Goal: Task Accomplishment & Management: Manage account settings

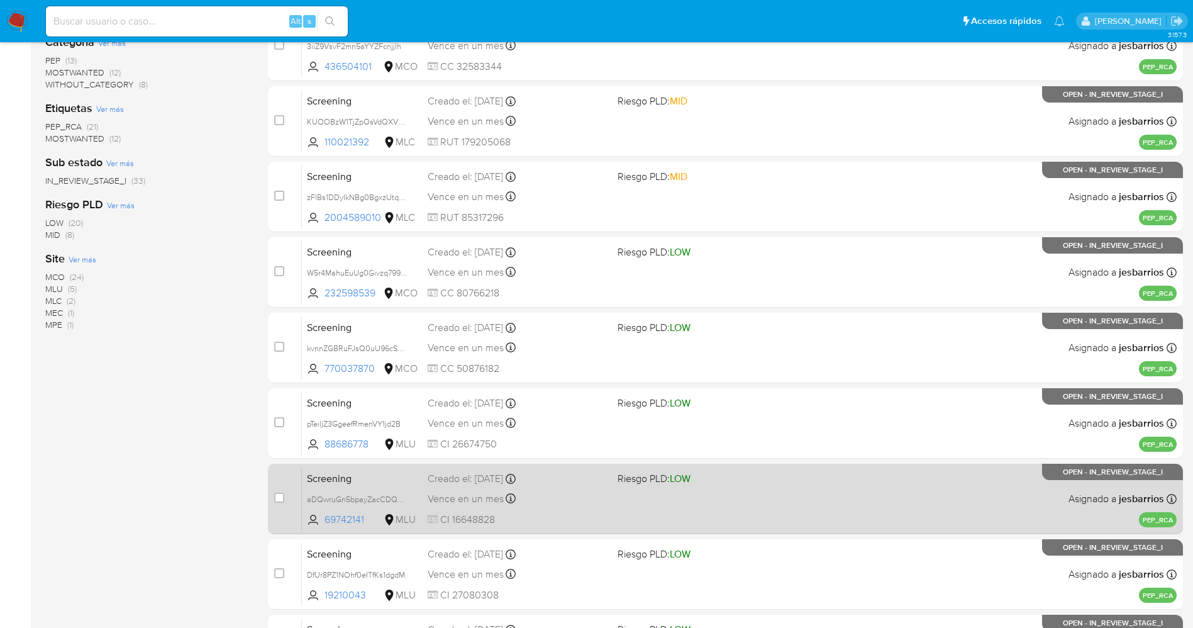
scroll to position [365, 0]
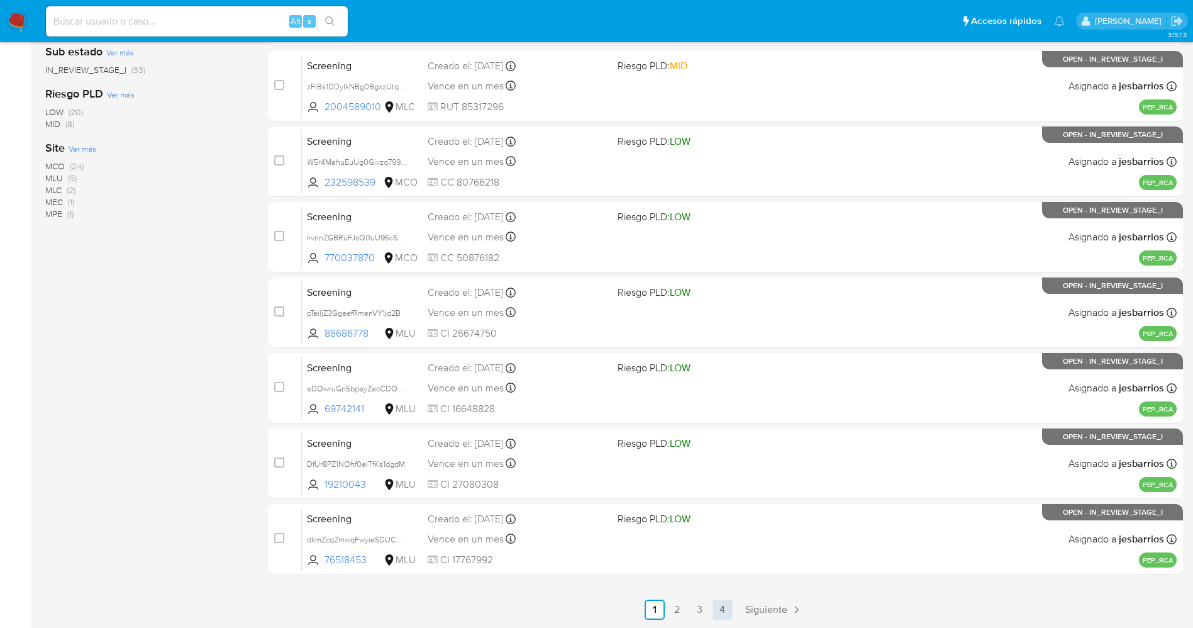
click at [720, 603] on link "4" at bounding box center [723, 609] width 20 height 20
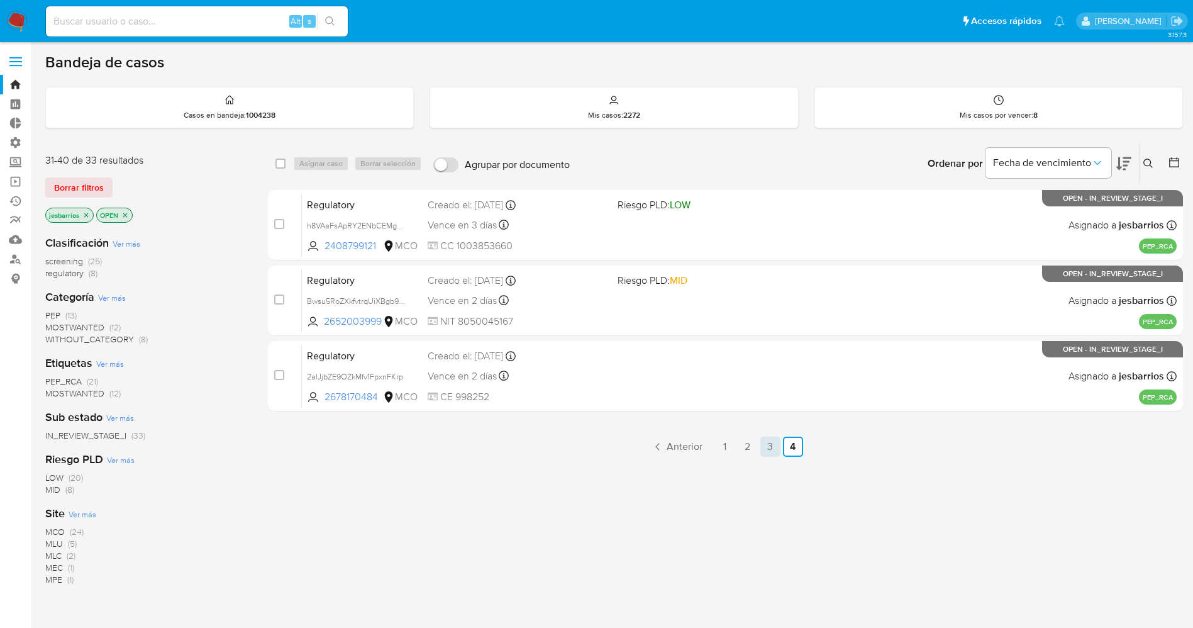
click at [770, 447] on link "3" at bounding box center [771, 447] width 20 height 20
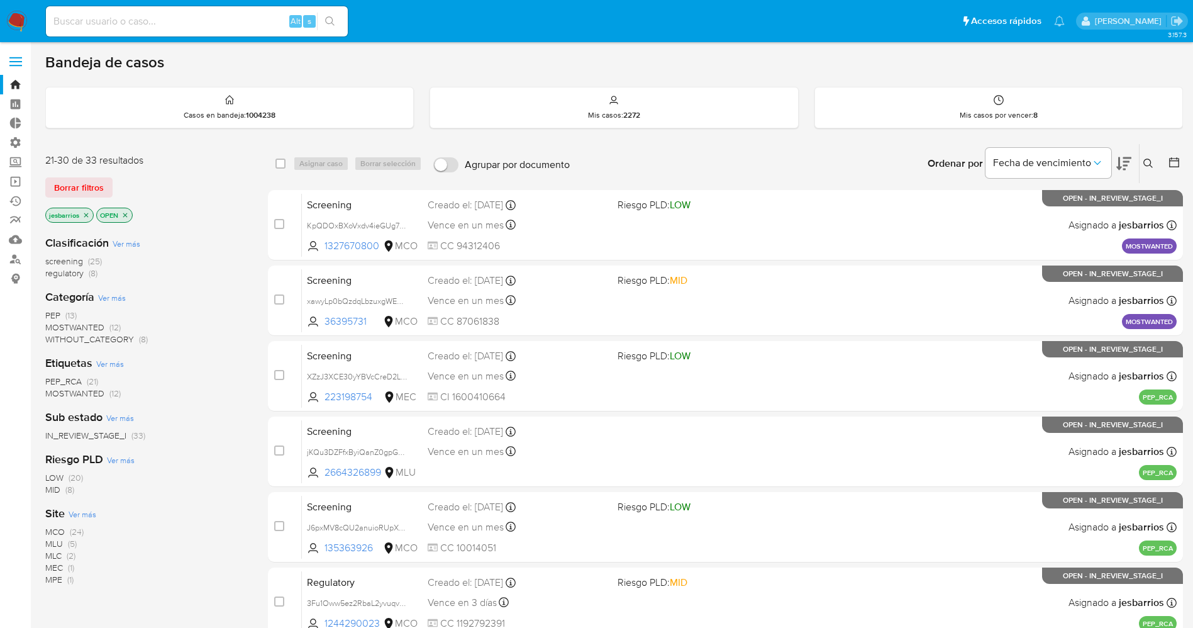
click at [87, 216] on icon "close-filter" at bounding box center [86, 215] width 8 height 8
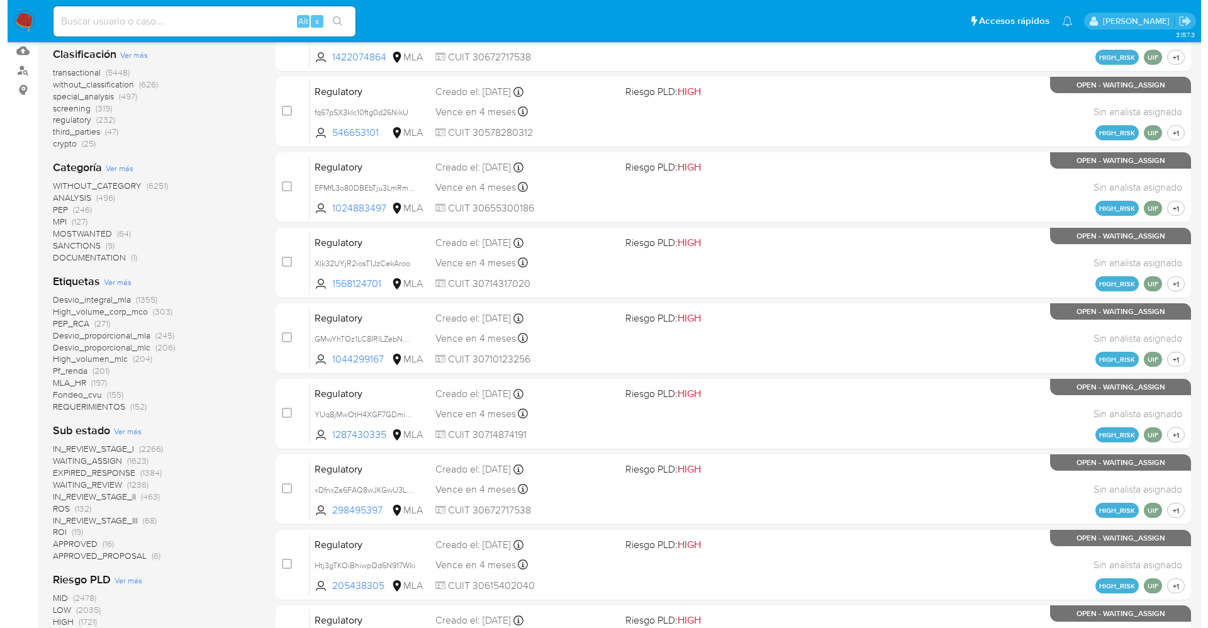
scroll to position [377, 0]
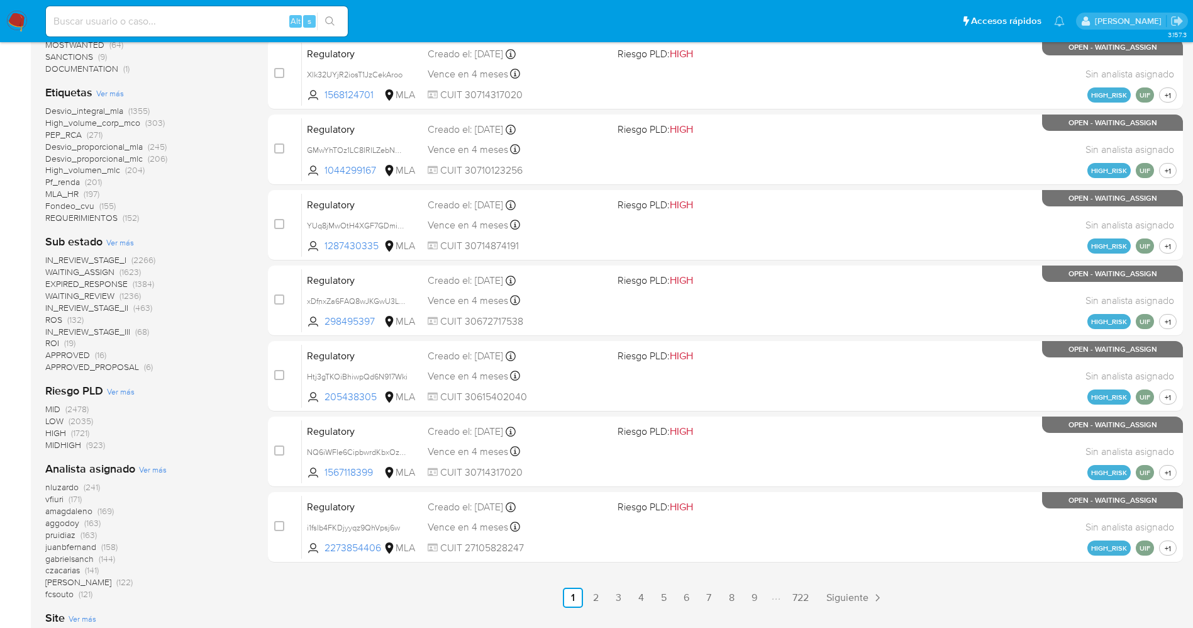
click at [142, 470] on span "Ver más" at bounding box center [153, 469] width 28 height 11
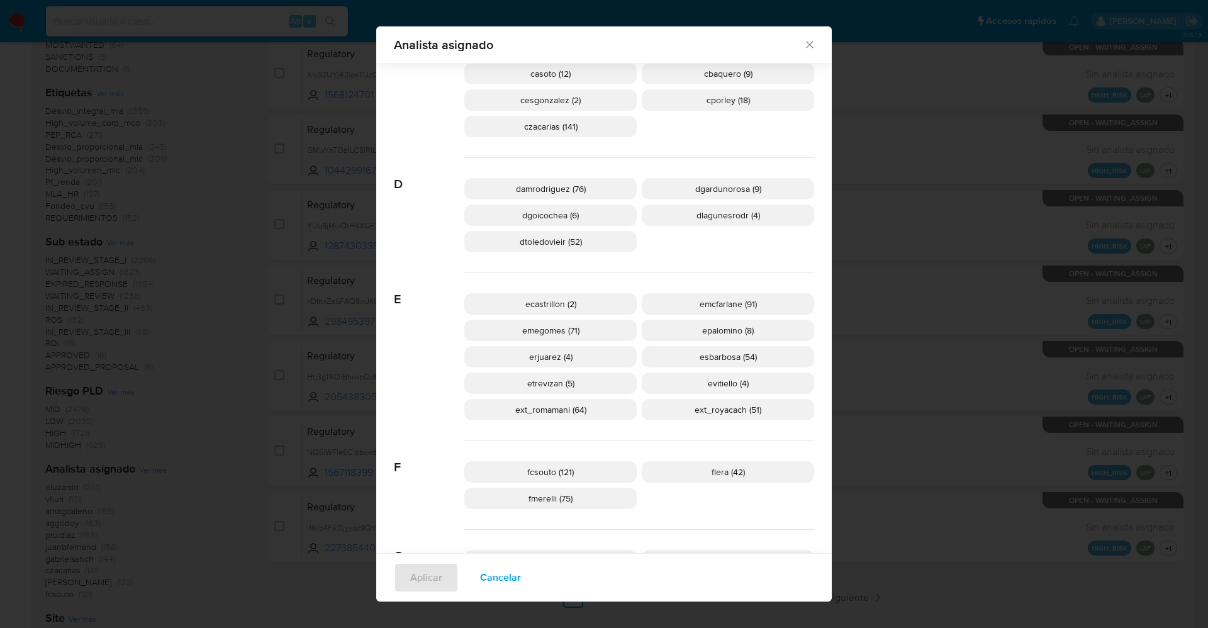
scroll to position [463, 0]
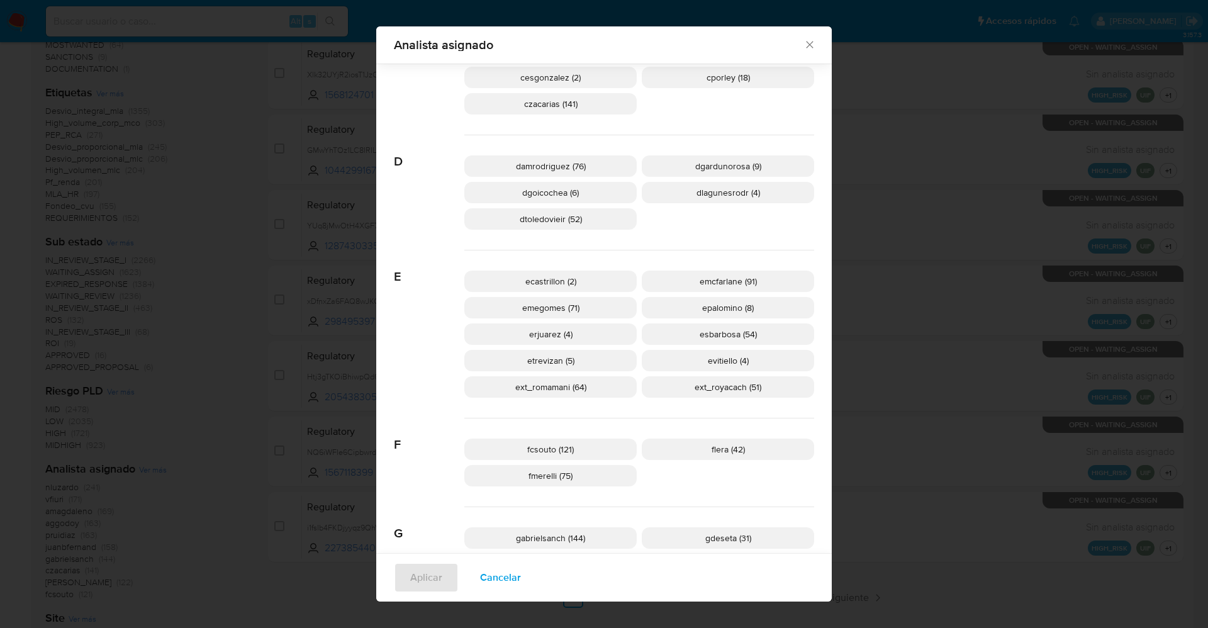
click at [496, 579] on span "Cancelar" at bounding box center [500, 578] width 41 height 28
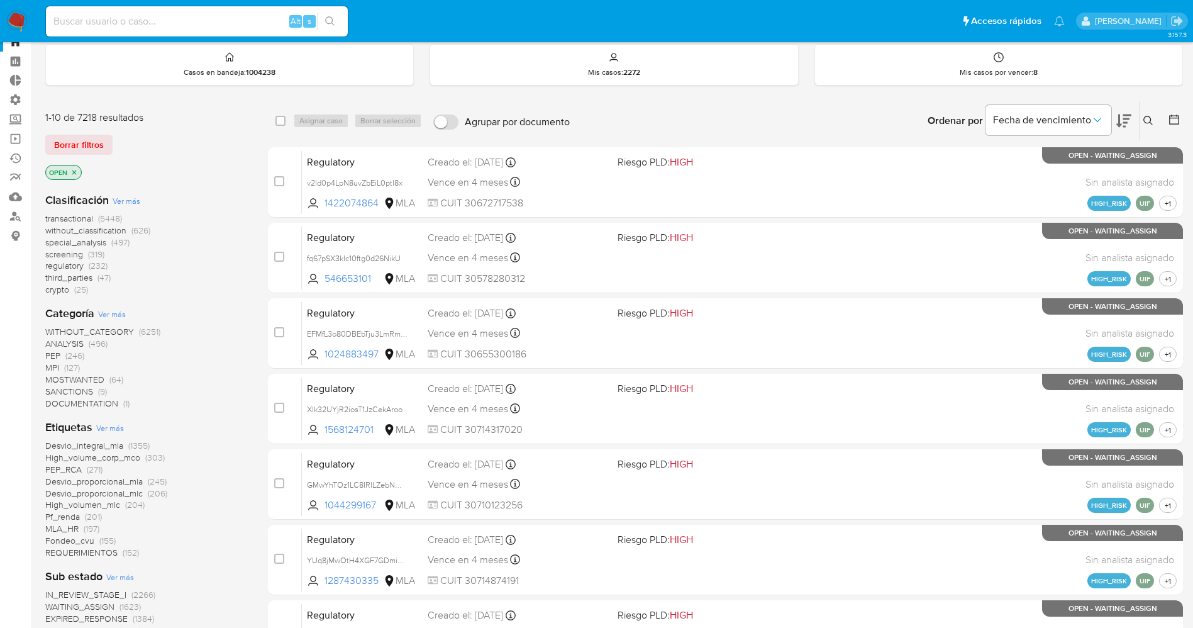
scroll to position [0, 0]
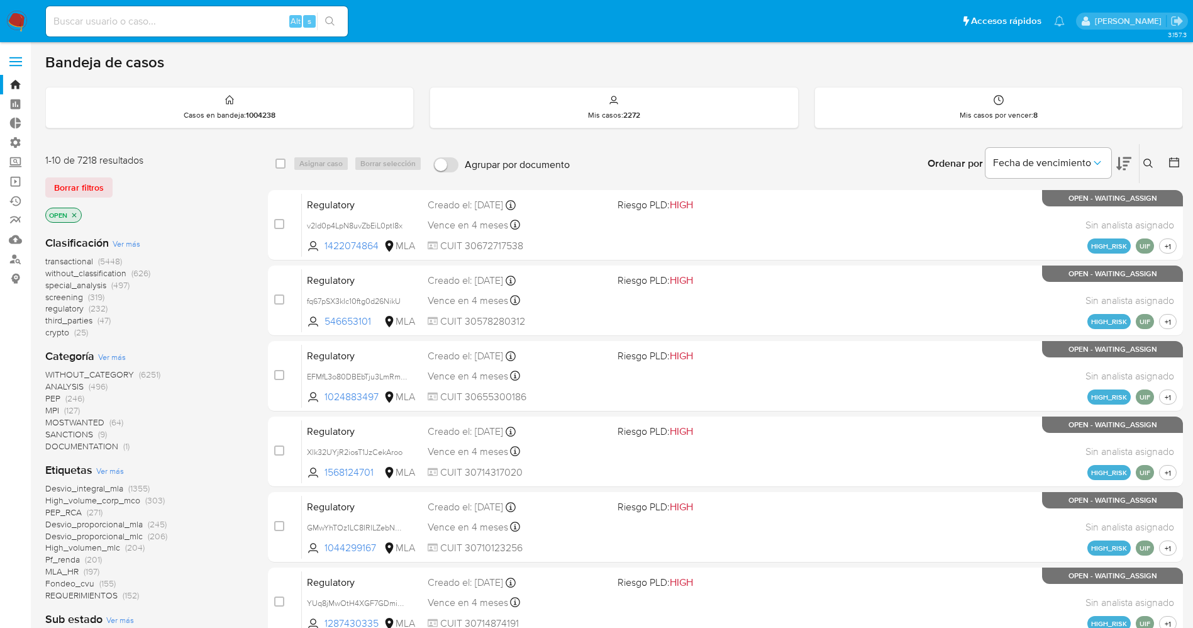
click at [8, 16] on img at bounding box center [16, 21] width 21 height 21
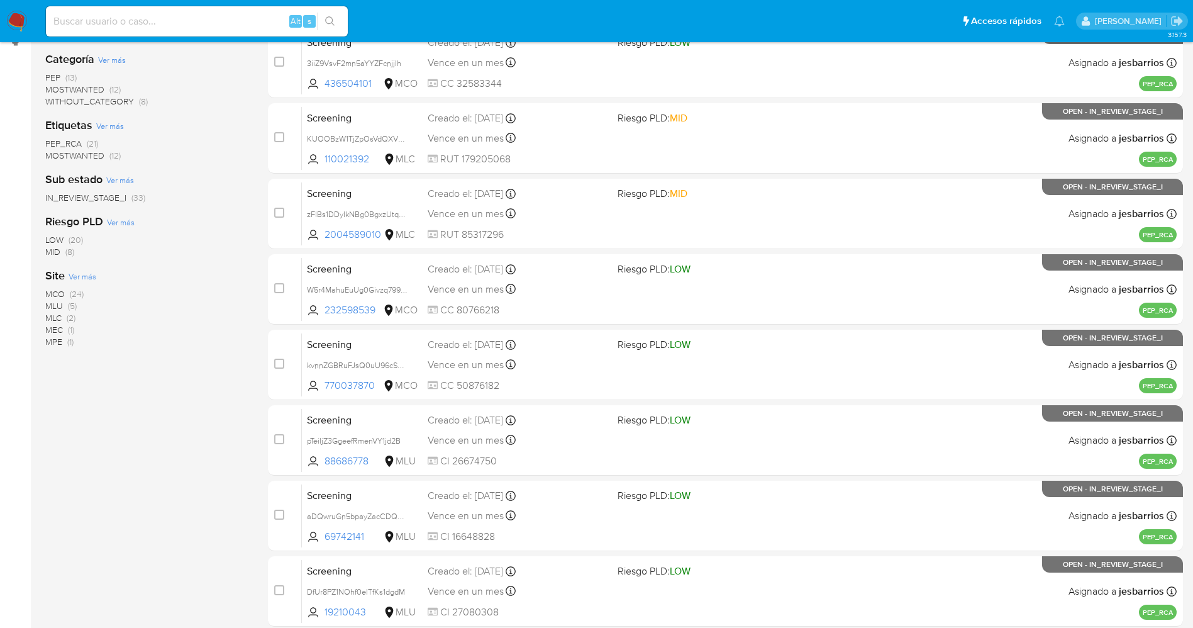
scroll to position [365, 0]
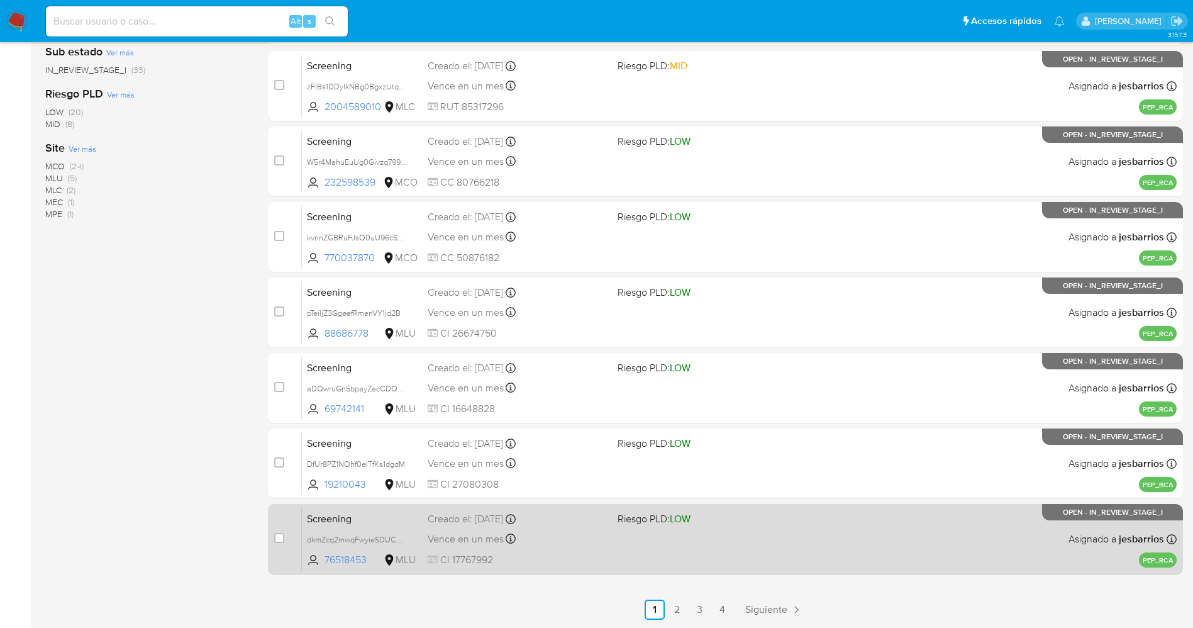
click at [688, 567] on div "Screening dkmZcq2mwqFwyieSDUCG52Zb 76518453 MLU Riesgo PLD: LOW Creado el: 08/0…" at bounding box center [739, 539] width 875 height 64
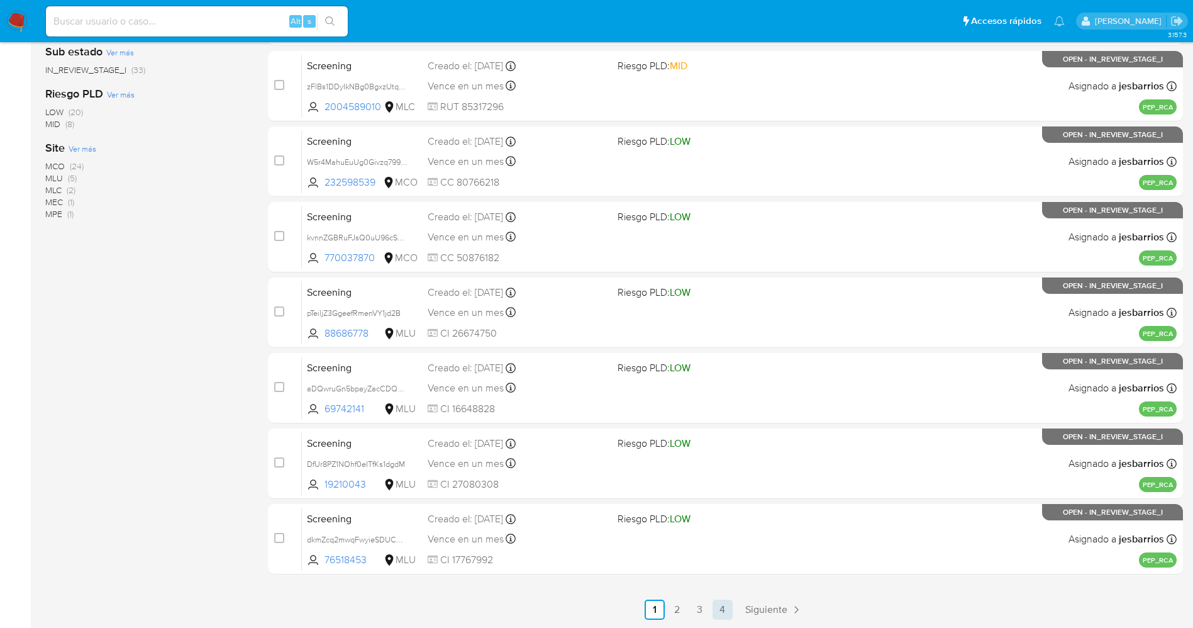
click at [730, 608] on link "4" at bounding box center [723, 609] width 20 height 20
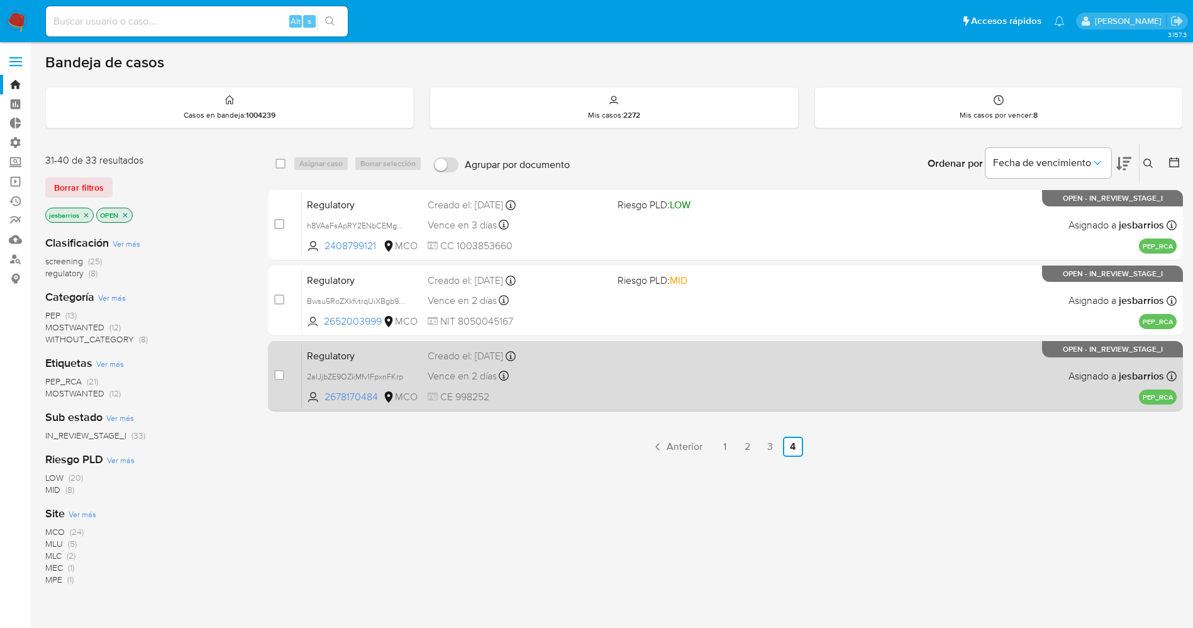
click at [569, 405] on div "Regulatory 2alJjbZE9OZkMfv1FpxnFKrp 2678170484 MCO Creado el: 08/09/2025 Creado…" at bounding box center [739, 376] width 875 height 64
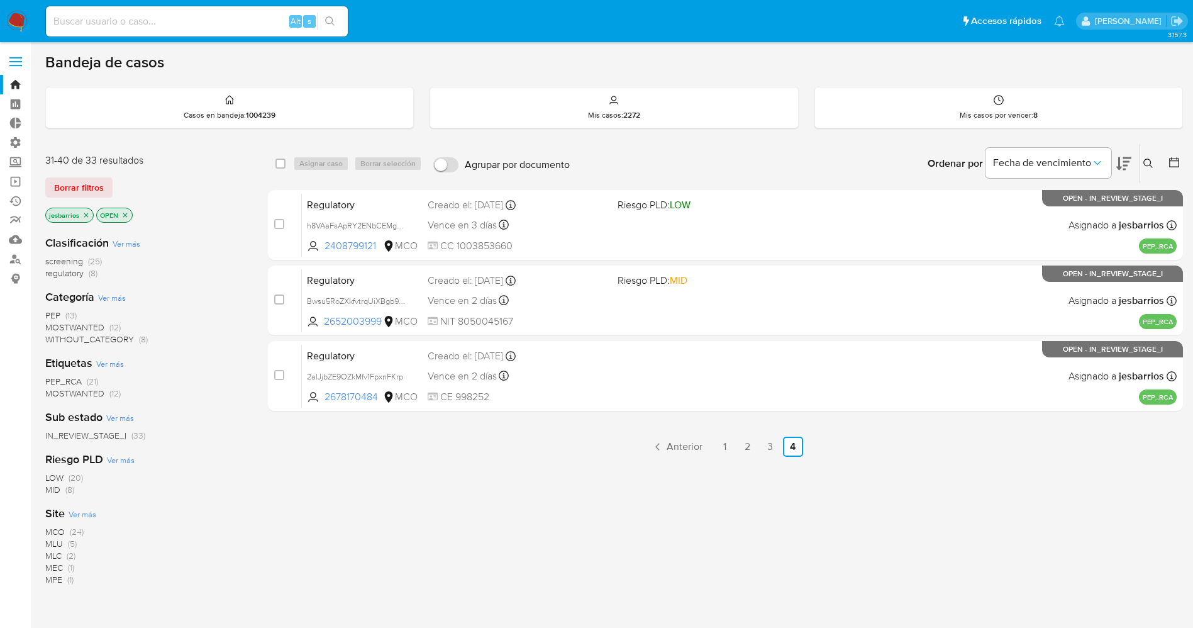
click at [15, 21] on img at bounding box center [16, 21] width 21 height 21
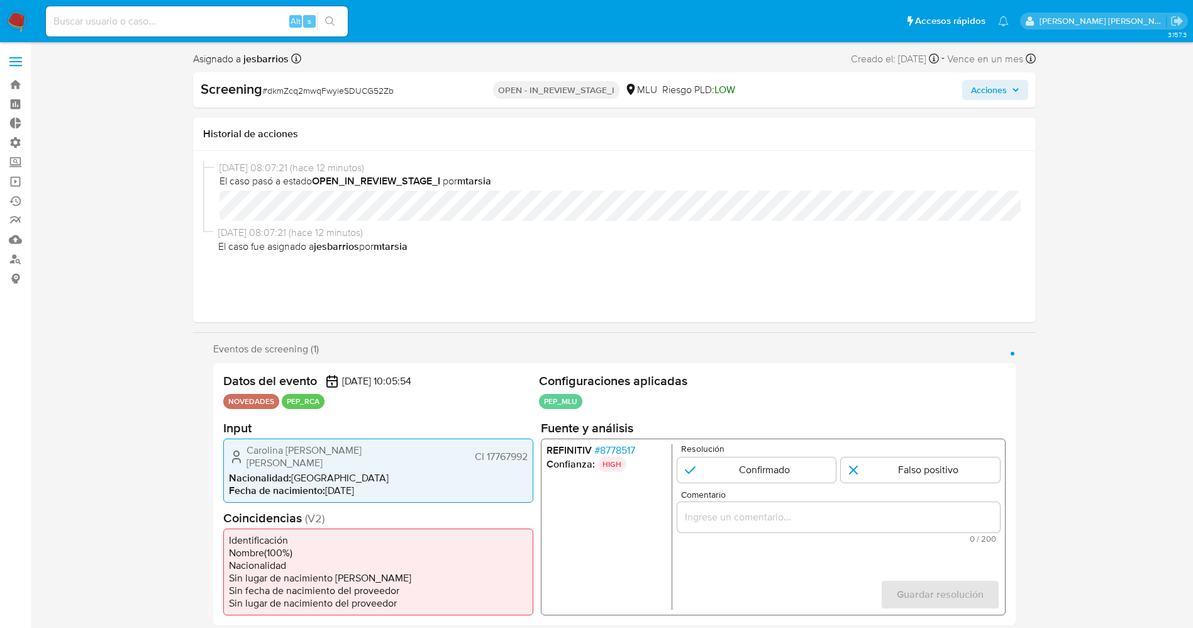
select select "10"
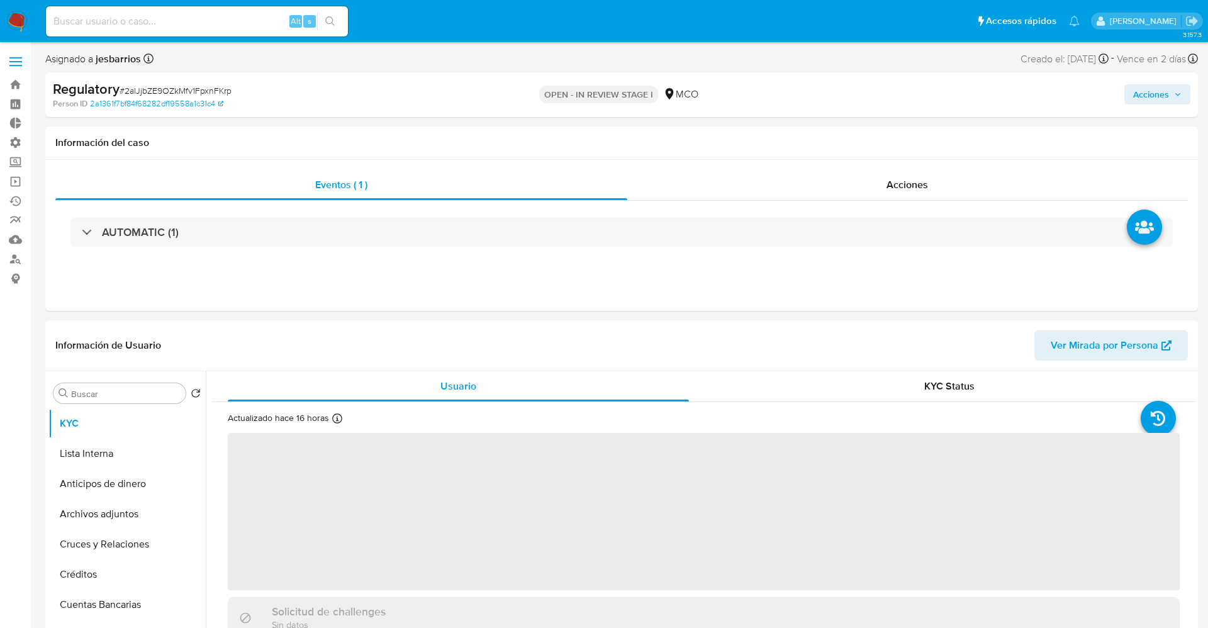
select select "10"
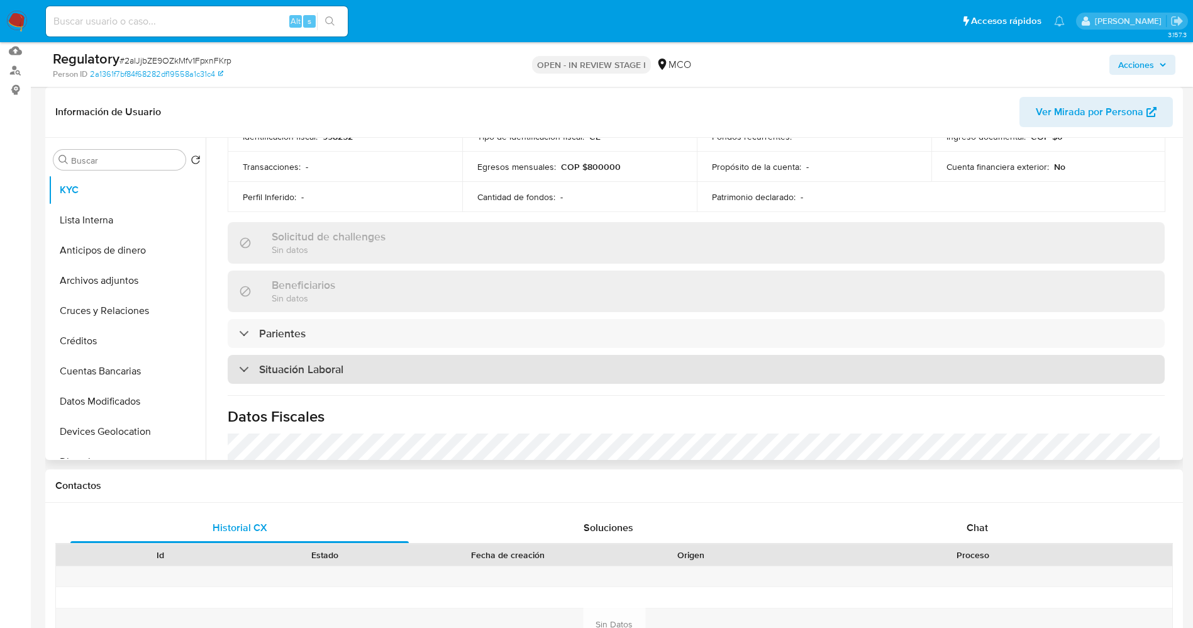
scroll to position [472, 0]
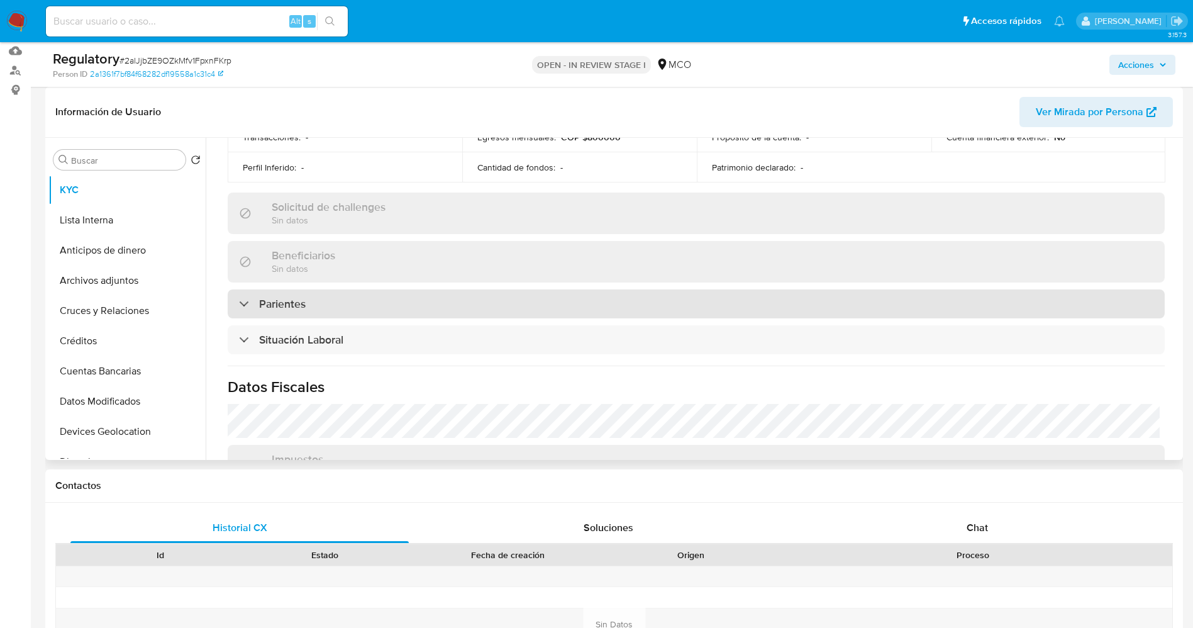
click at [387, 300] on div "Parientes" at bounding box center [696, 303] width 937 height 29
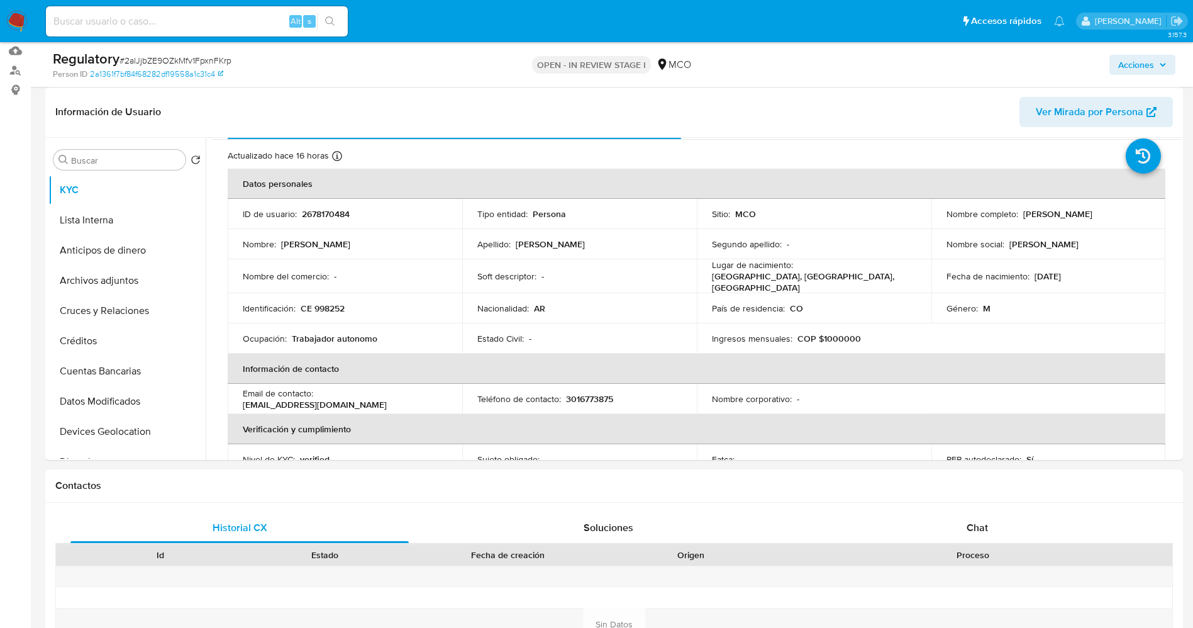
scroll to position [0, 0]
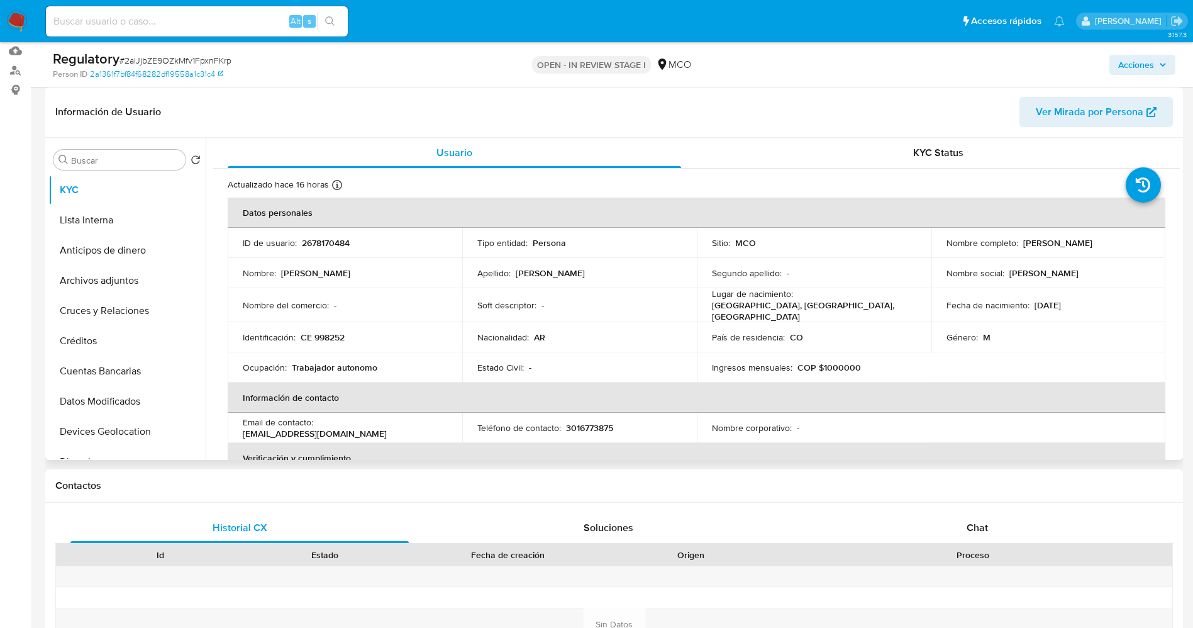
drag, startPoint x: 1018, startPoint y: 243, endPoint x: 1145, endPoint y: 240, distance: 127.7
click at [1145, 240] on div "Nombre completo : Andres Ignacio Bustos Fierro" at bounding box center [1049, 242] width 204 height 11
drag, startPoint x: 1135, startPoint y: 241, endPoint x: 689, endPoint y: 233, distance: 445.4
click at [689, 233] on td "Tipo entidad : Persona" at bounding box center [579, 243] width 235 height 30
drag, startPoint x: 1016, startPoint y: 242, endPoint x: 1125, endPoint y: 239, distance: 108.9
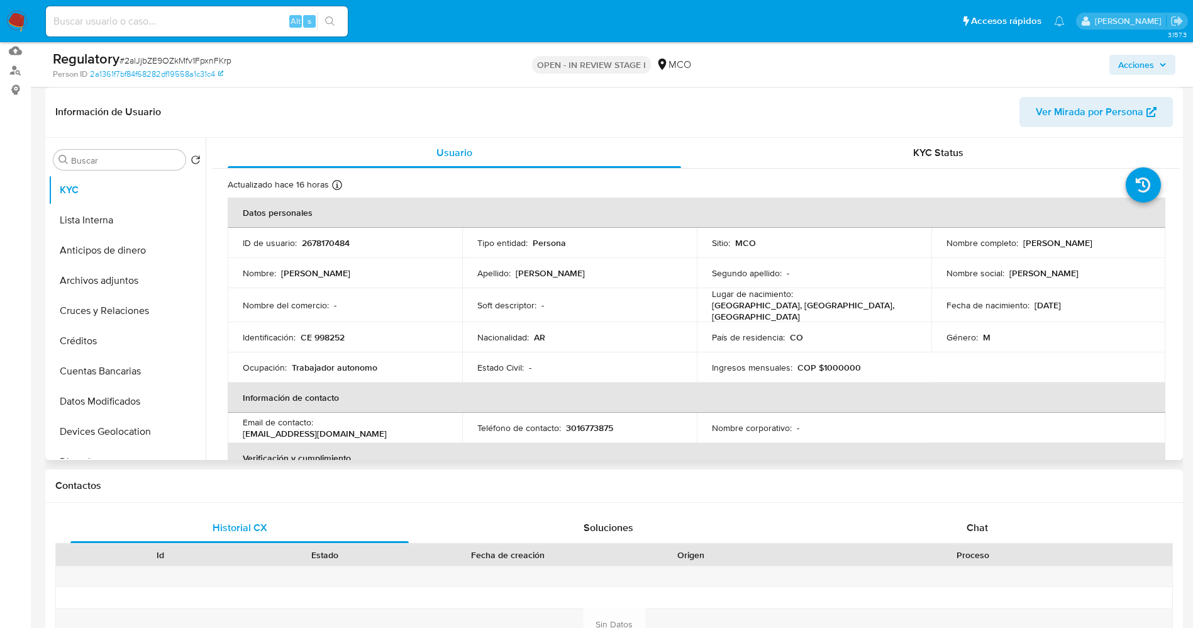
click at [1143, 239] on div "Nombre completo : Andres Ignacio Bustos Fierro" at bounding box center [1049, 242] width 204 height 11
copy div "Andres Ignacio Bustos Fierro"
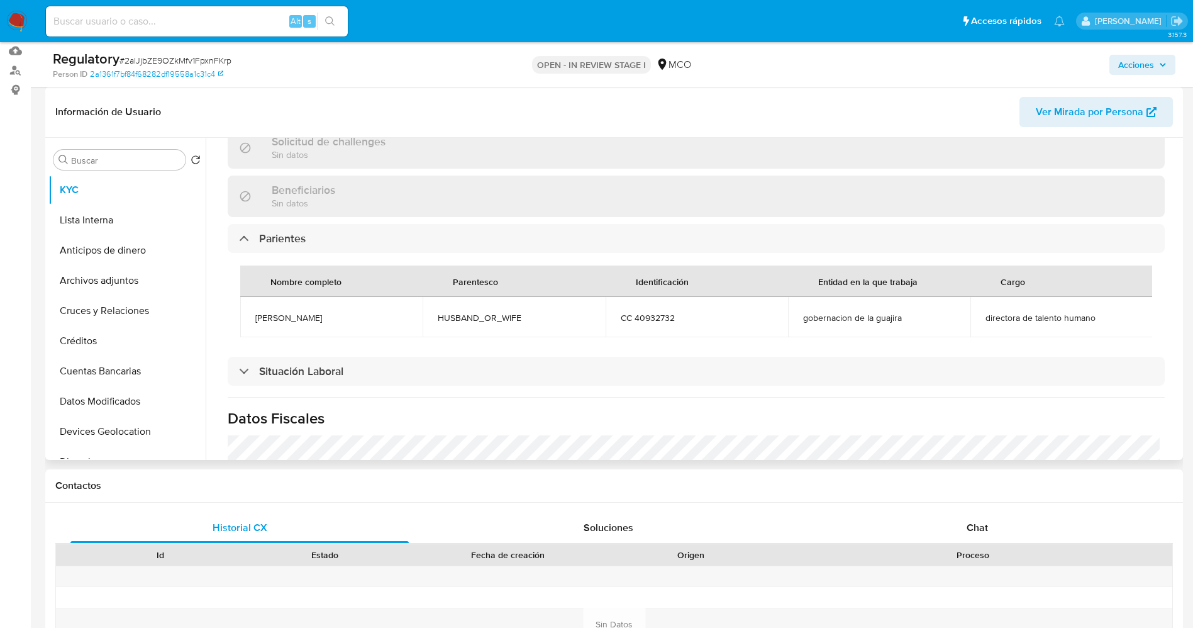
scroll to position [566, 0]
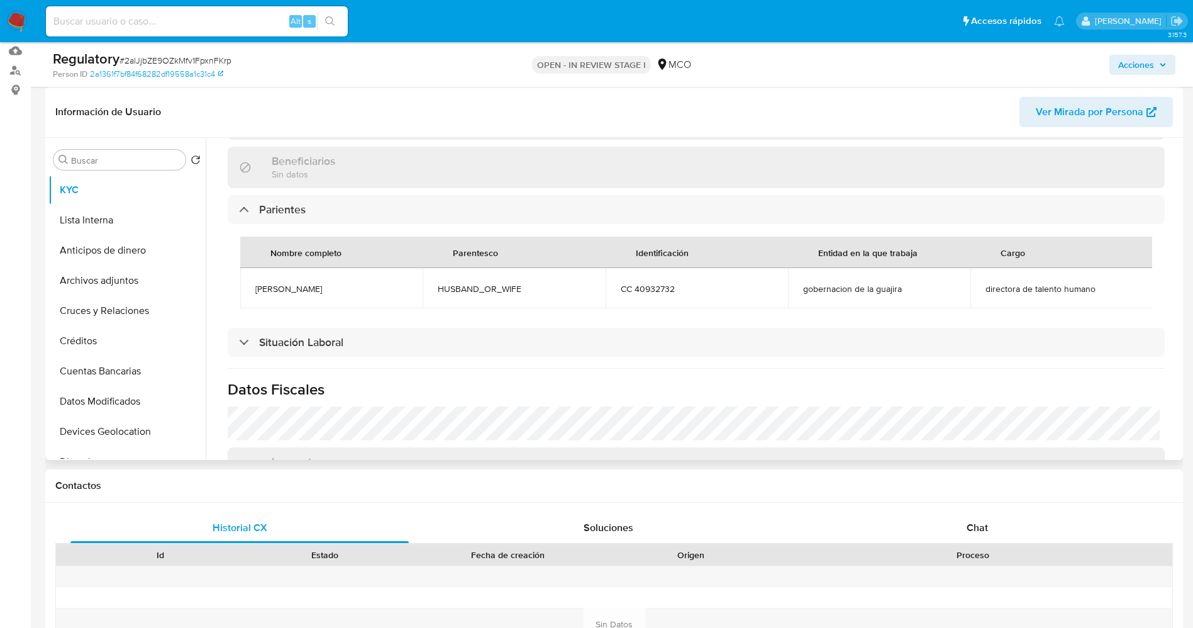
drag, startPoint x: 245, startPoint y: 286, endPoint x: 290, endPoint y: 282, distance: 45.5
click at [356, 284] on td "odalis celene salas" at bounding box center [331, 288] width 182 height 40
copy span "odalis celene salas"
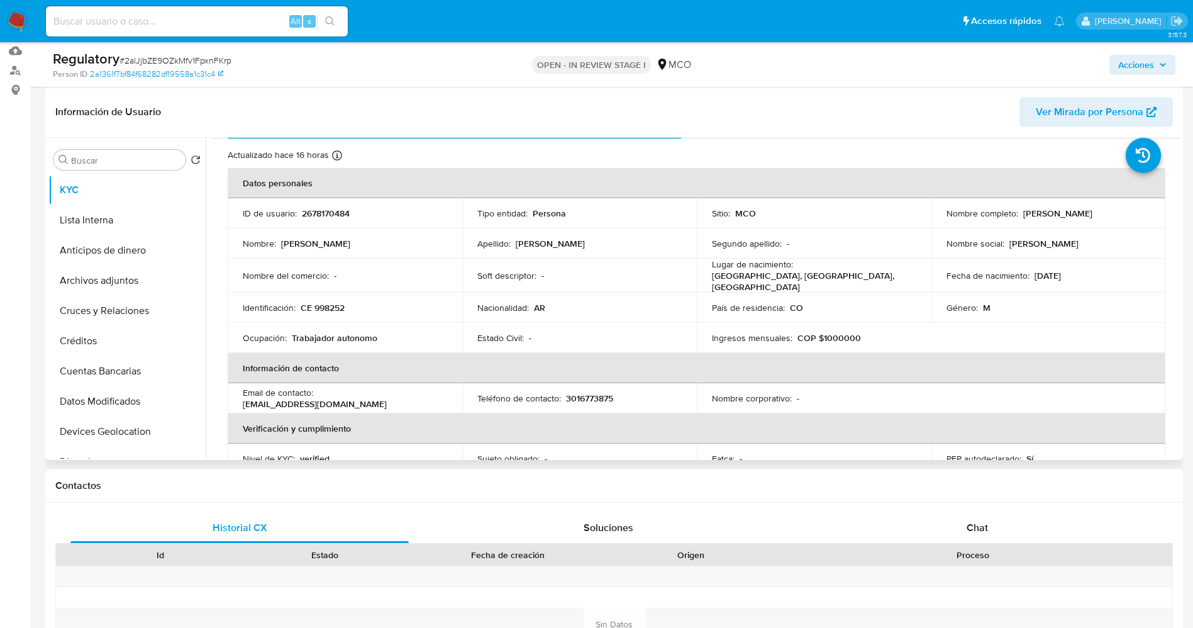
scroll to position [0, 0]
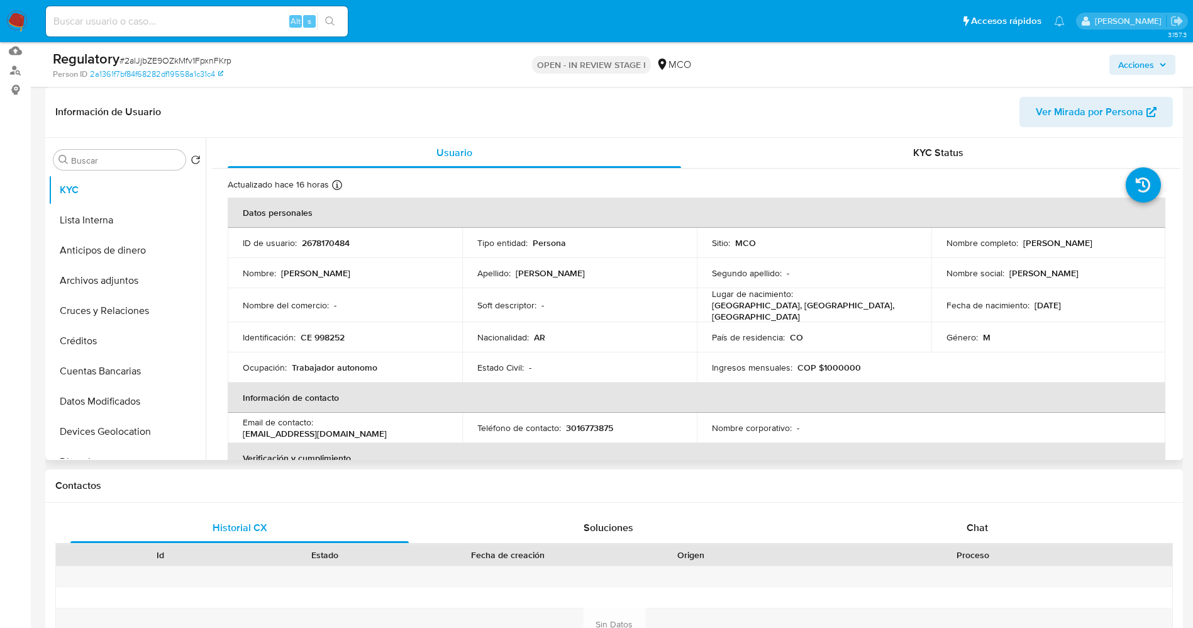
drag, startPoint x: 1017, startPoint y: 243, endPoint x: 1142, endPoint y: 243, distance: 125.2
click at [1142, 243] on div "Nombre completo : Andres Ignacio Bustos Fierro" at bounding box center [1049, 242] width 204 height 11
copy div "[PERSON_NAME] [PERSON_NAME]"
drag, startPoint x: 301, startPoint y: 333, endPoint x: 360, endPoint y: 333, distance: 59.1
click at [360, 333] on div "Identificación : CE 998252" at bounding box center [345, 337] width 204 height 11
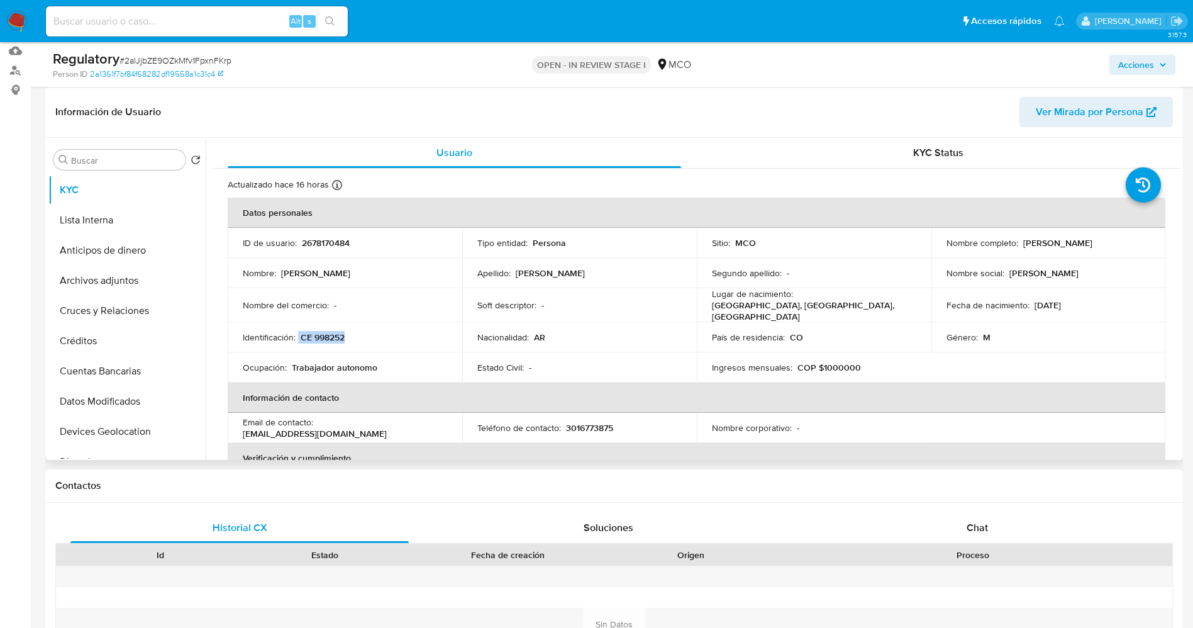
copy div "CE 998252"
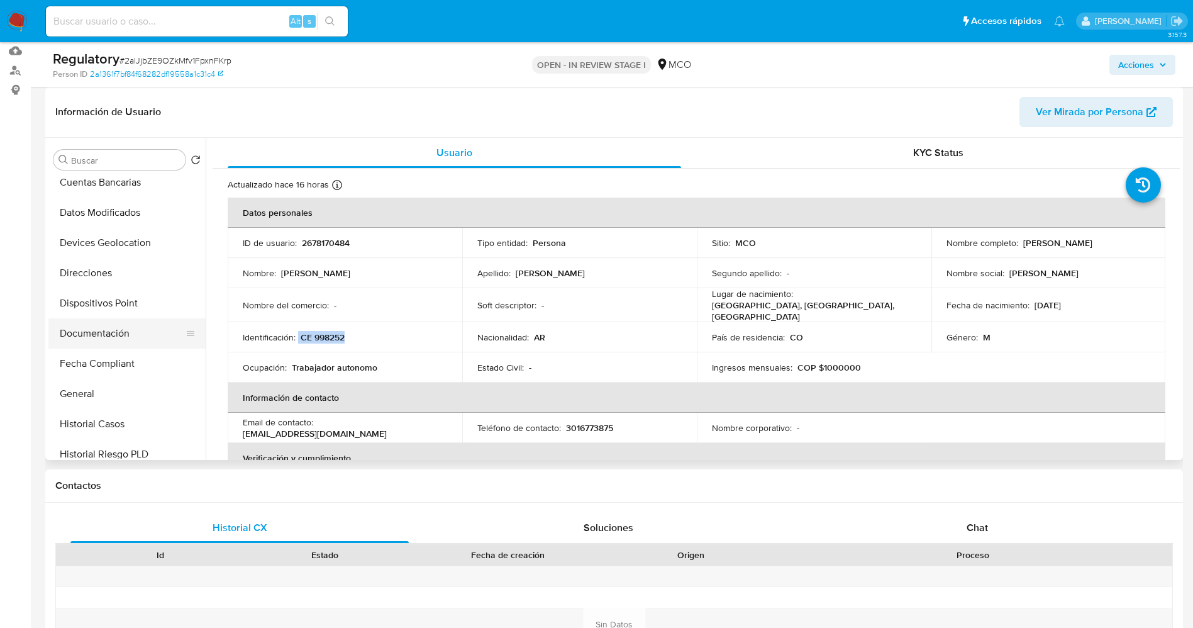
click at [101, 326] on button "Documentación" at bounding box center [121, 333] width 147 height 30
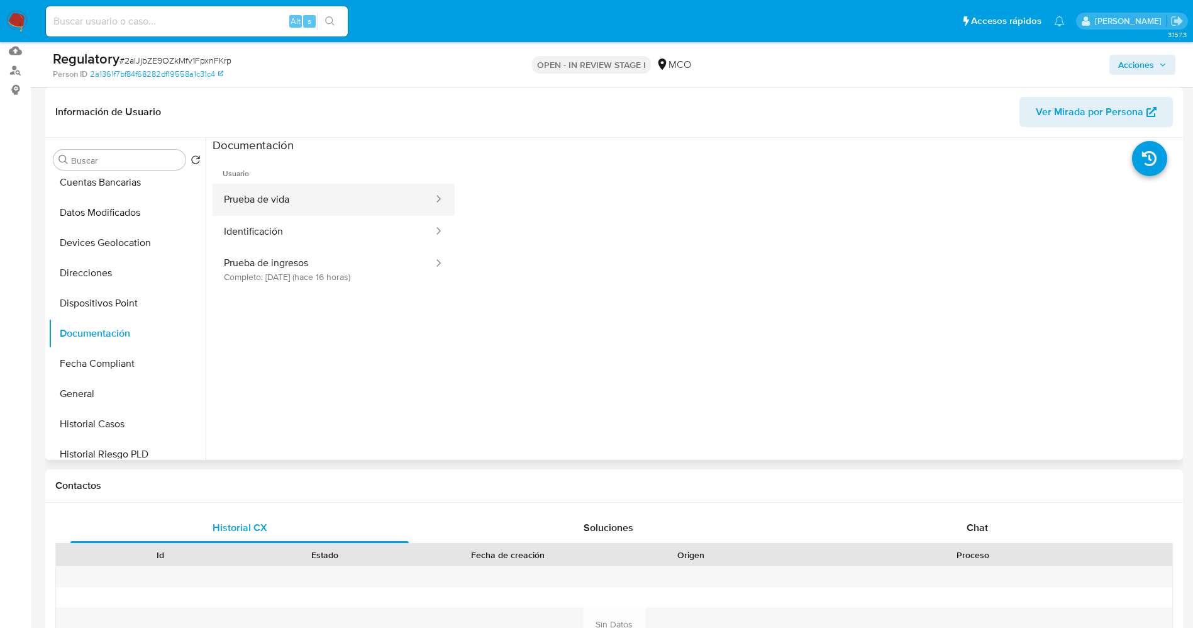
click at [294, 212] on button "Prueba de vida" at bounding box center [324, 200] width 222 height 32
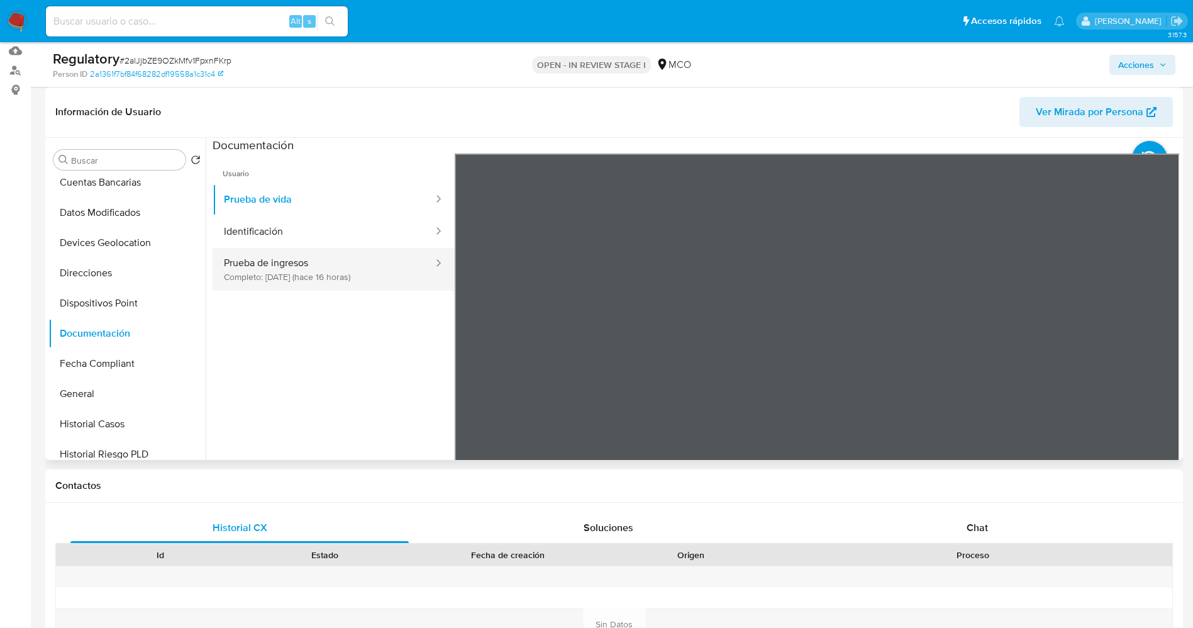
click at [366, 248] on button "Prueba de ingresos Completo: 08/09/2025 (hace 16 horas)" at bounding box center [324, 269] width 222 height 43
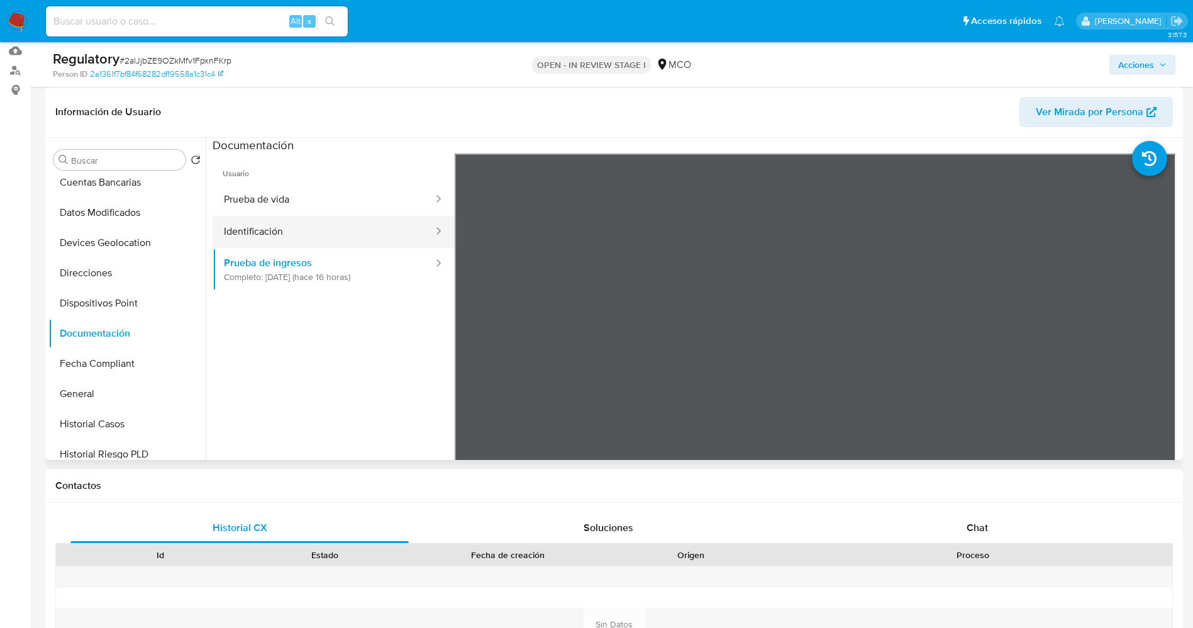
click at [304, 225] on button "Identificación" at bounding box center [324, 232] width 222 height 32
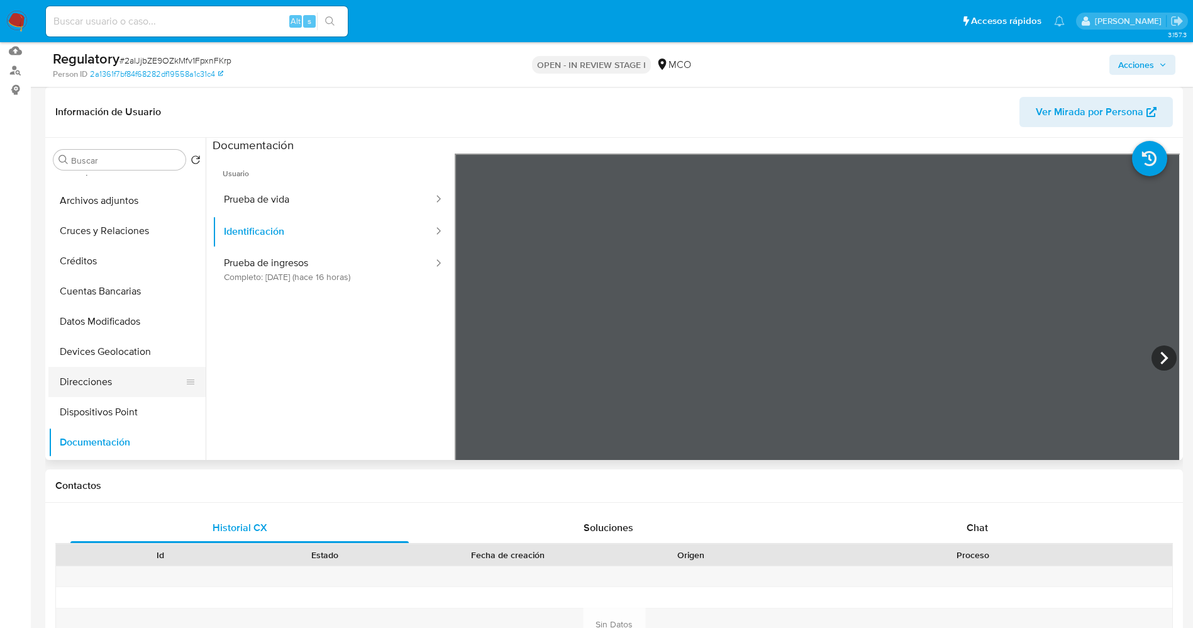
scroll to position [0, 0]
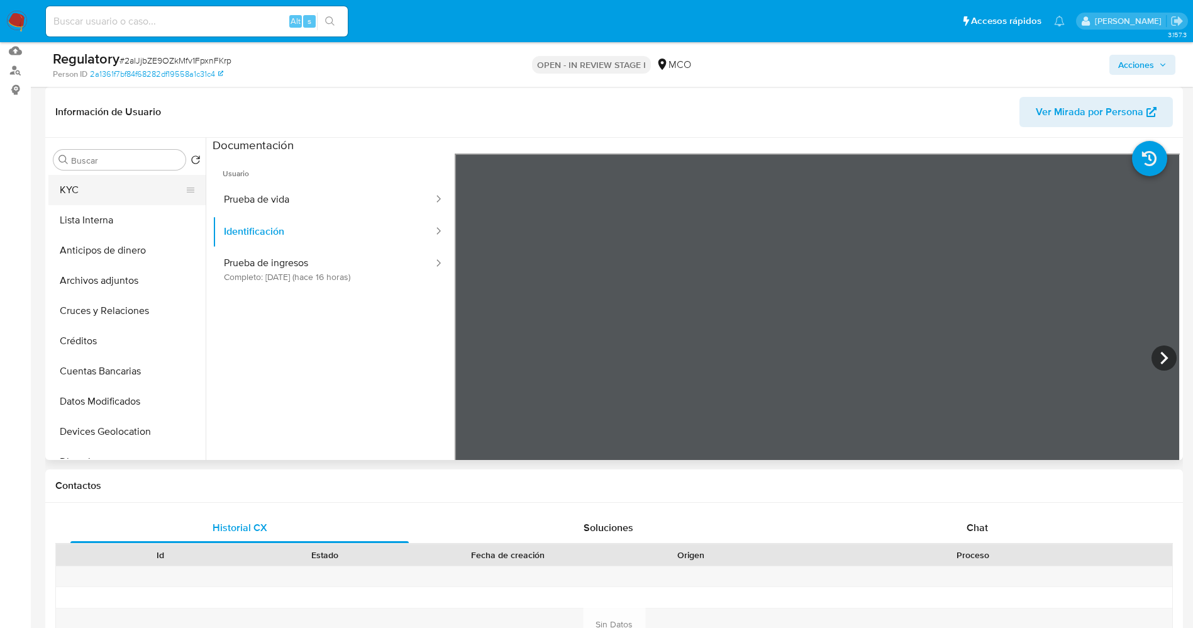
click at [108, 189] on button "KYC" at bounding box center [121, 190] width 147 height 30
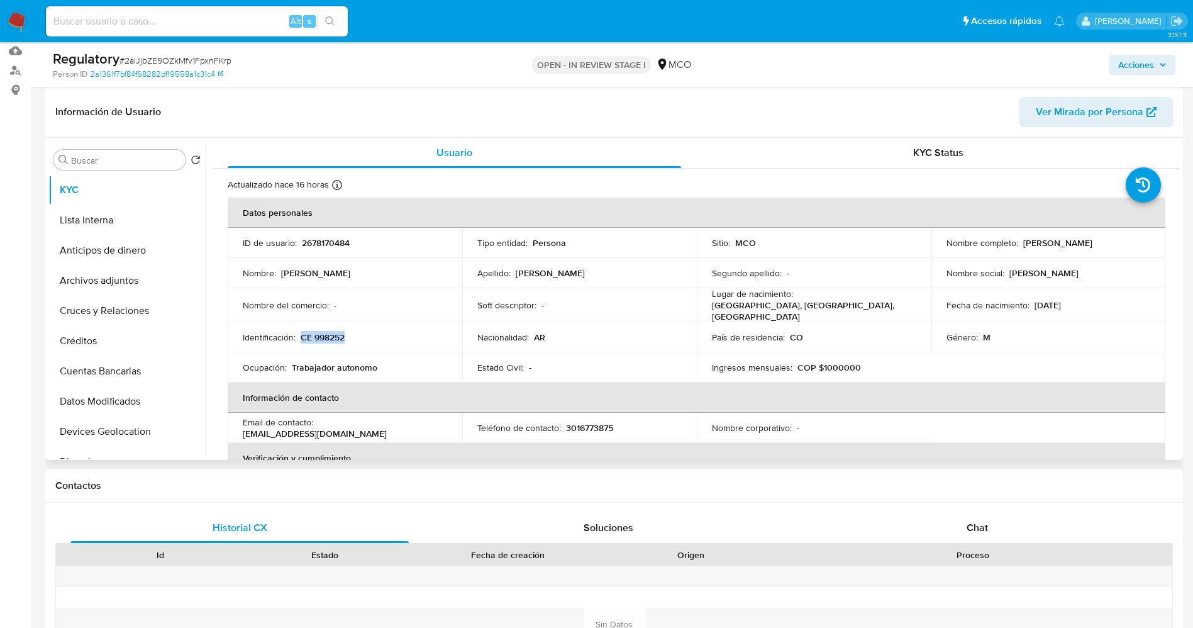
drag, startPoint x: 303, startPoint y: 335, endPoint x: 355, endPoint y: 333, distance: 52.9
click at [355, 333] on div "Identificación : CE 998252" at bounding box center [345, 337] width 204 height 11
copy p "CE 998252"
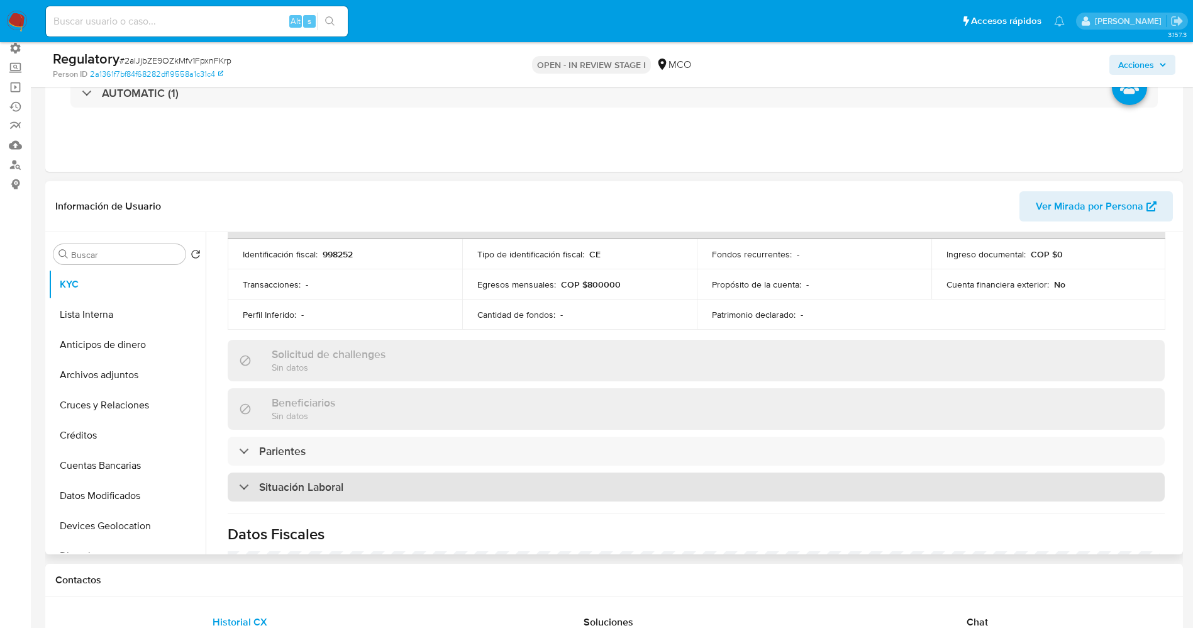
scroll to position [438, 0]
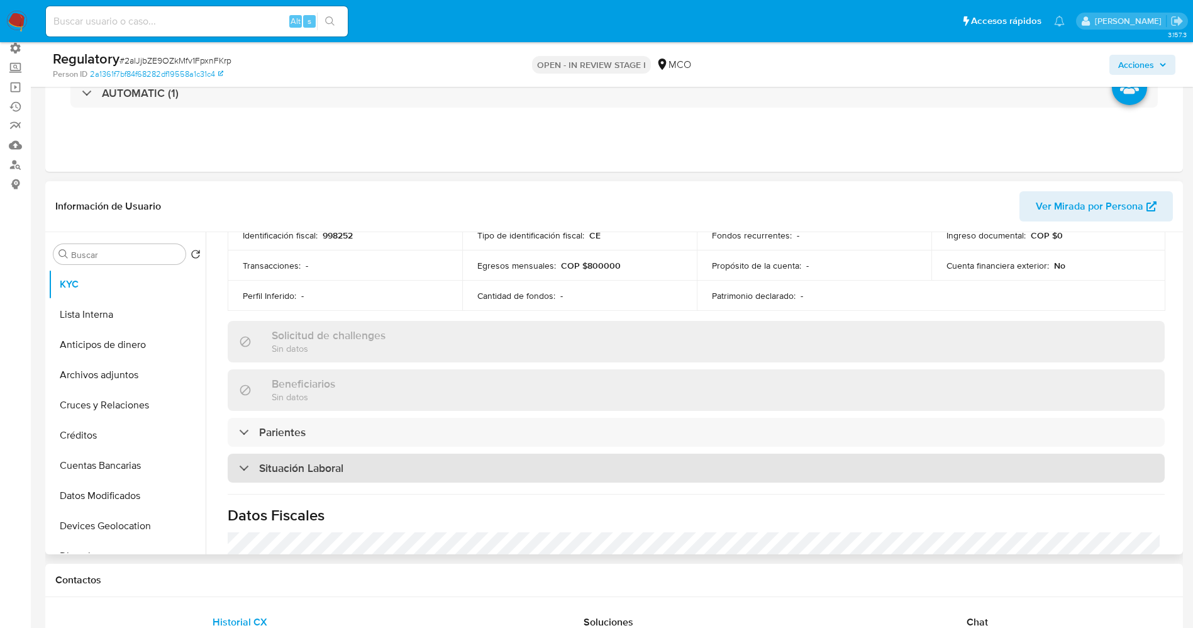
drag, startPoint x: 371, startPoint y: 462, endPoint x: 384, endPoint y: 455, distance: 14.4
click at [372, 463] on div "Situación Laboral" at bounding box center [696, 468] width 937 height 29
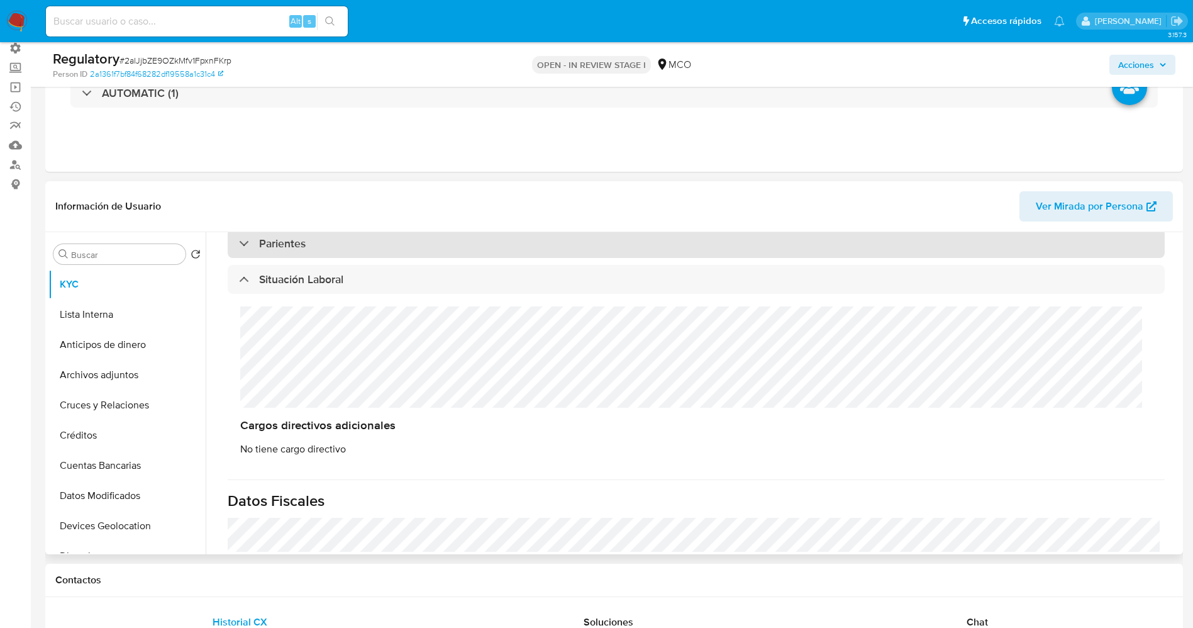
scroll to position [532, 0]
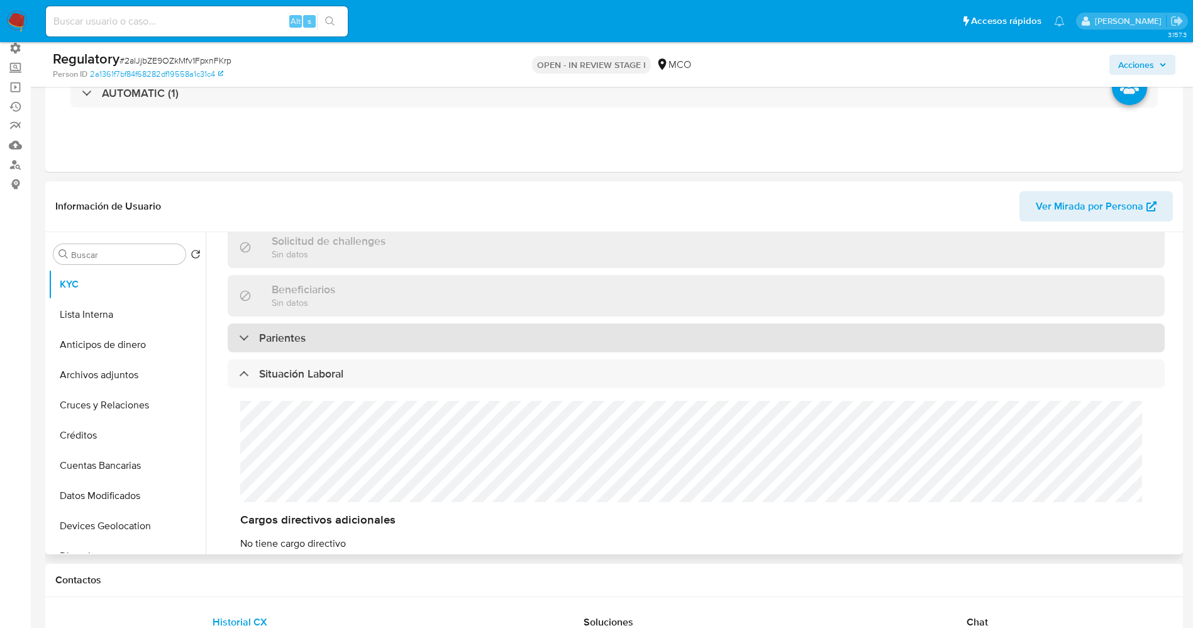
click at [410, 345] on div "Parientes" at bounding box center [696, 337] width 937 height 29
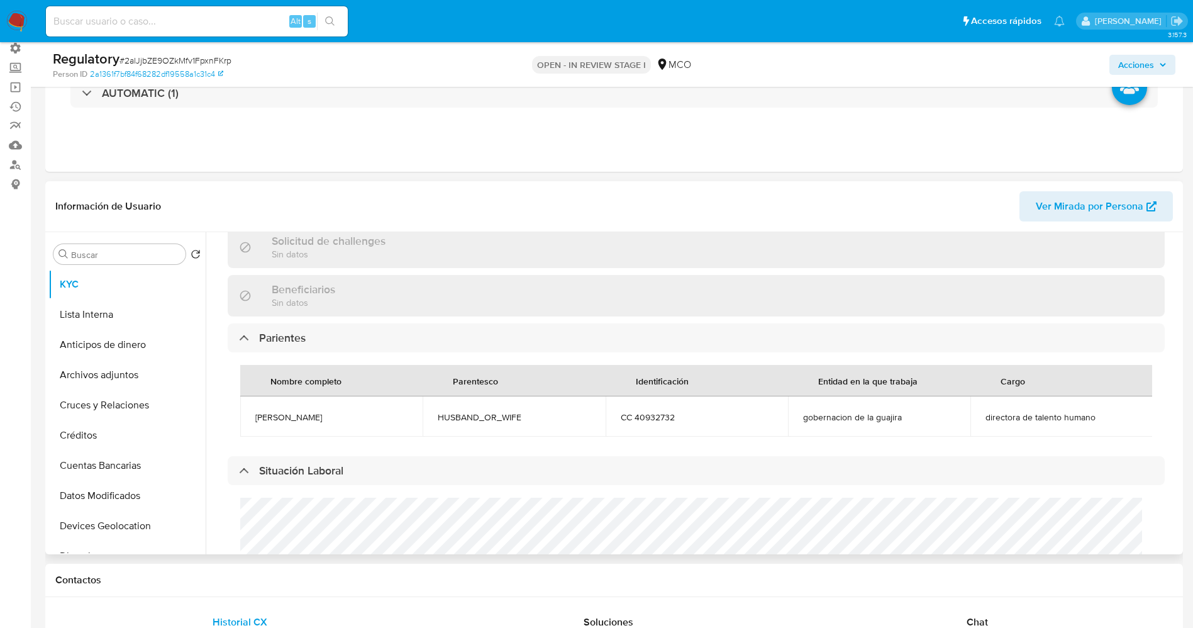
drag, startPoint x: 255, startPoint y: 410, endPoint x: 379, endPoint y: 403, distance: 123.5
click at [379, 403] on td "odalis celene salas" at bounding box center [331, 416] width 182 height 40
copy span "odalis celene salas"
drag, startPoint x: 611, startPoint y: 410, endPoint x: 652, endPoint y: 411, distance: 40.9
click at [685, 410] on td "CC 40932732" at bounding box center [697, 416] width 182 height 40
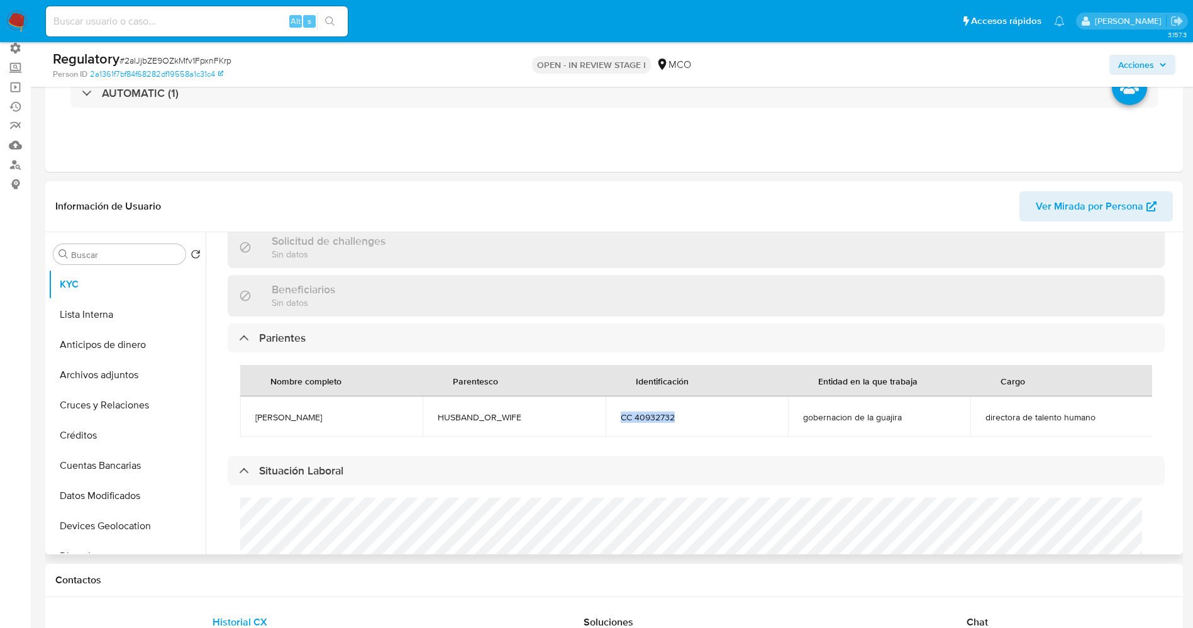
copy span "CC 40932732"
drag, startPoint x: 993, startPoint y: 411, endPoint x: 1067, endPoint y: 413, distance: 74.9
click at [1134, 412] on td "directora de talento humano" at bounding box center [1061, 416] width 182 height 40
copy span "directora de talento humano"
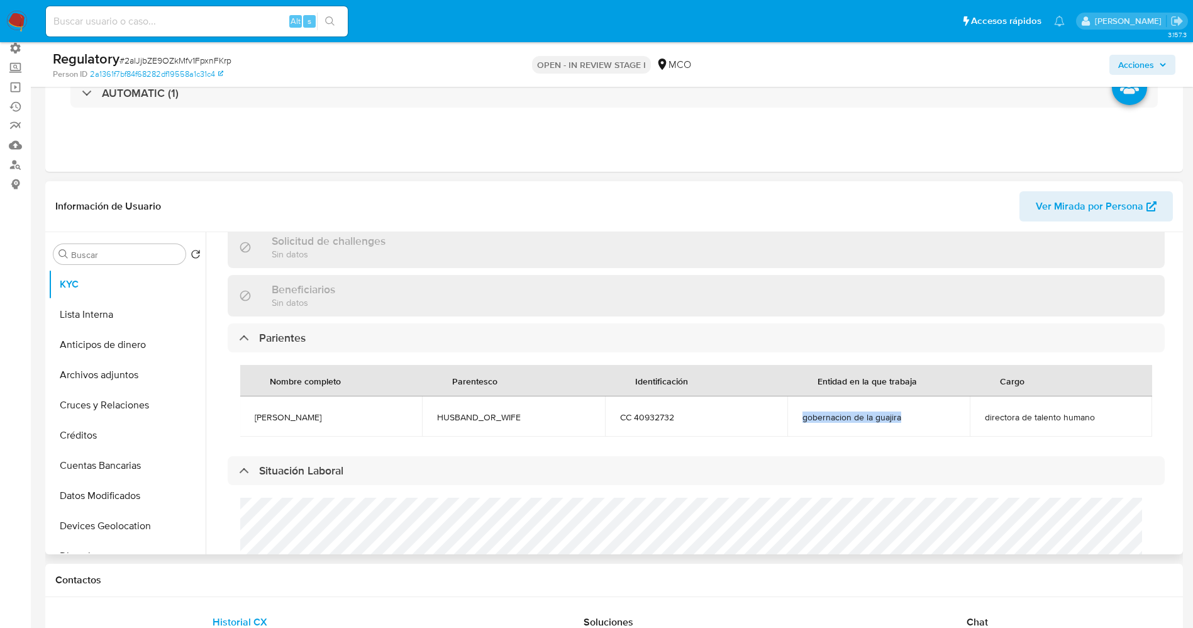
drag, startPoint x: 799, startPoint y: 415, endPoint x: 876, endPoint y: 410, distance: 77.5
click at [919, 416] on td "gobernacion de la guajira" at bounding box center [879, 416] width 182 height 40
copy span "gobernacion de la guajira"
click at [104, 306] on button "Lista Interna" at bounding box center [121, 314] width 147 height 30
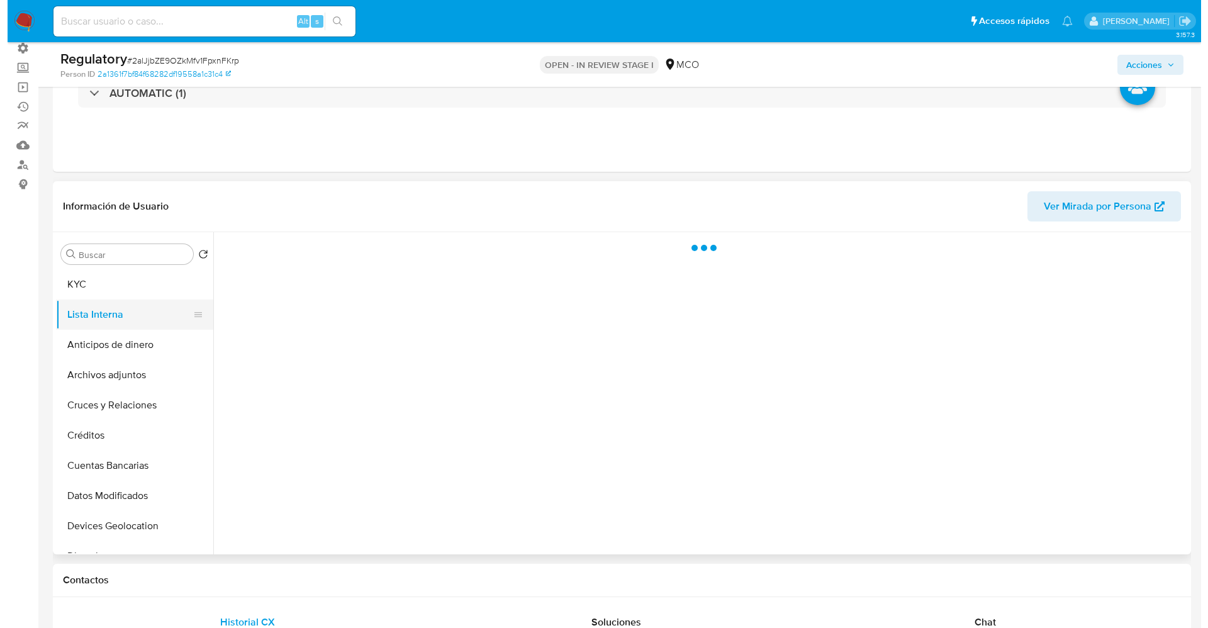
scroll to position [0, 0]
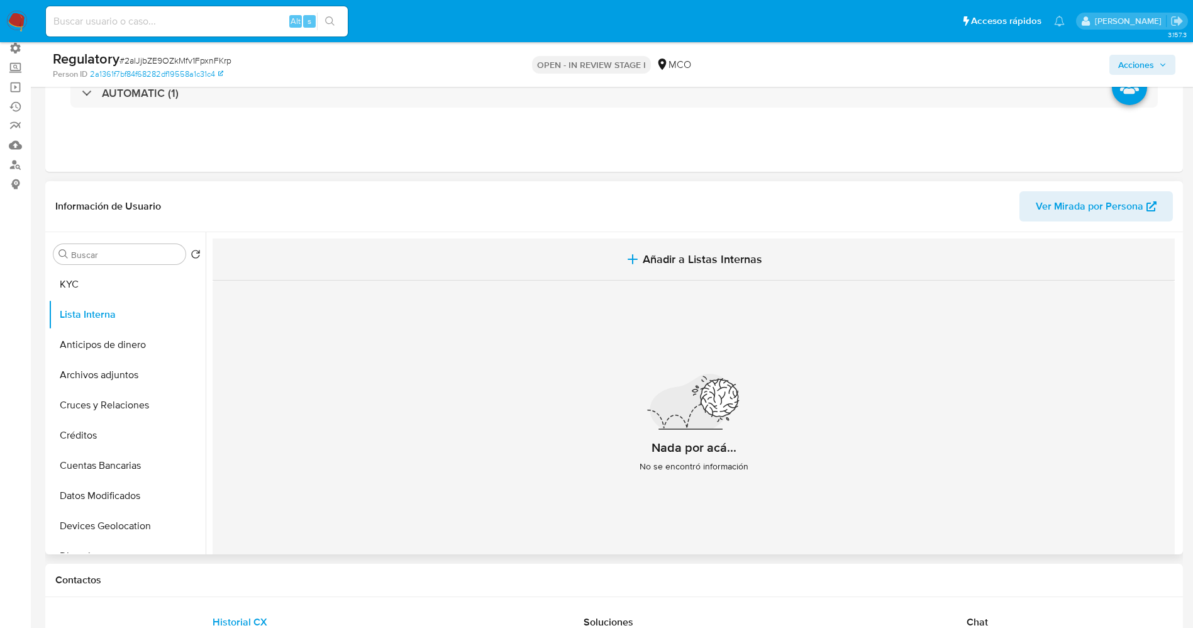
click at [632, 253] on icon "button" at bounding box center [632, 259] width 15 height 15
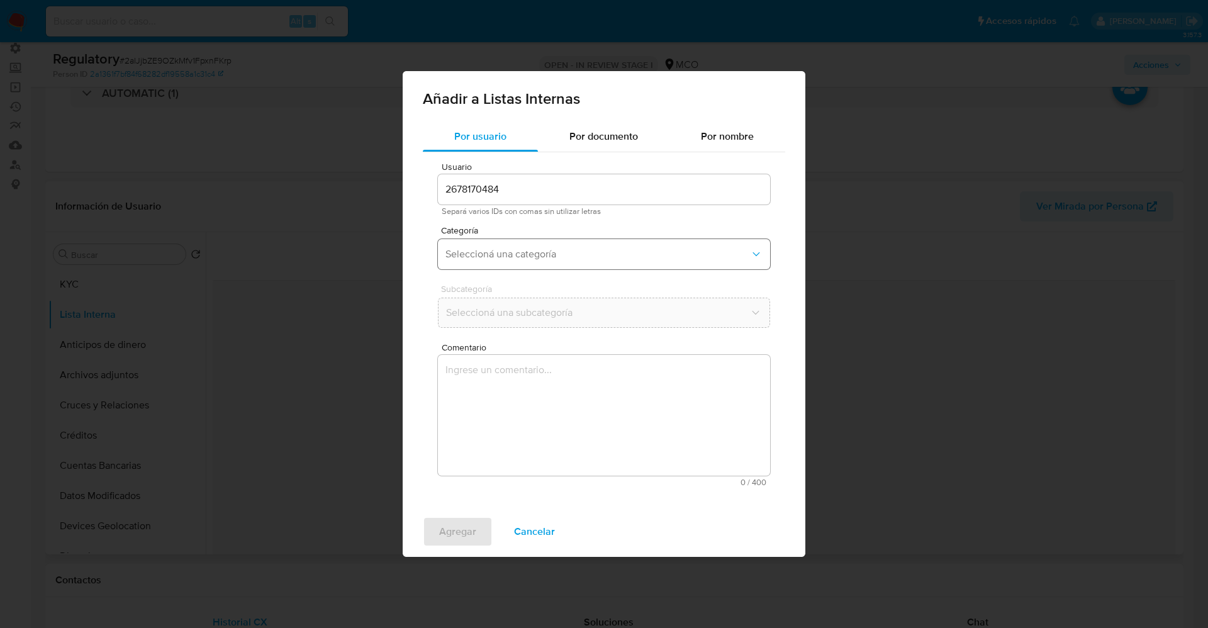
click at [583, 249] on span "Seleccioná una categoría" at bounding box center [597, 254] width 304 height 13
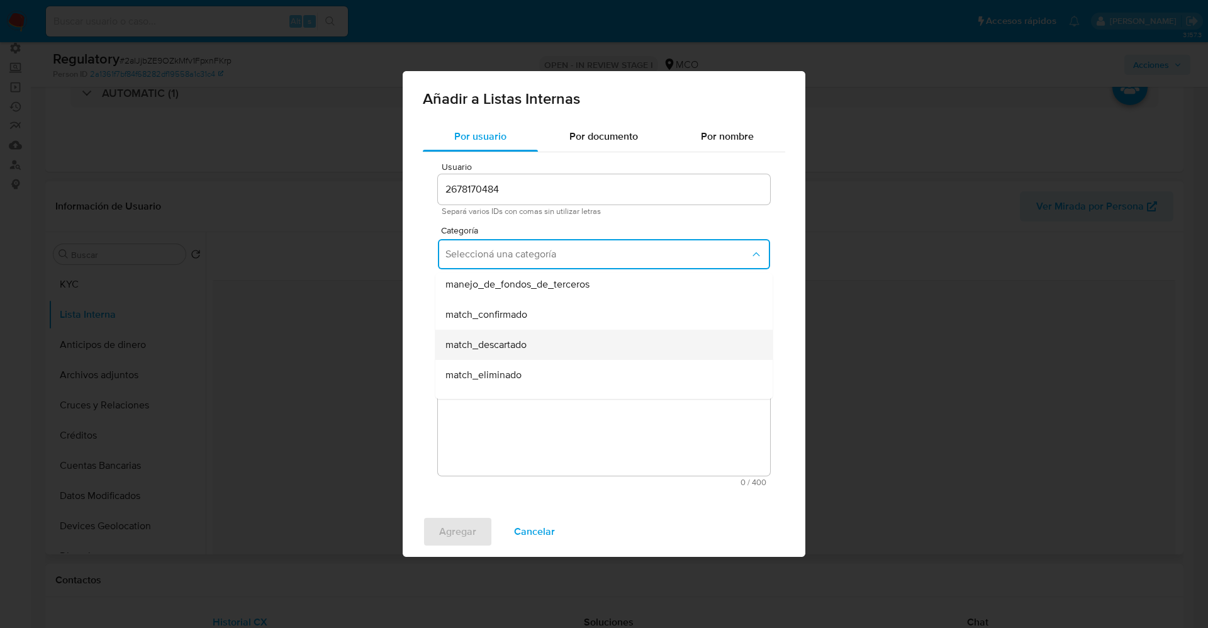
scroll to position [94, 0]
click at [531, 297] on div "match_confirmado" at bounding box center [599, 284] width 309 height 30
click at [527, 321] on button "Seleccioná una subcategoría" at bounding box center [604, 313] width 332 height 30
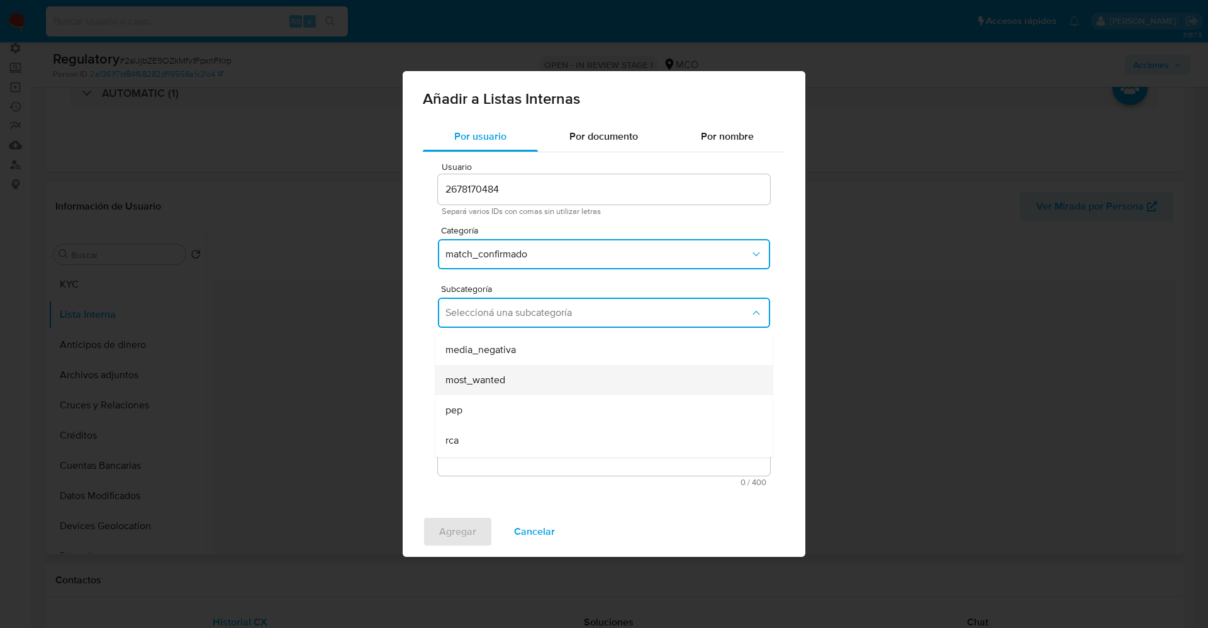
scroll to position [86, 0]
click at [491, 389] on div "pep" at bounding box center [599, 382] width 309 height 30
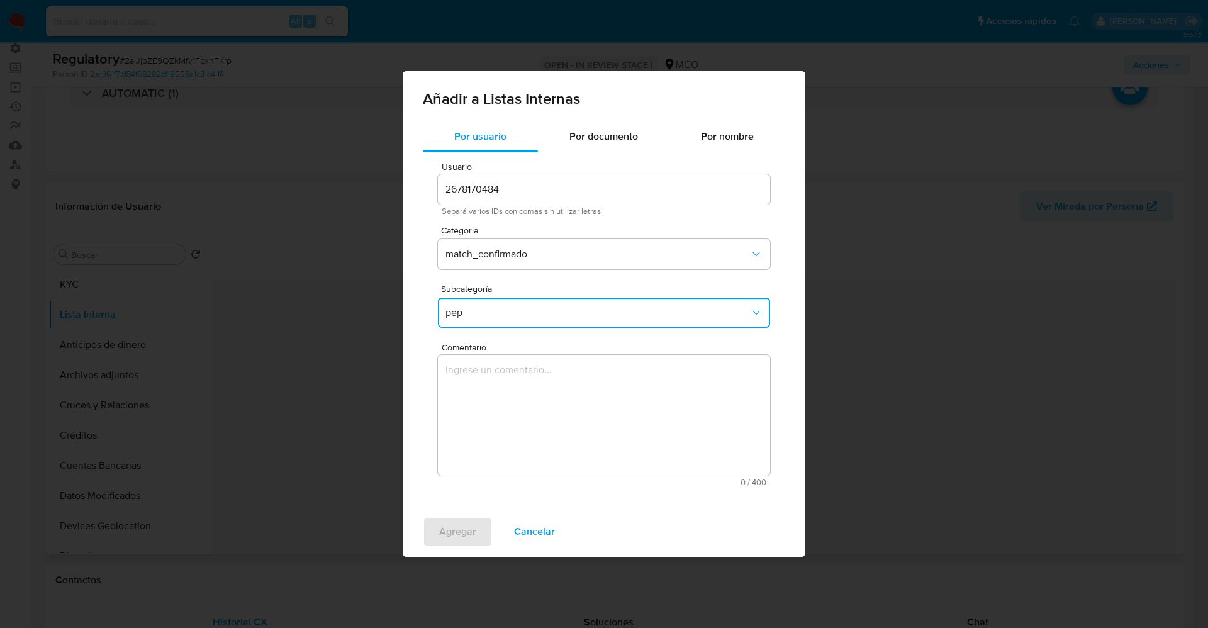
click at [491, 389] on textarea "Comentario" at bounding box center [604, 415] width 332 height 121
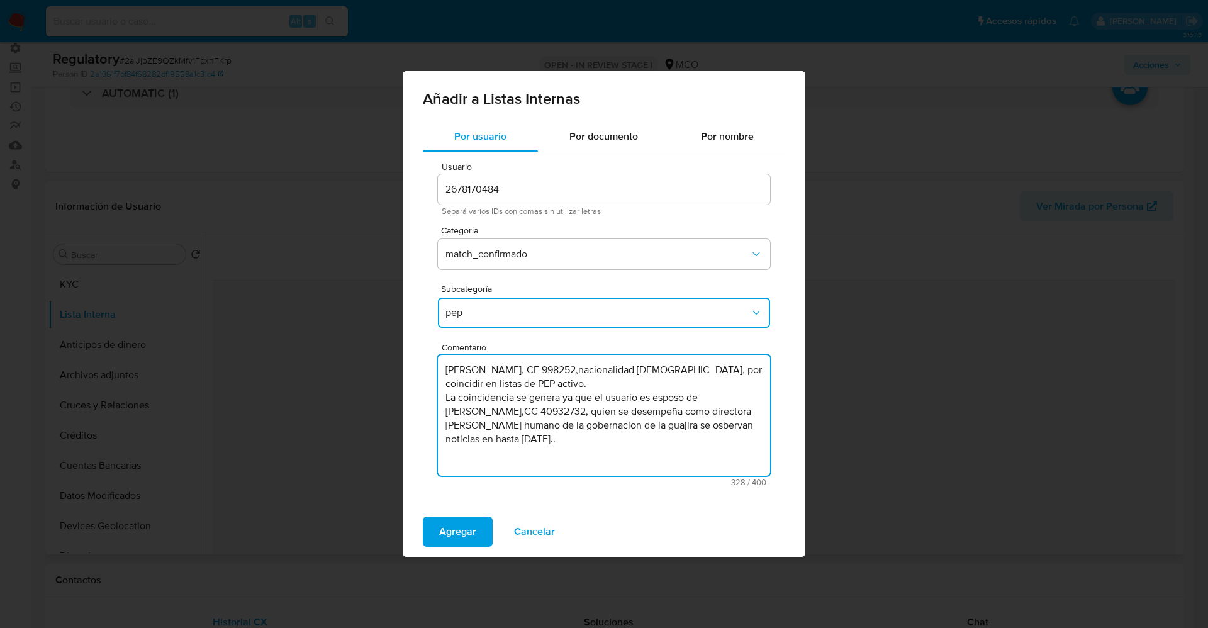
click at [447, 369] on textarea "suario Andres Ignacio Bustos Fierro, CE 998252,nacionalidad Colombiana, por coi…" at bounding box center [604, 415] width 332 height 121
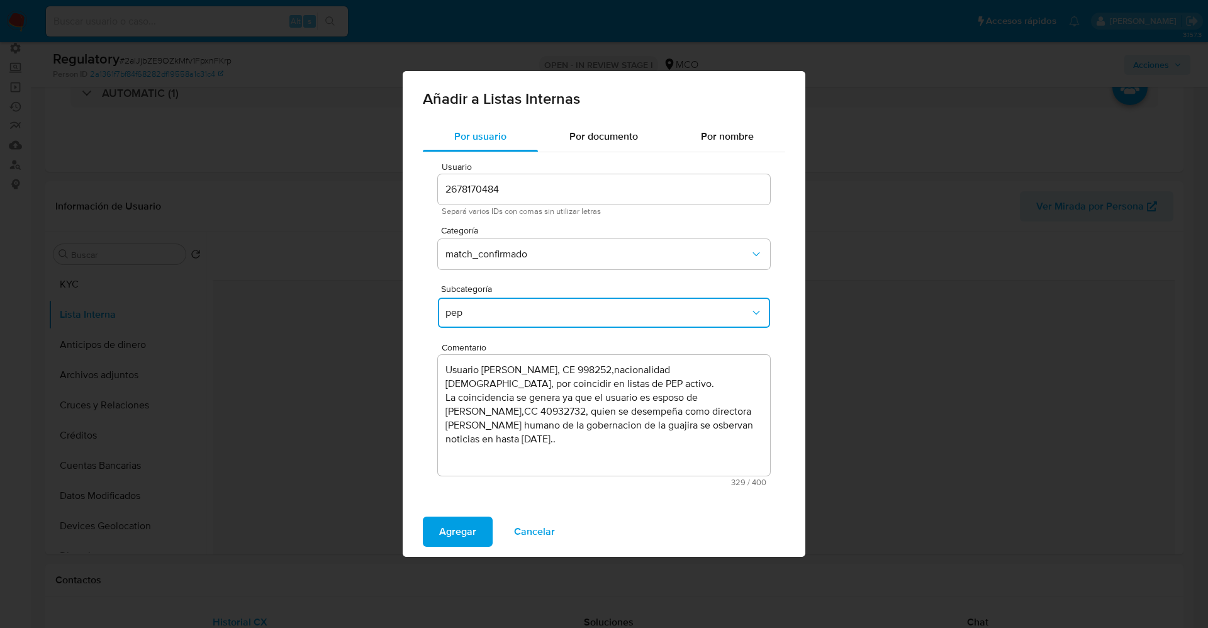
click at [538, 313] on span "pep" at bounding box center [597, 312] width 304 height 13
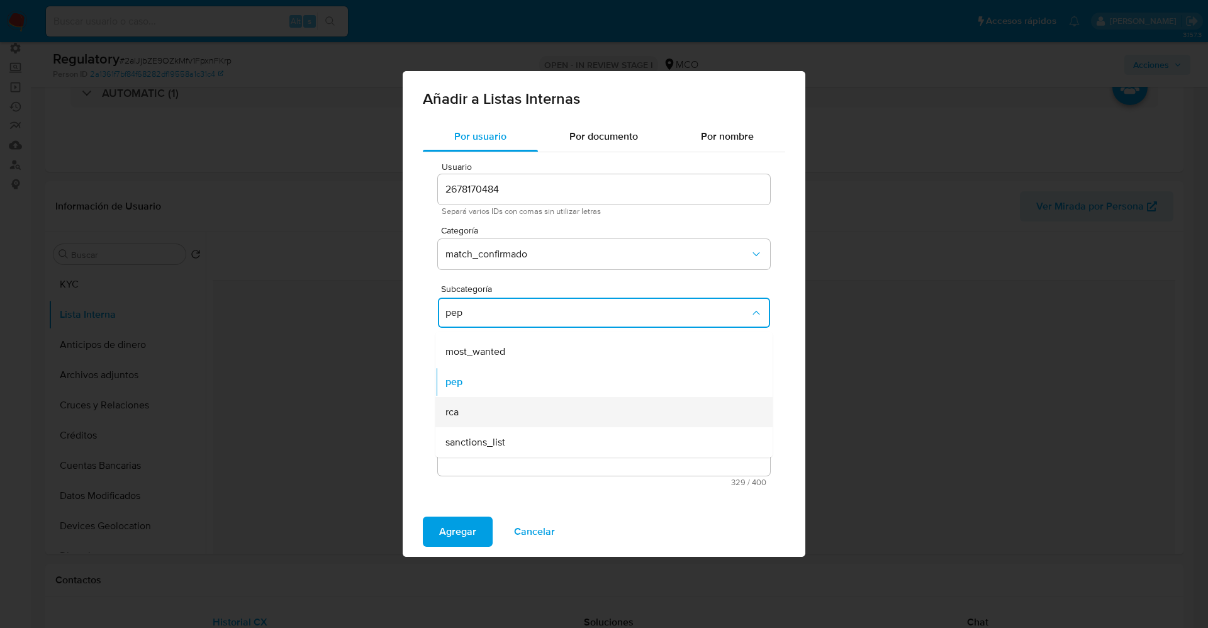
click at [495, 413] on div "rca" at bounding box center [599, 412] width 309 height 30
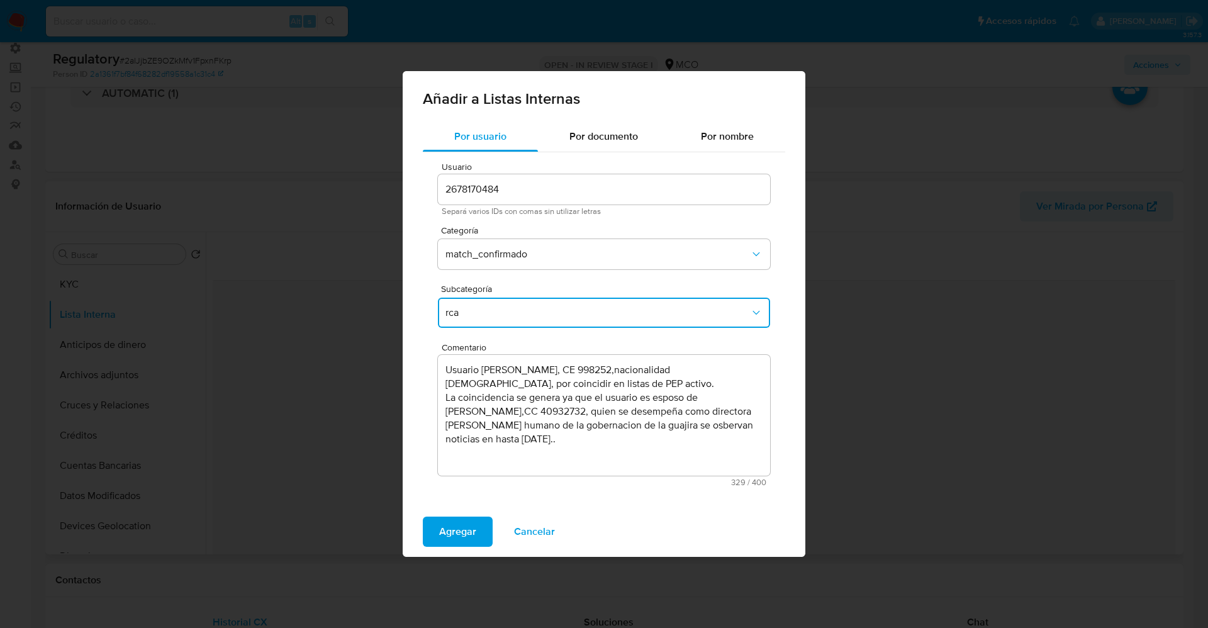
click at [645, 425] on textarea "Usuario Andres Ignacio Bustos Fierro, CE 998252,nacionalidad Colombiana, por co…" at bounding box center [604, 415] width 332 height 121
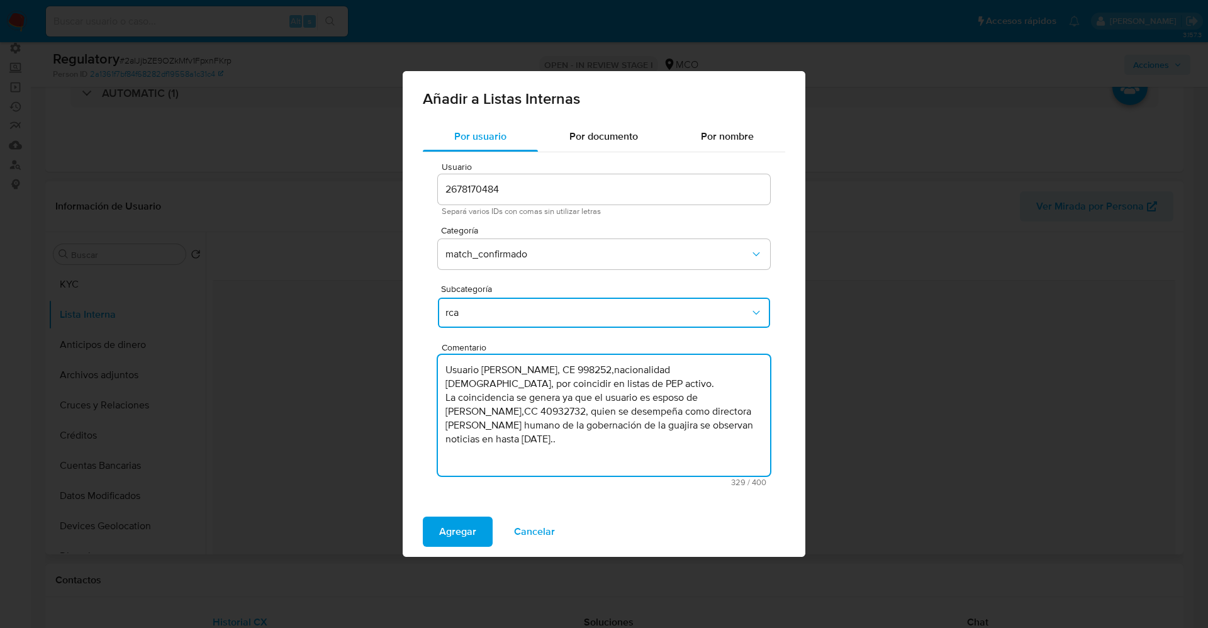
click at [511, 433] on textarea "Usuario Andres Ignacio Bustos Fierro, CE 998252,nacionalidad Colombiana, por co…" at bounding box center [604, 415] width 332 height 121
click at [723, 423] on textarea "Usuario Andres Ignacio Bustos Fierro, CE 998252,nacionalidad Colombiana, por co…" at bounding box center [604, 415] width 332 height 121
type textarea "Usuario Andres Ignacio Bustos Fierro, CE 998252,nacionalidad Colombiana, por co…"
click at [465, 519] on span "Agregar" at bounding box center [457, 532] width 37 height 28
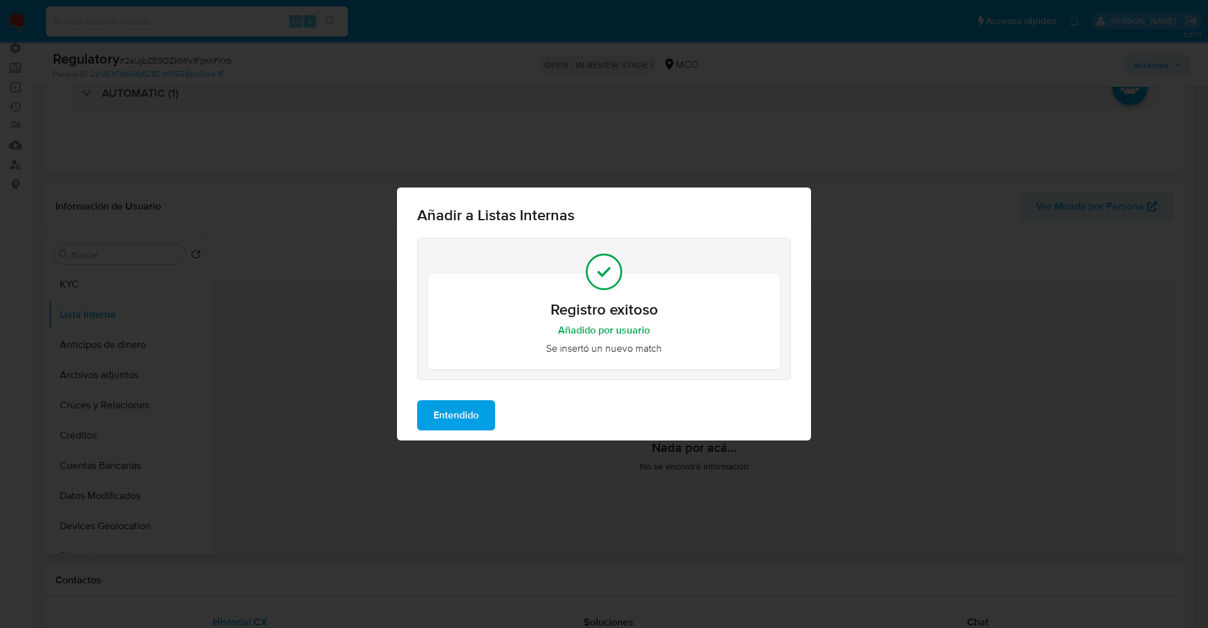
drag, startPoint x: 447, startPoint y: 406, endPoint x: 372, endPoint y: 418, distance: 76.5
click at [447, 406] on span "Entendido" at bounding box center [455, 415] width 45 height 28
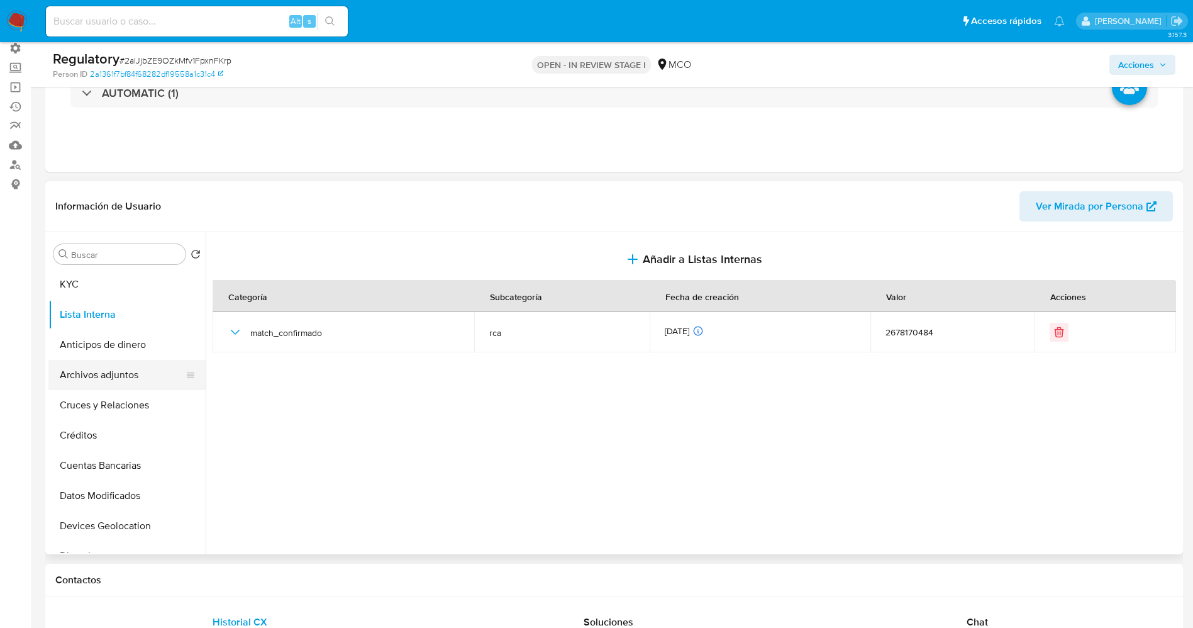
click at [103, 378] on button "Archivos adjuntos" at bounding box center [121, 375] width 147 height 30
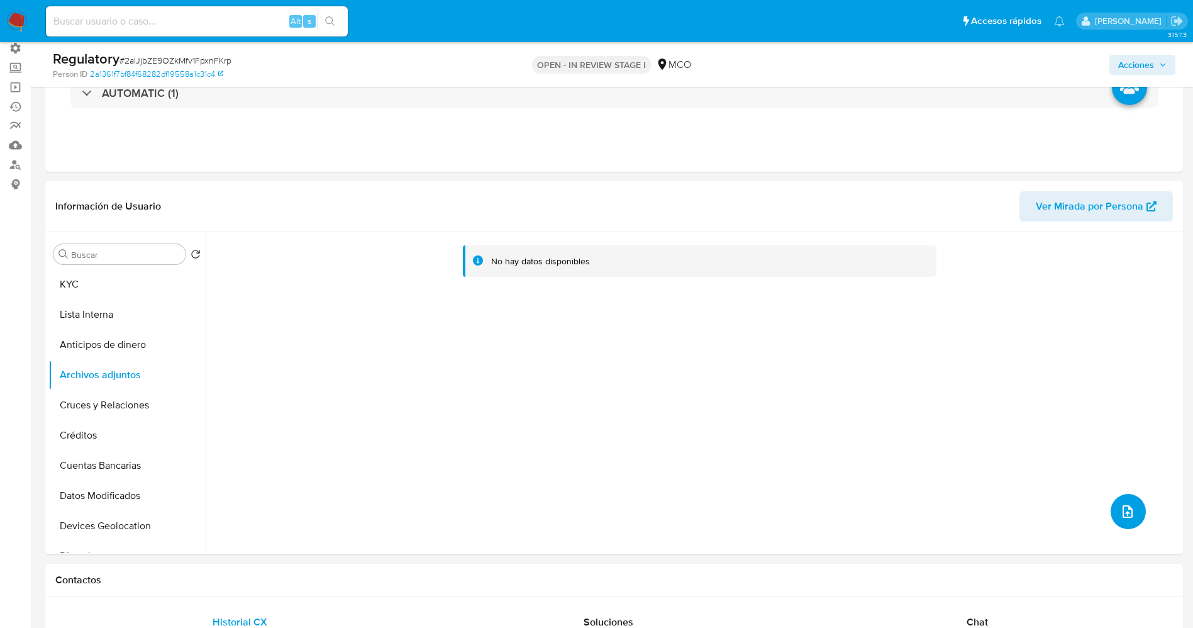
click at [1133, 520] on button "upload-file" at bounding box center [1128, 511] width 35 height 35
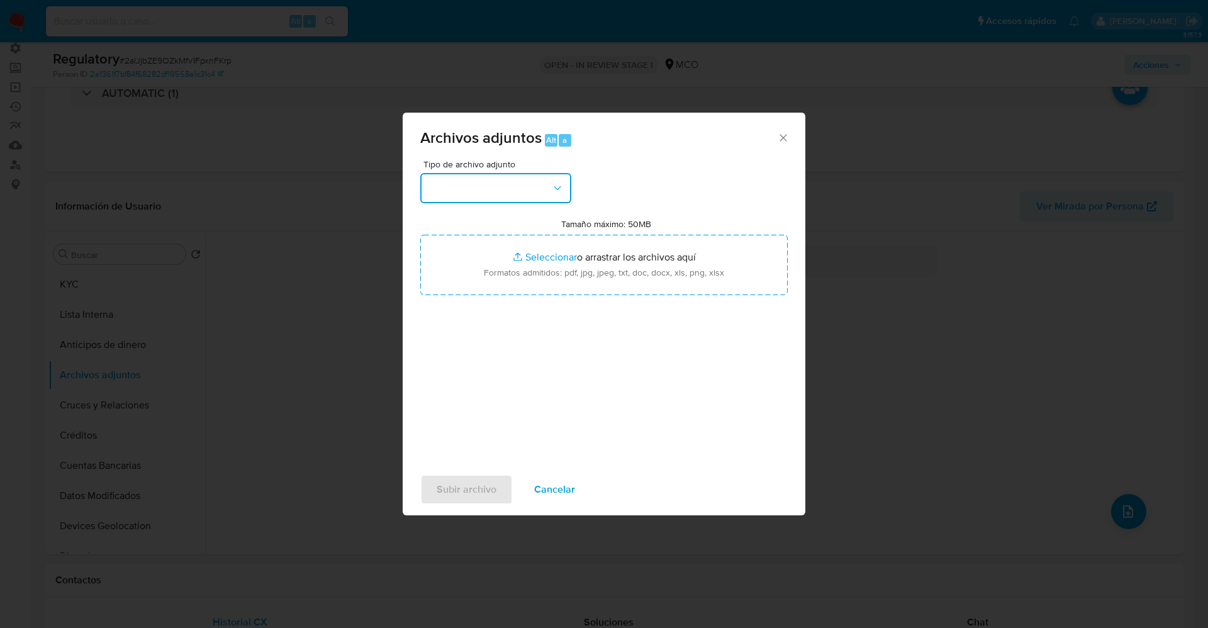
click at [510, 181] on button "button" at bounding box center [495, 188] width 151 height 30
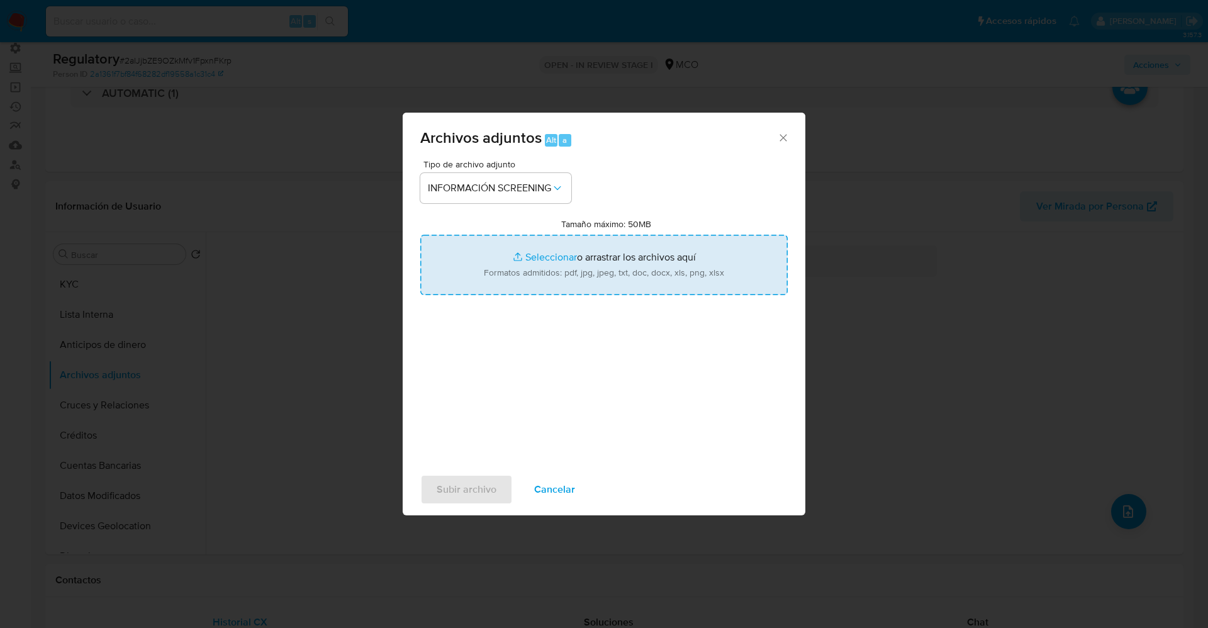
type input "C:\fakepath\_odalis celene salas_ lavado de dinero - Buscar con Google.pdf"
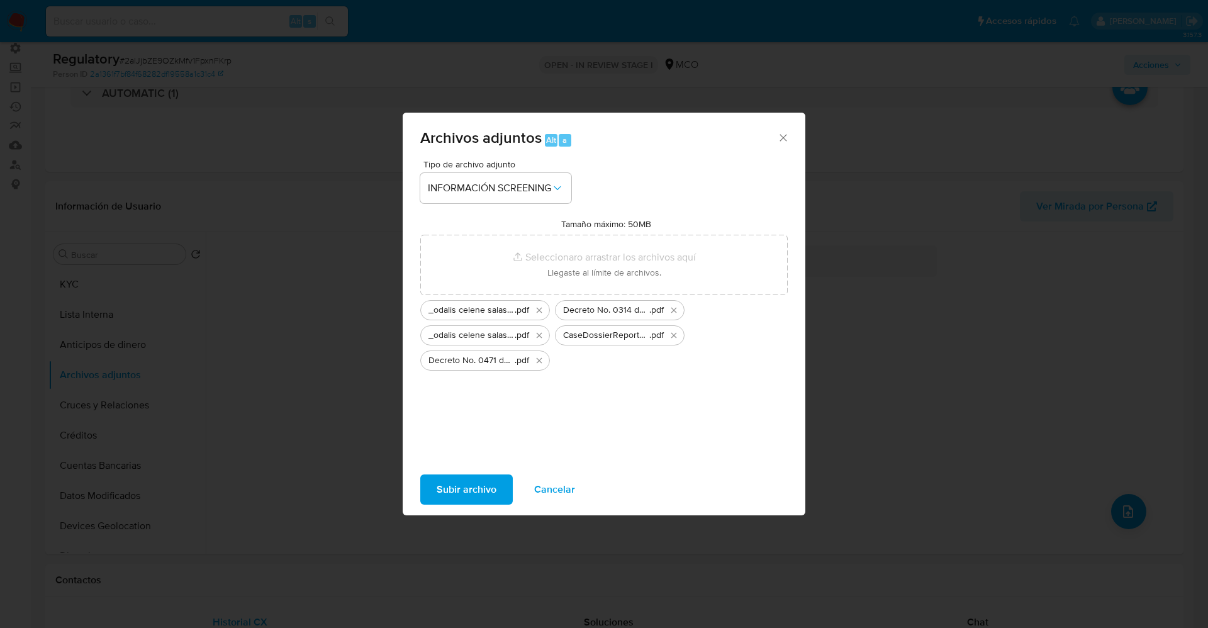
click at [448, 483] on span "Subir archivo" at bounding box center [467, 490] width 60 height 28
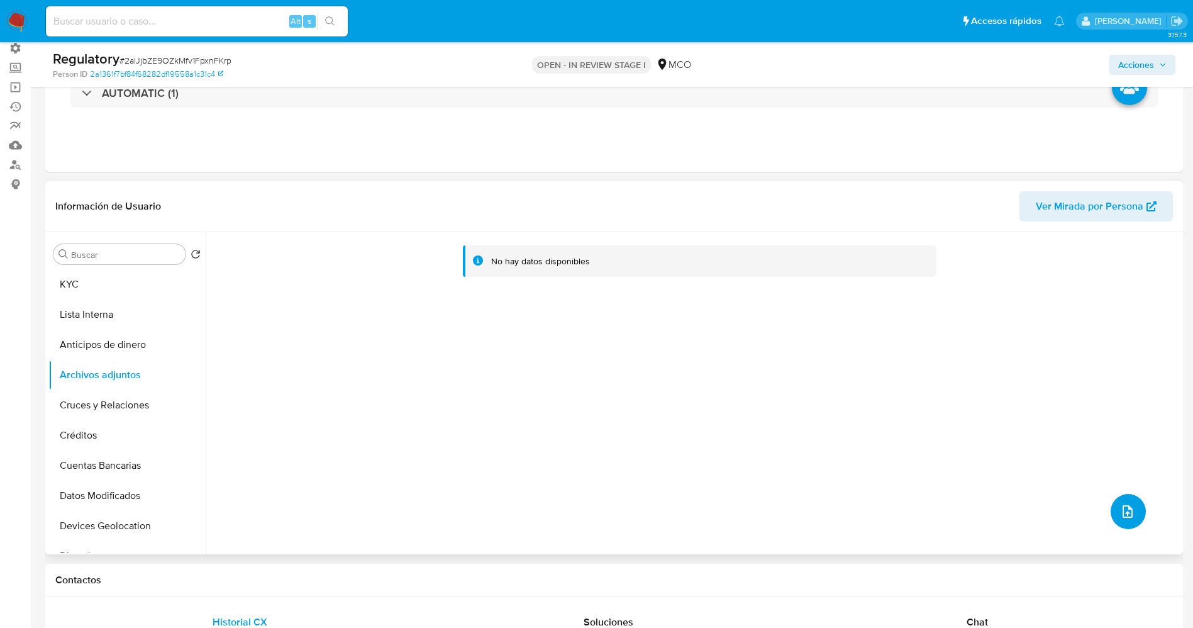
click at [1120, 520] on button "upload-file" at bounding box center [1128, 511] width 35 height 35
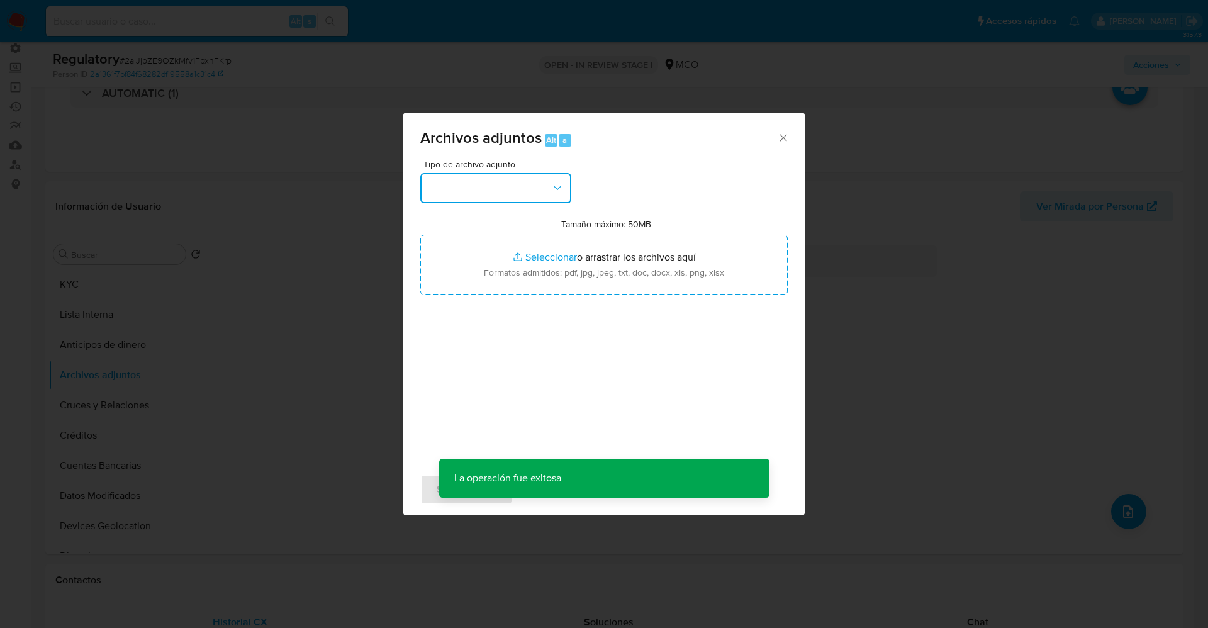
click at [500, 182] on button "button" at bounding box center [495, 188] width 151 height 30
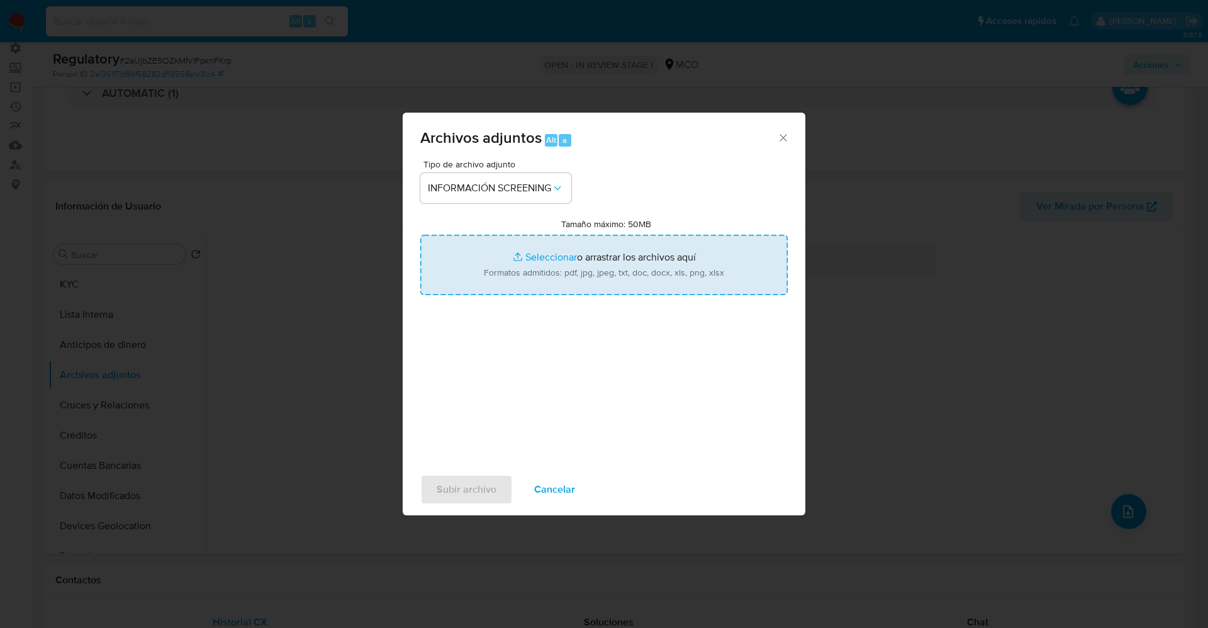
type input "C:\fakepath\_Andres Ignacio Bustos Fierro_ lavado de dinero - Buscar con Google…"
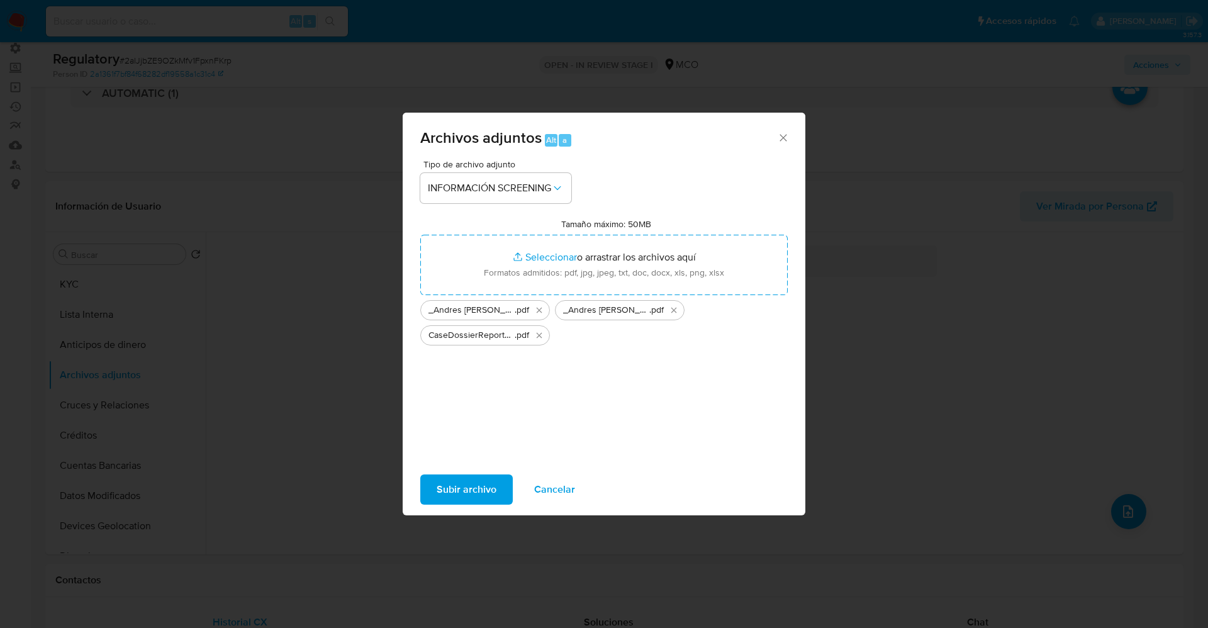
click at [471, 485] on span "Subir archivo" at bounding box center [467, 490] width 60 height 28
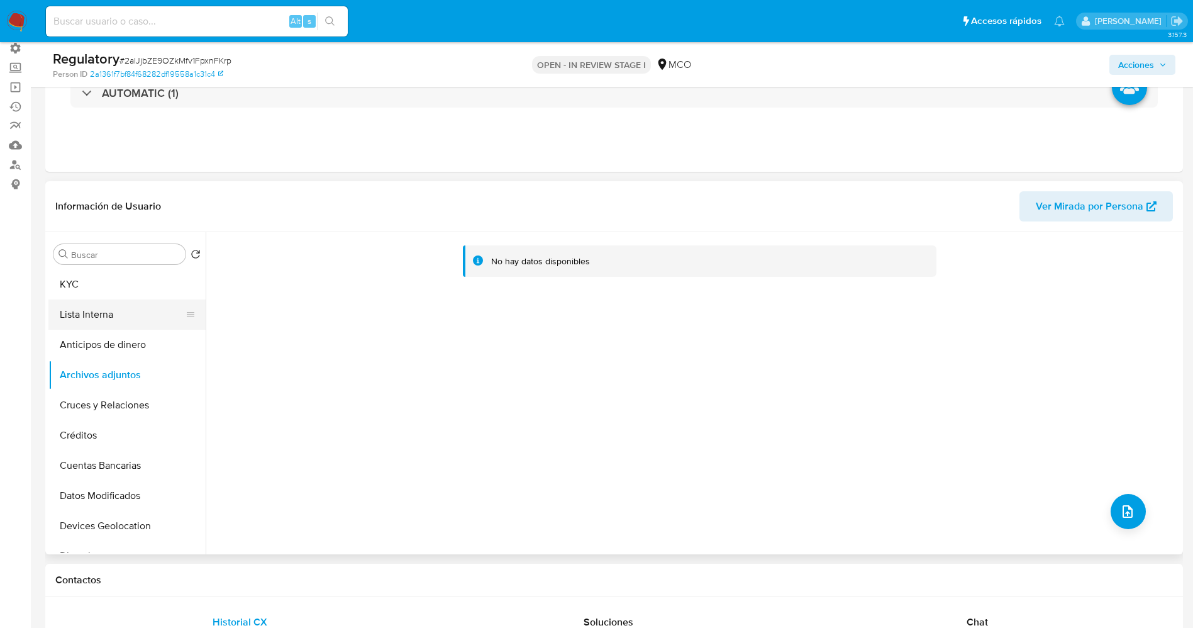
click at [98, 320] on button "Lista Interna" at bounding box center [121, 314] width 147 height 30
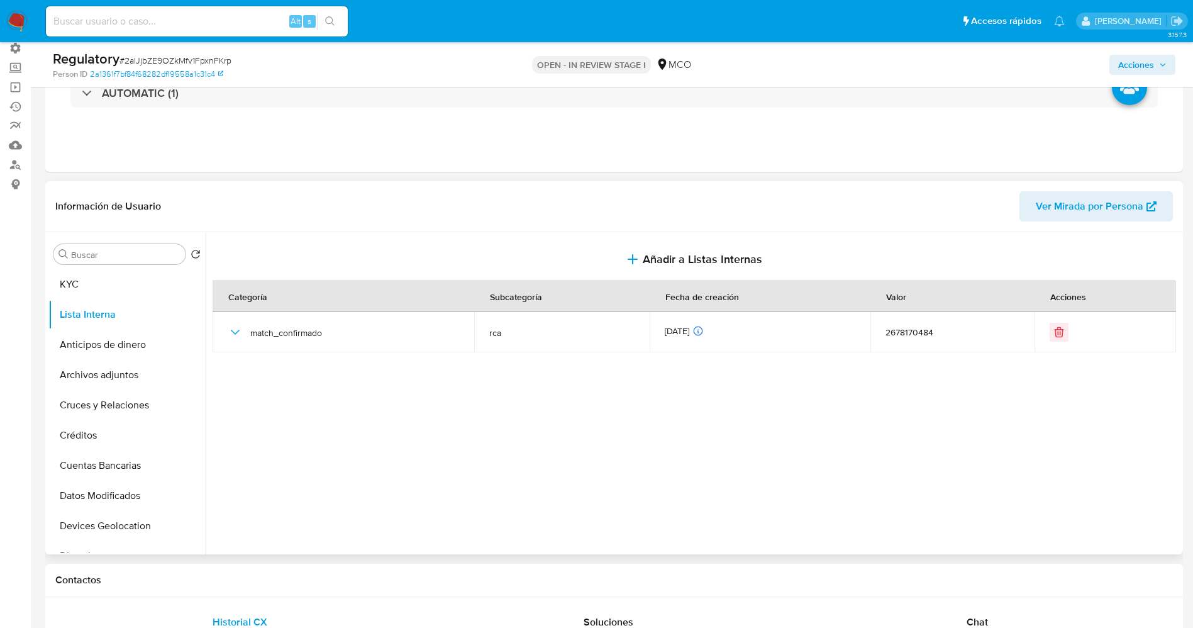
scroll to position [0, 0]
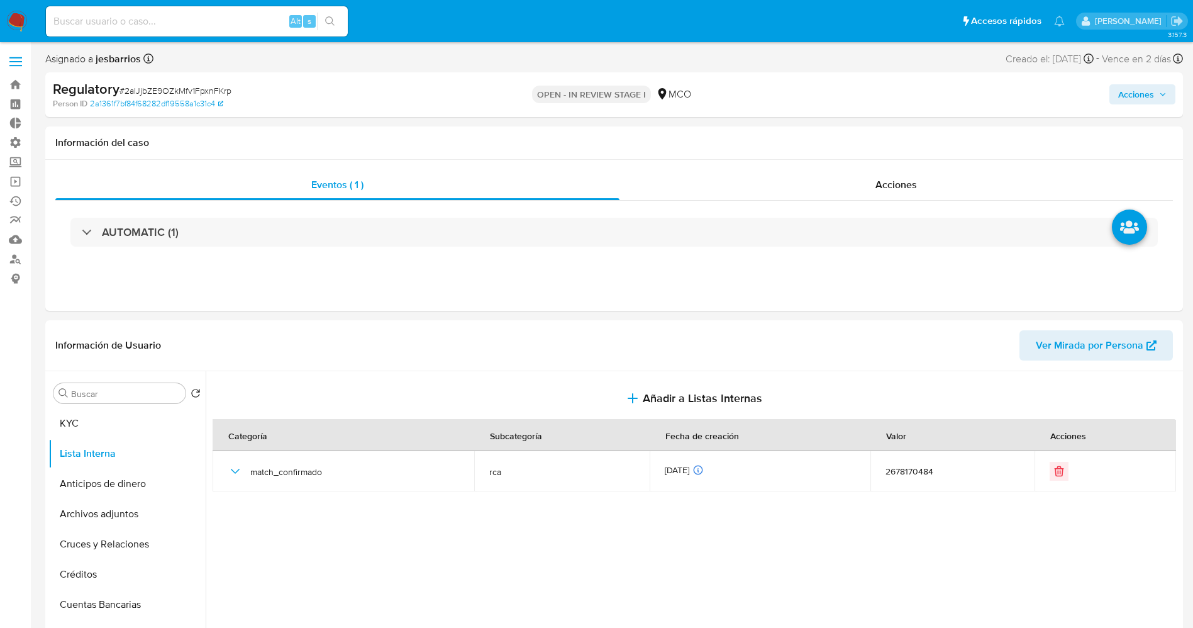
click at [1151, 93] on span "Acciones" at bounding box center [1136, 94] width 36 height 20
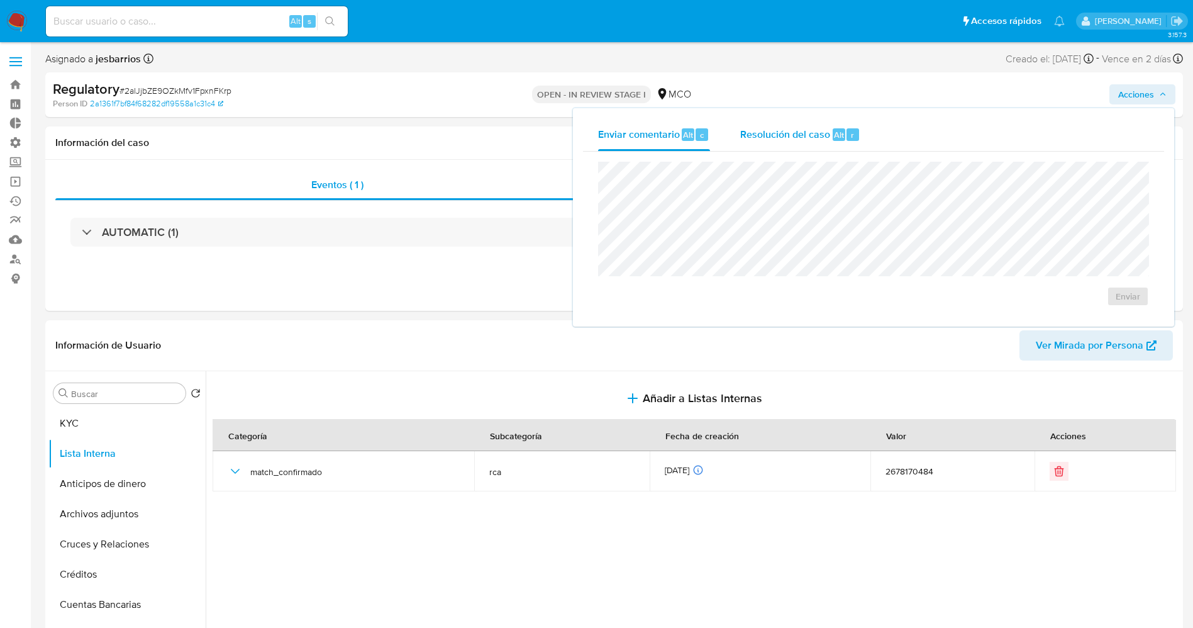
click at [813, 142] on div "Resolución del caso Alt r" at bounding box center [800, 134] width 120 height 33
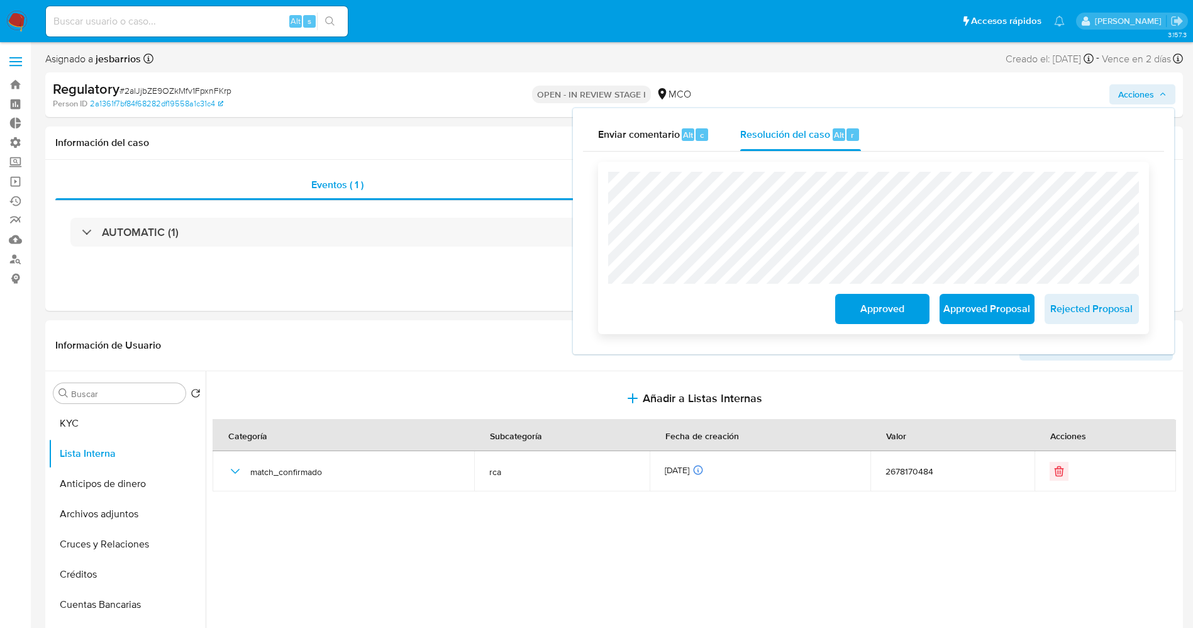
click at [997, 316] on span "Approved Proposal" at bounding box center [987, 309] width 62 height 28
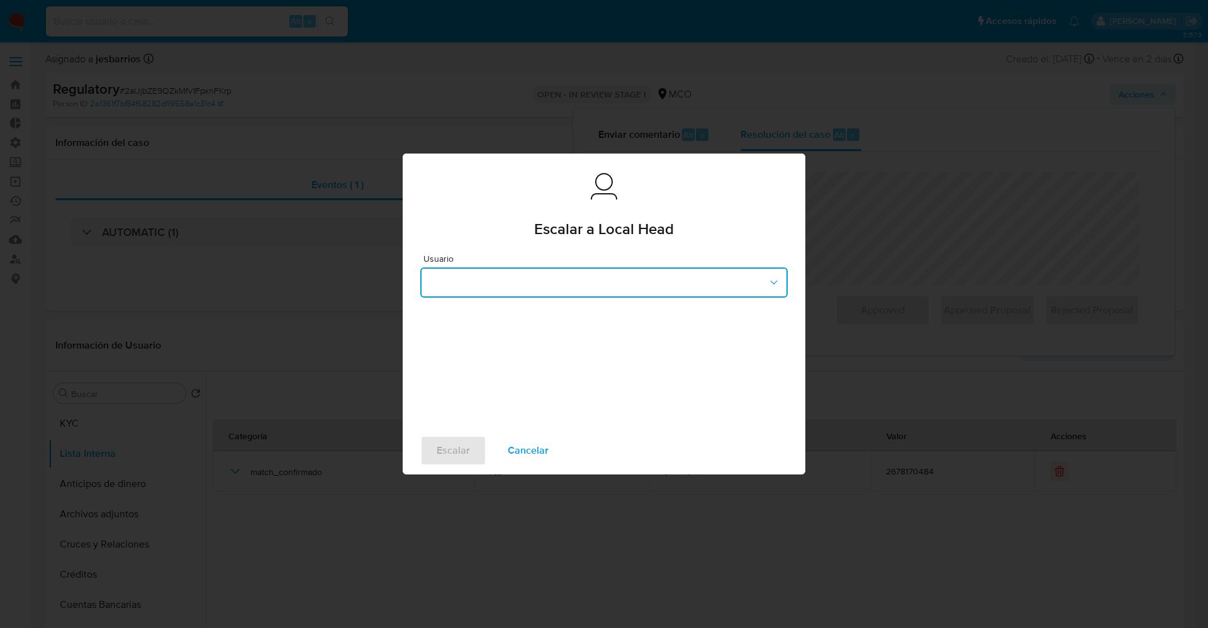
click at [577, 284] on button "button" at bounding box center [603, 282] width 367 height 30
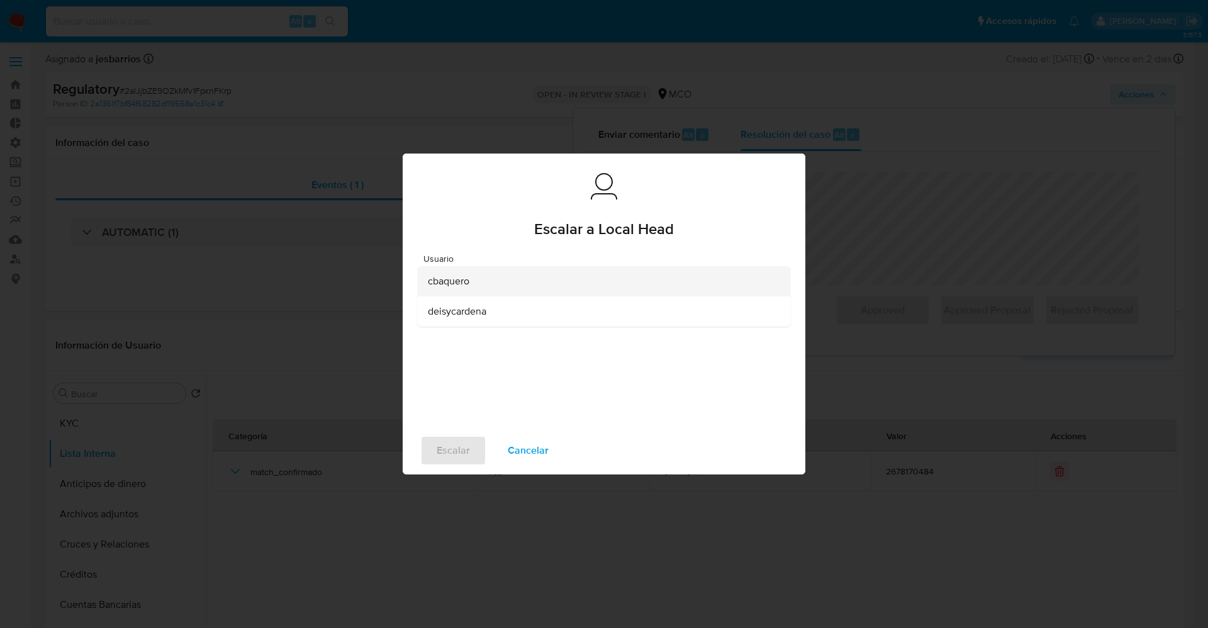
click at [478, 274] on div "cbaquero" at bounding box center [600, 281] width 345 height 30
click at [449, 452] on span "Escalar" at bounding box center [453, 451] width 33 height 28
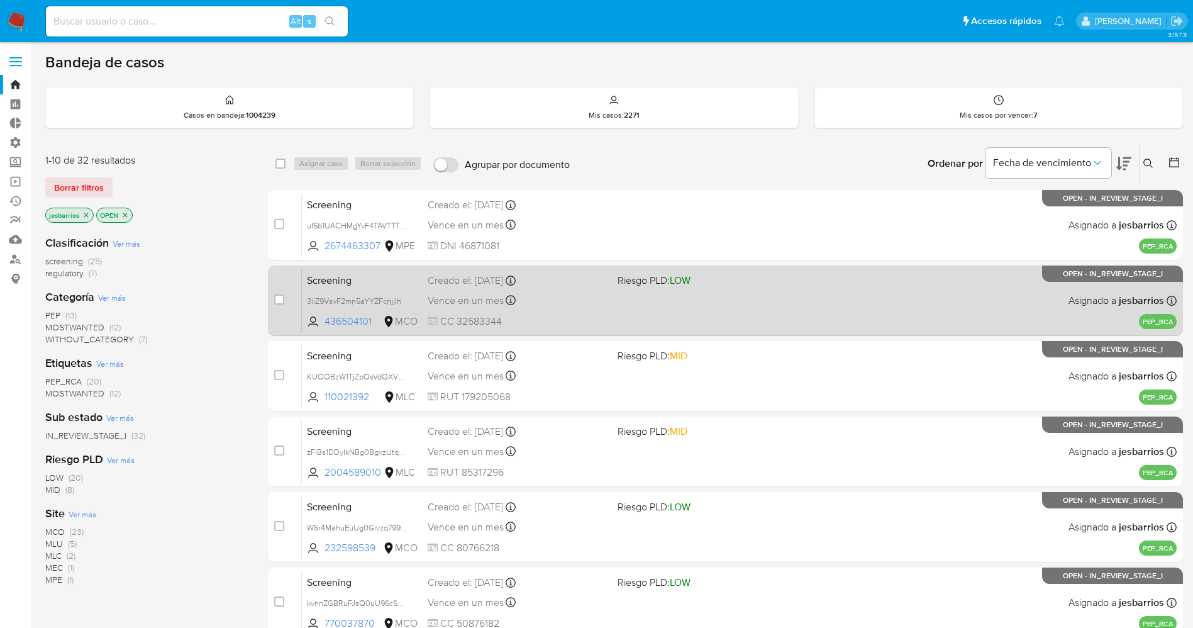
scroll to position [365, 0]
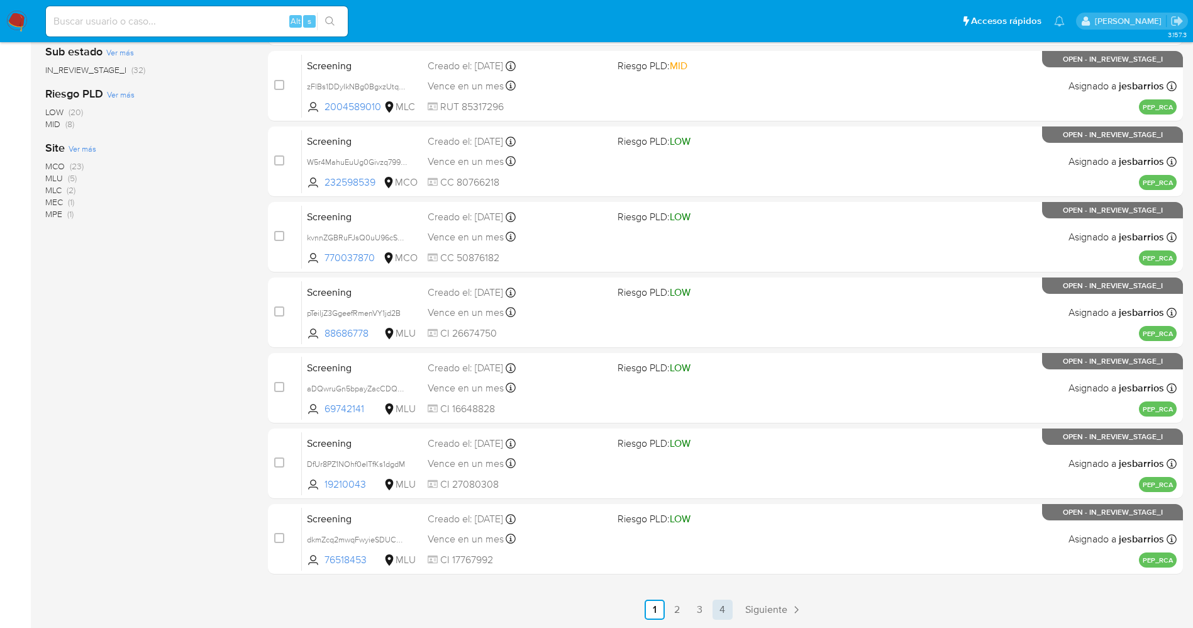
click at [723, 611] on link "4" at bounding box center [723, 609] width 20 height 20
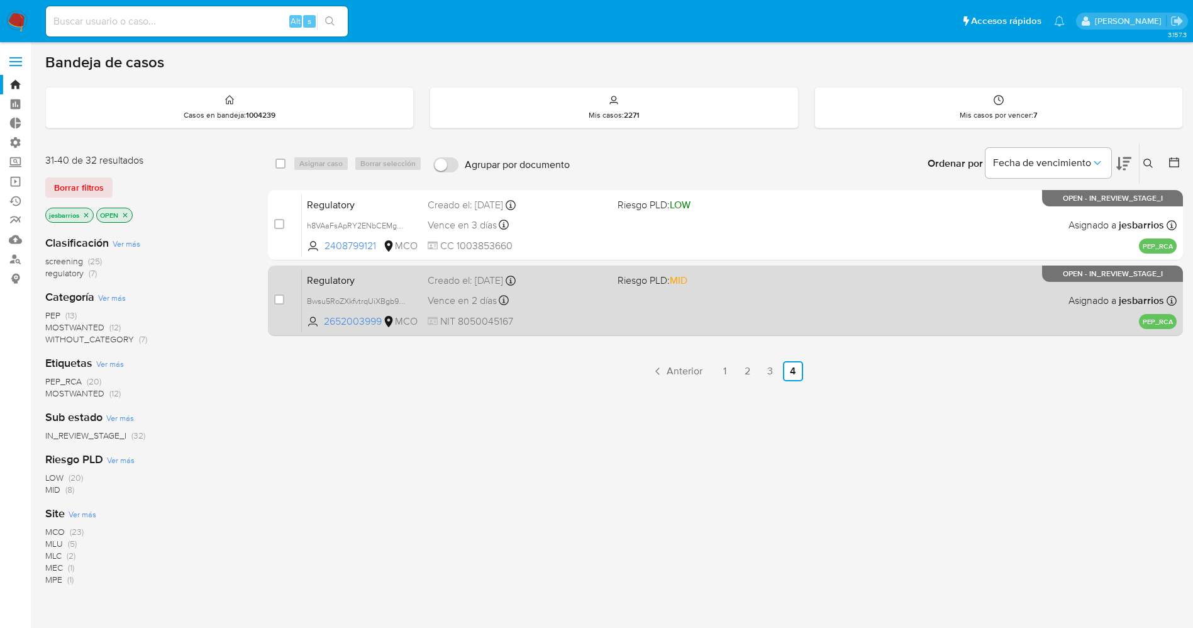
click at [634, 297] on div "Regulatory Bwsu5RoZXkfvtrqUiXBgb9mE 2652003999 MCO Riesgo PLD: MID Creado el: 0…" at bounding box center [739, 301] width 875 height 64
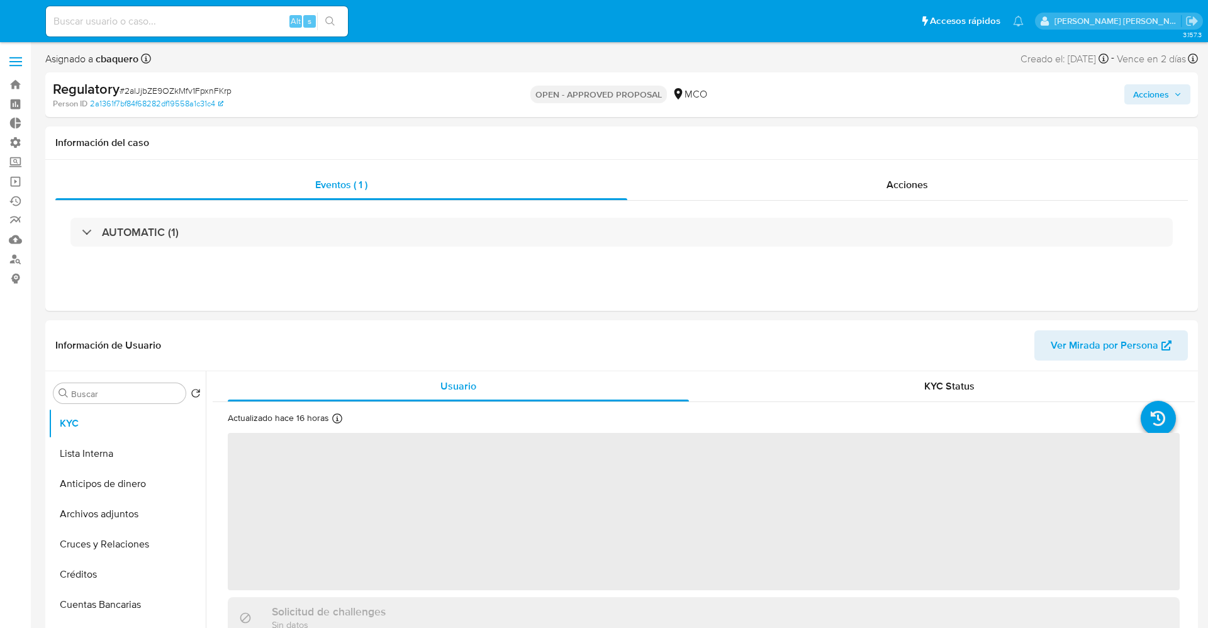
select select "10"
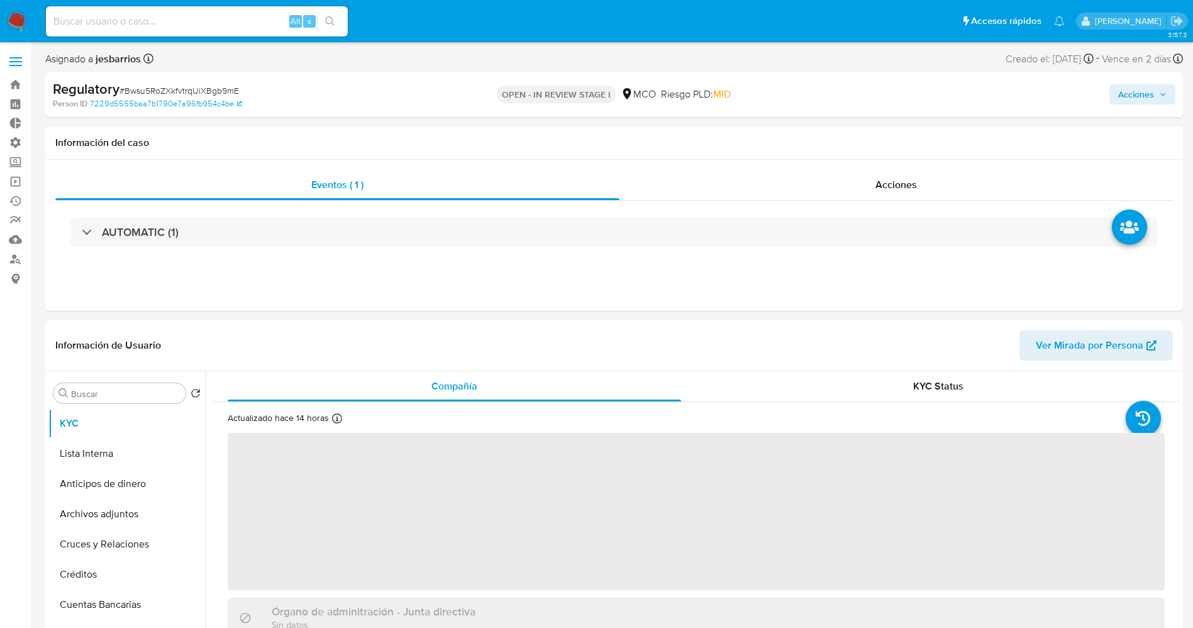
select select "10"
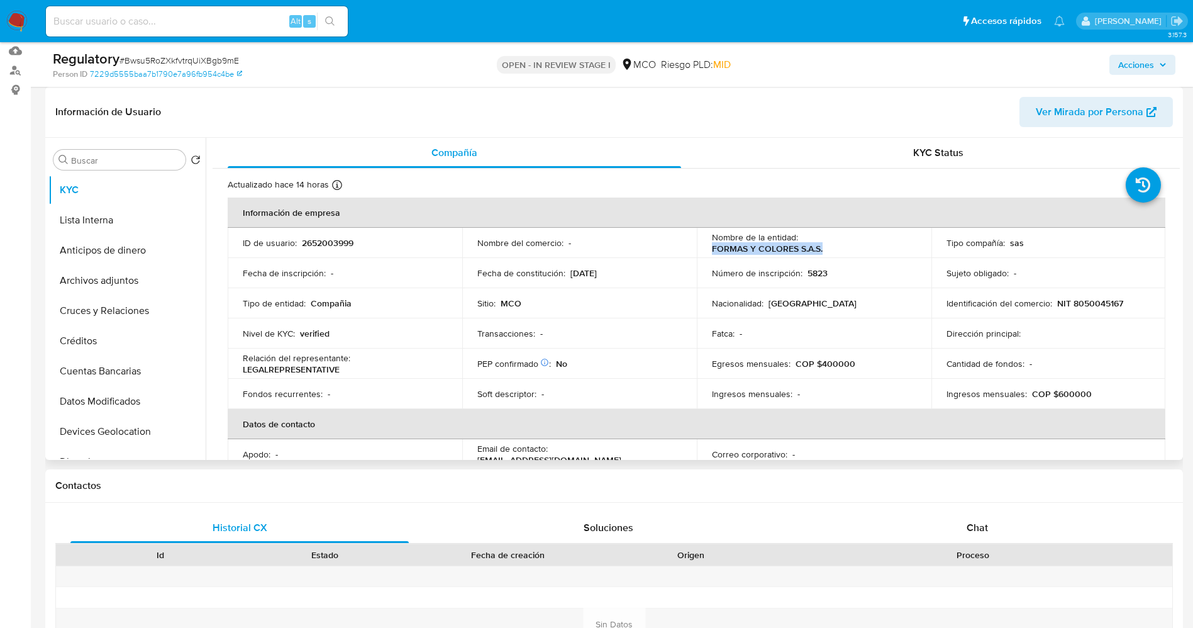
drag, startPoint x: 706, startPoint y: 247, endPoint x: 829, endPoint y: 249, distance: 122.7
click at [829, 249] on td "Nombre de la entidad : FORMAS Y COLORES S.A.S." at bounding box center [814, 243] width 235 height 30
copy p "FORMAS Y COLORES S.A.S."
drag, startPoint x: 750, startPoint y: 242, endPoint x: 723, endPoint y: 252, distance: 29.7
click at [723, 252] on p "FORMAS Y COLORES S.A.S." at bounding box center [767, 248] width 111 height 11
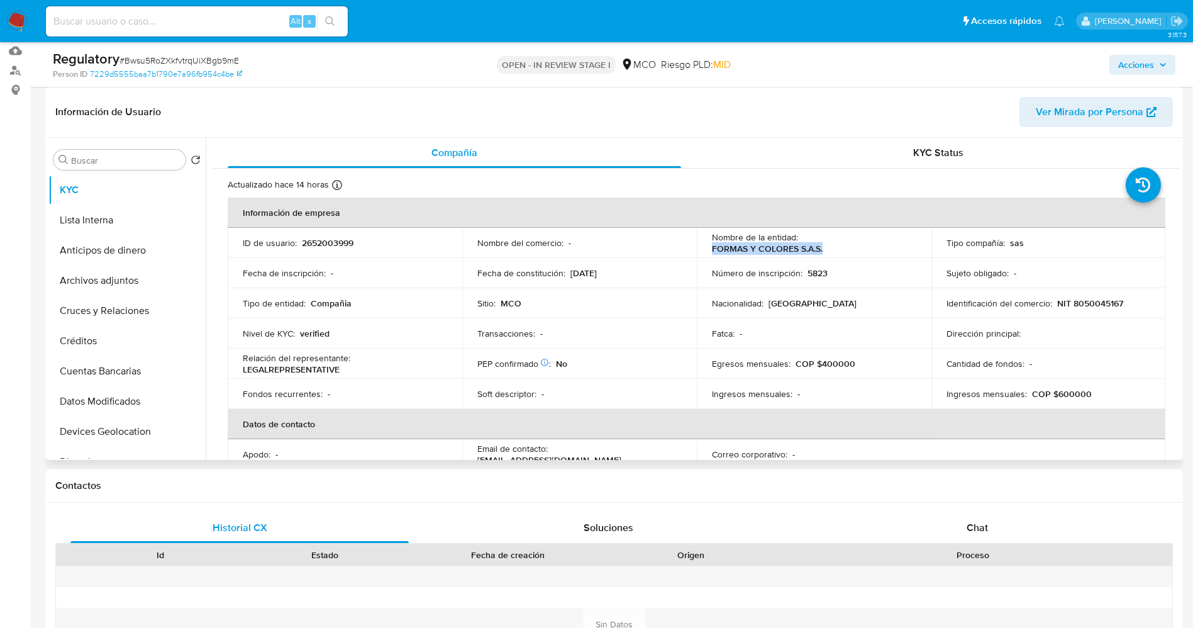
drag, startPoint x: 710, startPoint y: 248, endPoint x: 820, endPoint y: 248, distance: 110.1
click at [822, 248] on div "Nombre de la entidad : FORMAS Y COLORES S.A.S." at bounding box center [814, 242] width 204 height 23
copy p "FORMAS Y COLORES S.A.S."
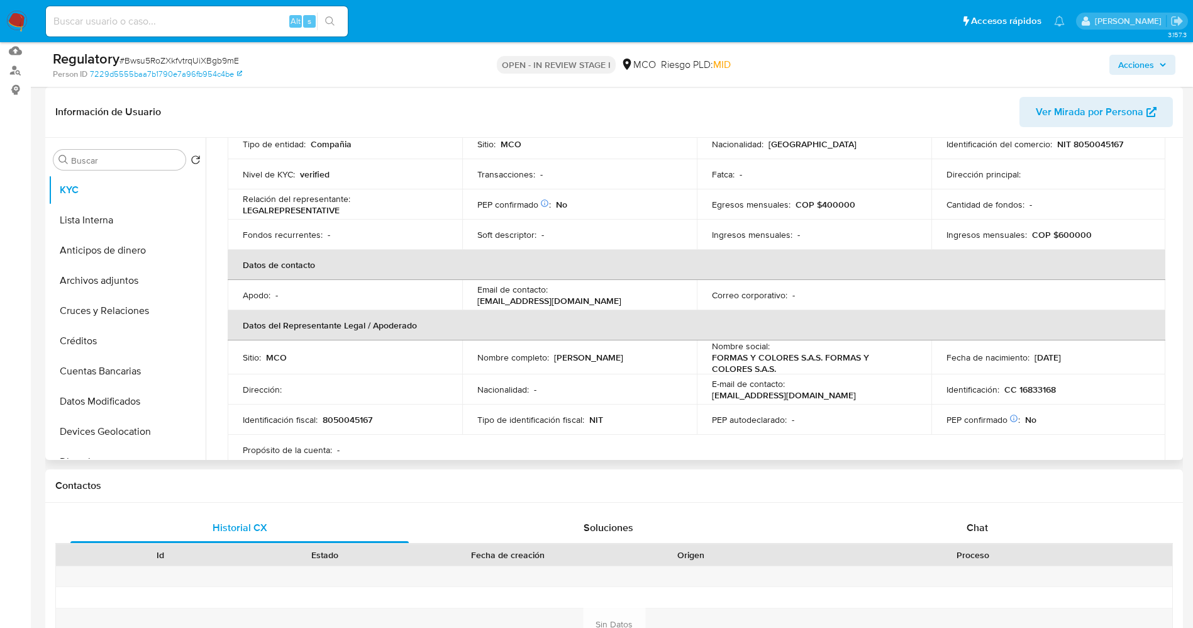
scroll to position [189, 0]
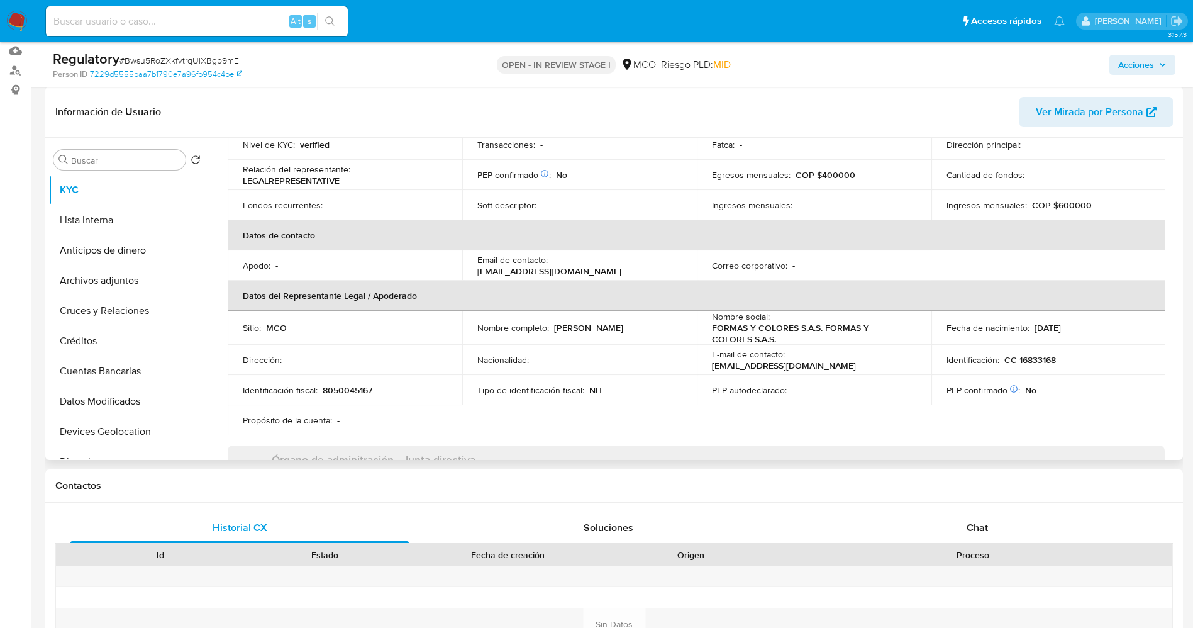
drag, startPoint x: 471, startPoint y: 332, endPoint x: 616, endPoint y: 335, distance: 144.7
click at [616, 335] on td "Nombre completo : James Rodrigo Botero Gonzalez" at bounding box center [579, 328] width 235 height 34
copy p "James Rodrigo Botero Gonzalez"
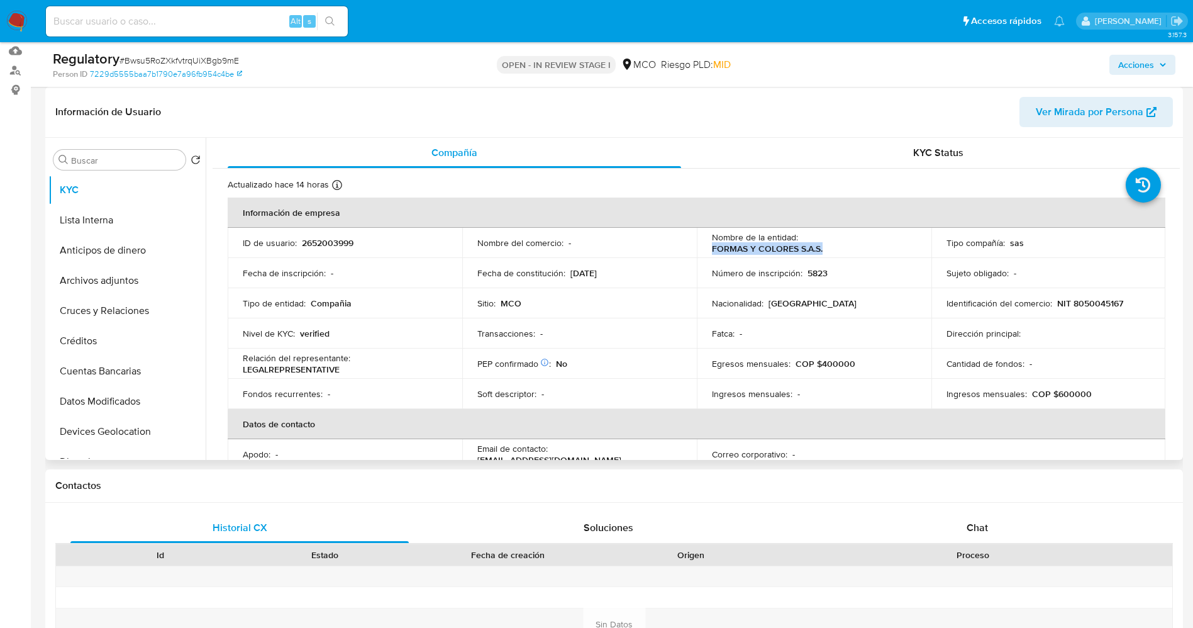
drag, startPoint x: 710, startPoint y: 248, endPoint x: 807, endPoint y: 250, distance: 97.5
click at [823, 247] on div "Nombre de la entidad : FORMAS Y COLORES S.A.S." at bounding box center [814, 242] width 204 height 23
copy p "FORMAS Y COLORES S.A.S."
drag, startPoint x: 1049, startPoint y: 304, endPoint x: 1159, endPoint y: 303, distance: 110.1
click at [1159, 303] on td "Identificación del comercio : NIT 8050045167" at bounding box center [1049, 303] width 235 height 30
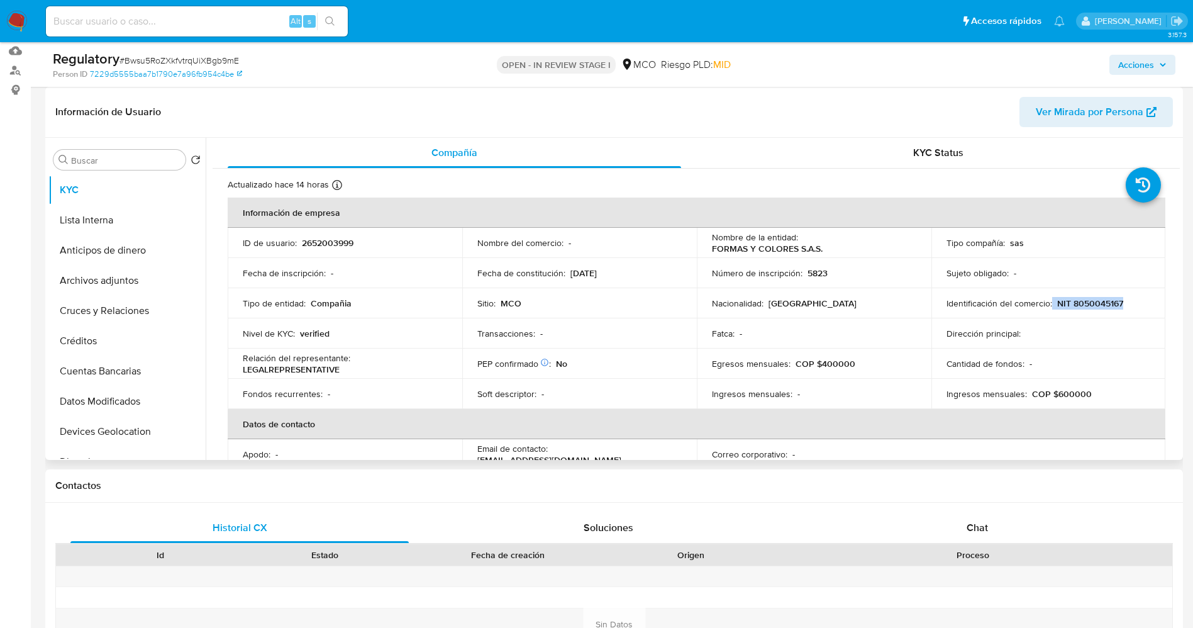
copy div "NIT 8050045167"
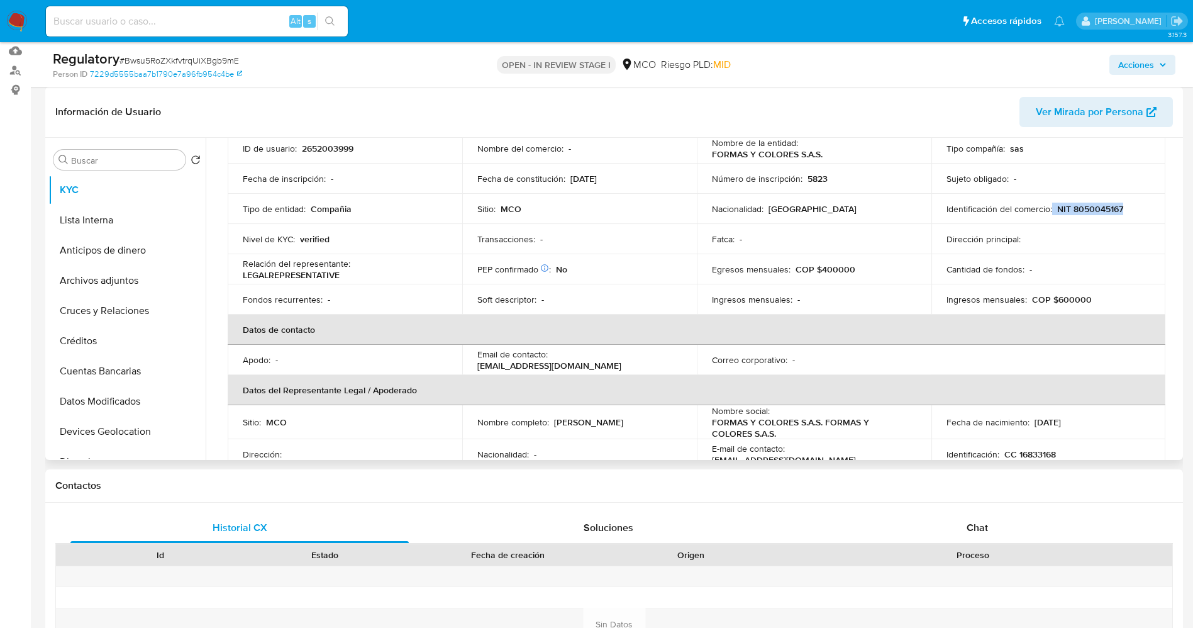
drag, startPoint x: 473, startPoint y: 425, endPoint x: 577, endPoint y: 426, distance: 103.8
click at [623, 426] on td "Nombre completo : James Rodrigo Botero Gonzalez" at bounding box center [579, 422] width 235 height 34
copy p "James Rodrigo Botero Gonzalez"
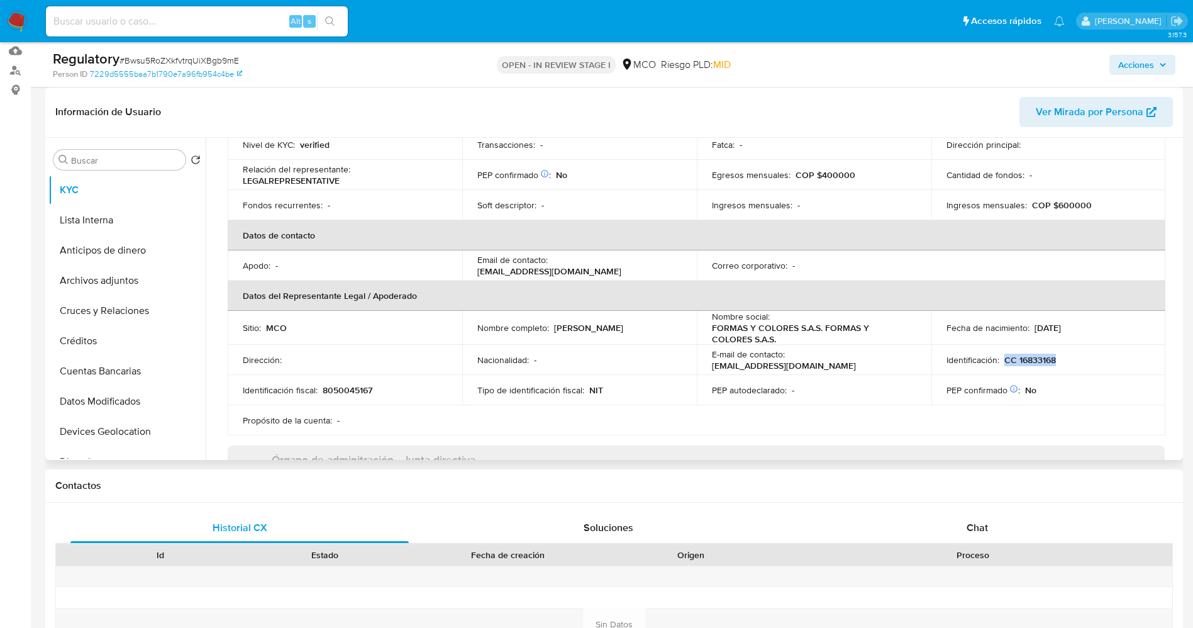
drag, startPoint x: 1001, startPoint y: 360, endPoint x: 1064, endPoint y: 362, distance: 63.6
click at [1064, 362] on div "Identificación : CC 16833168" at bounding box center [1049, 359] width 204 height 11
copy p "CC 16833168"
click at [137, 221] on button "Lista Interna" at bounding box center [121, 220] width 147 height 30
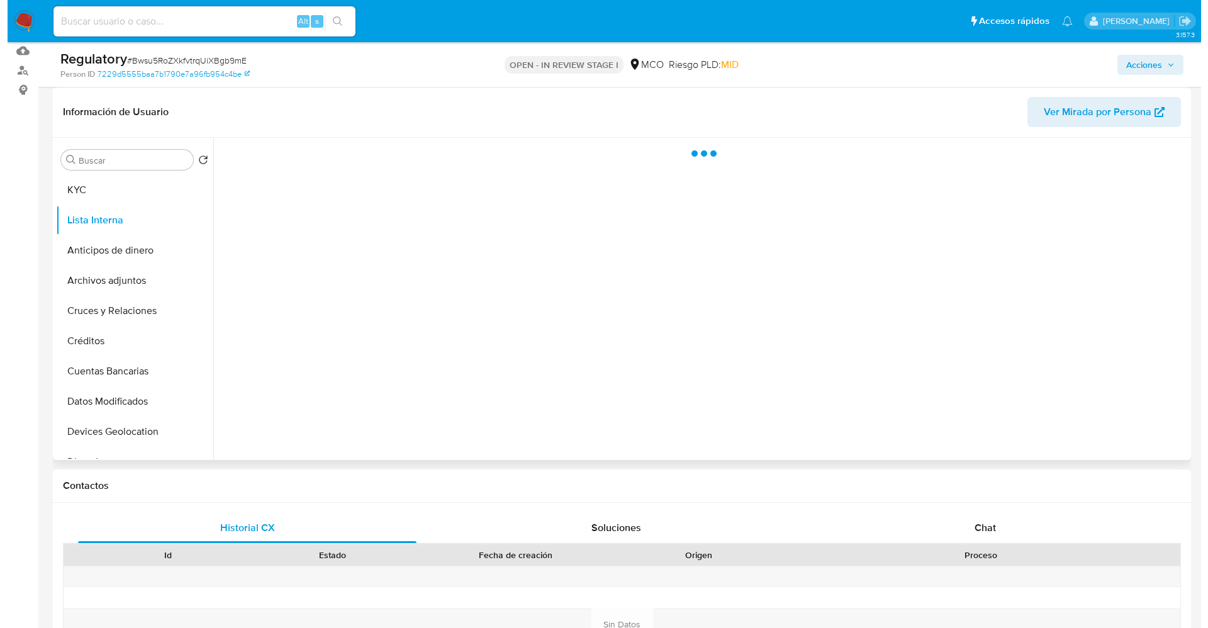
scroll to position [94, 0]
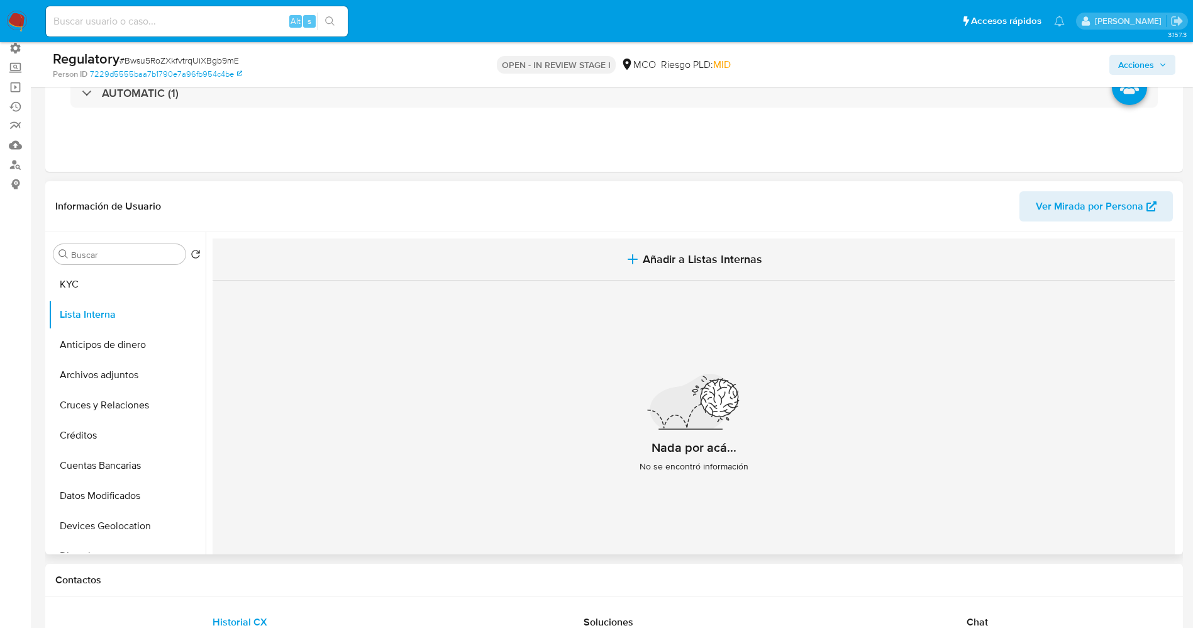
click at [667, 252] on span "Añadir a Listas Internas" at bounding box center [703, 259] width 120 height 14
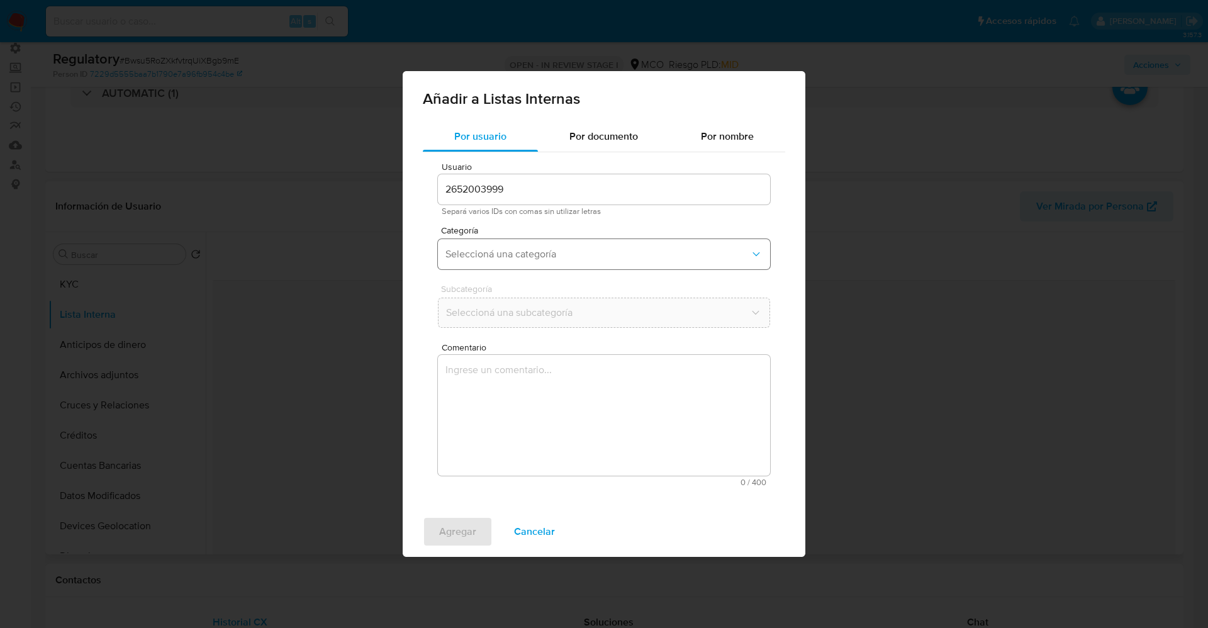
click at [609, 255] on span "Seleccioná una categoría" at bounding box center [597, 254] width 304 height 13
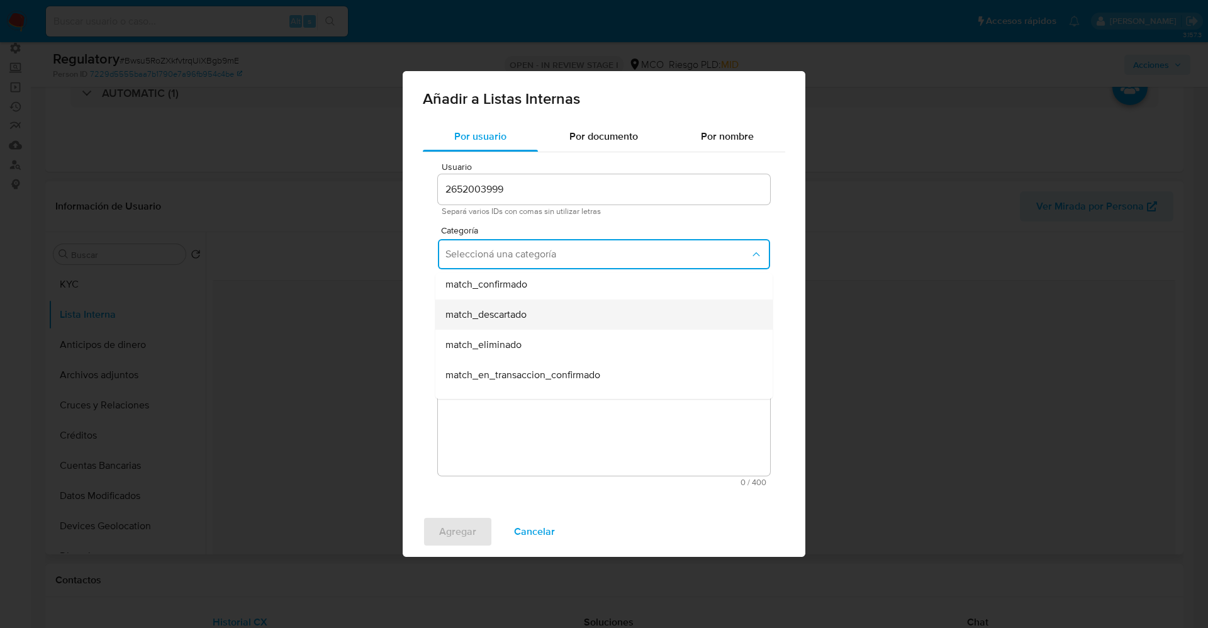
click at [574, 326] on div "match_descartado" at bounding box center [599, 314] width 309 height 30
click at [569, 306] on span "Seleccioná una subcategoría" at bounding box center [597, 312] width 304 height 13
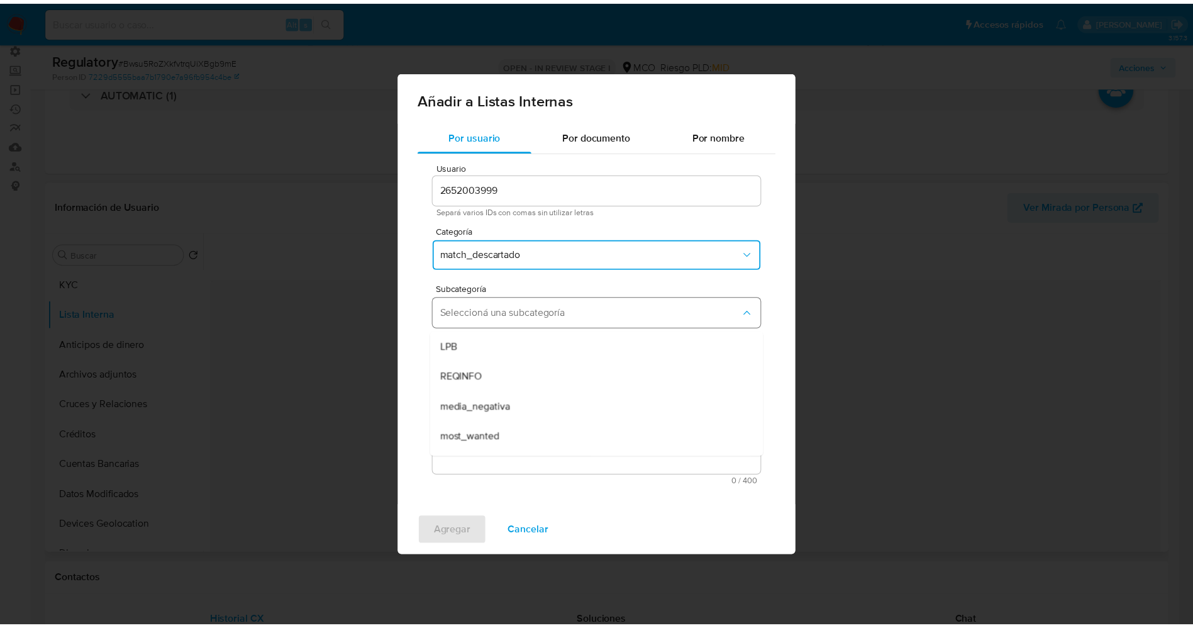
scroll to position [86, 0]
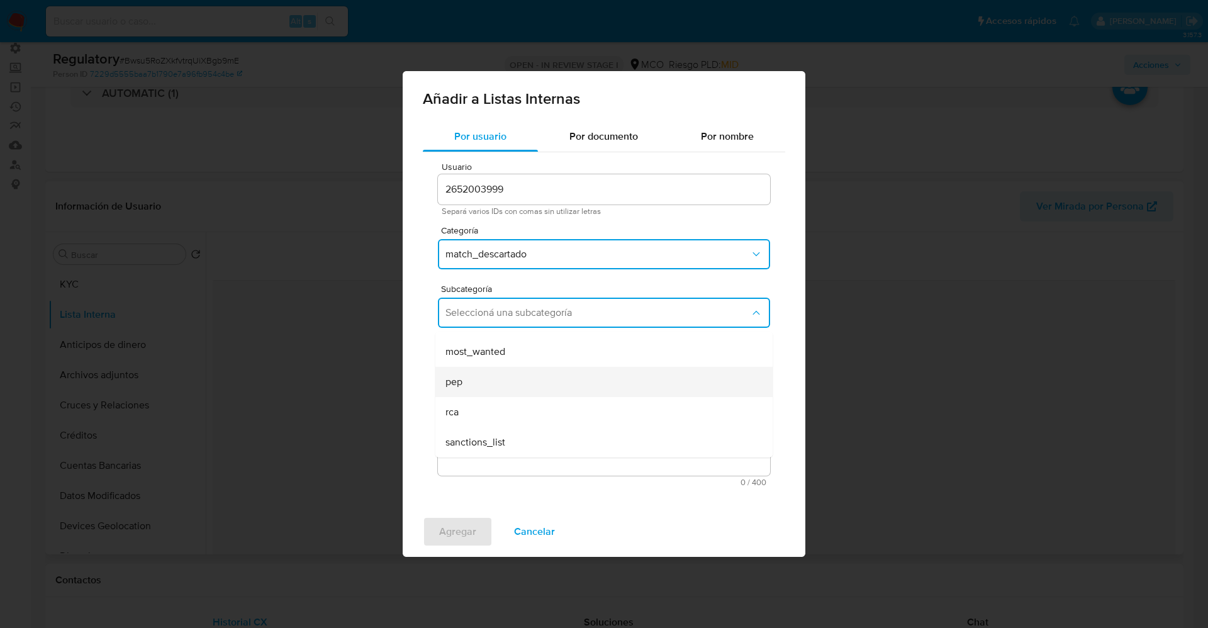
click at [486, 385] on div "pep" at bounding box center [599, 382] width 309 height 30
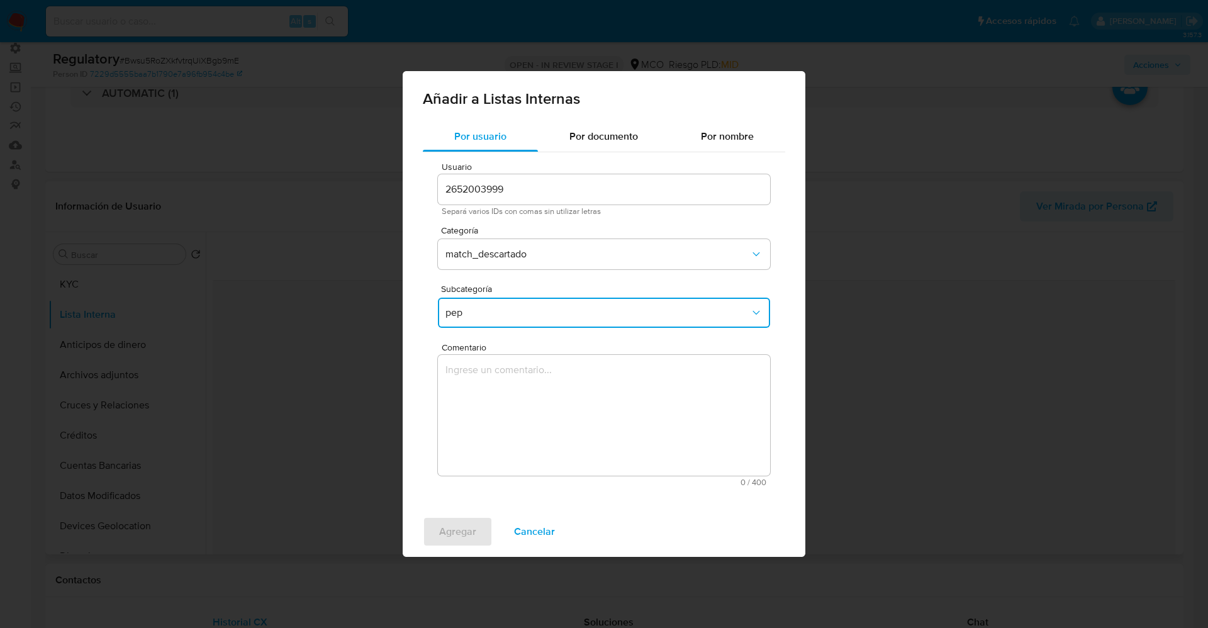
click at [486, 387] on textarea "Comentario" at bounding box center [604, 415] width 332 height 121
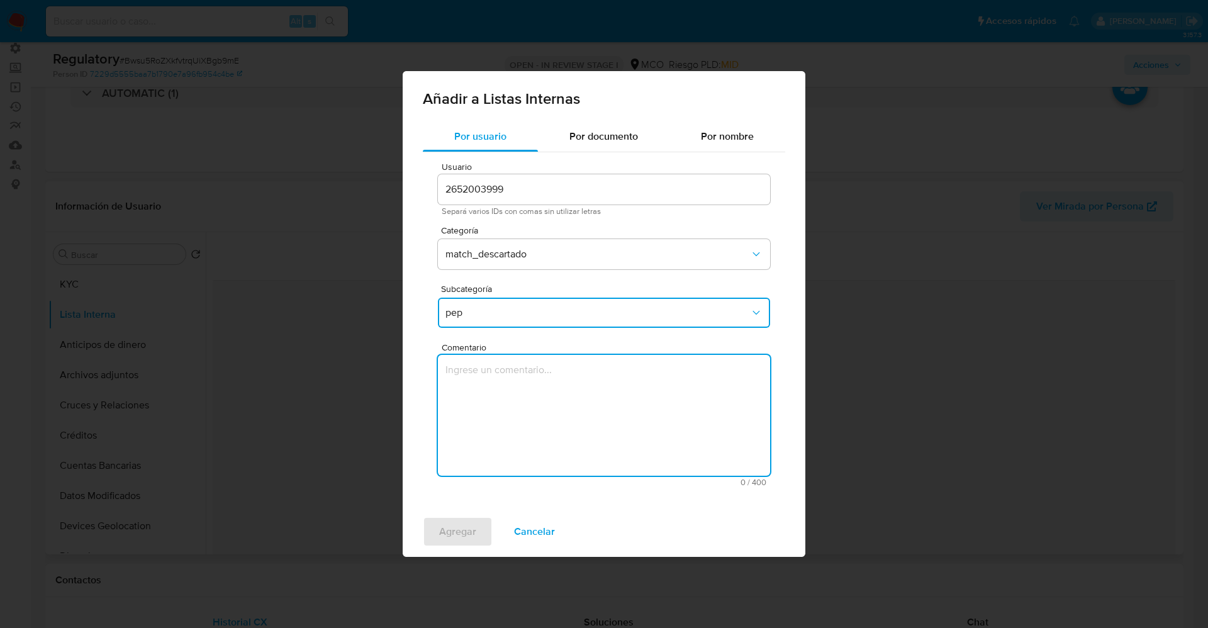
type textarea "v"
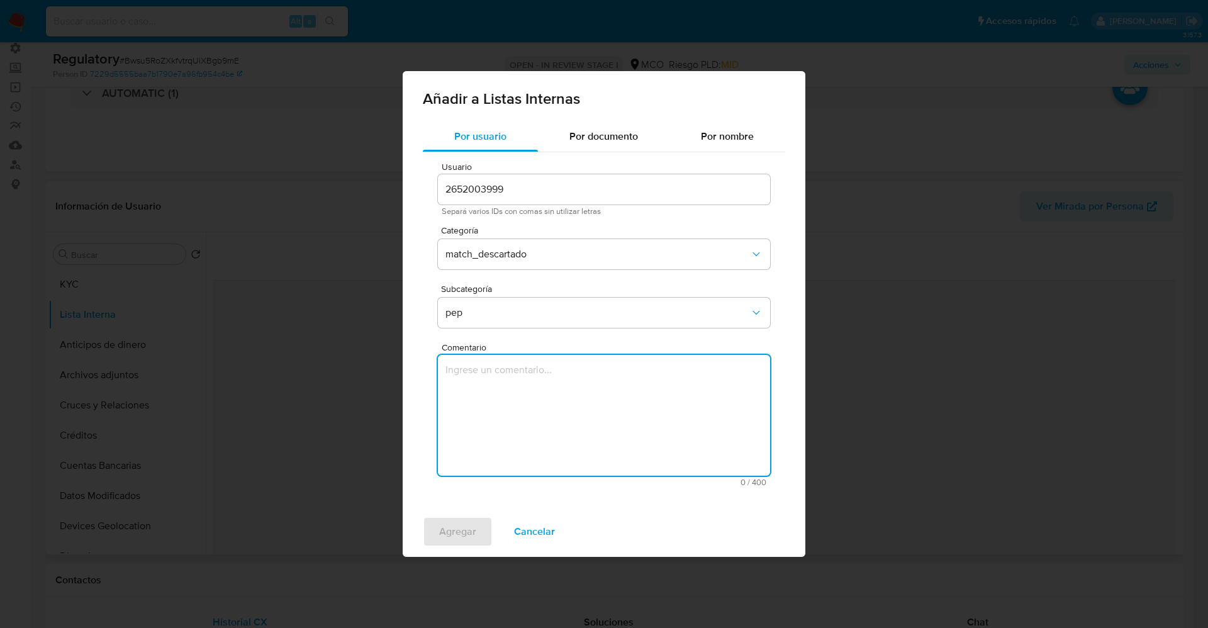
click at [481, 408] on textarea "Comentario" at bounding box center [604, 415] width 332 height 121
paste textarea "Usuario FORMAS Y COLORES S.A.S., NIT 8050045167 y su Rte legalJames Rodrigo Bot…"
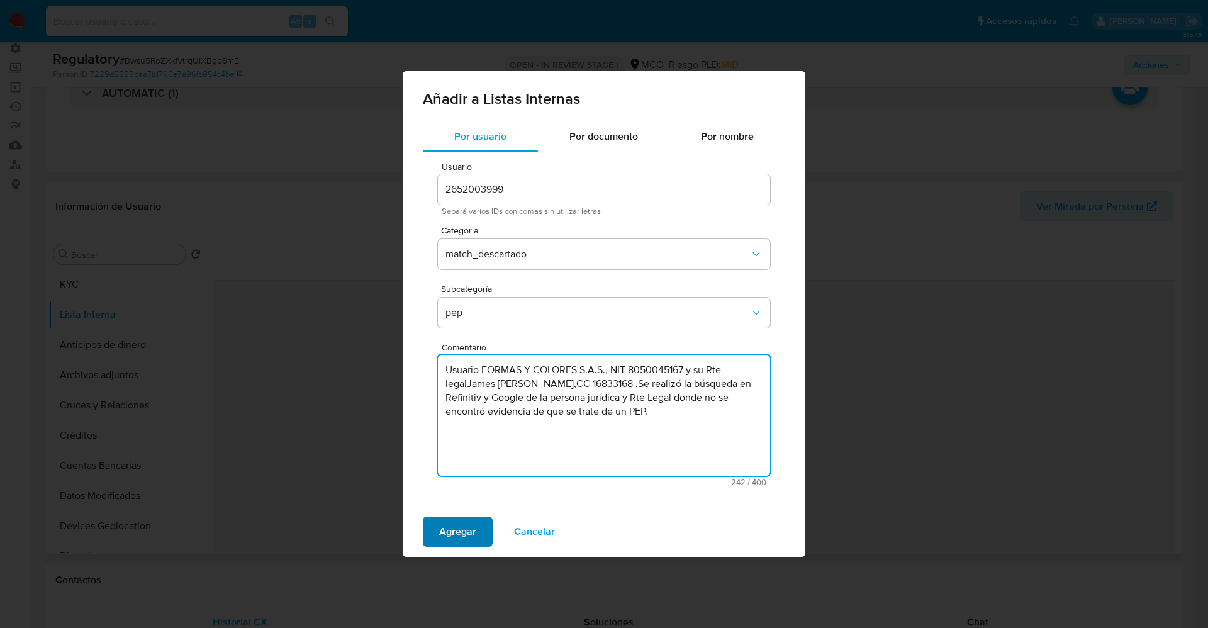
type textarea "Usuario FORMAS Y COLORES S.A.S., NIT 8050045167 y su Rte legalJames Rodrigo Bot…"
click at [467, 528] on span "Agregar" at bounding box center [457, 532] width 37 height 28
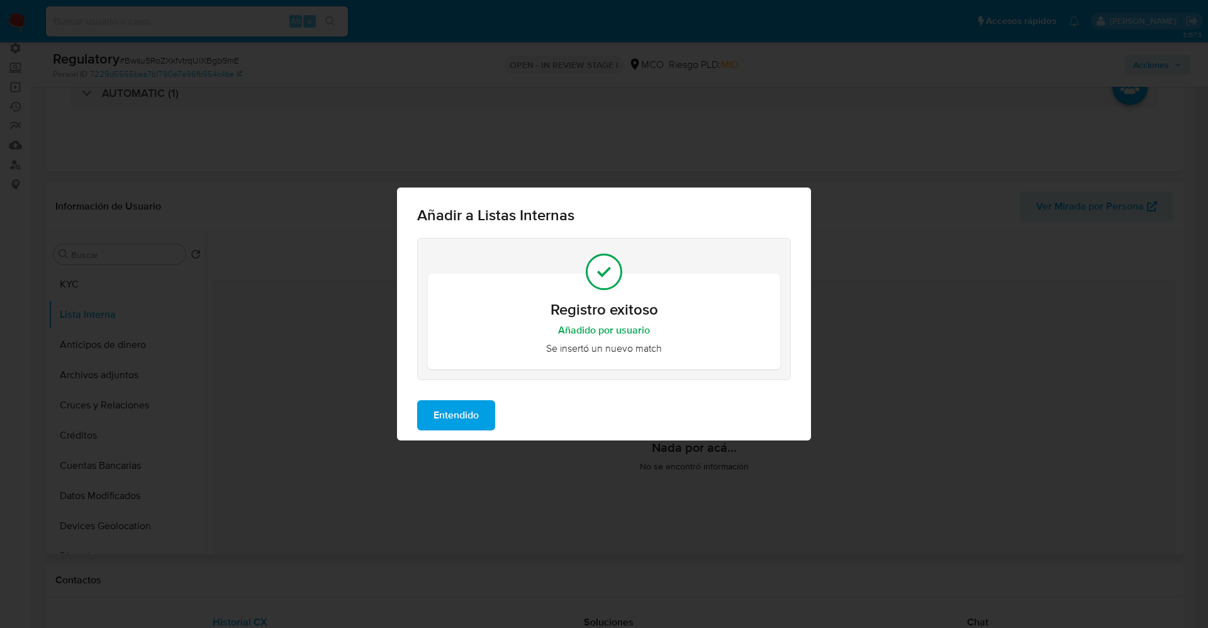
click at [468, 415] on span "Entendido" at bounding box center [455, 415] width 45 height 28
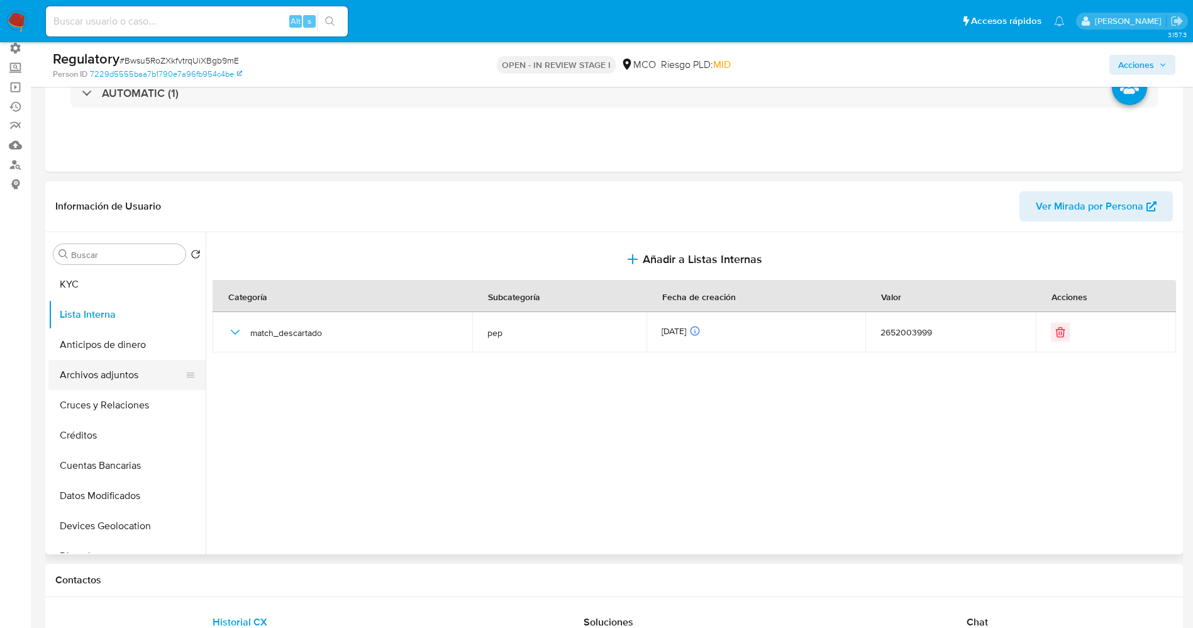
click at [96, 376] on button "Archivos adjuntos" at bounding box center [121, 375] width 147 height 30
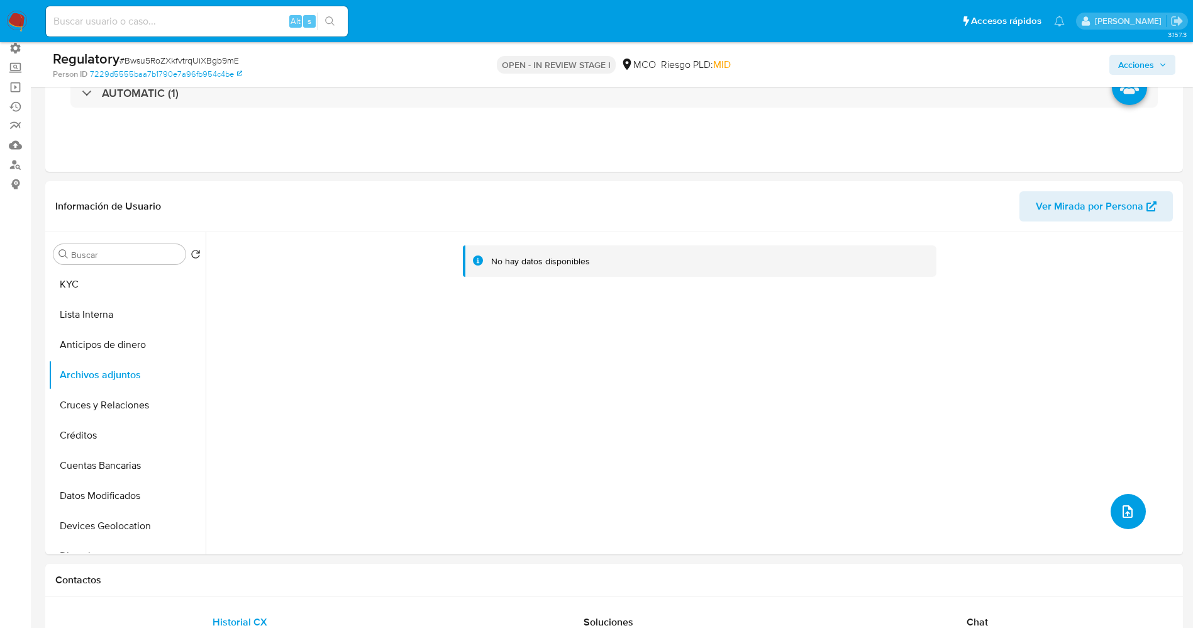
click at [1123, 508] on icon "upload-file" at bounding box center [1127, 511] width 15 height 15
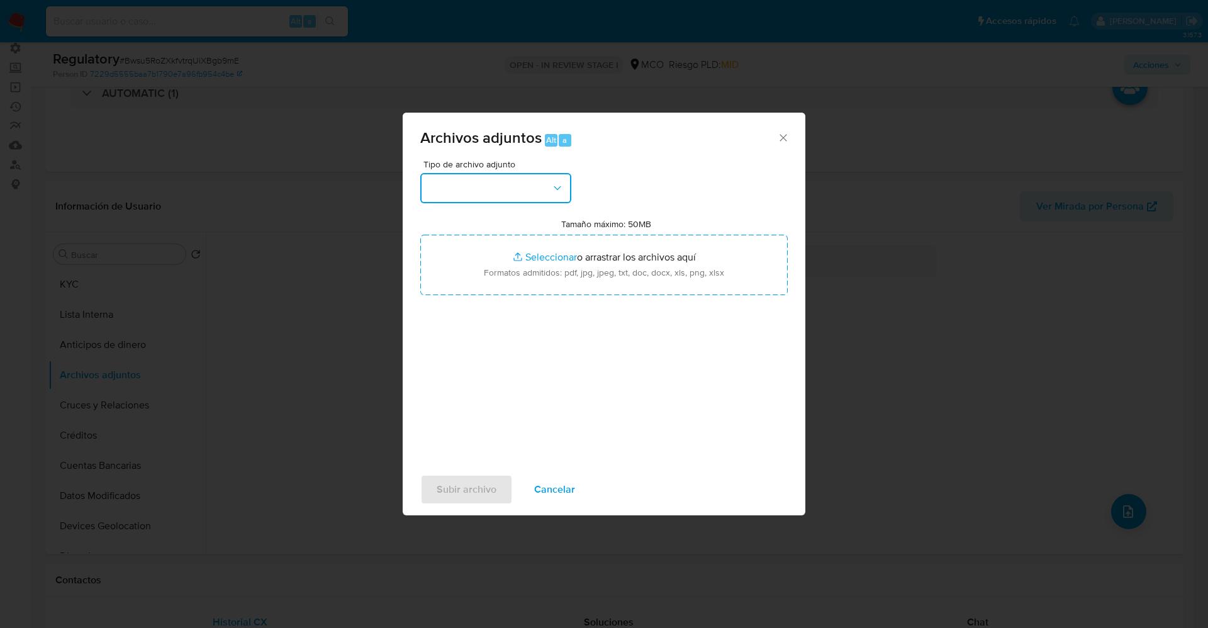
click at [469, 191] on button "button" at bounding box center [495, 188] width 151 height 30
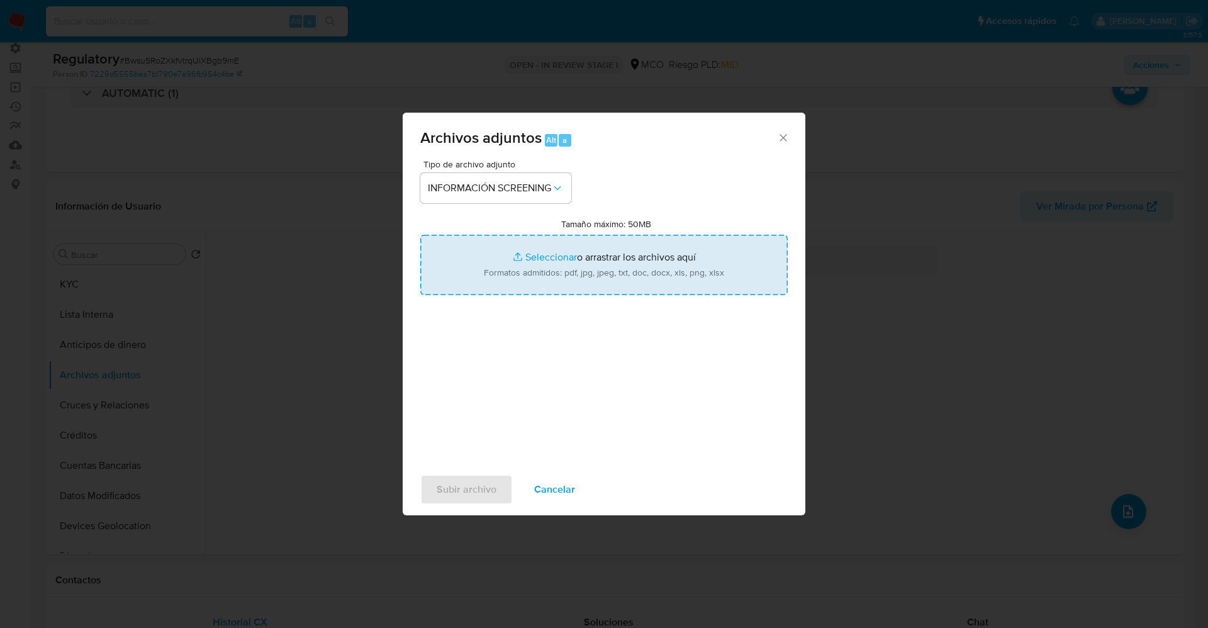
type input "C:\fakepath\CaseDossierReport_5jb7v8fclzxo1k03brnkd0d8z.pdf"
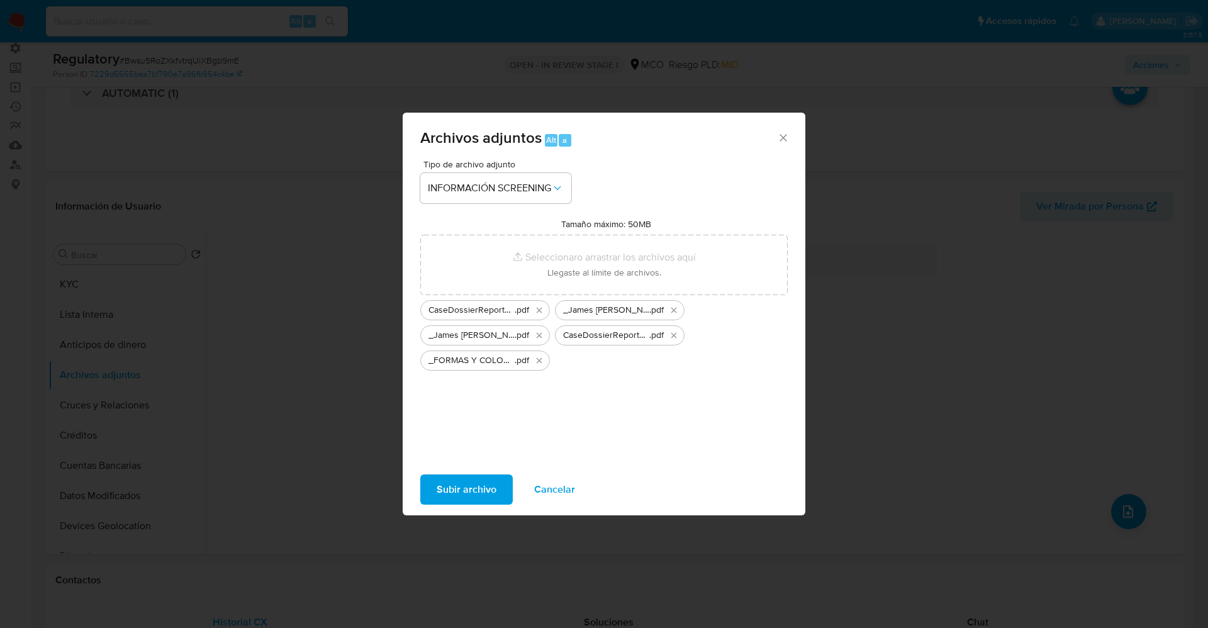
click at [452, 496] on span "Subir archivo" at bounding box center [467, 490] width 60 height 28
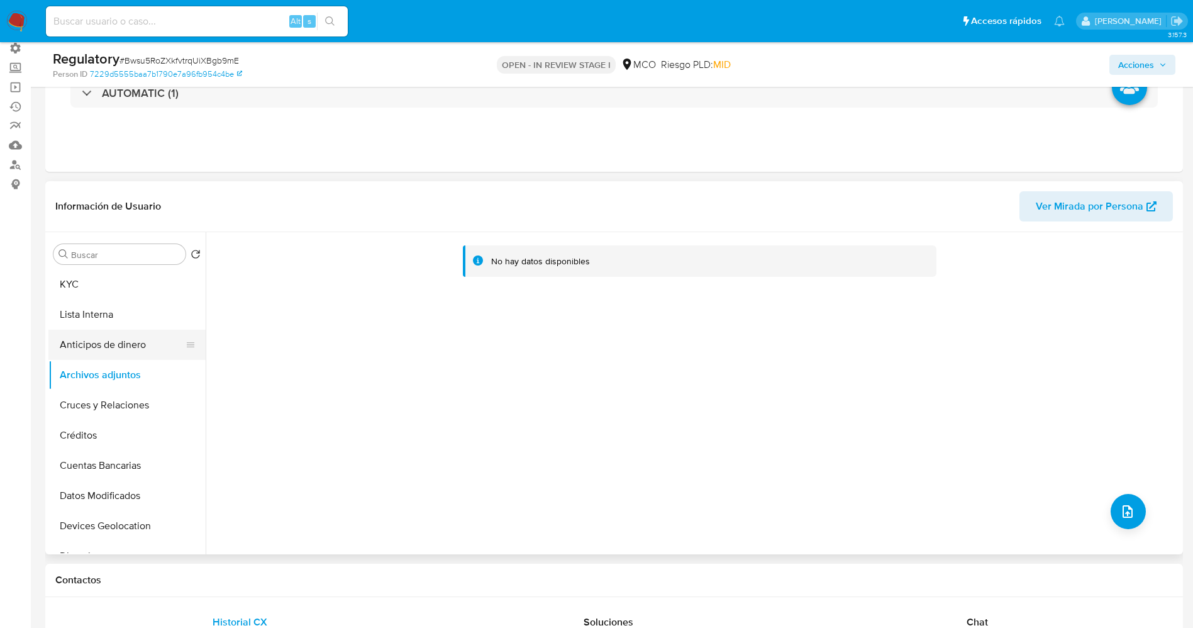
click at [109, 320] on button "Lista Interna" at bounding box center [126, 314] width 157 height 30
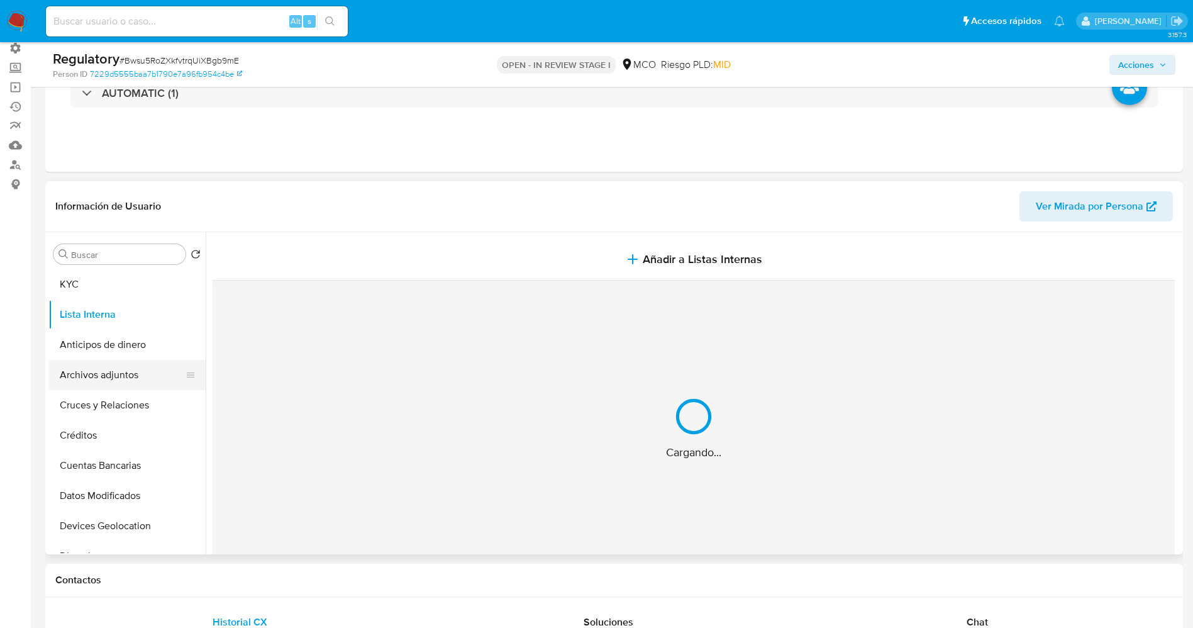
click at [125, 371] on button "Archivos adjuntos" at bounding box center [121, 375] width 147 height 30
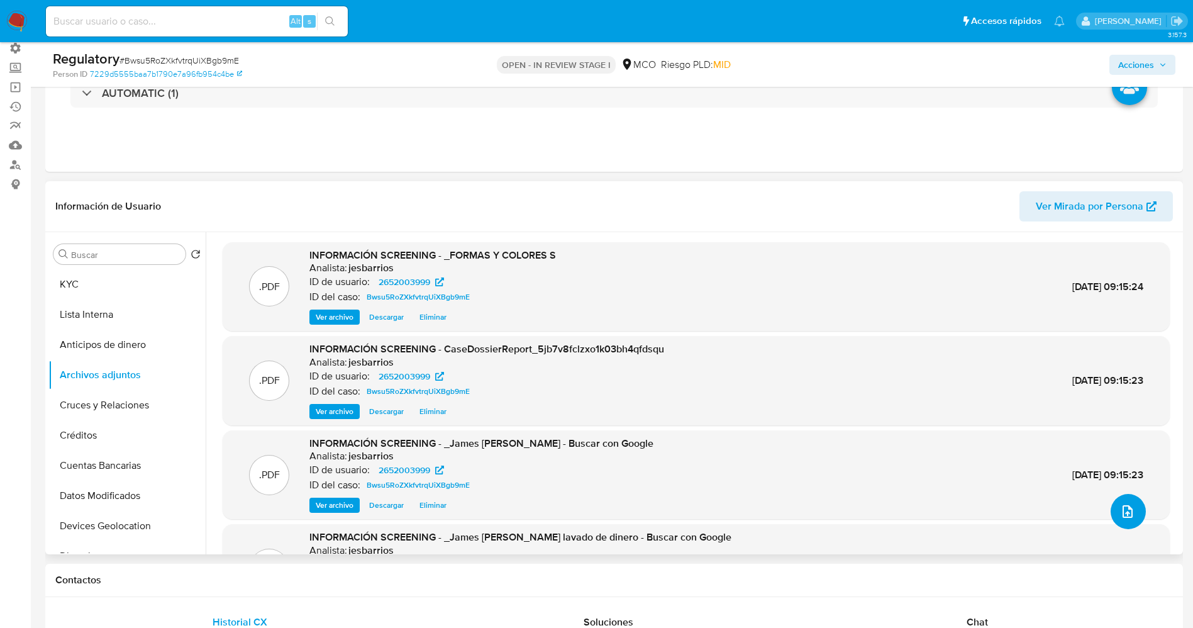
click at [1127, 504] on icon "upload-file" at bounding box center [1127, 511] width 15 height 15
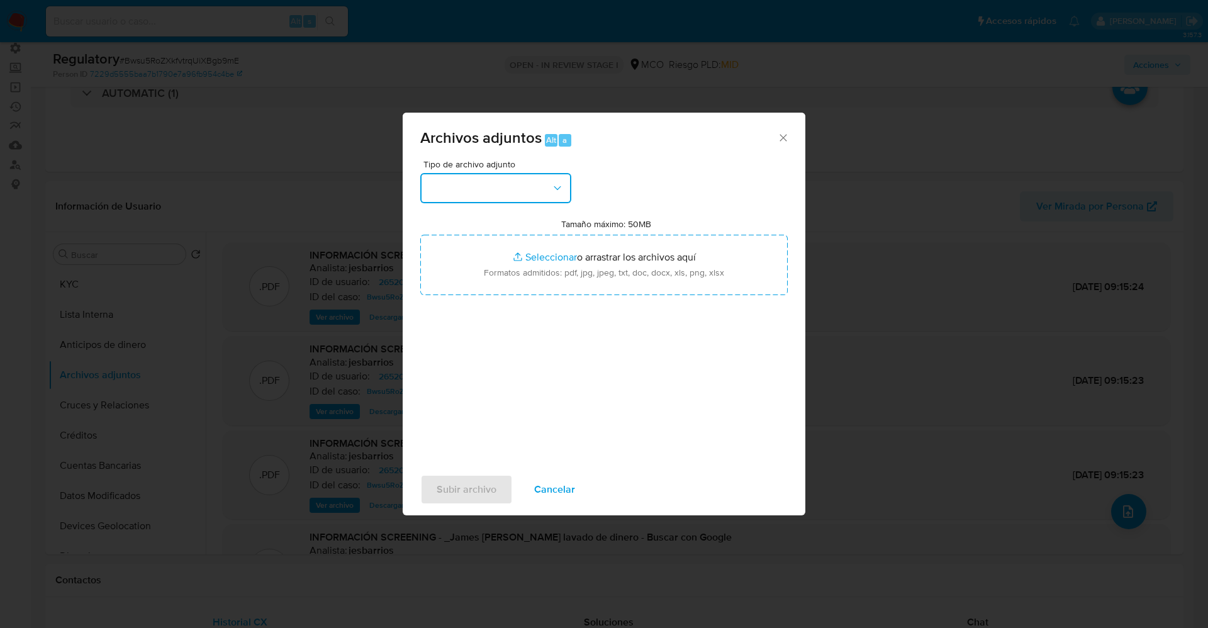
click at [464, 183] on button "button" at bounding box center [495, 188] width 151 height 30
click at [574, 486] on button "Cancelar" at bounding box center [555, 489] width 74 height 30
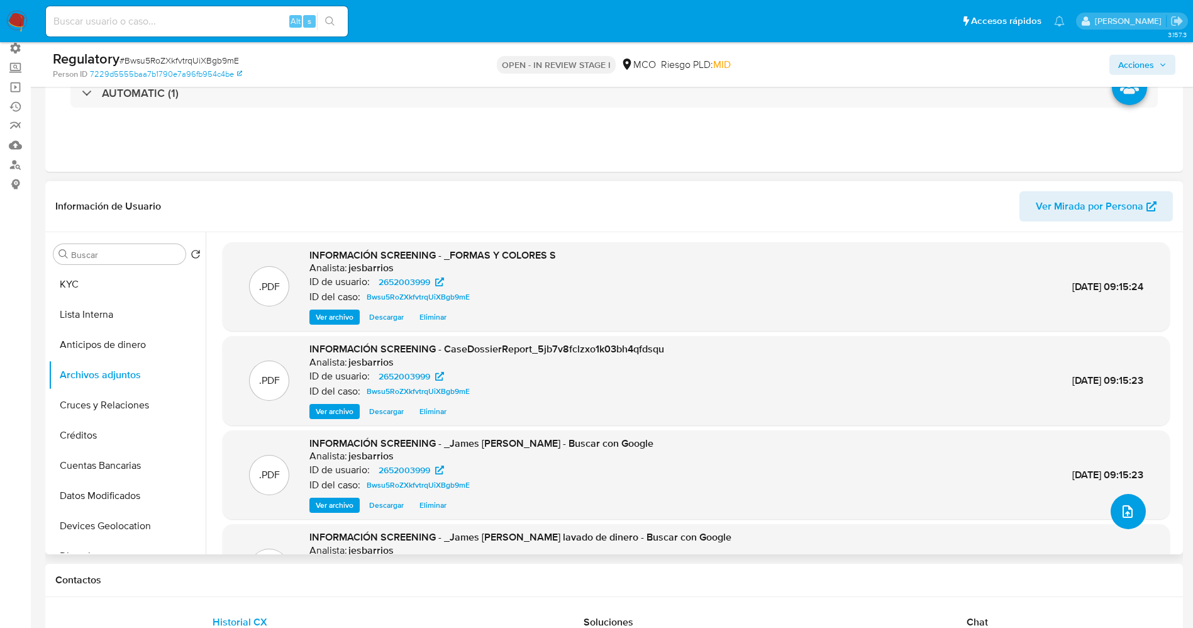
click at [1126, 516] on icon "upload-file" at bounding box center [1127, 511] width 15 height 15
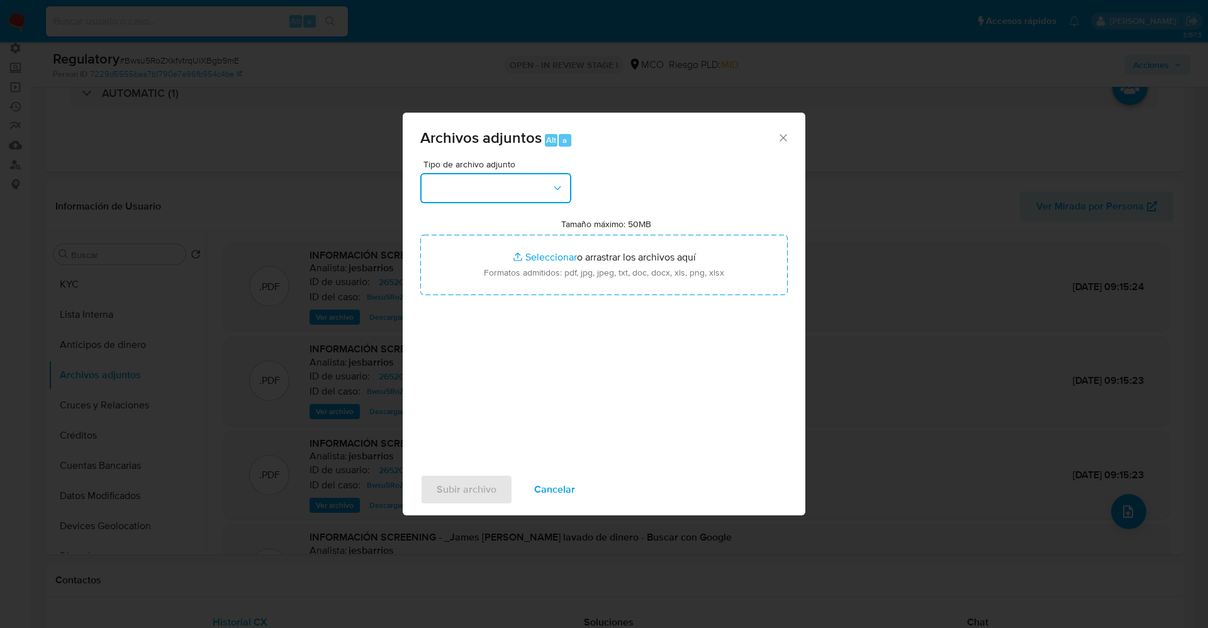
click at [541, 189] on button "button" at bounding box center [495, 188] width 151 height 30
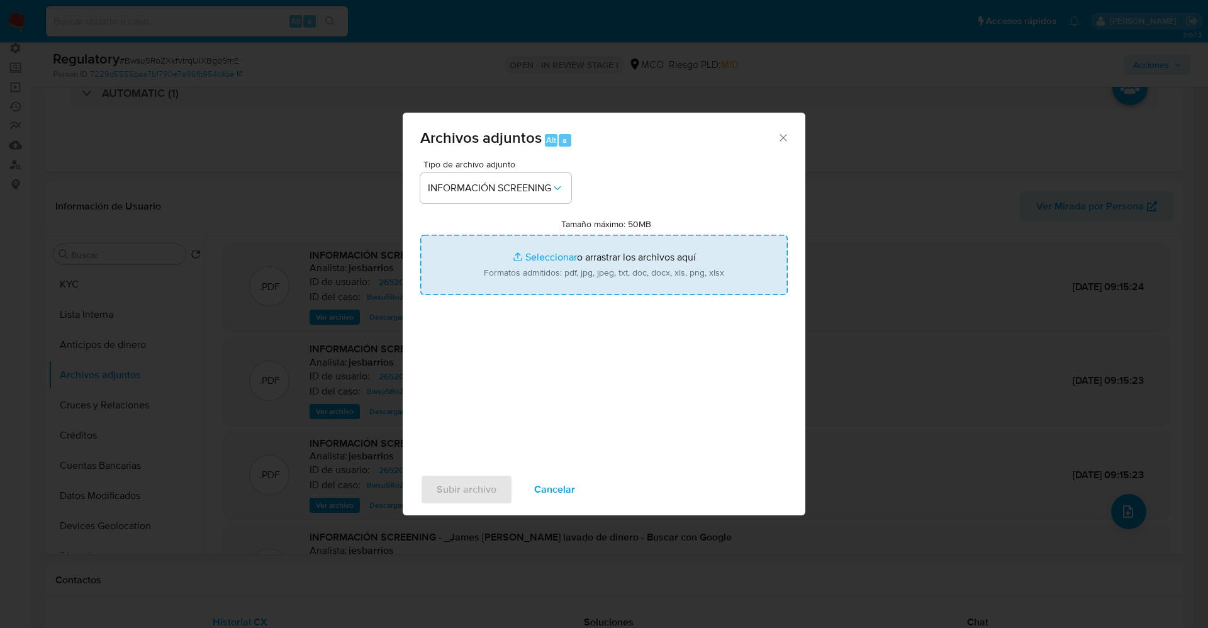
type input "C:\fakepath\_FORMAS Y COLORES S.A.S._ lavado de dinero - Buscar con Google.pdf"
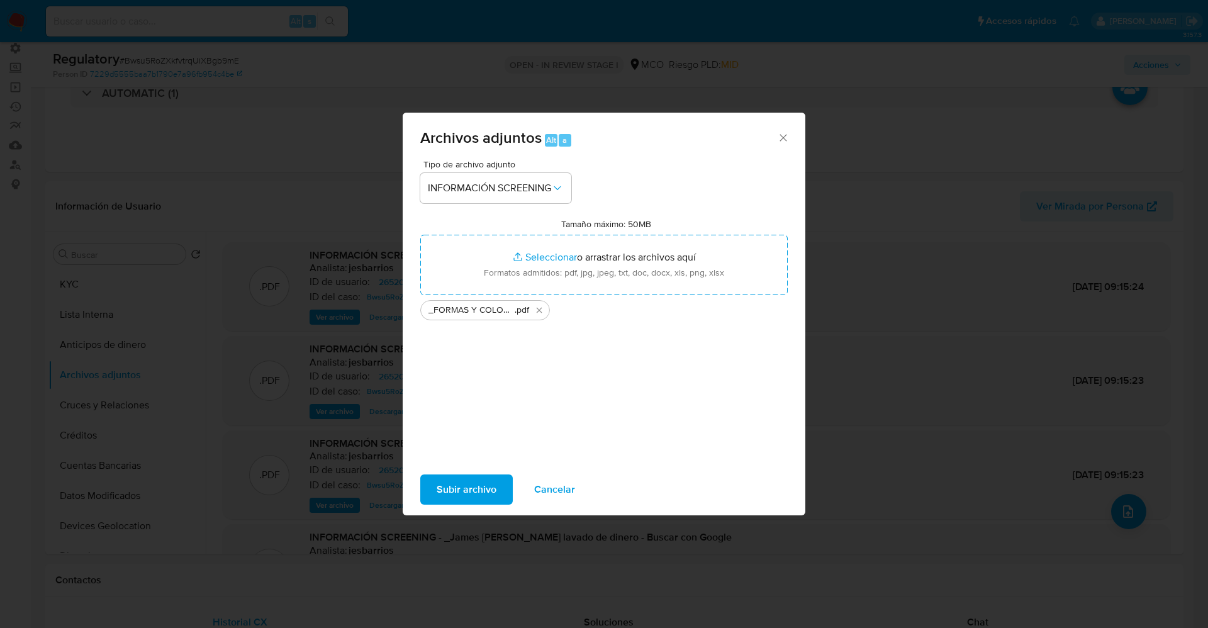
click at [452, 480] on span "Subir archivo" at bounding box center [467, 490] width 60 height 28
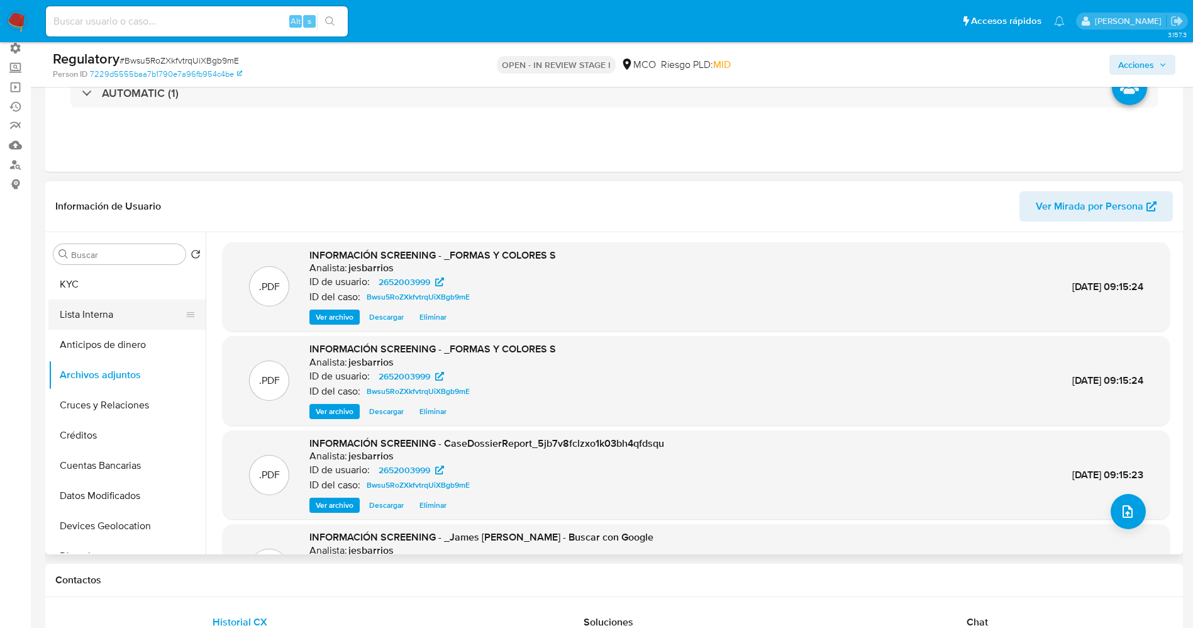
click at [72, 306] on button "Lista Interna" at bounding box center [121, 314] width 147 height 30
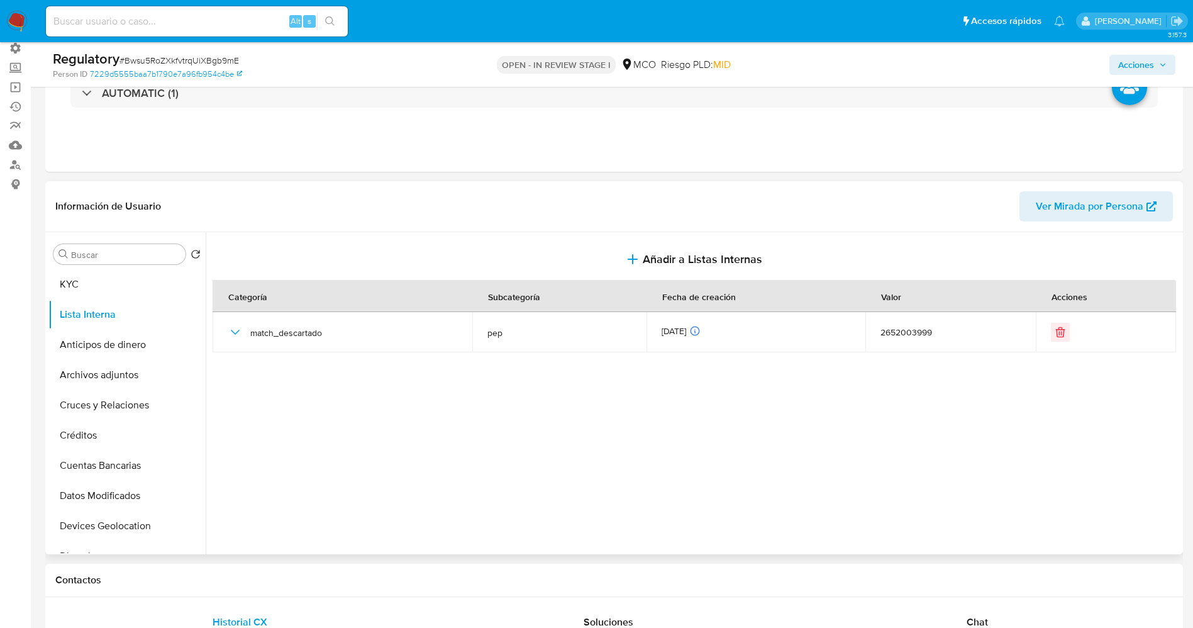
scroll to position [0, 0]
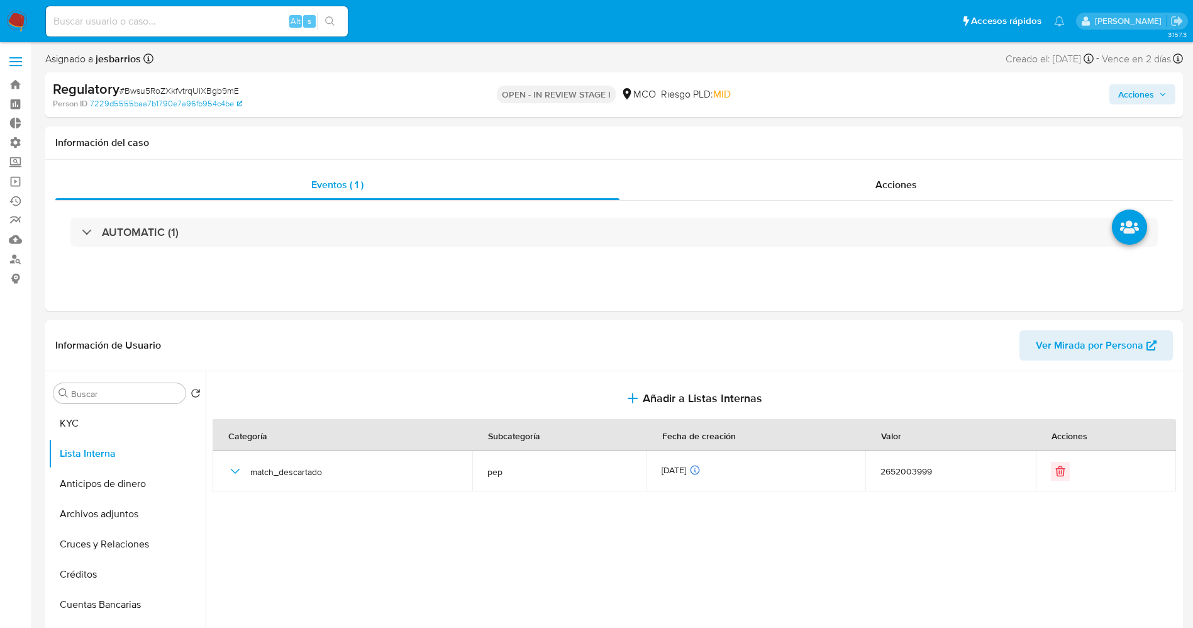
click at [1152, 90] on span "Acciones" at bounding box center [1136, 94] width 36 height 20
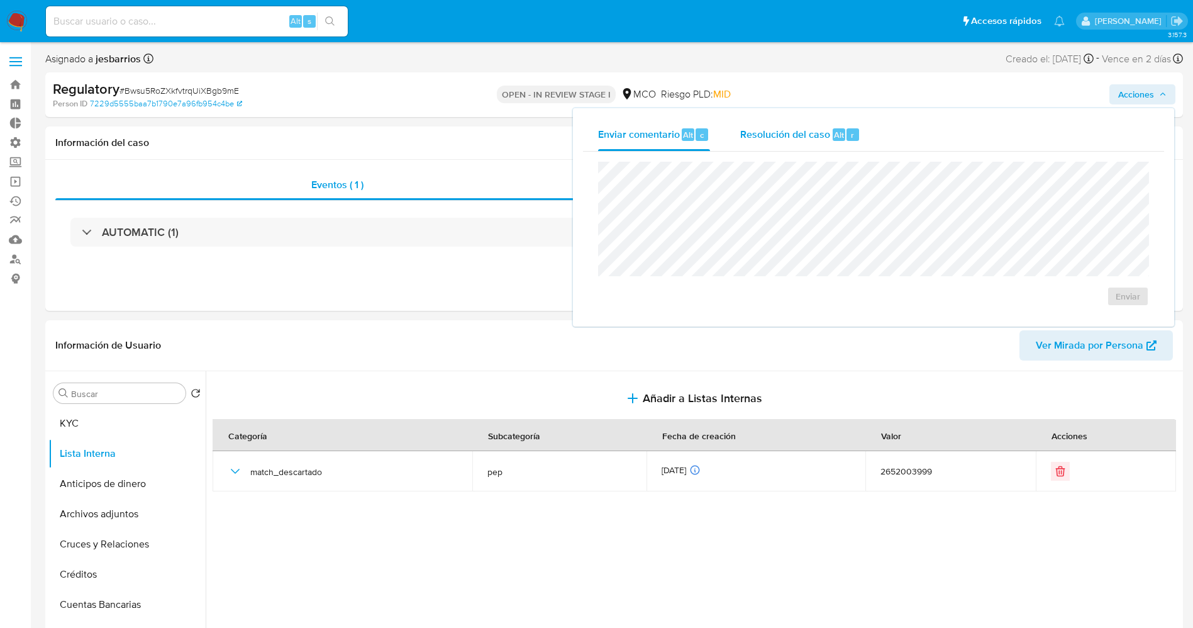
click at [794, 137] on span "Resolución del caso" at bounding box center [785, 134] width 90 height 14
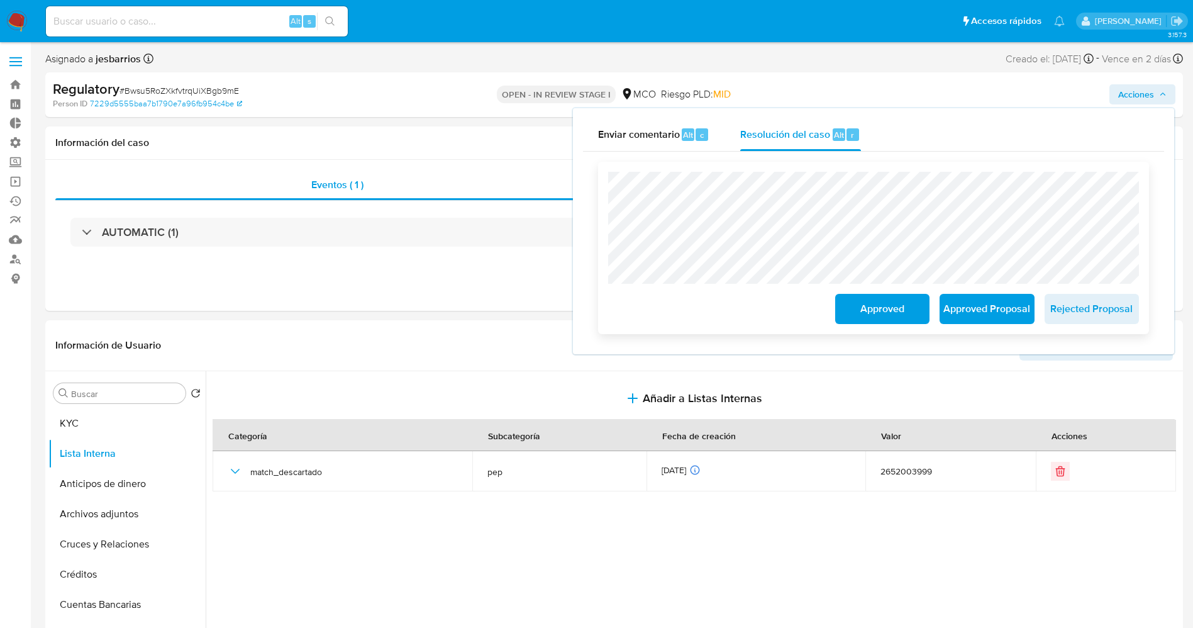
click at [890, 311] on span "Approved" at bounding box center [883, 309] width 62 height 28
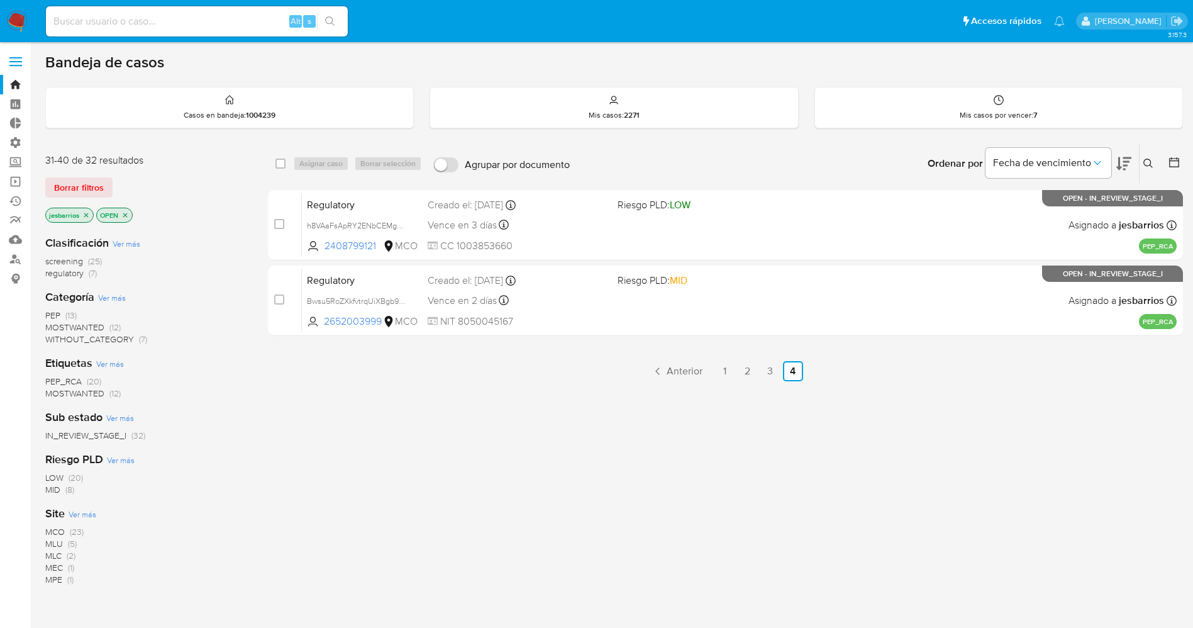
click at [9, 11] on img at bounding box center [16, 21] width 21 height 21
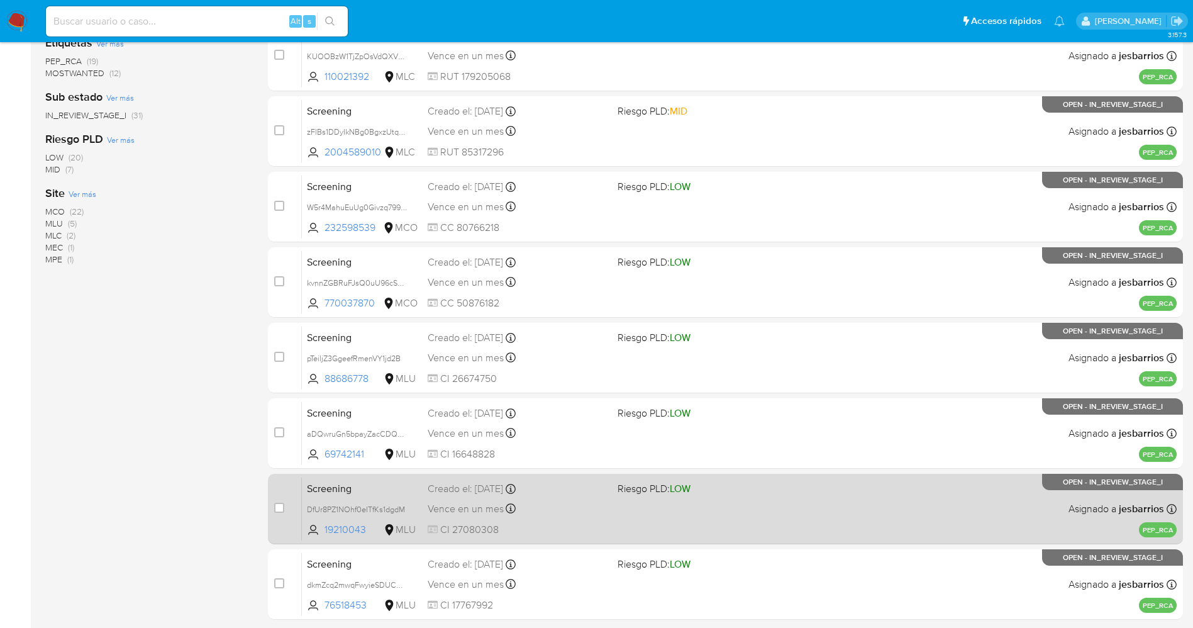
scroll to position [365, 0]
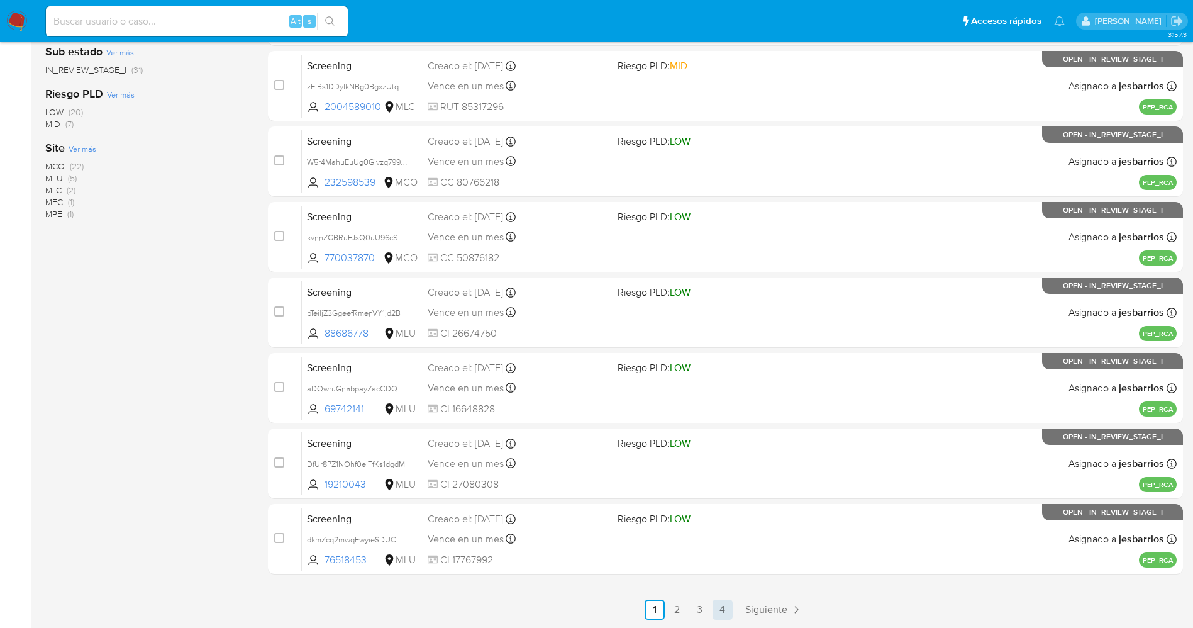
click at [725, 610] on link "4" at bounding box center [723, 609] width 20 height 20
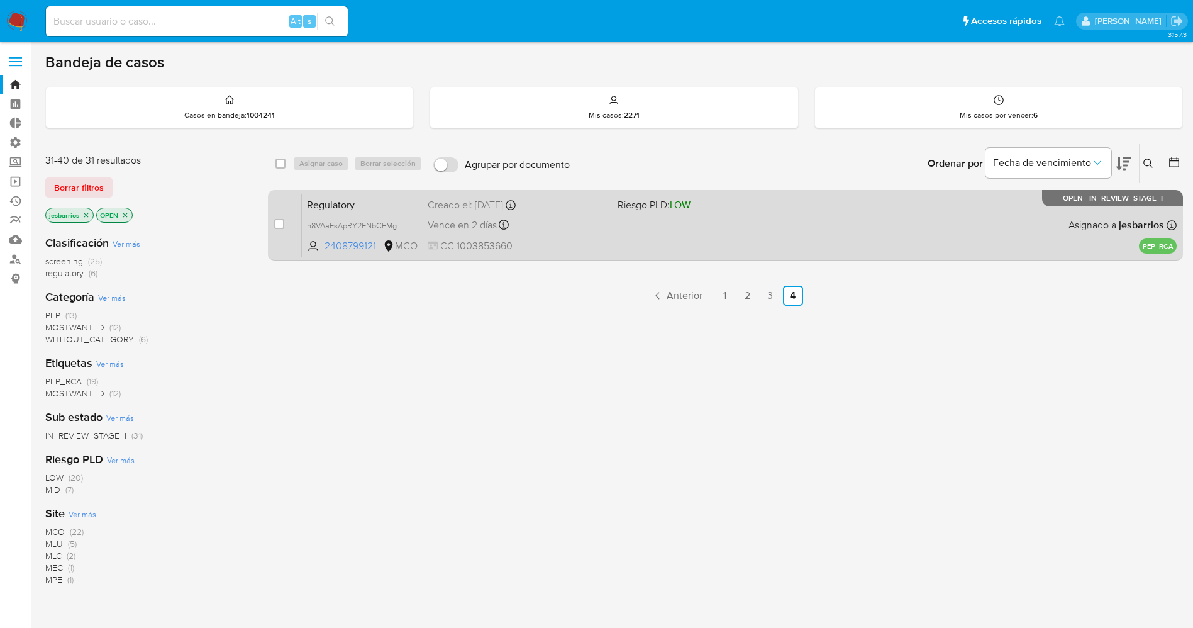
click at [618, 238] on div "Regulatory h8VAaFsApRY2ENbCEMgbA3Hw 2408799121 MCO Riesgo PLD: LOW Creado el: […" at bounding box center [739, 225] width 875 height 64
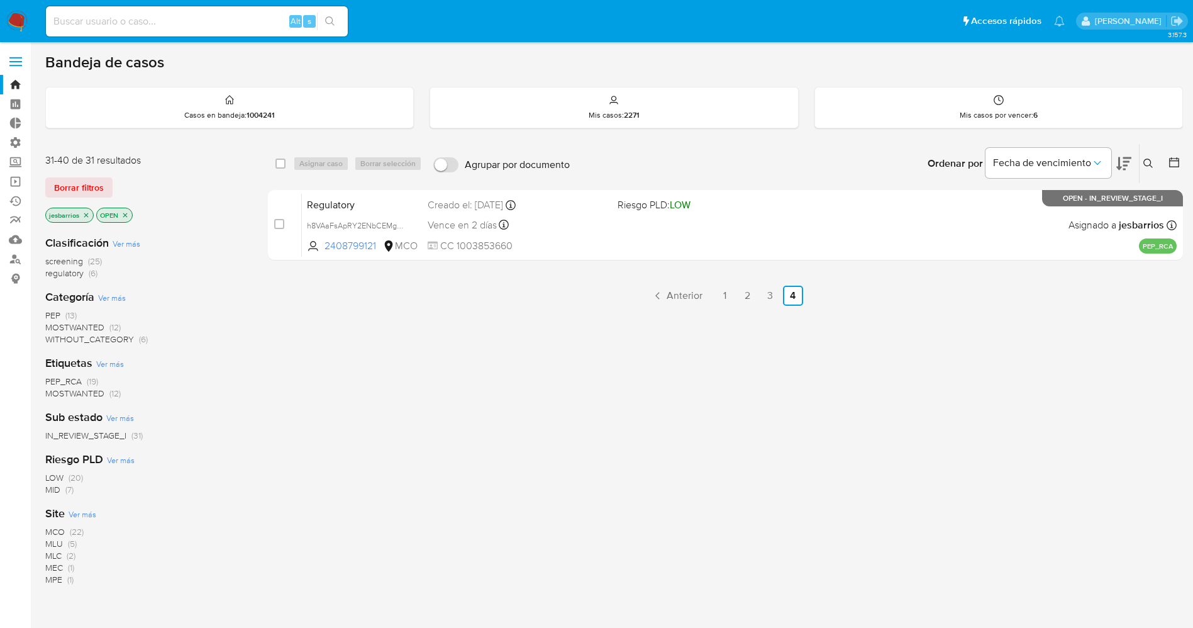
click at [18, 23] on img at bounding box center [16, 21] width 21 height 21
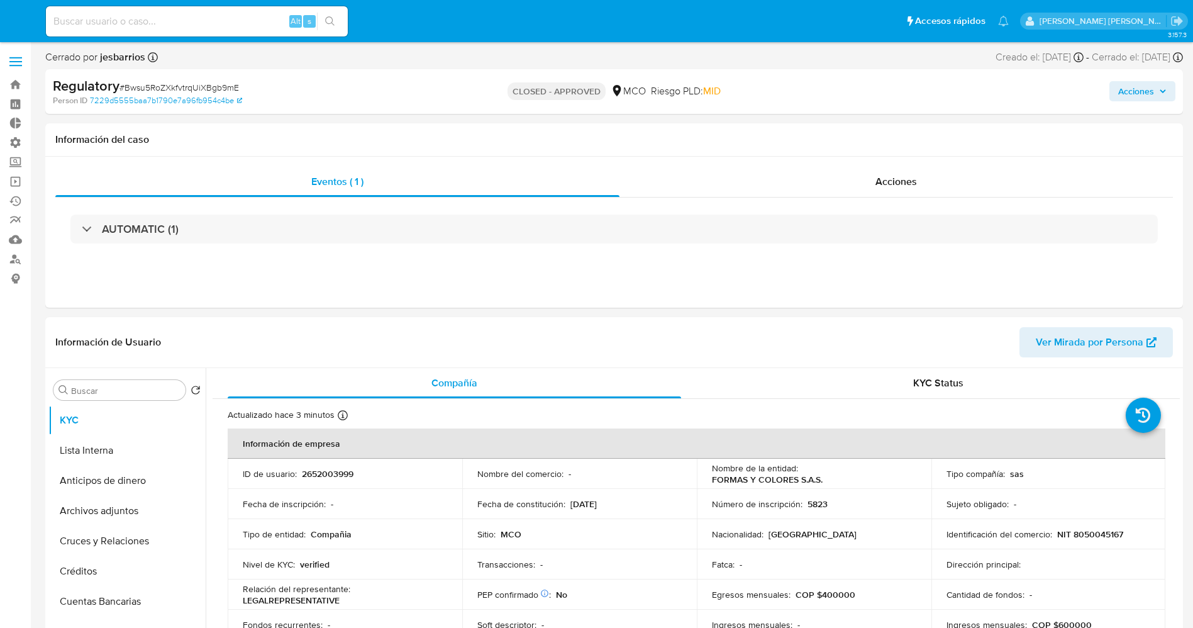
select select "10"
click at [110, 440] on button "Lista Interna" at bounding box center [121, 450] width 147 height 30
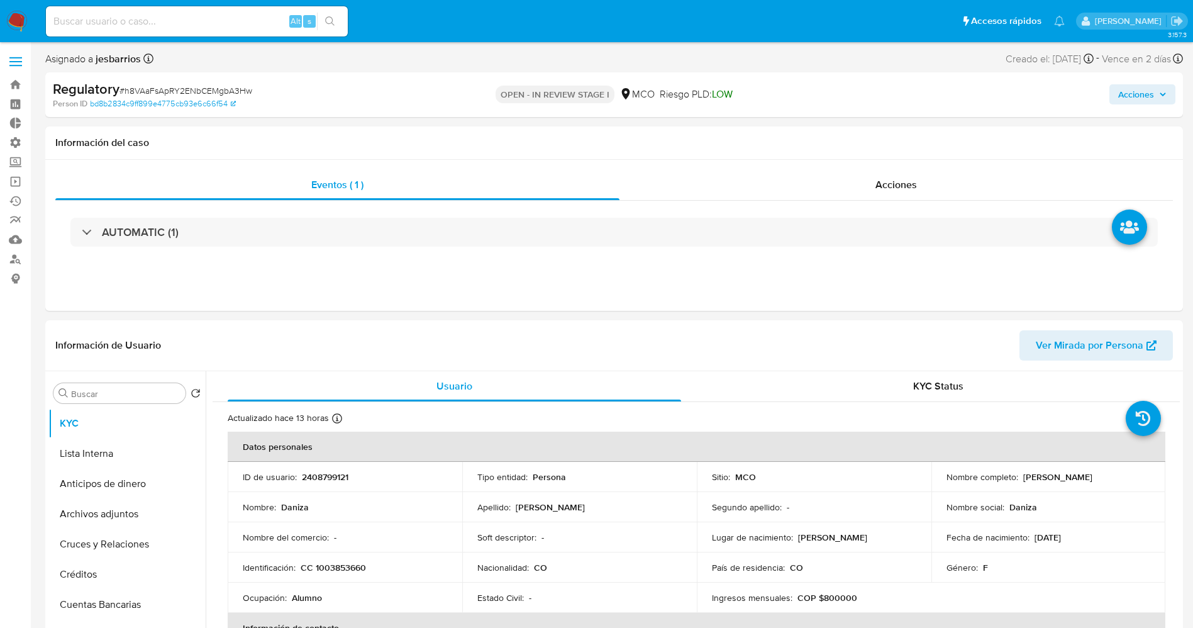
select select "10"
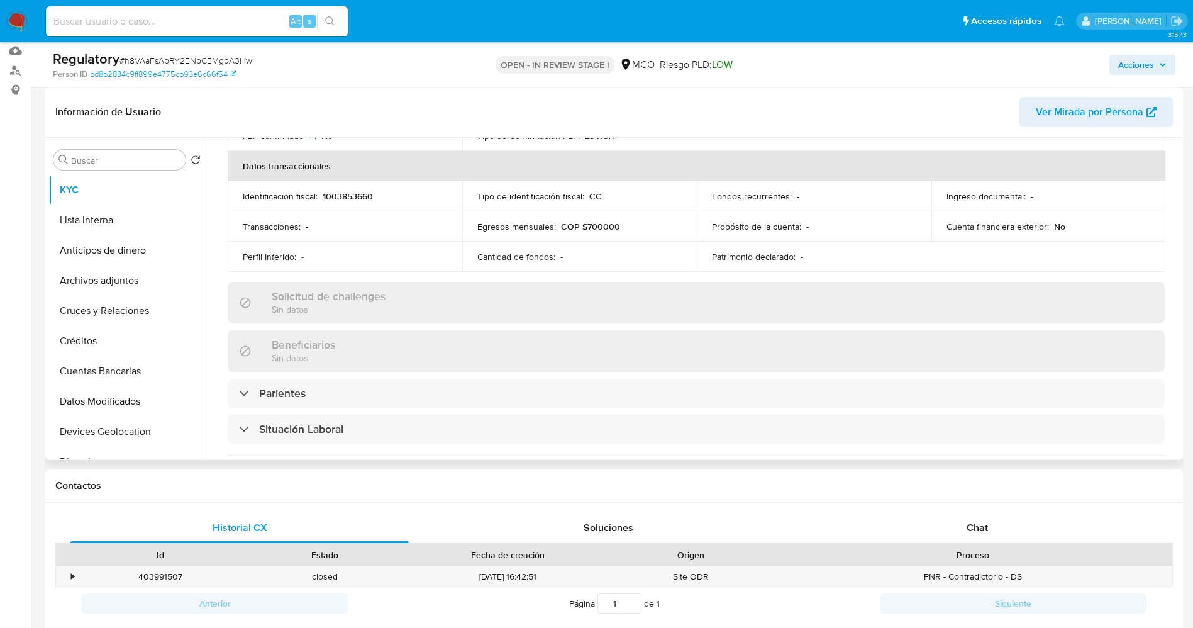
scroll to position [472, 0]
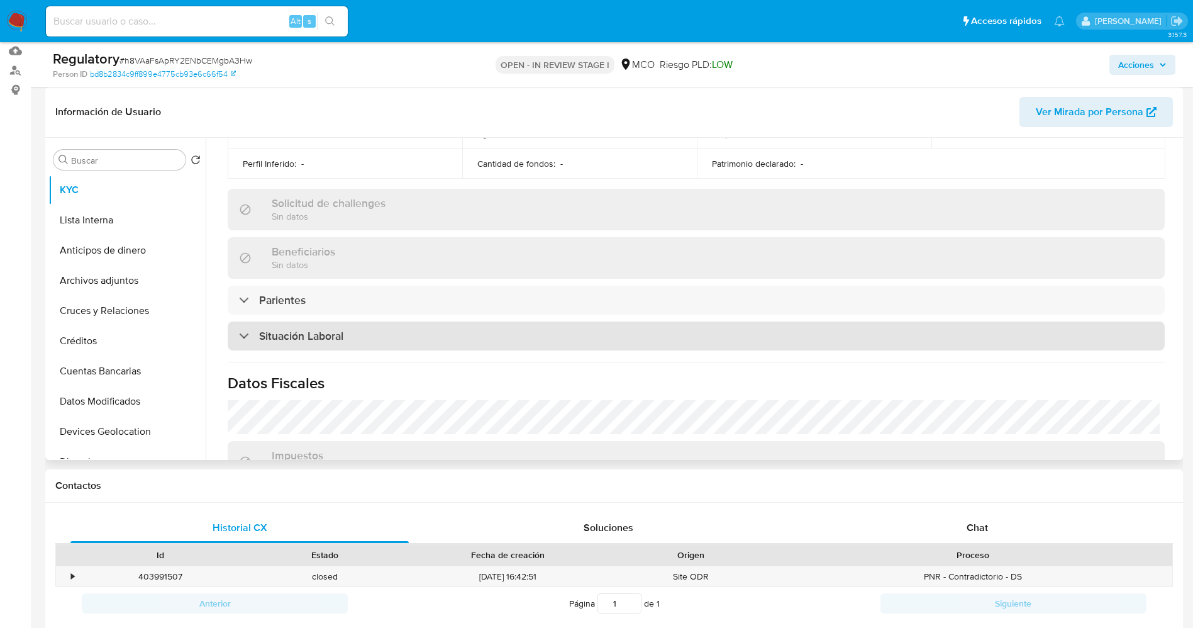
click at [347, 333] on div "Situación Laboral" at bounding box center [696, 335] width 937 height 29
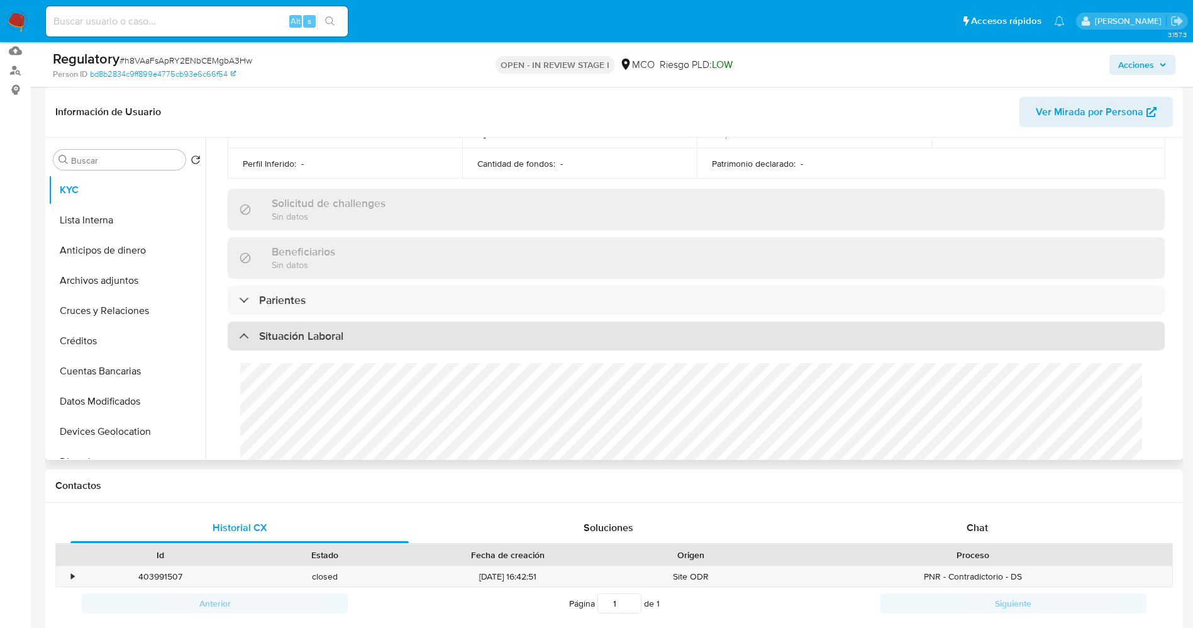
click at [347, 333] on div "Situación Laboral" at bounding box center [696, 335] width 937 height 29
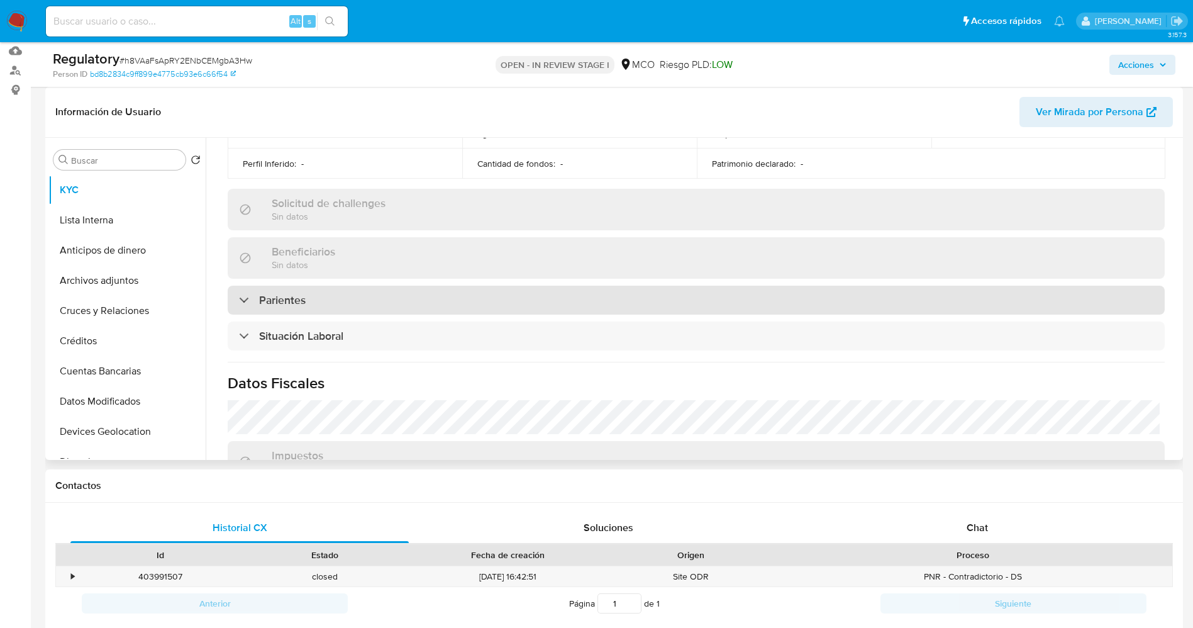
click at [351, 312] on div "Parientes" at bounding box center [696, 300] width 937 height 29
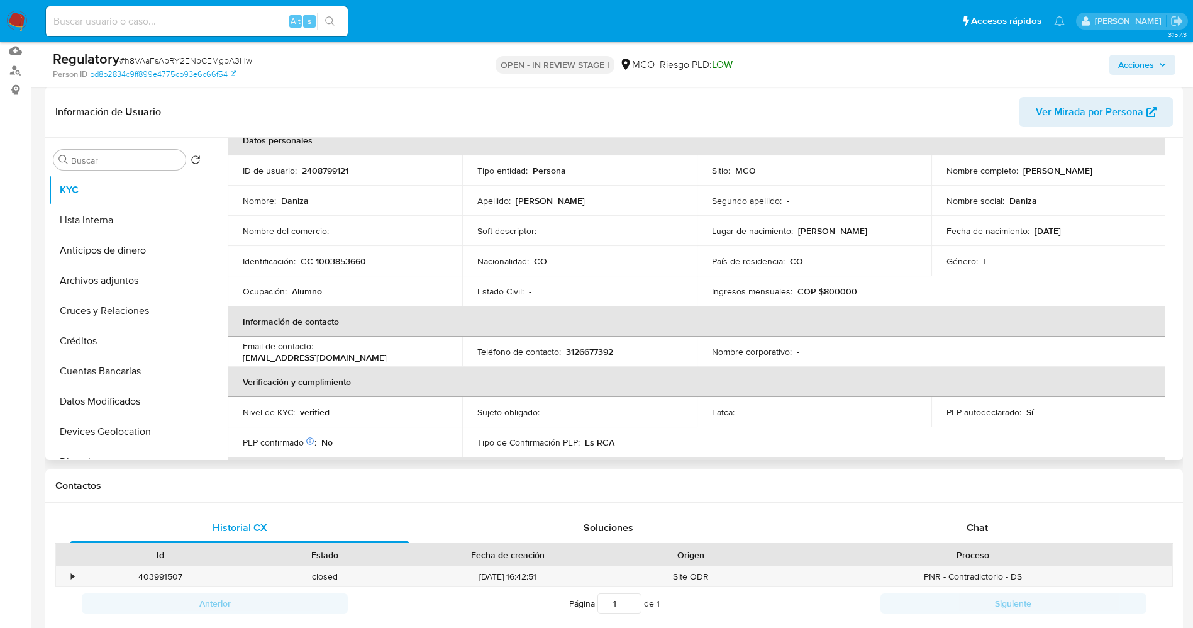
scroll to position [0, 0]
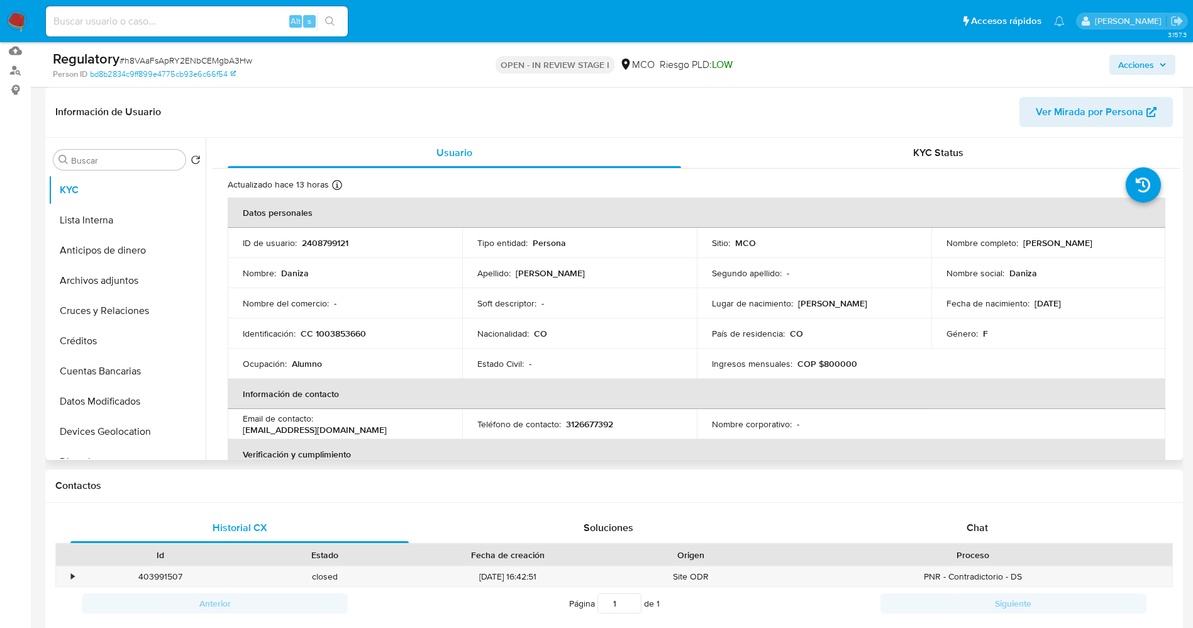
drag, startPoint x: 1017, startPoint y: 243, endPoint x: 1120, endPoint y: 247, distance: 103.3
click at [1120, 247] on div "Nombre completo : [PERSON_NAME]" at bounding box center [1049, 242] width 204 height 11
copy div "[PERSON_NAME]"
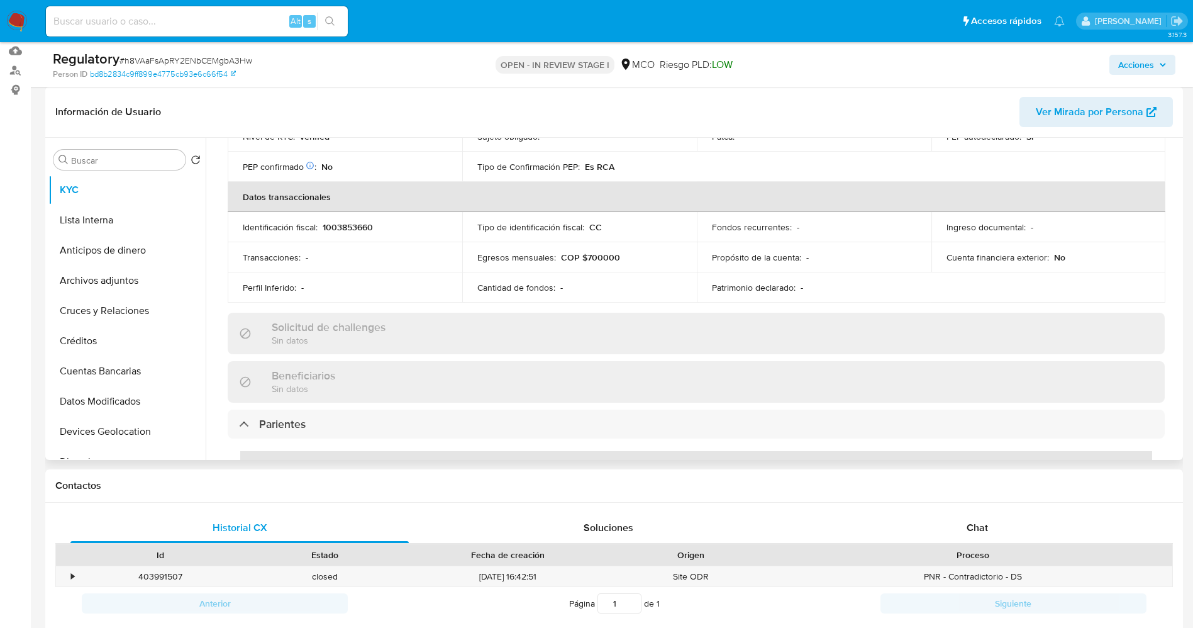
scroll to position [377, 0]
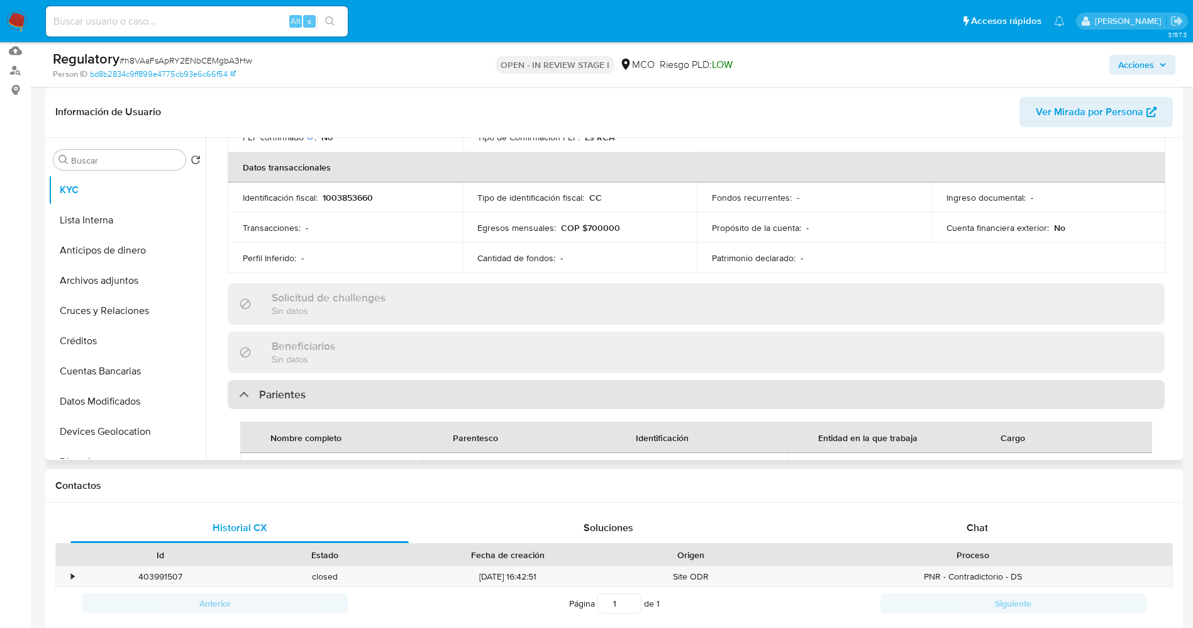
click at [293, 391] on h3 "Parientes" at bounding box center [282, 394] width 47 height 14
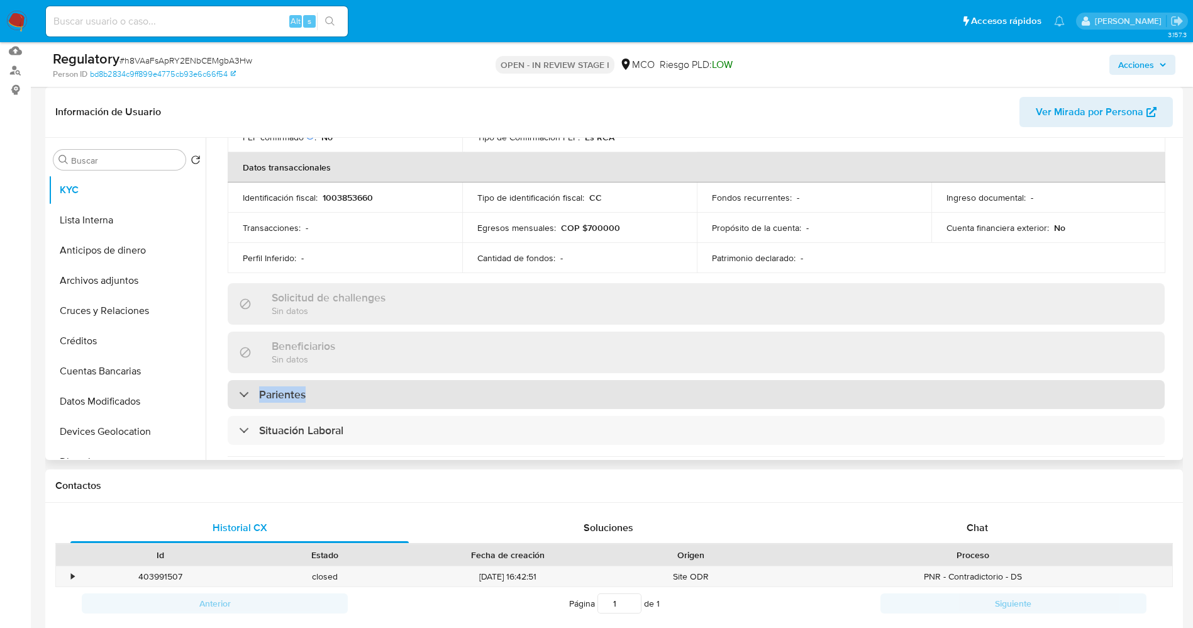
click at [293, 391] on h3 "Parientes" at bounding box center [282, 394] width 47 height 14
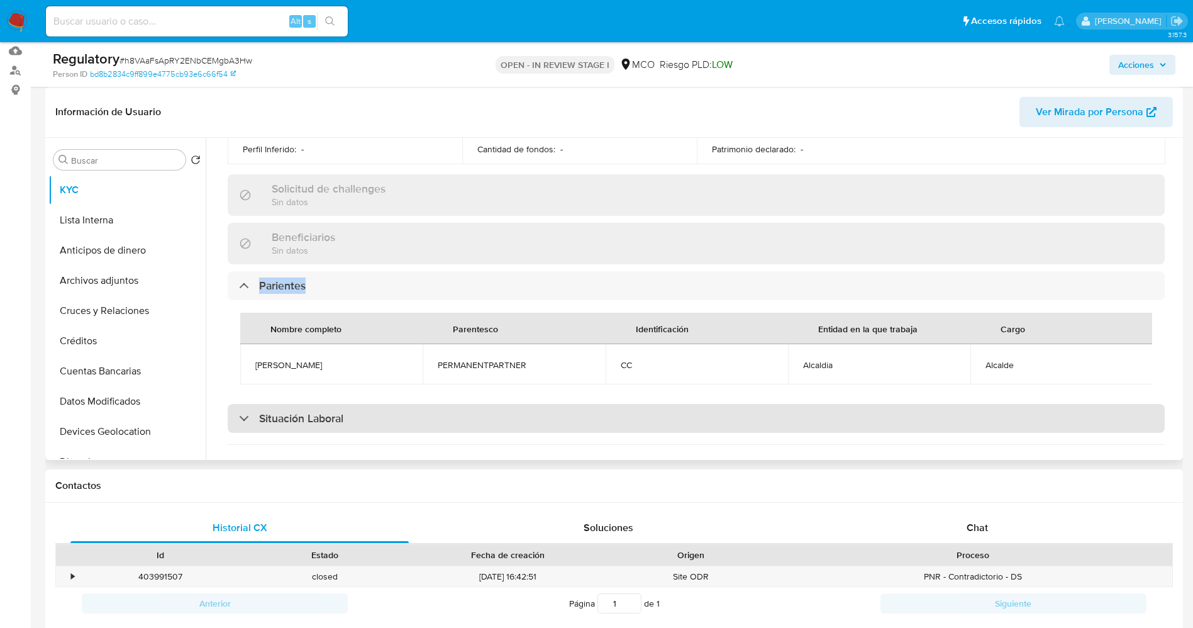
scroll to position [566, 0]
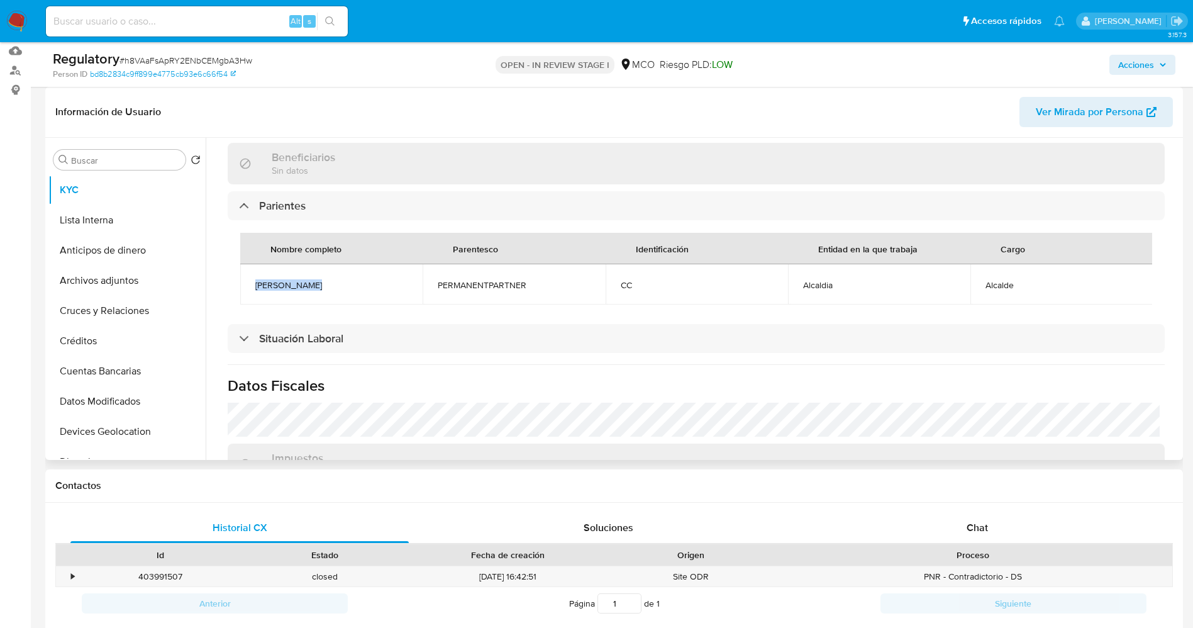
drag, startPoint x: 260, startPoint y: 282, endPoint x: 332, endPoint y: 284, distance: 71.7
click at [332, 284] on span "[PERSON_NAME]" at bounding box center [331, 284] width 152 height 11
copy span "[PERSON_NAME]"
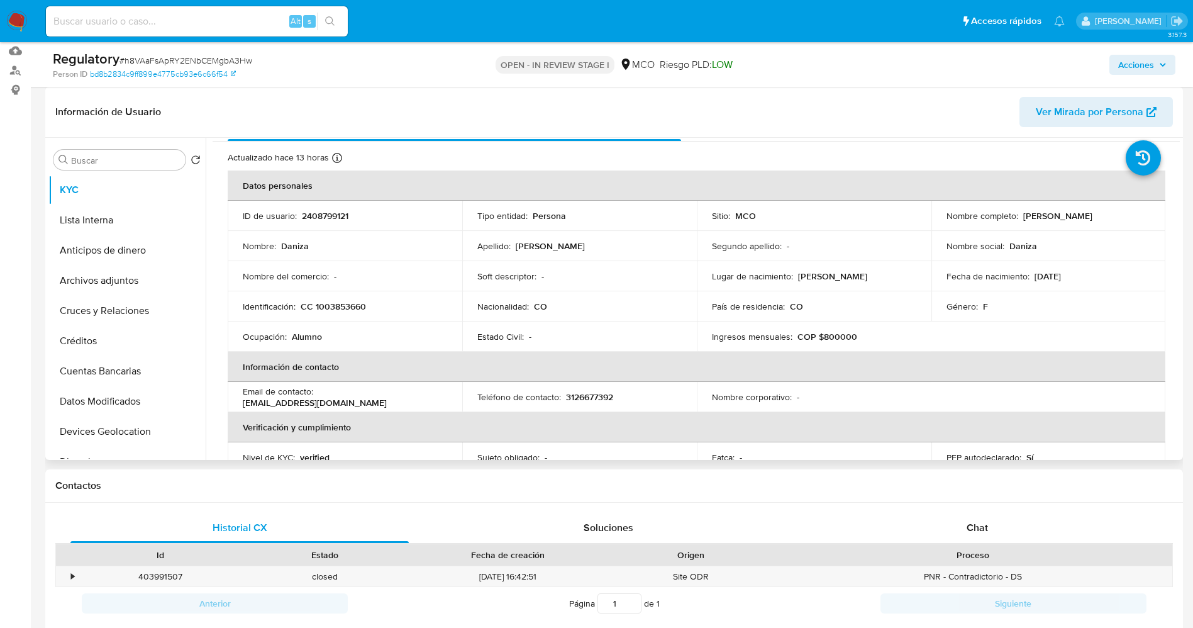
scroll to position [0, 0]
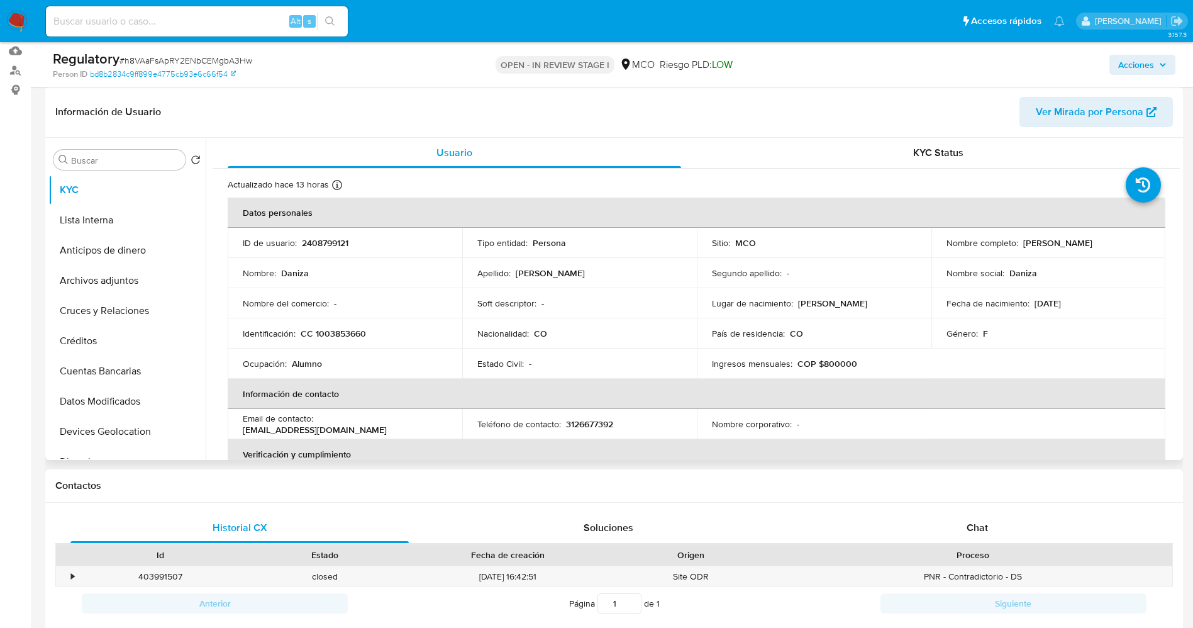
drag, startPoint x: 1017, startPoint y: 242, endPoint x: 1114, endPoint y: 244, distance: 96.9
click at [1114, 244] on div "Nombre completo : [PERSON_NAME]" at bounding box center [1049, 242] width 204 height 11
copy div "[PERSON_NAME]"
drag, startPoint x: 314, startPoint y: 336, endPoint x: 415, endPoint y: 335, distance: 101.3
click at [415, 335] on div "Identificación : CC 1003853660" at bounding box center [345, 333] width 204 height 11
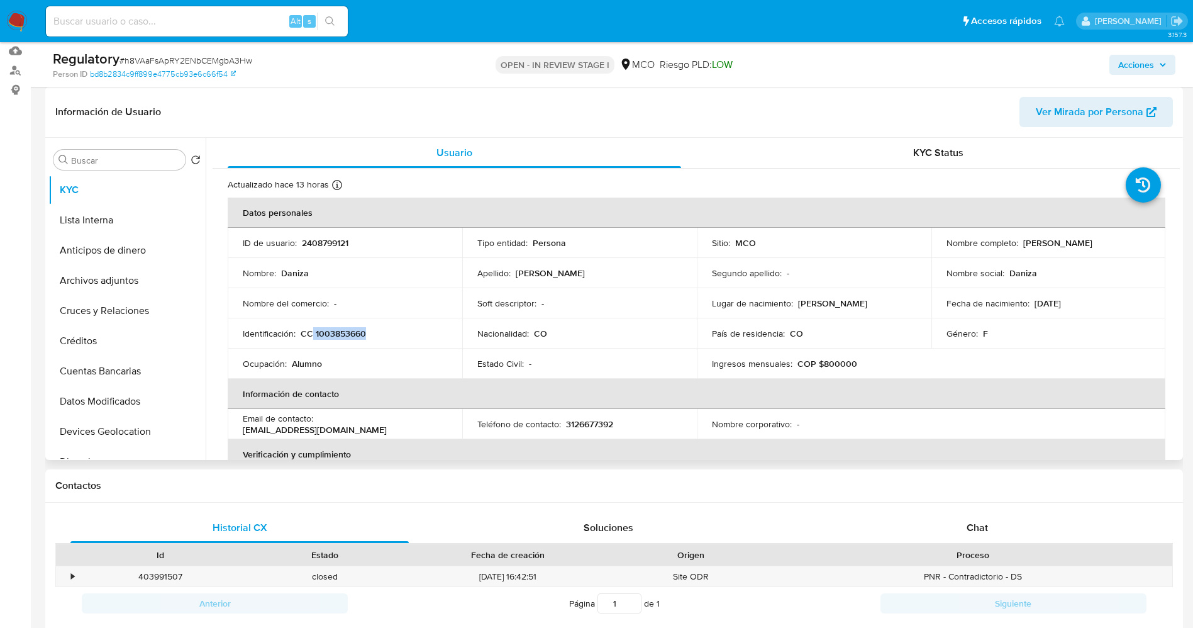
copy p "1003853660"
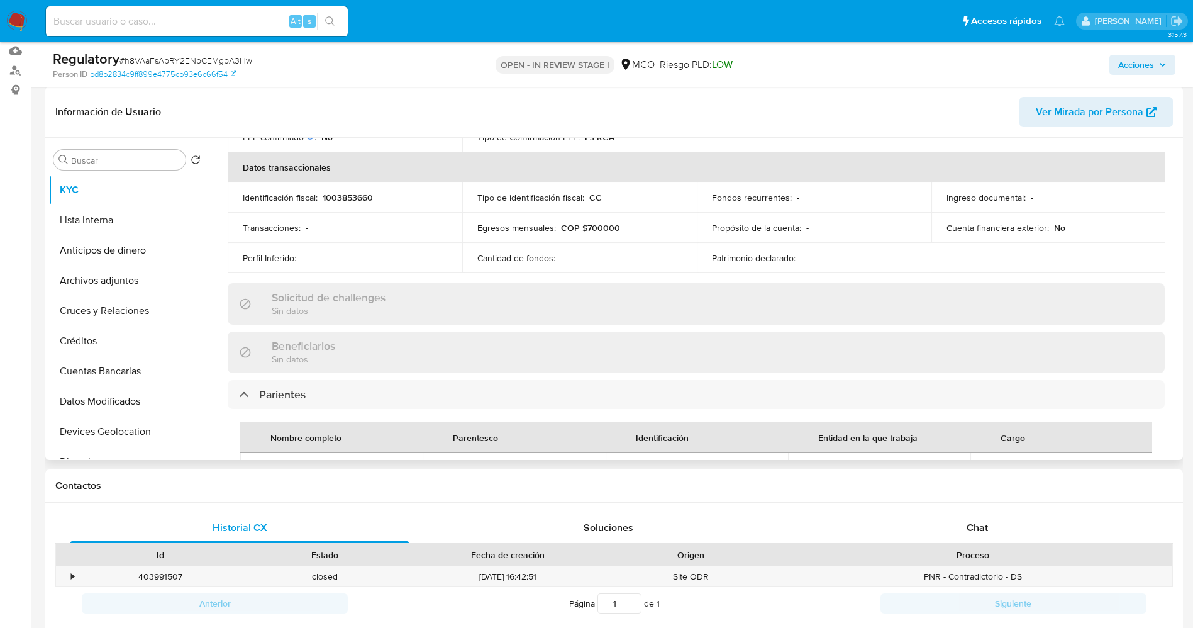
scroll to position [660, 0]
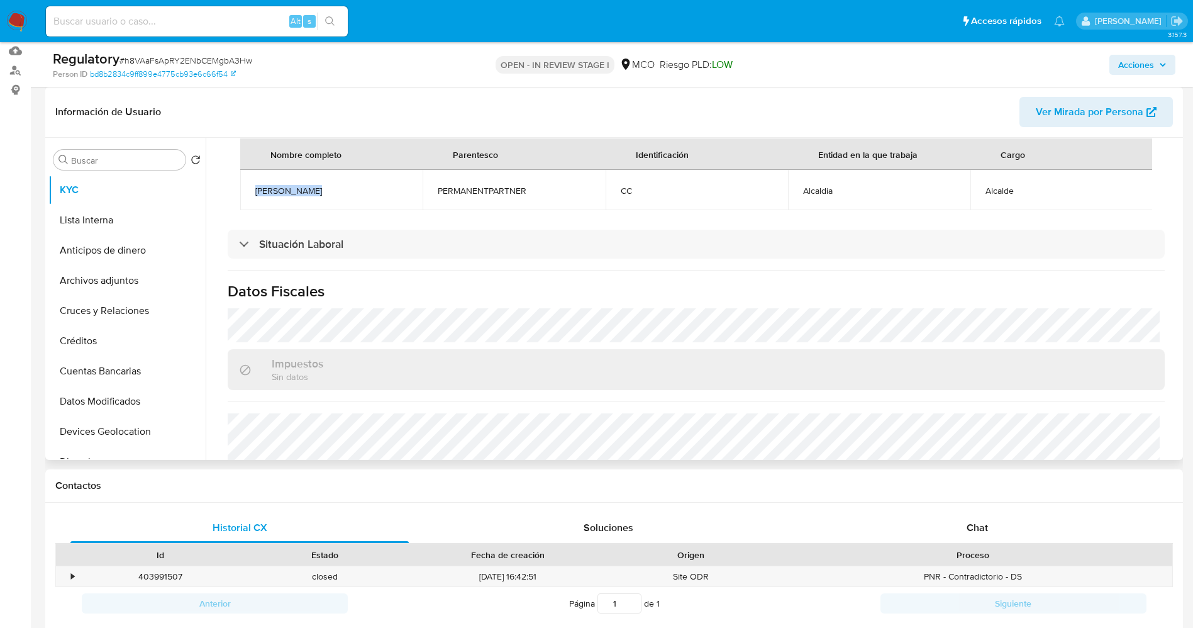
drag, startPoint x: 250, startPoint y: 191, endPoint x: 325, endPoint y: 185, distance: 75.1
click at [337, 189] on td "Geysin Copete" at bounding box center [331, 190] width 182 height 40
copy span "Geysin Copete"
click at [1022, 188] on td "Alcalde" at bounding box center [1062, 190] width 182 height 40
copy span "Alcalde"
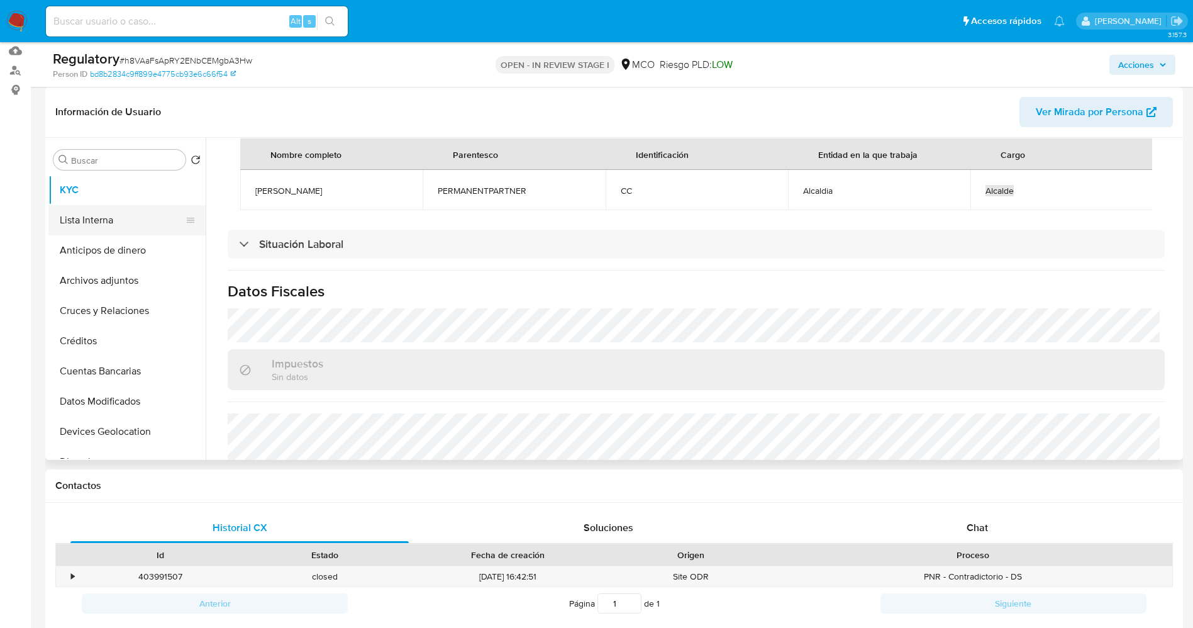
click at [89, 216] on button "Lista Interna" at bounding box center [121, 220] width 147 height 30
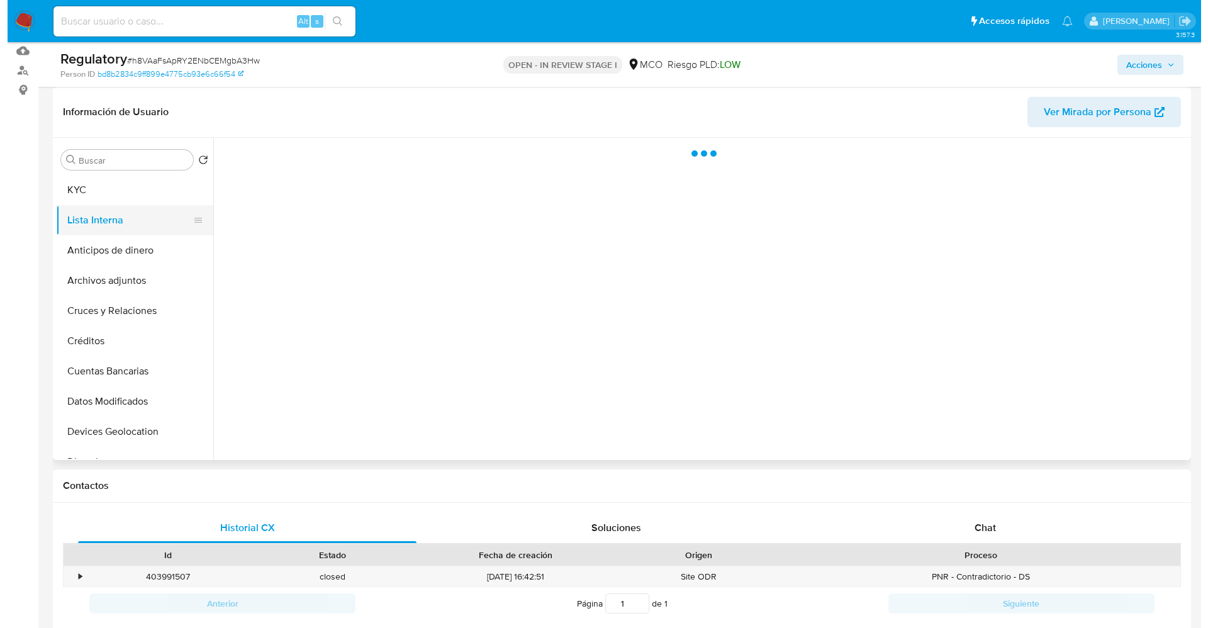
scroll to position [0, 0]
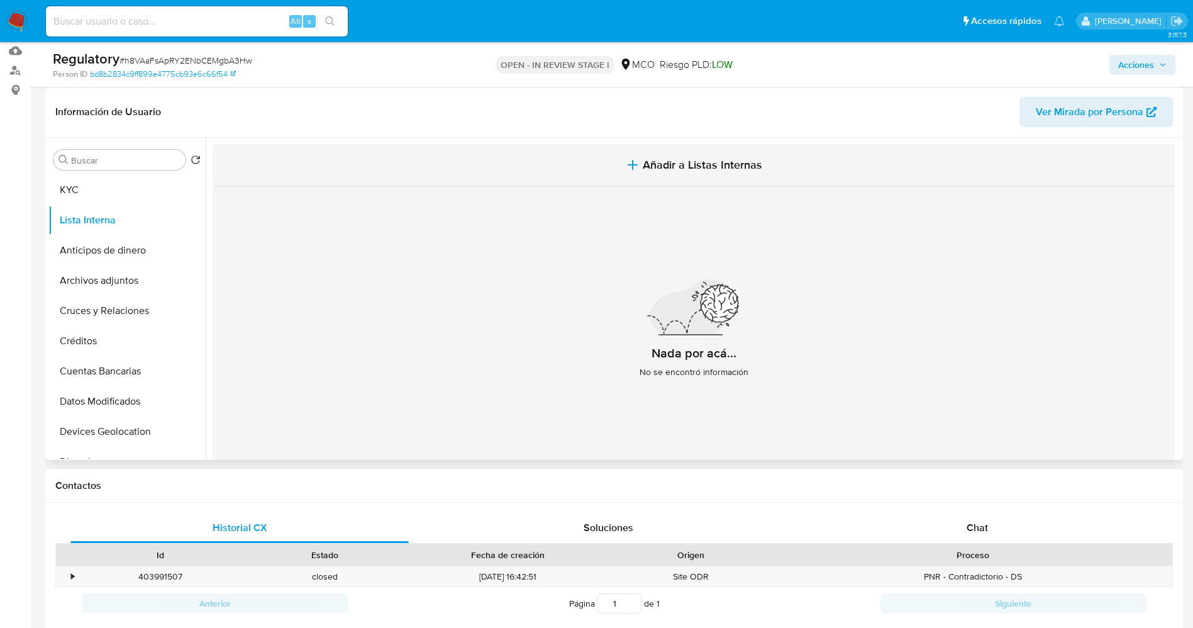
click at [654, 164] on span "Añadir a Listas Internas" at bounding box center [703, 165] width 120 height 14
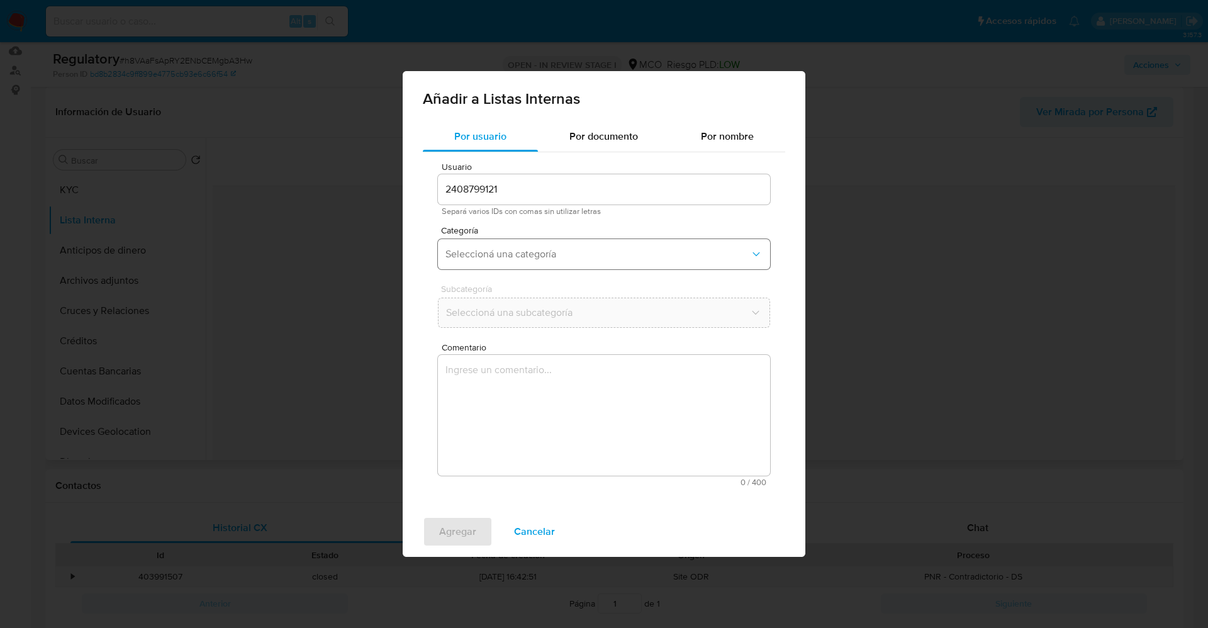
click at [505, 256] on span "Seleccioná una categoría" at bounding box center [597, 254] width 304 height 13
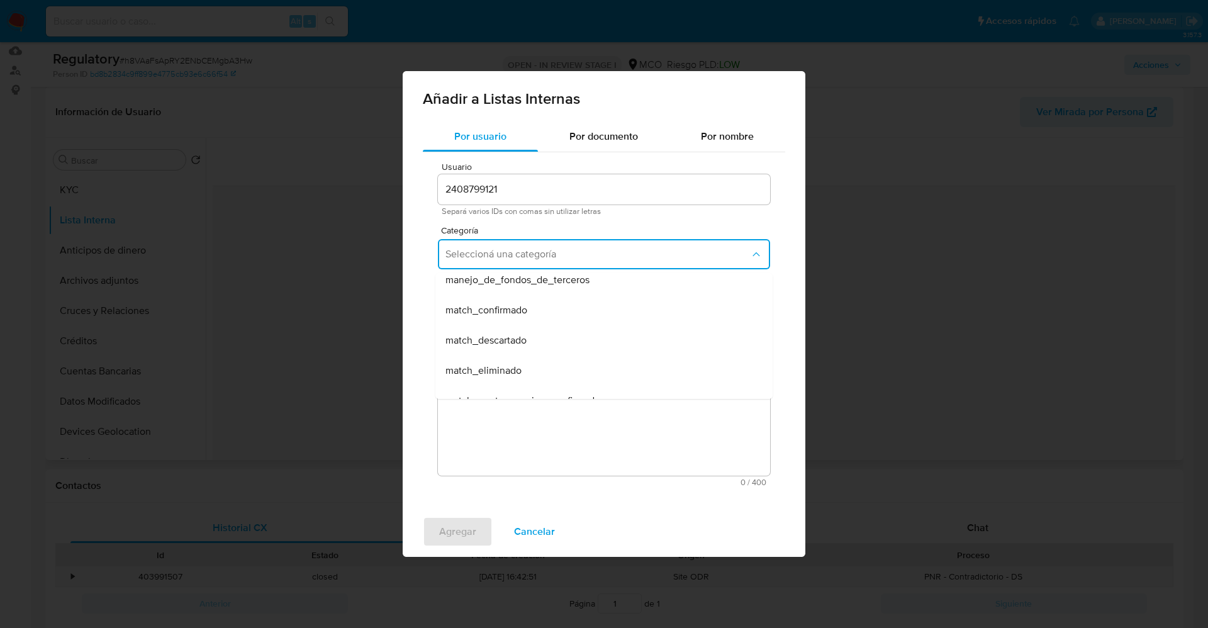
scroll to position [94, 0]
click at [518, 286] on span "match_confirmado" at bounding box center [486, 284] width 82 height 13
click at [523, 316] on span "Seleccioná una subcategoría" at bounding box center [597, 312] width 304 height 13
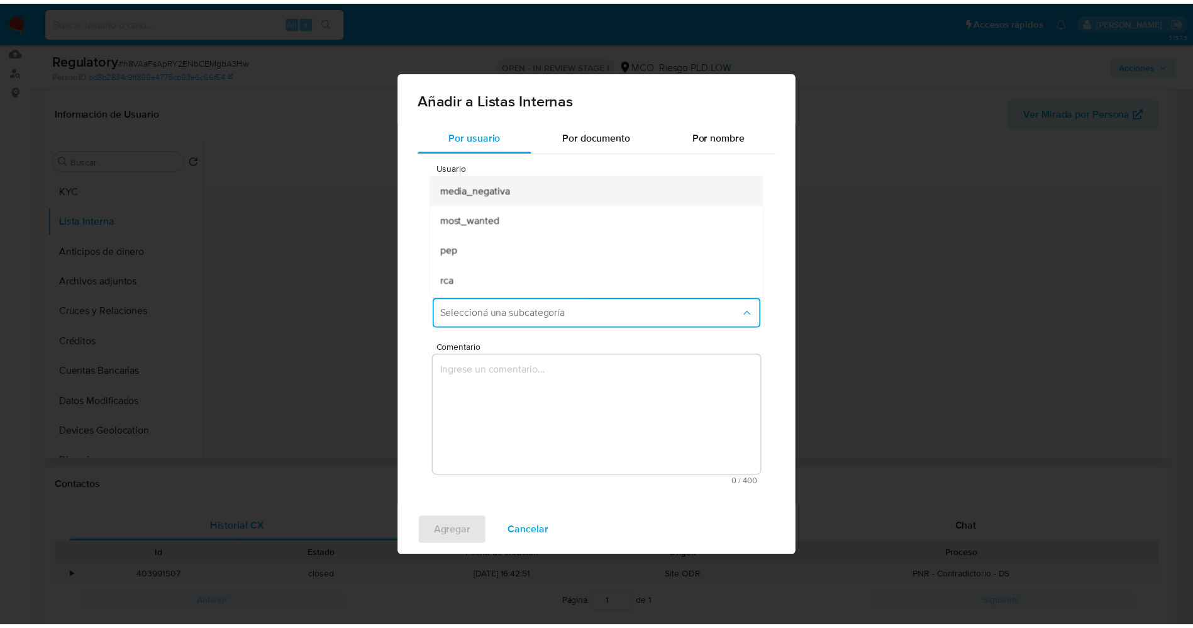
scroll to position [86, 0]
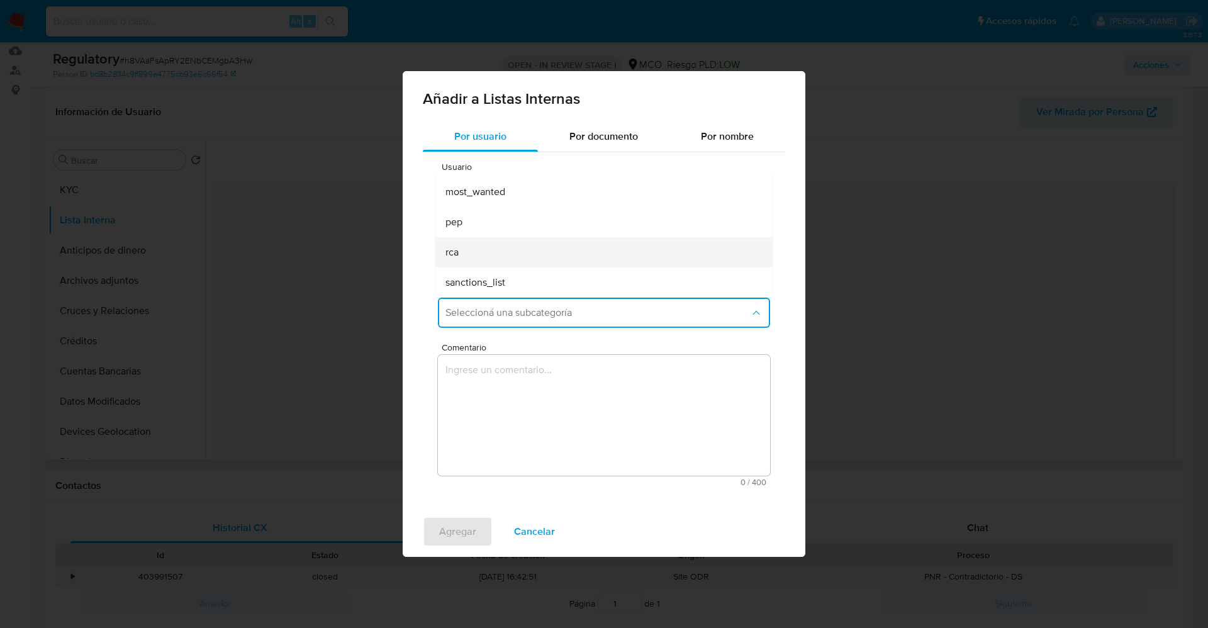
click at [503, 255] on div "rca" at bounding box center [599, 252] width 309 height 30
click at [498, 391] on textarea "Comentario" at bounding box center [604, 415] width 332 height 121
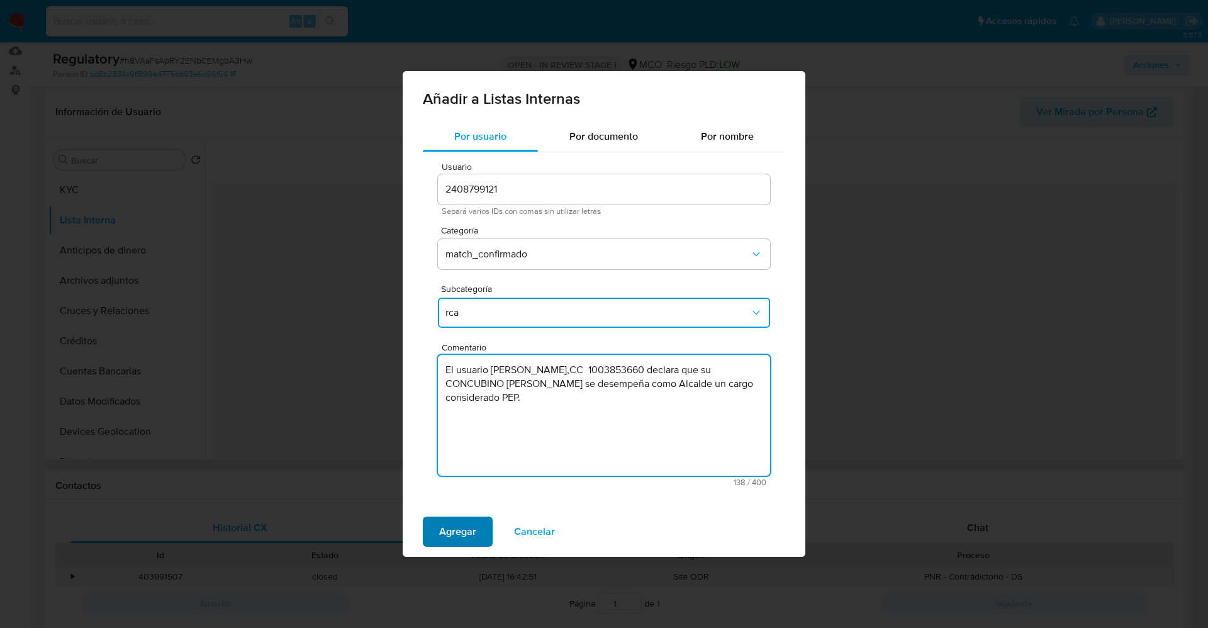
type textarea "El usuario Daniza Perea Orejuela,CC 1003853660 declara que su CONCUBINO Geysin …"
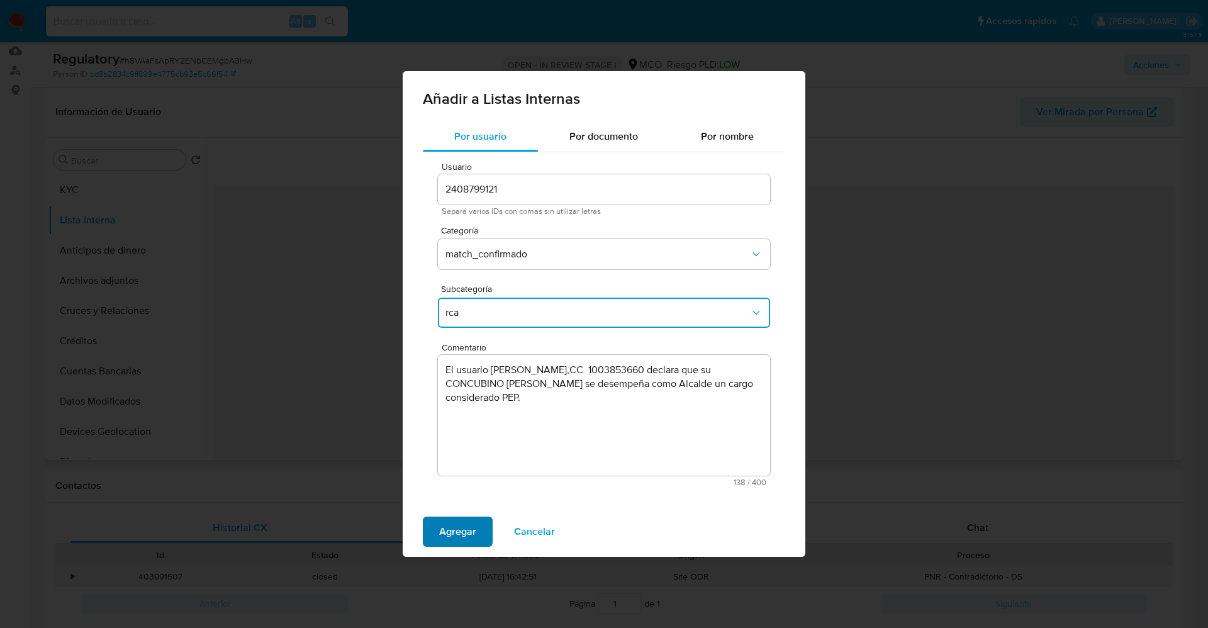
click at [465, 522] on span "Agregar" at bounding box center [457, 532] width 37 height 28
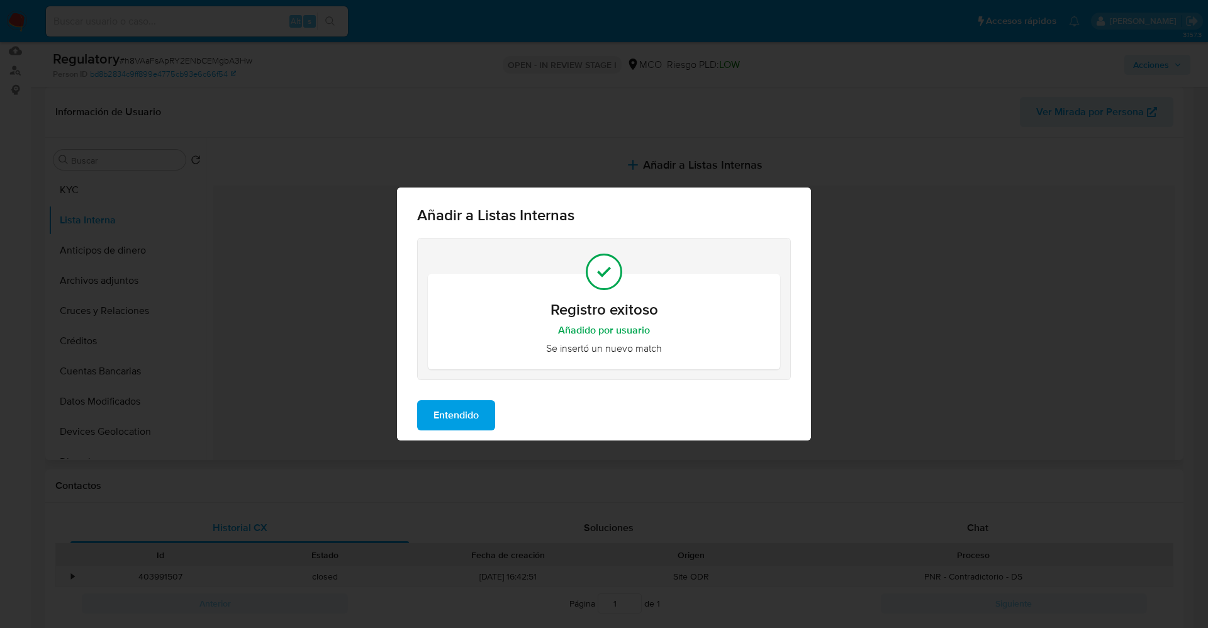
click at [460, 420] on span "Entendido" at bounding box center [455, 415] width 45 height 28
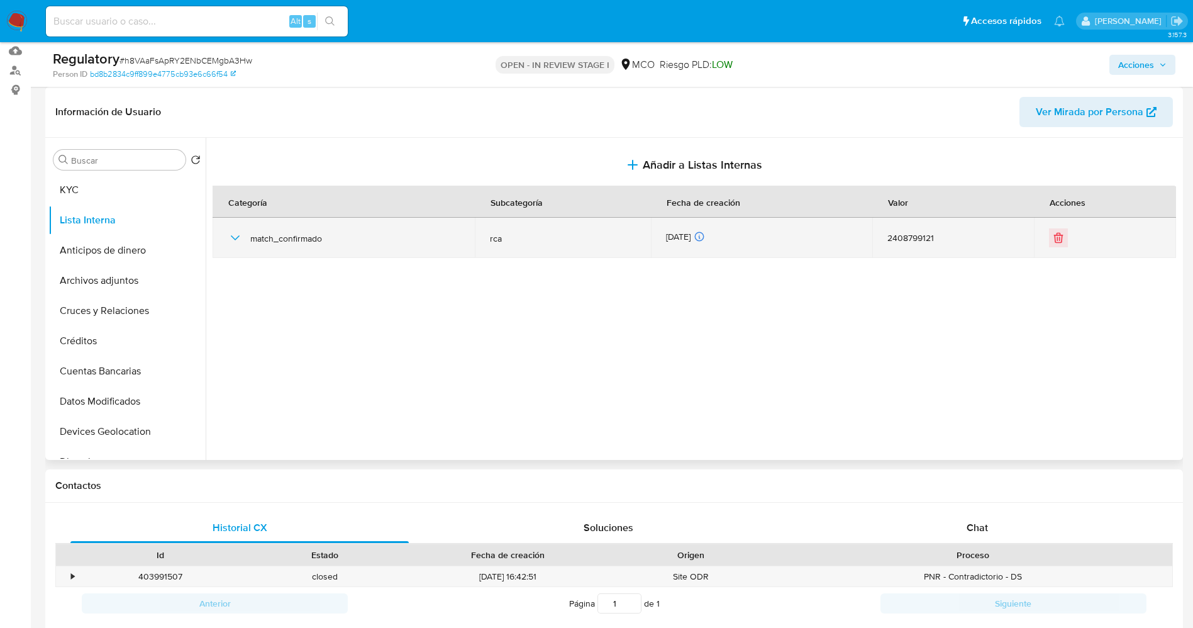
click at [232, 235] on icon "button" at bounding box center [235, 237] width 15 height 15
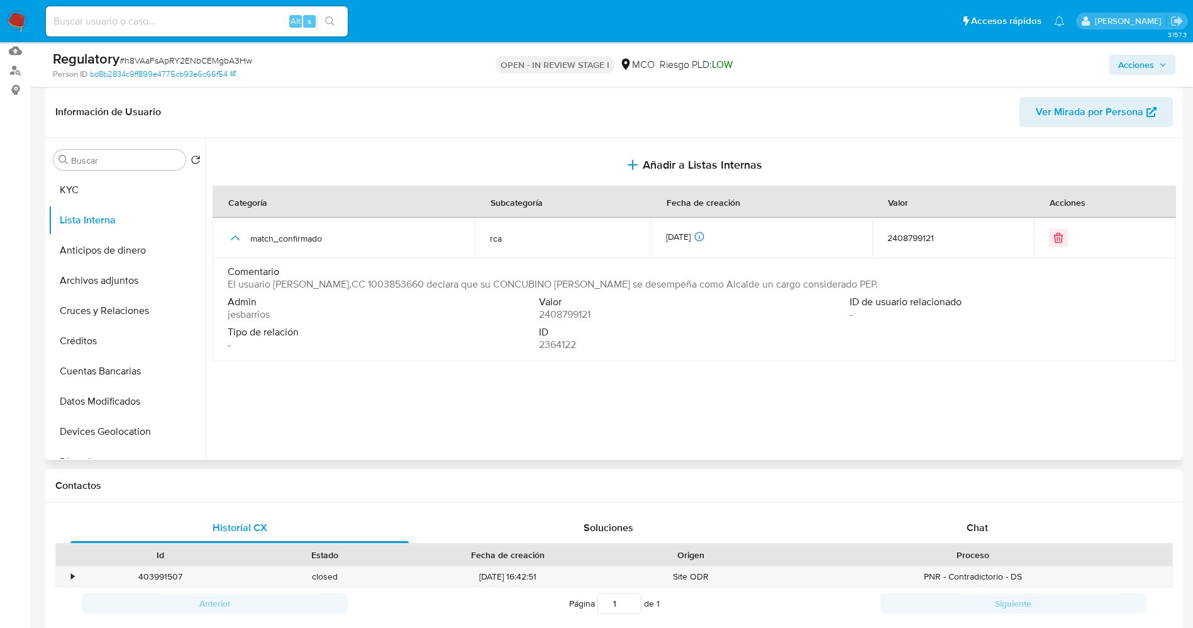
drag, startPoint x: 223, startPoint y: 285, endPoint x: 871, endPoint y: 288, distance: 647.9
click at [898, 288] on td "Comentario El usuario Daniza Perea Orejuela,CC 1003853660 declara que su CONCUB…" at bounding box center [695, 309] width 964 height 103
click at [125, 286] on button "Archivos adjuntos" at bounding box center [121, 280] width 147 height 30
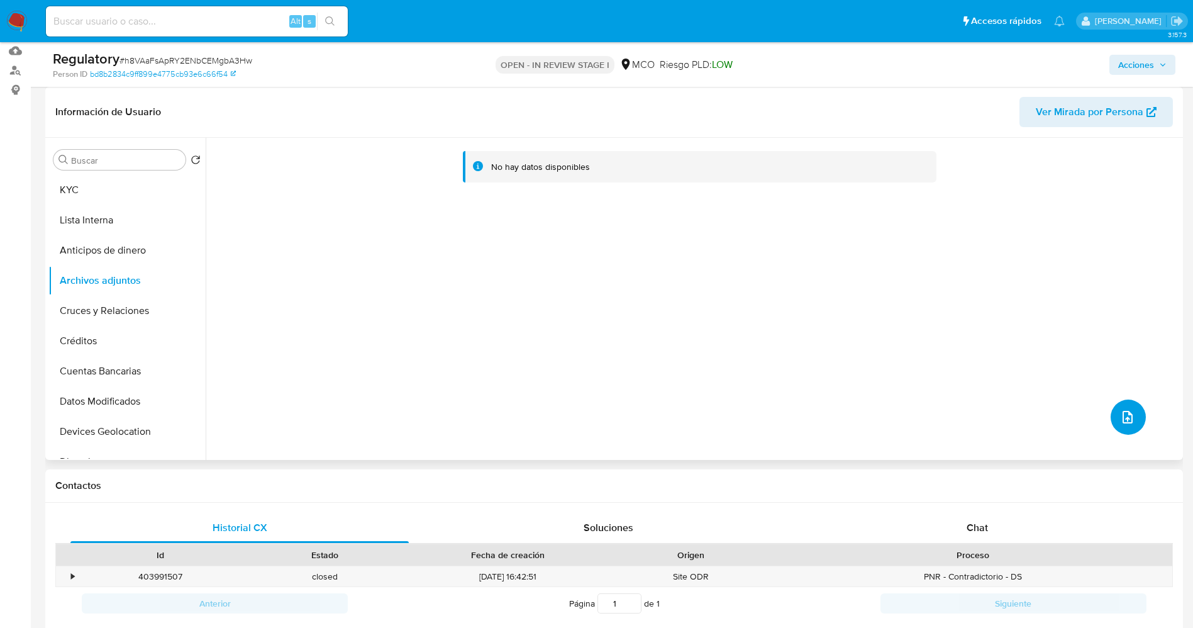
click at [1113, 422] on button "upload-file" at bounding box center [1128, 416] width 35 height 35
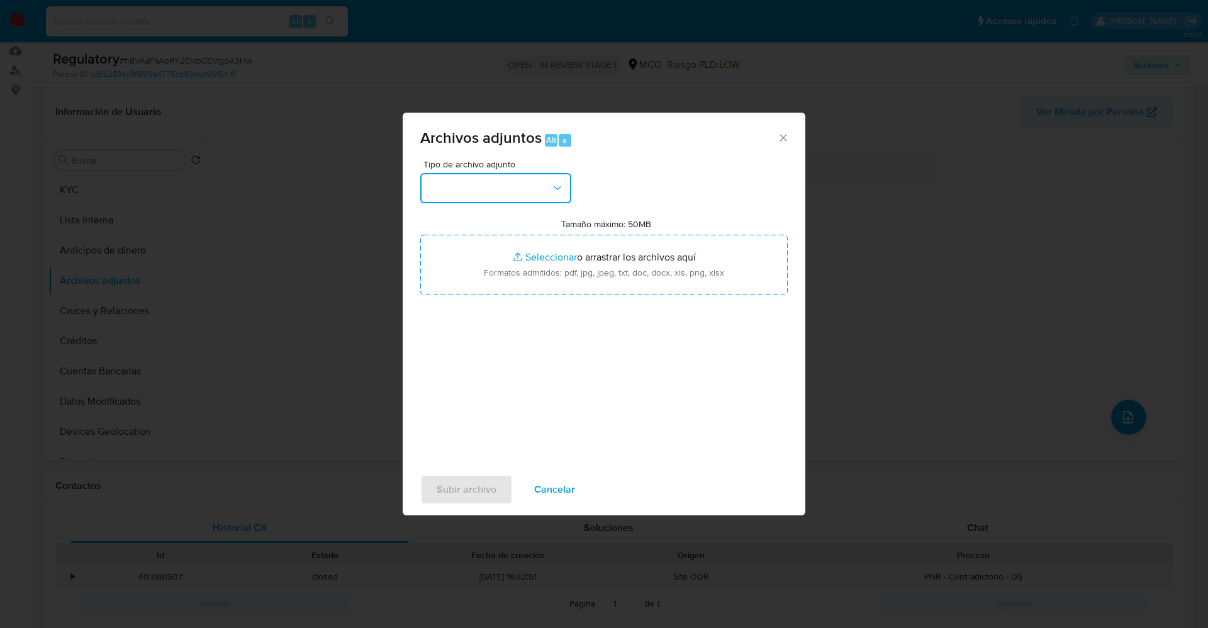
click at [528, 196] on button "button" at bounding box center [495, 188] width 151 height 30
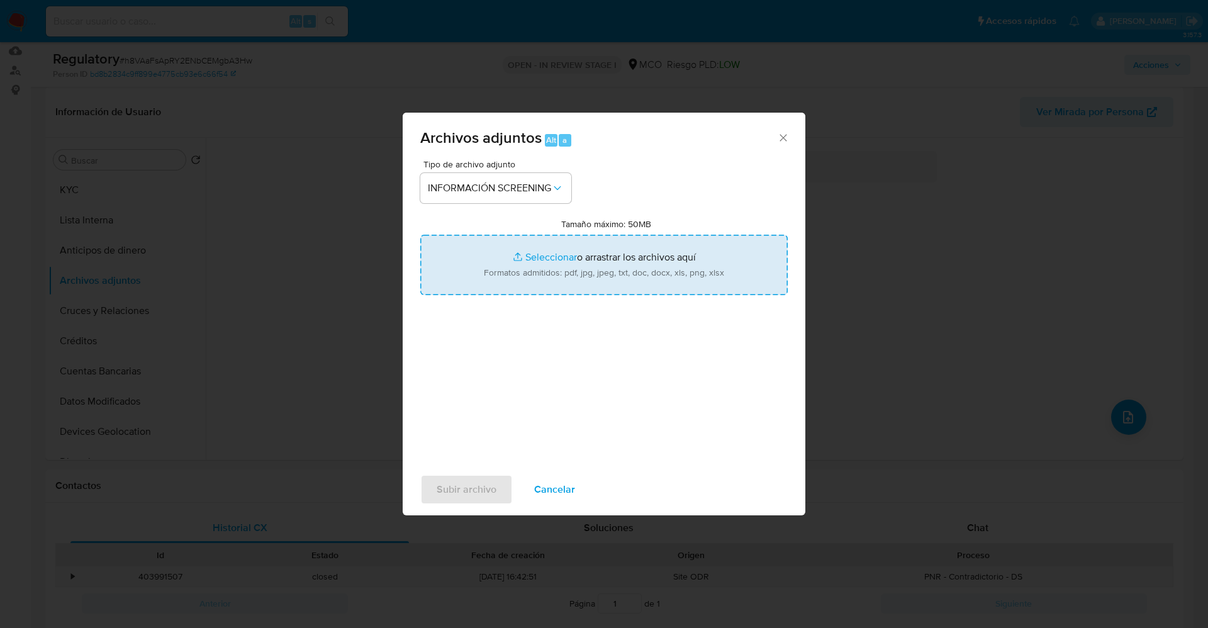
type input "C:\fakepath\CaseDossierReport_5jb7brzdmlho1k03cmgfqbhie.pdf"
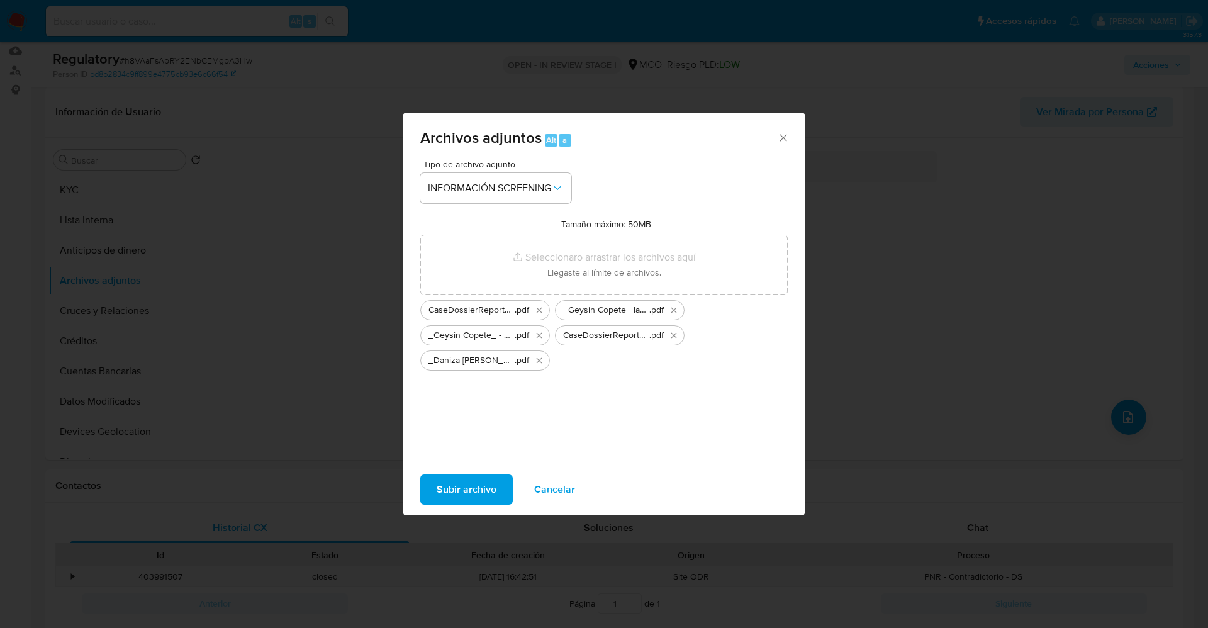
click at [454, 497] on span "Subir archivo" at bounding box center [467, 490] width 60 height 28
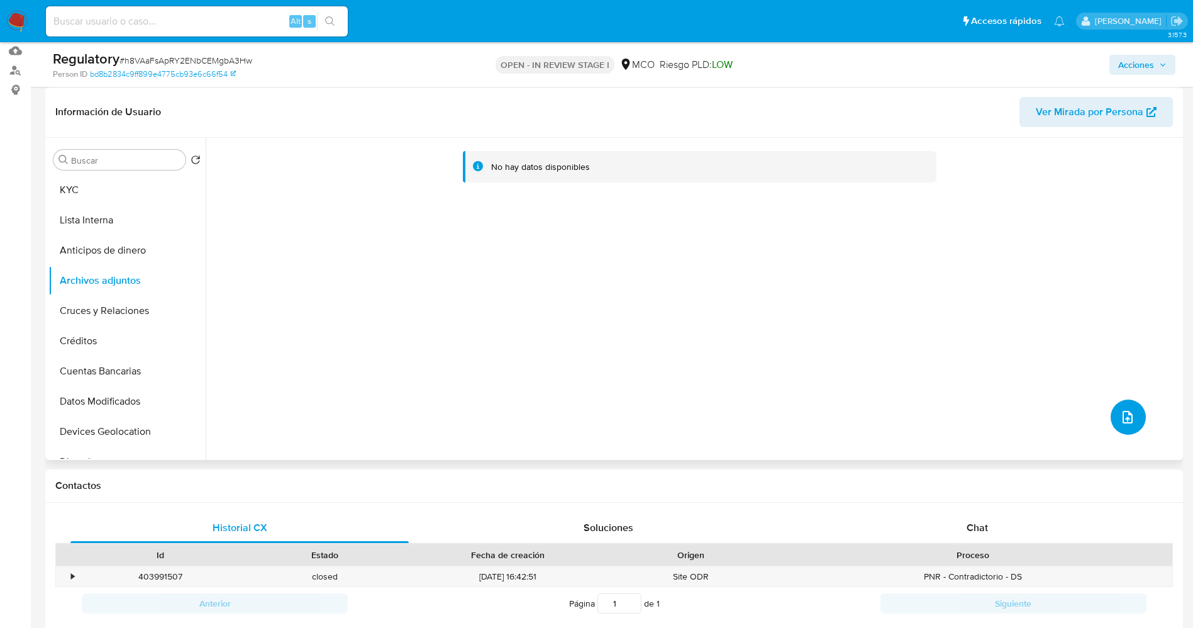
click at [1113, 426] on button "upload-file" at bounding box center [1128, 416] width 35 height 35
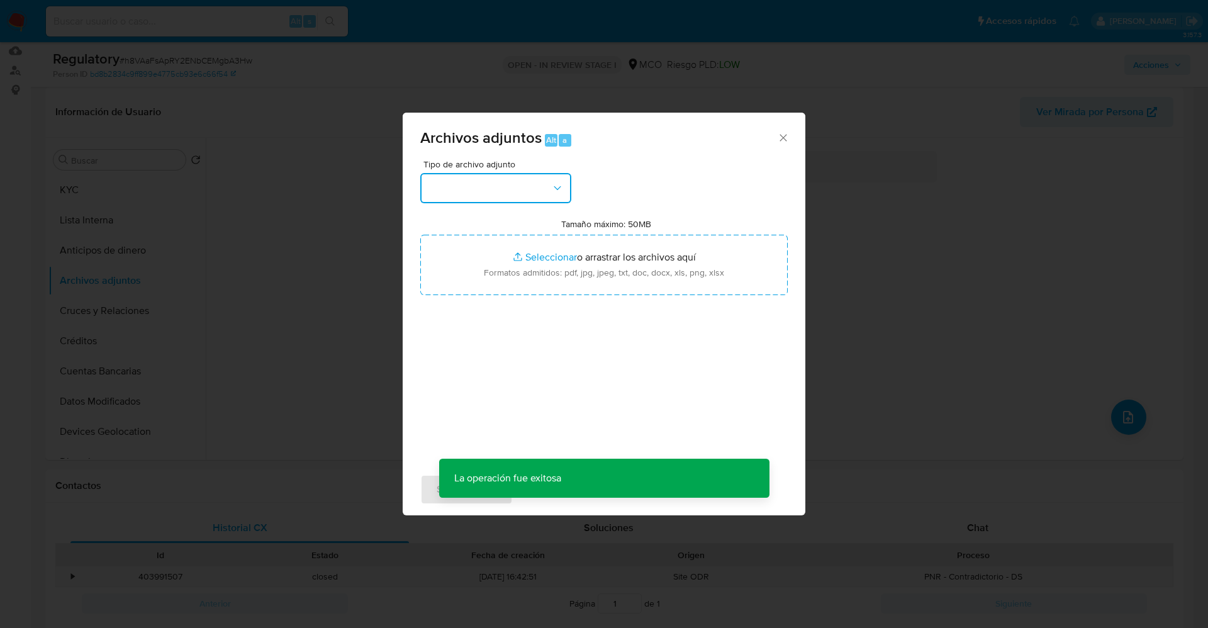
click at [506, 200] on button "button" at bounding box center [495, 188] width 151 height 30
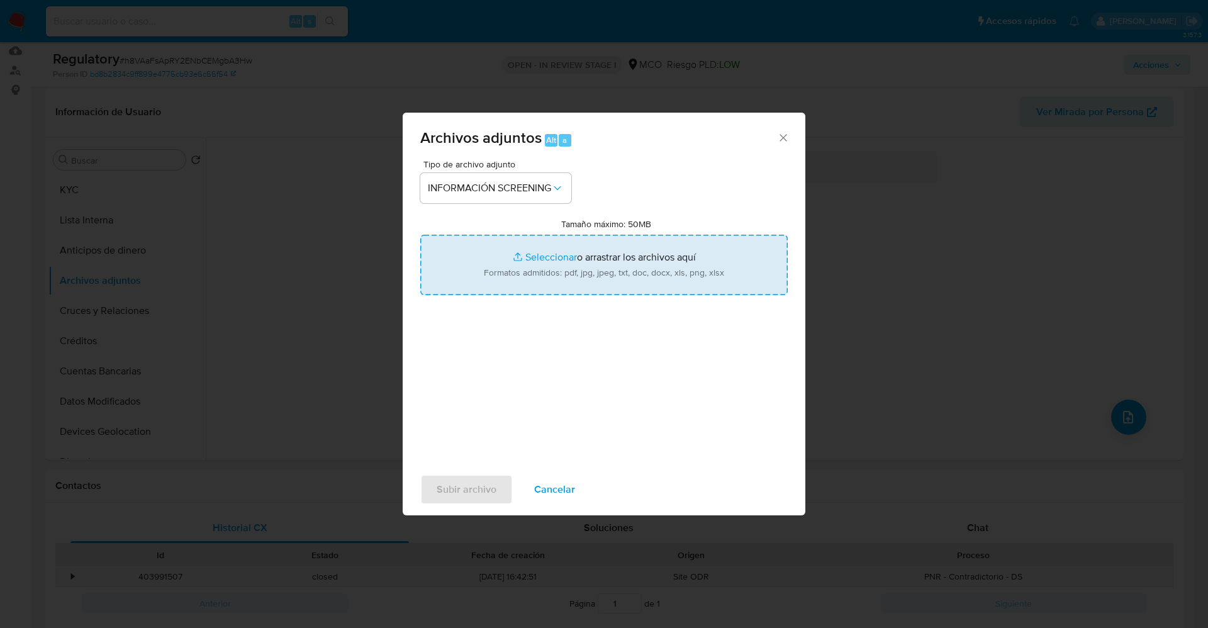
type input "C:\fakepath\_Daniza Perea Orejuela_ - Buscar con Google.pdf"
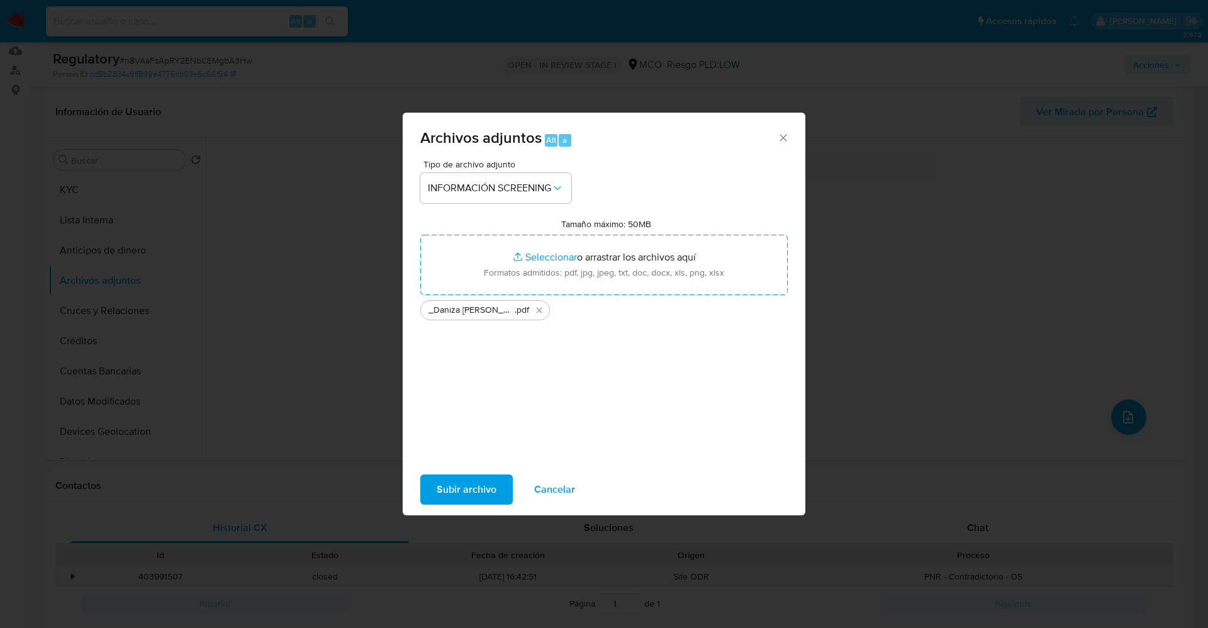
click at [484, 486] on span "Subir archivo" at bounding box center [467, 490] width 60 height 28
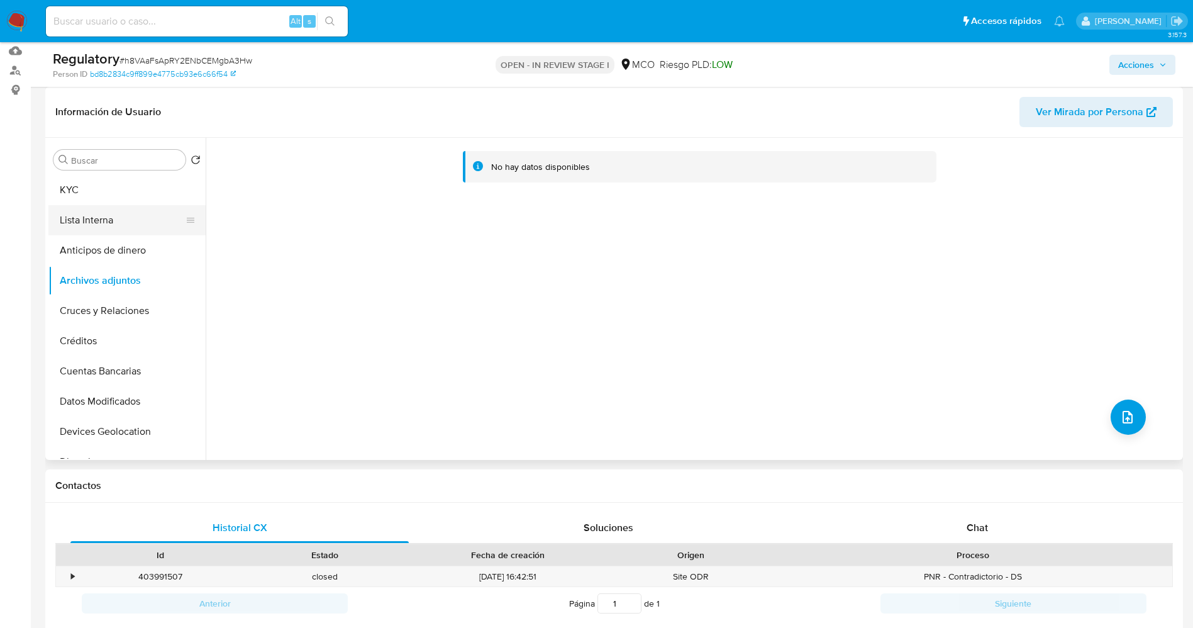
click at [101, 219] on button "Lista Interna" at bounding box center [121, 220] width 147 height 30
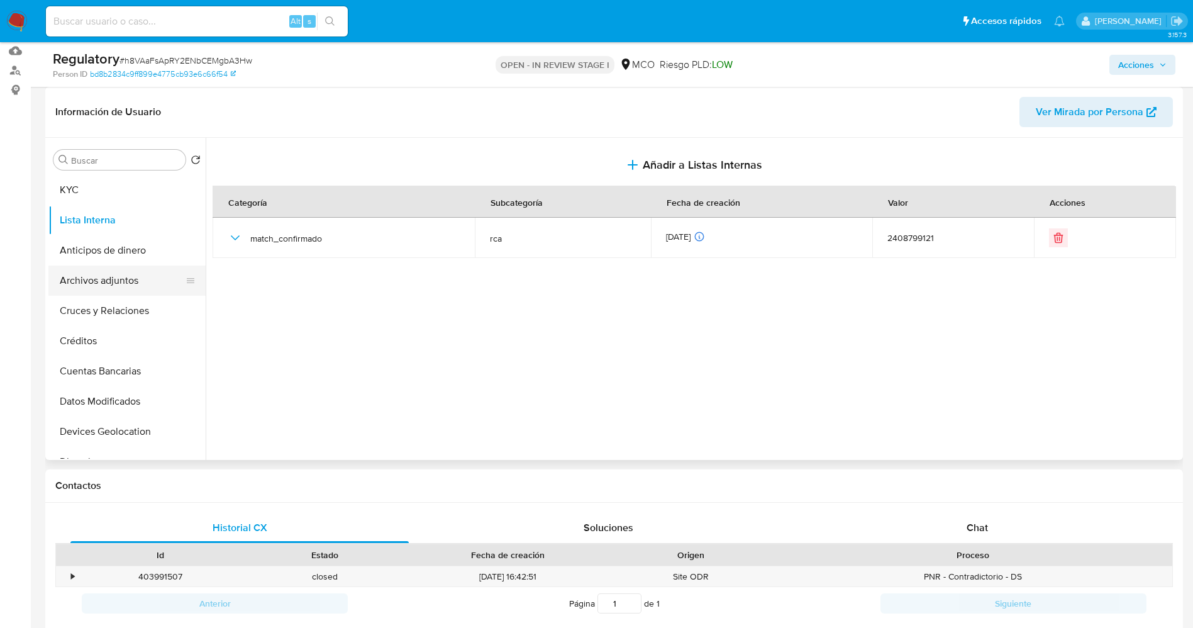
click at [96, 283] on button "Archivos adjuntos" at bounding box center [121, 280] width 147 height 30
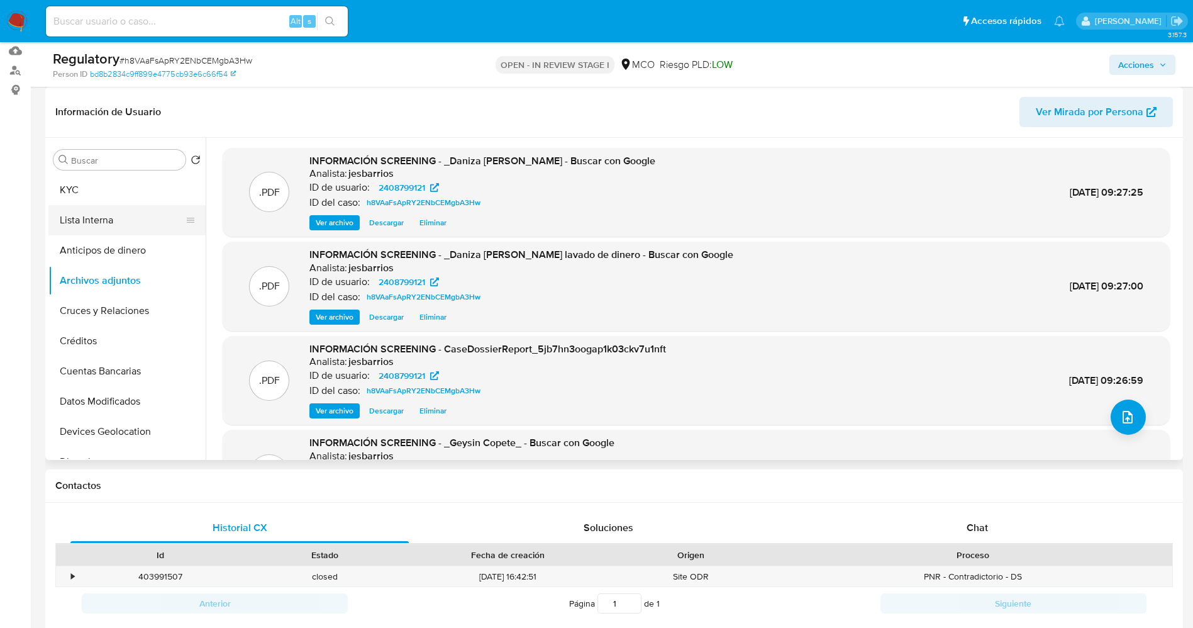
click at [98, 220] on button "Lista Interna" at bounding box center [121, 220] width 147 height 30
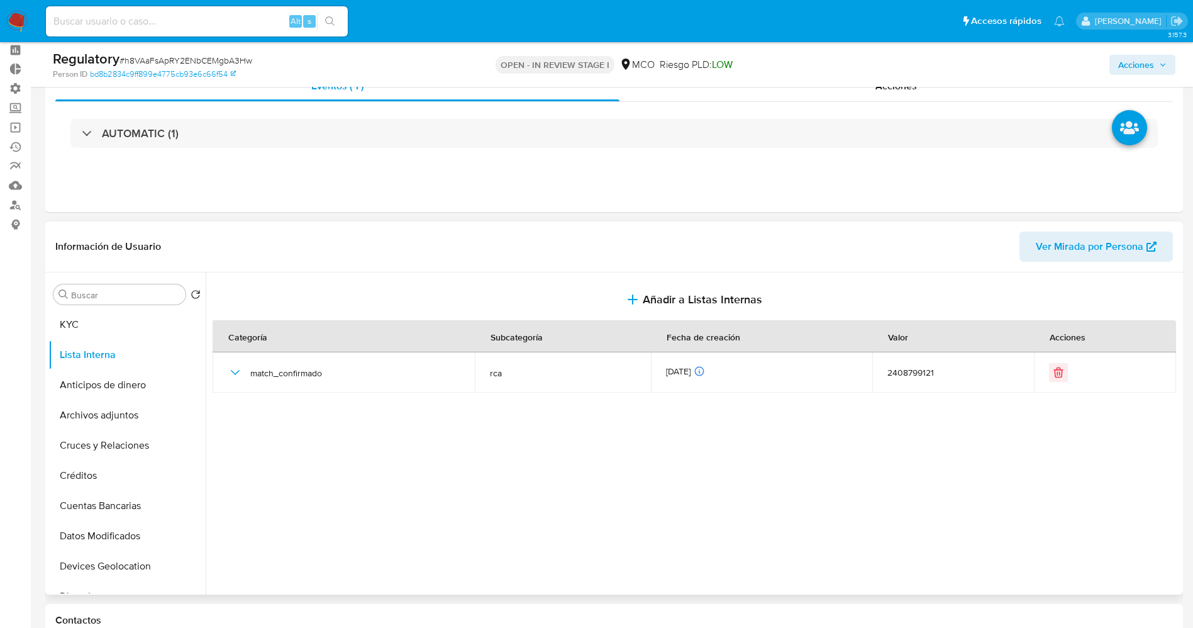
scroll to position [0, 0]
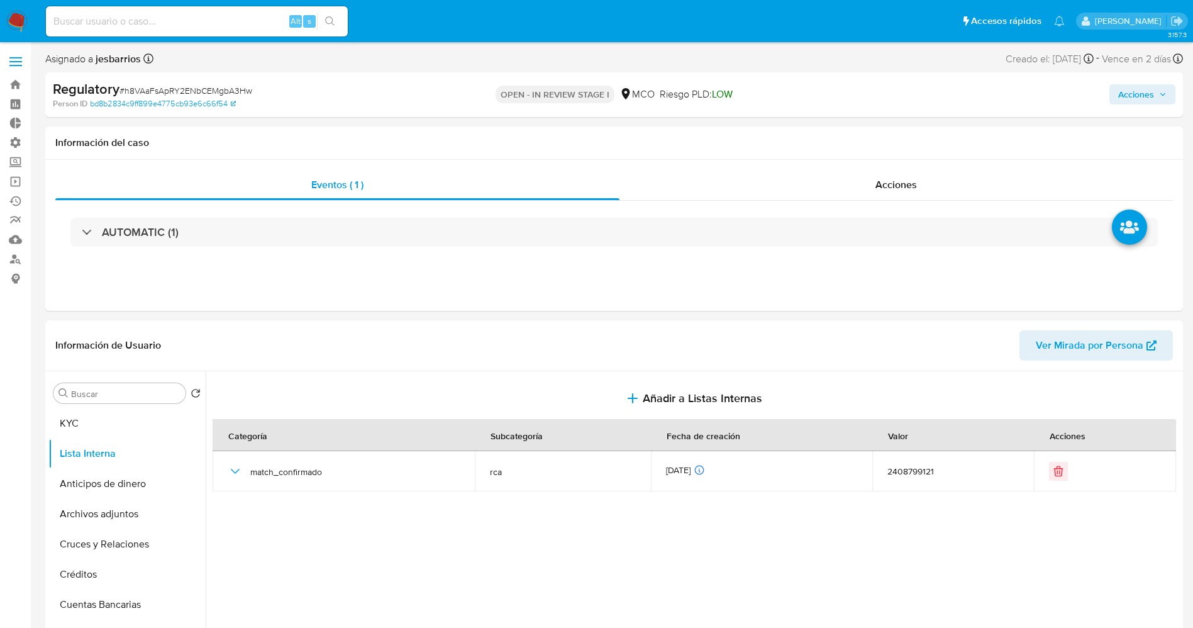
click at [1154, 96] on span "Acciones" at bounding box center [1136, 94] width 36 height 20
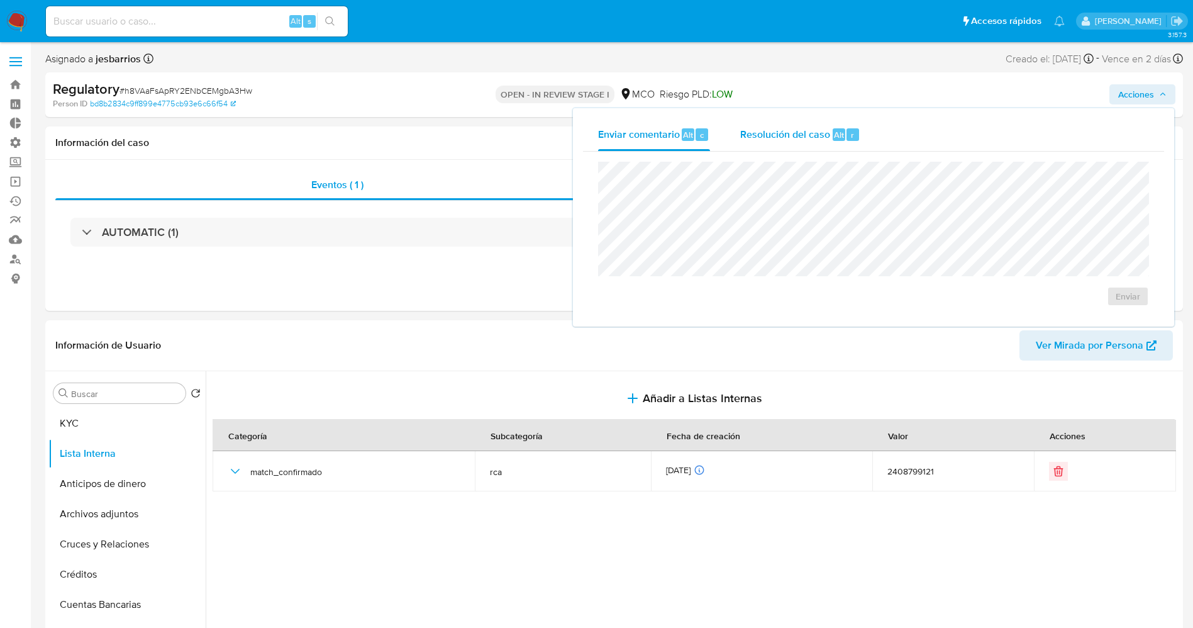
click at [794, 130] on span "Resolución del caso" at bounding box center [785, 134] width 90 height 14
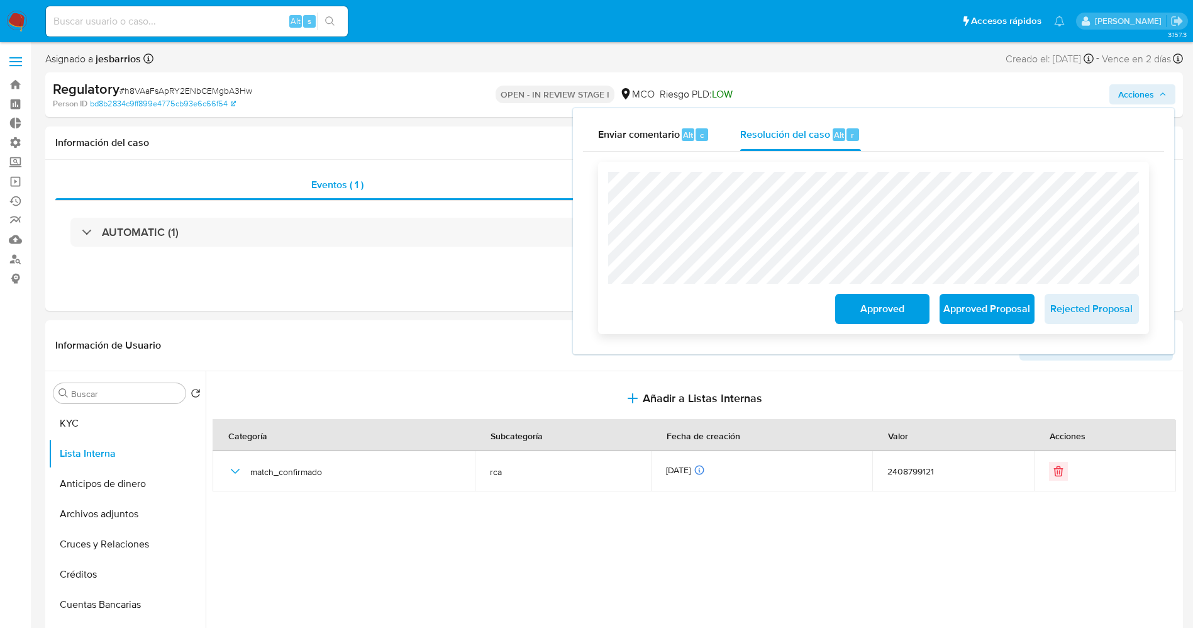
click at [1010, 313] on span "Approved Proposal" at bounding box center [987, 309] width 62 height 28
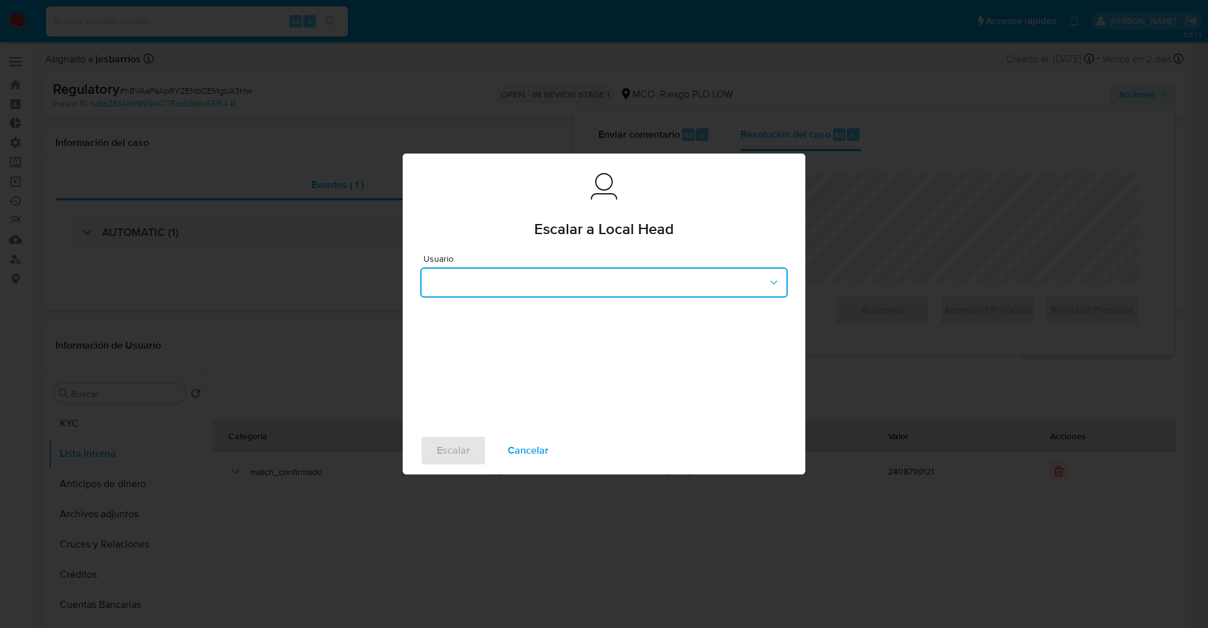
click at [523, 277] on button "button" at bounding box center [603, 282] width 367 height 30
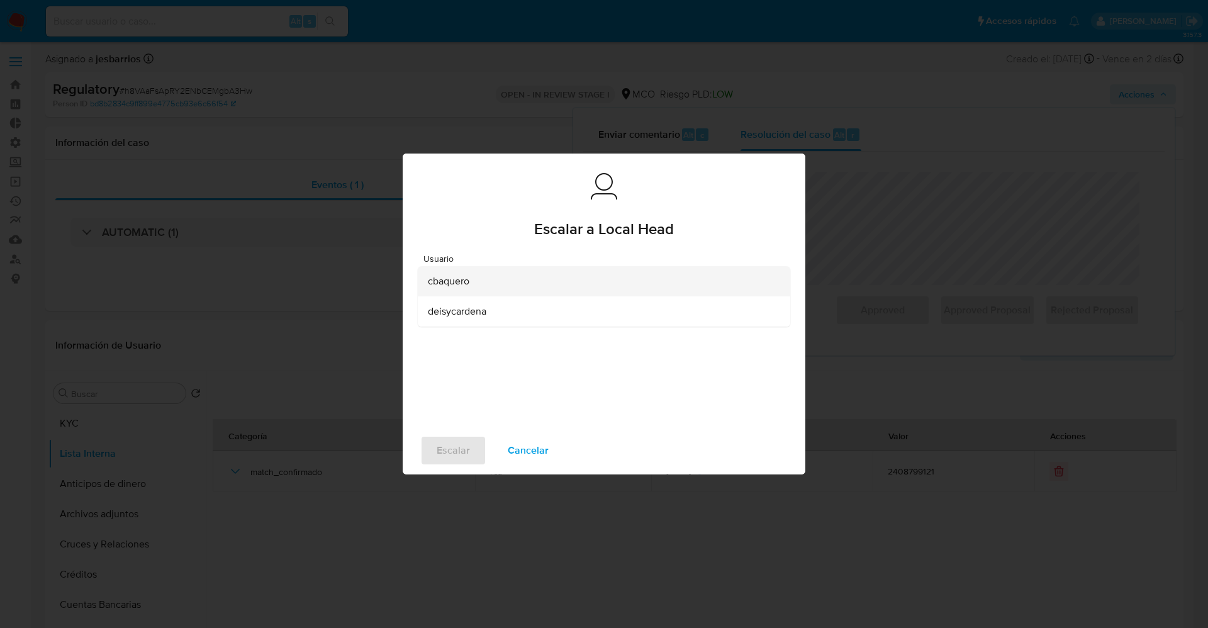
click at [513, 280] on div "cbaquero" at bounding box center [600, 281] width 345 height 30
click at [461, 459] on span "Escalar" at bounding box center [453, 451] width 33 height 28
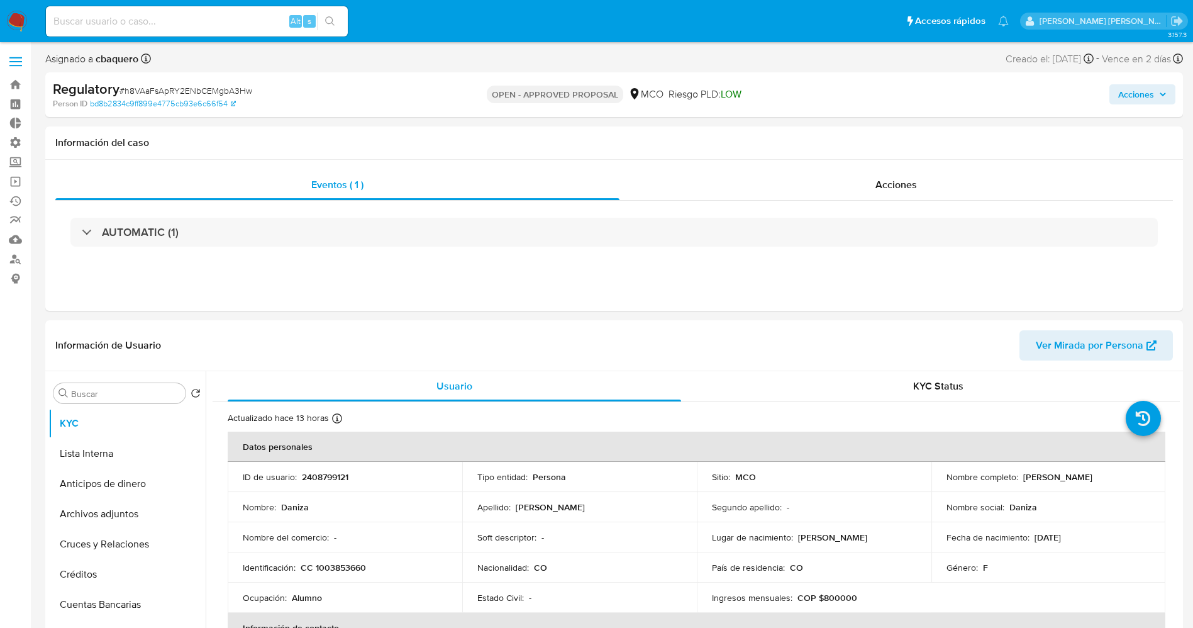
select select "10"
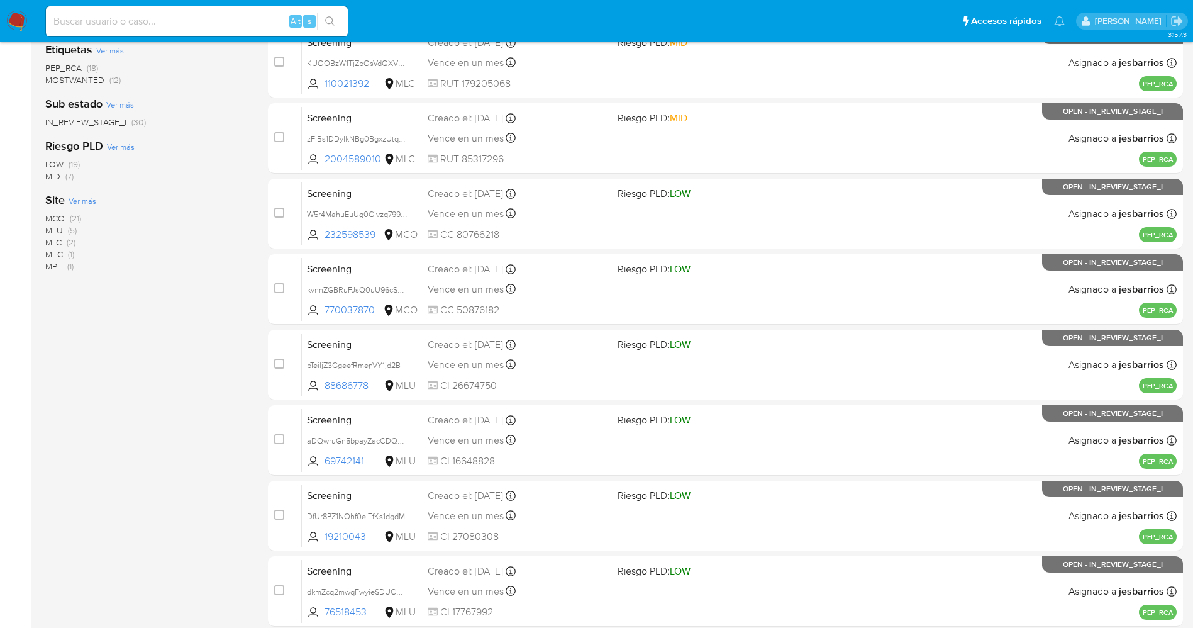
scroll to position [365, 0]
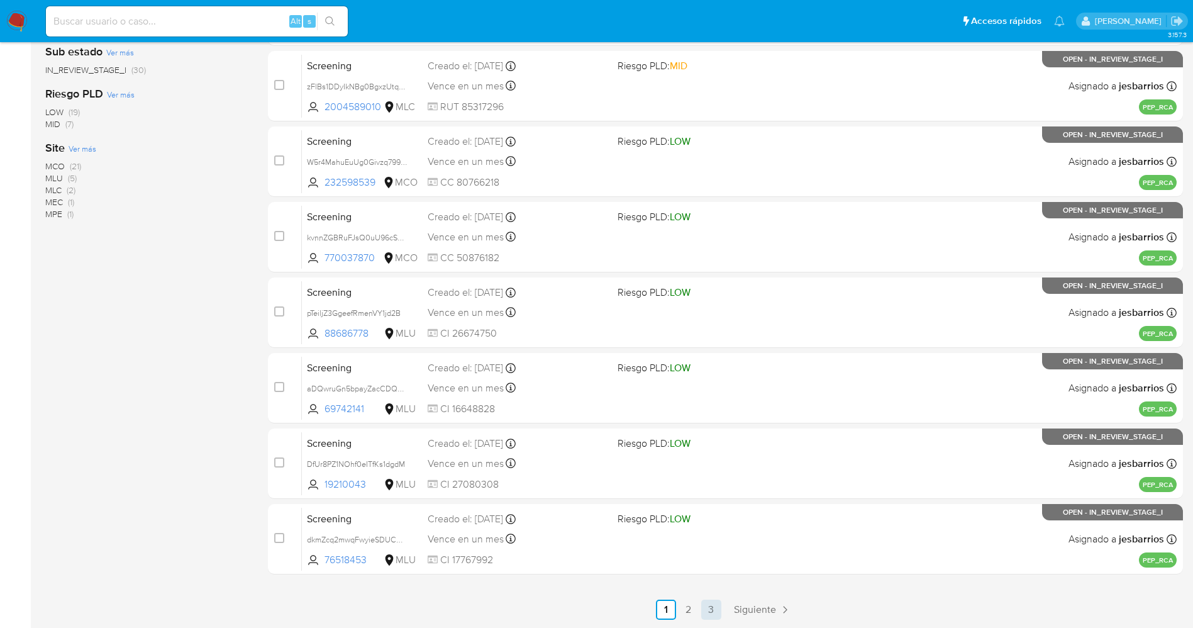
click at [711, 604] on link "3" at bounding box center [711, 609] width 20 height 20
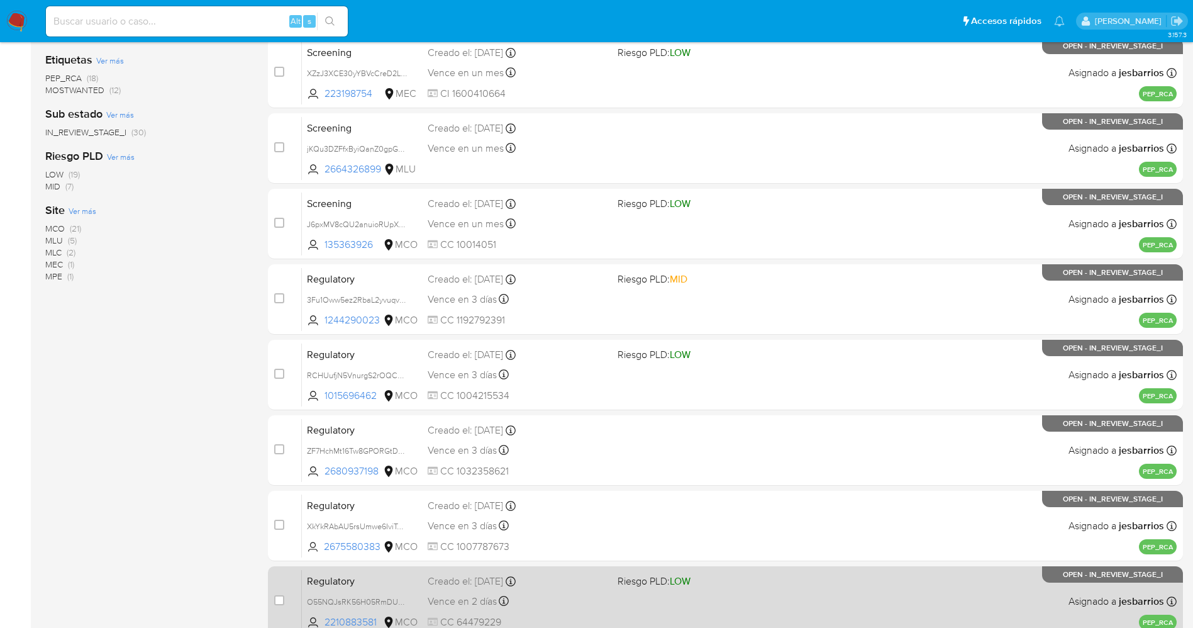
scroll to position [365, 0]
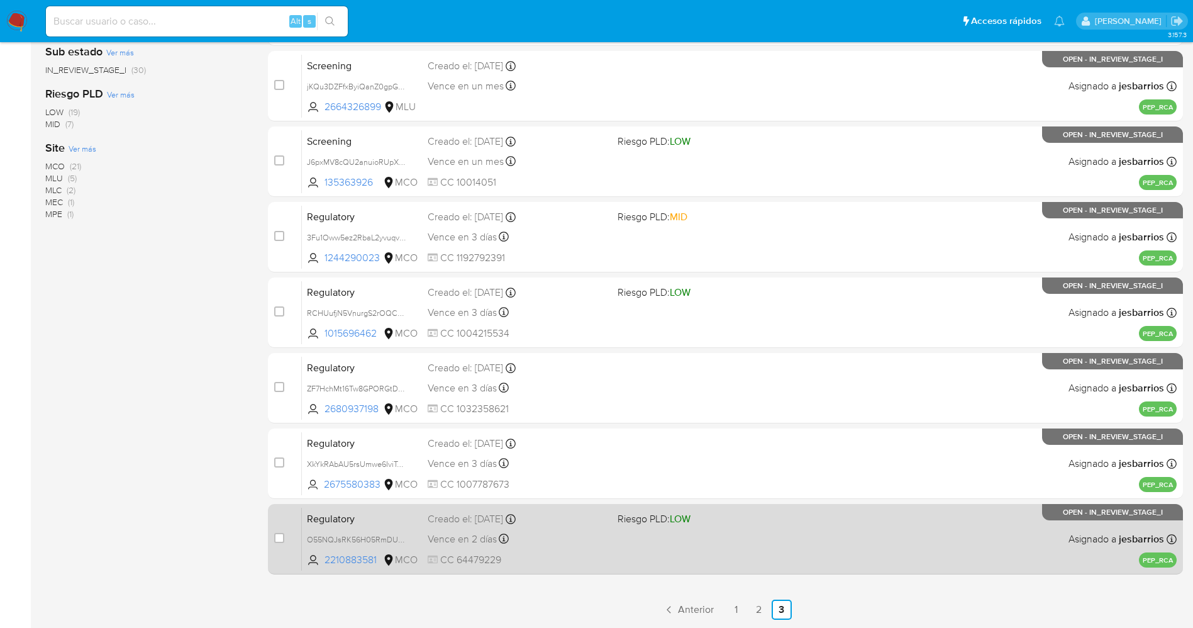
click at [620, 557] on div "Regulatory O55NQJsRK56H05RmDUkKCQw8 2210883581 MCO Riesgo PLD: LOW Creado el: […" at bounding box center [739, 539] width 875 height 64
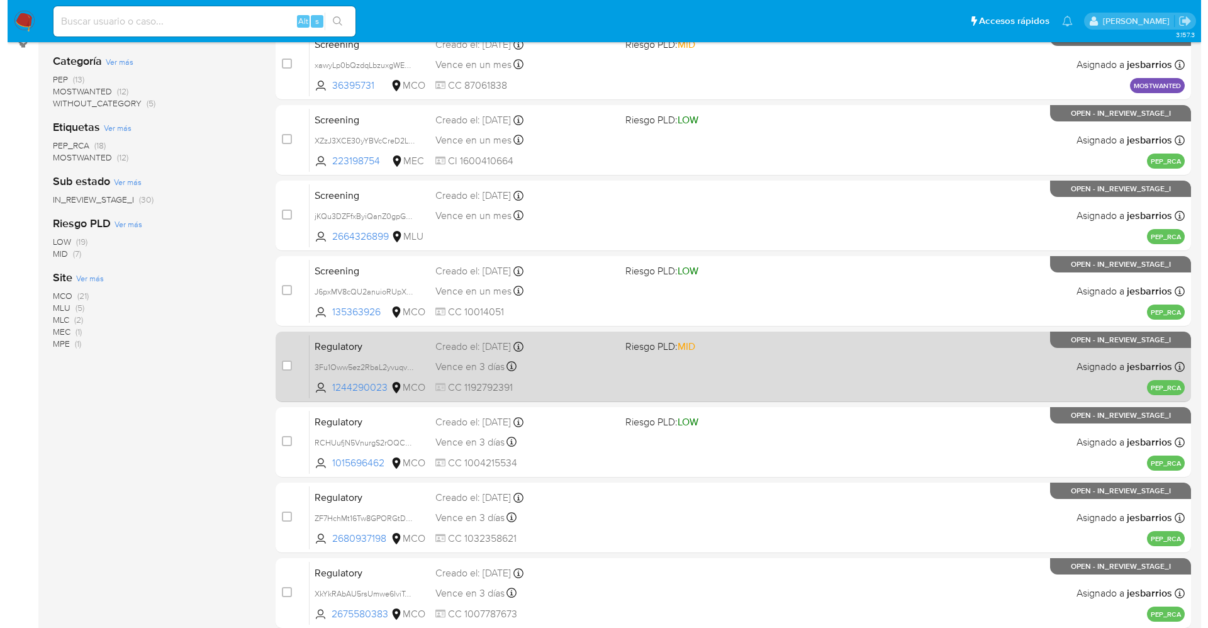
scroll to position [82, 0]
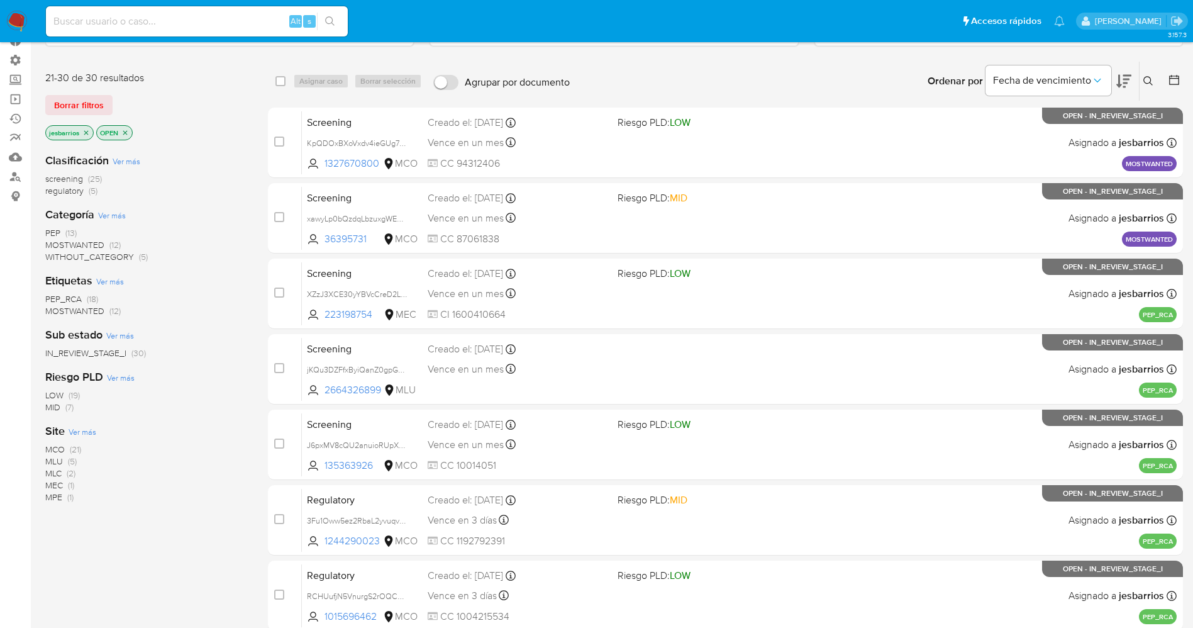
click at [89, 130] on icon "close-filter" at bounding box center [86, 133] width 8 height 8
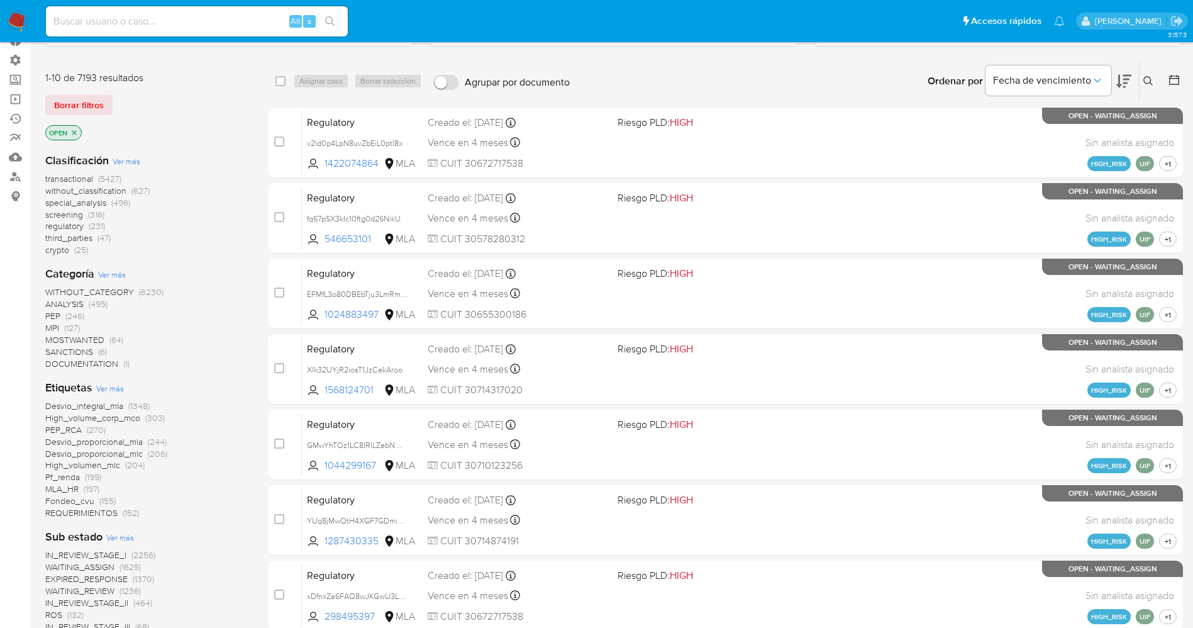
click at [106, 389] on span "Ver más" at bounding box center [110, 387] width 28 height 11
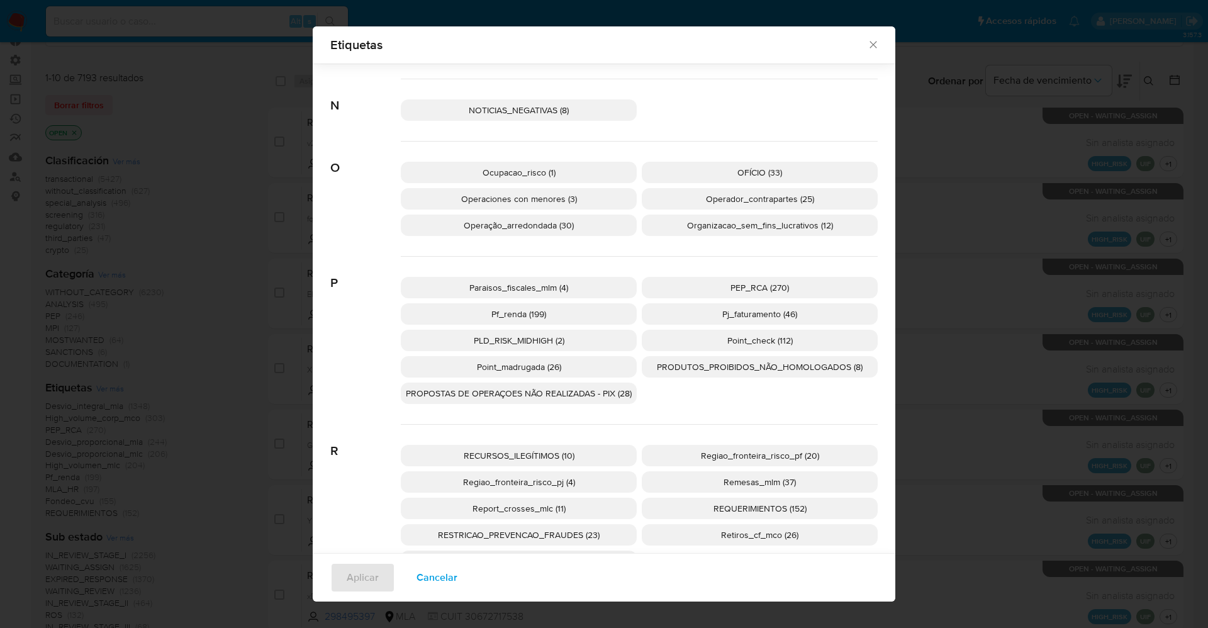
scroll to position [1878, 0]
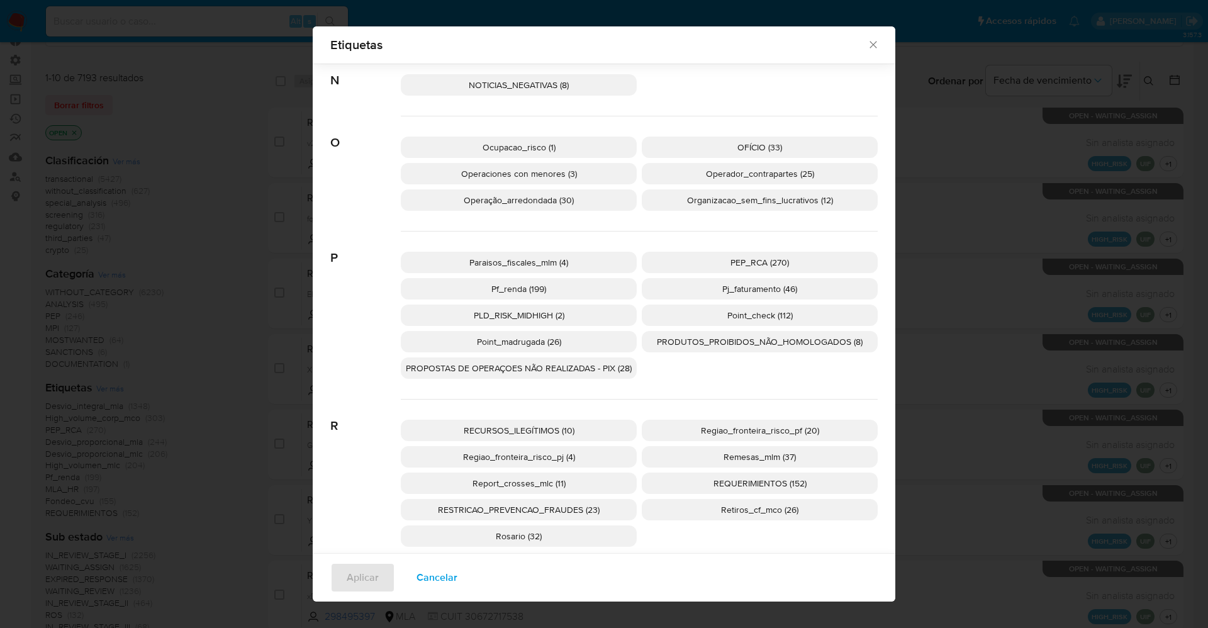
click at [746, 259] on span "PEP_RCA (270)" at bounding box center [759, 262] width 59 height 13
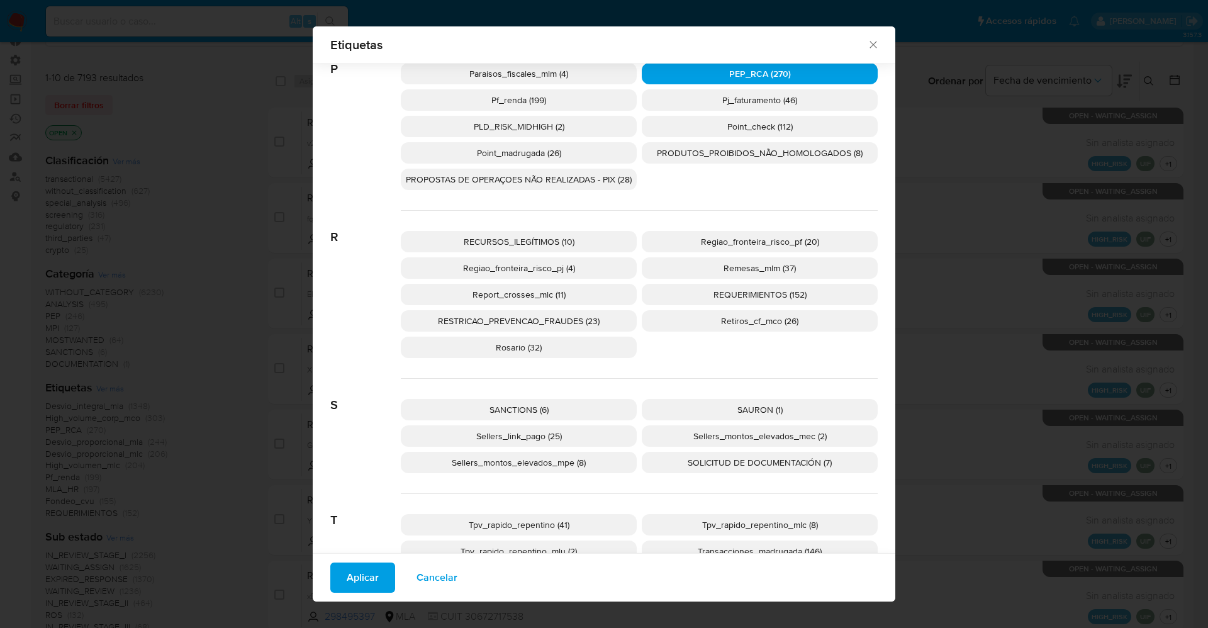
click at [508, 411] on span "SANCTIONS (6)" at bounding box center [518, 409] width 59 height 13
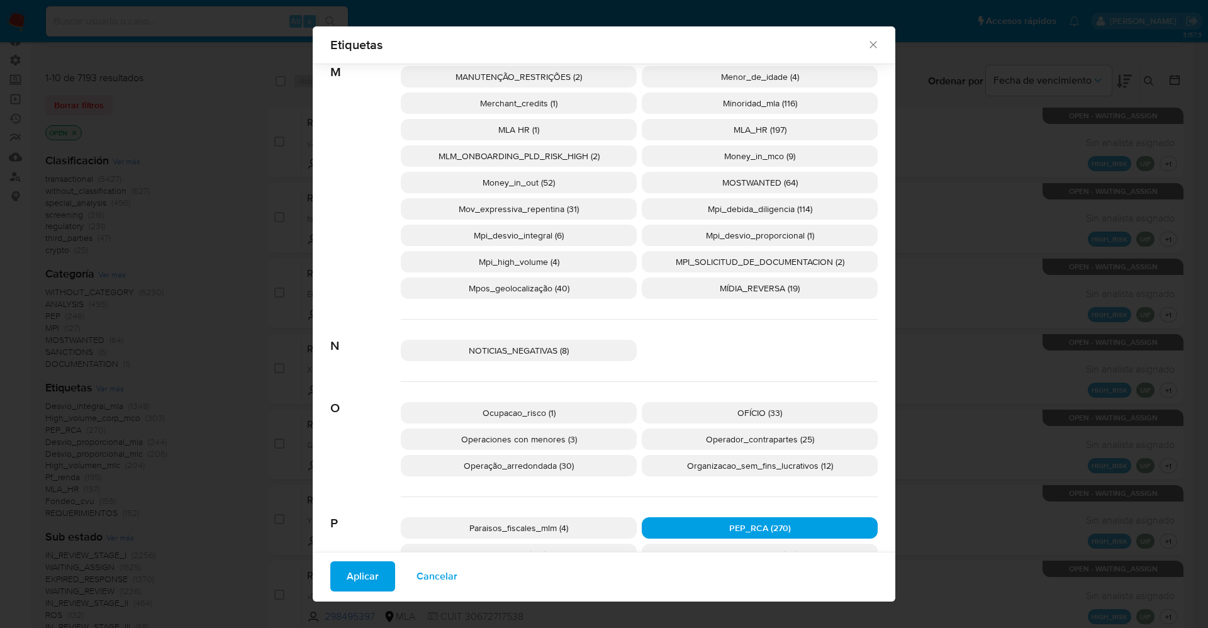
scroll to position [1424, 0]
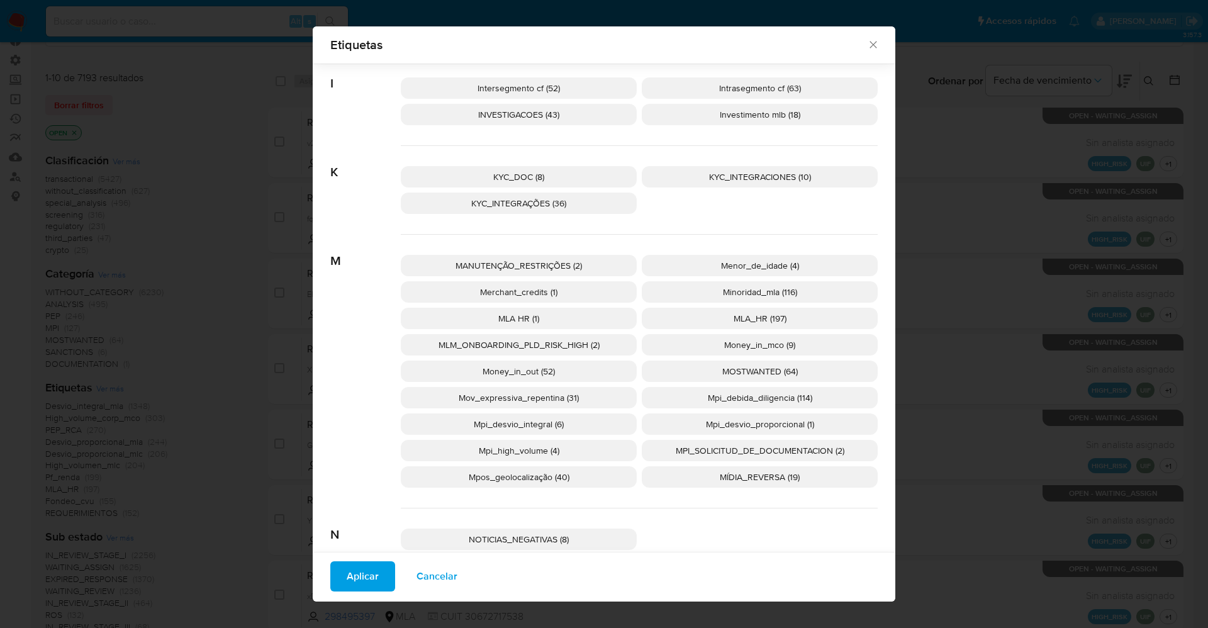
click at [755, 372] on span "MOSTWANTED (64)" at bounding box center [759, 371] width 75 height 13
click at [377, 567] on button "Aplicar" at bounding box center [362, 576] width 65 height 30
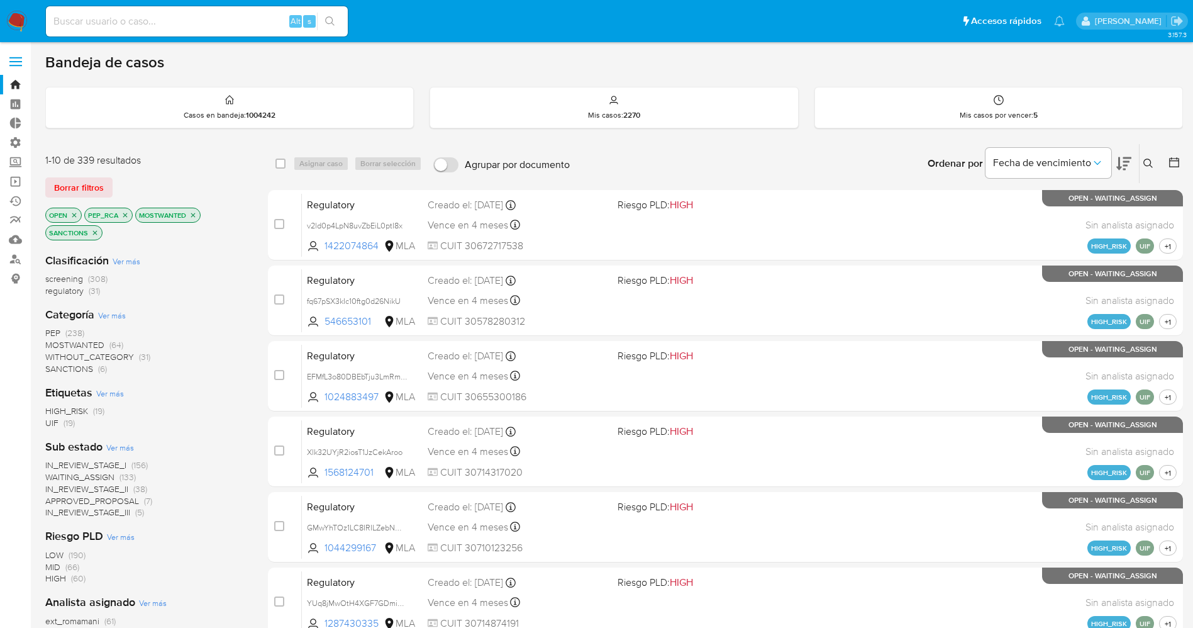
click at [94, 480] on span "WAITING_ASSIGN" at bounding box center [79, 477] width 69 height 13
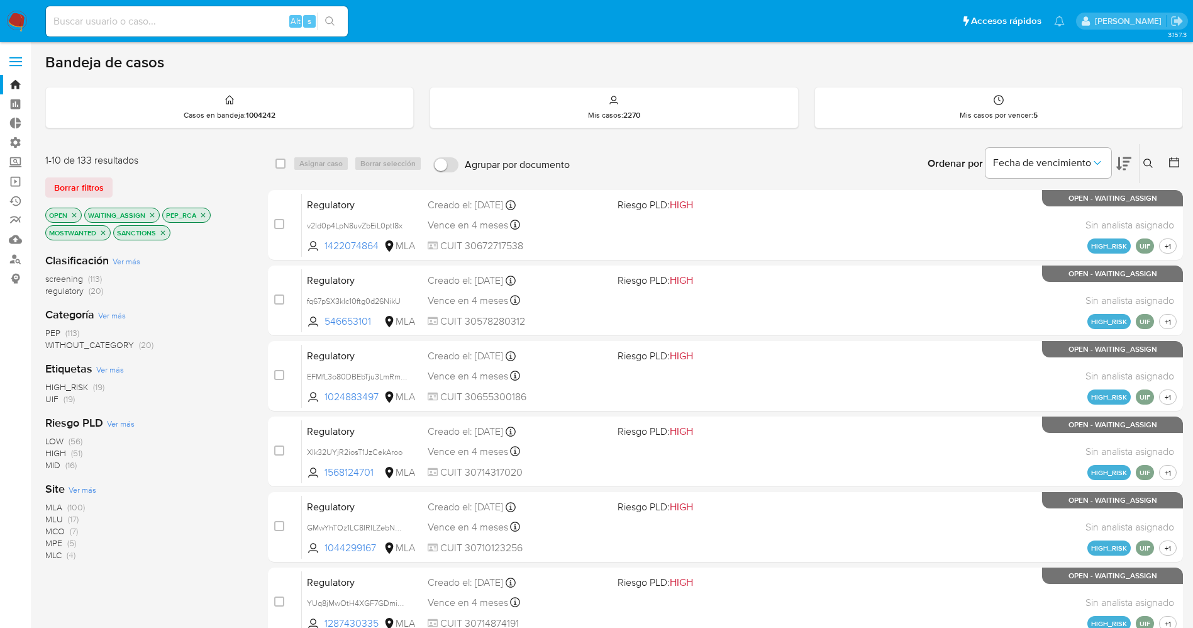
click at [81, 490] on span "Ver más" at bounding box center [83, 489] width 28 height 11
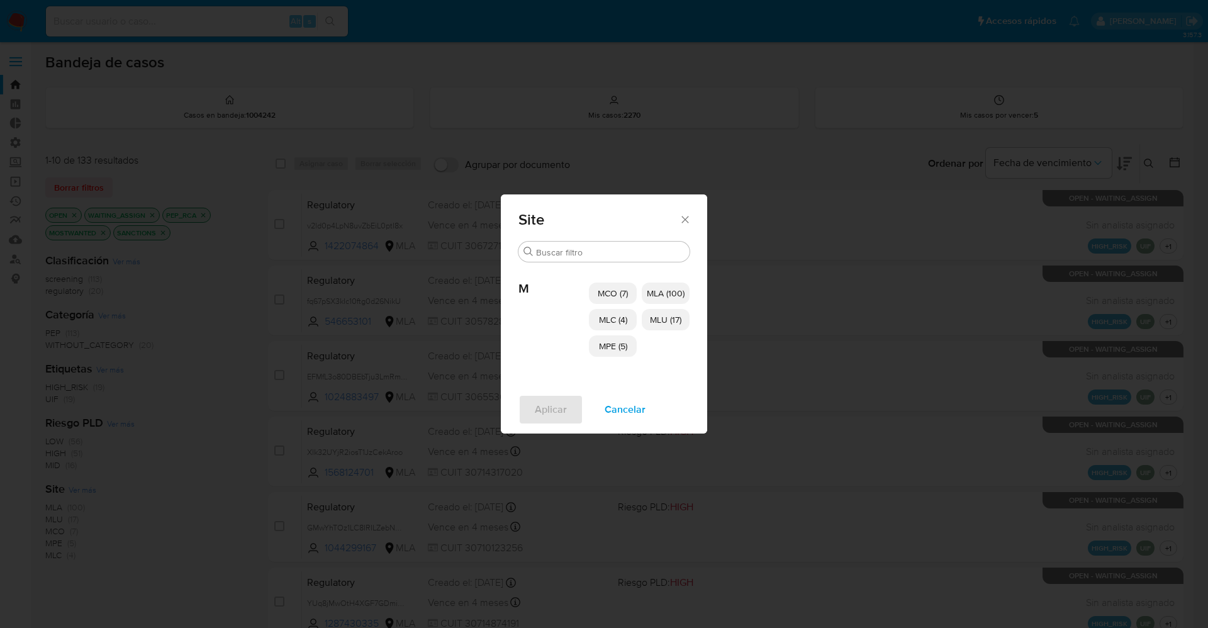
click at [601, 323] on span "MLC (4)" at bounding box center [613, 319] width 28 height 13
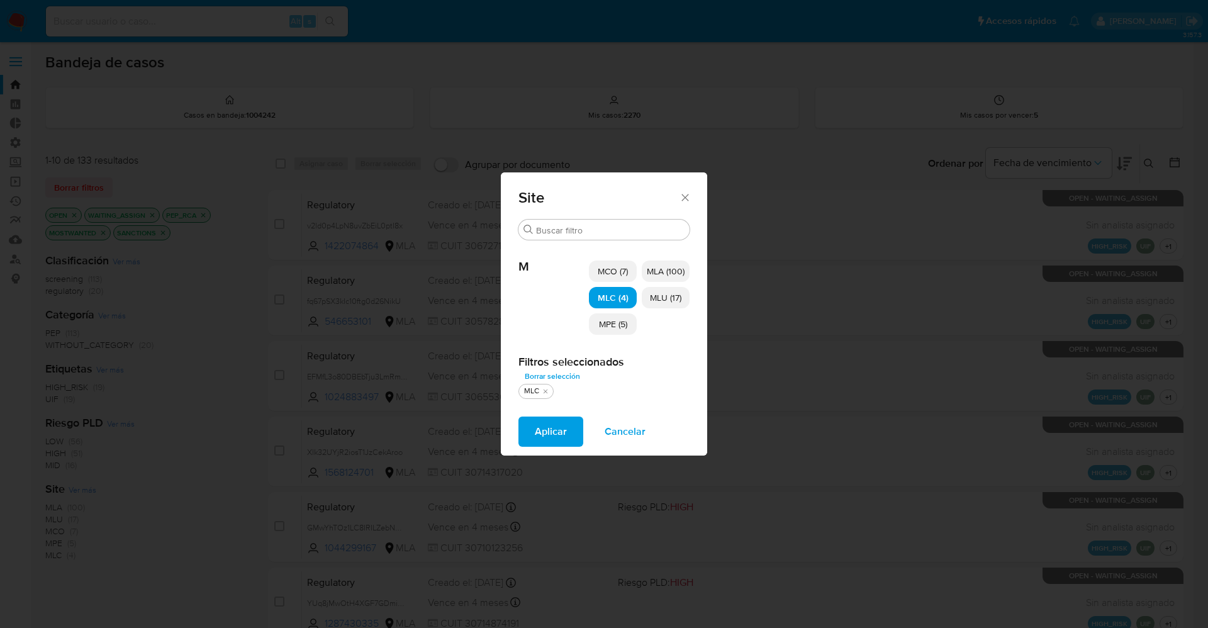
click at [615, 329] on span "MPE (5)" at bounding box center [613, 324] width 28 height 13
click at [615, 274] on span "MCO (7)" at bounding box center [613, 271] width 30 height 13
click at [674, 299] on span "MLU (17)" at bounding box center [665, 297] width 31 height 13
click at [548, 438] on span "Aplicar" at bounding box center [551, 432] width 32 height 28
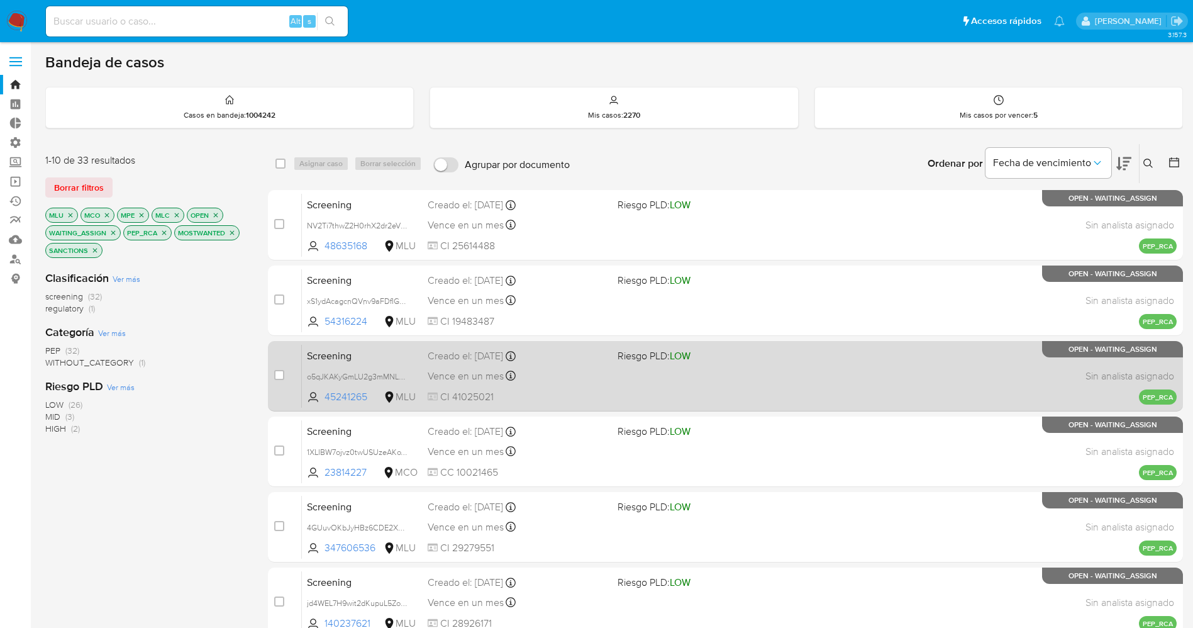
scroll to position [365, 0]
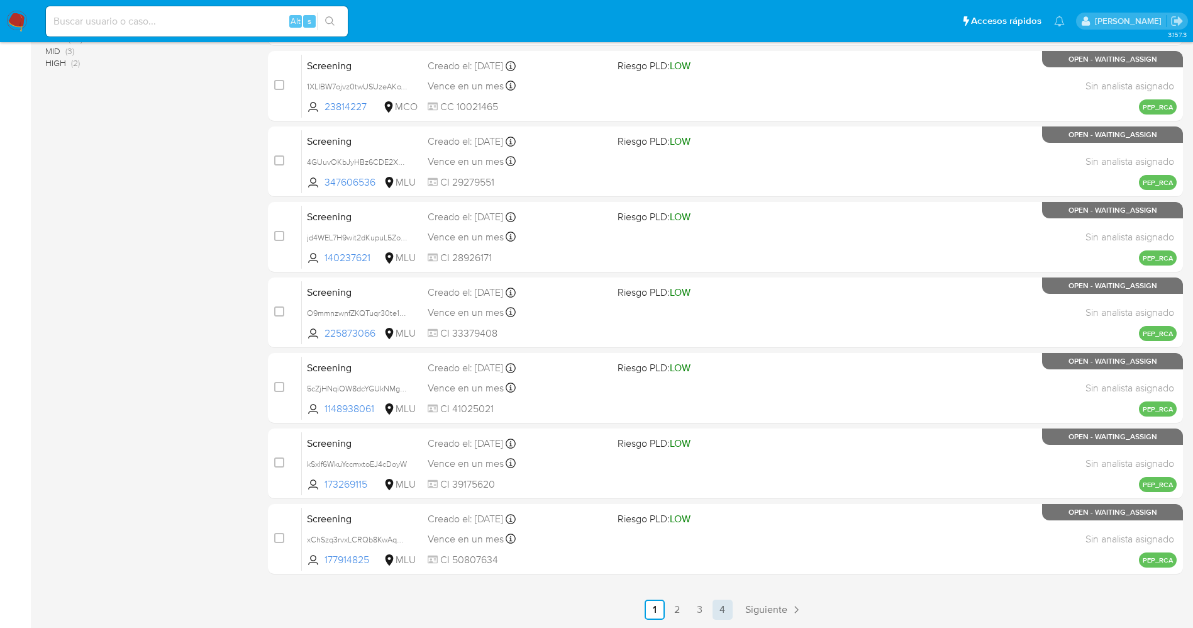
click at [719, 606] on link "4" at bounding box center [723, 609] width 20 height 20
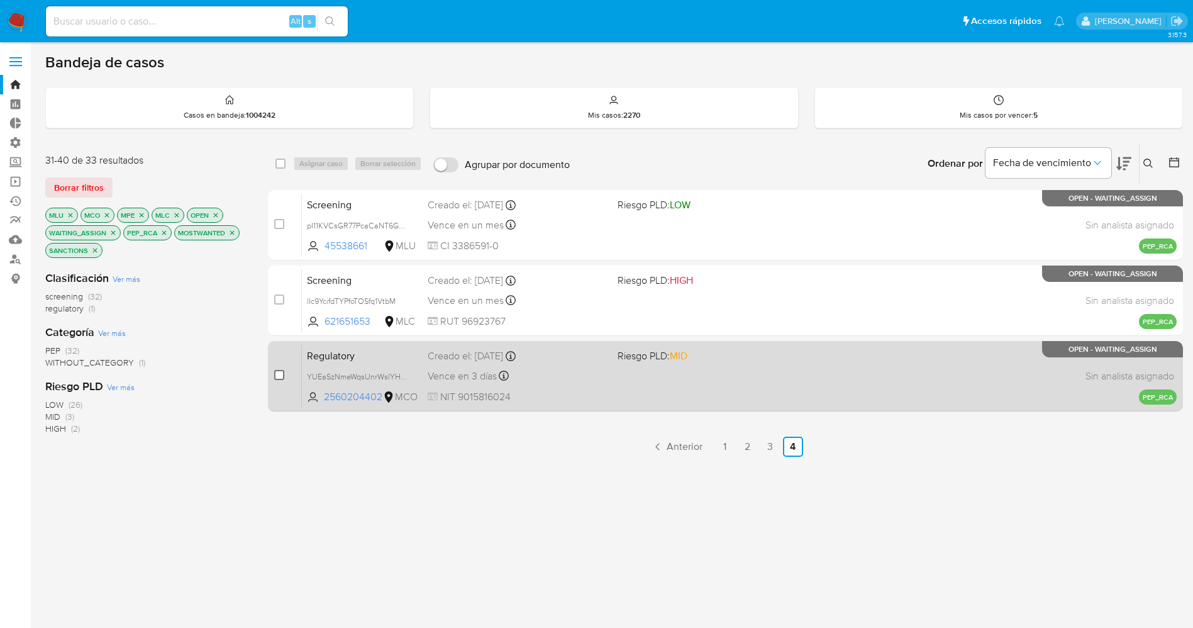
click at [277, 371] on input "checkbox" at bounding box center [279, 375] width 10 height 10
checkbox input "true"
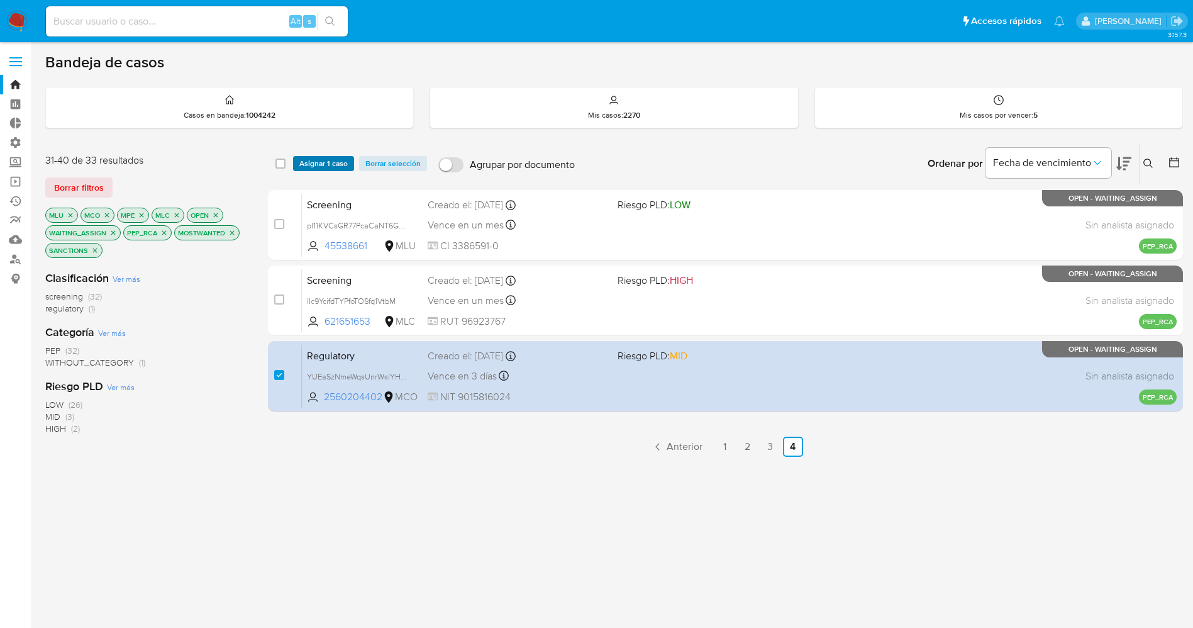
click at [327, 157] on span "Asignar 1 caso" at bounding box center [323, 163] width 48 height 13
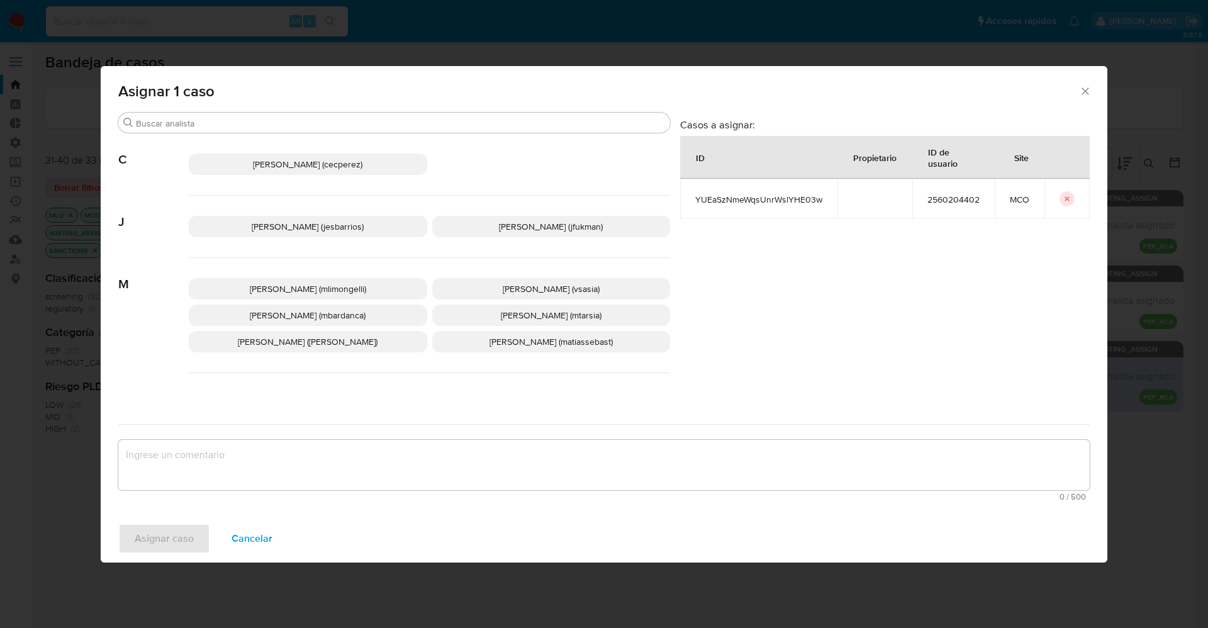
click at [328, 230] on span "Jesica Iris Barrios Leita (jesbarrios)" at bounding box center [308, 226] width 112 height 13
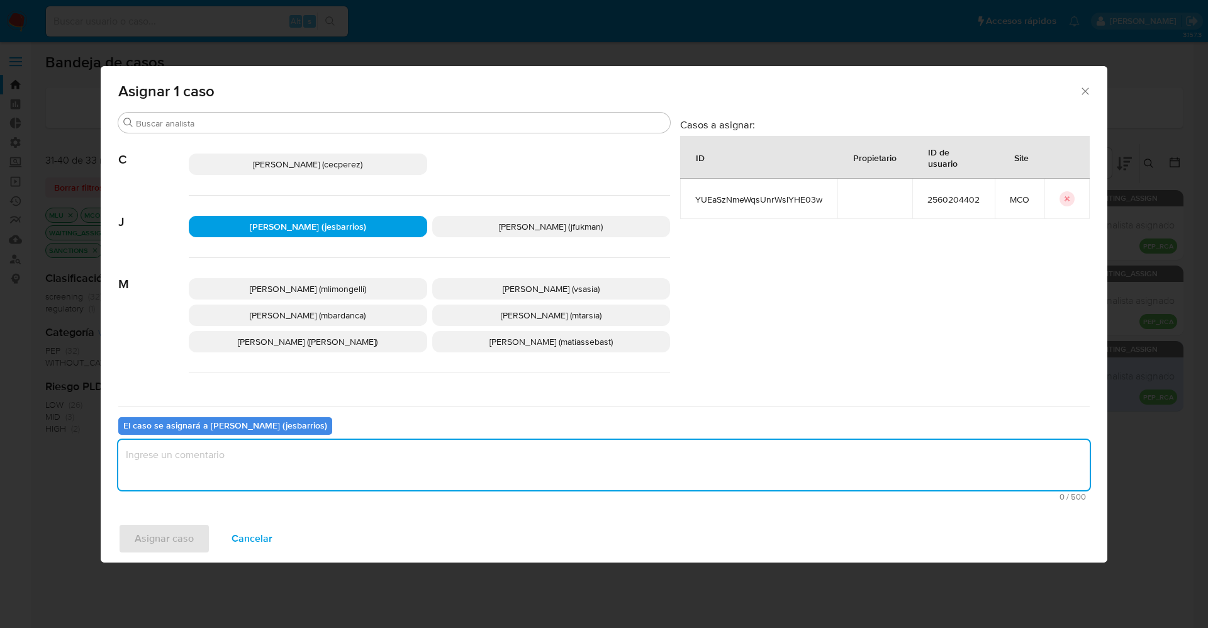
click at [298, 452] on textarea "assign-modal" at bounding box center [603, 465] width 971 height 50
type textarea "Analisis"
click at [187, 549] on span "Asignar caso" at bounding box center [164, 539] width 59 height 28
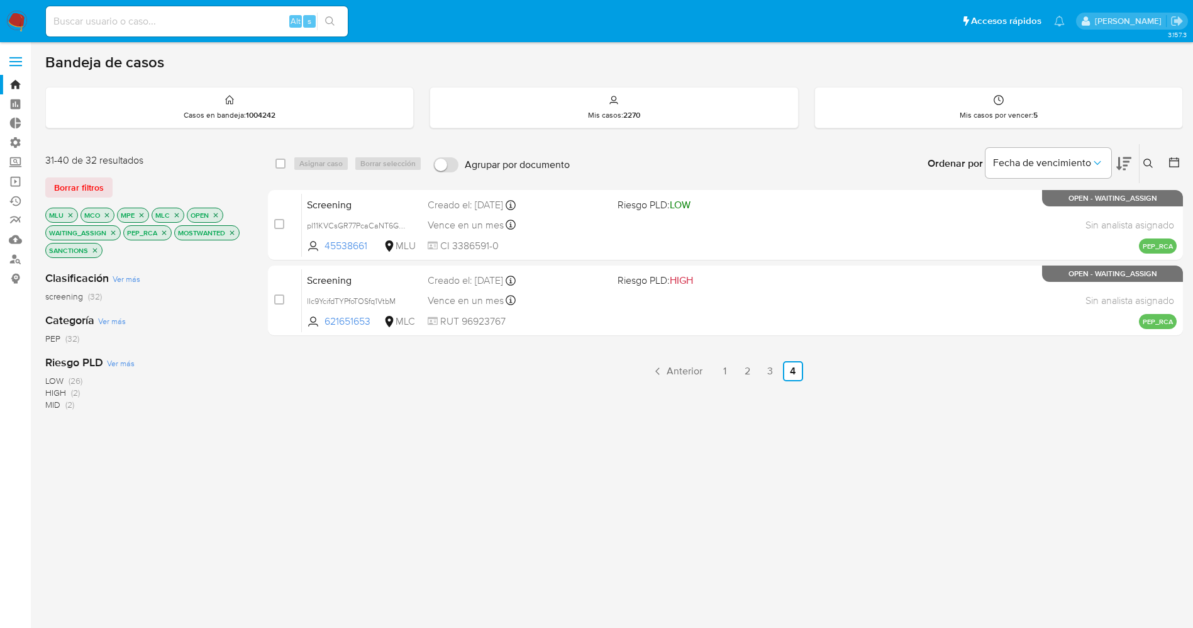
click at [18, 11] on img at bounding box center [16, 21] width 21 height 21
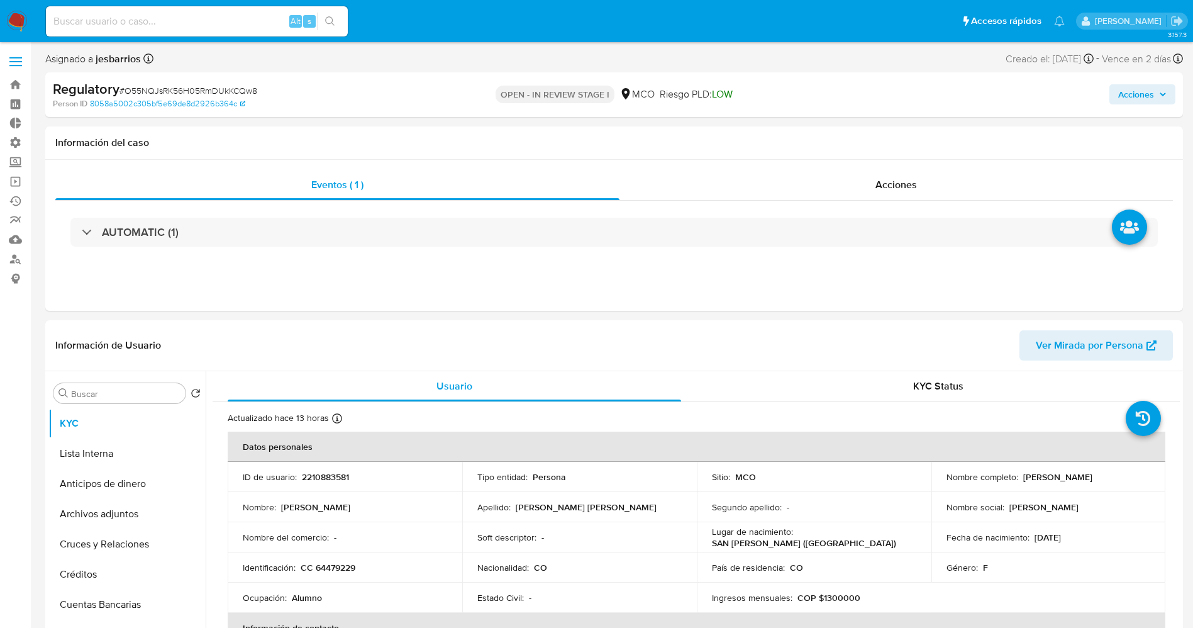
select select "10"
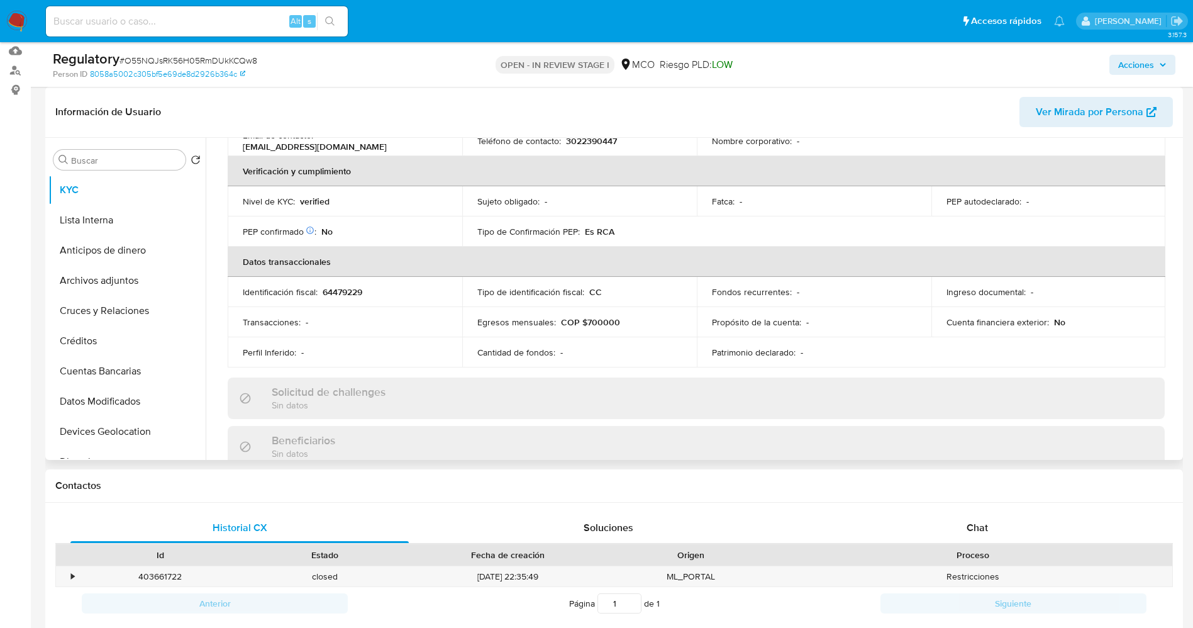
scroll to position [472, 0]
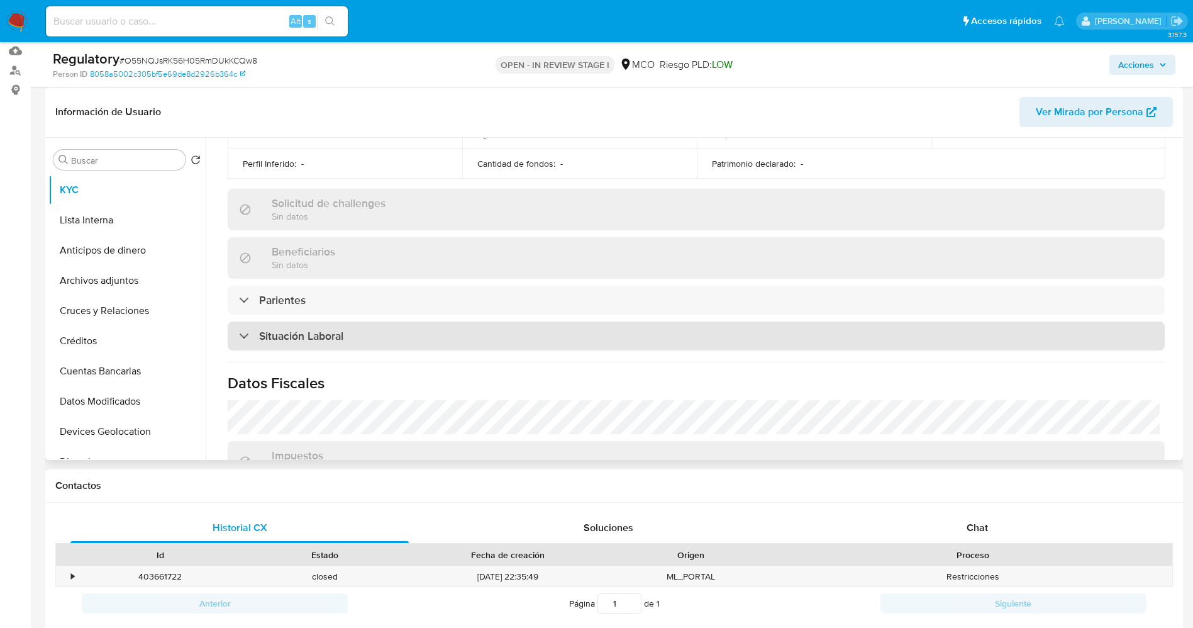
click at [377, 327] on div "Situación Laboral" at bounding box center [696, 335] width 937 height 29
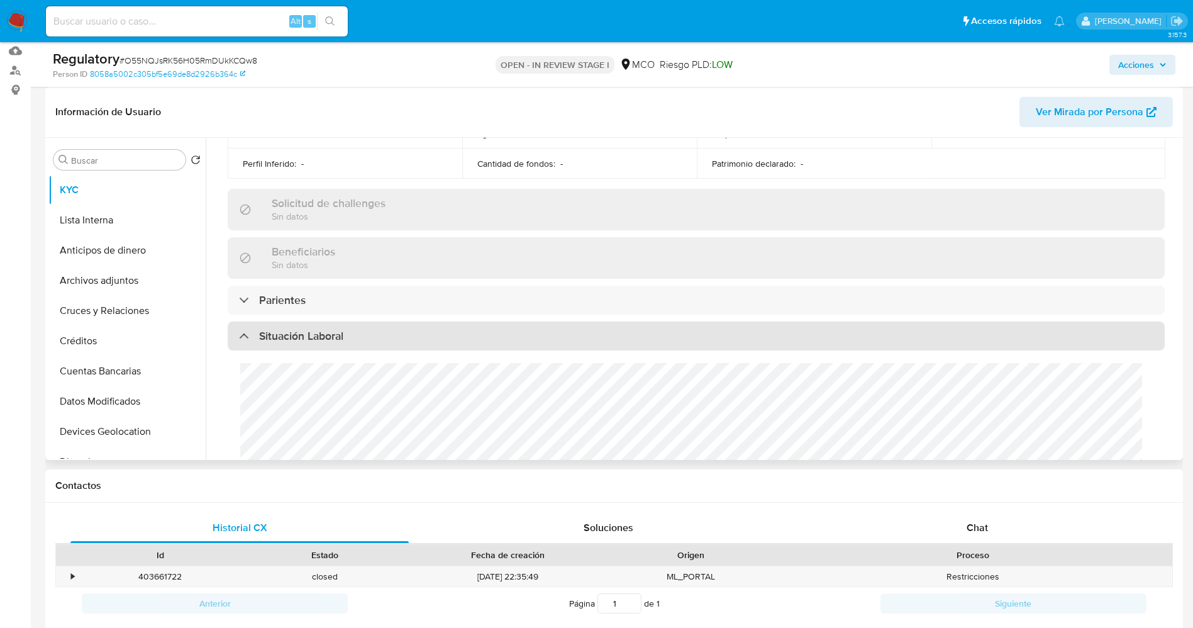
click at [377, 327] on div "Situación Laboral" at bounding box center [696, 335] width 937 height 29
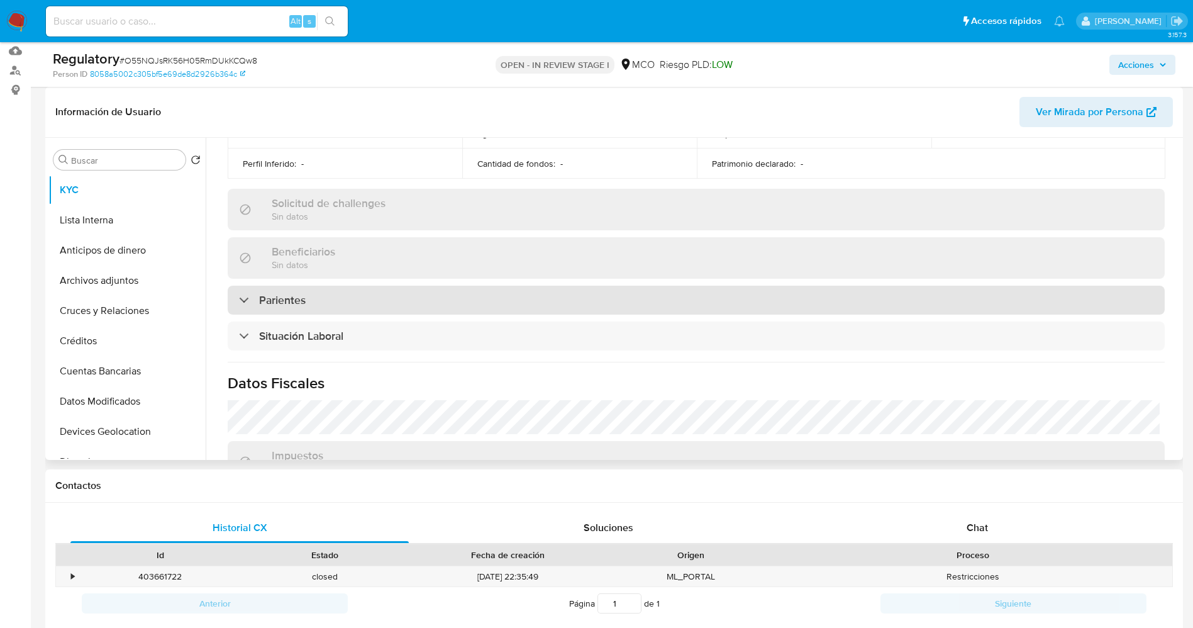
click at [374, 299] on div "Parientes" at bounding box center [696, 300] width 937 height 29
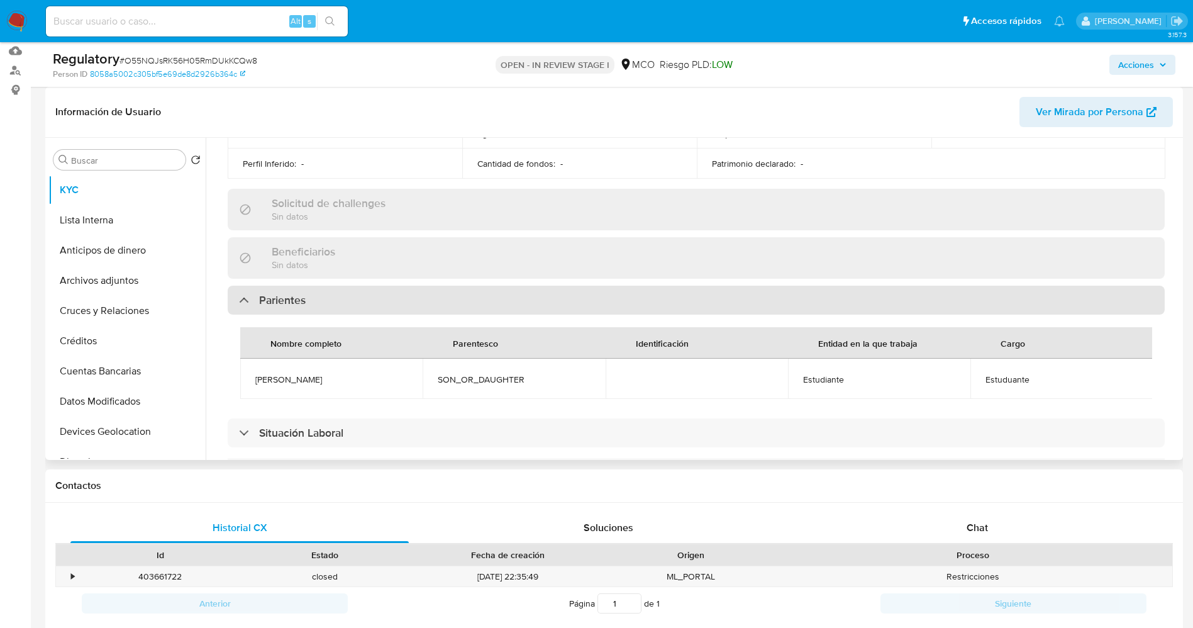
click at [526, 304] on div "Parientes" at bounding box center [696, 300] width 937 height 29
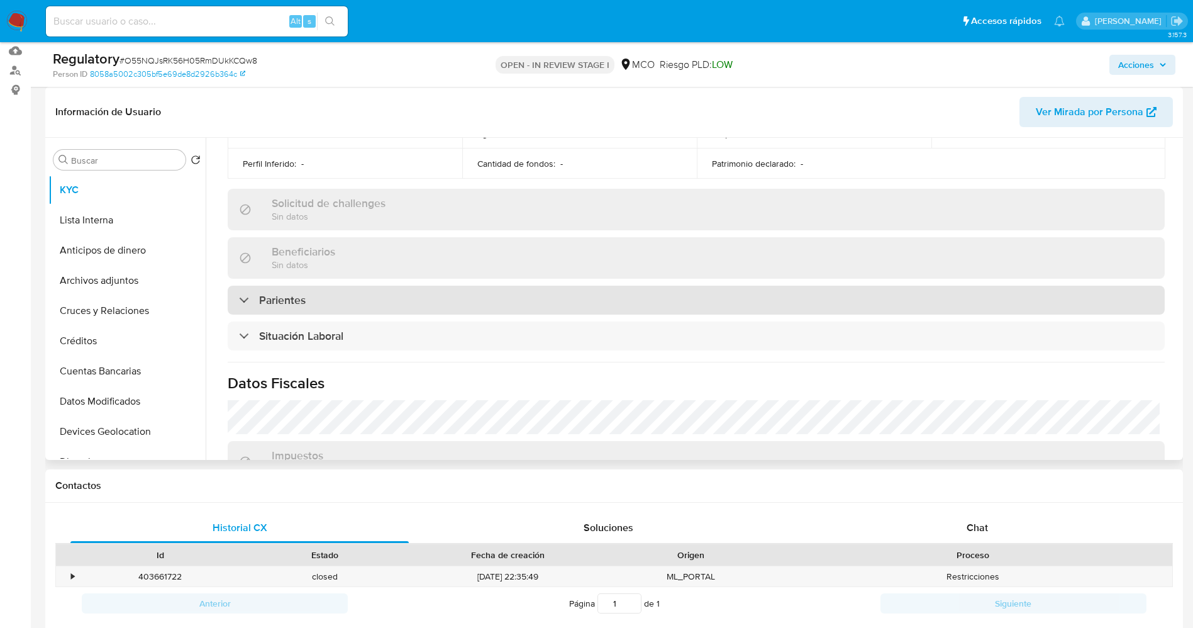
click at [526, 304] on div "Parientes" at bounding box center [696, 300] width 937 height 29
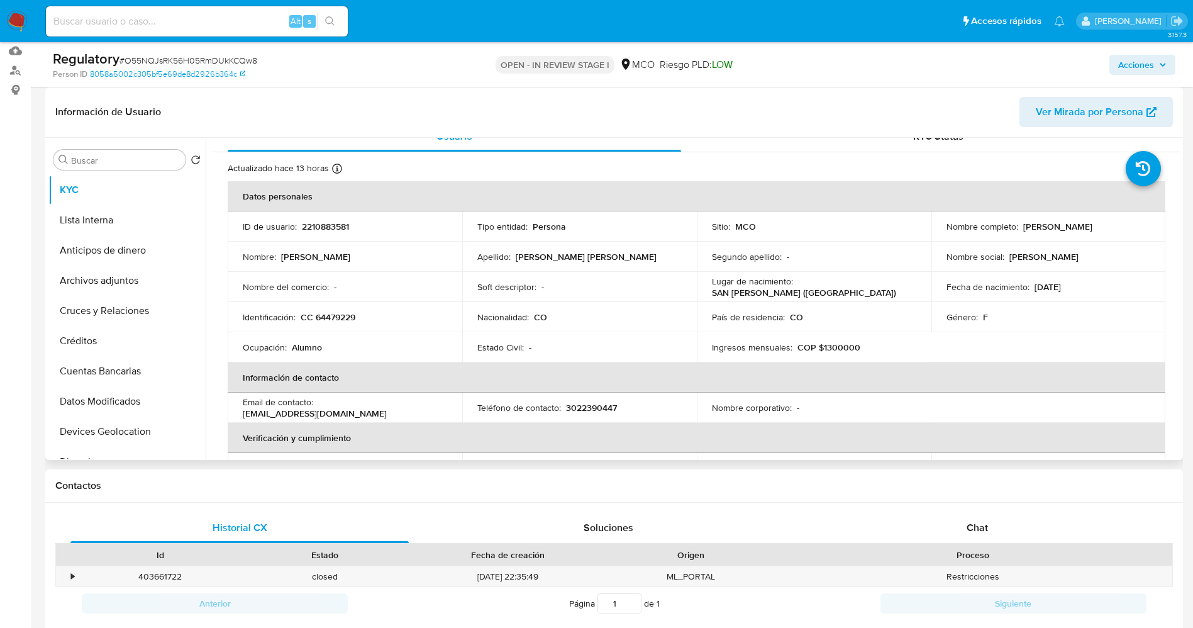
scroll to position [0, 0]
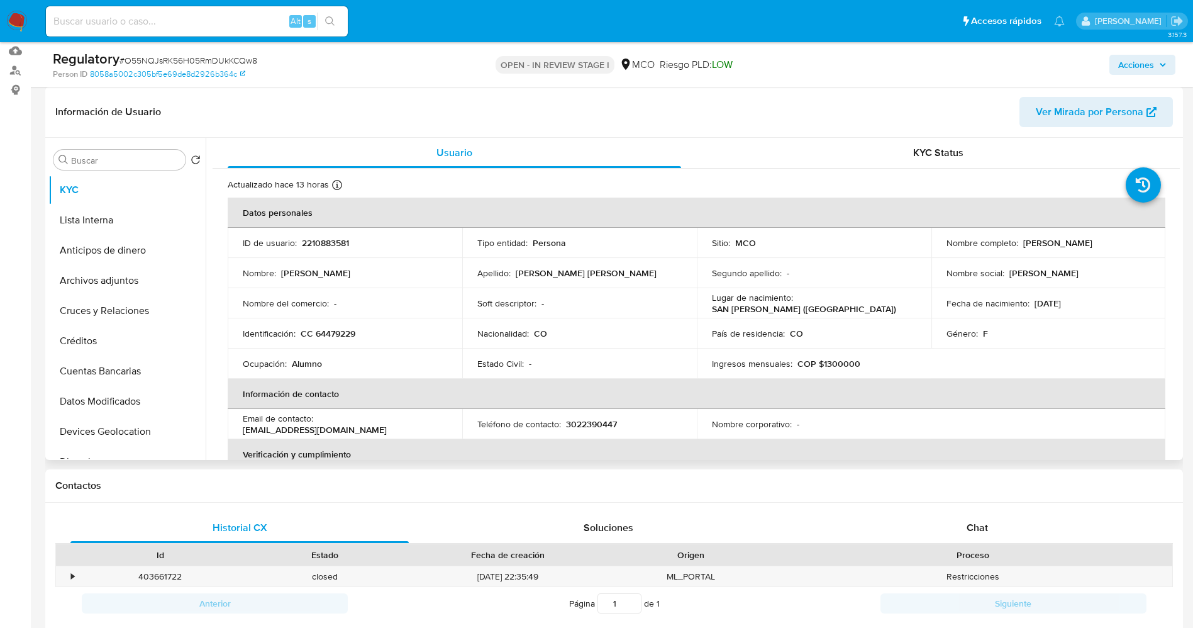
drag, startPoint x: 942, startPoint y: 252, endPoint x: 1092, endPoint y: 248, distance: 149.7
click at [1092, 248] on div "Nombre completo : [PERSON_NAME]" at bounding box center [1049, 242] width 204 height 11
copy p "[PERSON_NAME]"
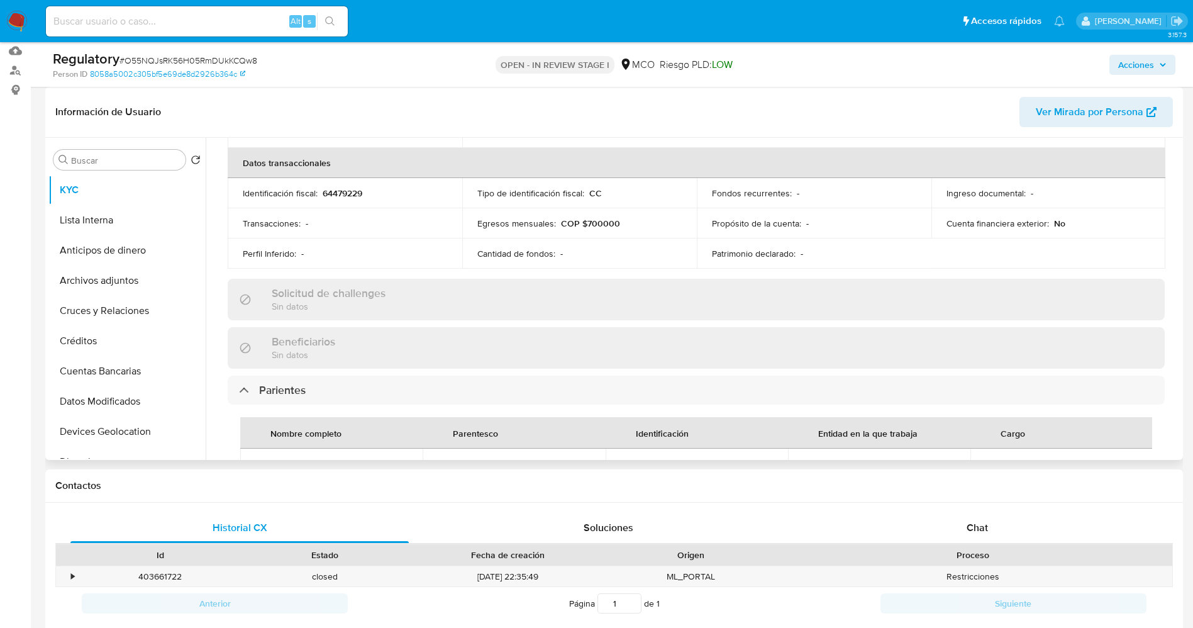
scroll to position [472, 0]
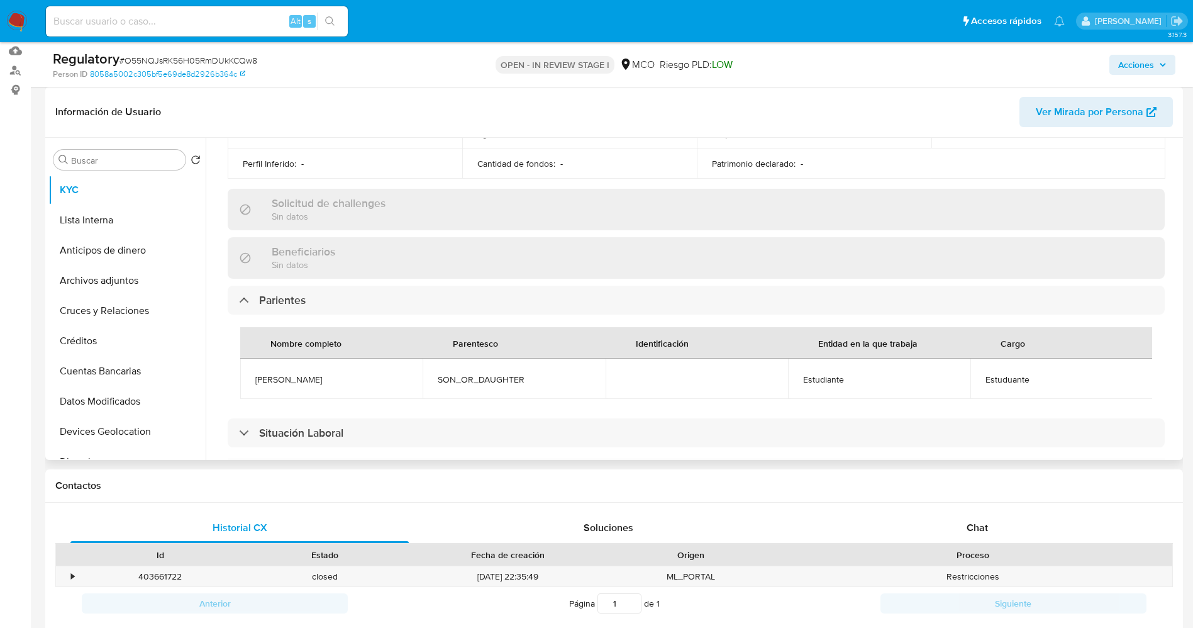
drag, startPoint x: 244, startPoint y: 373, endPoint x: 358, endPoint y: 374, distance: 113.9
click at [390, 372] on td "[PERSON_NAME]" at bounding box center [331, 379] width 182 height 40
copy span "Maria camila Peñate aguilera"
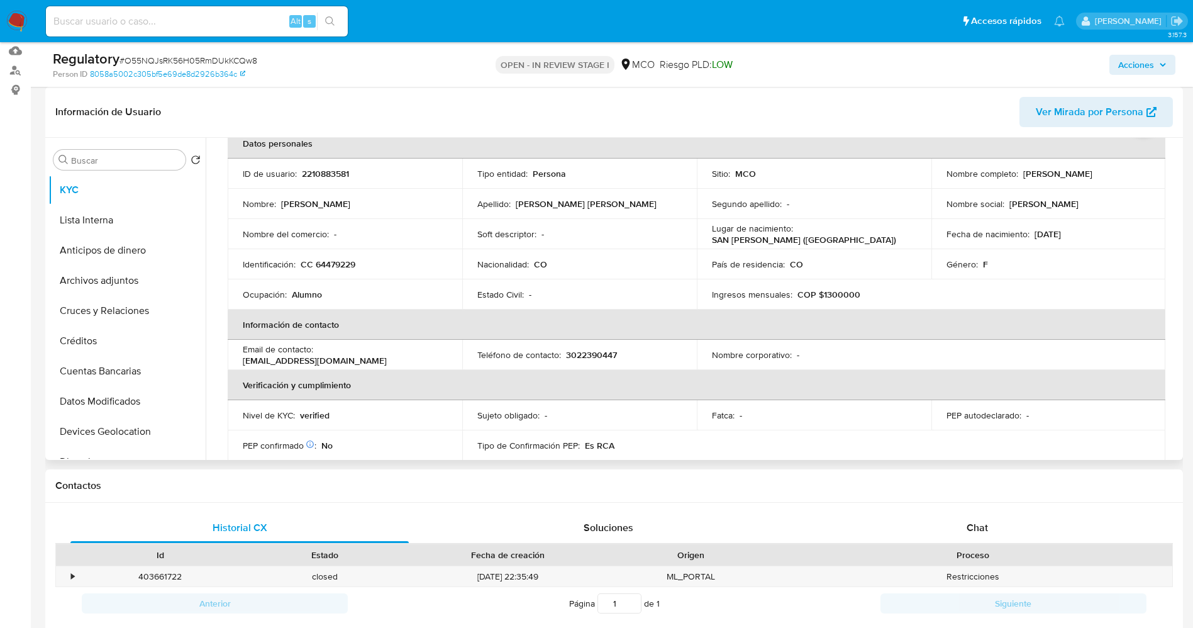
scroll to position [0, 0]
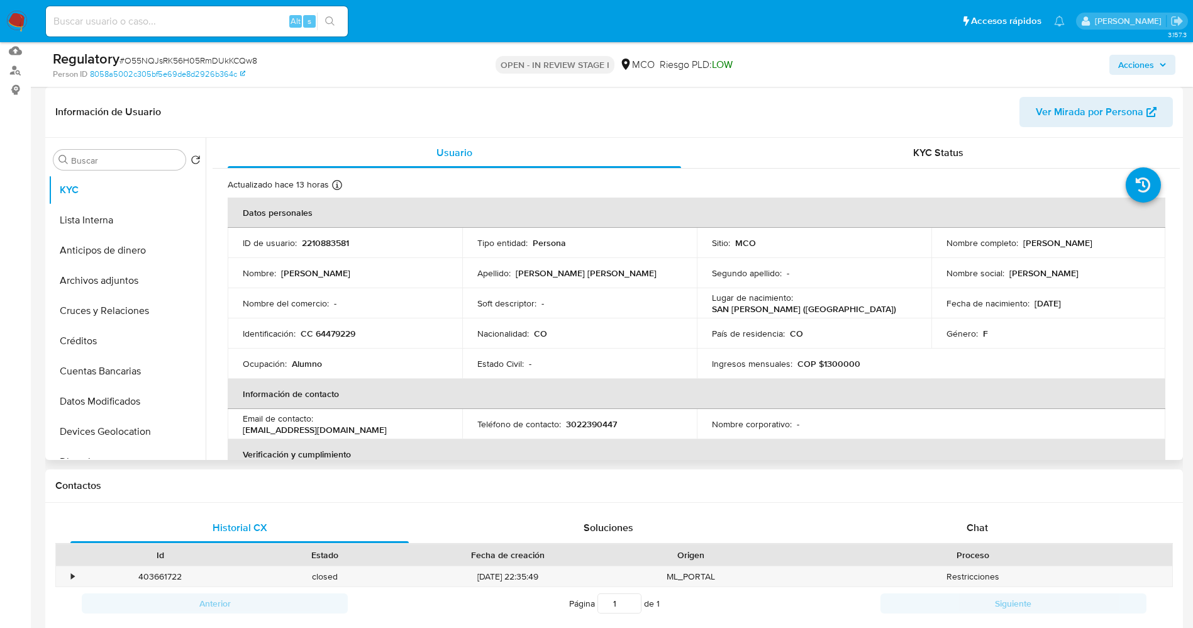
drag, startPoint x: 1031, startPoint y: 250, endPoint x: 1066, endPoint y: 250, distance: 35.2
click at [1093, 250] on td "Nombre completo : Neisa Berena Aguilera Lambraño" at bounding box center [1049, 243] width 235 height 30
copy p "Neisa Berena Aguilera Lambraño"
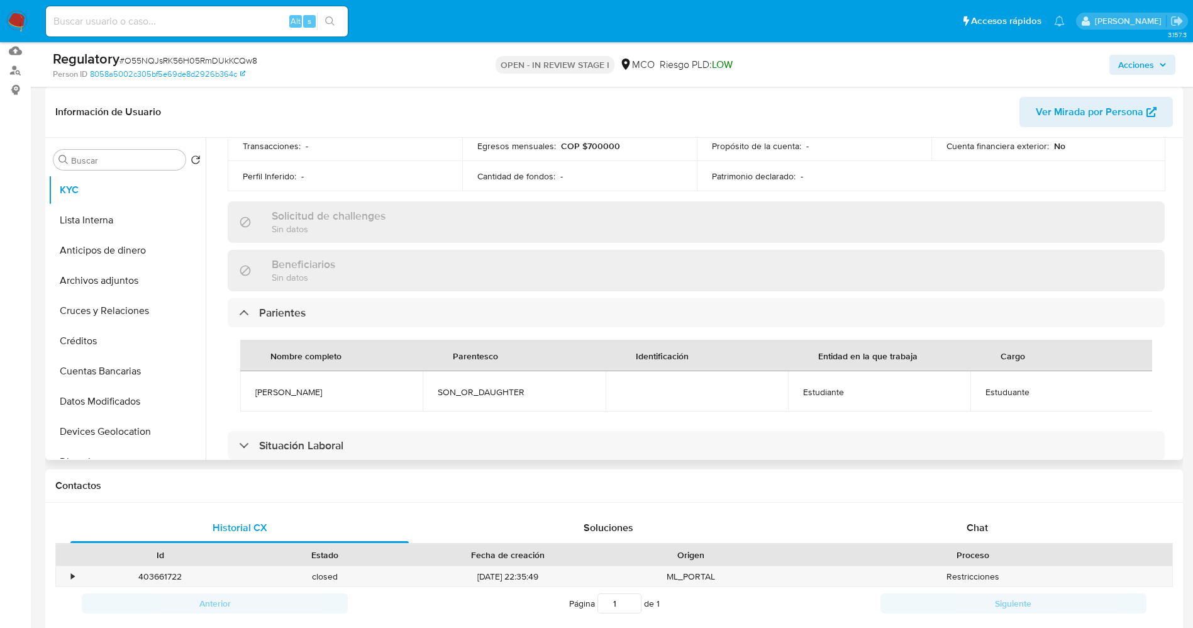
scroll to position [472, 0]
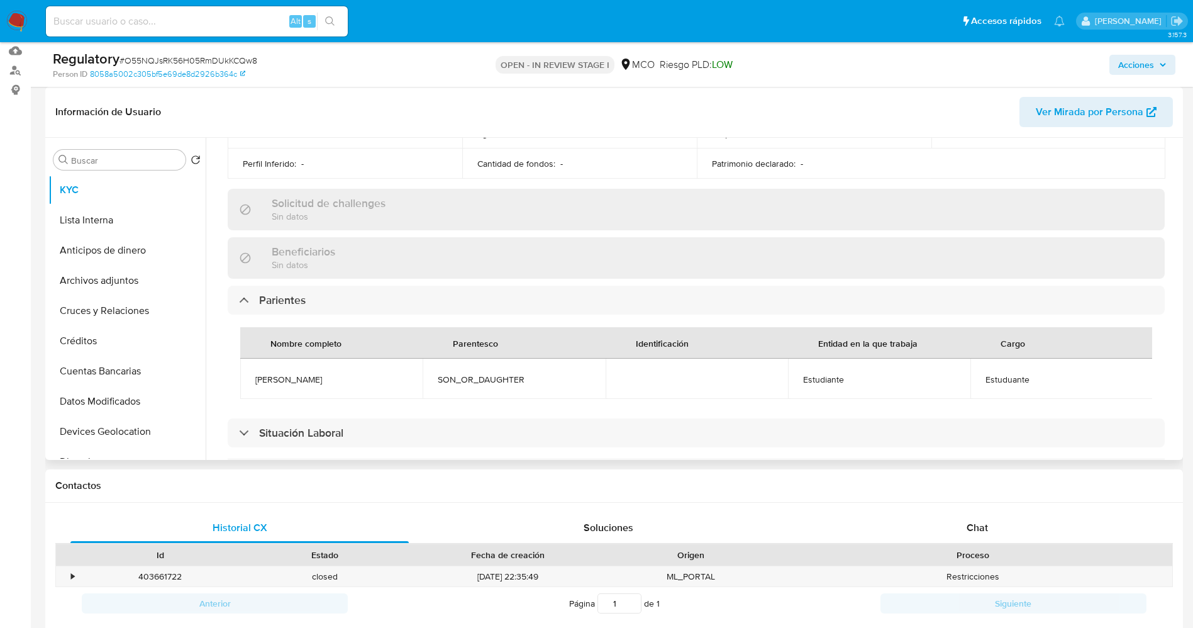
drag, startPoint x: 292, startPoint y: 375, endPoint x: 375, endPoint y: 375, distance: 83.0
click at [375, 375] on td "Maria camila Peñate aguilera" at bounding box center [331, 379] width 182 height 40
copy span "Maria camila Peñate aguilera"
drag, startPoint x: 800, startPoint y: 378, endPoint x: 865, endPoint y: 378, distance: 64.8
click at [865, 378] on td "Estudiante" at bounding box center [879, 379] width 182 height 40
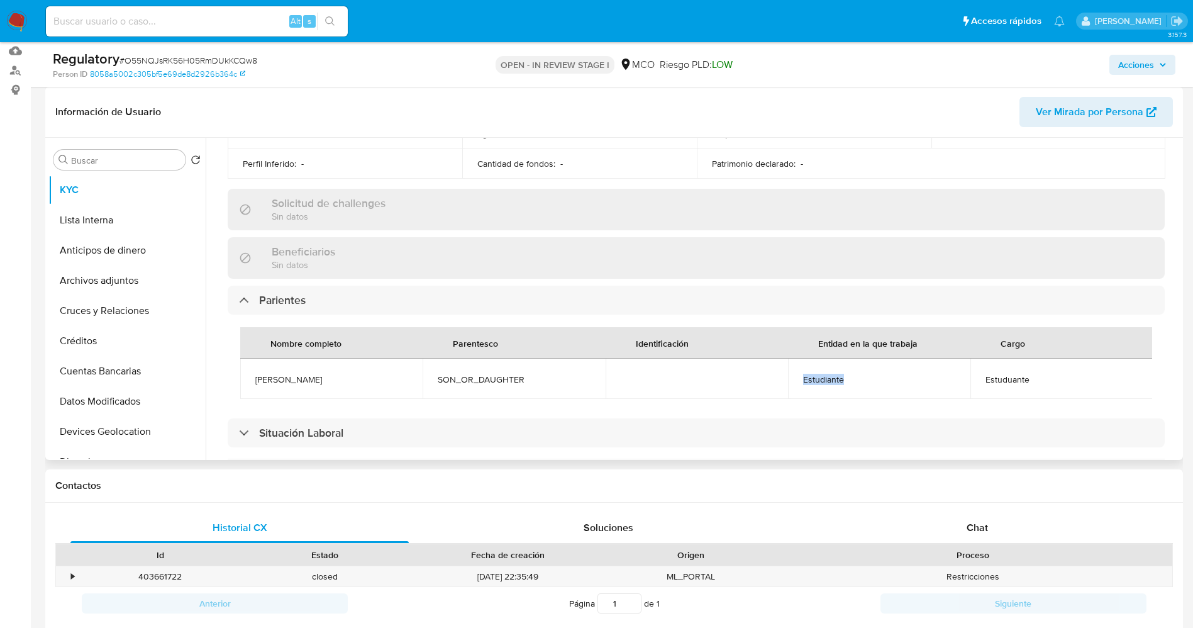
copy span "Estudiante"
click at [108, 221] on button "Lista Interna" at bounding box center [121, 220] width 147 height 30
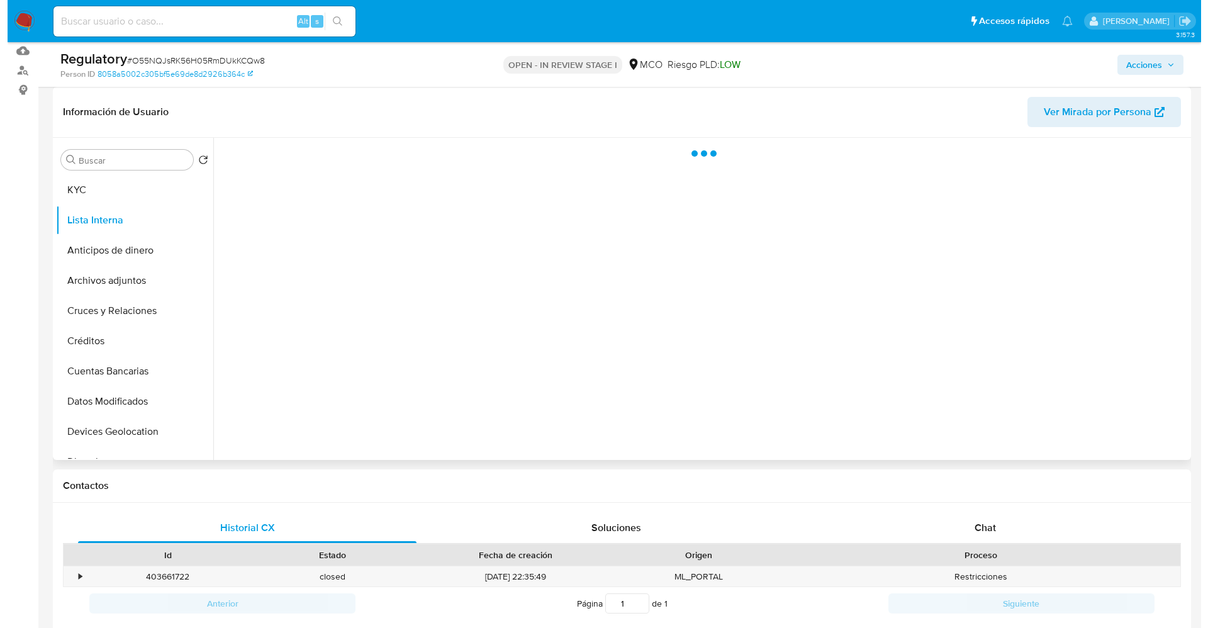
scroll to position [0, 0]
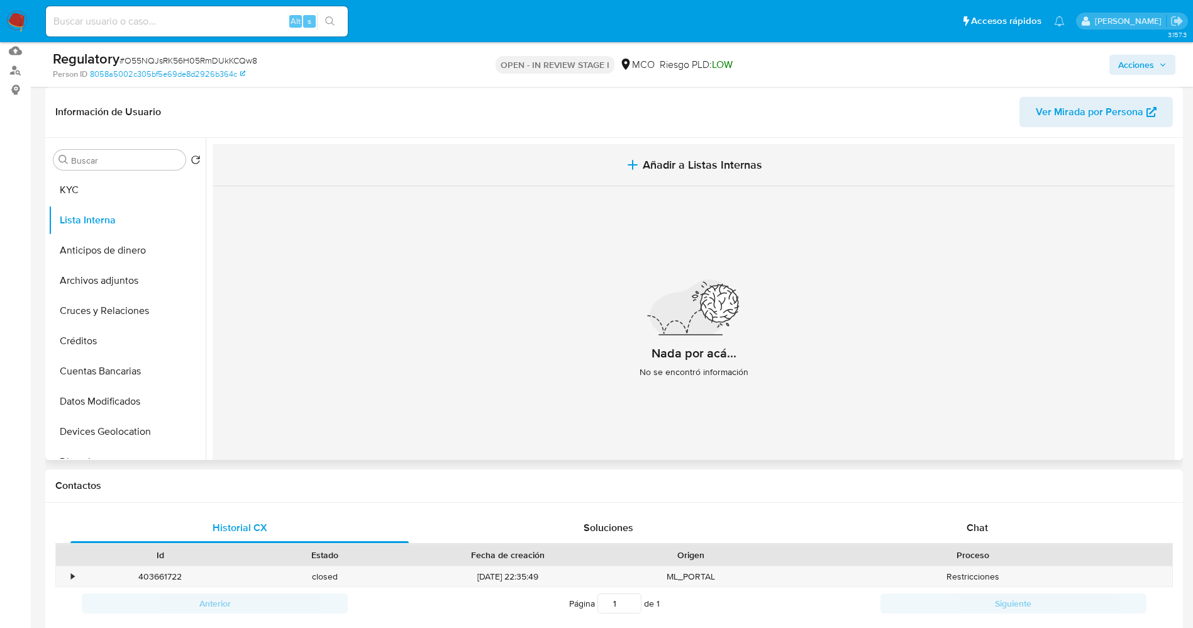
click at [746, 167] on span "Añadir a Listas Internas" at bounding box center [703, 165] width 120 height 14
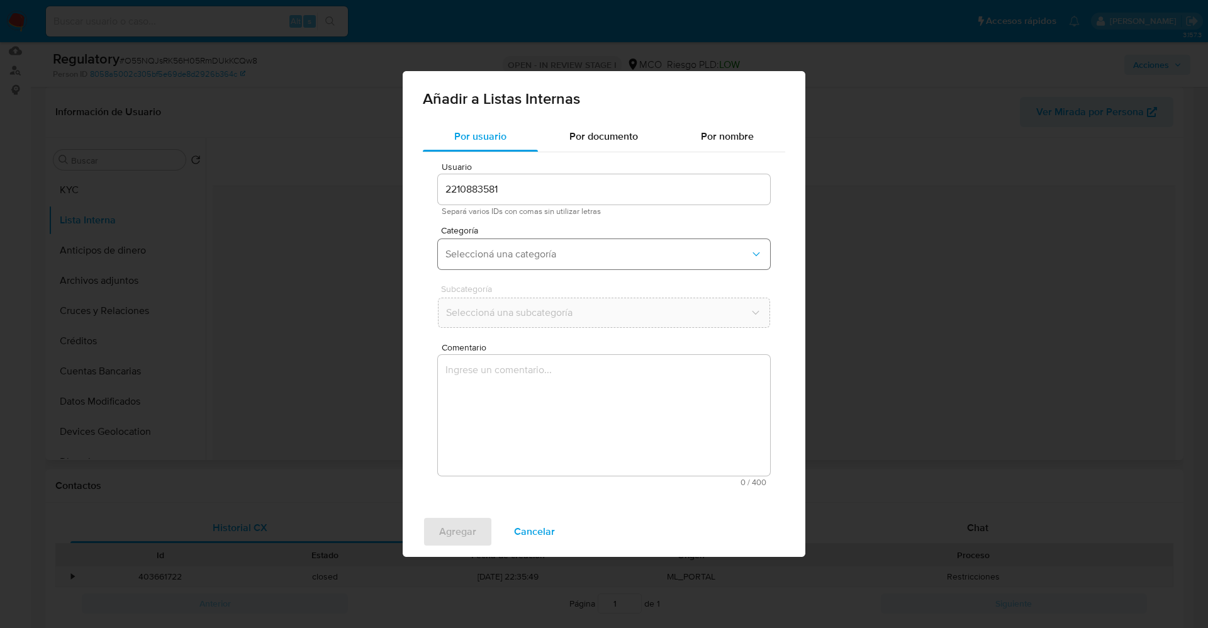
click at [567, 260] on button "Seleccioná una categoría" at bounding box center [604, 254] width 332 height 30
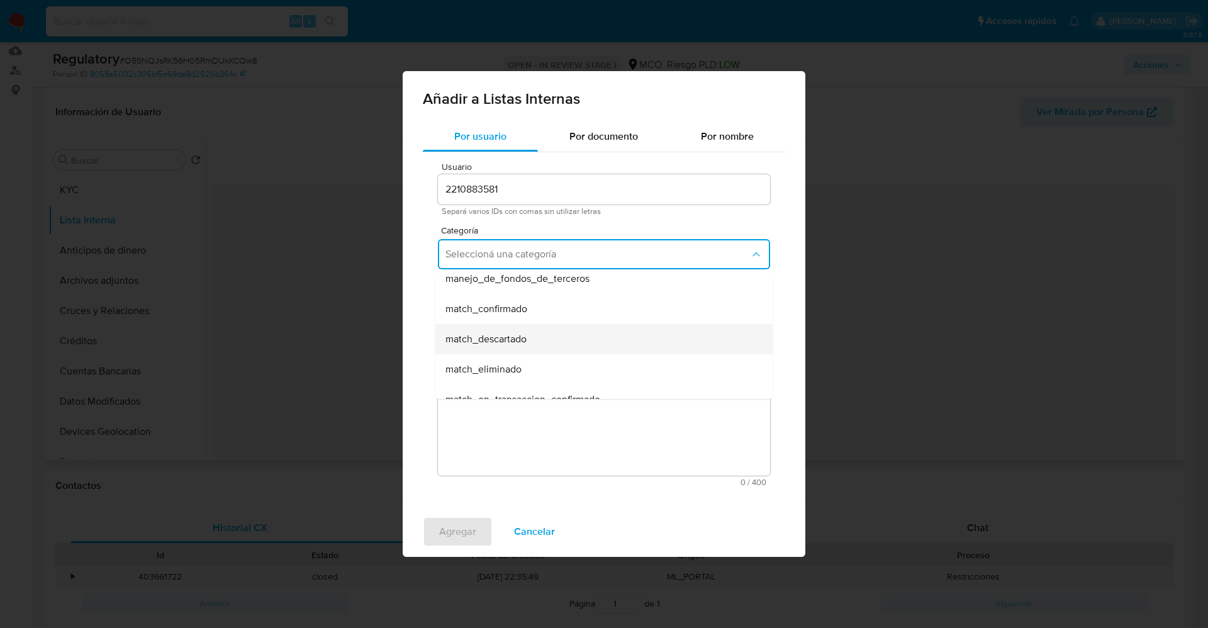
scroll to position [94, 0]
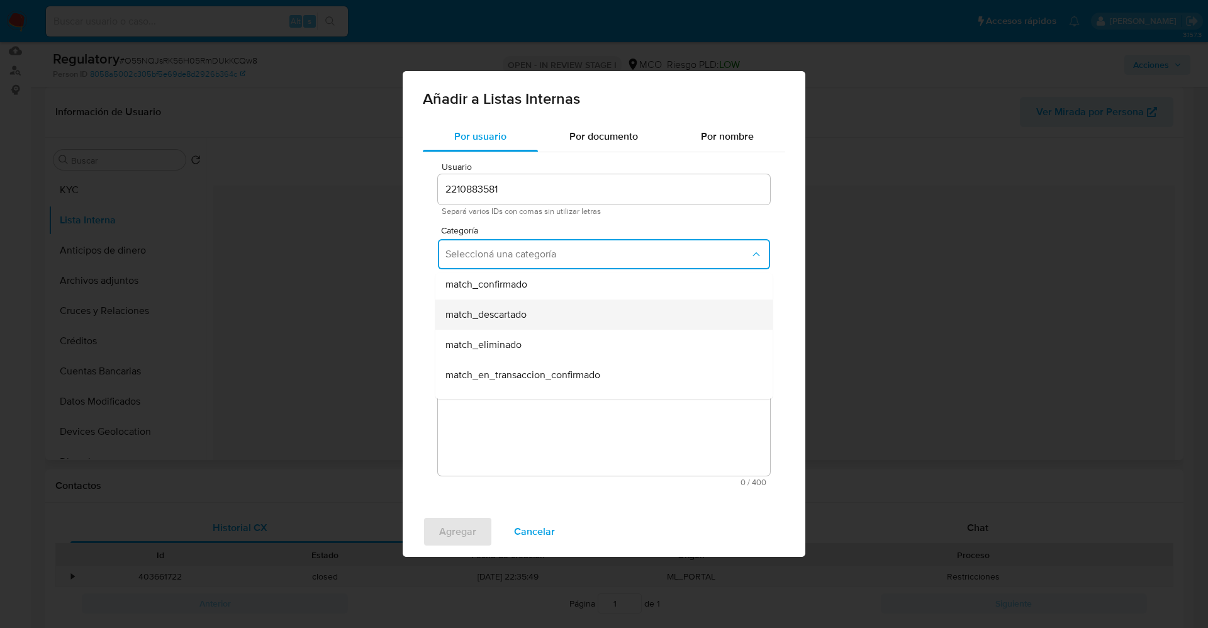
click at [528, 323] on div "match_descartado" at bounding box center [599, 314] width 309 height 30
click at [525, 308] on span "Seleccioná una subcategoría" at bounding box center [597, 312] width 304 height 13
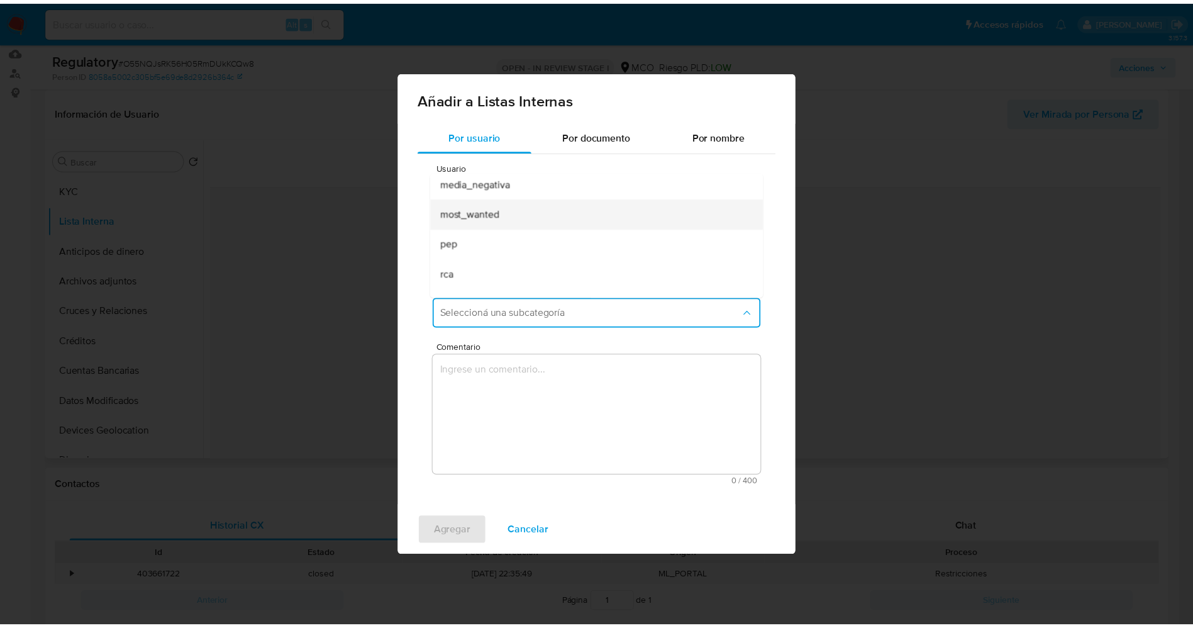
scroll to position [86, 0]
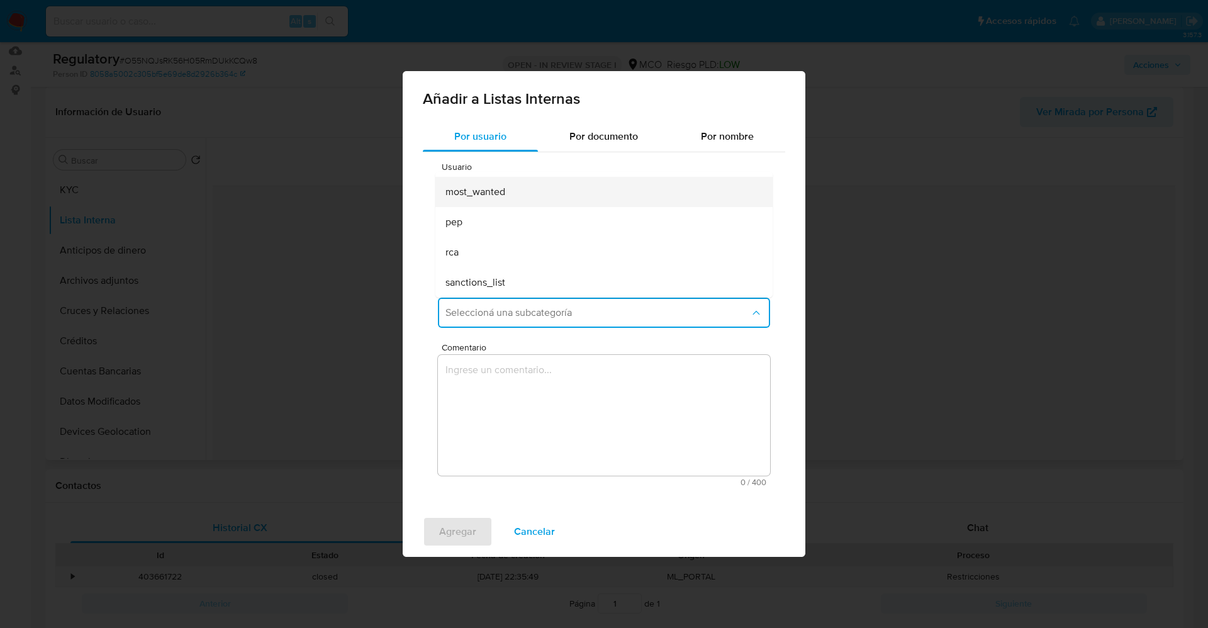
click at [493, 245] on div "rca" at bounding box center [599, 252] width 309 height 30
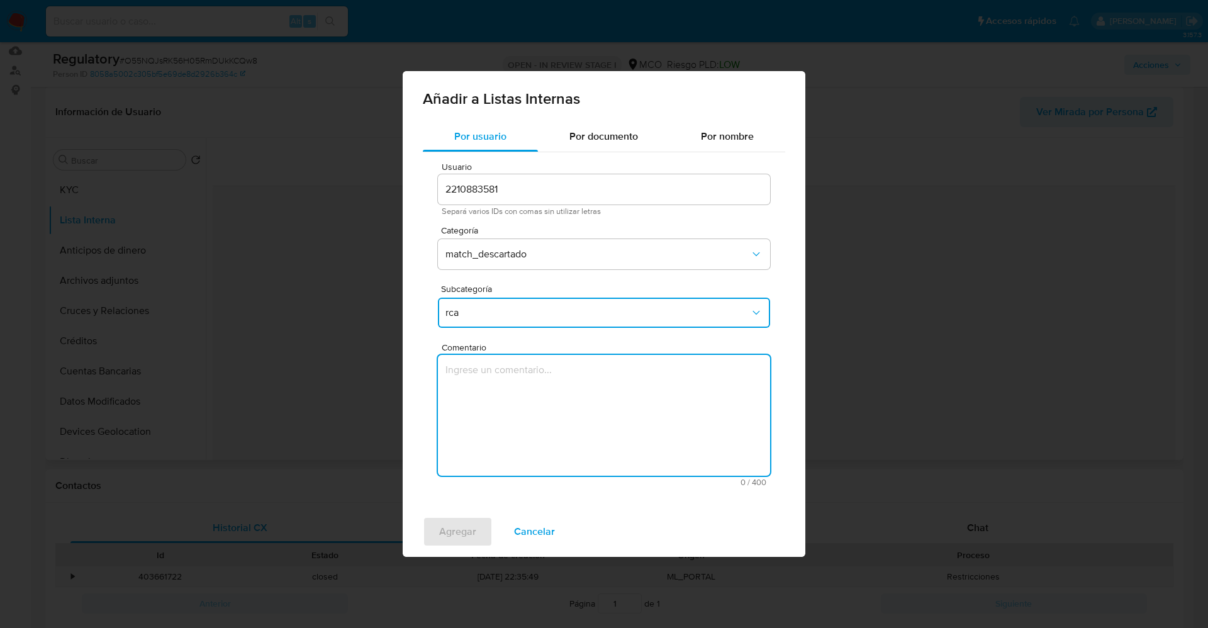
click at [485, 387] on textarea "Comentario" at bounding box center [604, 415] width 332 height 121
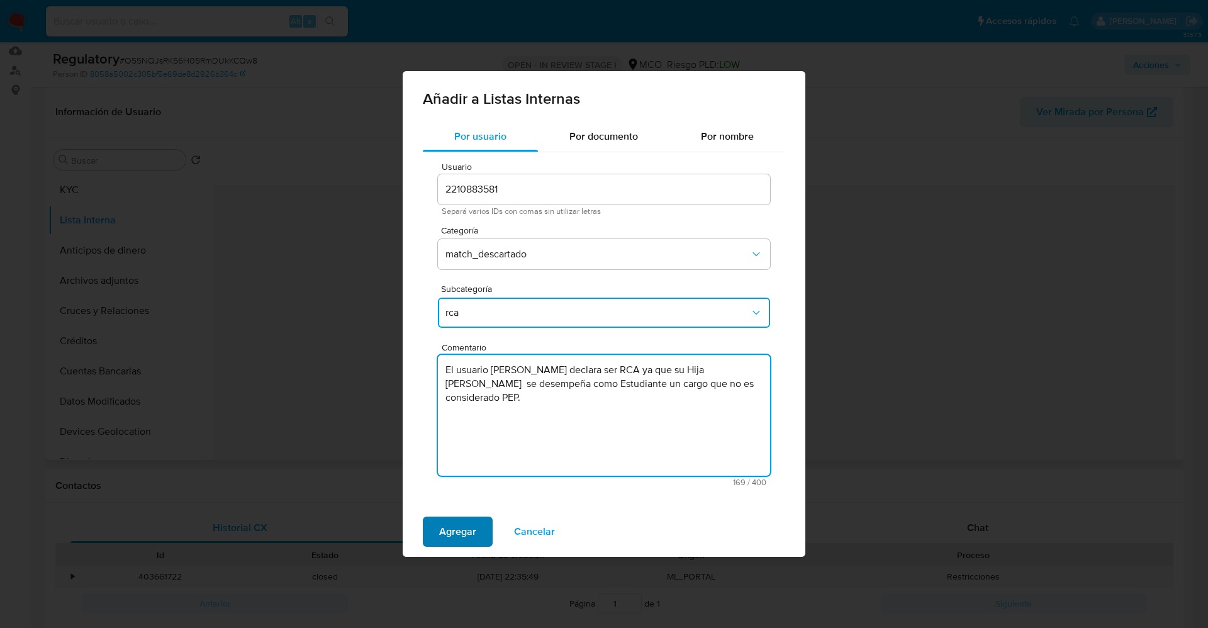
type textarea "El usuario Neisa Berena Aguilera Lambraño declara ser RCA ya que su Hija Maria …"
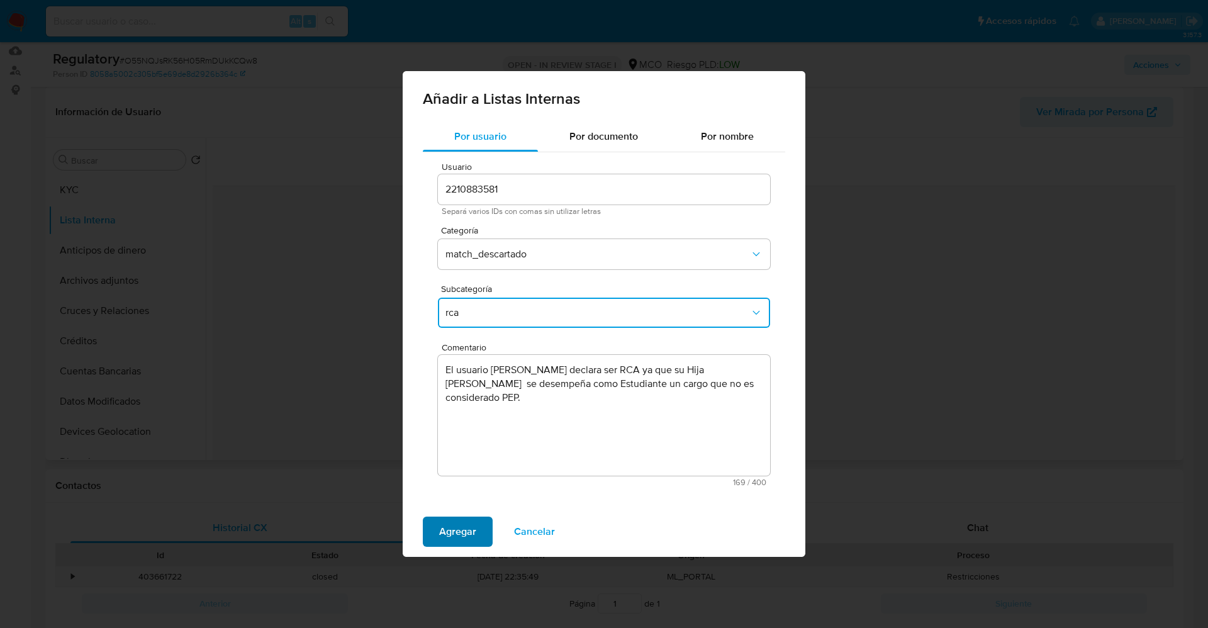
click at [480, 530] on button "Agregar" at bounding box center [458, 531] width 70 height 30
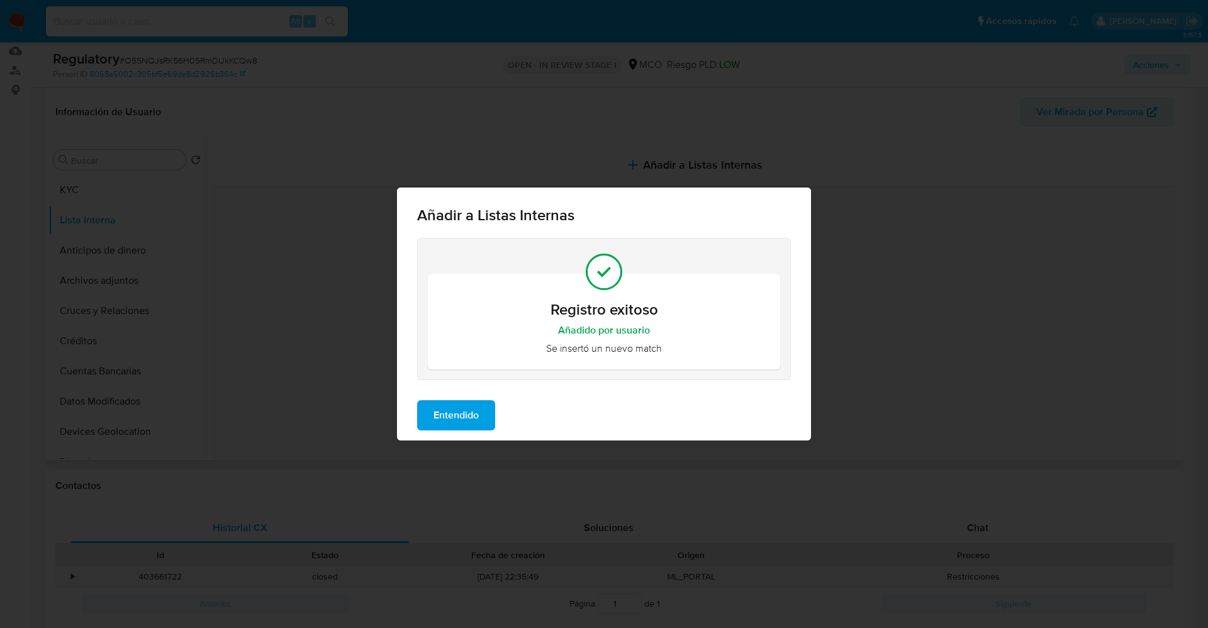
click at [464, 406] on span "Entendido" at bounding box center [455, 415] width 45 height 28
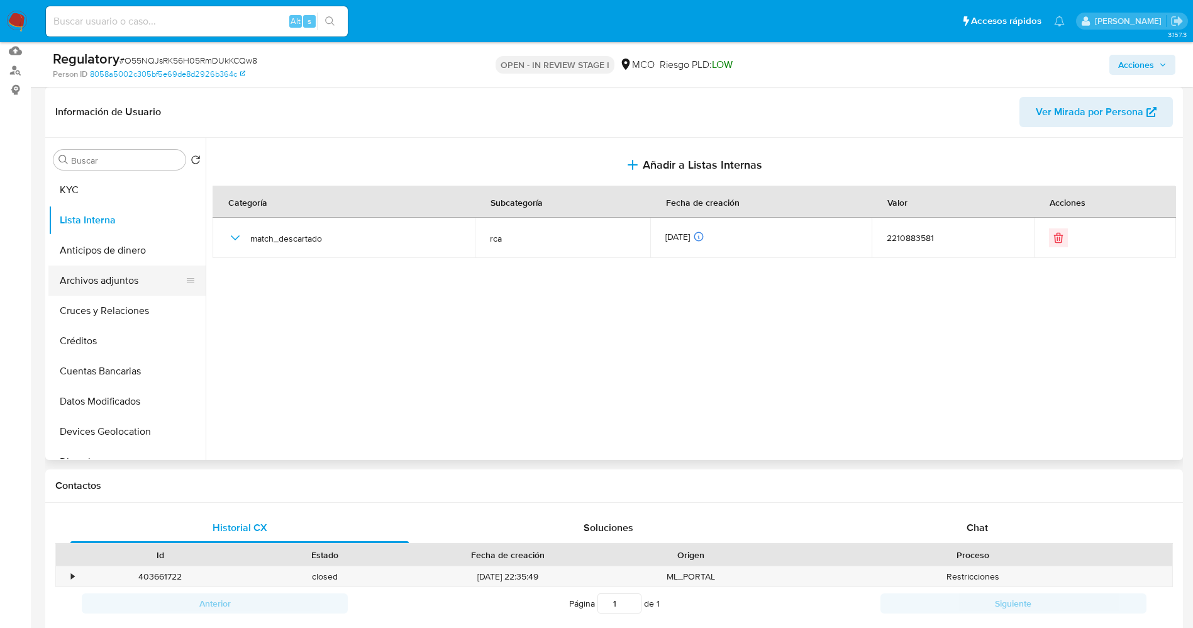
click at [125, 275] on button "Archivos adjuntos" at bounding box center [121, 280] width 147 height 30
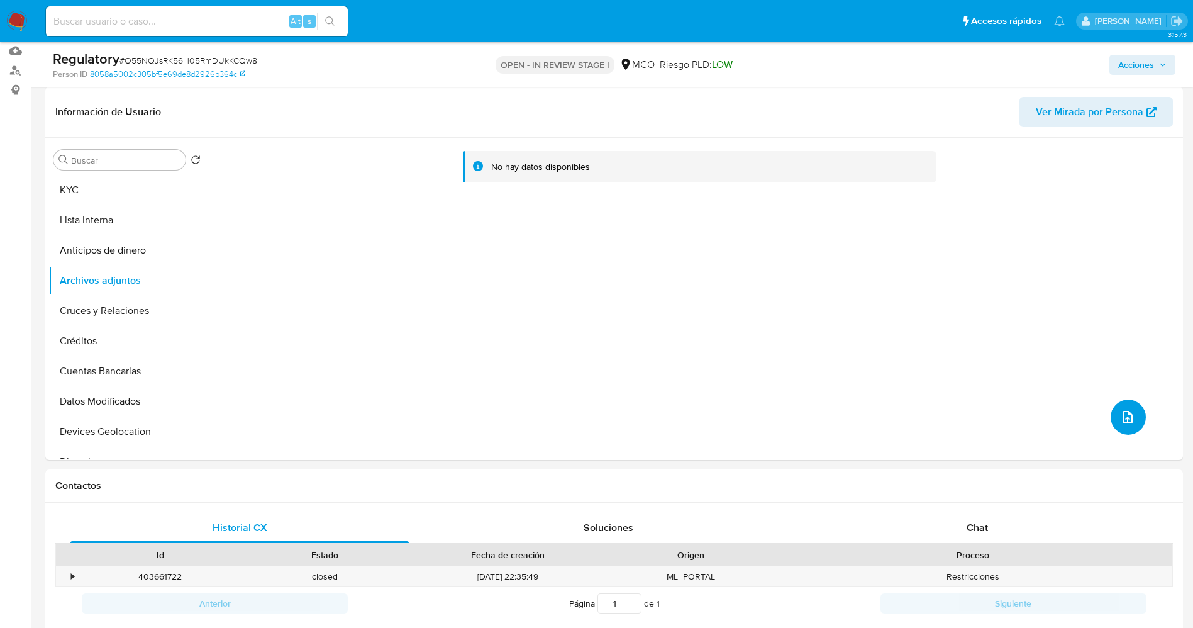
click at [1124, 423] on icon "upload-file" at bounding box center [1127, 417] width 15 height 15
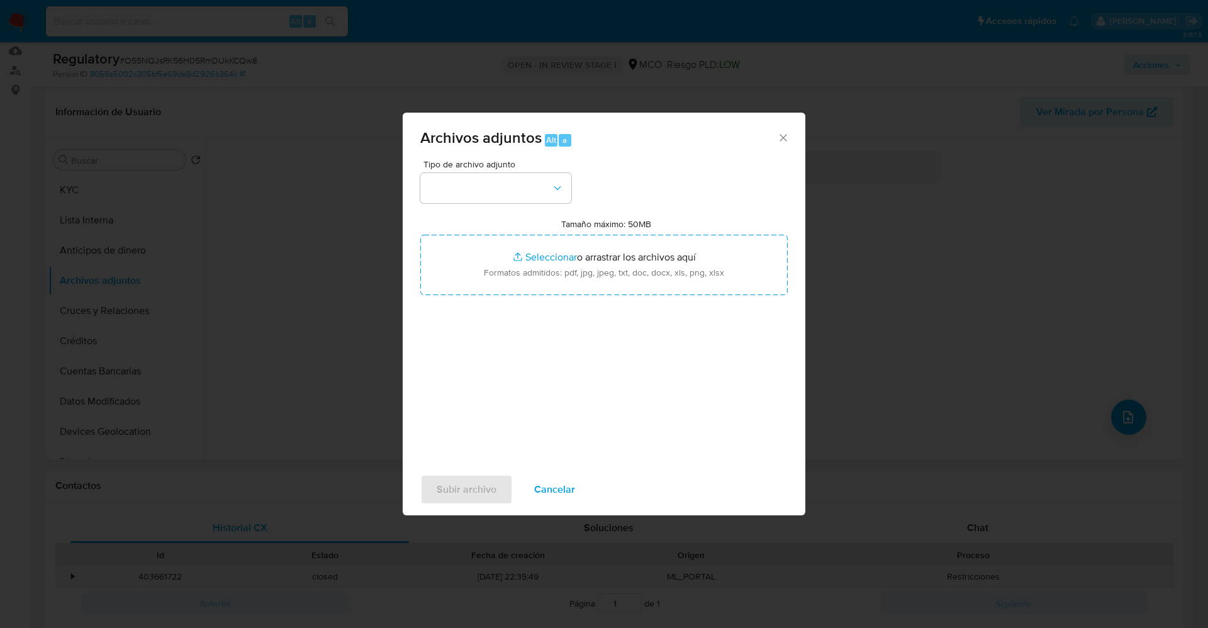
click at [485, 209] on div "Tipo de archivo adjunto Tamaño máximo: 50MB Seleccionar archivos Seleccionar o …" at bounding box center [603, 308] width 367 height 297
click at [485, 194] on button "button" at bounding box center [495, 188] width 151 height 30
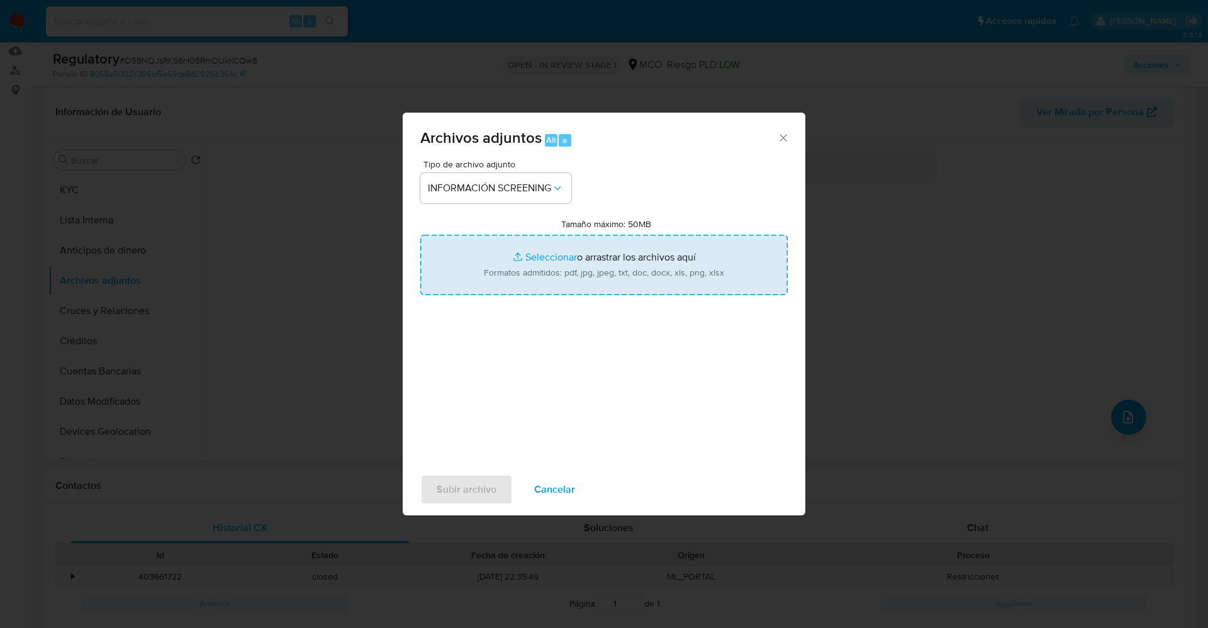
type input "C:\fakepath\_Maria camila Peñate aguilera_ LAVADO DE DINERO - Buscar con Google…"
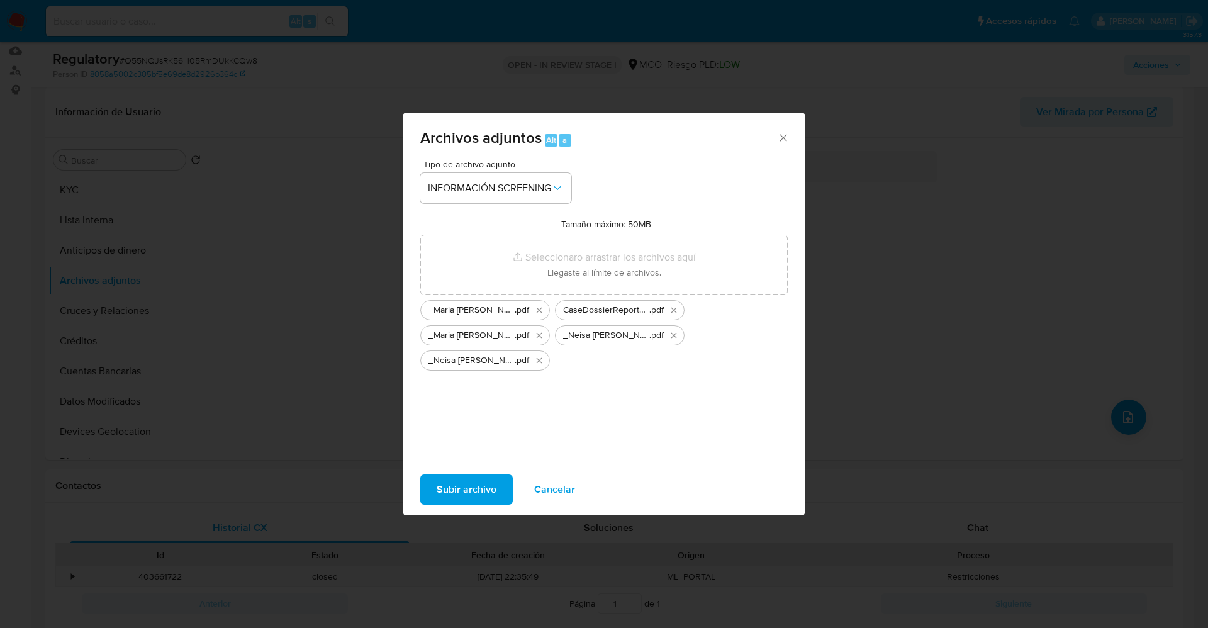
click at [459, 498] on span "Subir archivo" at bounding box center [467, 490] width 60 height 28
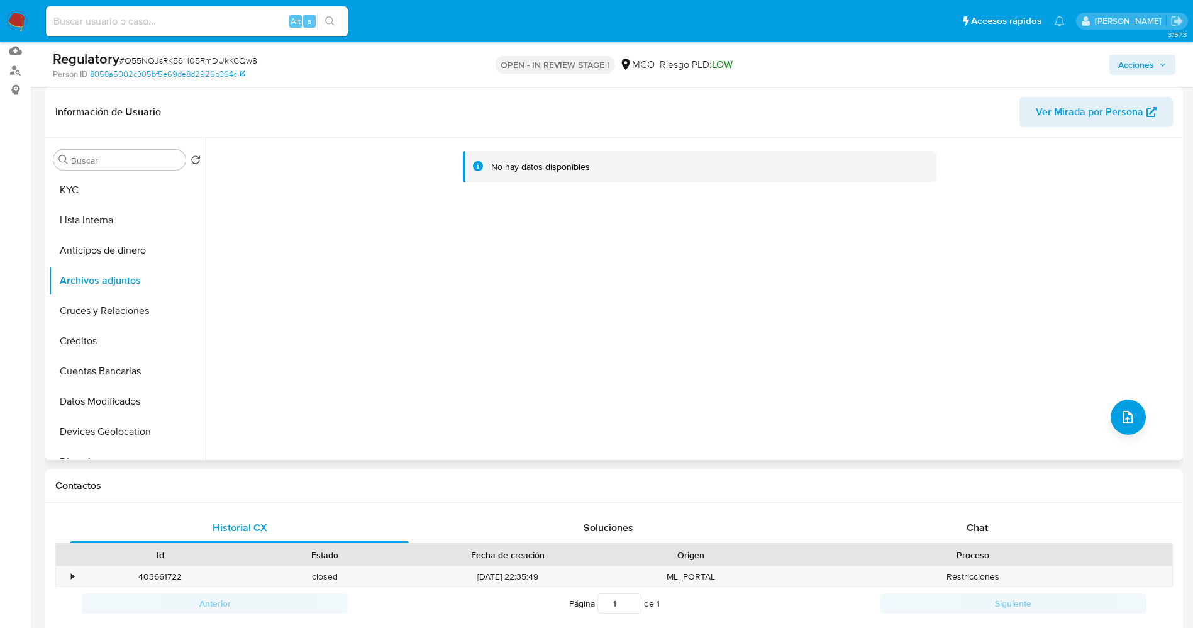
click at [666, 452] on div "No hay datos disponibles" at bounding box center [693, 299] width 974 height 322
click at [117, 208] on button "Lista Interna" at bounding box center [121, 220] width 147 height 30
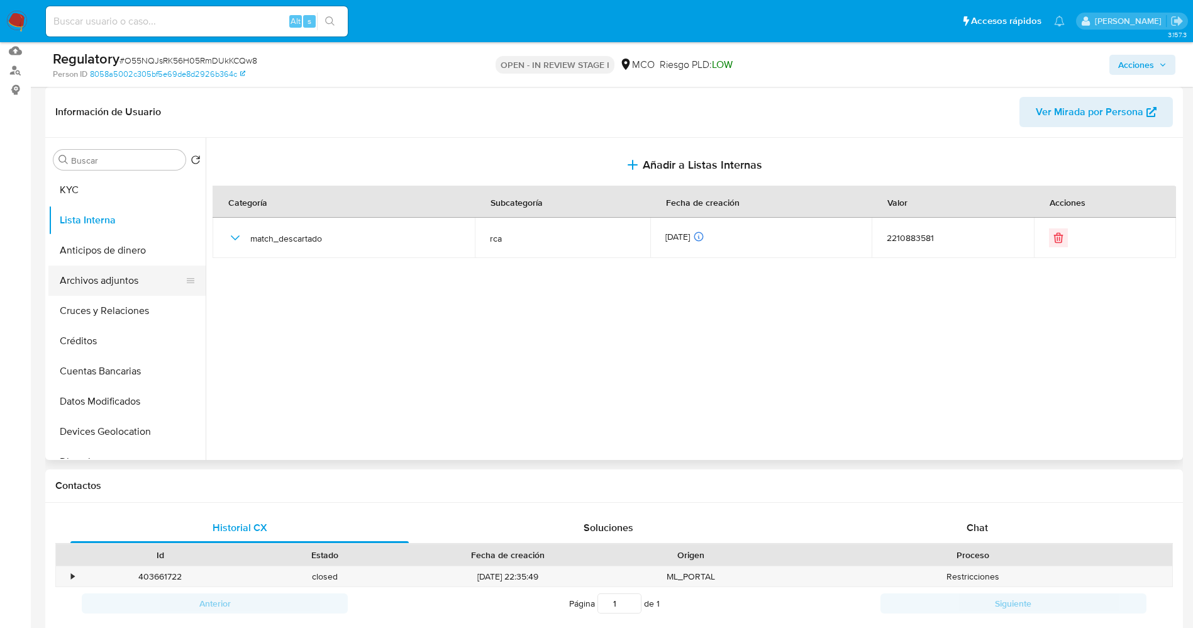
click at [126, 282] on button "Archivos adjuntos" at bounding box center [121, 280] width 147 height 30
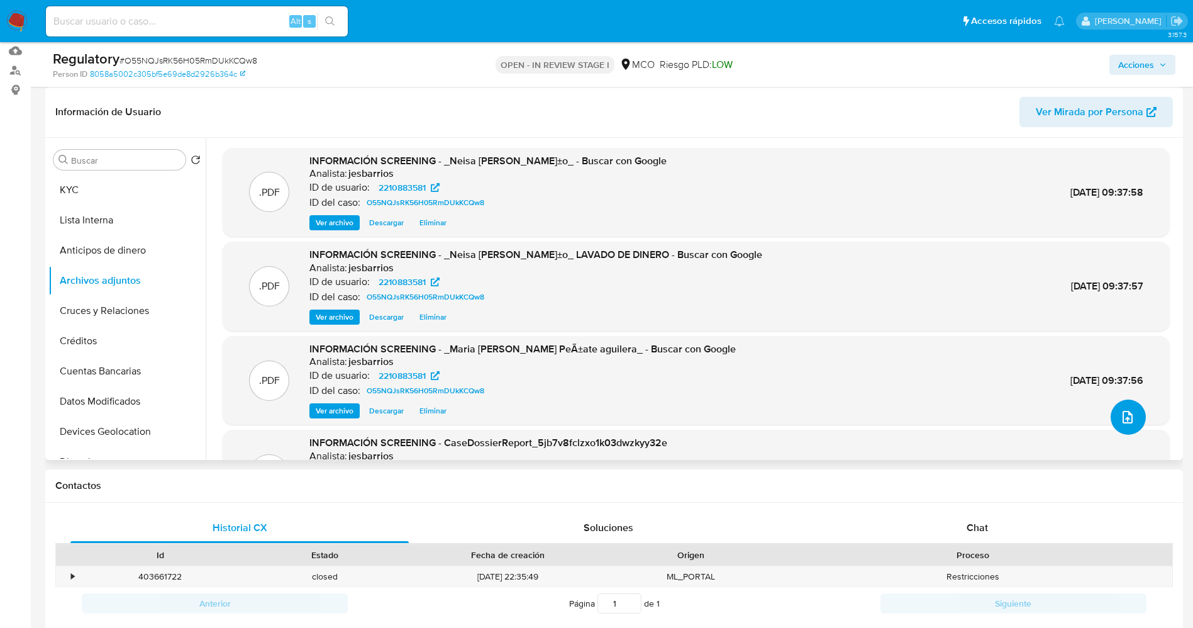
click at [1120, 421] on icon "upload-file" at bounding box center [1127, 417] width 15 height 15
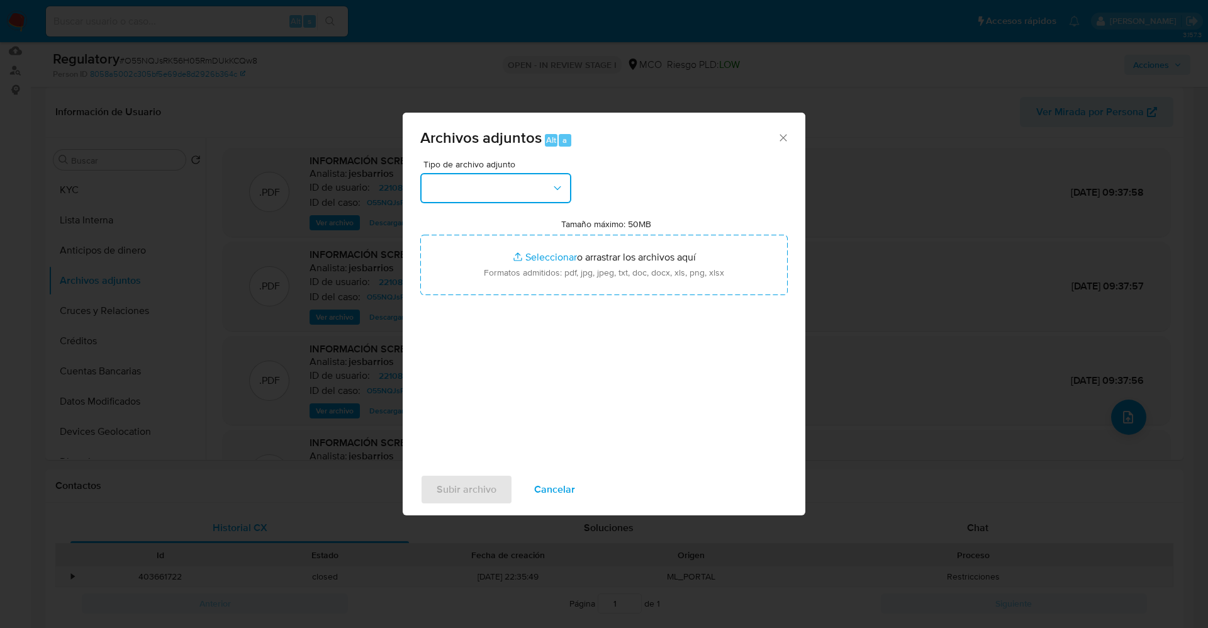
click at [471, 183] on button "button" at bounding box center [495, 188] width 151 height 30
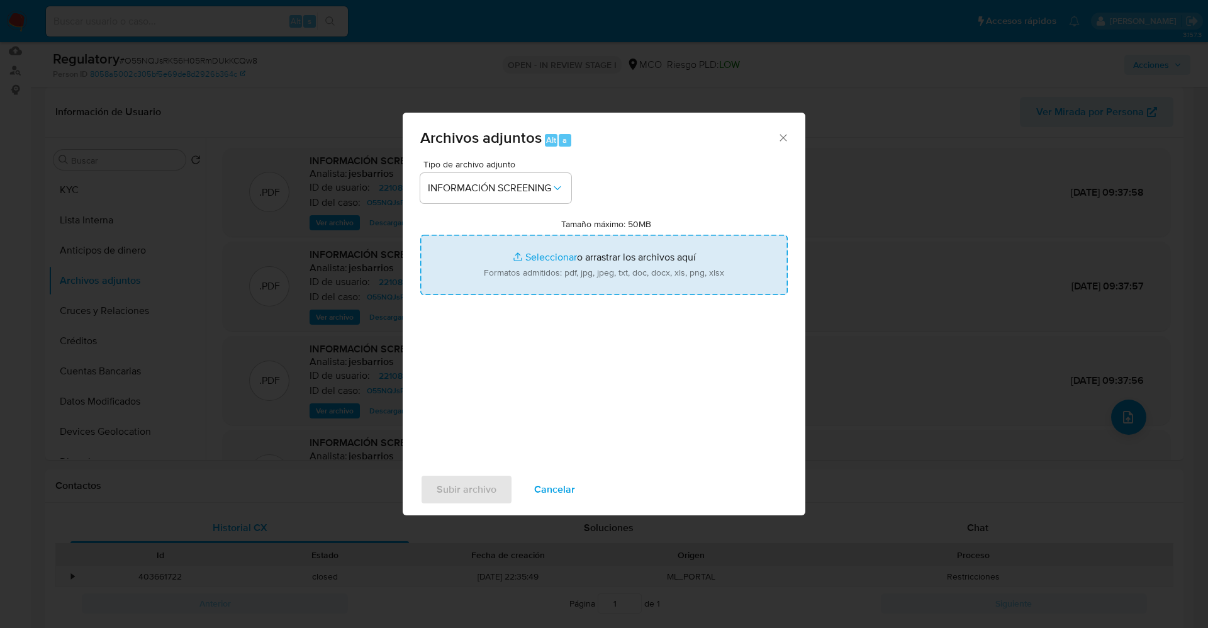
type input "C:\fakepath\CaseDossierReport_5jb7hn3oogap1k03df2dv3zs4.pdf"
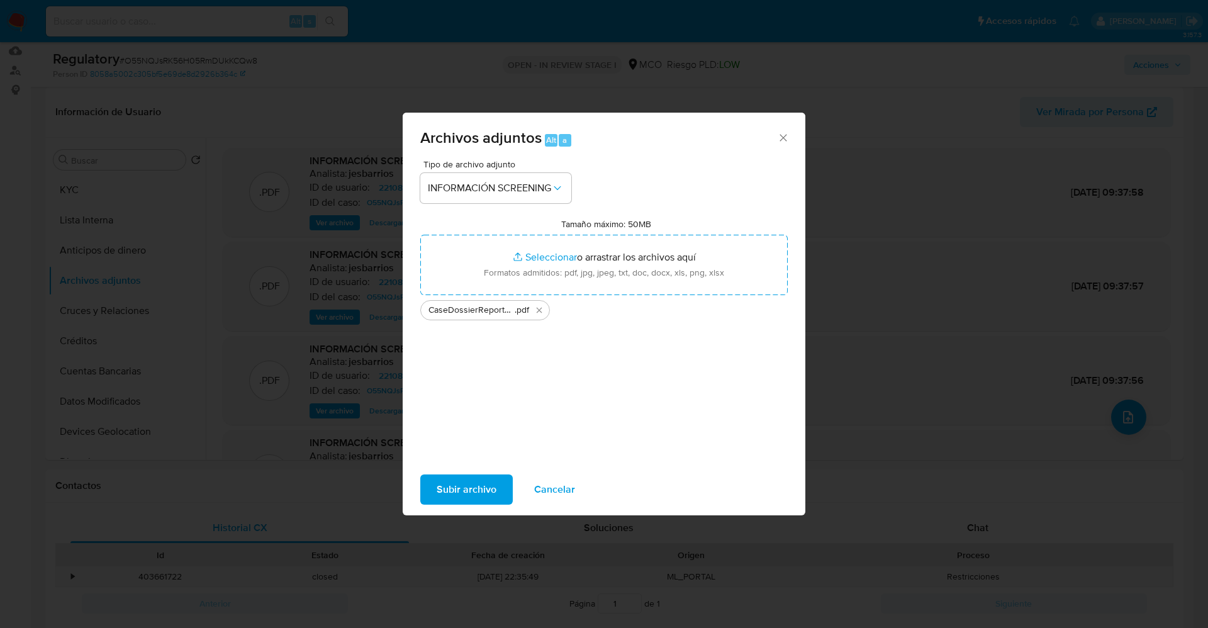
click at [472, 491] on span "Subir archivo" at bounding box center [467, 490] width 60 height 28
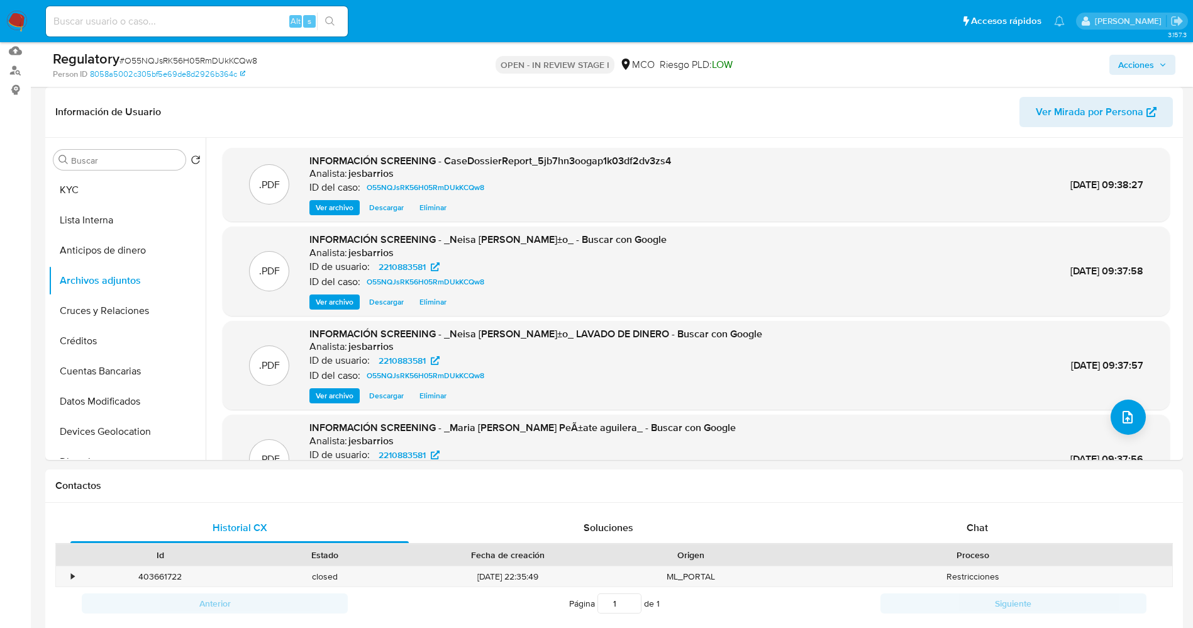
click at [58, 220] on button "Lista Interna" at bounding box center [126, 220] width 157 height 30
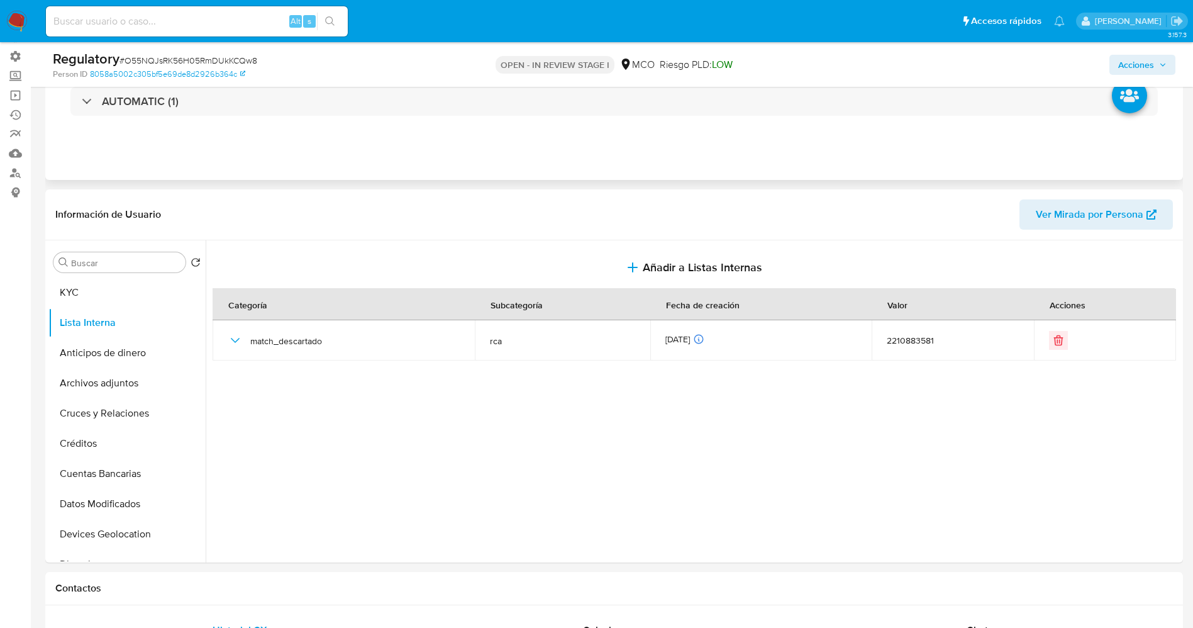
scroll to position [0, 0]
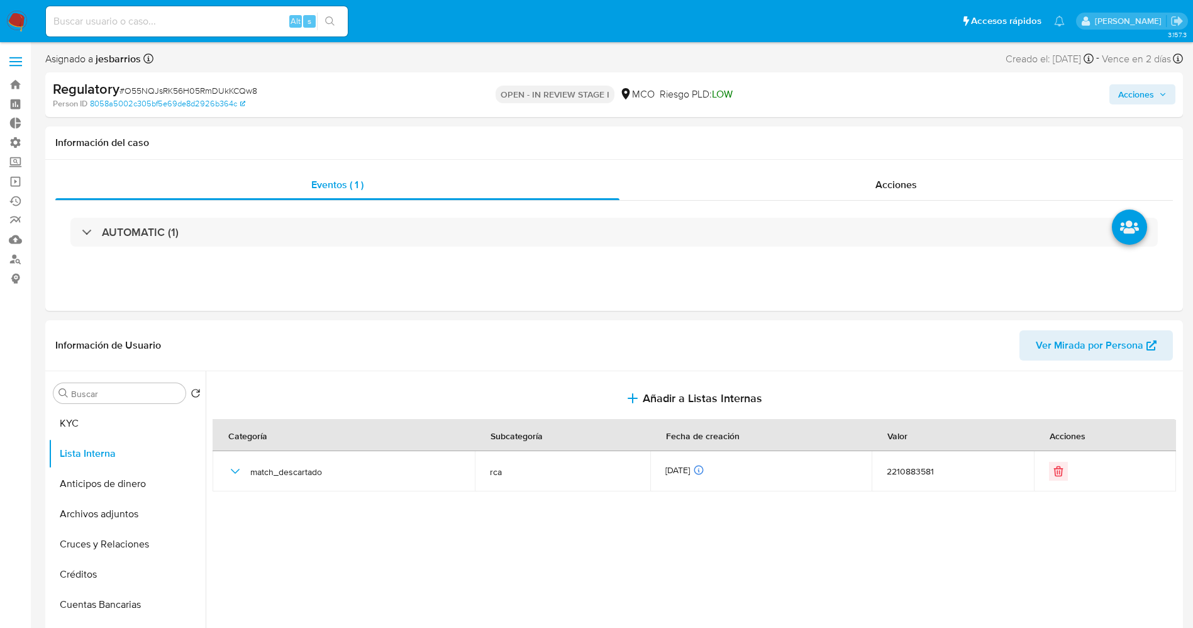
click at [1142, 93] on span "Acciones" at bounding box center [1136, 94] width 36 height 20
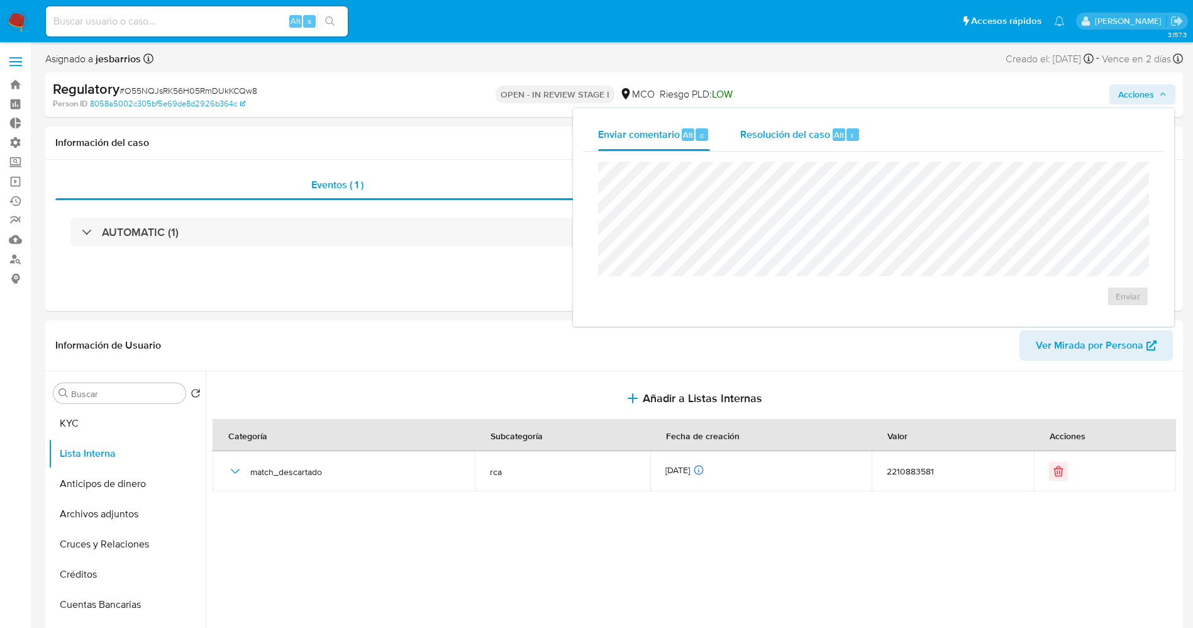
click at [798, 131] on span "Resolución del caso" at bounding box center [785, 134] width 90 height 14
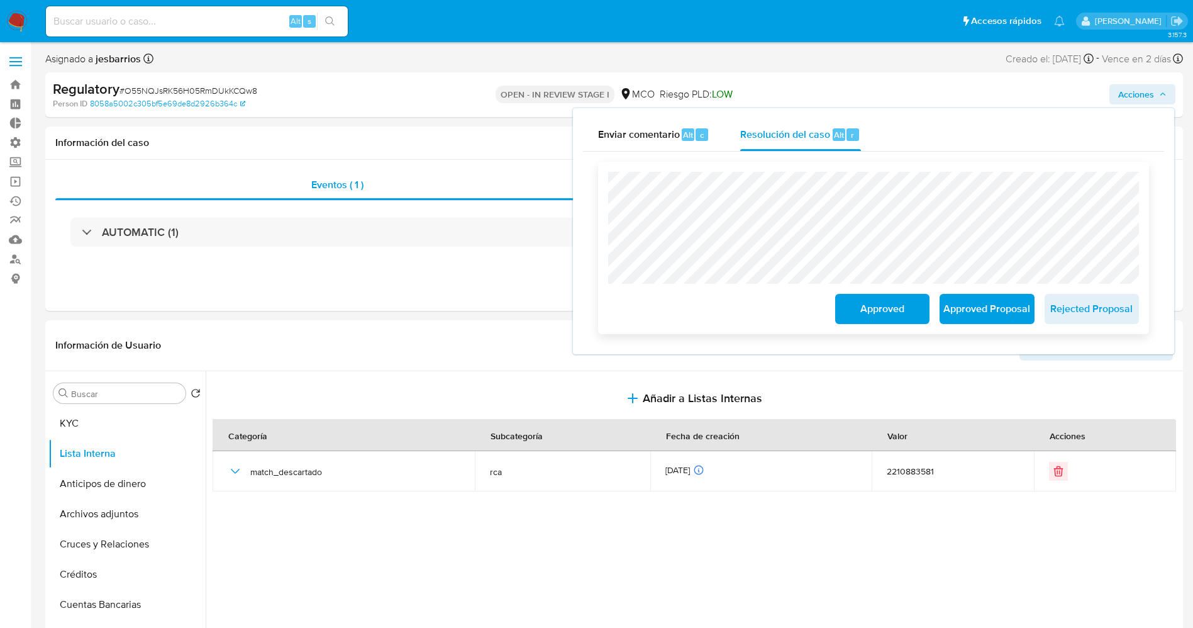
click at [875, 313] on span "Approved" at bounding box center [883, 309] width 62 height 28
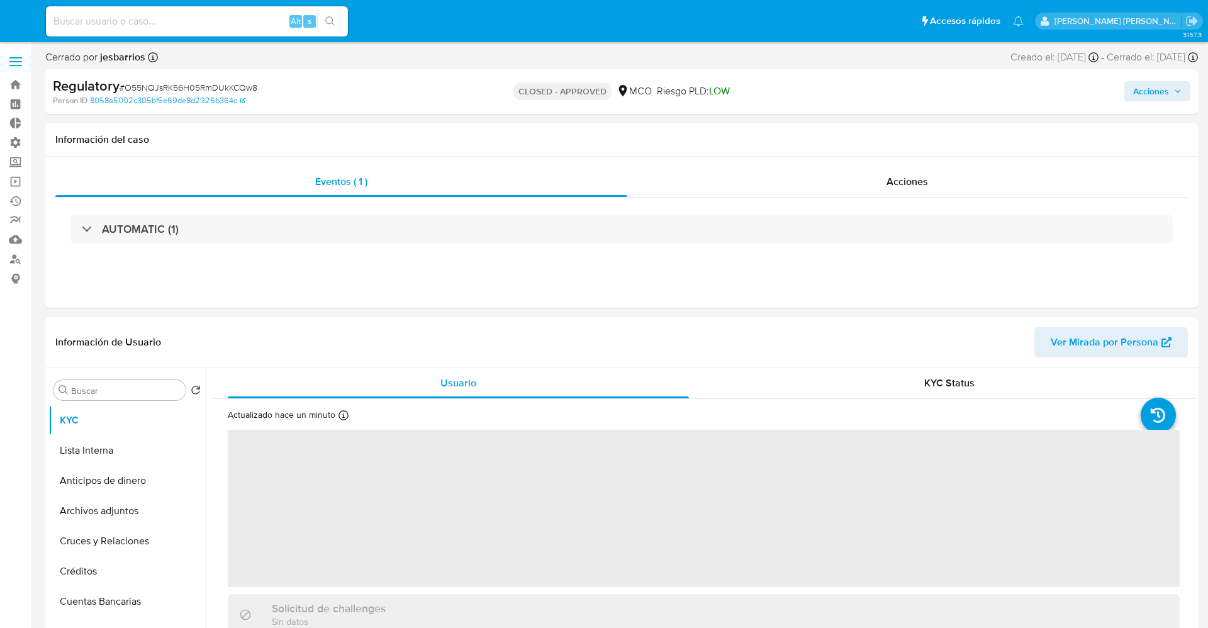
select select "10"
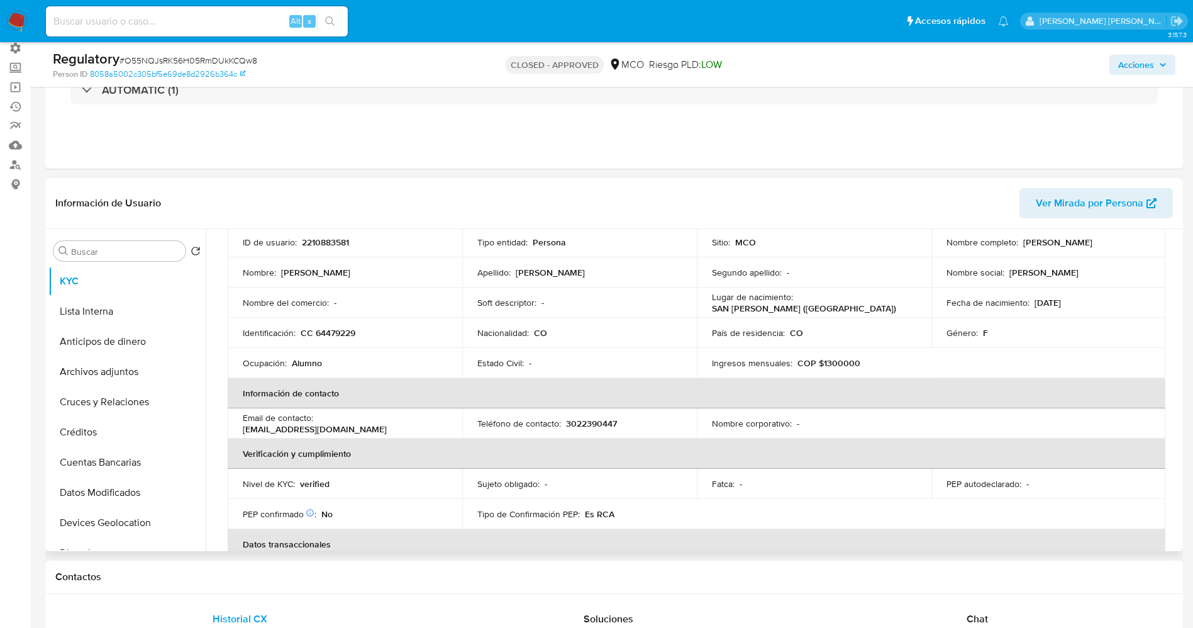
scroll to position [94, 0]
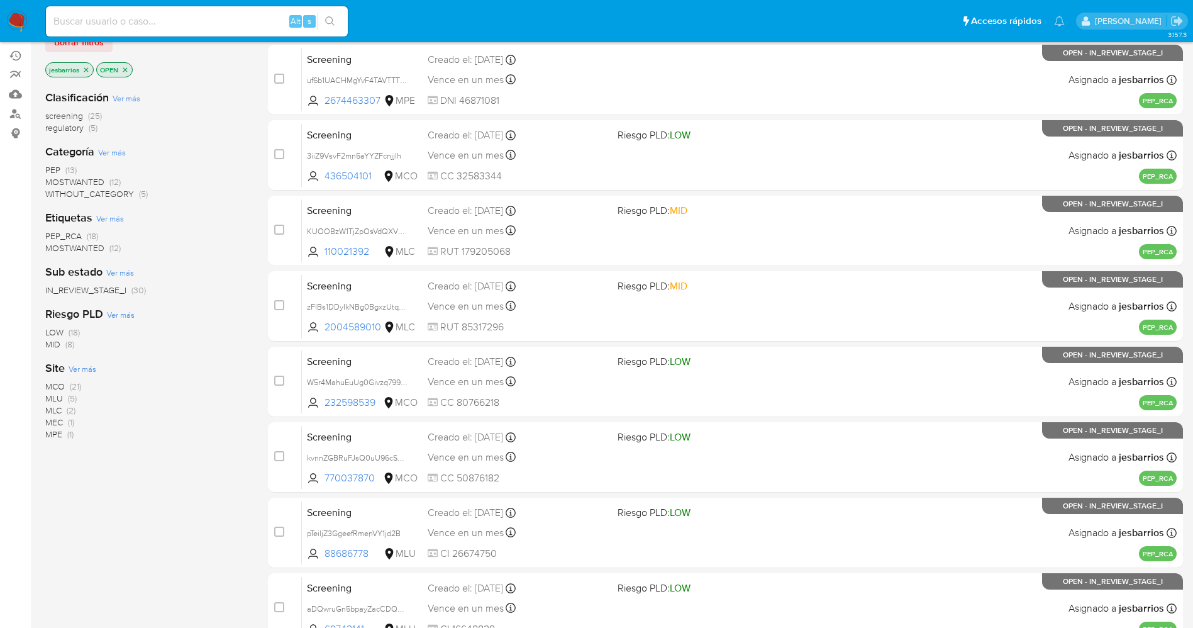
scroll to position [365, 0]
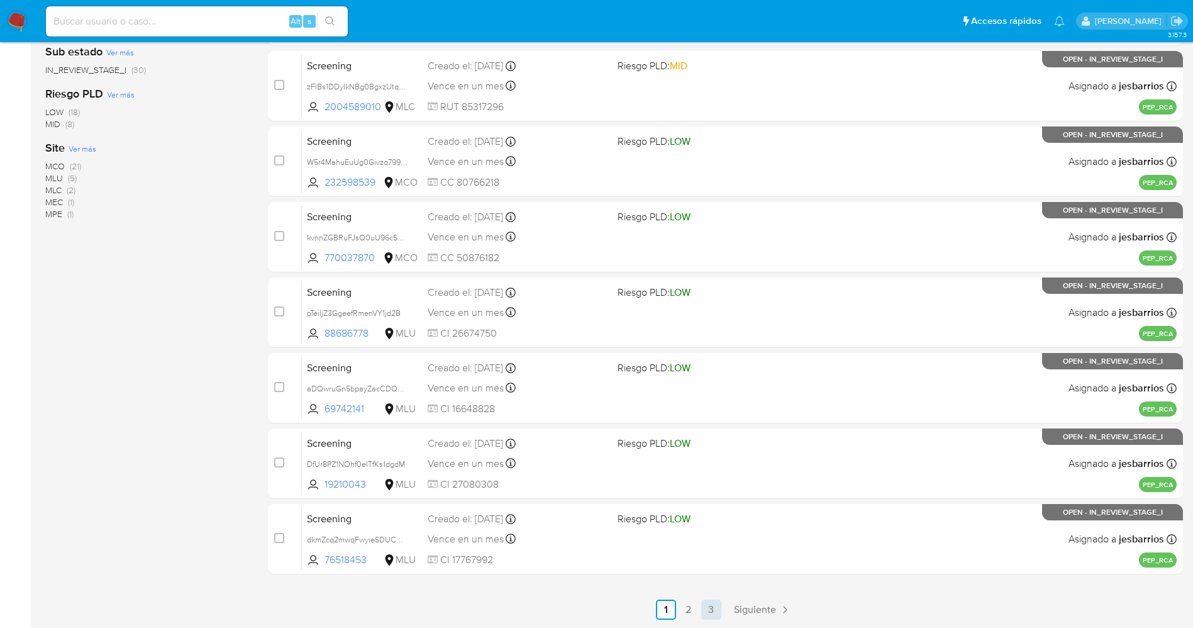
click at [716, 616] on link "3" at bounding box center [711, 609] width 20 height 20
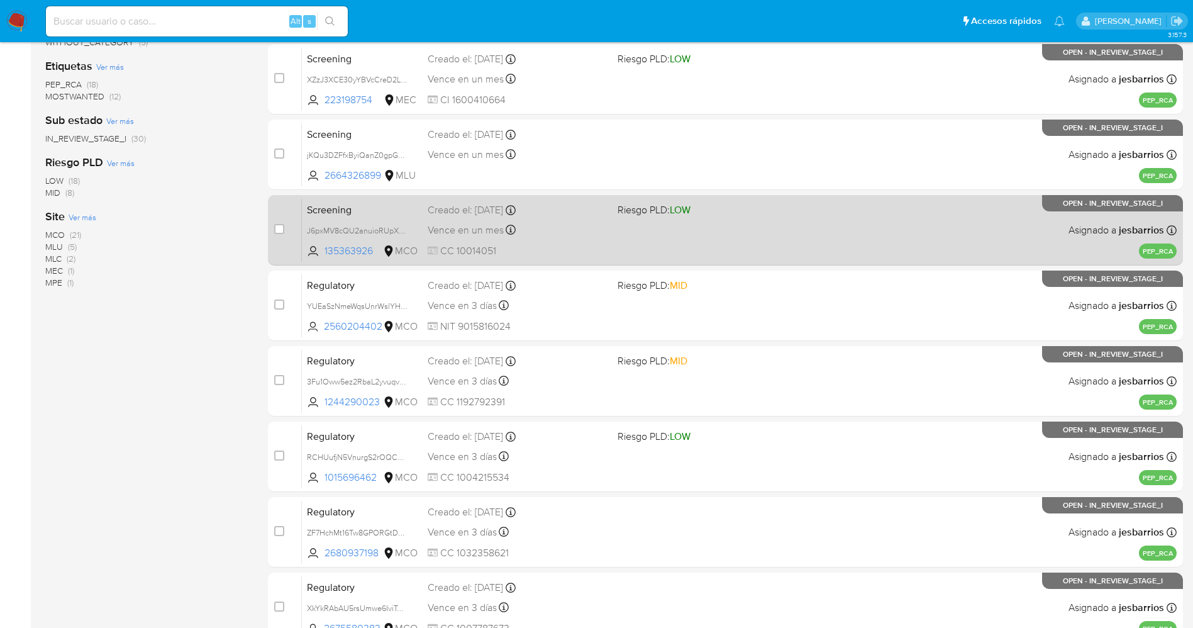
scroll to position [365, 0]
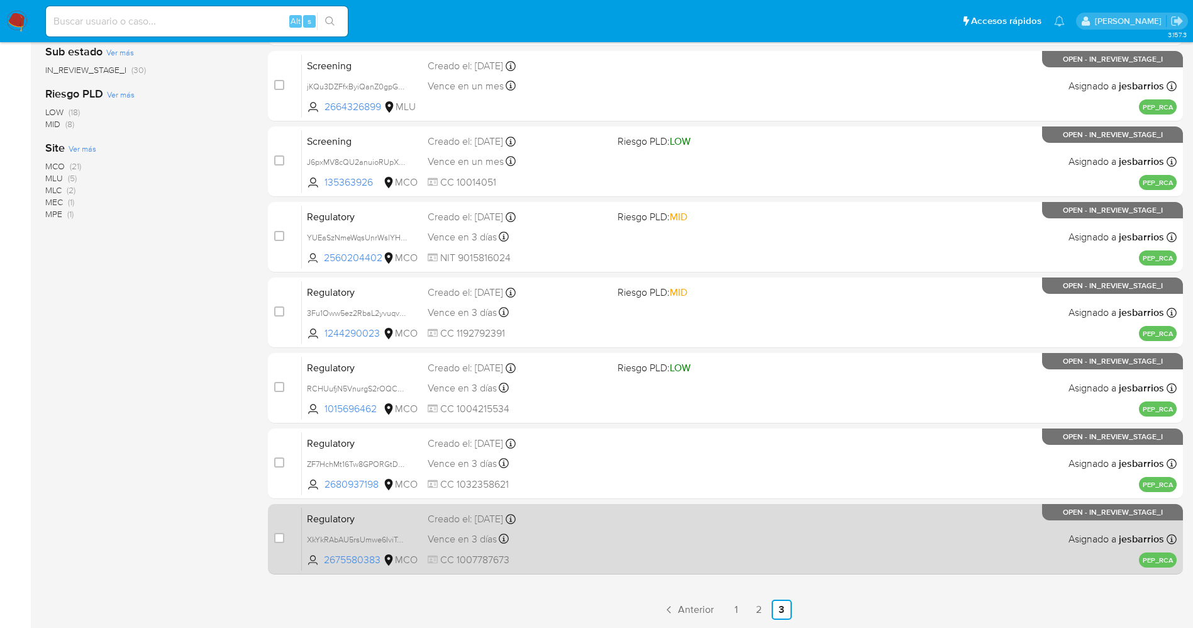
click at [664, 542] on div "Regulatory XkYkRAbAU5rsUmwe6IviToOp 2675580383 MCO Creado el: 08/09/2025 Creado…" at bounding box center [739, 539] width 875 height 64
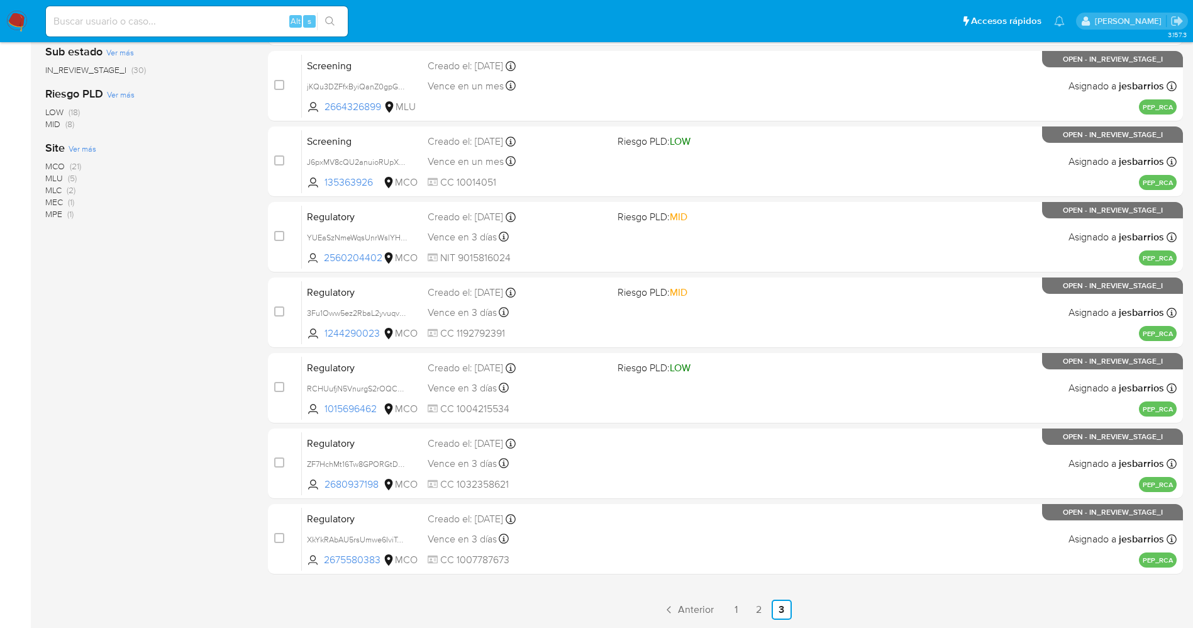
click at [14, 13] on img at bounding box center [16, 21] width 21 height 21
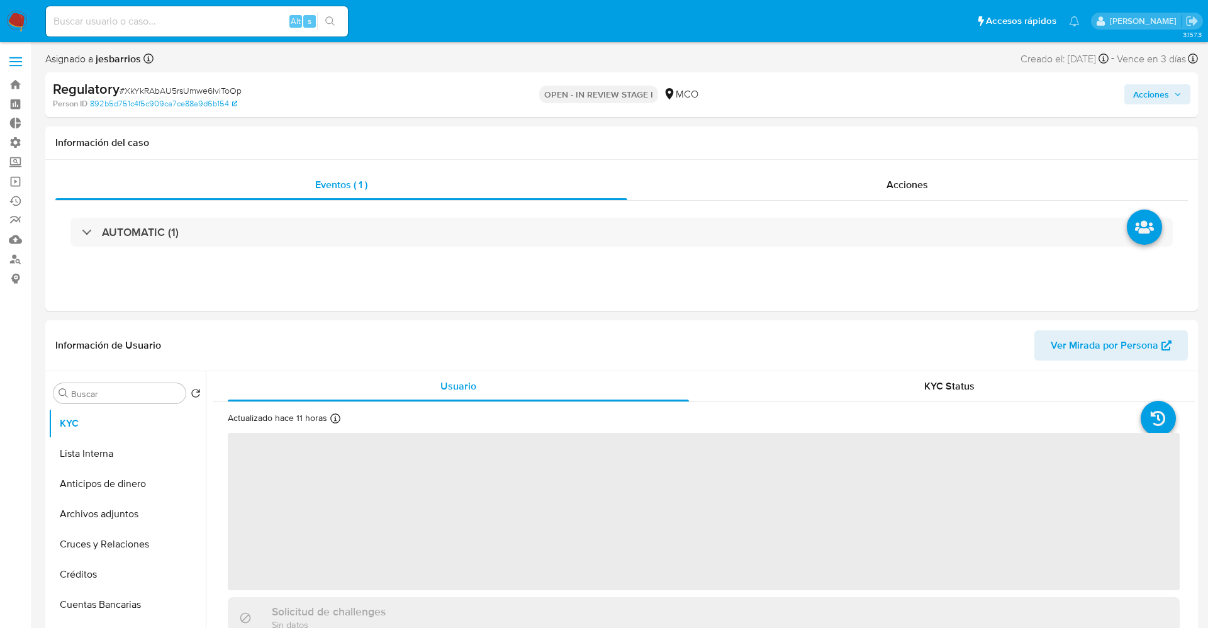
select select "10"
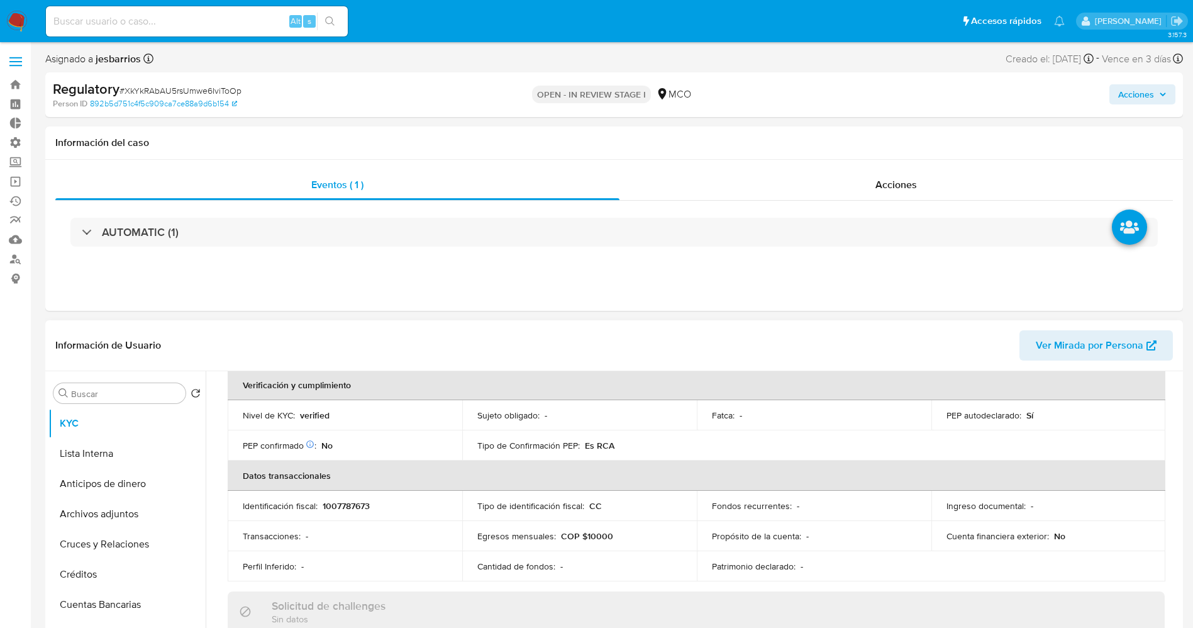
scroll to position [472, 0]
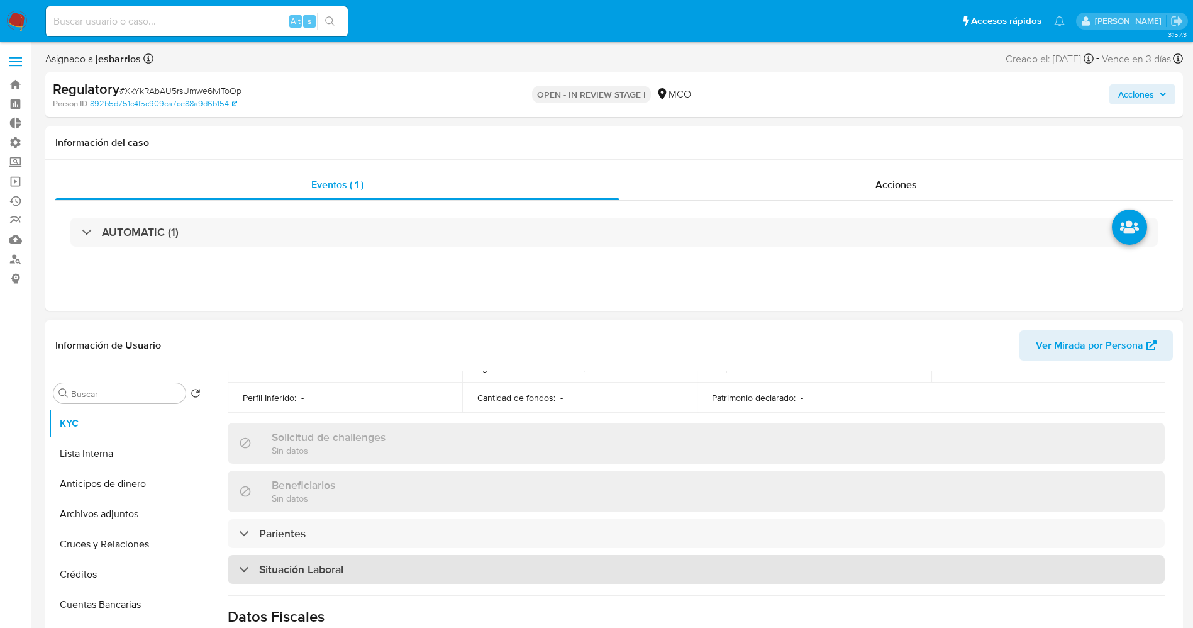
click at [335, 562] on h3 "Situación Laboral" at bounding box center [301, 569] width 84 height 14
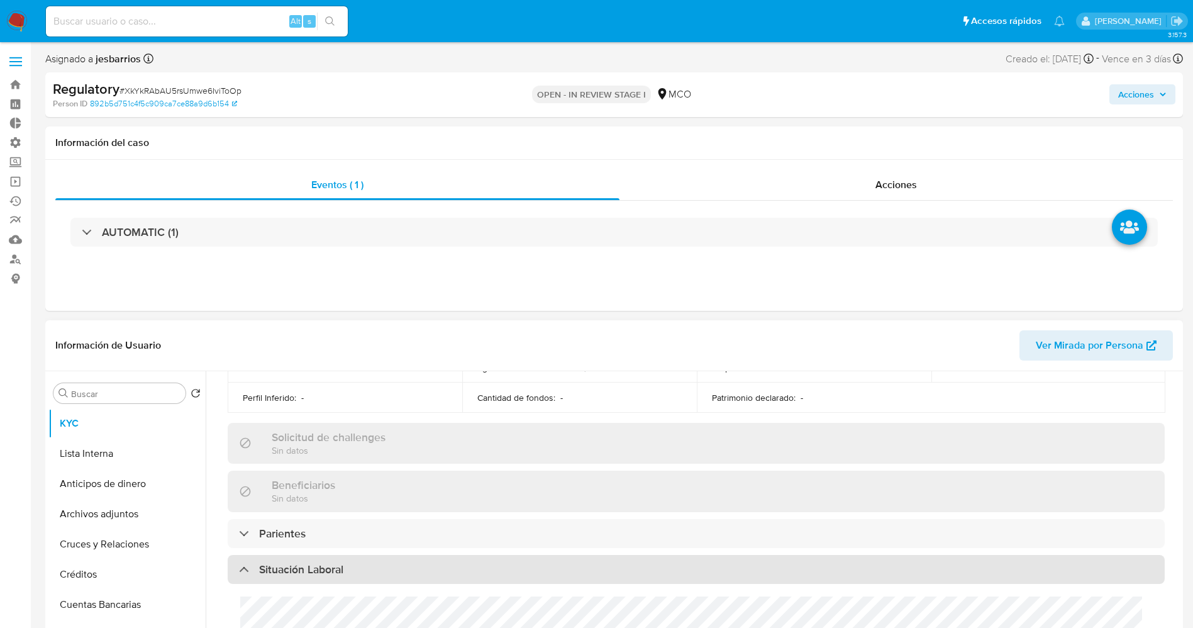
scroll to position [566, 0]
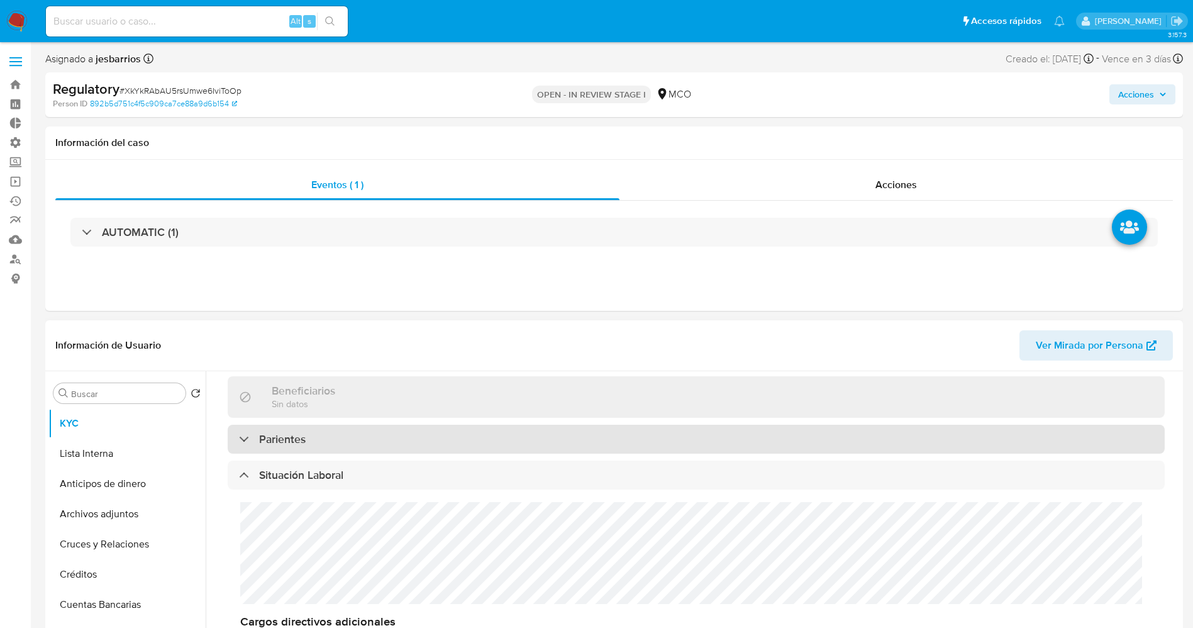
click at [360, 432] on div "Parientes" at bounding box center [696, 439] width 937 height 29
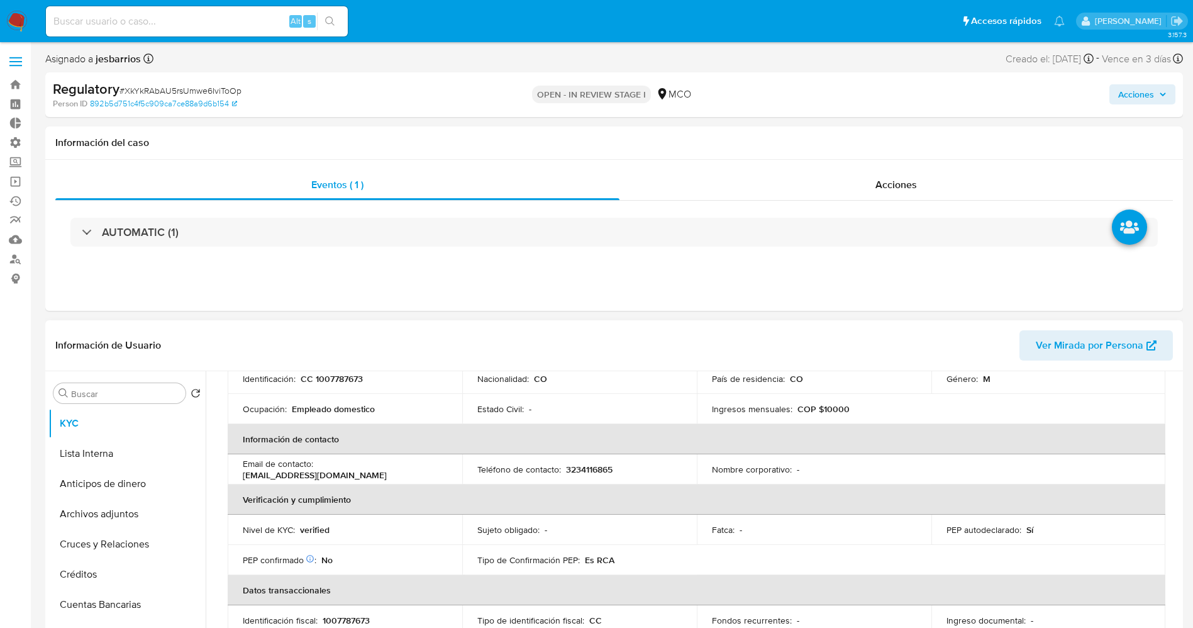
scroll to position [0, 0]
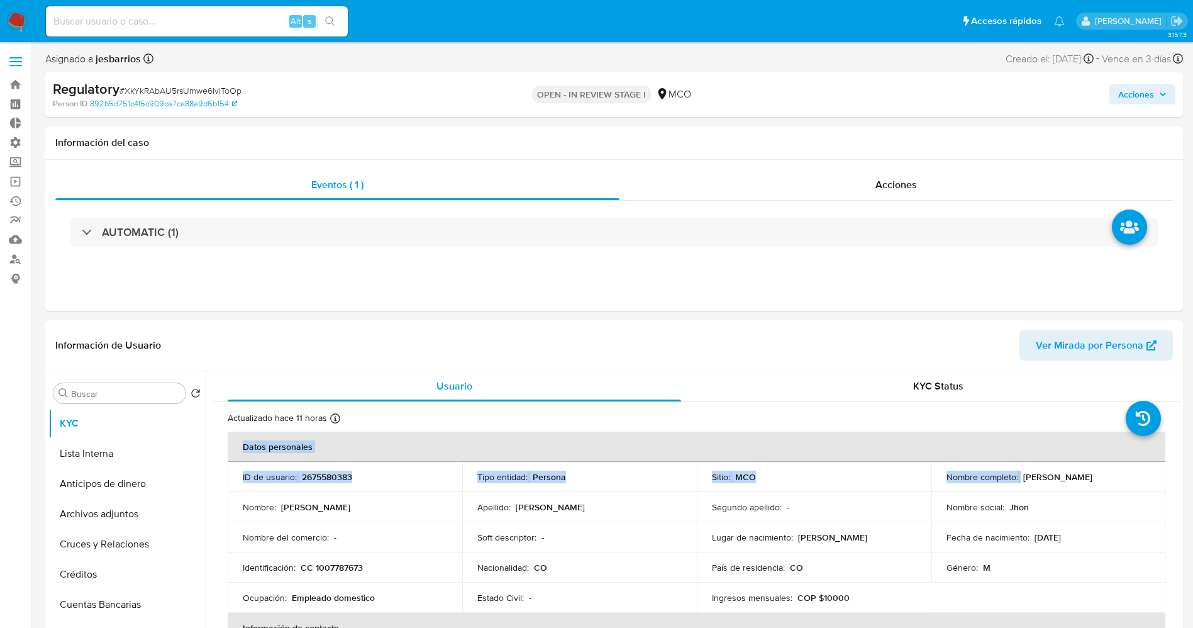
drag, startPoint x: 1016, startPoint y: 479, endPoint x: 1165, endPoint y: 474, distance: 149.2
click at [979, 471] on p "Nombre completo :" at bounding box center [983, 476] width 72 height 11
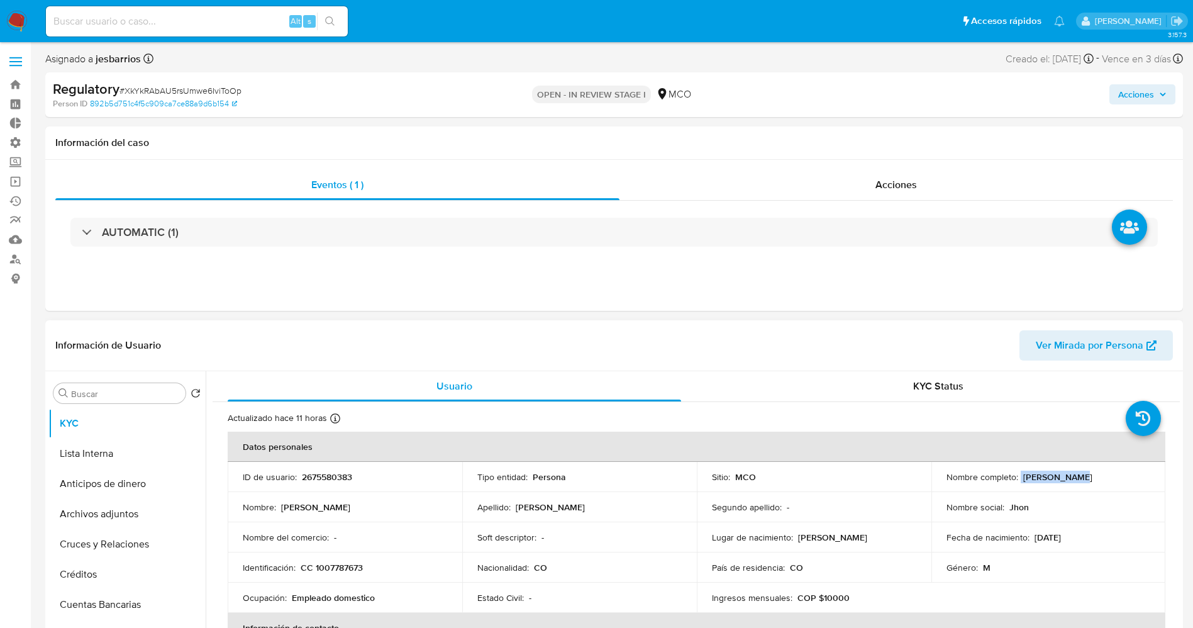
drag, startPoint x: 1017, startPoint y: 475, endPoint x: 1067, endPoint y: 477, distance: 50.4
click at [1067, 477] on div "Nombre completo : John Farley Marin Hincapie" at bounding box center [1049, 476] width 204 height 11
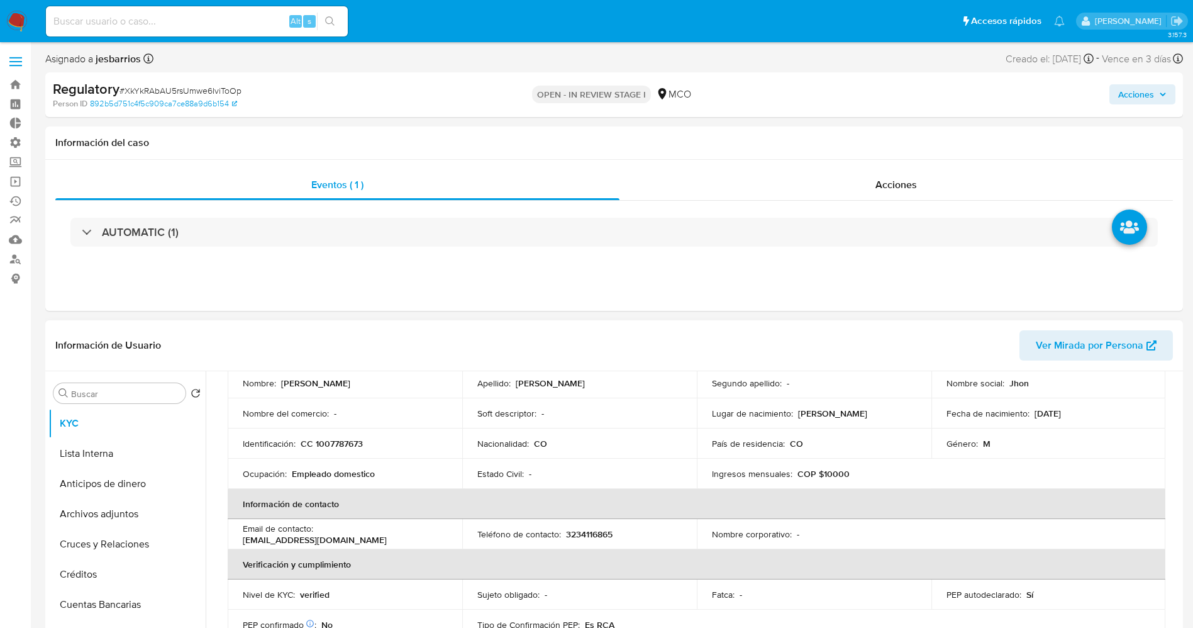
scroll to position [94, 0]
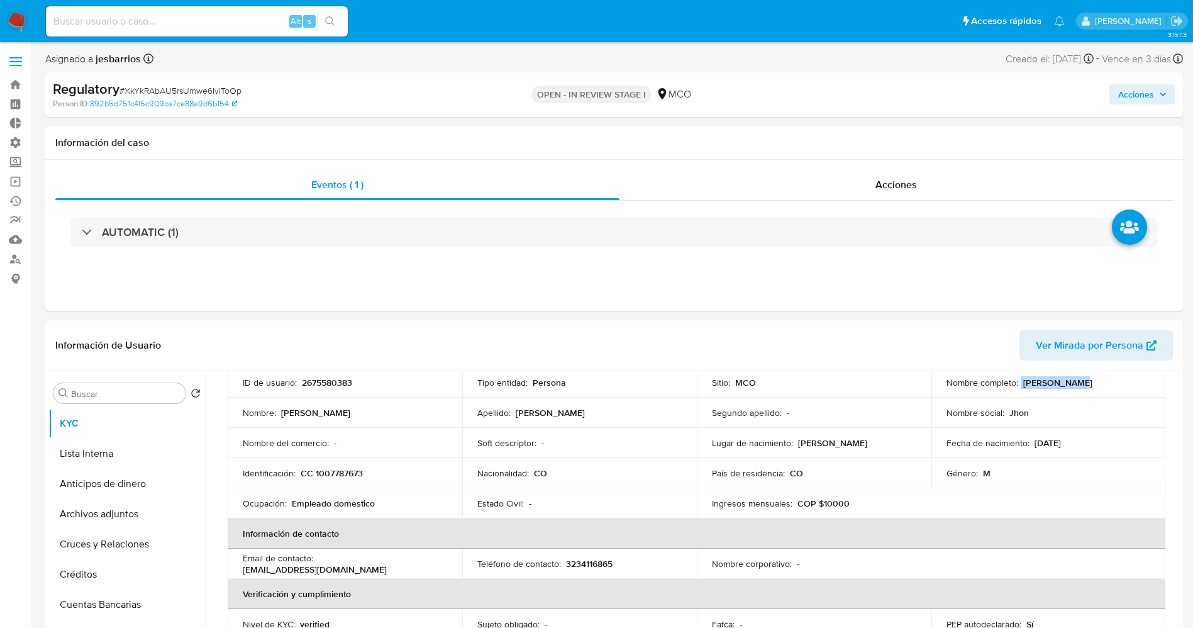
click at [1026, 383] on p "[PERSON_NAME] [PERSON_NAME]" at bounding box center [1057, 382] width 69 height 11
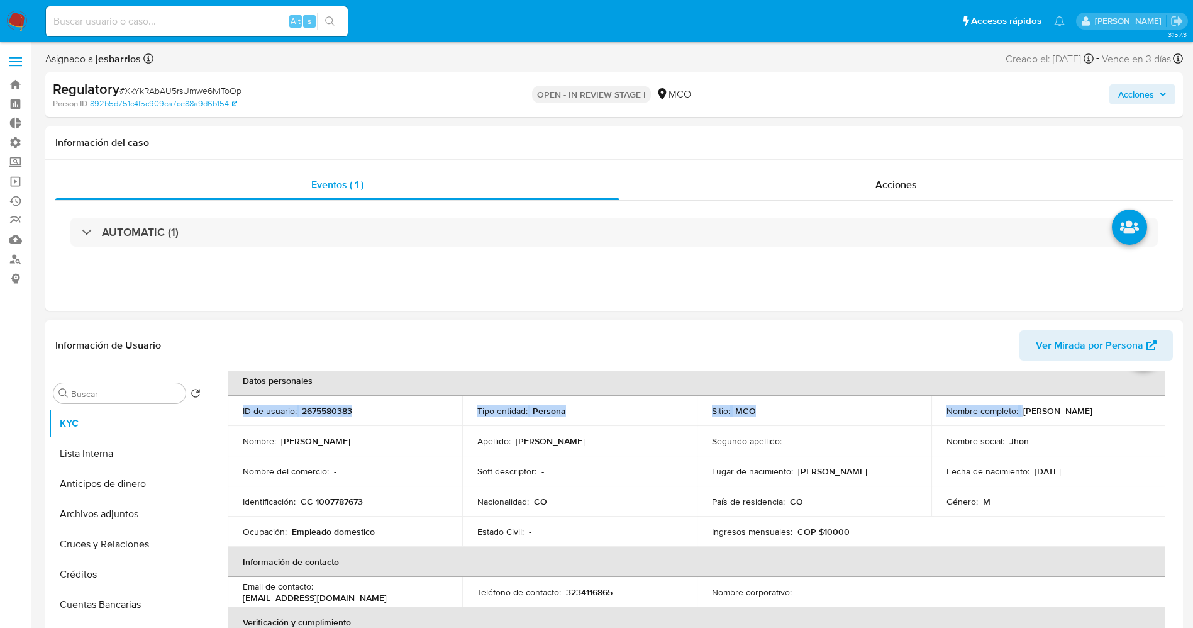
scroll to position [59, 0]
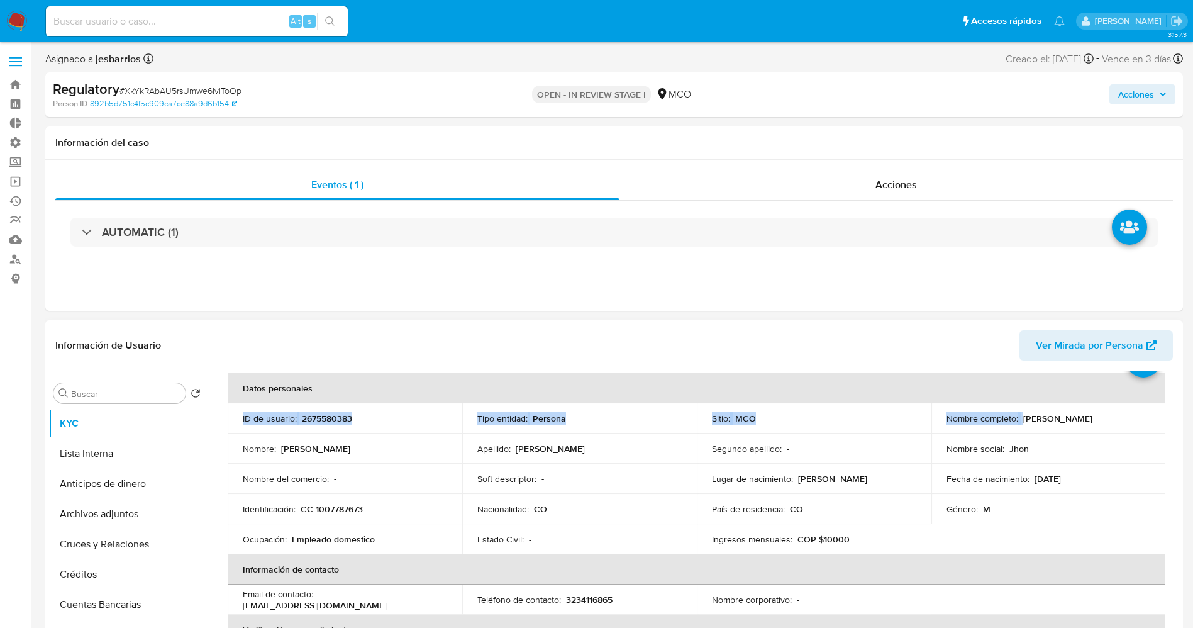
drag, startPoint x: 1019, startPoint y: 381, endPoint x: 1130, endPoint y: 419, distance: 117.0
click at [1130, 419] on div "Nombre completo : John Farley Marin Hincapie" at bounding box center [1049, 418] width 204 height 11
copy p "[PERSON_NAME] [PERSON_NAME]"
copy p "John Farley Marin Hincapie"
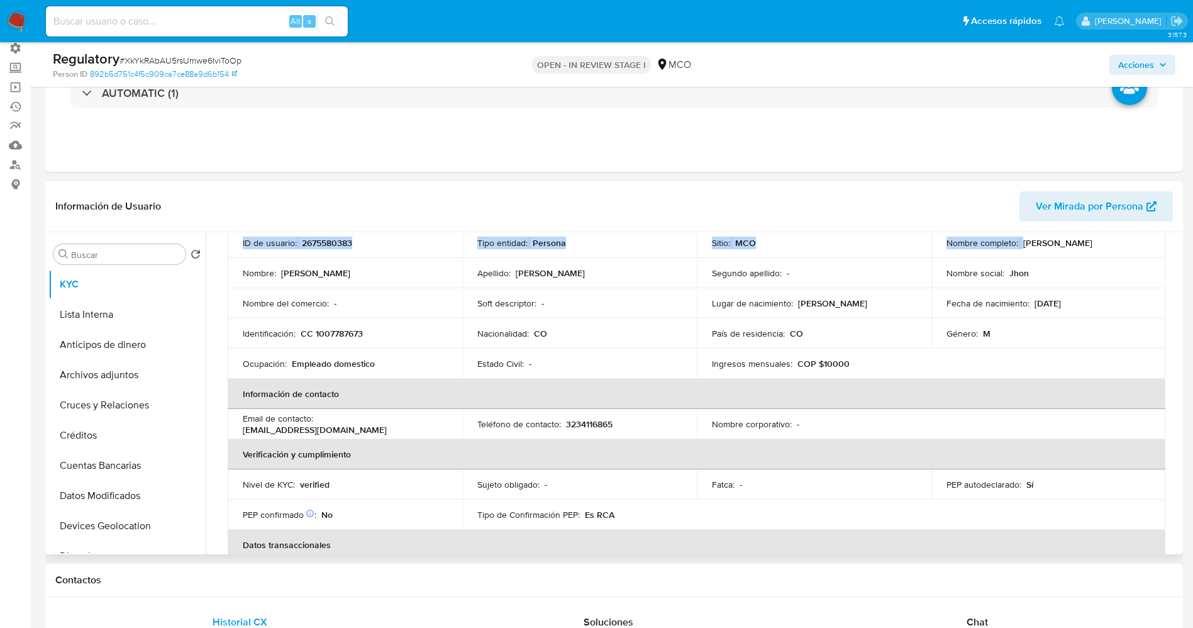
scroll to position [0, 0]
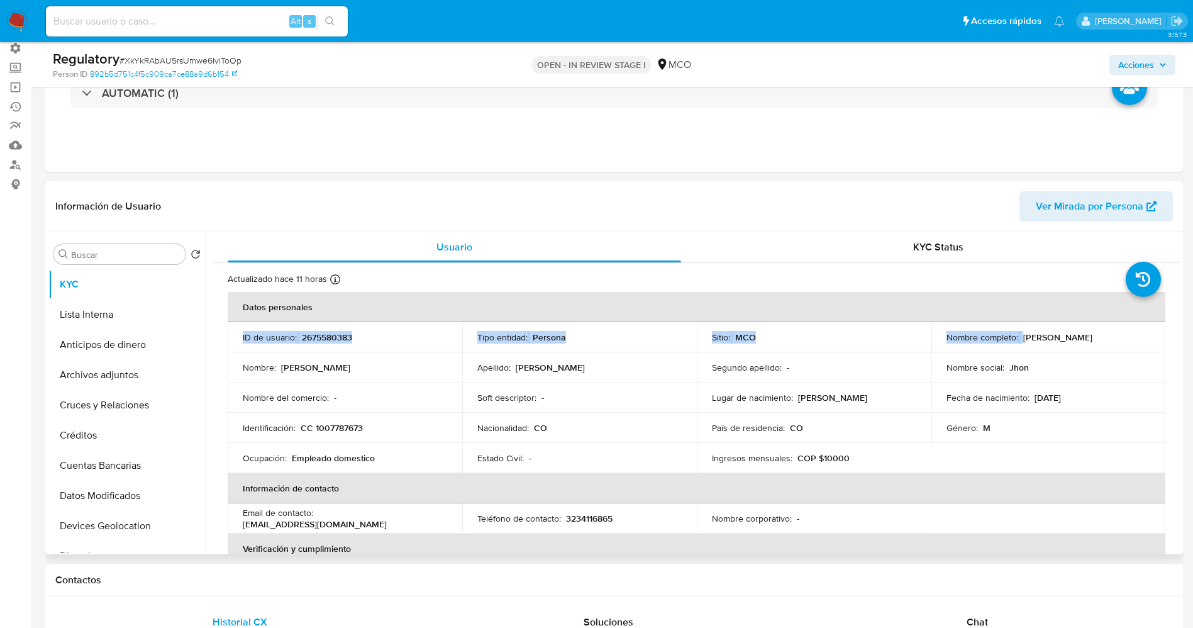
copy p "John Farley Marin Hincapie"
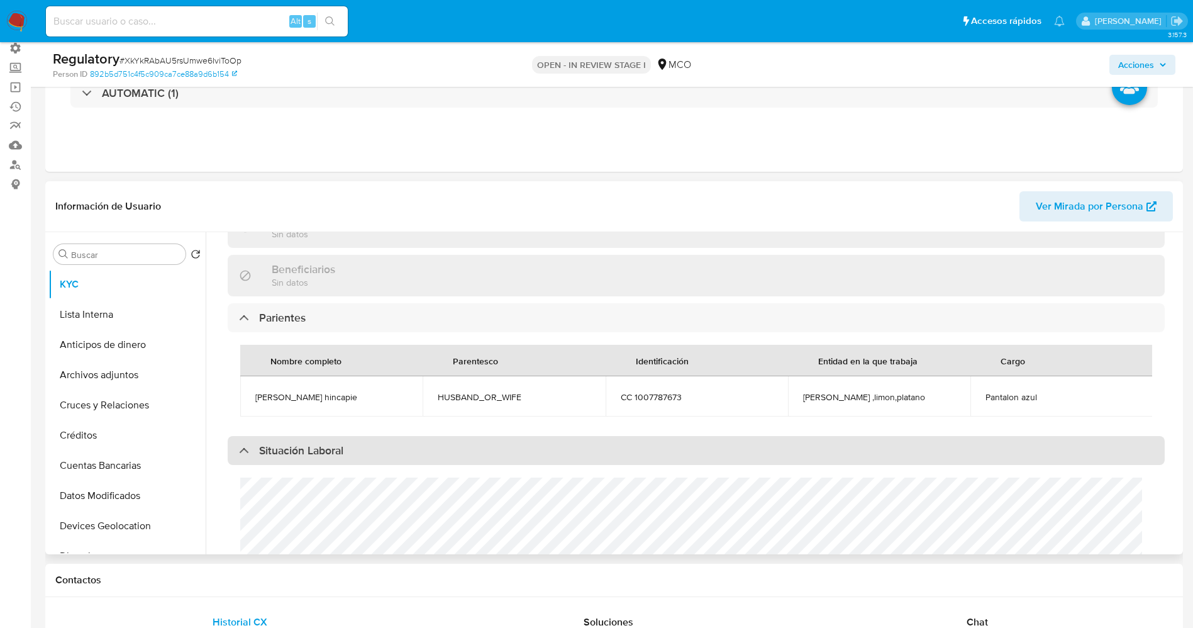
scroll to position [566, 0]
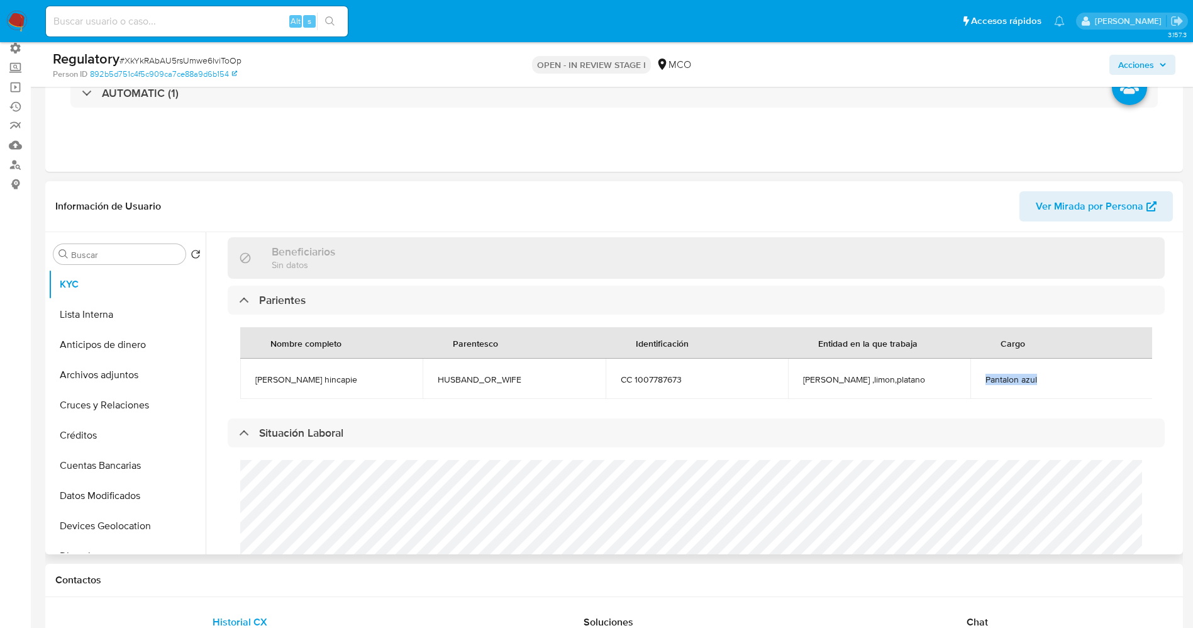
drag, startPoint x: 977, startPoint y: 379, endPoint x: 1071, endPoint y: 382, distance: 93.8
click at [1071, 382] on td "Pantalon azul" at bounding box center [1062, 379] width 182 height 40
copy span "Pantalon azul"
click at [138, 313] on button "Lista Interna" at bounding box center [121, 314] width 147 height 30
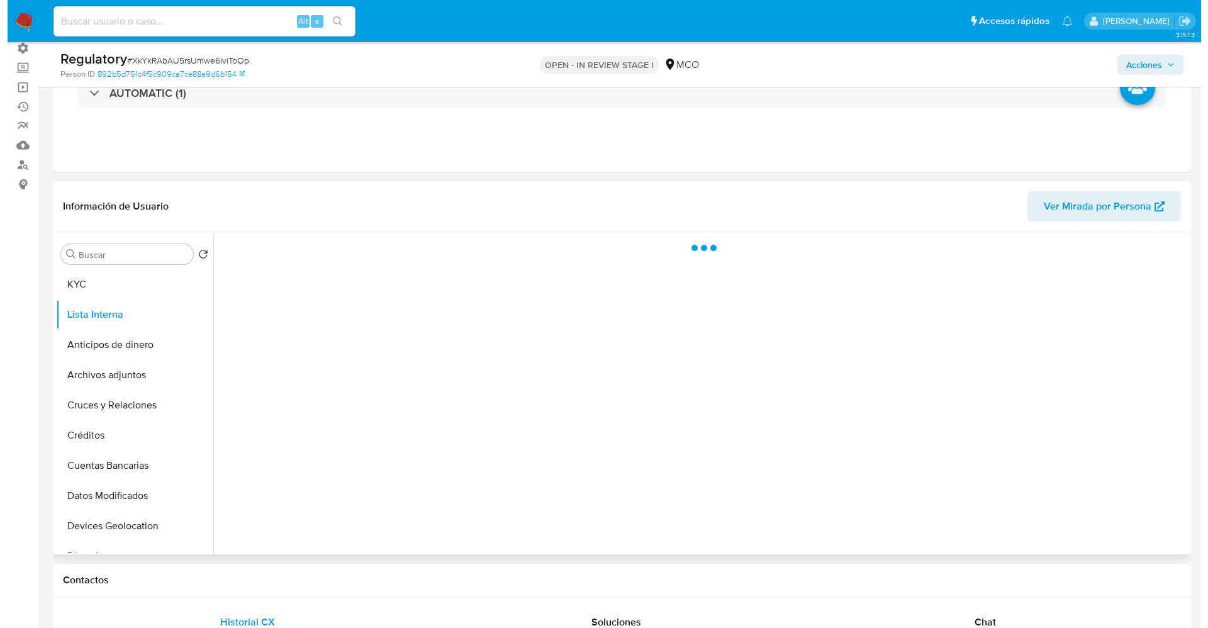
scroll to position [0, 0]
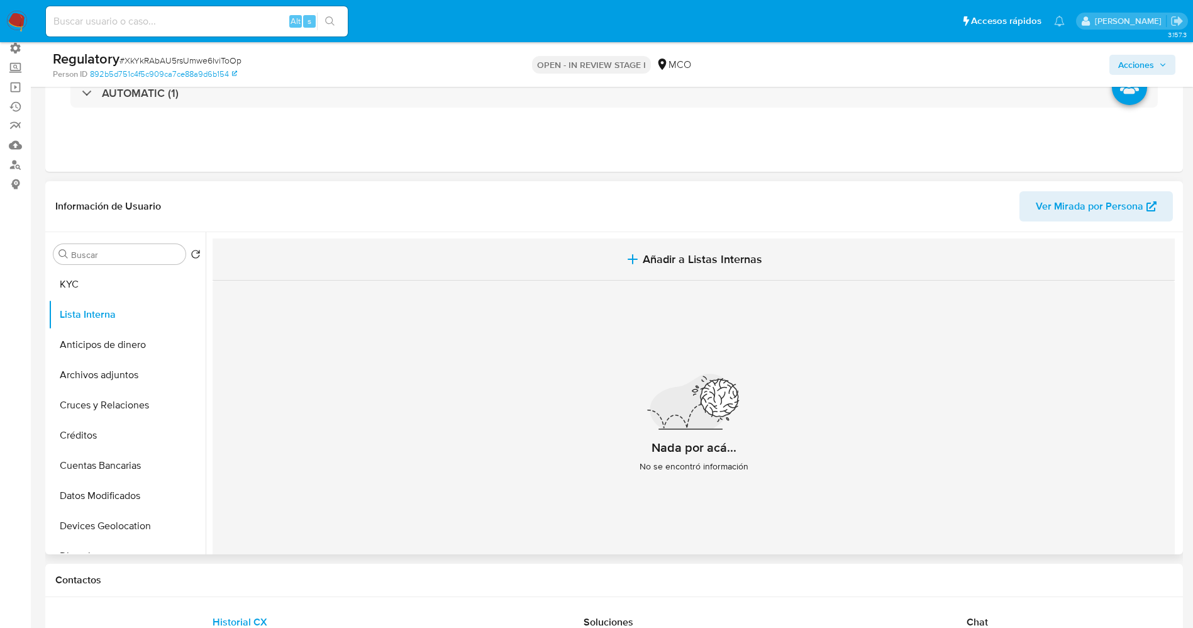
click at [686, 252] on span "Añadir a Listas Internas" at bounding box center [703, 259] width 120 height 14
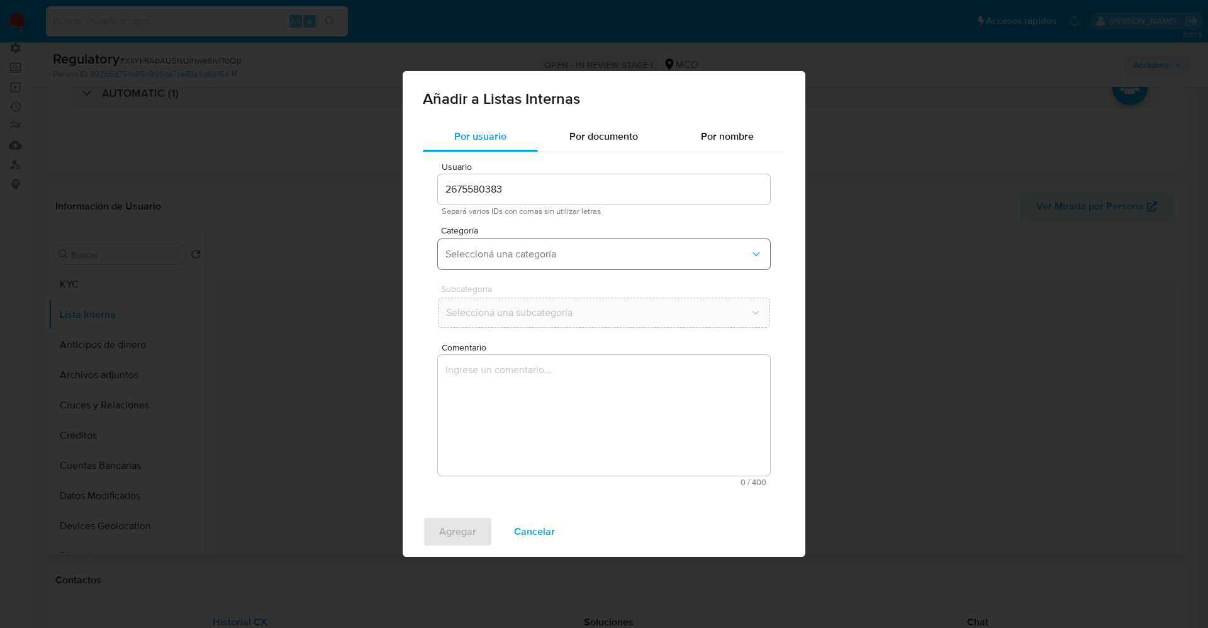
click at [553, 255] on span "Seleccioná una categoría" at bounding box center [597, 254] width 304 height 13
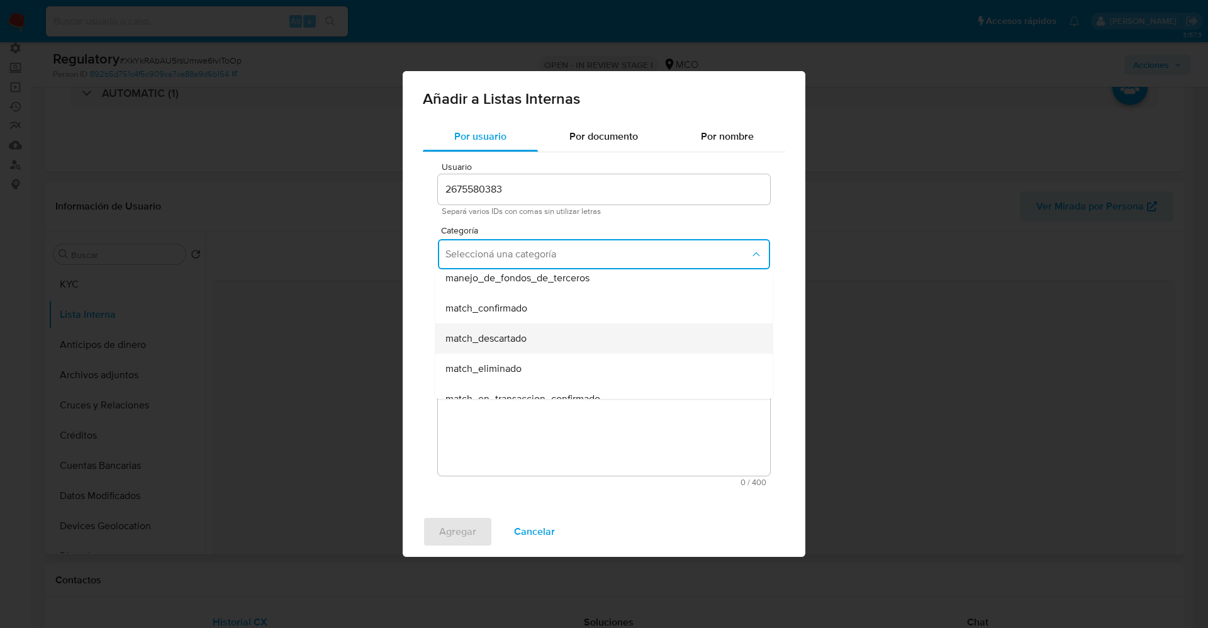
scroll to position [94, 0]
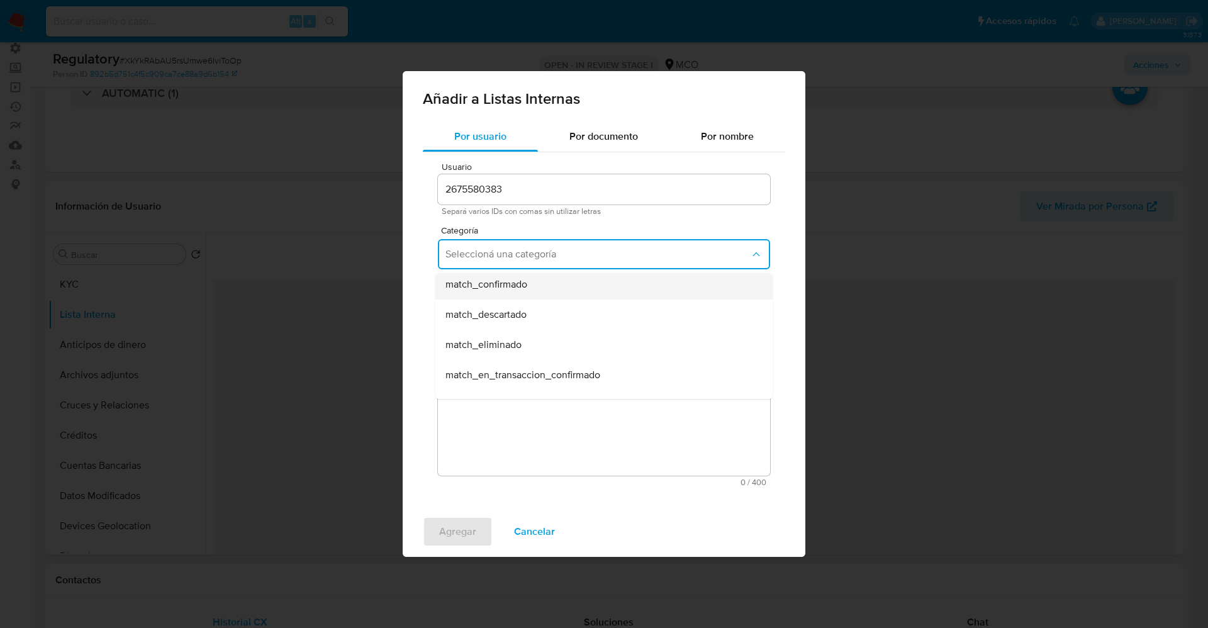
click at [527, 291] on span "match_confirmado" at bounding box center [486, 284] width 82 height 13
click at [530, 315] on span "Seleccioná una subcategoría" at bounding box center [597, 312] width 304 height 13
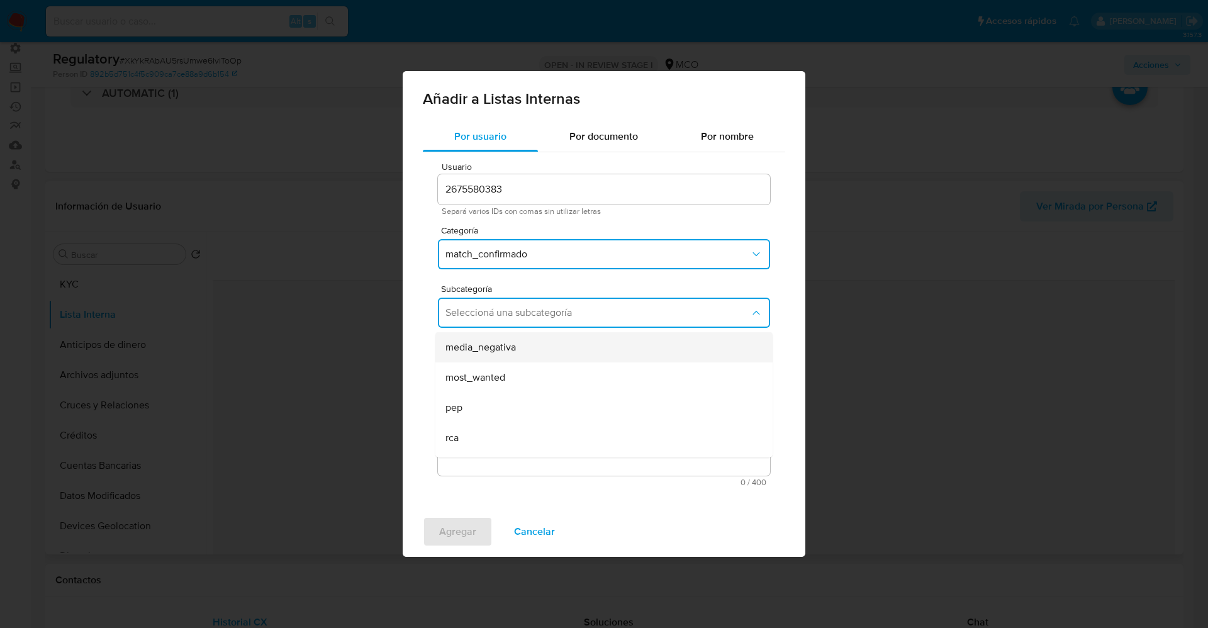
scroll to position [86, 0]
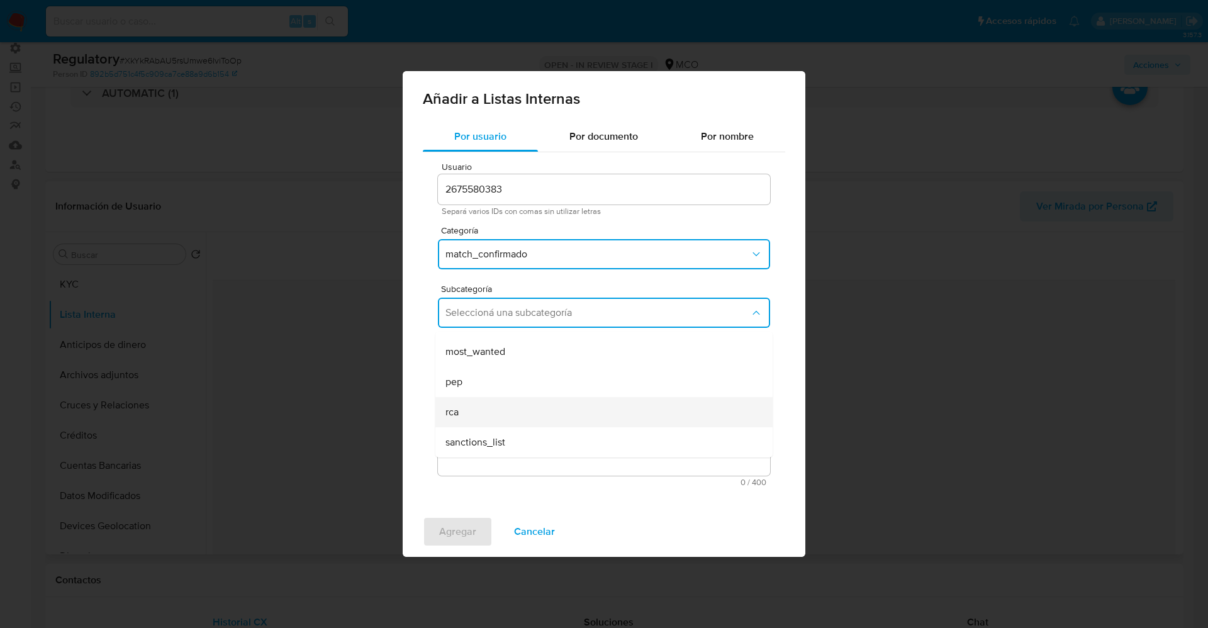
click at [487, 408] on div "rca" at bounding box center [599, 412] width 309 height 30
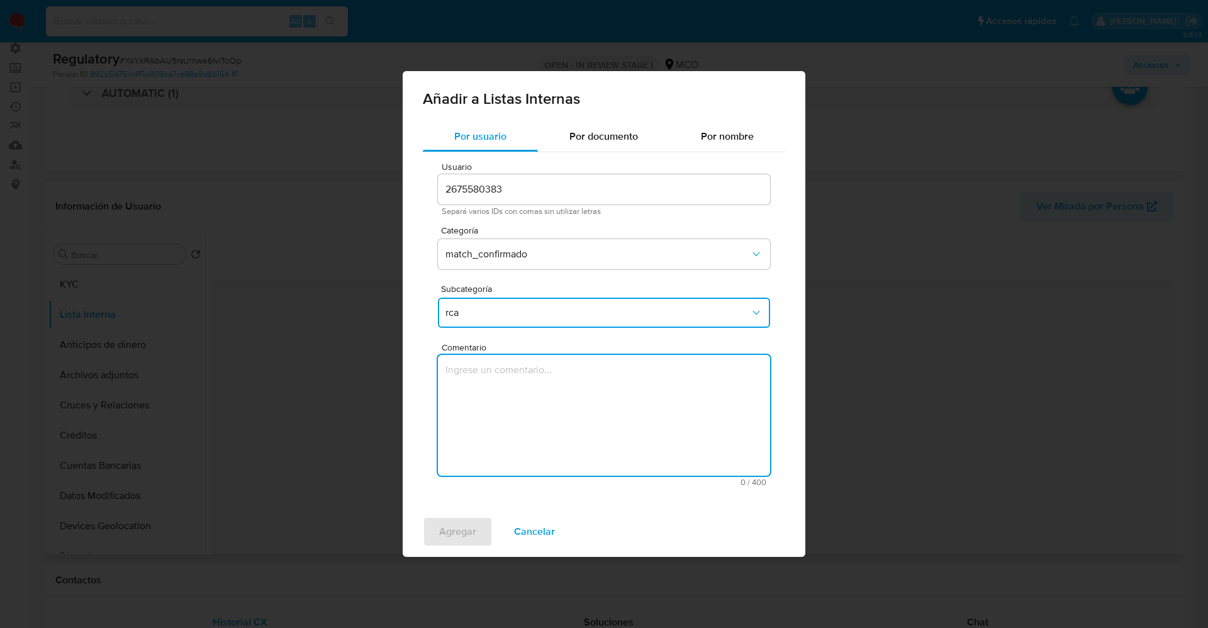
click at [487, 408] on textarea "Comentario" at bounding box center [604, 415] width 332 height 121
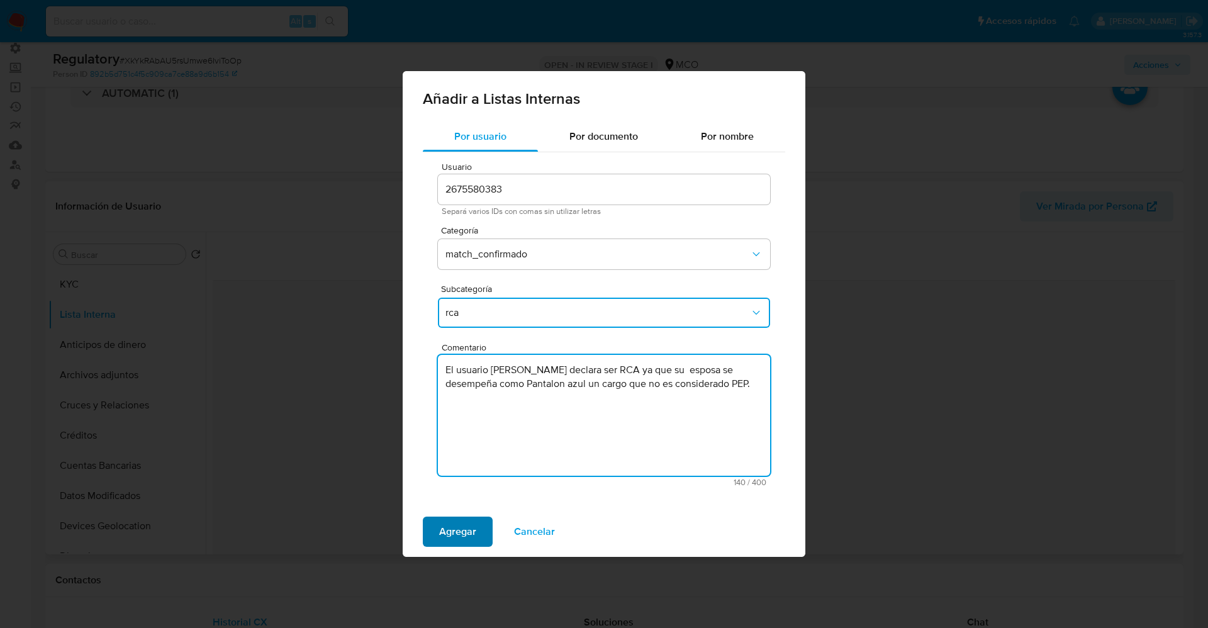
type textarea "El usuario John Farley Marin Hincapie declara ser RCA ya que su esposa se desem…"
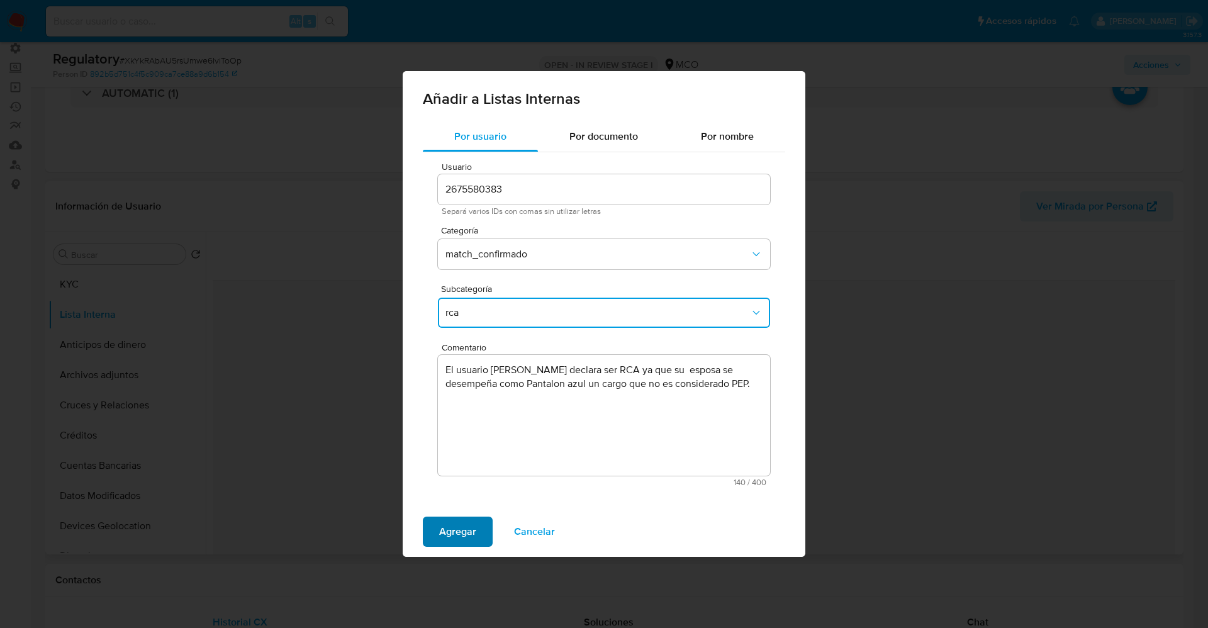
click at [447, 520] on span "Agregar" at bounding box center [457, 532] width 37 height 28
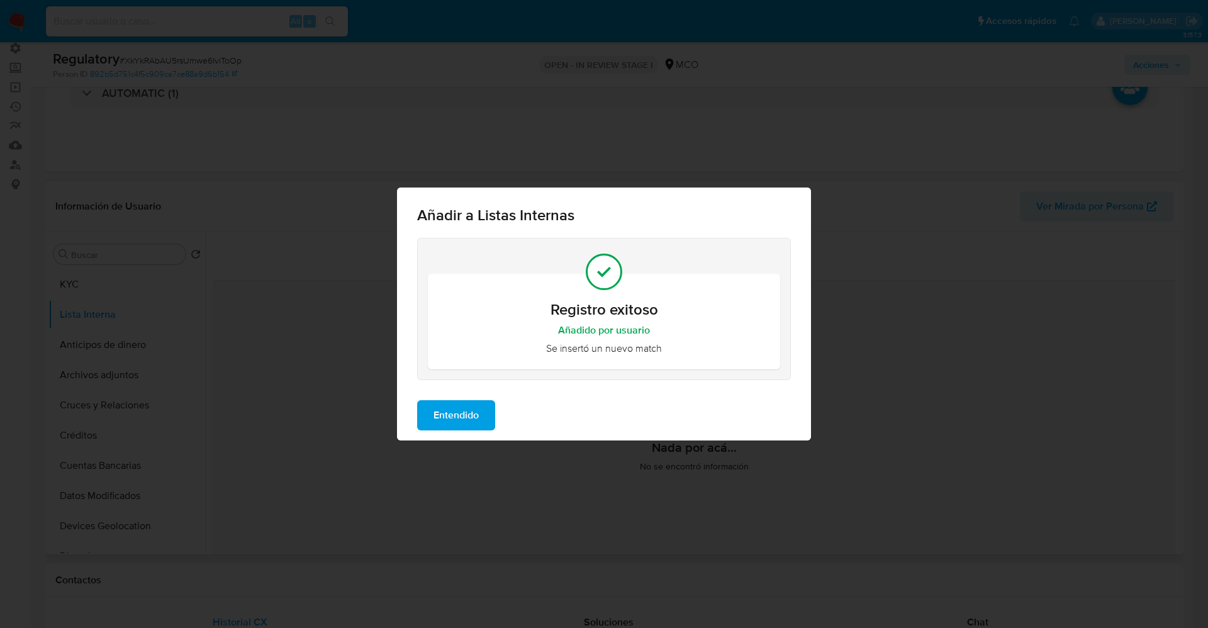
click at [470, 404] on span "Entendido" at bounding box center [455, 415] width 45 height 28
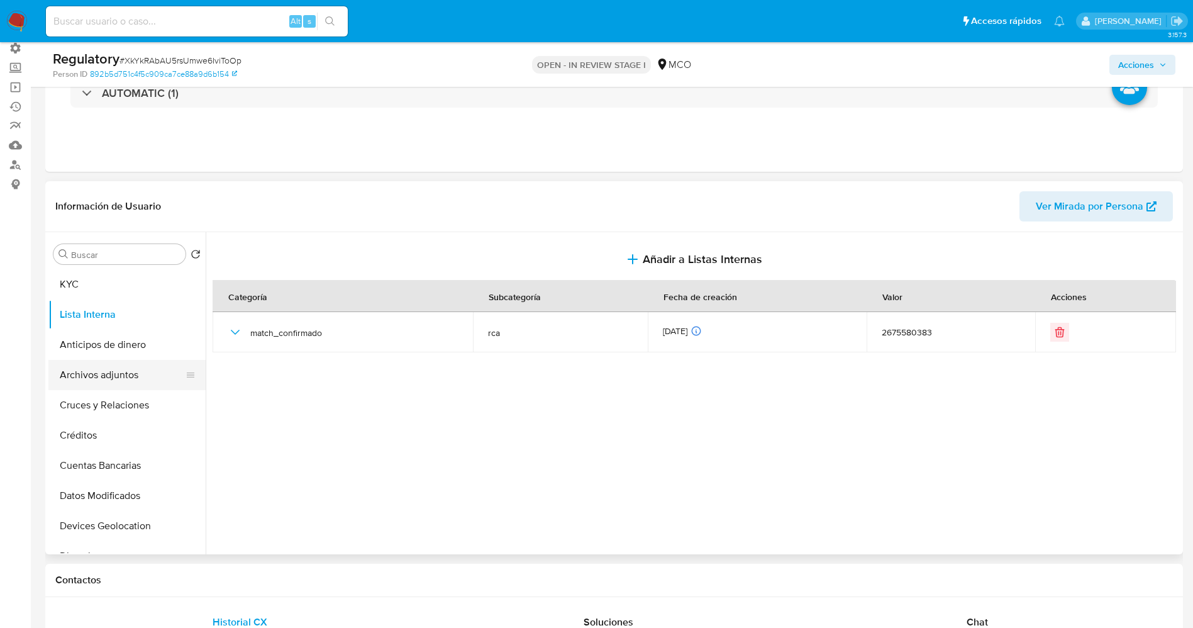
click at [108, 379] on button "Archivos adjuntos" at bounding box center [121, 375] width 147 height 30
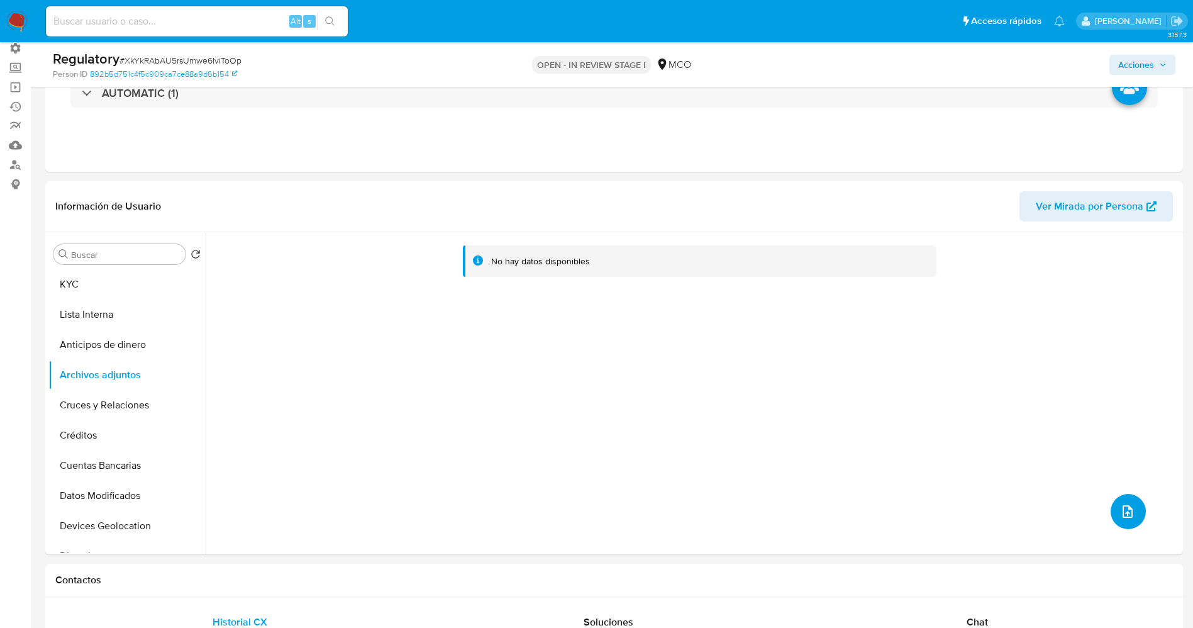
click at [1130, 516] on span "upload-file" at bounding box center [1127, 511] width 15 height 15
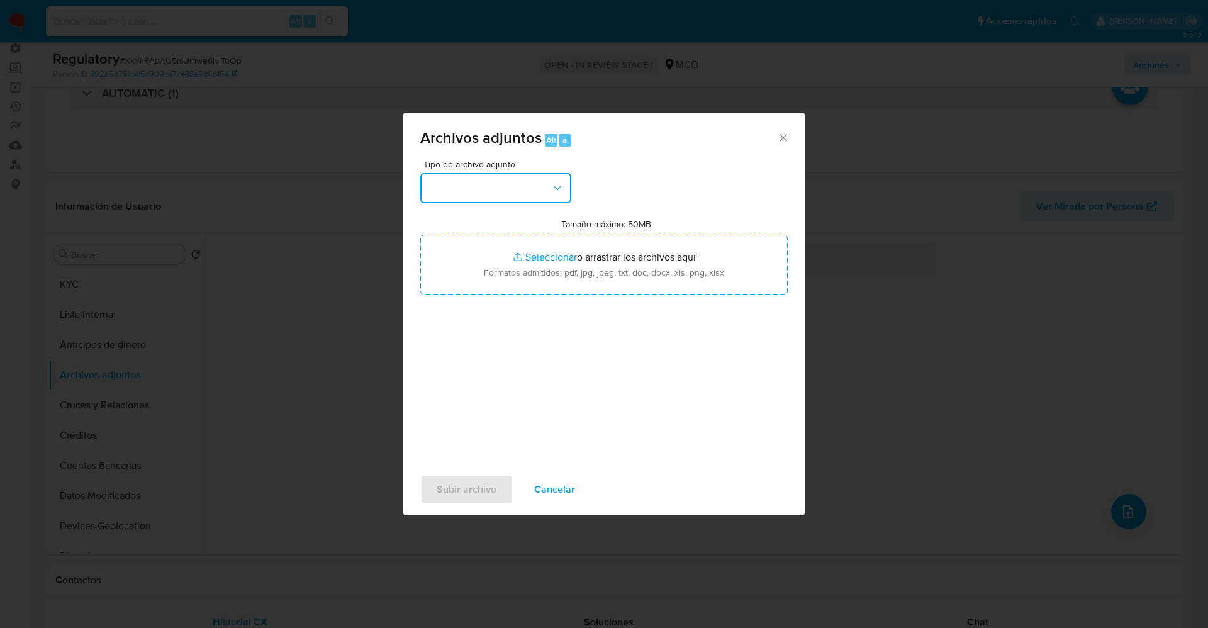
click at [554, 184] on icon "button" at bounding box center [557, 188] width 13 height 13
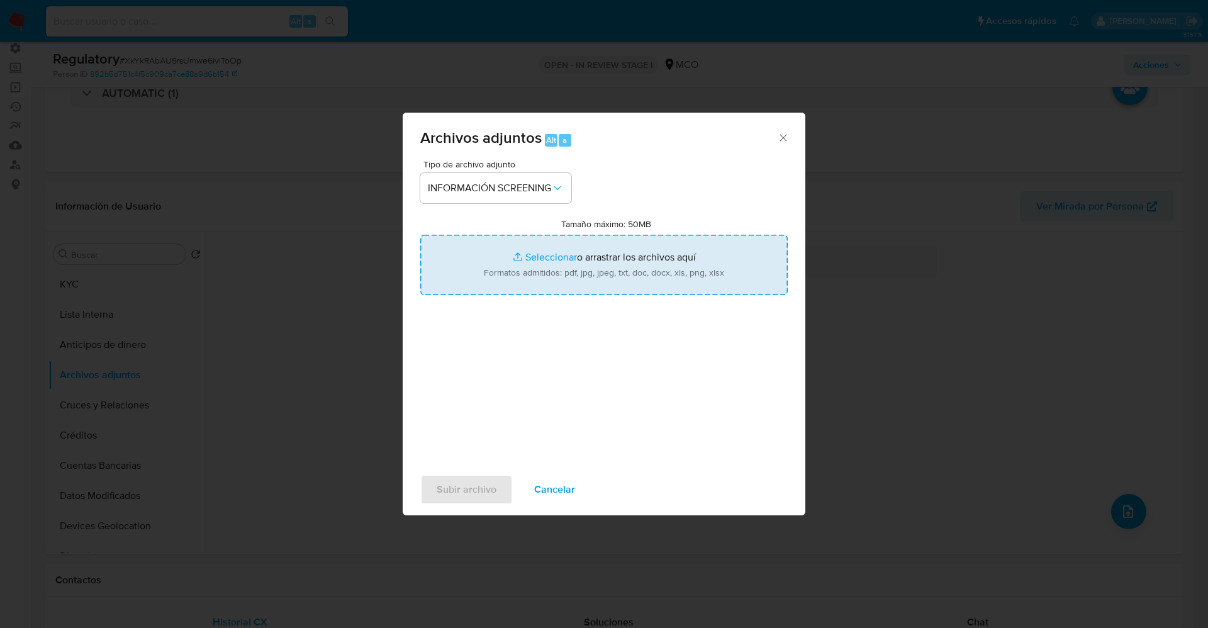
type input "C:\fakepath\CaseDossierReport_5jb8awq6trkw1k03faz15oqft.pdf"
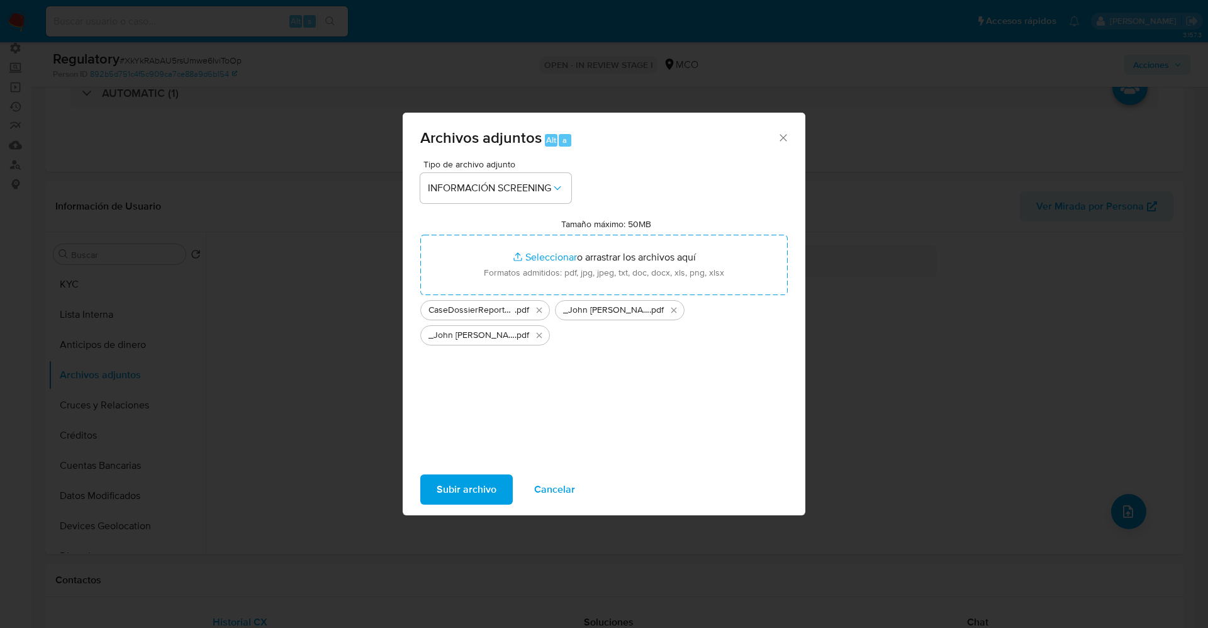
click at [483, 486] on span "Subir archivo" at bounding box center [467, 490] width 60 height 28
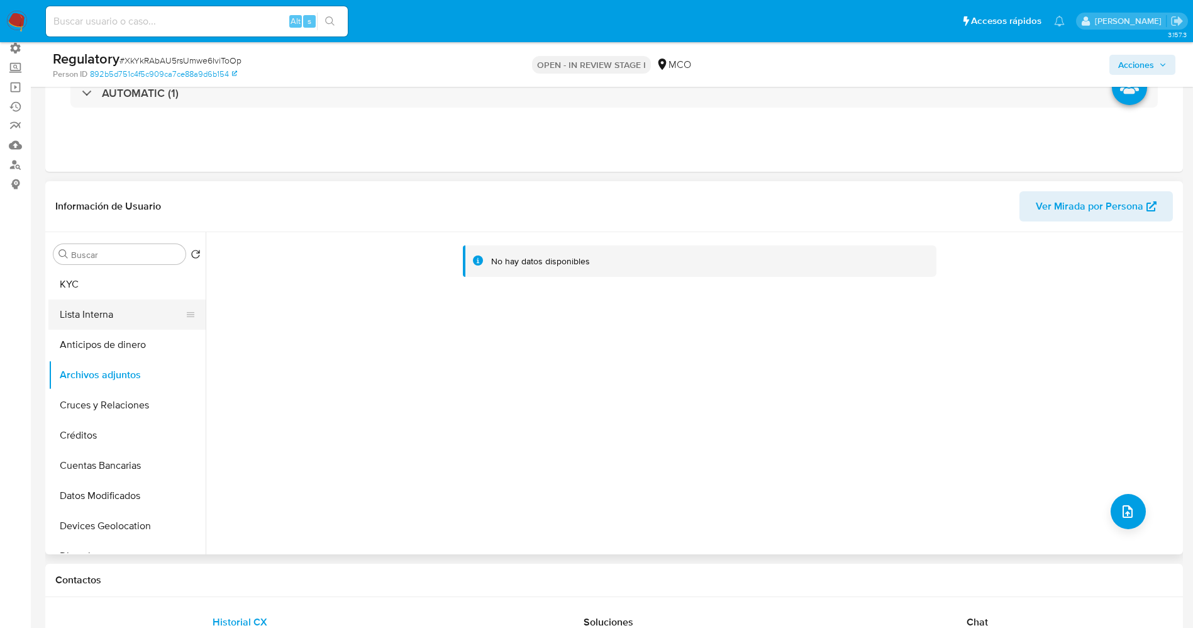
click at [90, 313] on button "Lista Interna" at bounding box center [121, 314] width 147 height 30
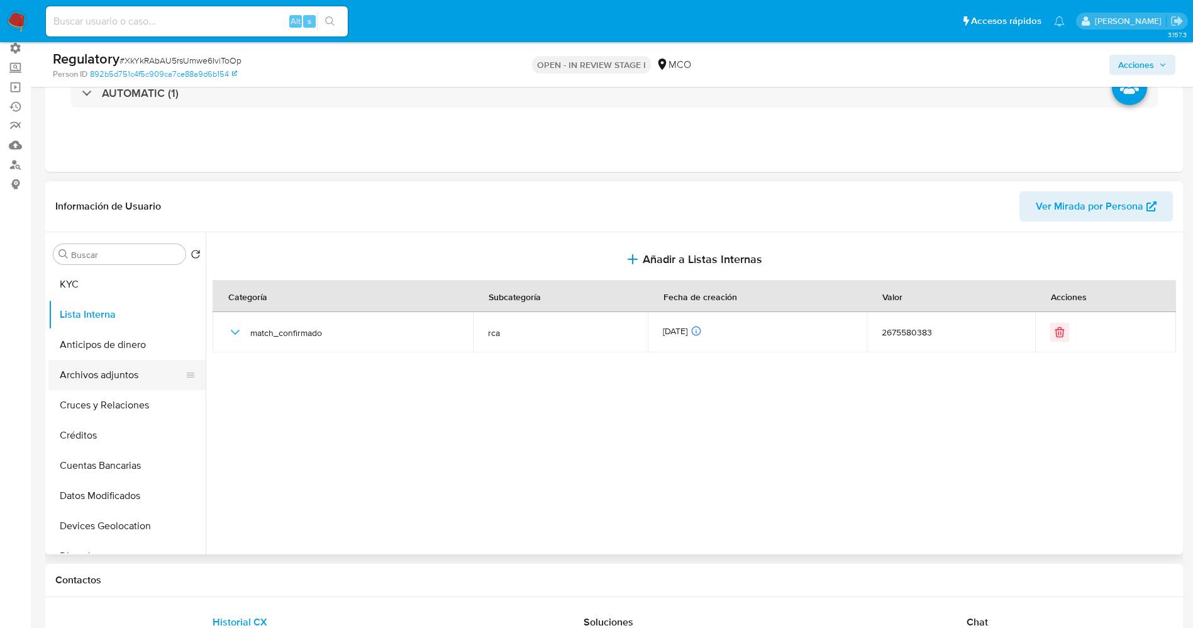
click at [112, 371] on button "Archivos adjuntos" at bounding box center [121, 375] width 147 height 30
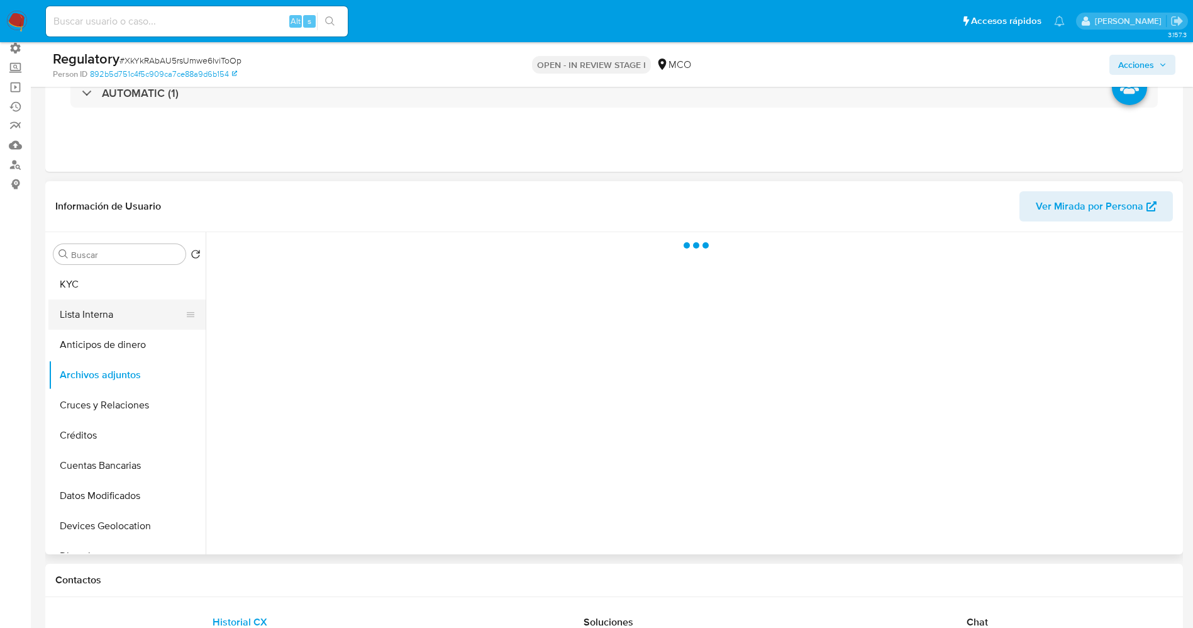
click at [105, 326] on button "Lista Interna" at bounding box center [121, 314] width 147 height 30
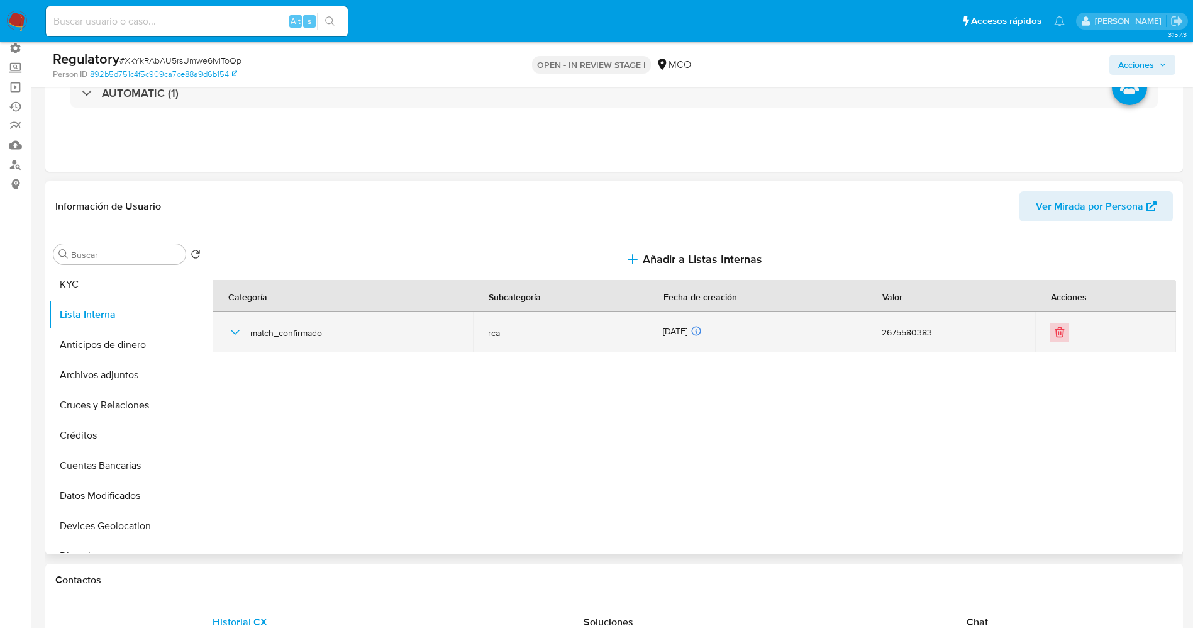
click at [1055, 334] on icon "Eliminar" at bounding box center [1060, 332] width 13 height 13
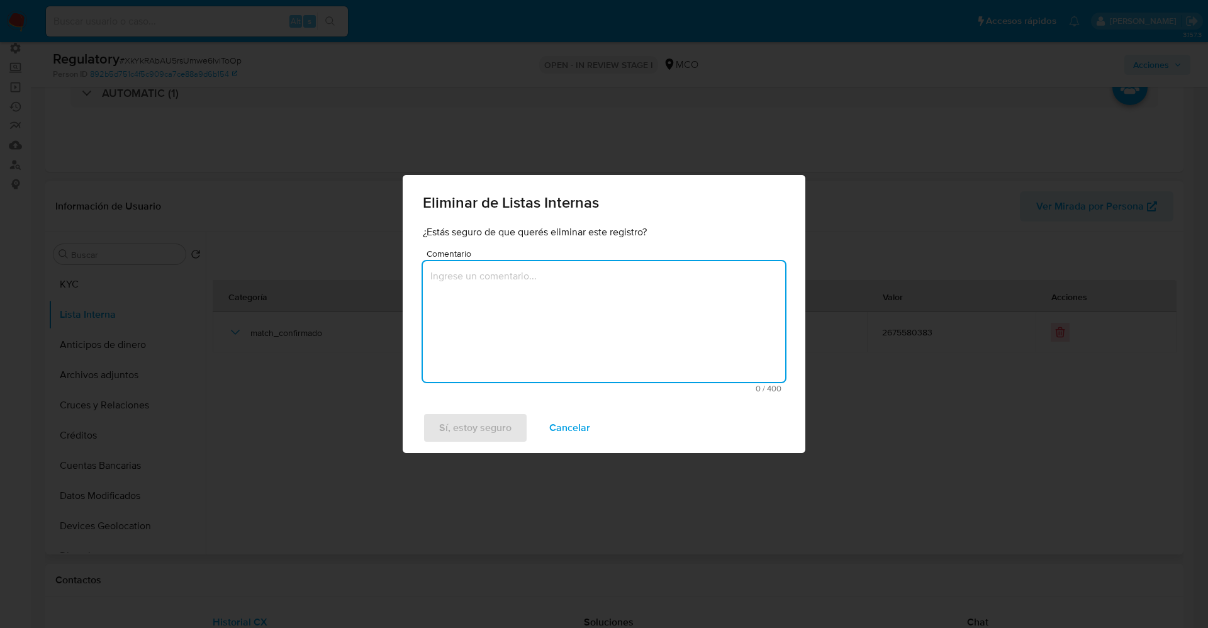
click at [614, 328] on textarea "Comentario" at bounding box center [604, 321] width 362 height 121
type textarea "Se trata de un descartadi"
click at [492, 443] on div "Sí, estoy seguro Cancelar" at bounding box center [604, 428] width 403 height 50
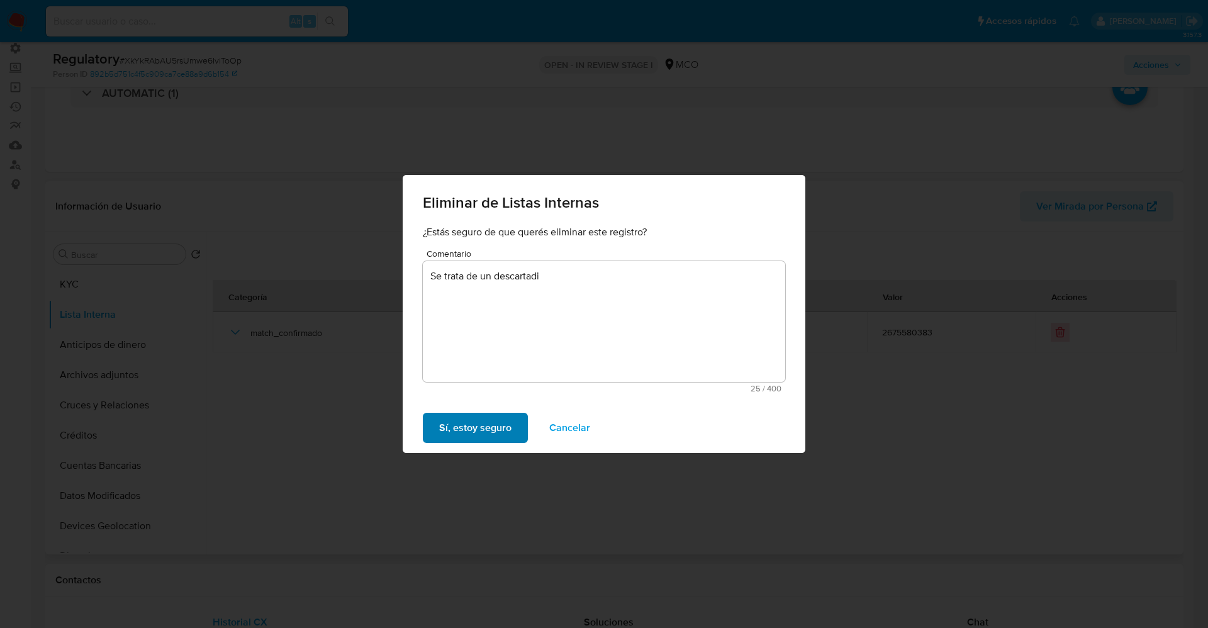
click at [493, 436] on span "Sí, estoy seguro" at bounding box center [475, 428] width 72 height 28
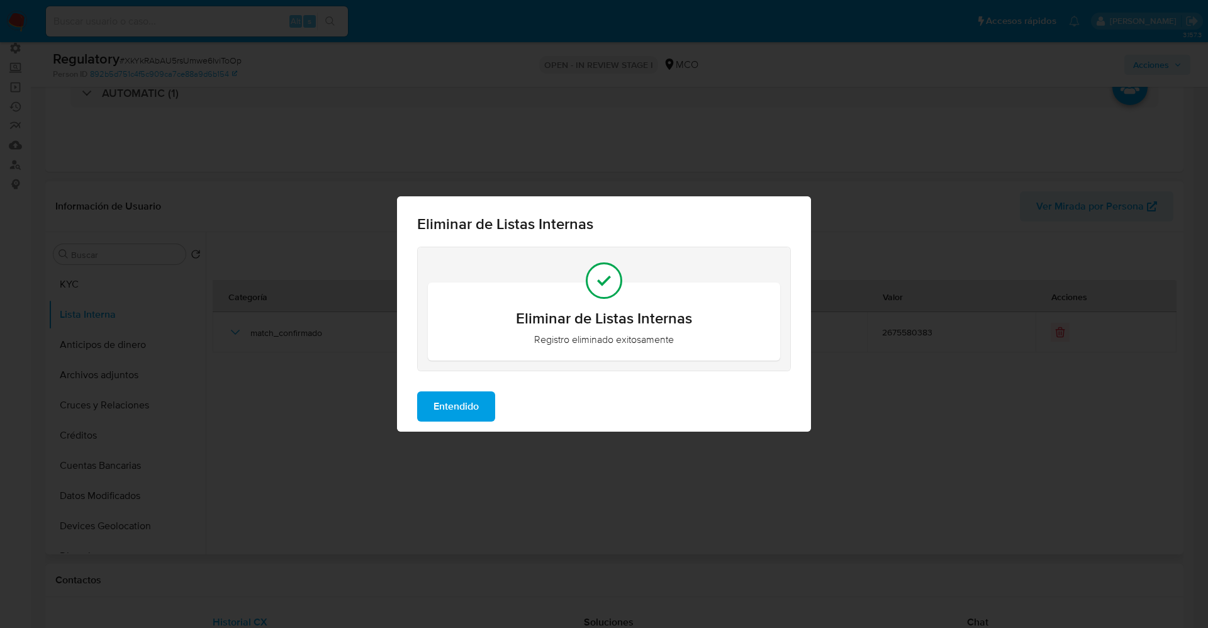
click at [481, 398] on button "Entendido" at bounding box center [456, 406] width 78 height 30
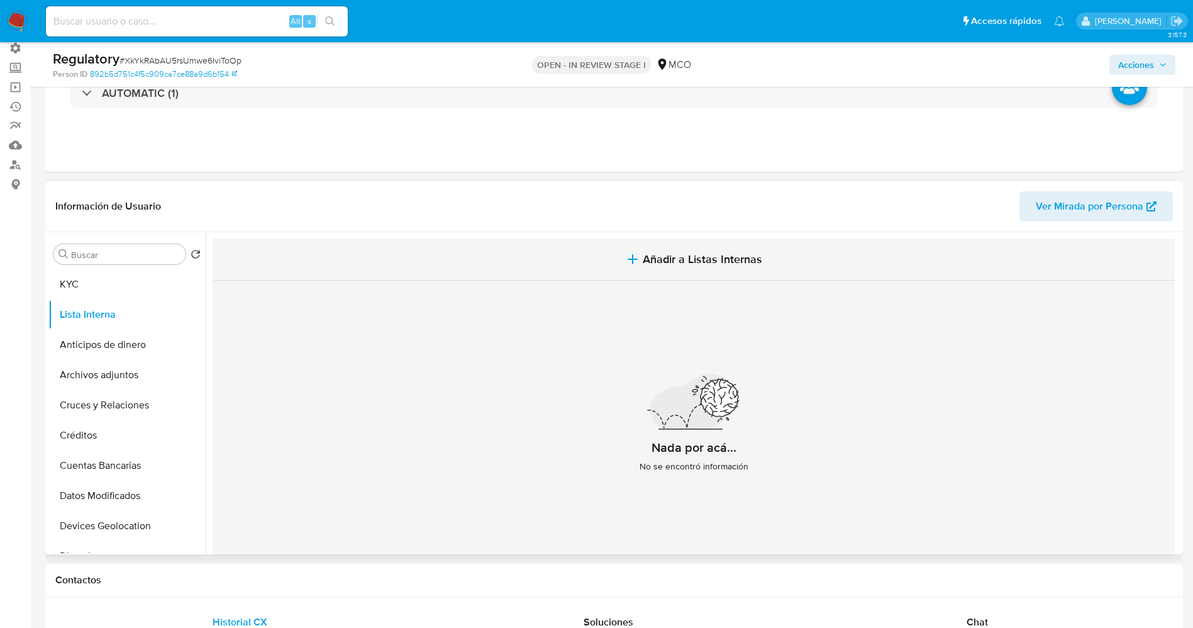
click at [698, 266] on span "Añadir a Listas Internas" at bounding box center [703, 259] width 120 height 14
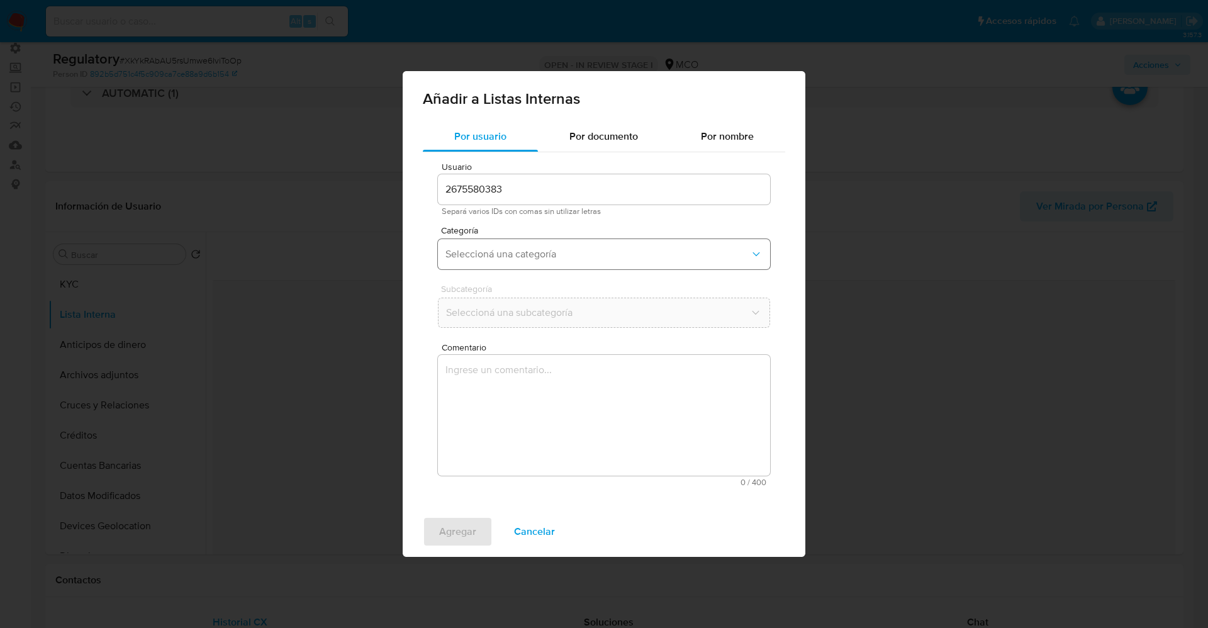
click at [570, 256] on span "Seleccioná una categoría" at bounding box center [597, 254] width 304 height 13
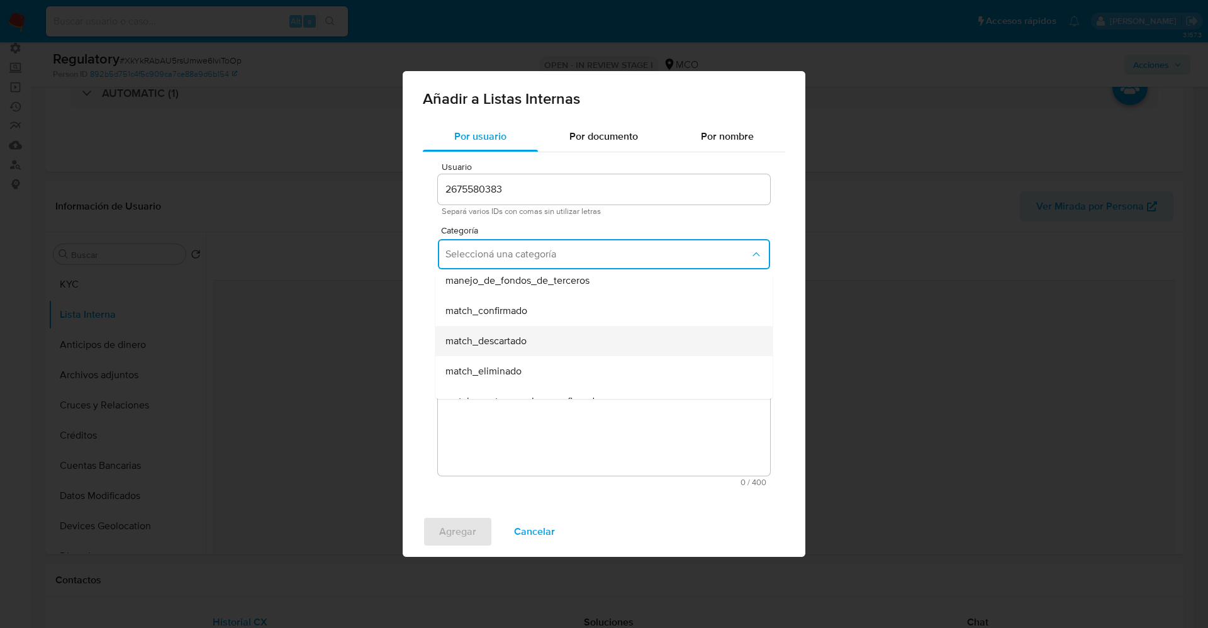
scroll to position [94, 0]
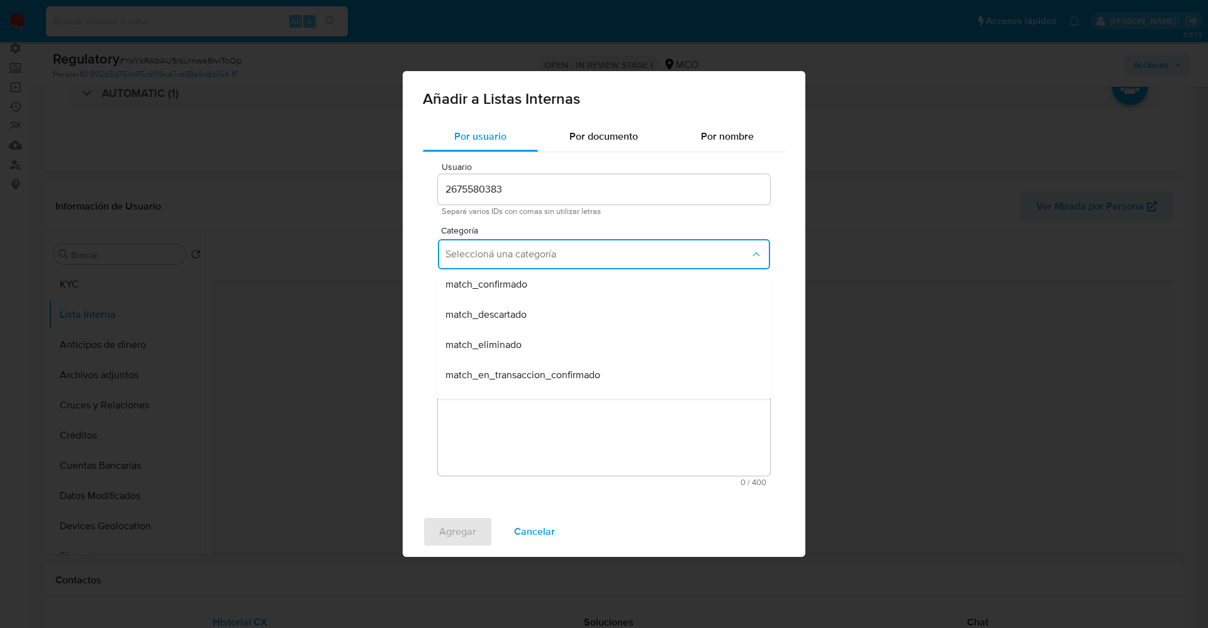
click at [544, 308] on div "match_descartado" at bounding box center [599, 314] width 309 height 30
click at [544, 308] on span "Seleccioná una subcategoría" at bounding box center [597, 312] width 304 height 13
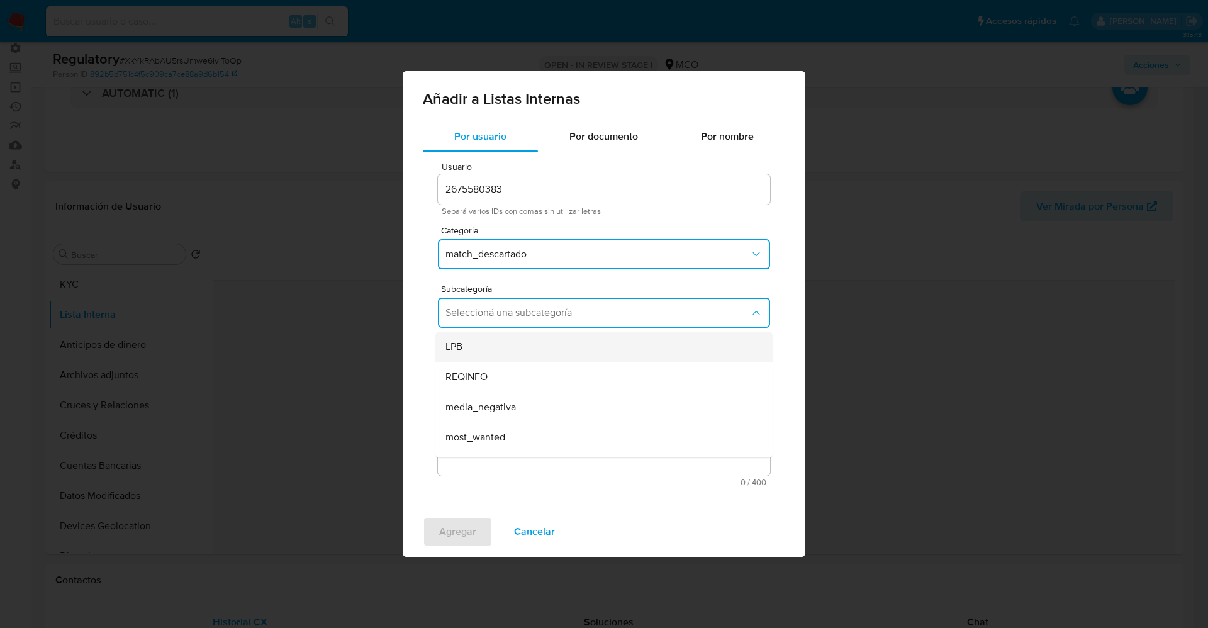
scroll to position [86, 0]
click at [499, 376] on div "pep" at bounding box center [599, 382] width 309 height 30
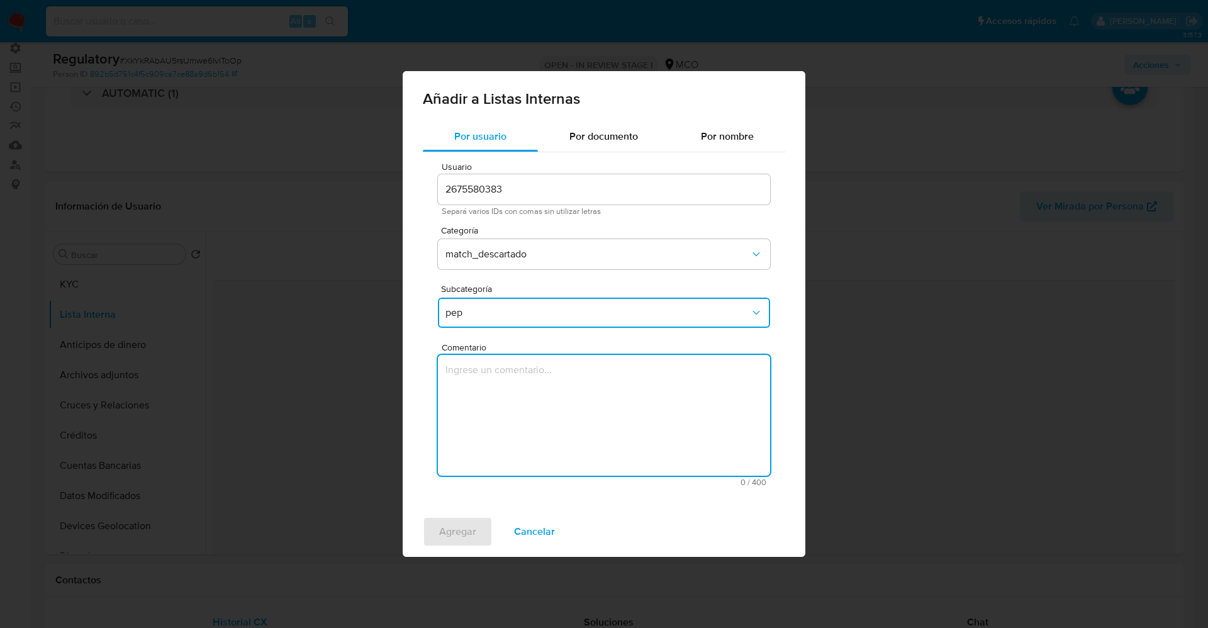
click at [499, 376] on textarea "Comentario" at bounding box center [604, 415] width 332 height 121
click at [488, 315] on span "pep" at bounding box center [597, 312] width 304 height 13
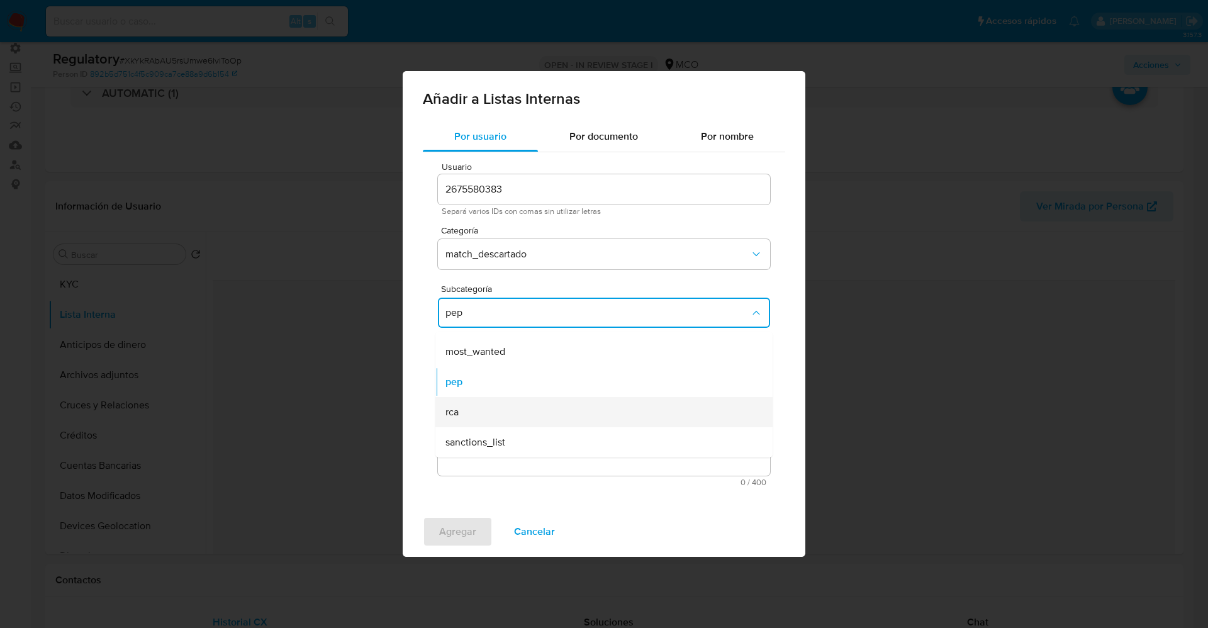
click at [477, 411] on div "rca" at bounding box center [599, 412] width 309 height 30
click at [477, 411] on textarea "Comentario" at bounding box center [604, 415] width 332 height 121
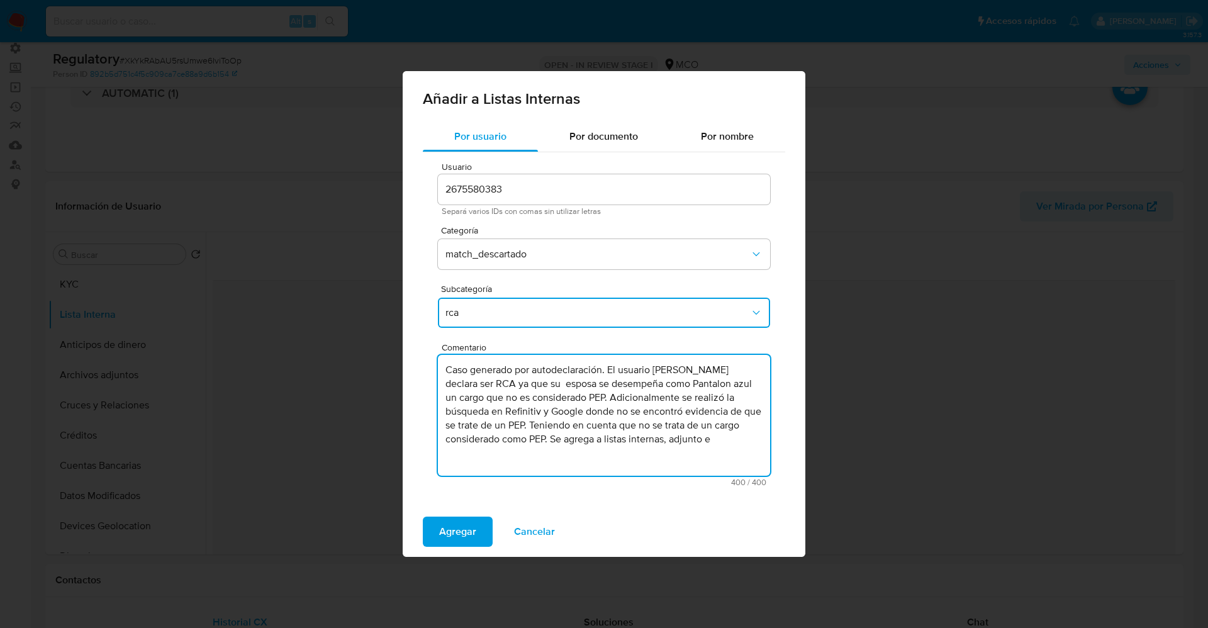
drag, startPoint x: 450, startPoint y: 367, endPoint x: 594, endPoint y: 388, distance: 145.0
click at [594, 388] on textarea "Caso generado por autodeclaración. El usuario John Farley Marin Hincapie declar…" at bounding box center [604, 415] width 332 height 121
drag, startPoint x: 605, startPoint y: 418, endPoint x: 682, endPoint y: 435, distance: 78.5
click at [682, 435] on textarea "Su esposa se desempeña como Pantalon azul un cargo que no es considerado PEP. A…" at bounding box center [604, 415] width 332 height 121
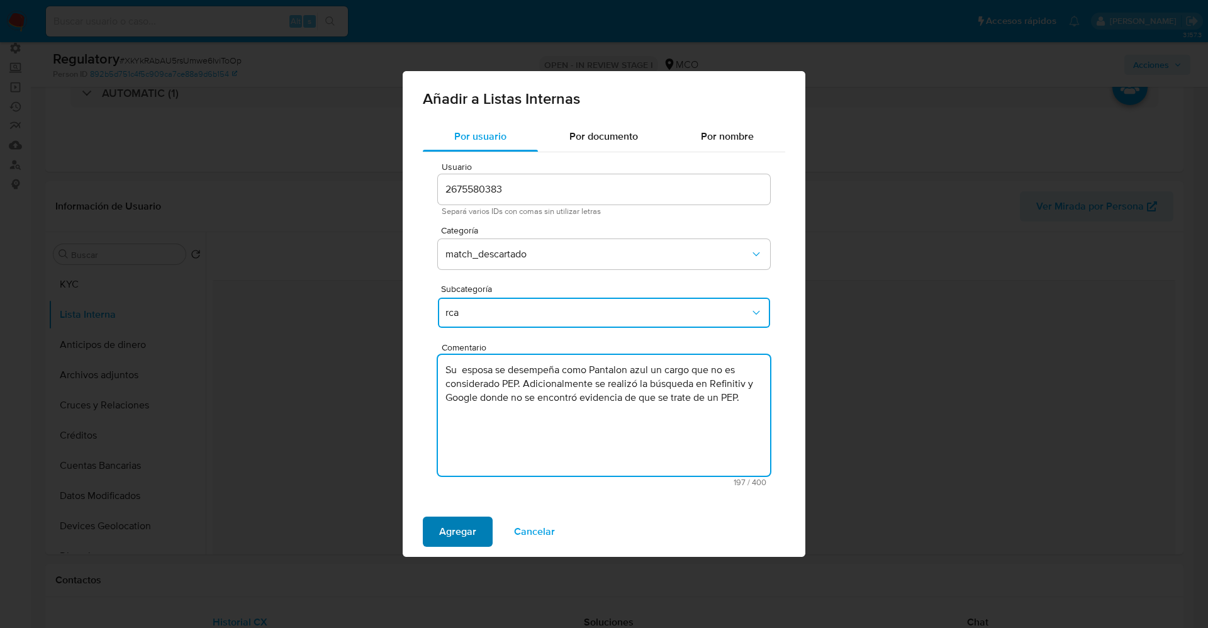
type textarea "Su esposa se desempeña como Pantalon azul un cargo que no es considerado PEP. A…"
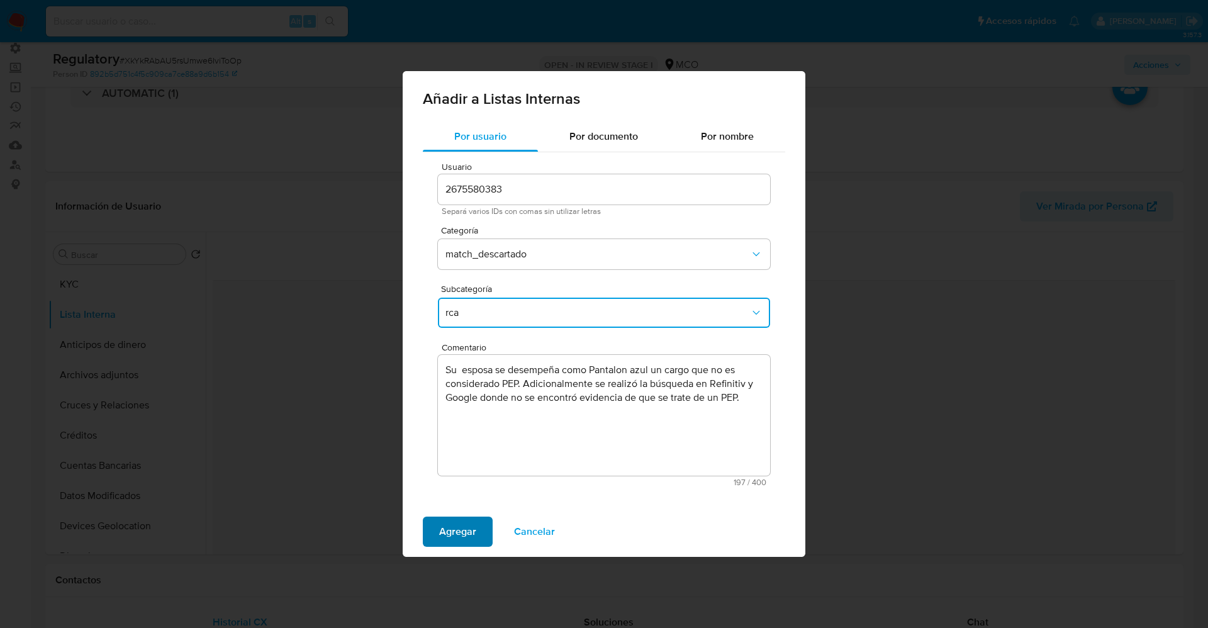
click at [461, 525] on span "Agregar" at bounding box center [457, 532] width 37 height 28
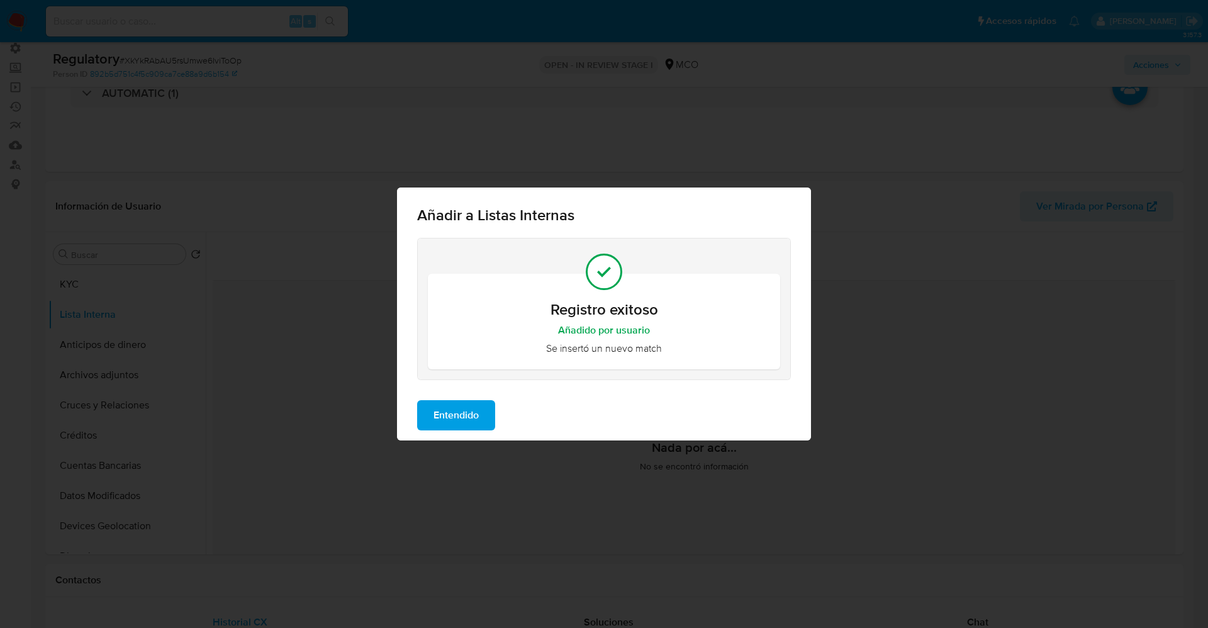
click at [458, 408] on span "Entendido" at bounding box center [455, 415] width 45 height 28
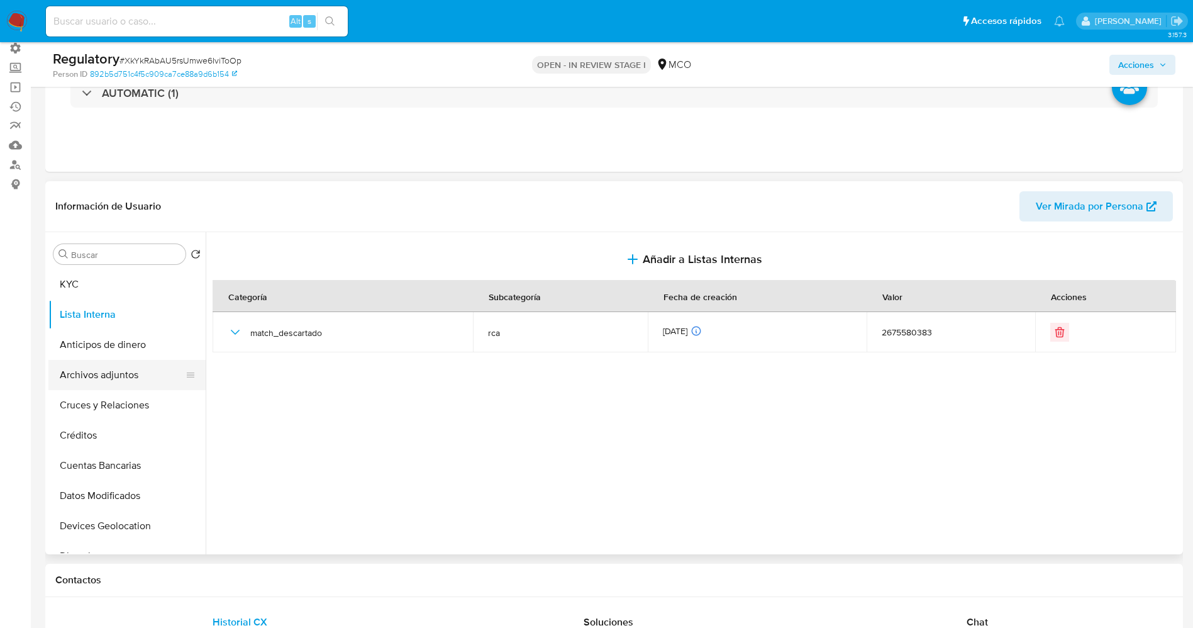
click at [74, 380] on button "Archivos adjuntos" at bounding box center [121, 375] width 147 height 30
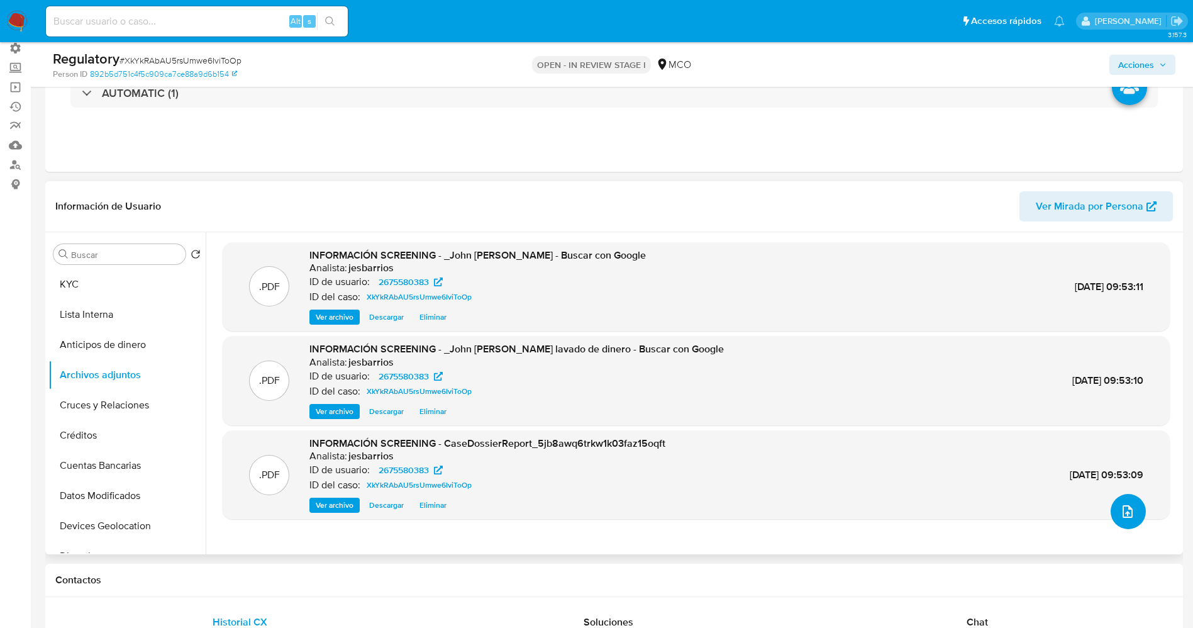
click at [1120, 506] on span "upload-file" at bounding box center [1127, 511] width 15 height 15
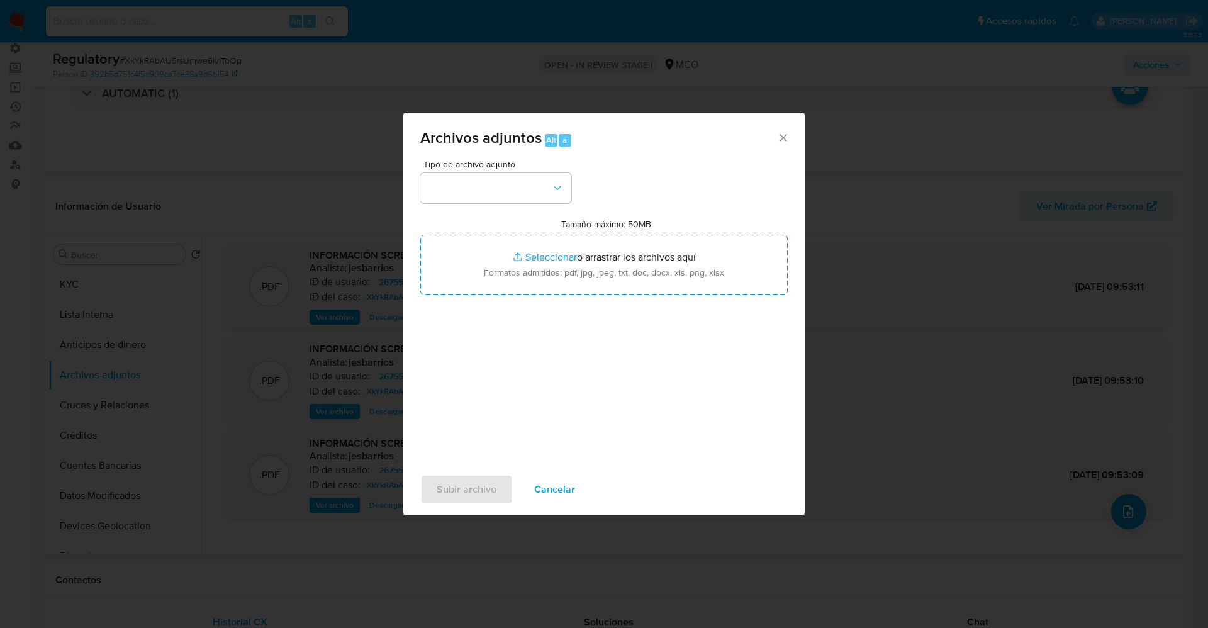
click at [550, 489] on span "Cancelar" at bounding box center [554, 490] width 41 height 28
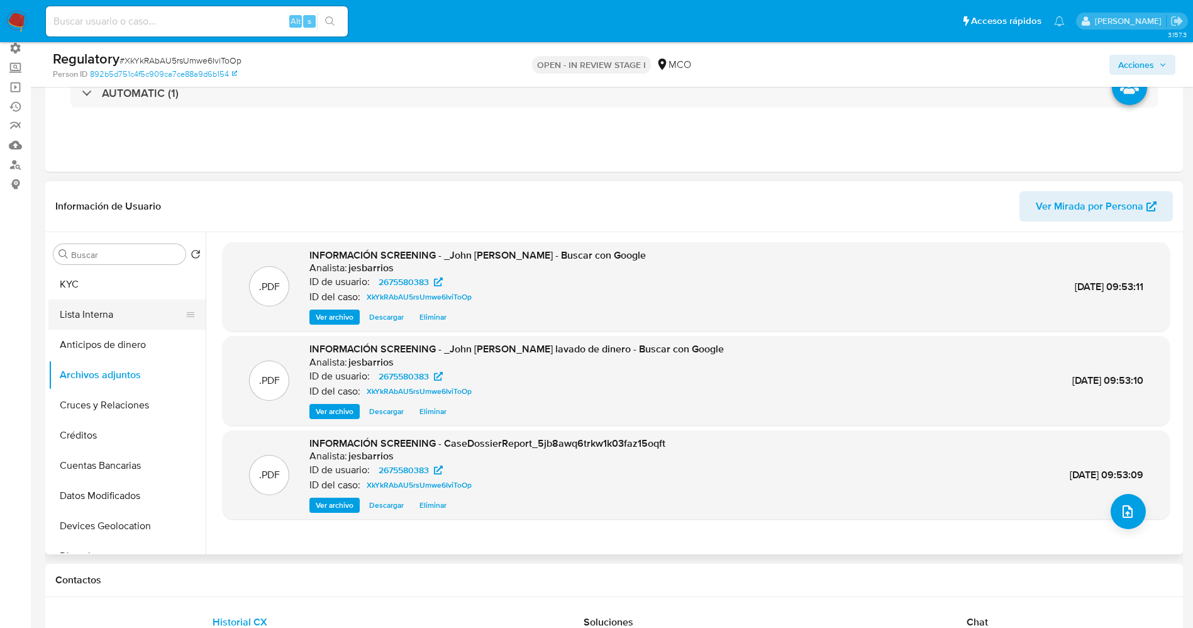
click at [75, 315] on button "Lista Interna" at bounding box center [121, 314] width 147 height 30
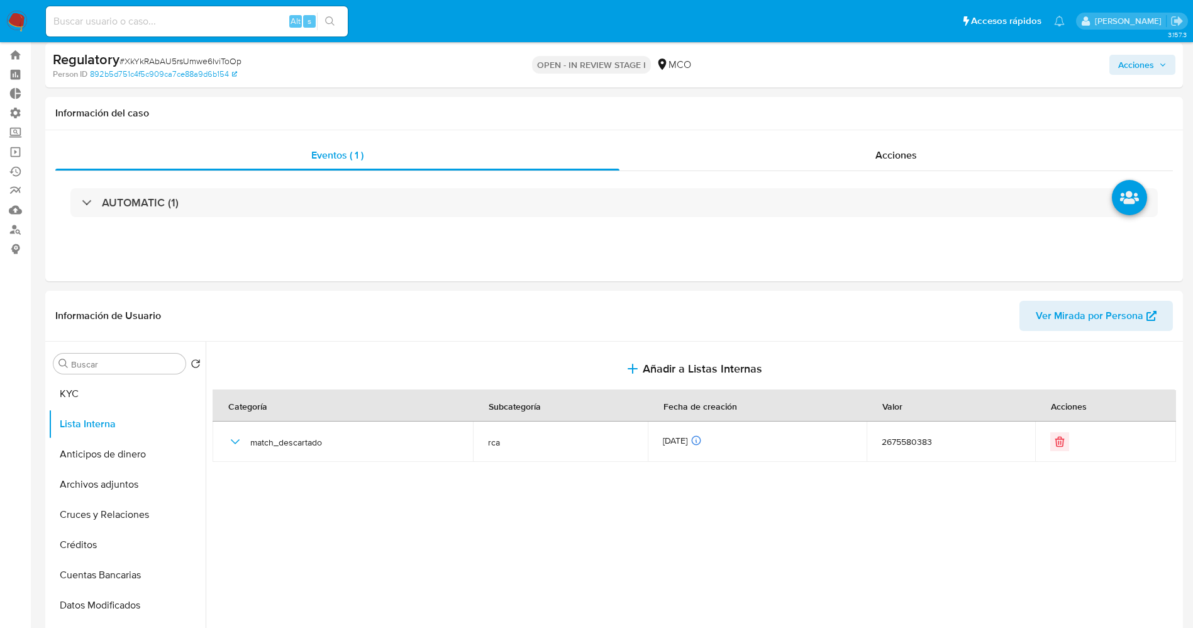
scroll to position [0, 0]
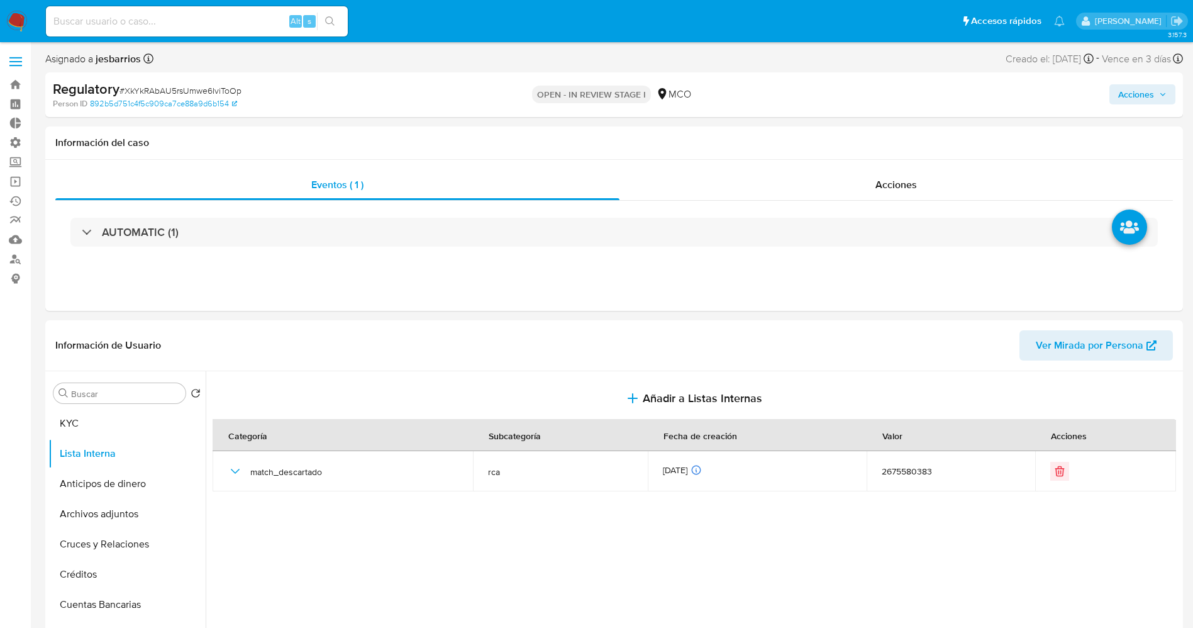
click at [1132, 97] on span "Acciones" at bounding box center [1136, 94] width 36 height 20
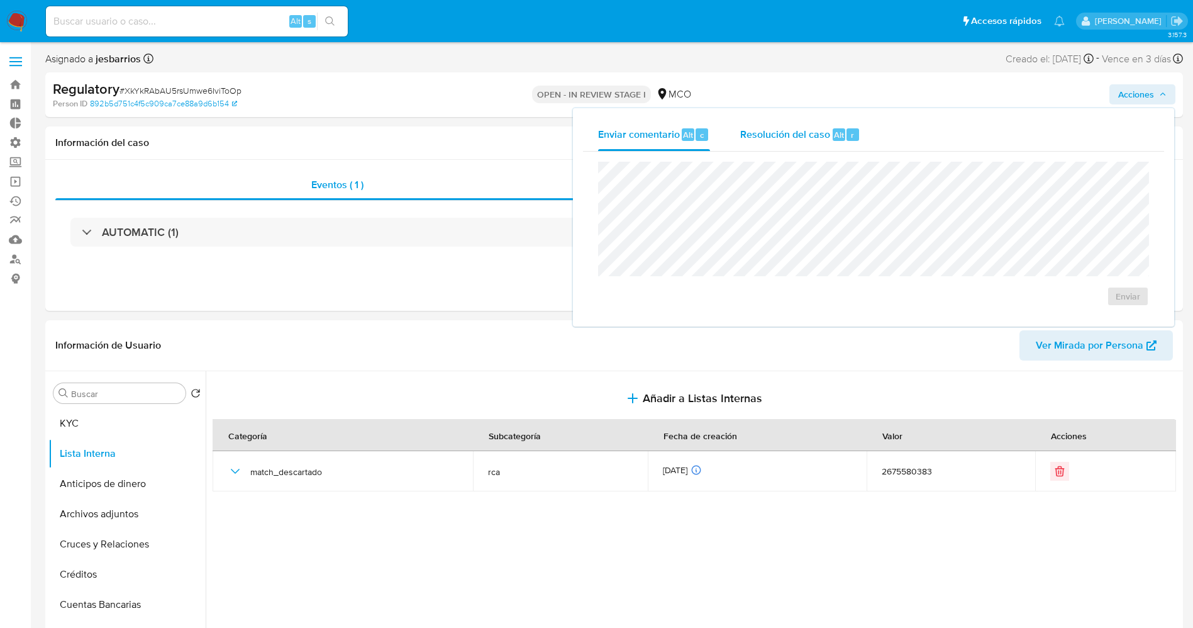
click at [799, 123] on div "Resolución del caso Alt r" at bounding box center [800, 134] width 120 height 33
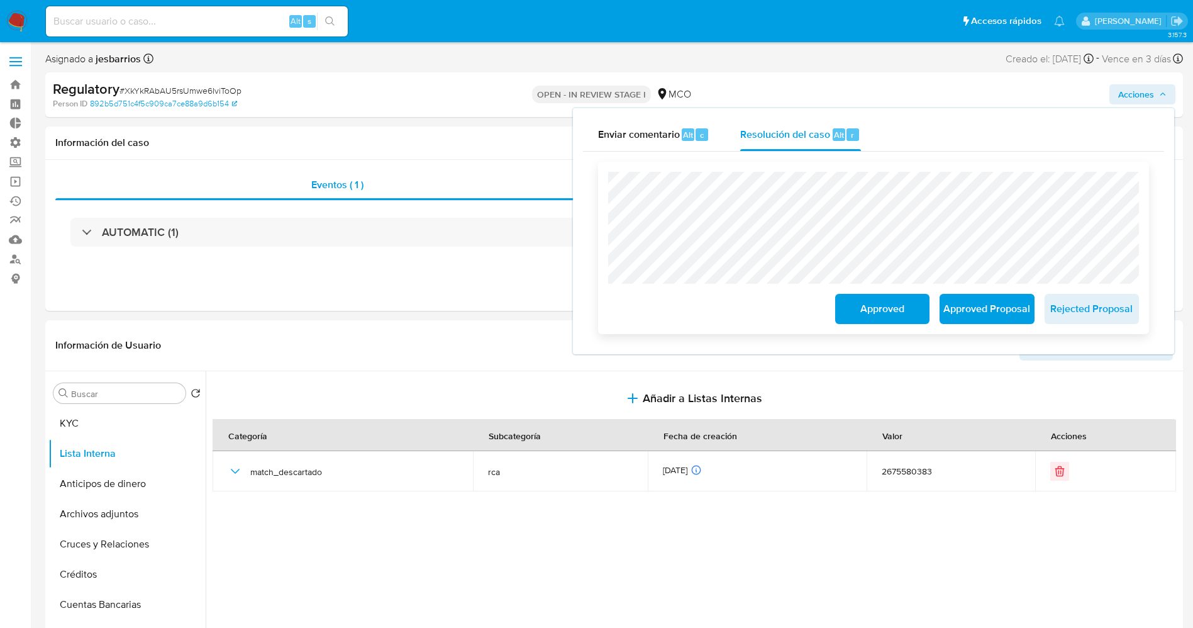
click at [913, 301] on span "Approved" at bounding box center [883, 309] width 62 height 28
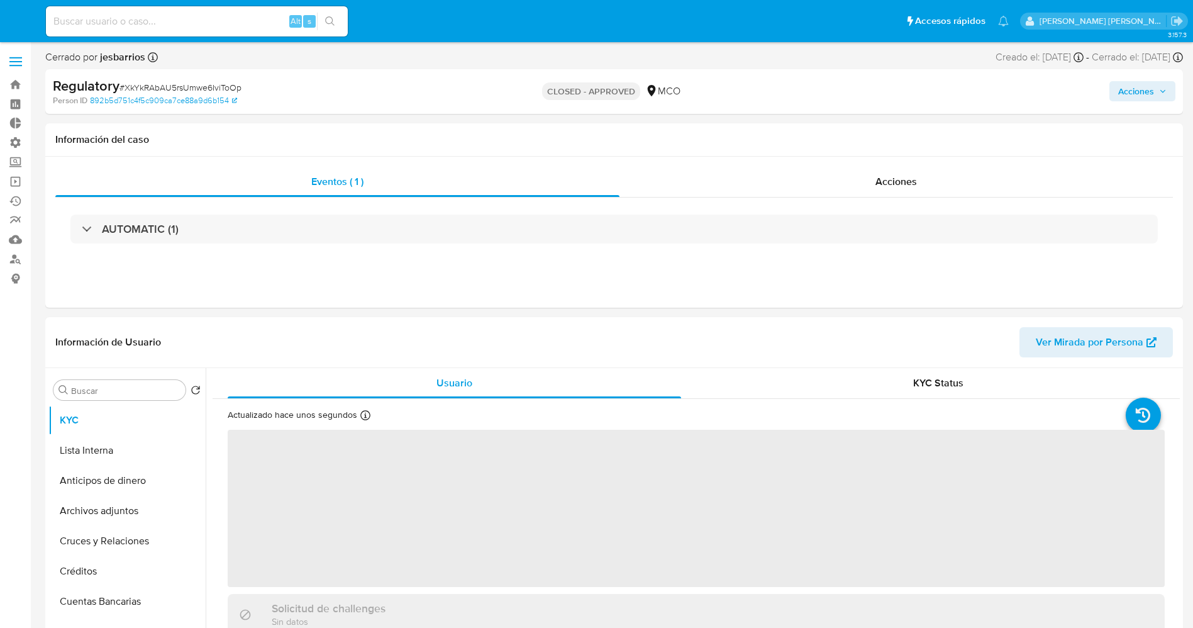
select select "10"
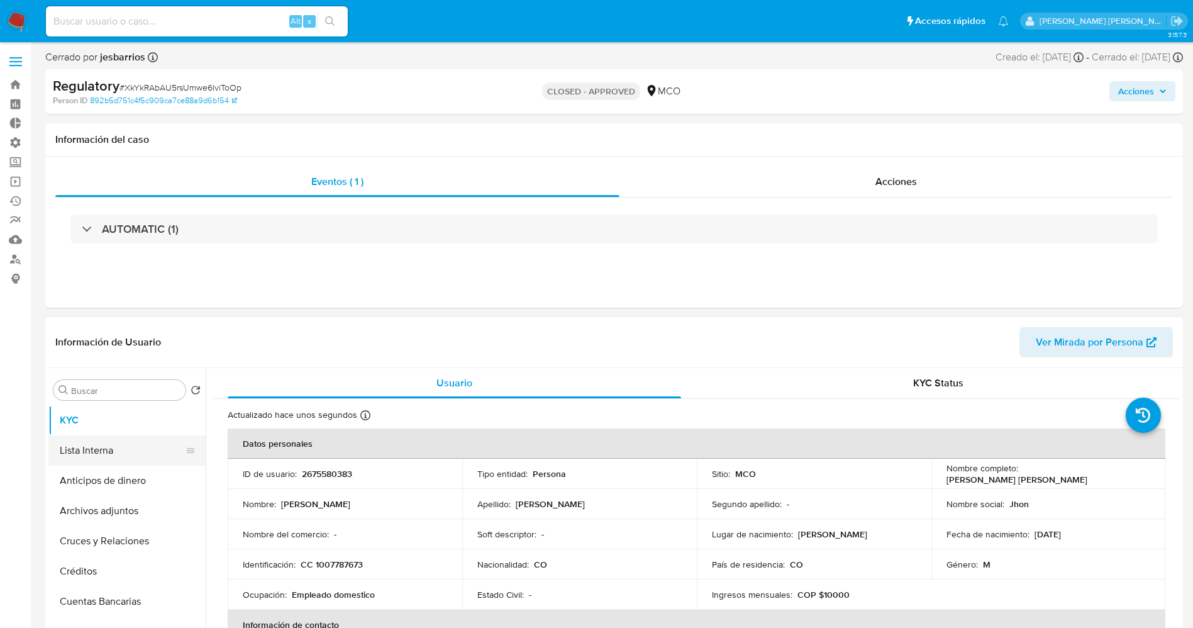
click at [91, 446] on button "Lista Interna" at bounding box center [121, 450] width 147 height 30
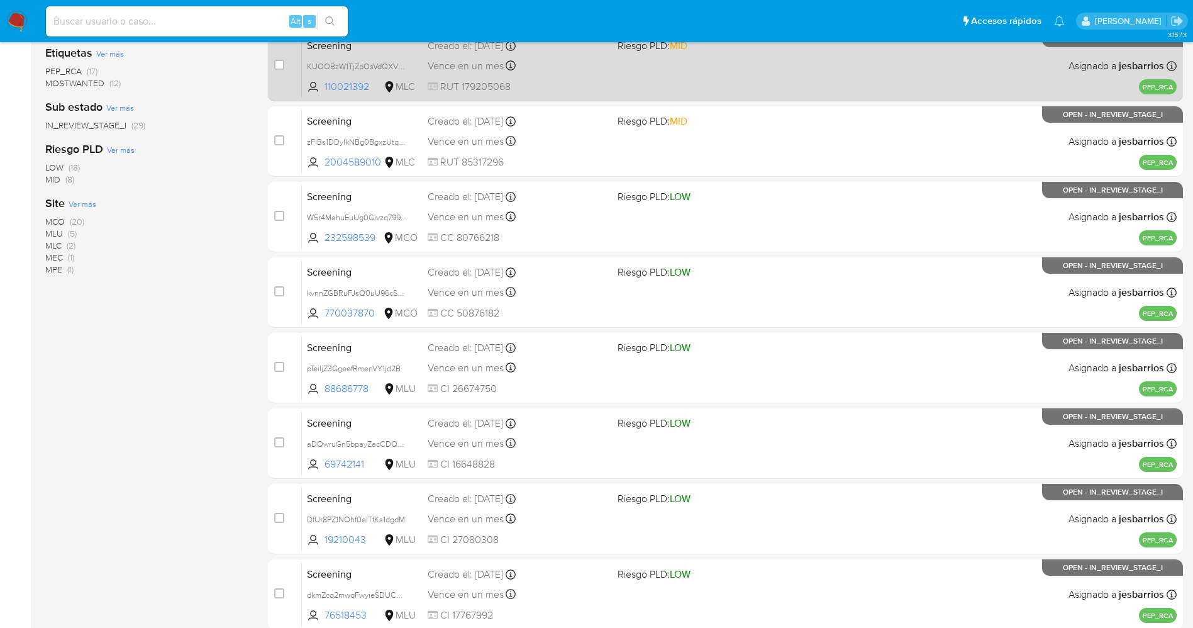
scroll to position [365, 0]
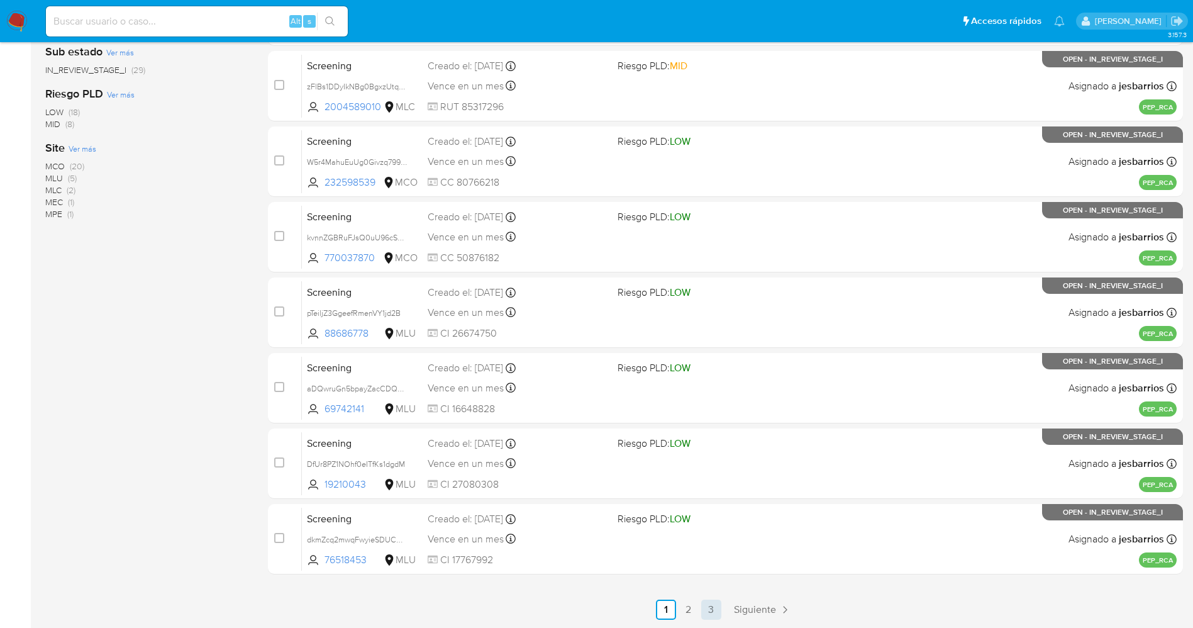
click at [709, 603] on link "3" at bounding box center [711, 609] width 20 height 20
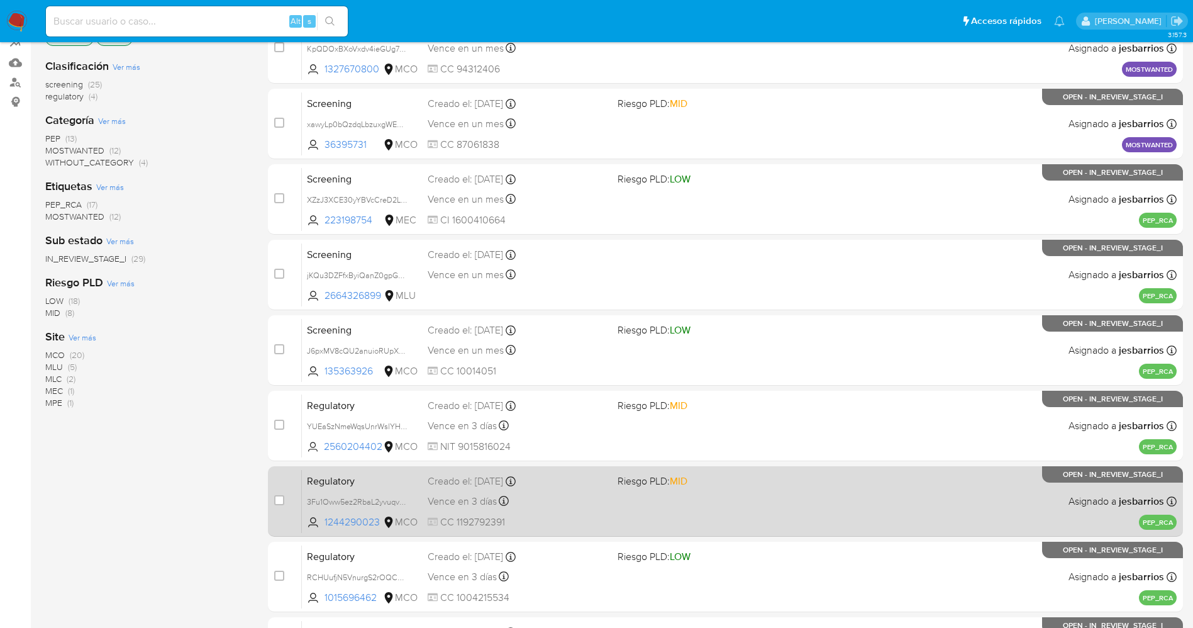
scroll to position [290, 0]
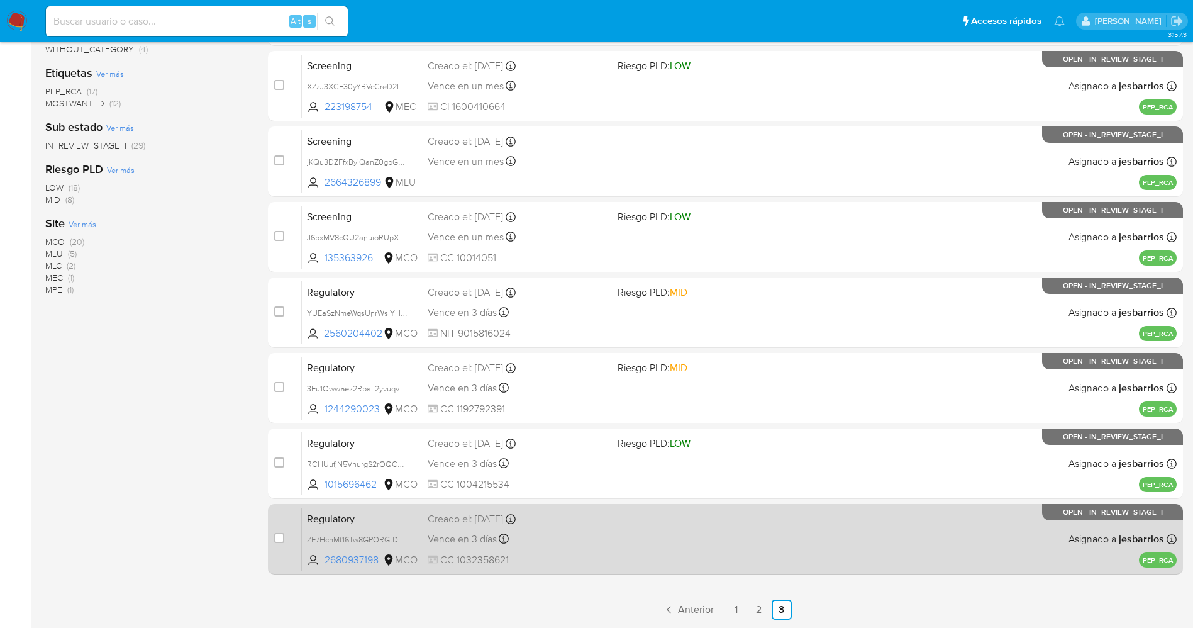
click at [584, 536] on div "Vence en 3 días Vence el [DATE] 23:29:46" at bounding box center [518, 538] width 180 height 17
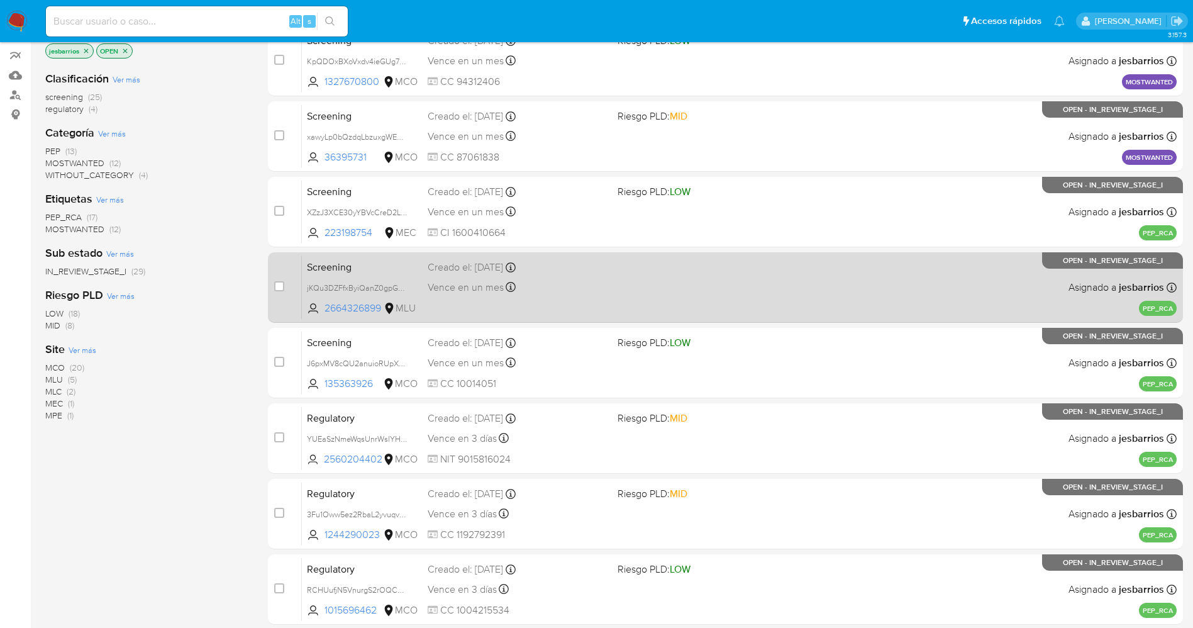
scroll to position [0, 0]
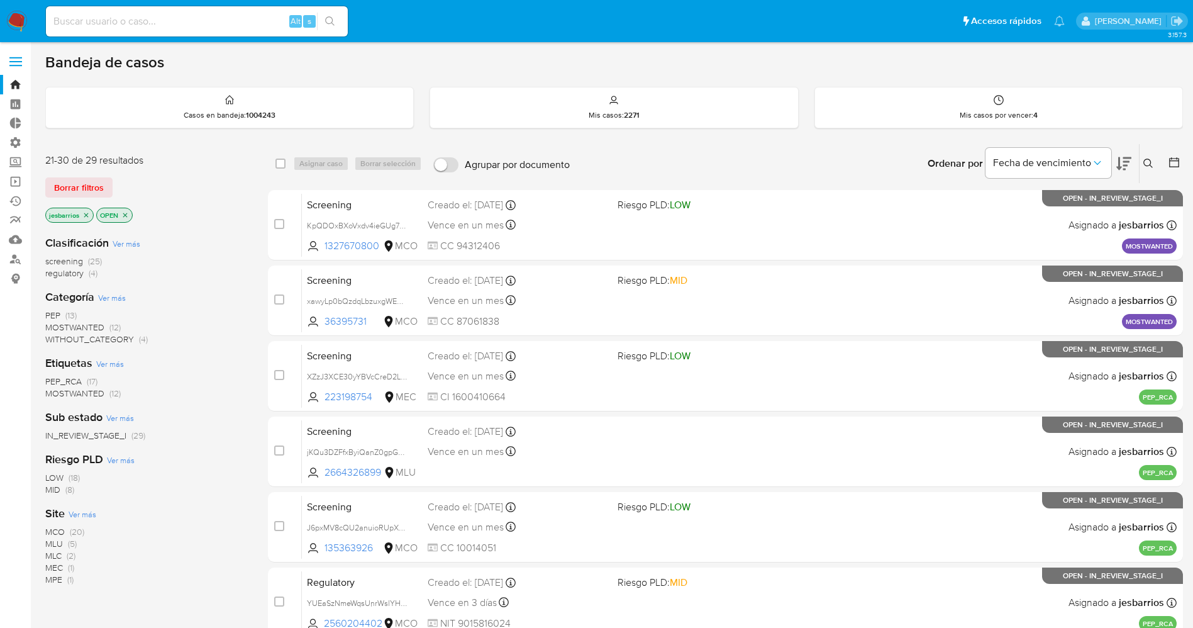
click at [18, 23] on img at bounding box center [16, 21] width 21 height 21
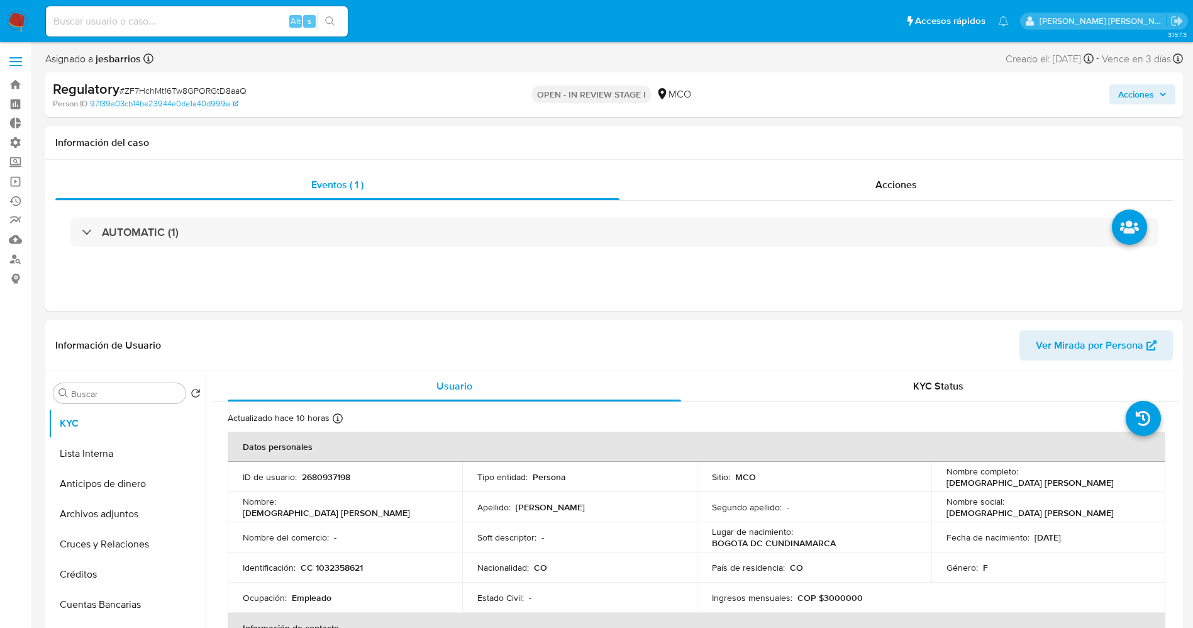
select select "10"
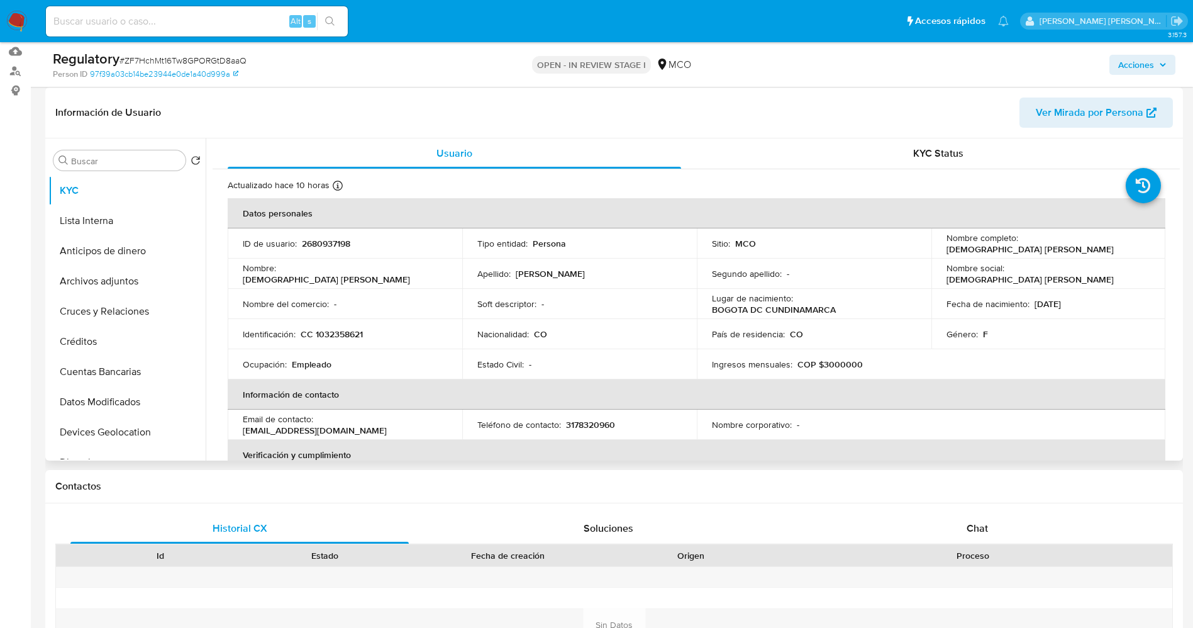
scroll to position [189, 0]
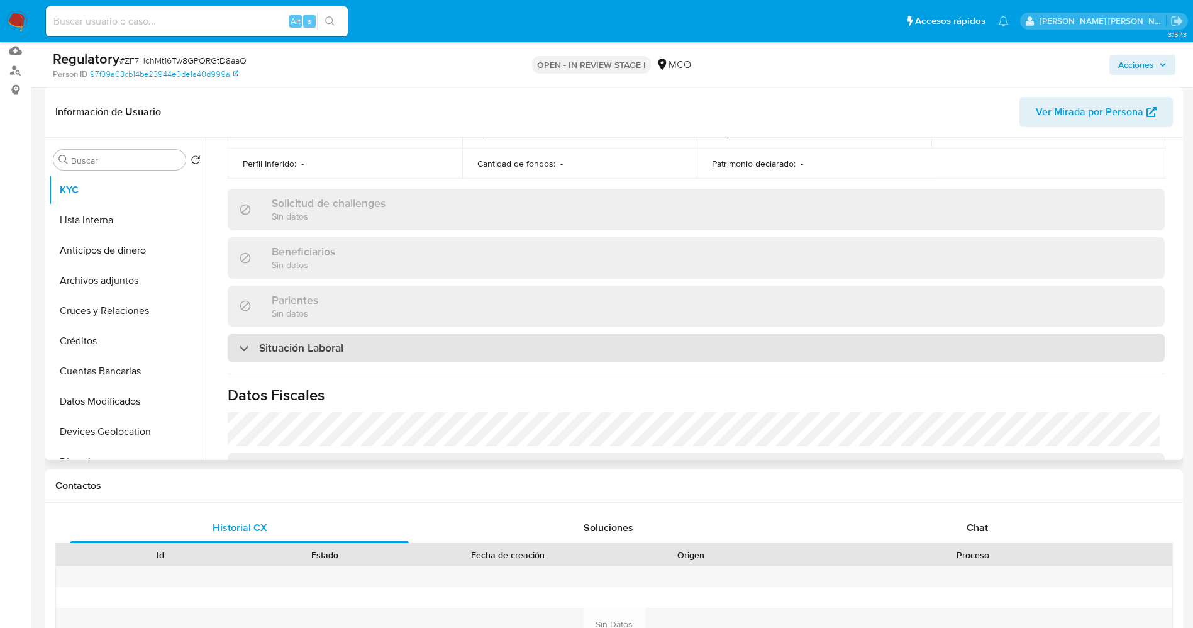
click at [354, 347] on div "Situación Laboral" at bounding box center [696, 347] width 937 height 29
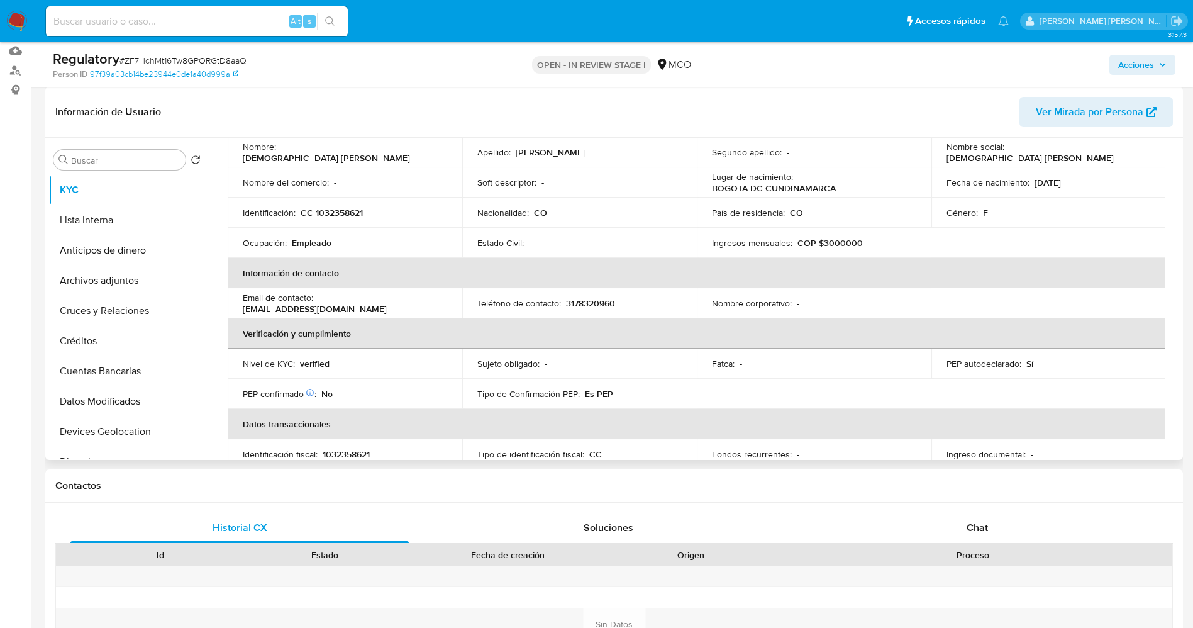
scroll to position [0, 0]
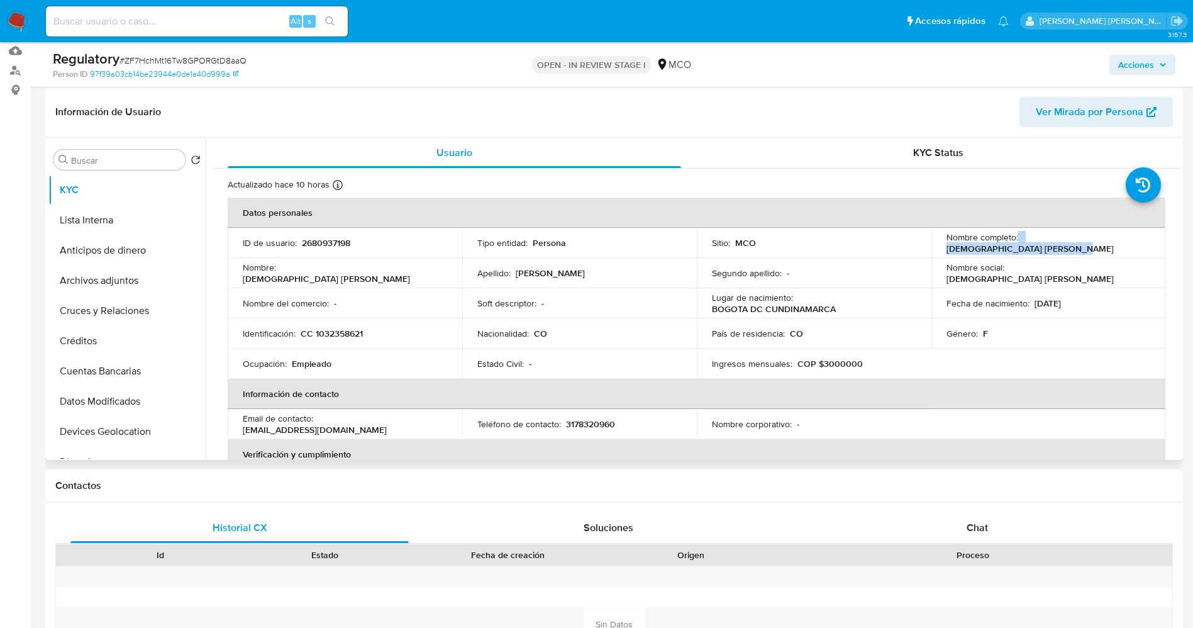
drag, startPoint x: 1014, startPoint y: 242, endPoint x: 1147, endPoint y: 243, distance: 133.4
click at [1147, 243] on td "Nombre completo : [DEMOGRAPHIC_DATA] [PERSON_NAME]" at bounding box center [1049, 243] width 235 height 30
copy div "[DEMOGRAPHIC_DATA] [PERSON_NAME]"
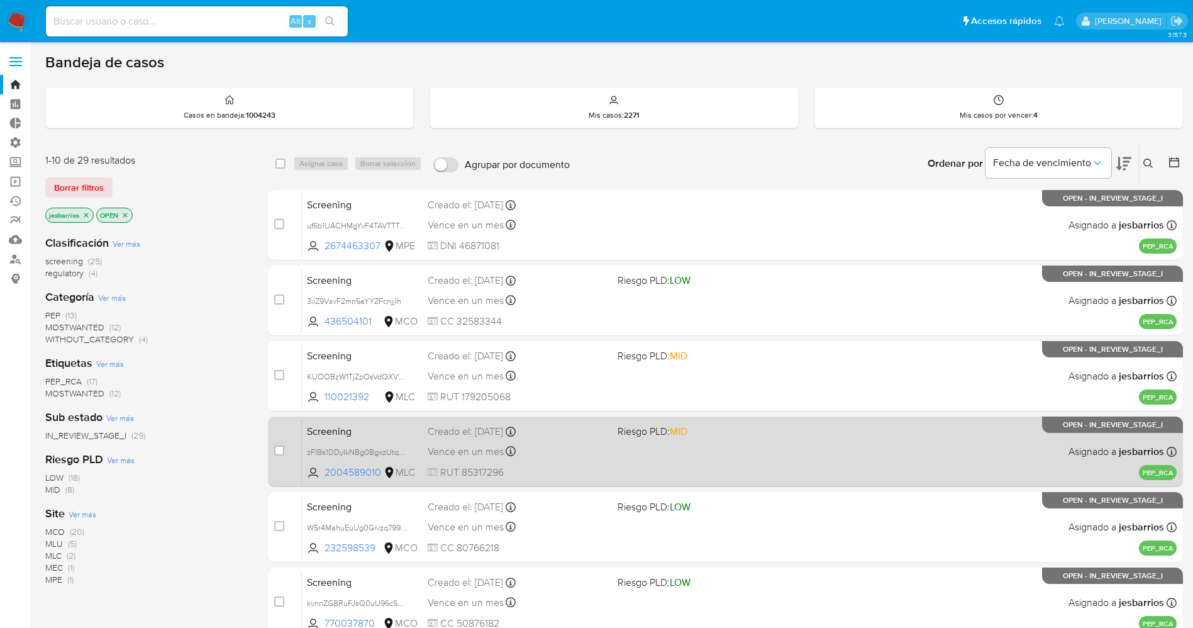
scroll to position [365, 0]
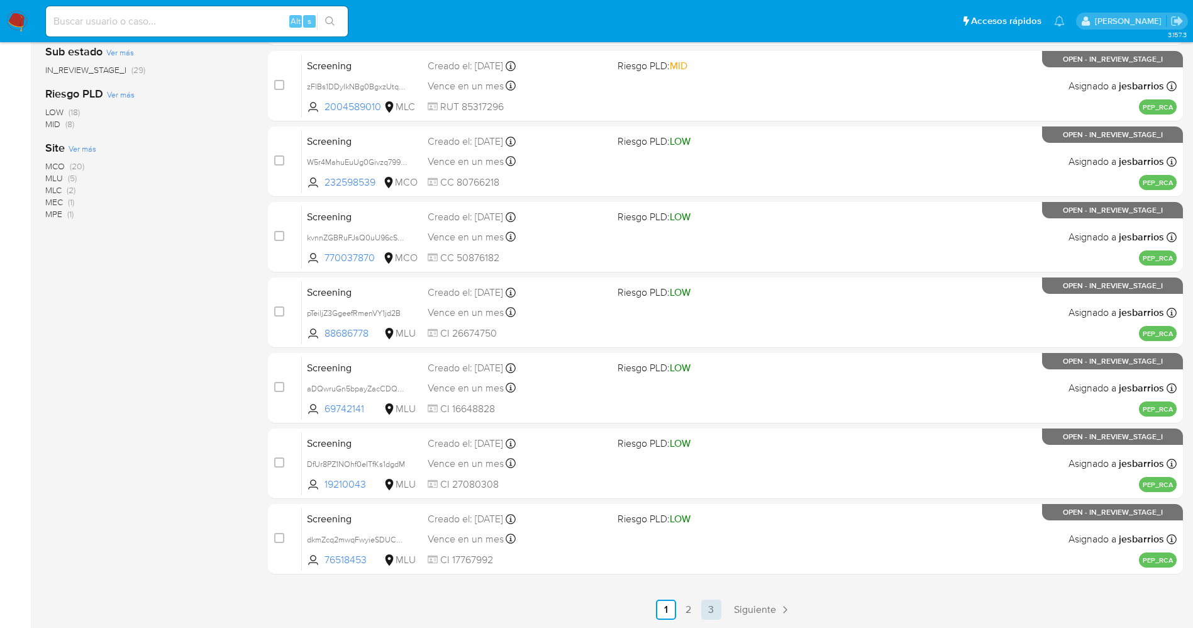
click at [707, 616] on link "3" at bounding box center [711, 609] width 20 height 20
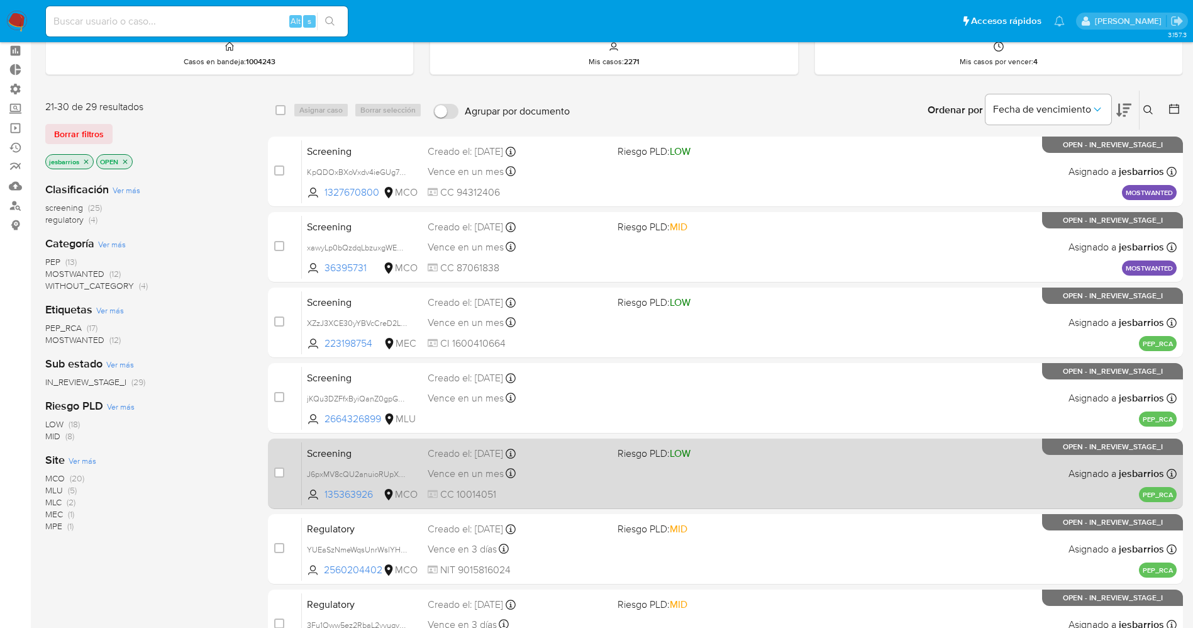
scroll to position [290, 0]
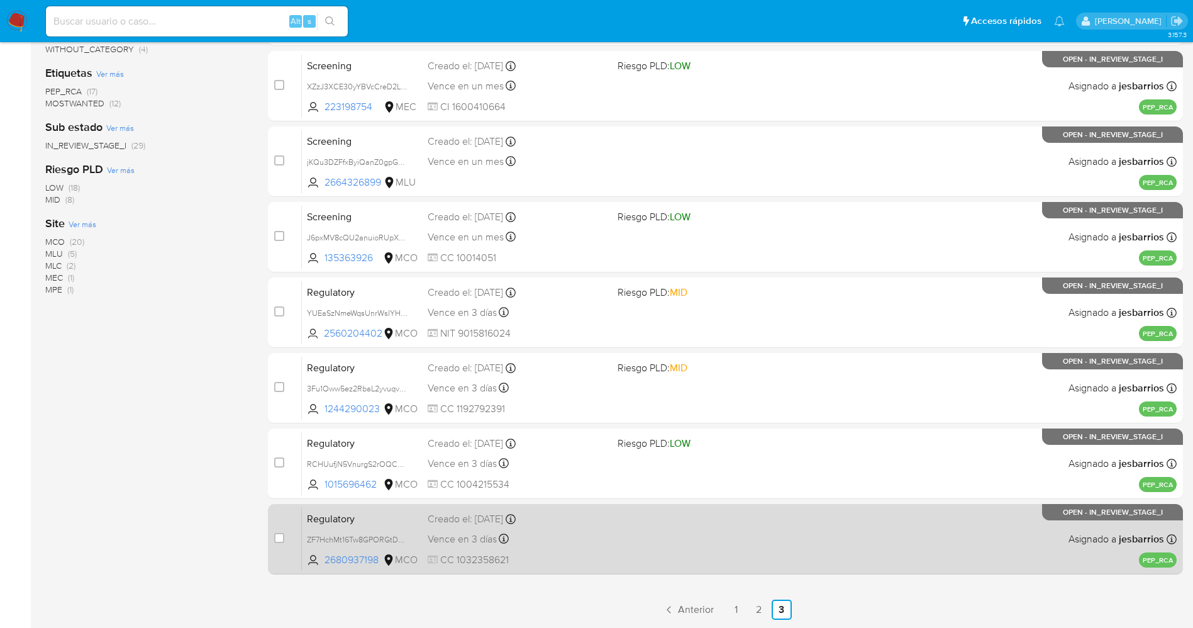
click at [681, 564] on div "Regulatory ZF7HchMt16Tw8GPORGtD8aaQ 2680937198 MCO Creado el: 08/09/2025 Creado…" at bounding box center [739, 539] width 875 height 64
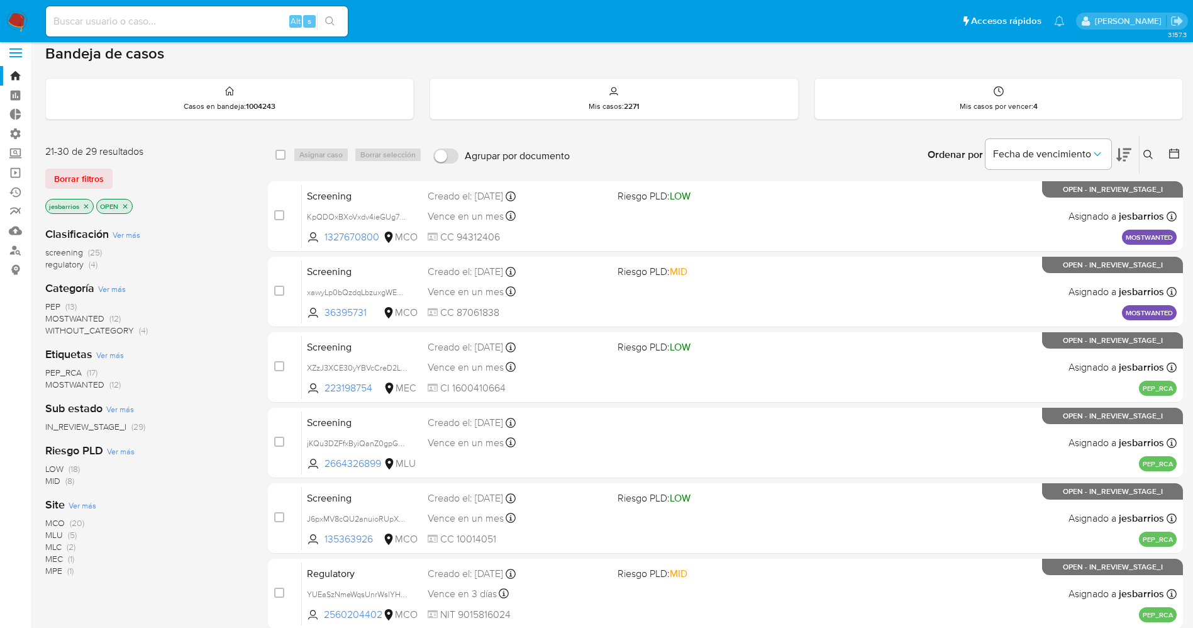
scroll to position [0, 0]
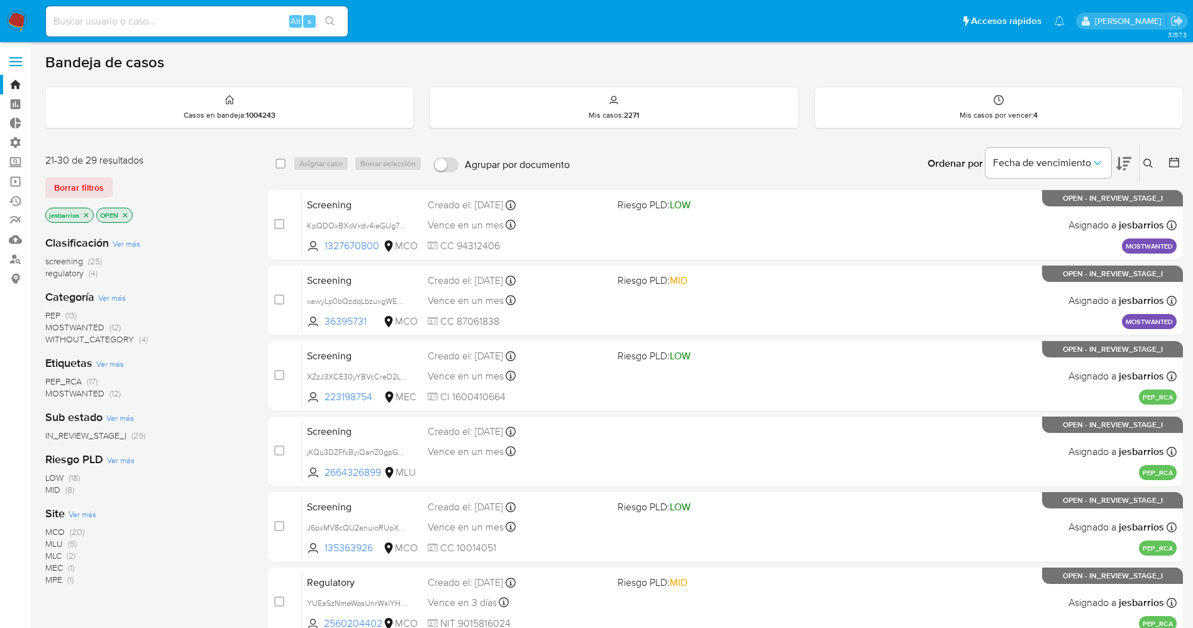
click at [18, 31] on nav "Pausado Ver notificaciones Alt s Accesos rápidos Presiona las siguientes teclas…" at bounding box center [596, 21] width 1193 height 42
click at [18, 26] on img at bounding box center [16, 21] width 21 height 21
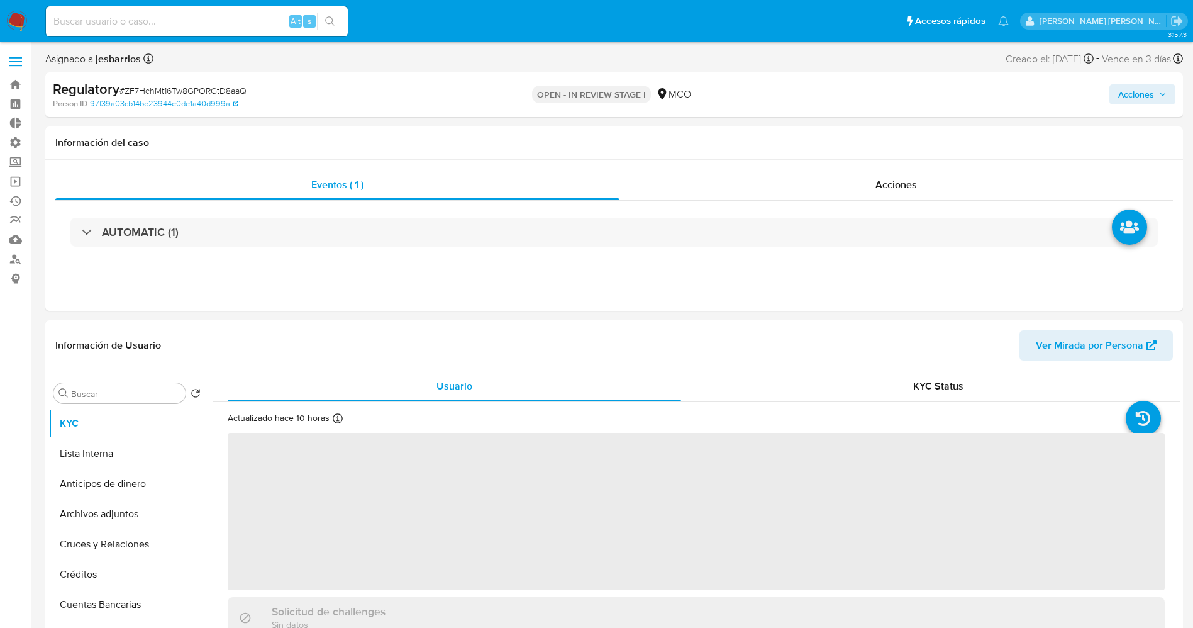
select select "10"
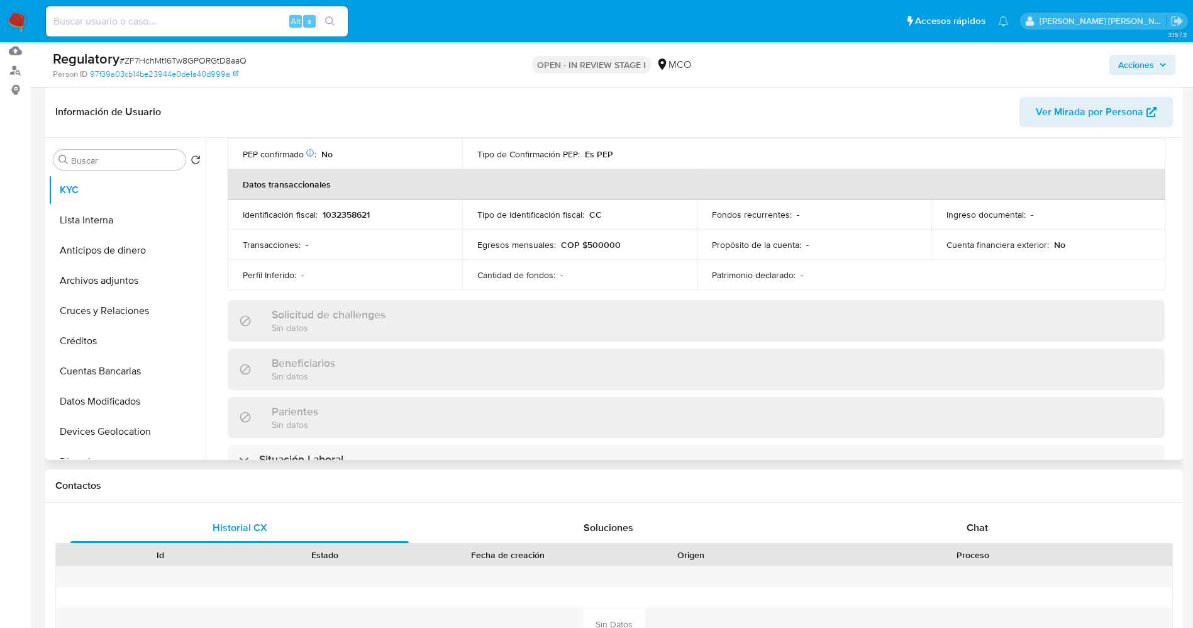
scroll to position [472, 0]
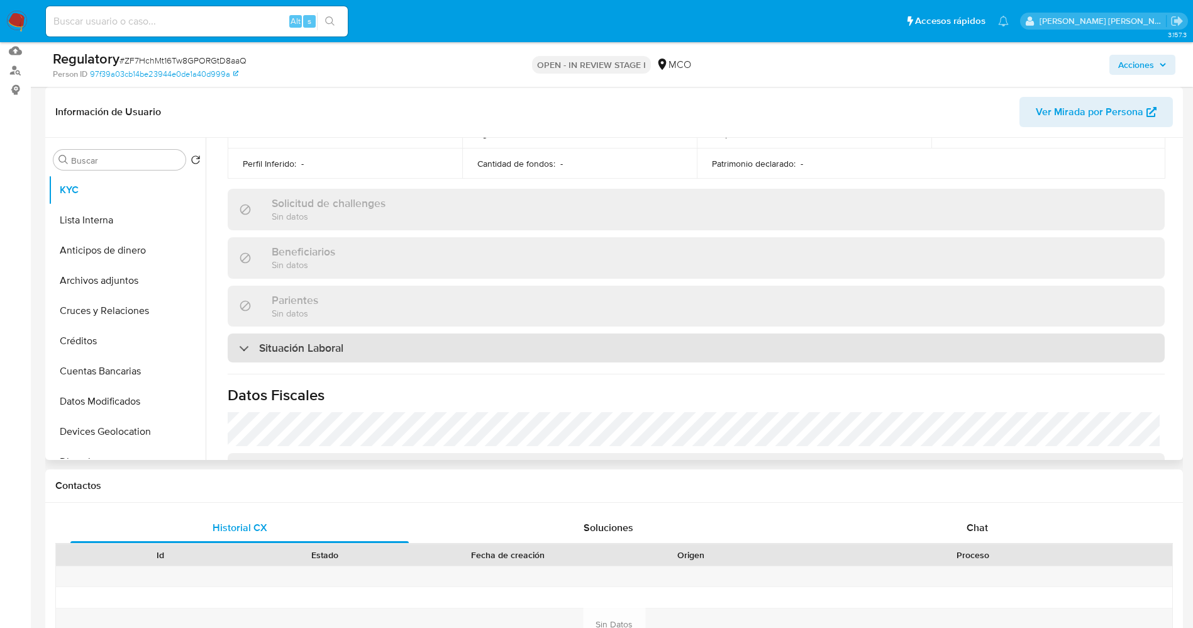
click at [286, 341] on h3 "Situación Laboral" at bounding box center [301, 348] width 84 height 14
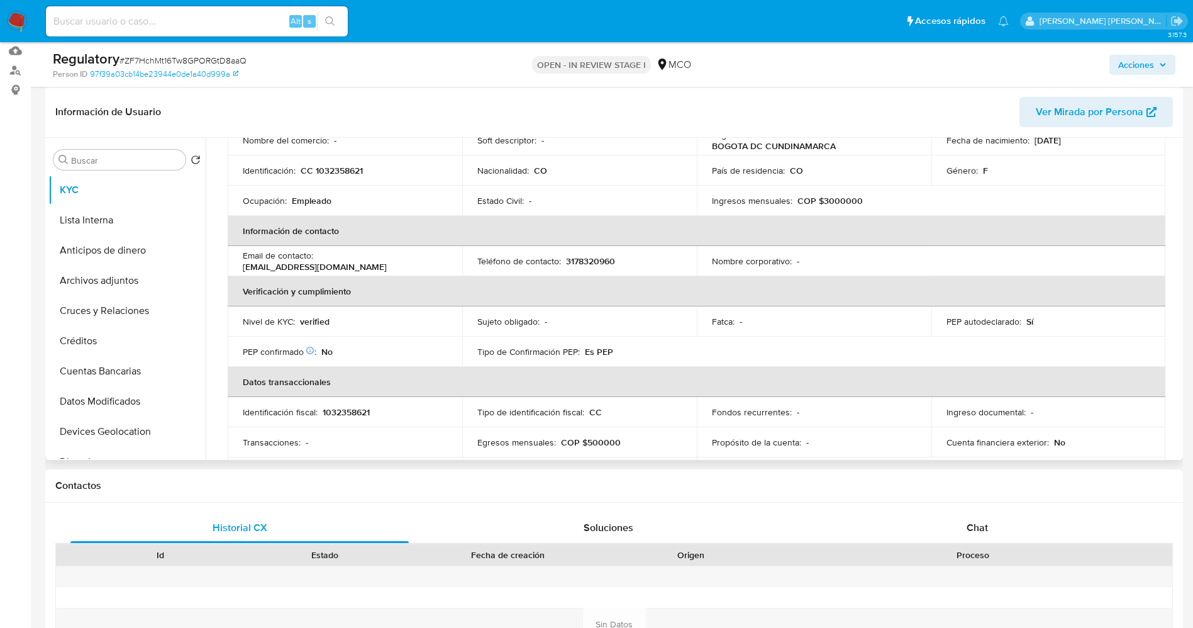
scroll to position [0, 0]
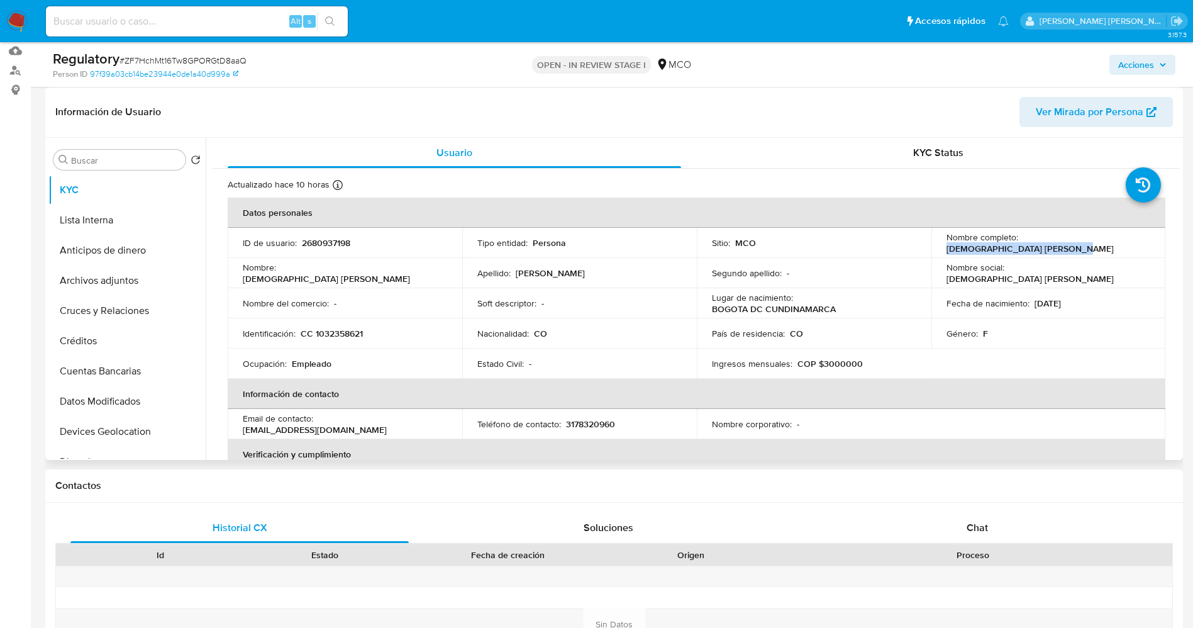
drag, startPoint x: 1019, startPoint y: 245, endPoint x: 1145, endPoint y: 242, distance: 126.5
click at [1145, 242] on div "Nombre completo : [DEMOGRAPHIC_DATA] [PERSON_NAME]" at bounding box center [1049, 242] width 204 height 23
copy p "[DEMOGRAPHIC_DATA] [PERSON_NAME]"
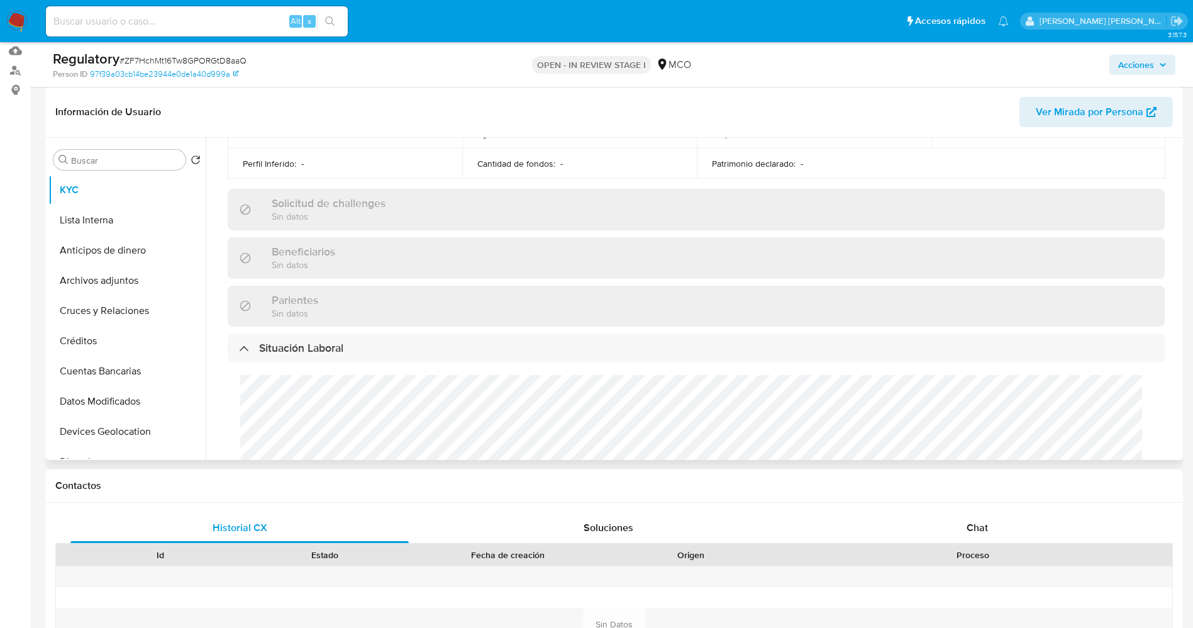
click at [401, 370] on div "Cargos directivos adicionales No tiene cargo directivo" at bounding box center [696, 449] width 937 height 174
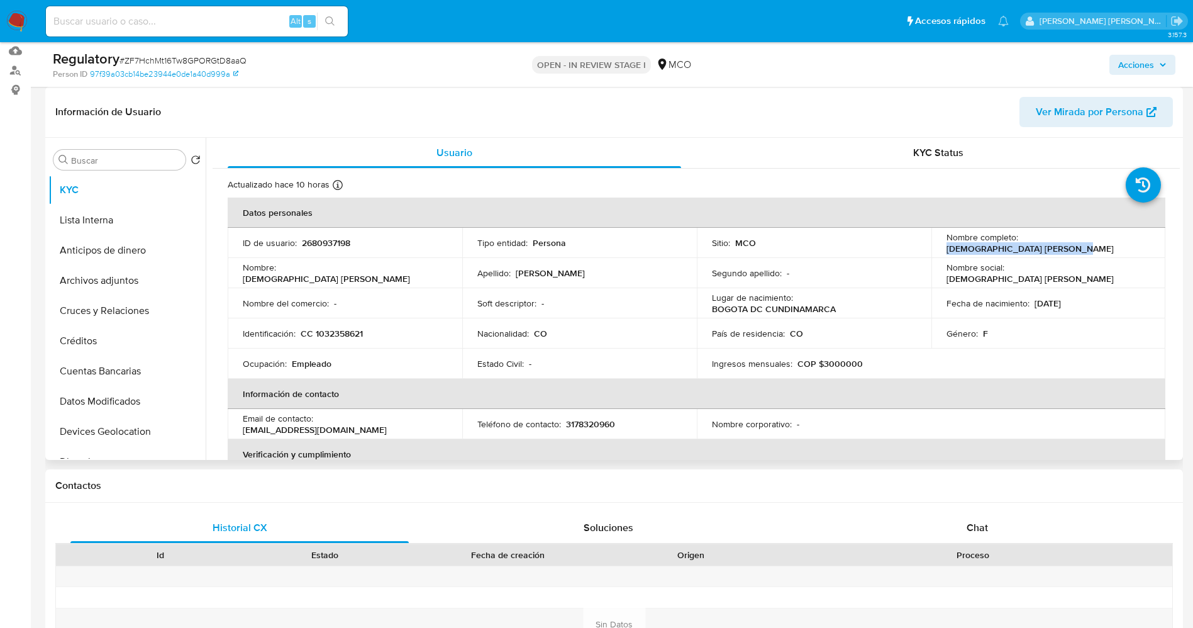
drag, startPoint x: 1018, startPoint y: 244, endPoint x: 1157, endPoint y: 244, distance: 139.0
click at [1157, 244] on td "Nombre completo : [DEMOGRAPHIC_DATA] [PERSON_NAME]" at bounding box center [1049, 243] width 235 height 30
copy p "[DEMOGRAPHIC_DATA] [PERSON_NAME]"
drag, startPoint x: 313, startPoint y: 331, endPoint x: 381, endPoint y: 330, distance: 67.9
click at [381, 330] on div "Identificación : CC 1032358621" at bounding box center [345, 333] width 204 height 11
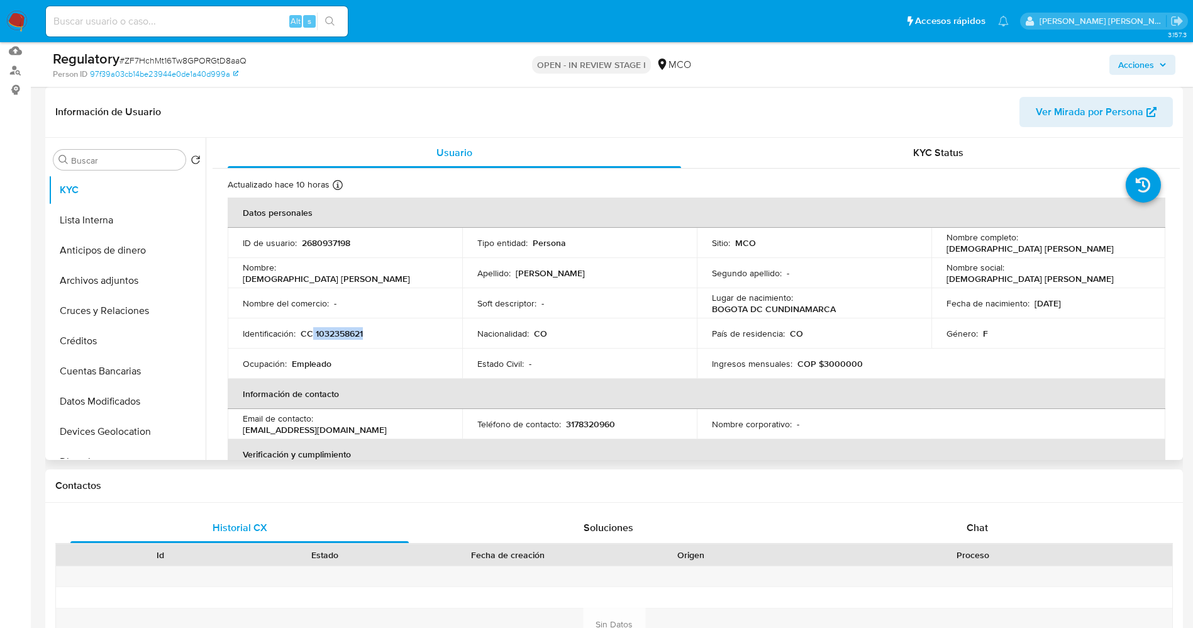
copy p "1032358621"
click at [122, 221] on button "Lista Interna" at bounding box center [121, 220] width 147 height 30
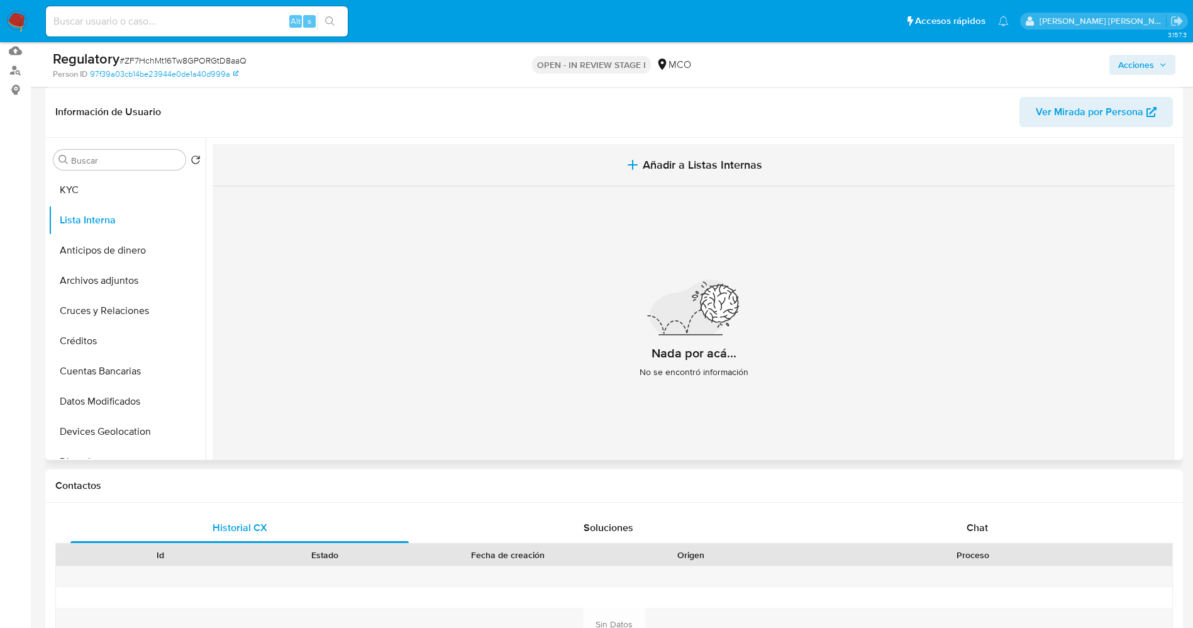
click at [647, 179] on button "Añadir a Listas Internas" at bounding box center [694, 165] width 962 height 42
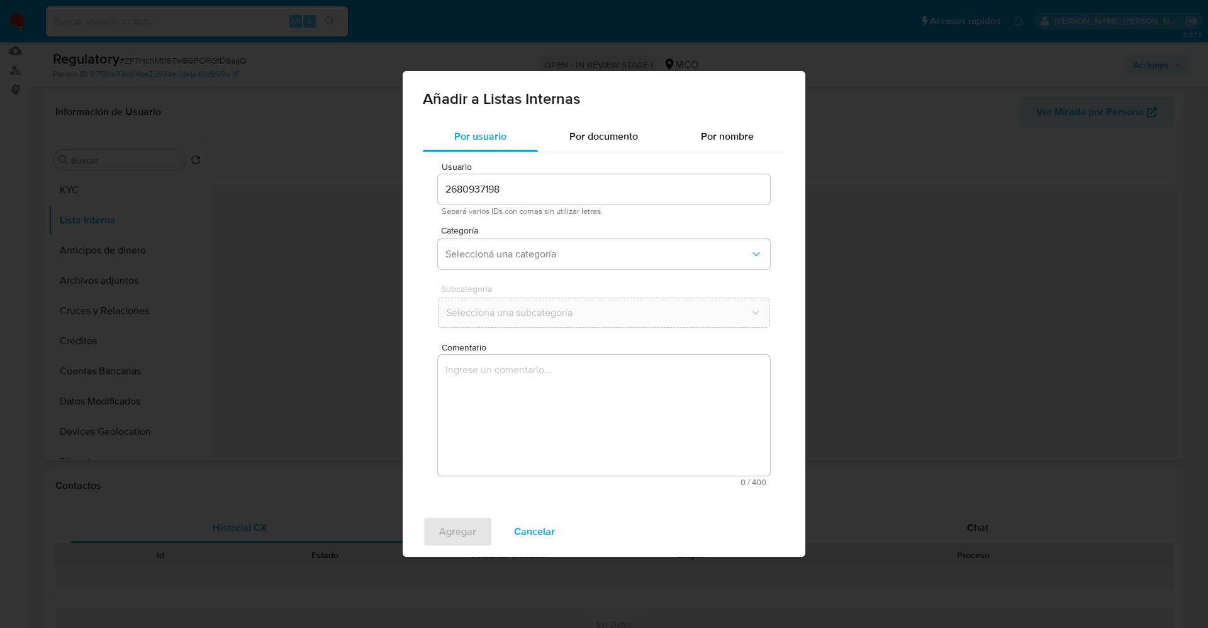
click at [576, 228] on span "Categoría" at bounding box center [607, 230] width 332 height 9
click at [572, 237] on div "Categoría Seleccioná una categoría" at bounding box center [604, 250] width 332 height 48
click at [572, 242] on button "Seleccioná una categoría" at bounding box center [604, 254] width 332 height 30
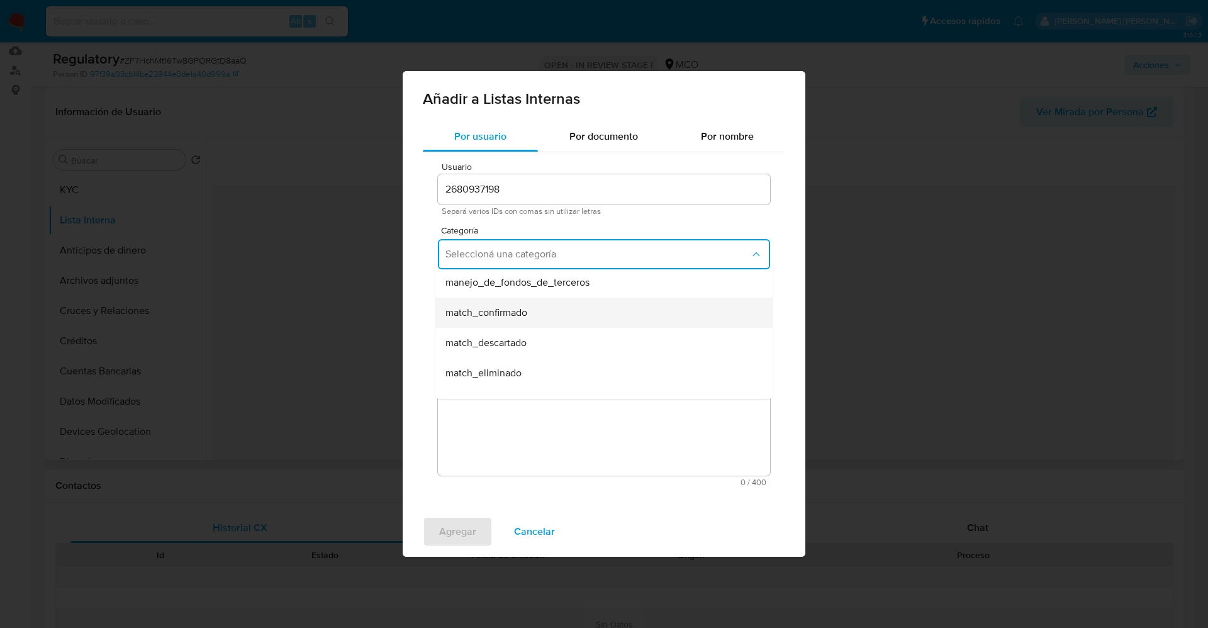
scroll to position [94, 0]
click at [540, 321] on div "match_descartado" at bounding box center [599, 314] width 309 height 30
drag, startPoint x: 607, startPoint y: 314, endPoint x: 582, endPoint y: 361, distance: 53.5
click at [608, 313] on span "Seleccioná una subcategoría" at bounding box center [597, 312] width 304 height 13
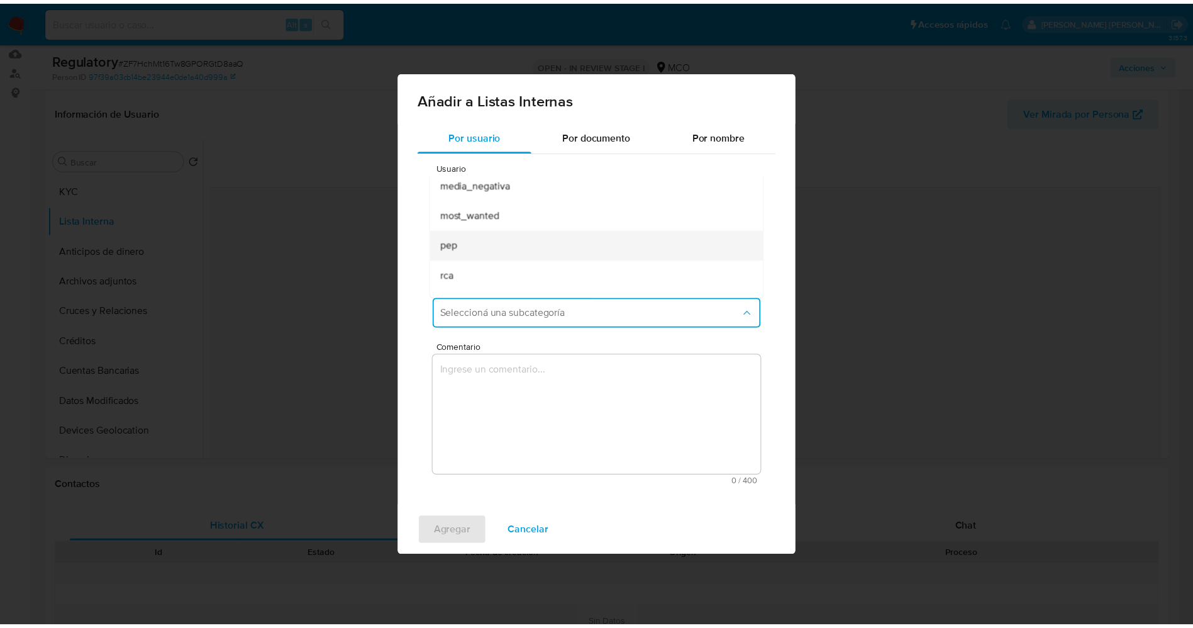
scroll to position [86, 0]
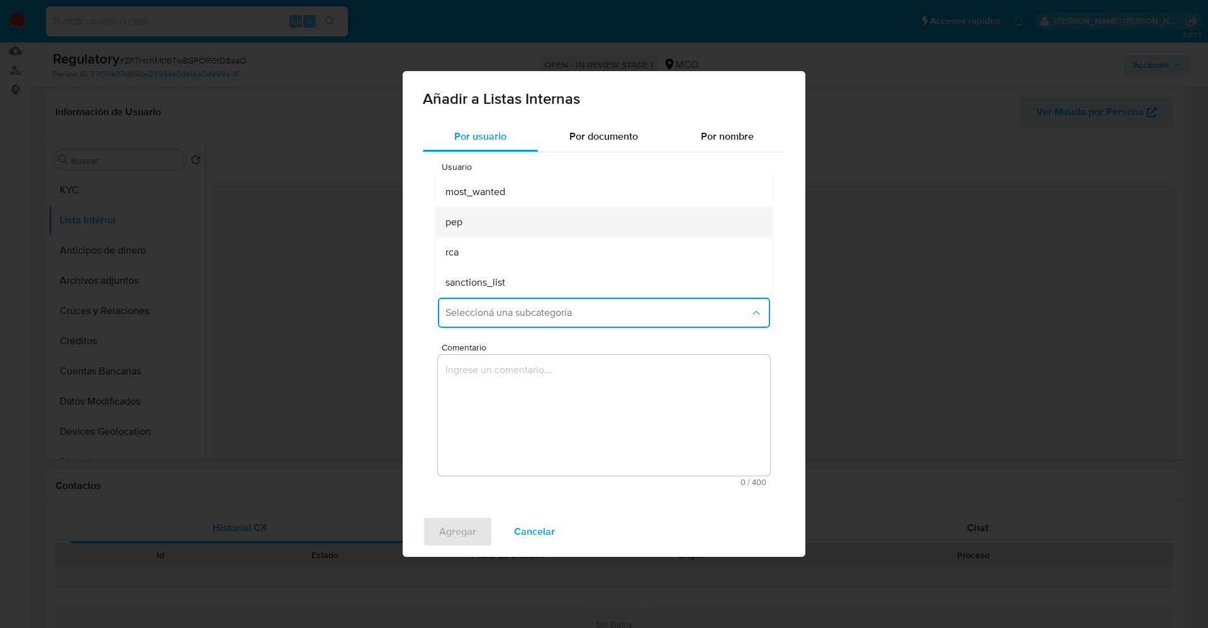
click at [524, 236] on div "pep" at bounding box center [599, 222] width 309 height 30
click at [530, 418] on textarea "Comentario" at bounding box center [604, 415] width 332 height 121
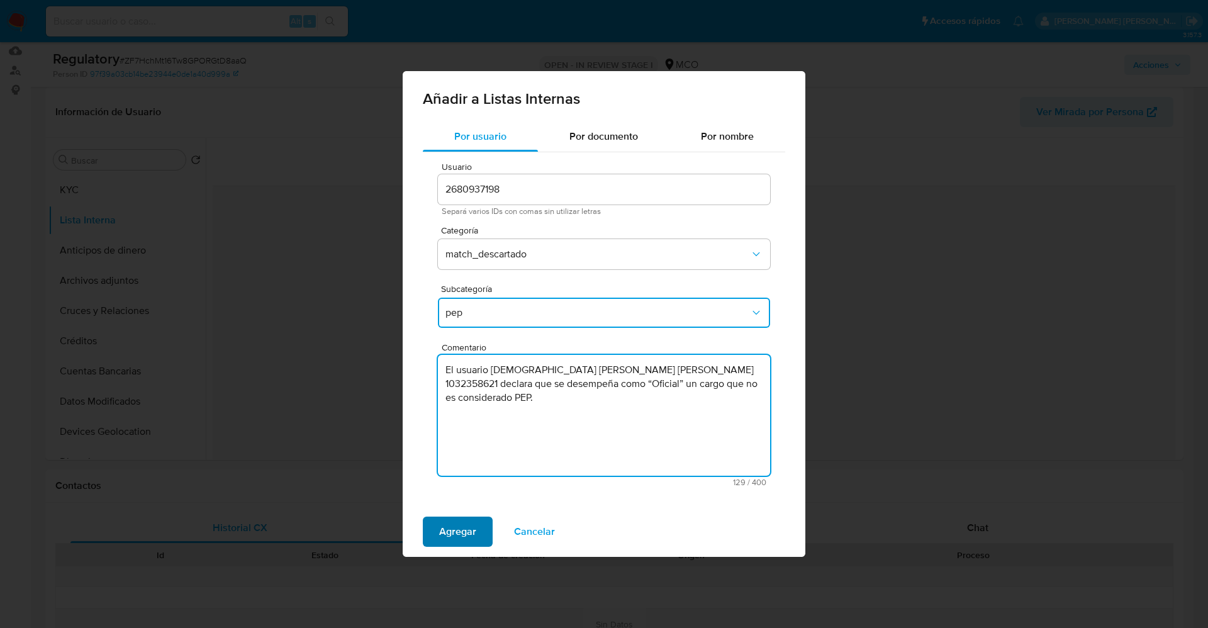
type textarea "El usuario Lady Paola Sanchez Rodriguez,CC 1032358621 declara que se desempeña …"
click at [448, 533] on span "Agregar" at bounding box center [457, 532] width 37 height 28
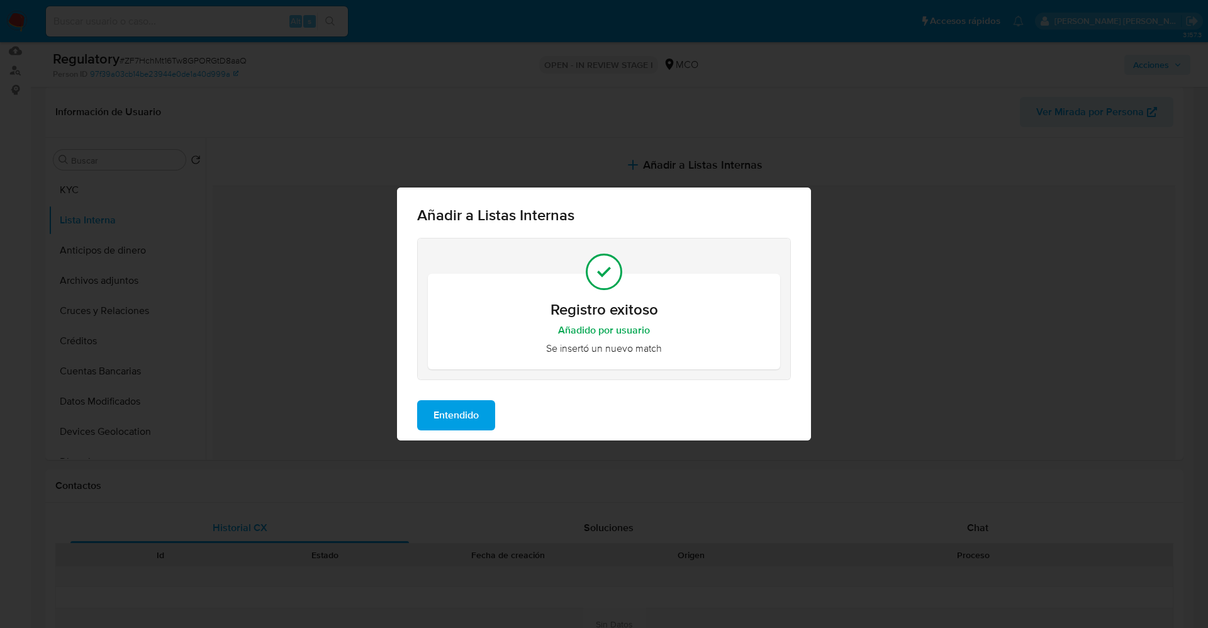
click at [471, 420] on span "Entendido" at bounding box center [455, 415] width 45 height 28
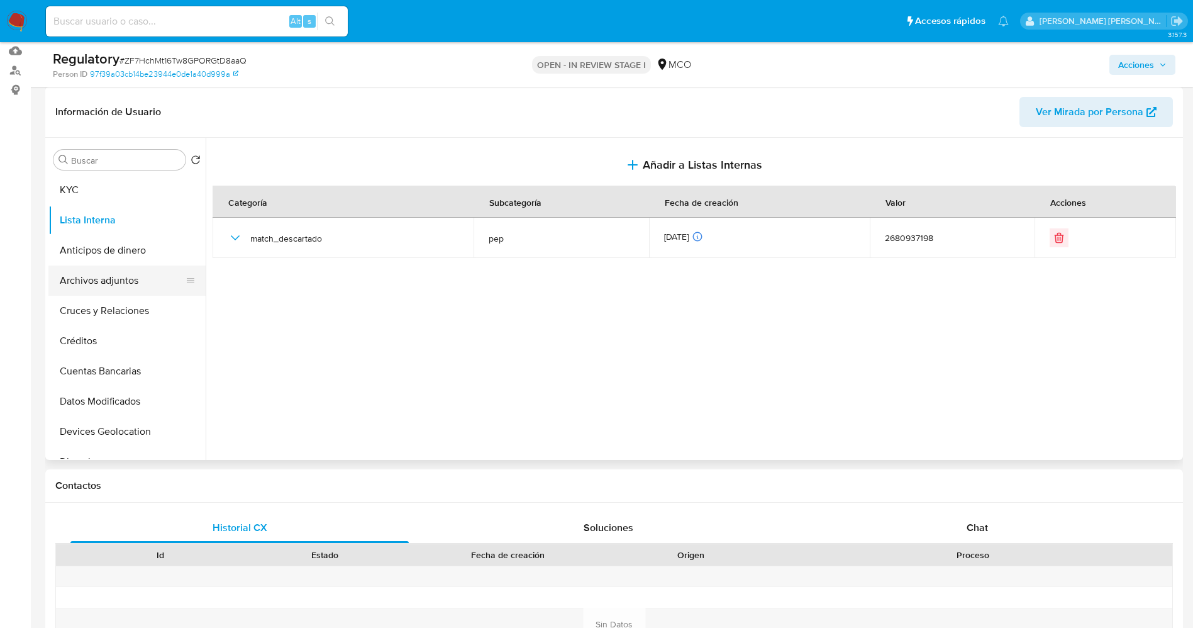
click at [128, 283] on button "Archivos adjuntos" at bounding box center [121, 280] width 147 height 30
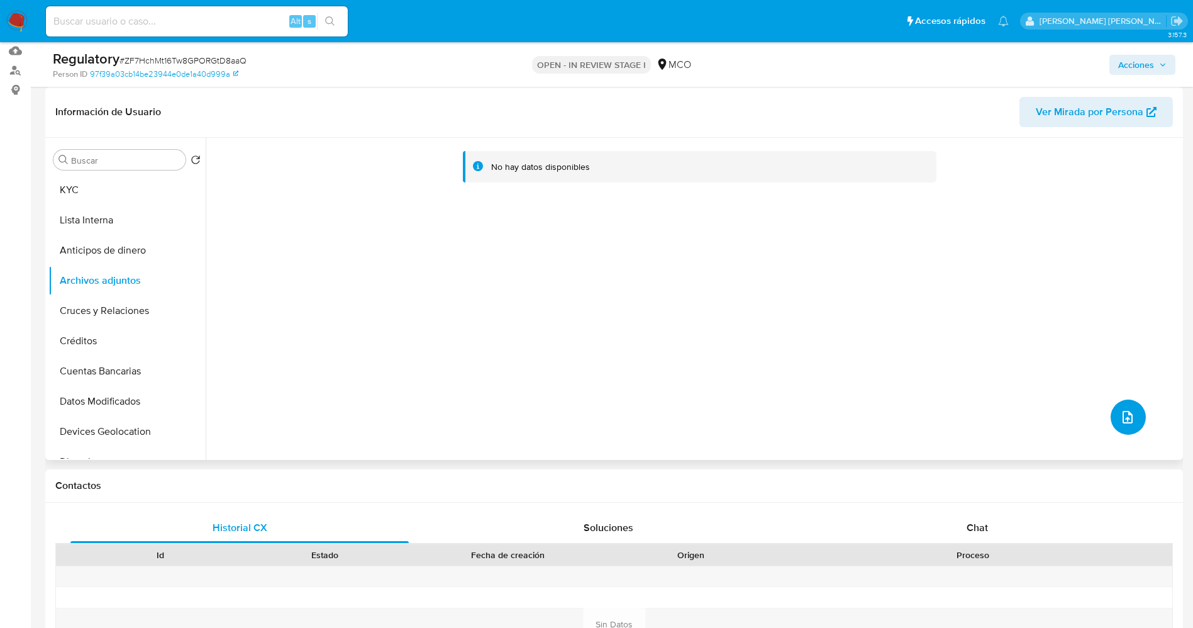
click at [1125, 415] on icon "upload-file" at bounding box center [1127, 417] width 15 height 15
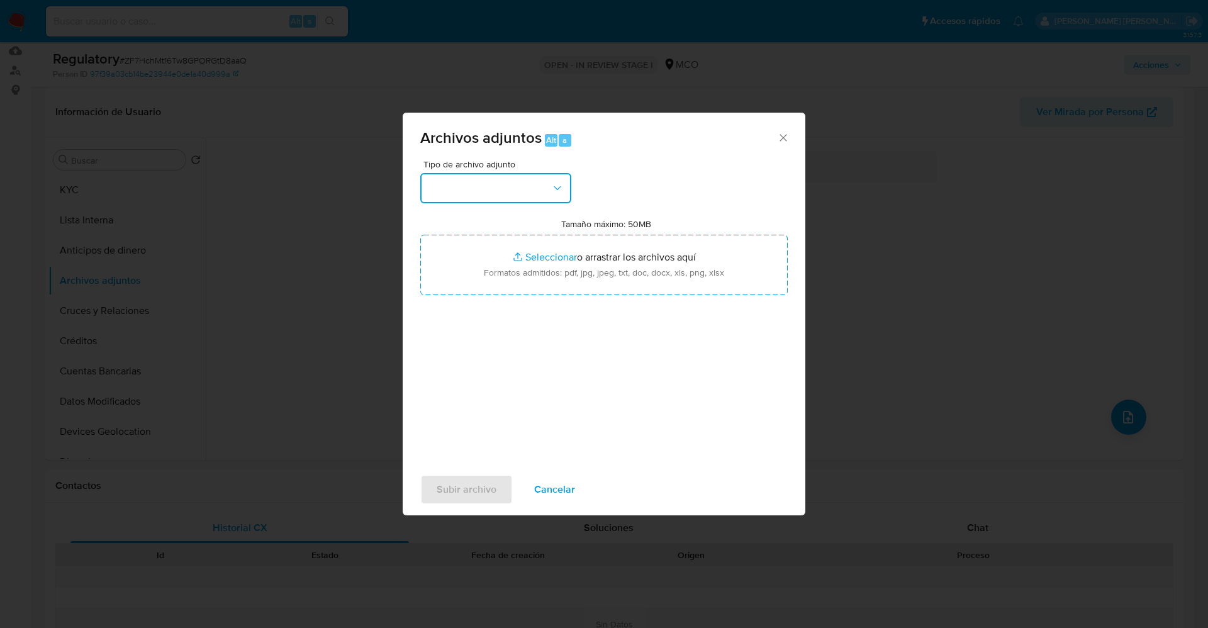
click at [504, 188] on button "button" at bounding box center [495, 188] width 151 height 30
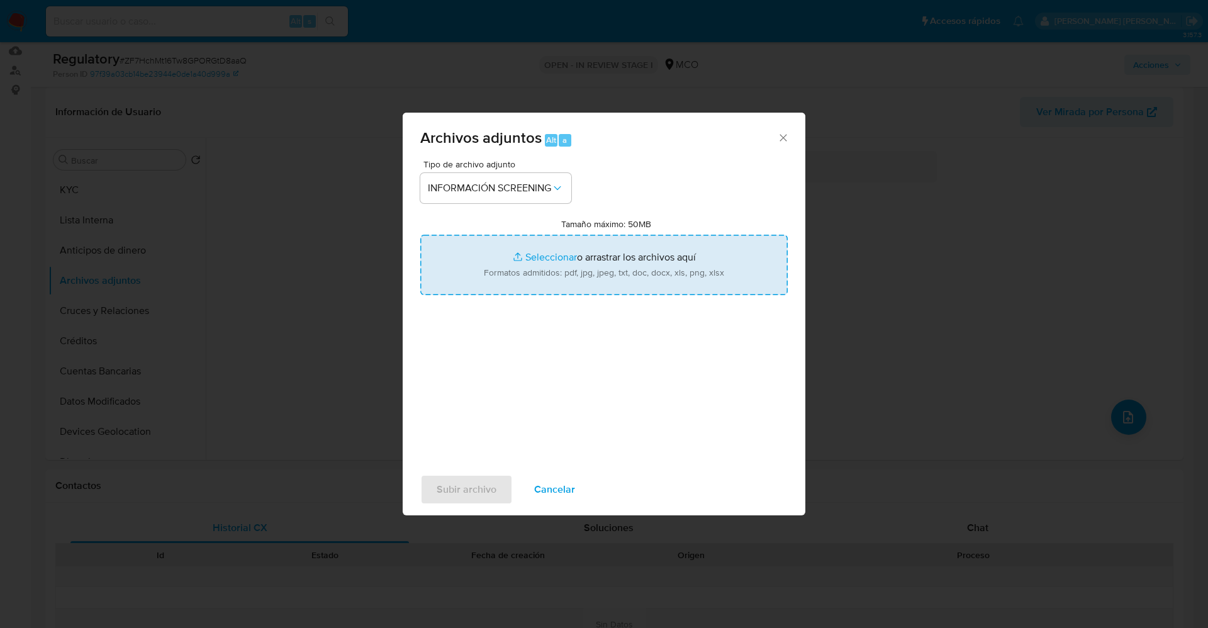
type input "C:\fakepath\_Lady Paola Sanchez Rodriguez_ lavado de dinero - Buscar con Google…"
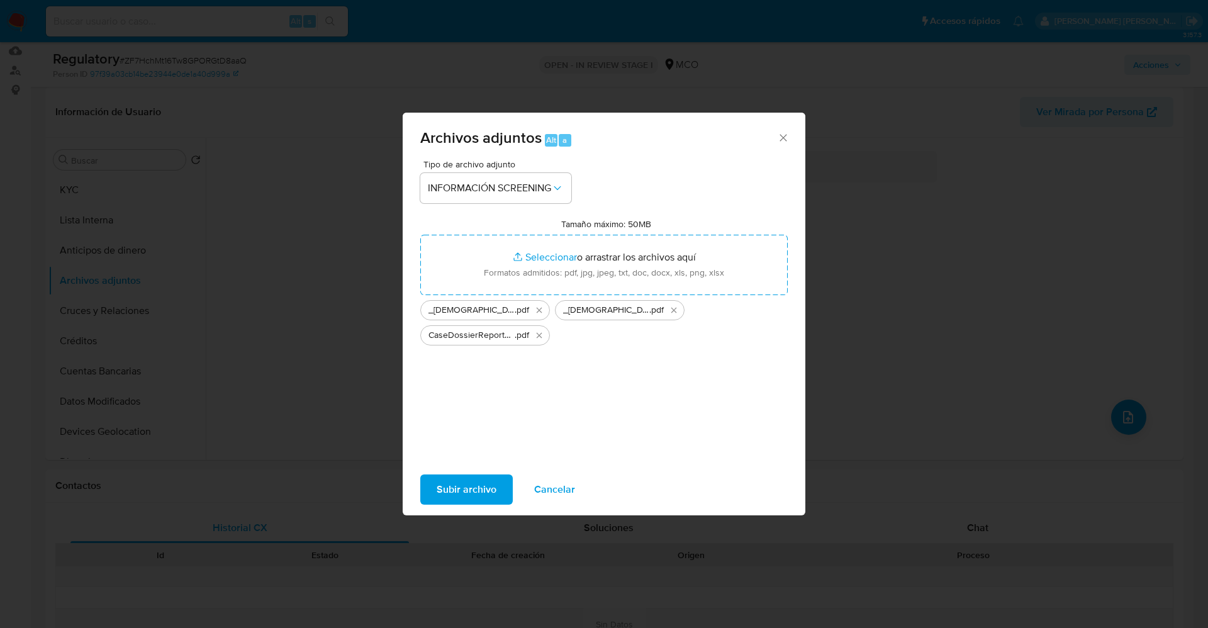
click at [455, 491] on span "Subir archivo" at bounding box center [467, 490] width 60 height 28
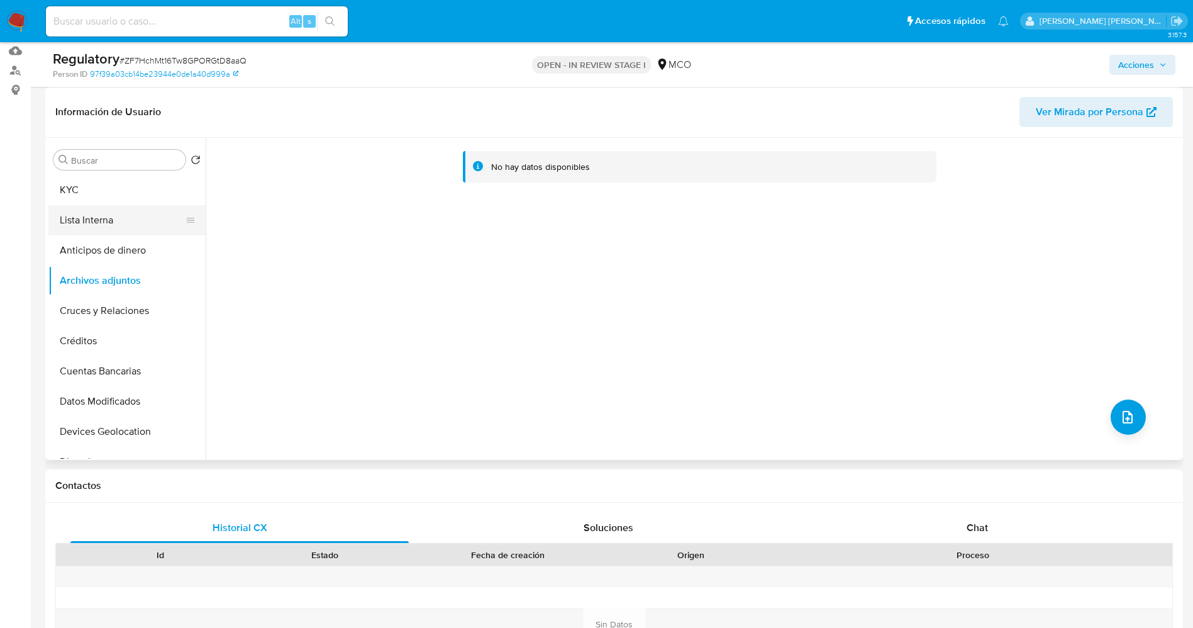
click at [75, 215] on button "Lista Interna" at bounding box center [121, 220] width 147 height 30
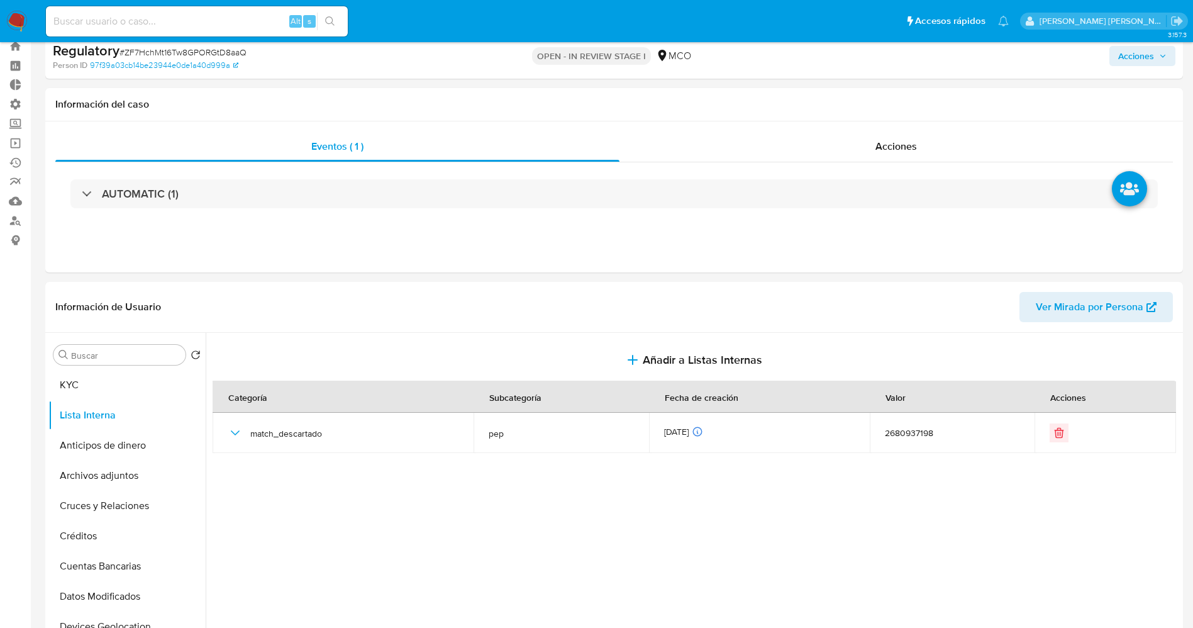
scroll to position [0, 0]
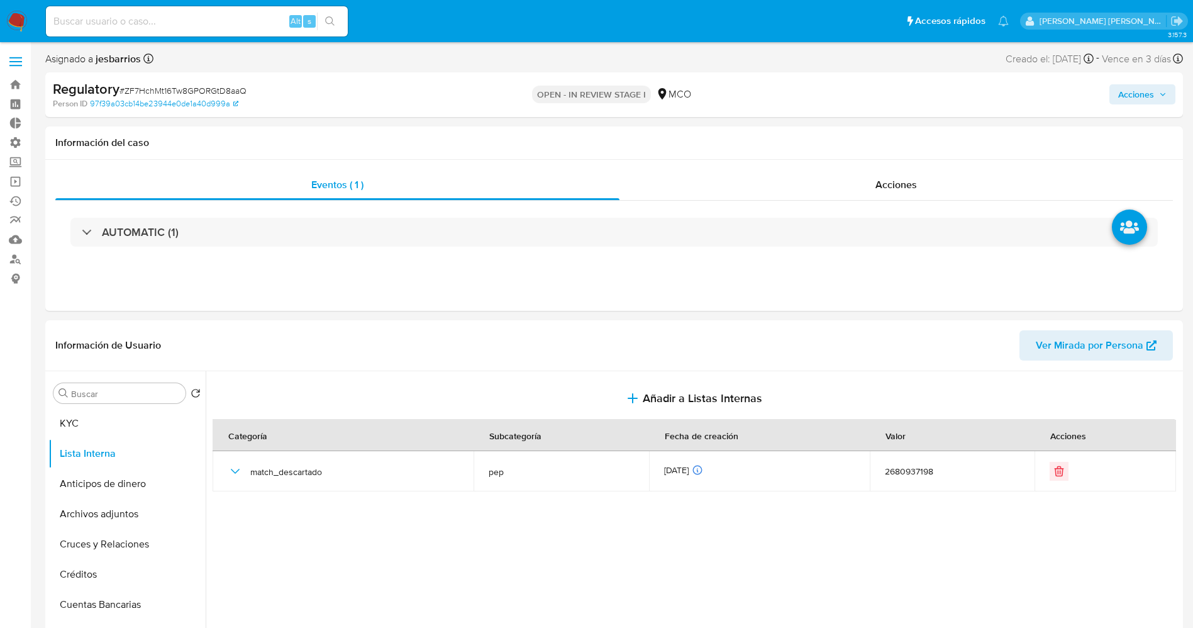
click at [1142, 91] on span "Acciones" at bounding box center [1136, 94] width 36 height 20
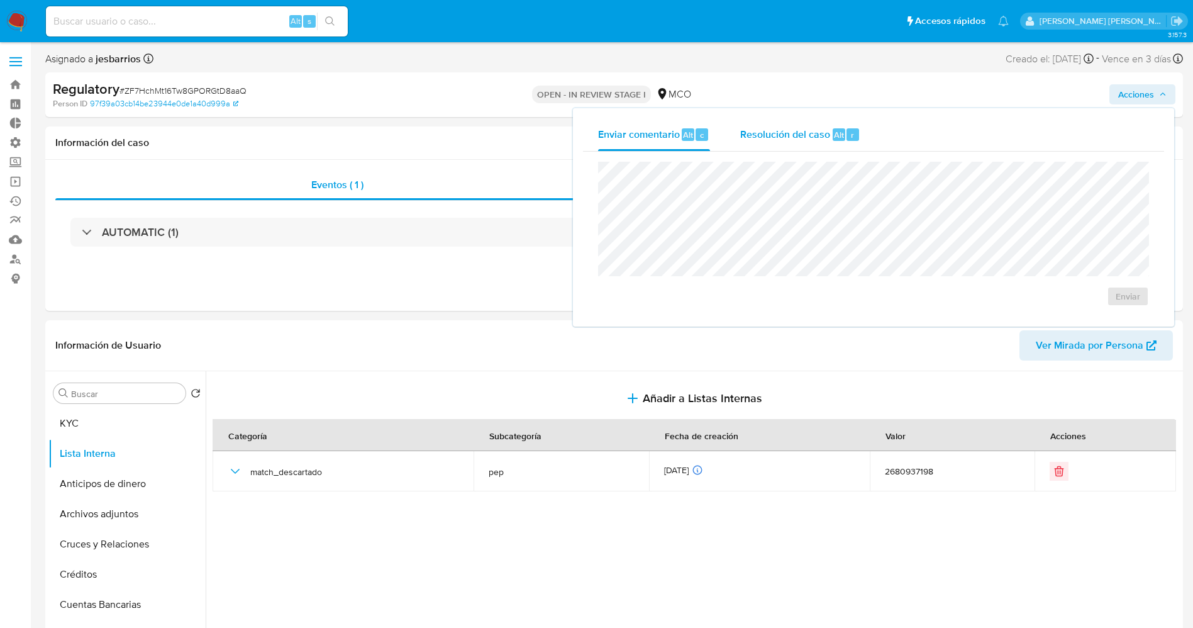
click at [800, 133] on span "Resolución del caso" at bounding box center [785, 134] width 90 height 14
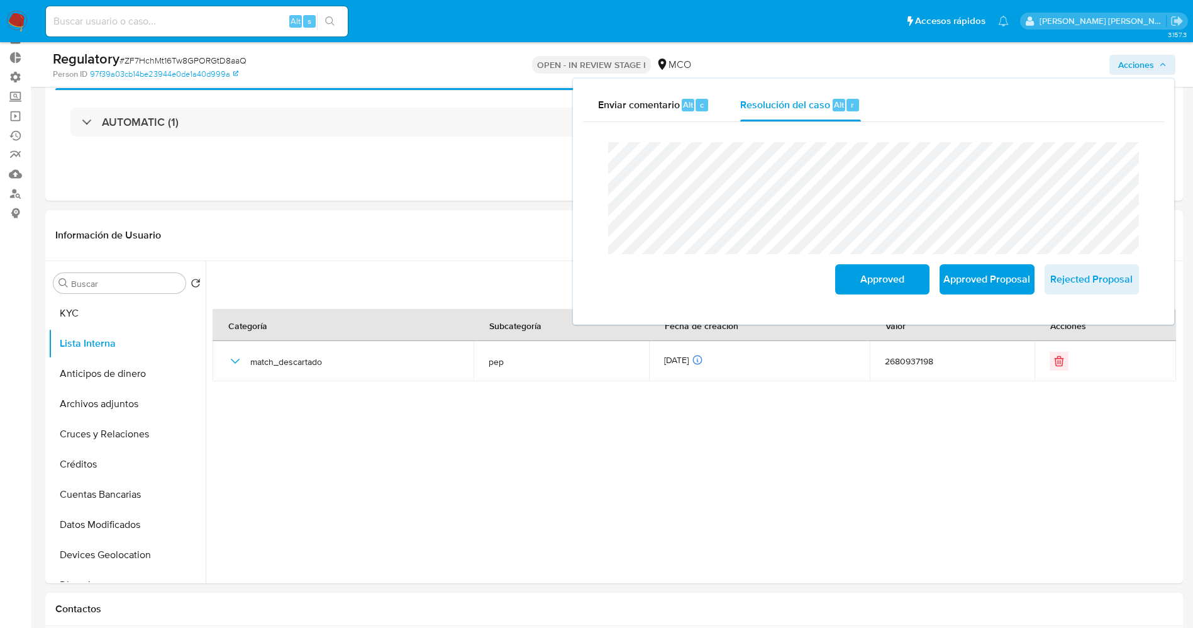
scroll to position [94, 0]
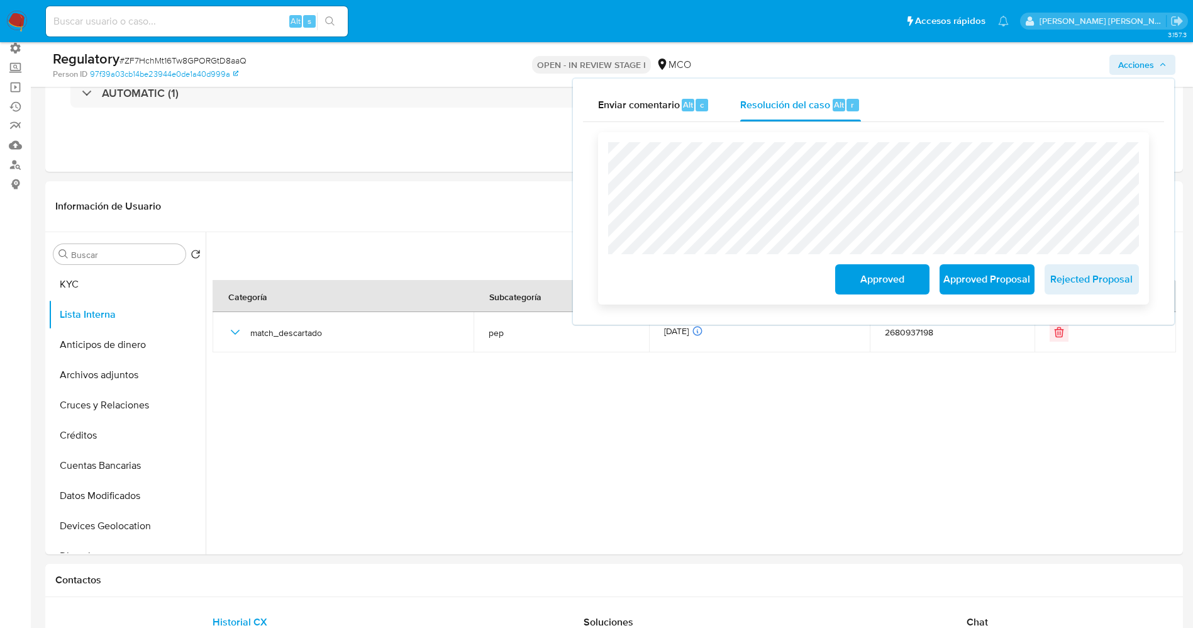
click at [879, 282] on span "Approved" at bounding box center [883, 279] width 62 height 28
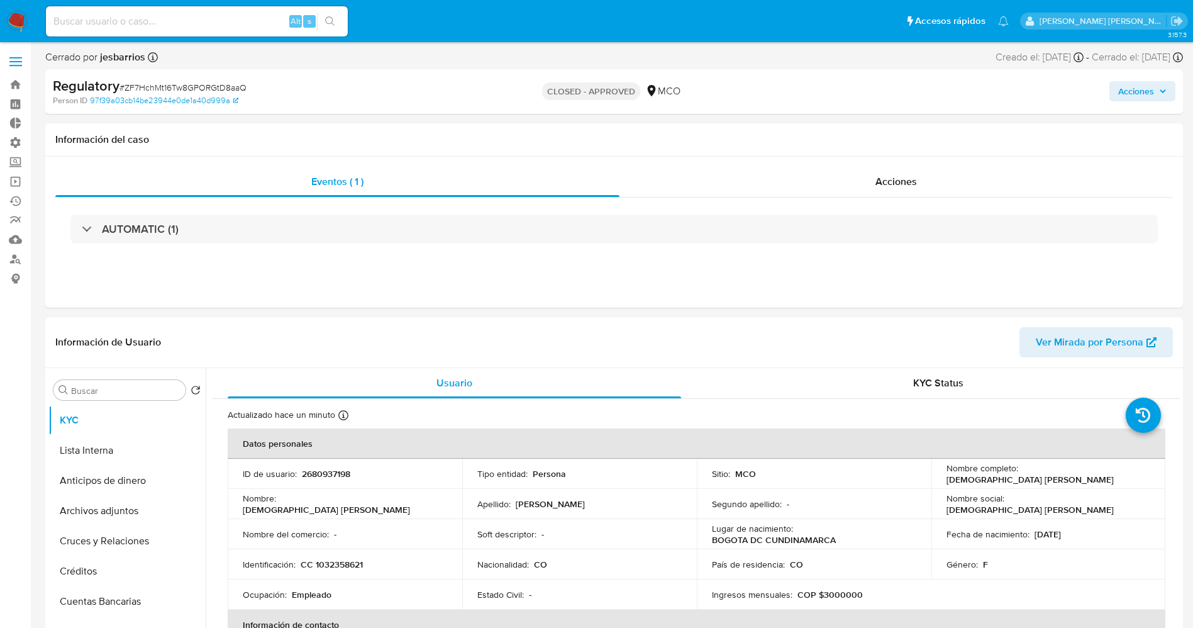
select select "10"
click at [70, 454] on button "Lista Interna" at bounding box center [121, 450] width 147 height 30
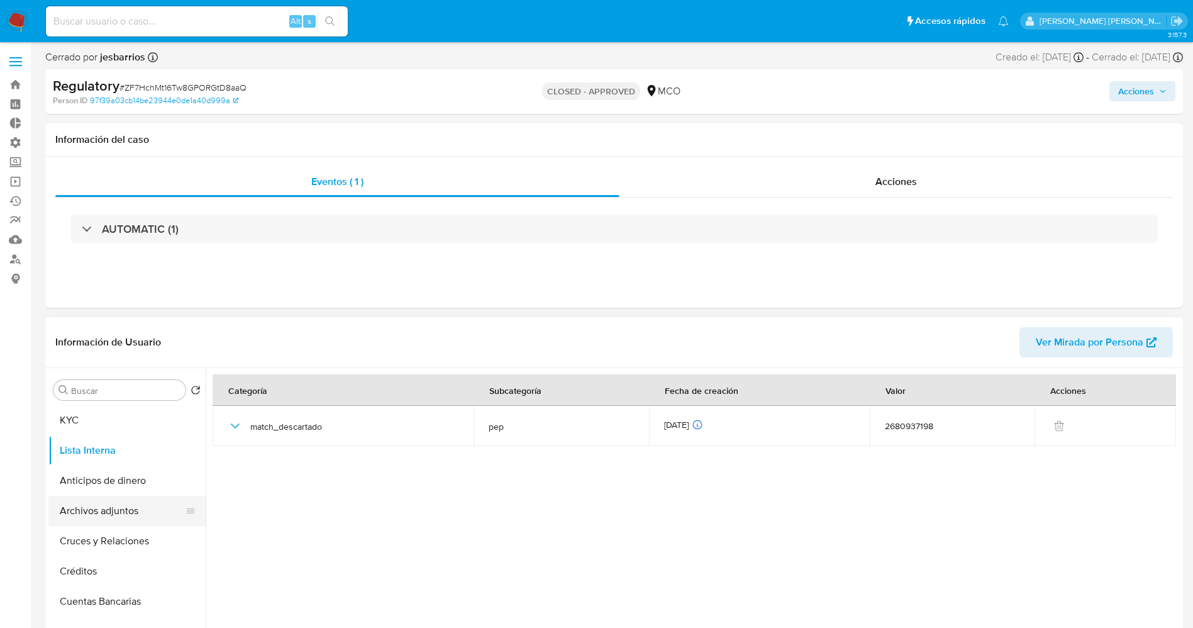
click at [102, 516] on button "Archivos adjuntos" at bounding box center [121, 511] width 147 height 30
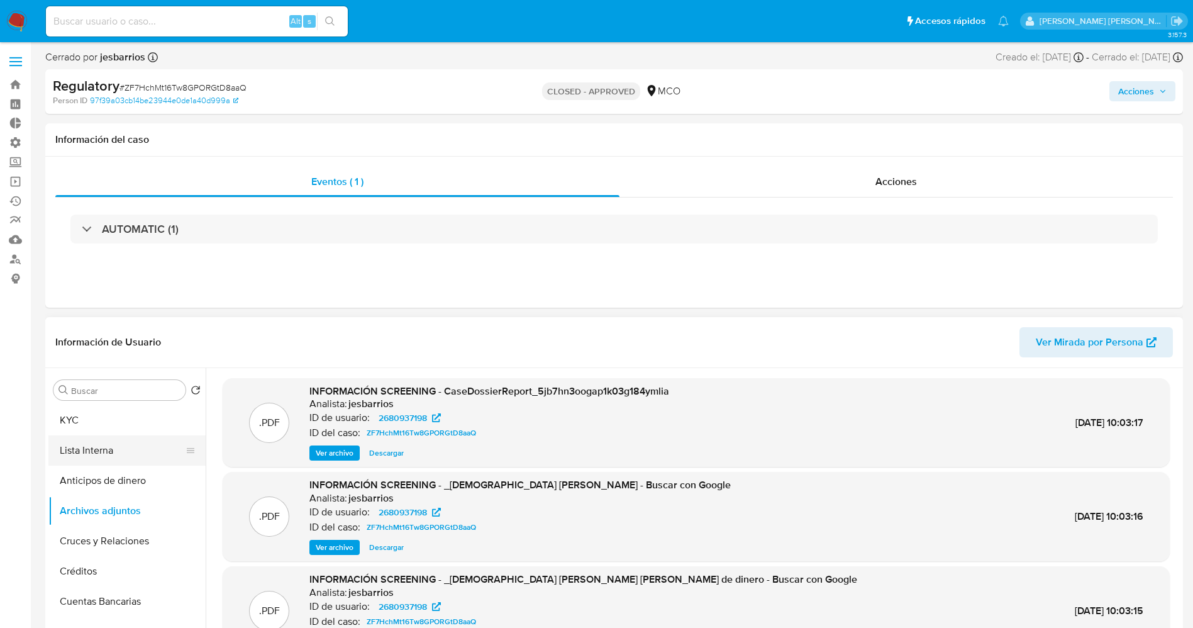
click at [128, 436] on button "Lista Interna" at bounding box center [121, 450] width 147 height 30
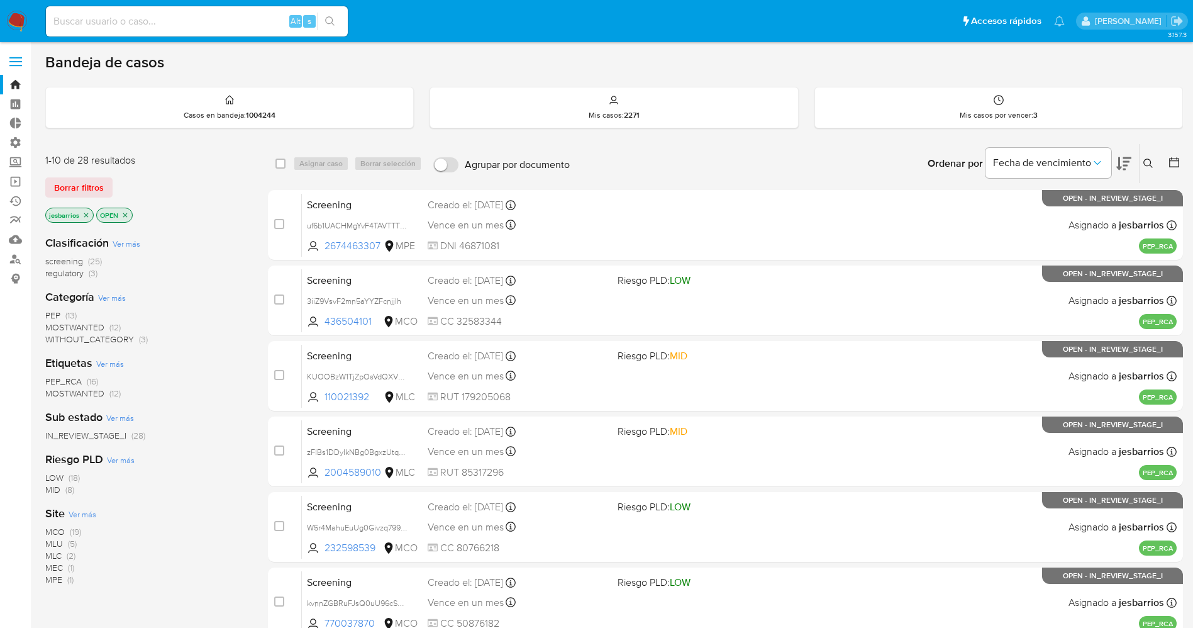
scroll to position [365, 0]
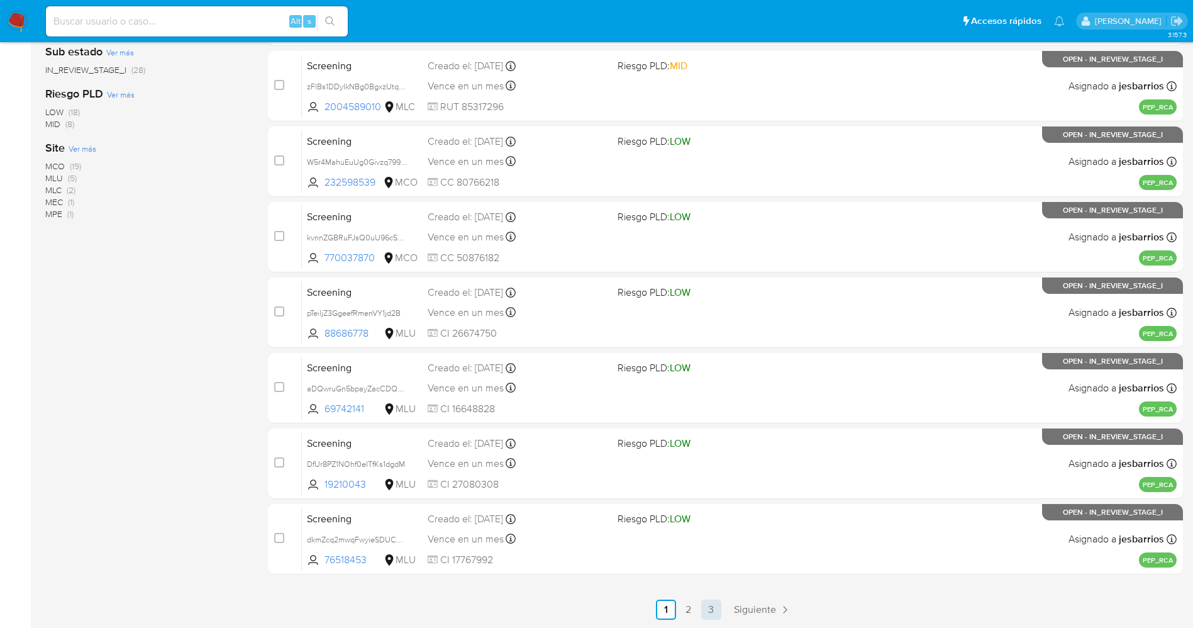
click at [711, 607] on link "3" at bounding box center [711, 609] width 20 height 20
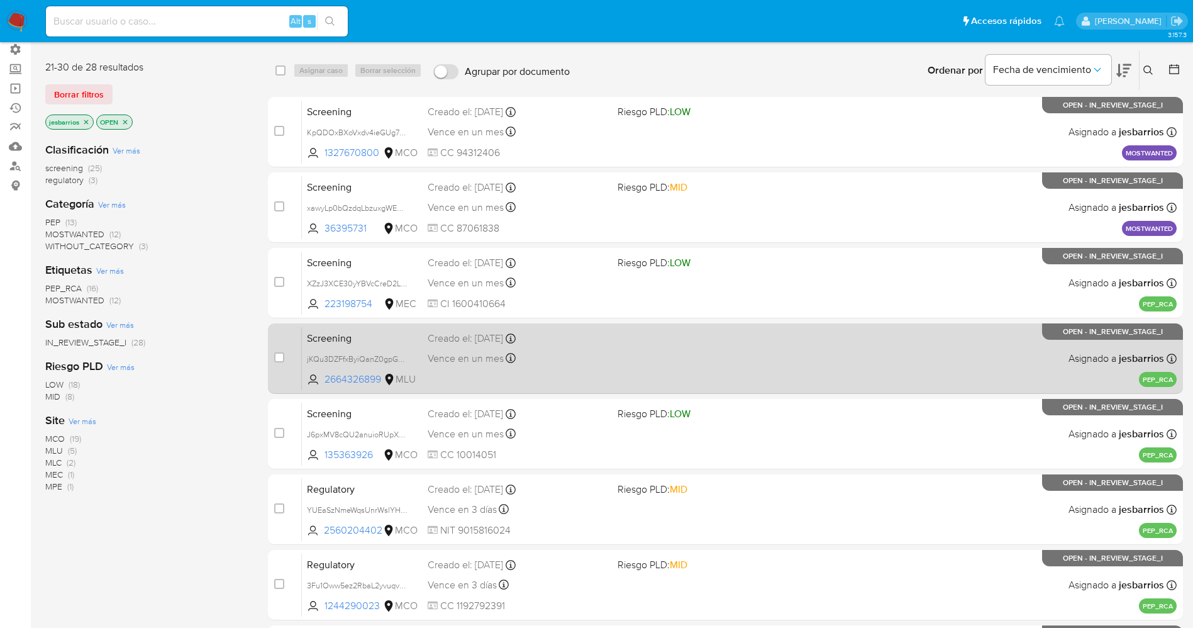
scroll to position [215, 0]
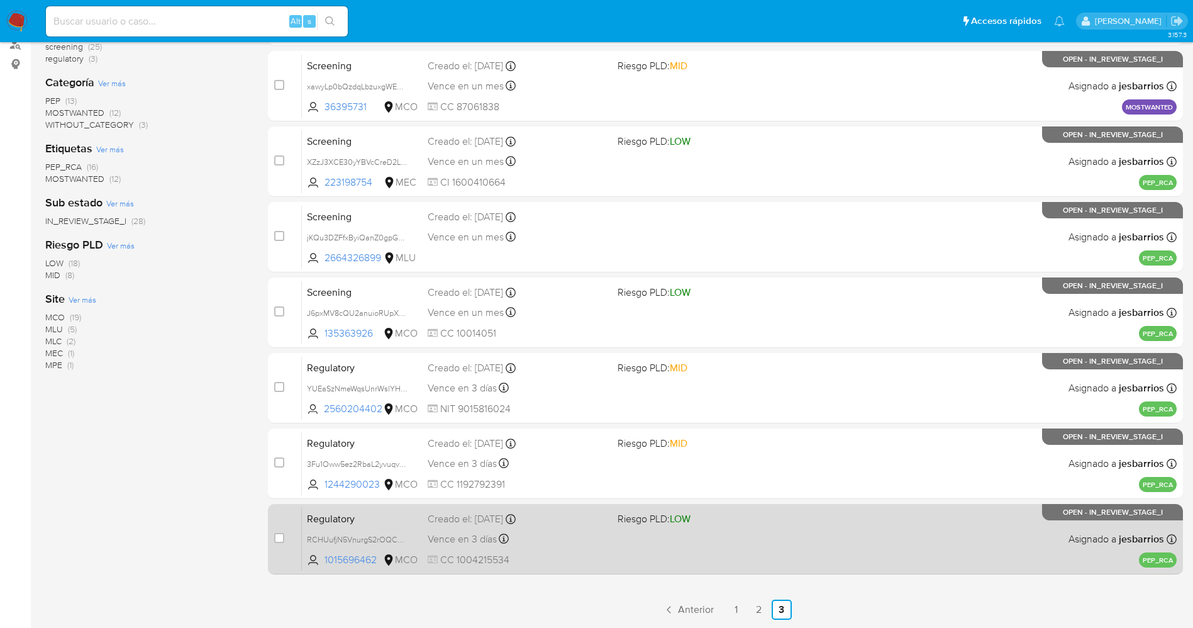
click at [794, 557] on div "Regulatory RCHUufjN5VnurgS2rOQCEqYT 1015696462 MCO Riesgo PLD: LOW Creado el: 0…" at bounding box center [739, 539] width 875 height 64
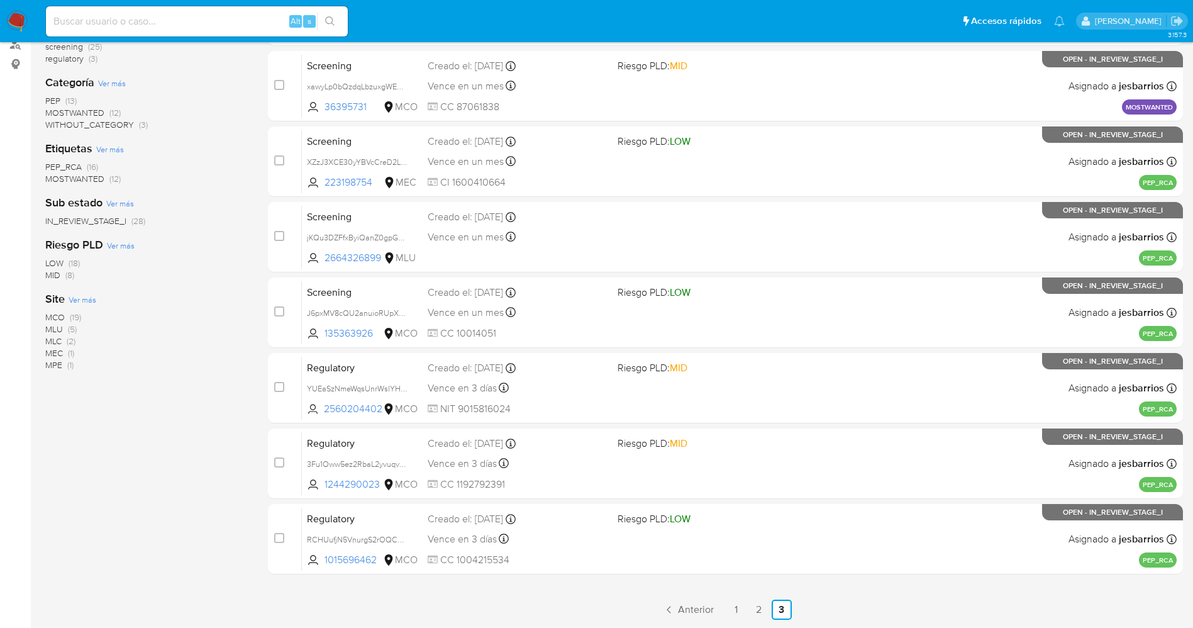
click at [20, 17] on img at bounding box center [16, 21] width 21 height 21
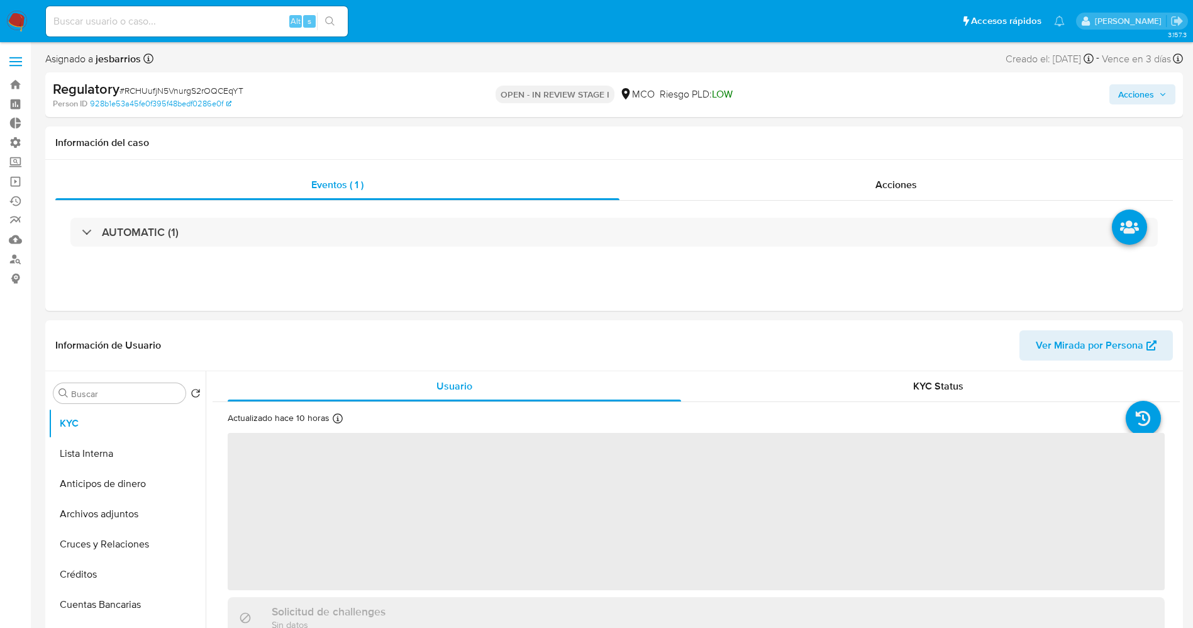
select select "10"
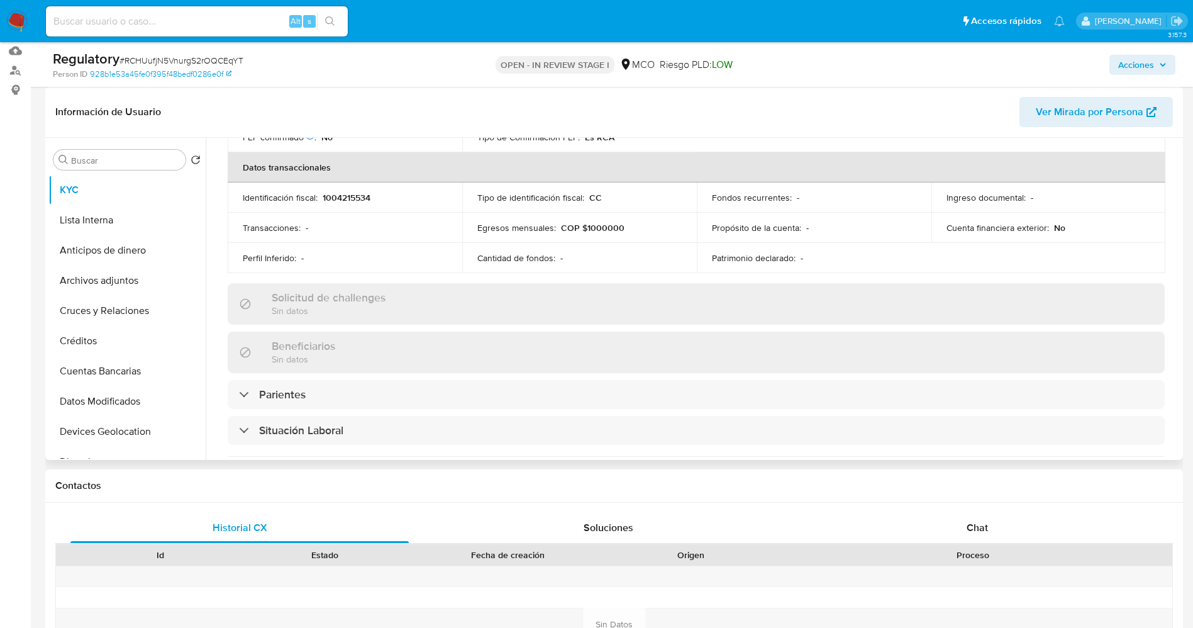
scroll to position [472, 0]
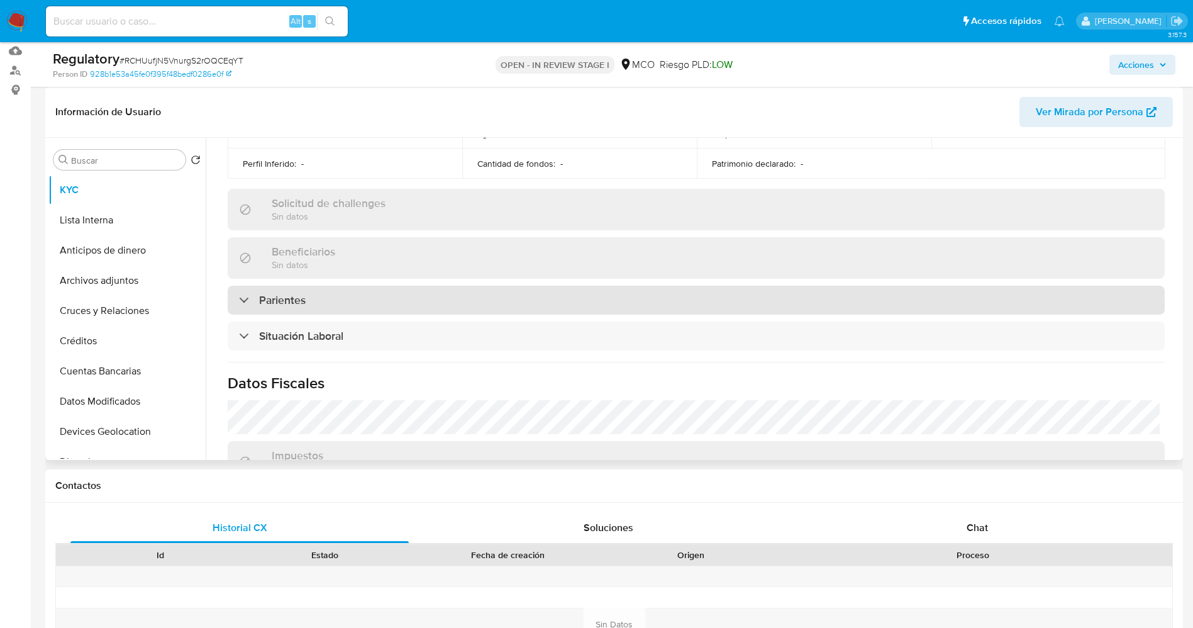
click at [396, 301] on div "Parientes" at bounding box center [696, 300] width 937 height 29
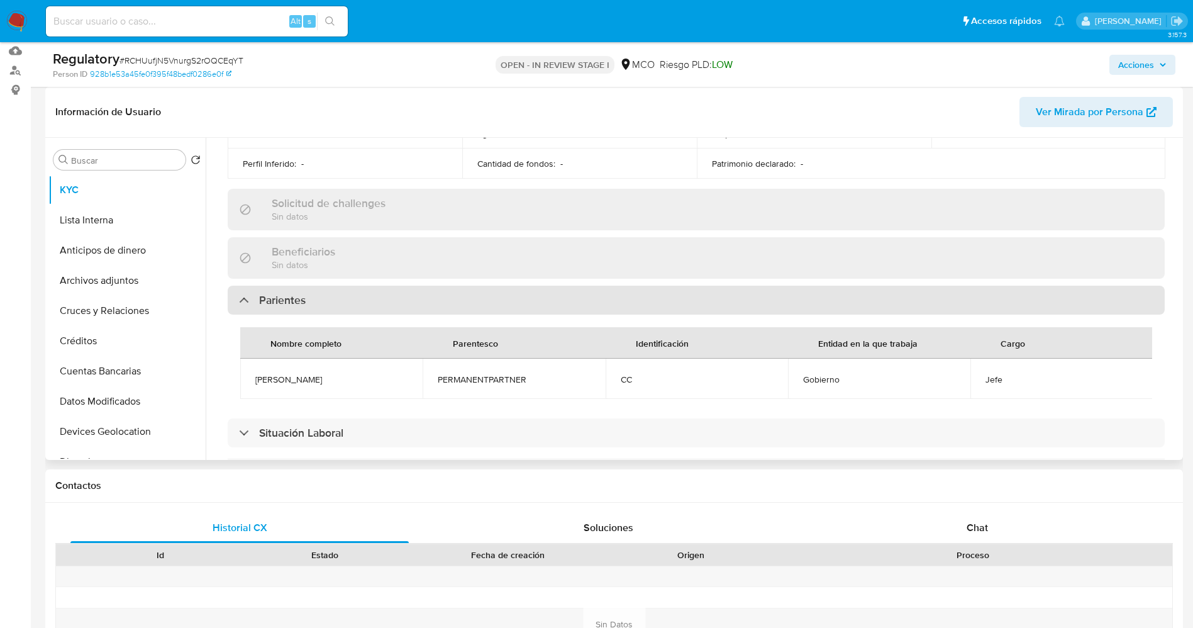
click at [396, 301] on div "Parientes" at bounding box center [696, 300] width 937 height 29
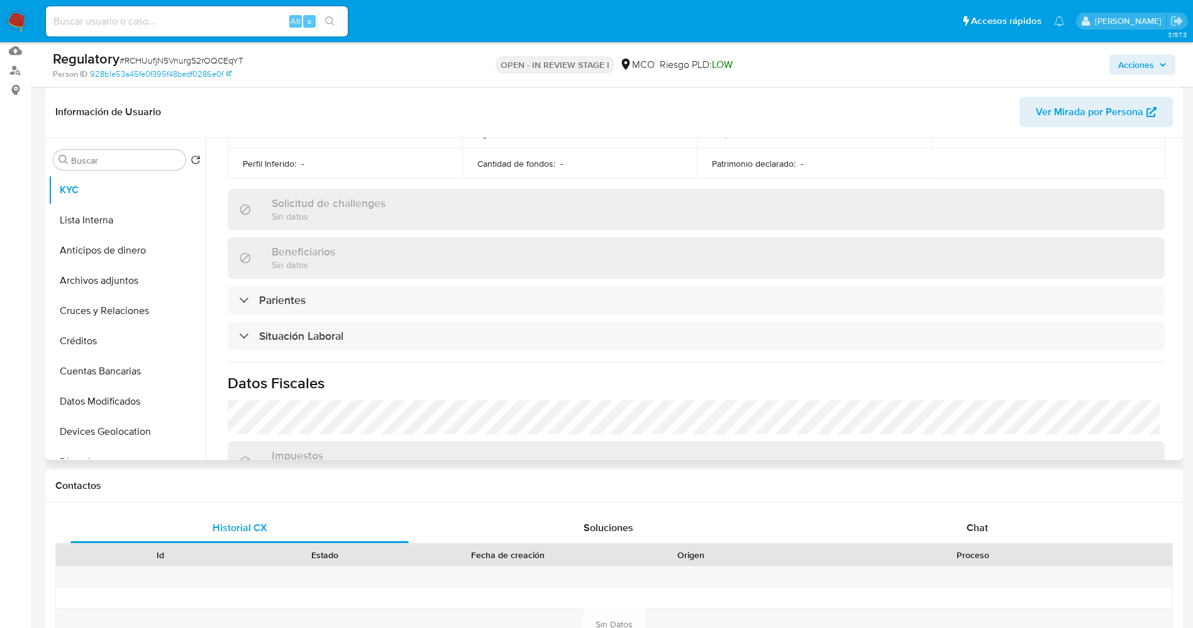
click at [382, 355] on div "Actualizado hace 10 horas Creado: [DATE] 01:00:37 Actualizado: [DATE] 23:54:50 …" at bounding box center [696, 156] width 967 height 918
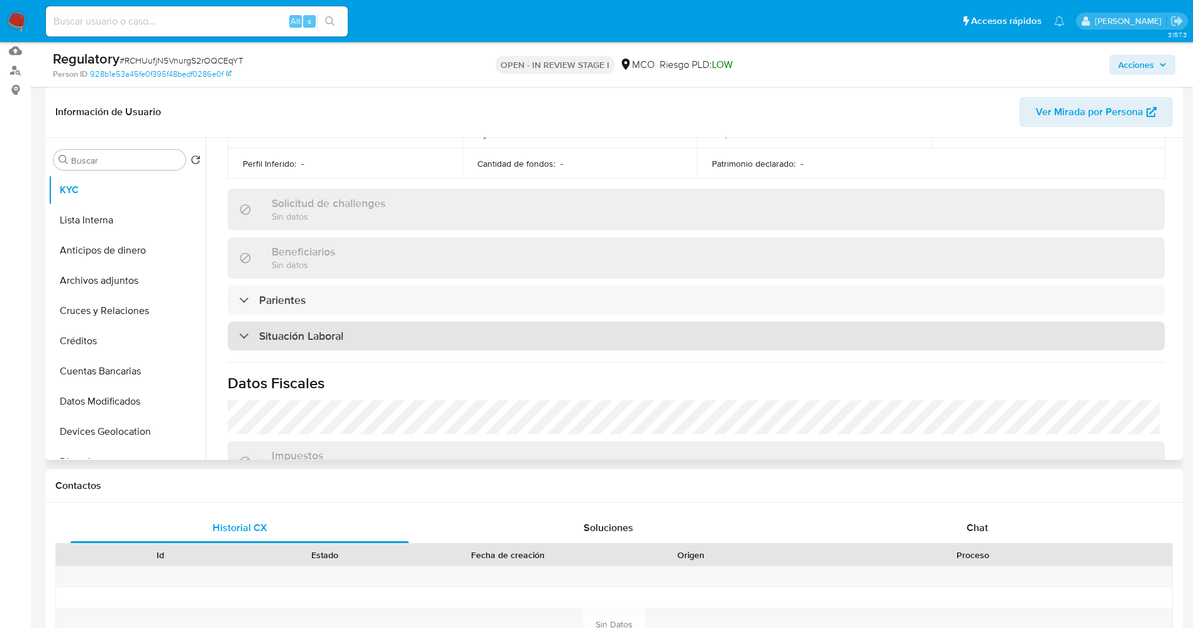
click at [381, 340] on div "Situación Laboral" at bounding box center [696, 335] width 937 height 29
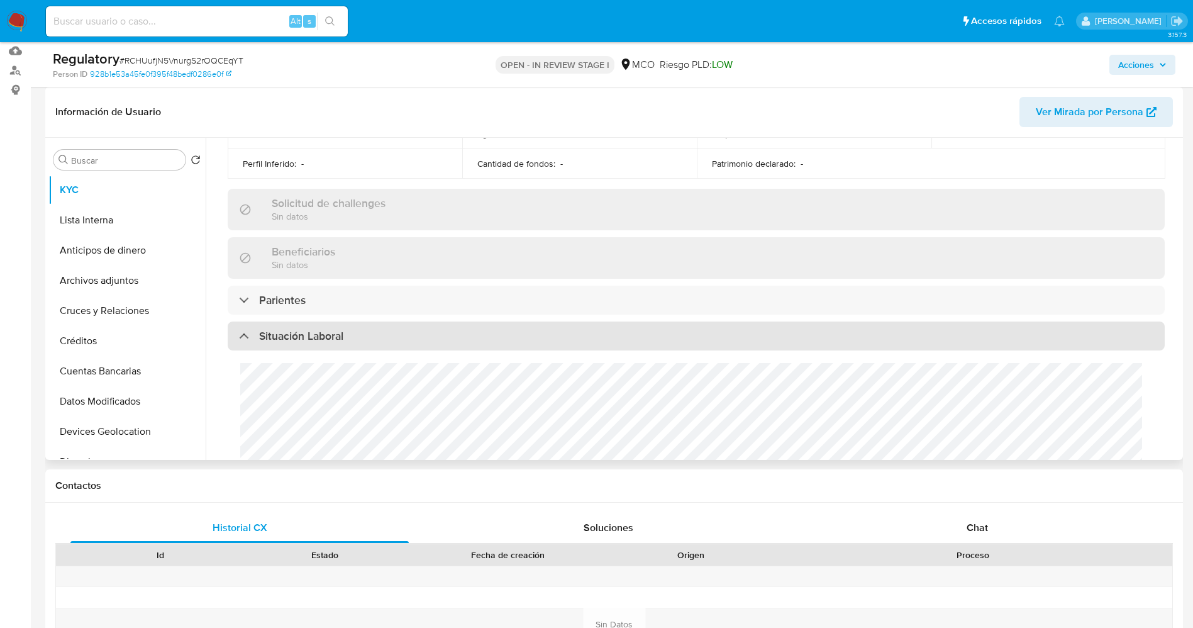
click at [381, 340] on div "Situación Laboral" at bounding box center [696, 335] width 937 height 29
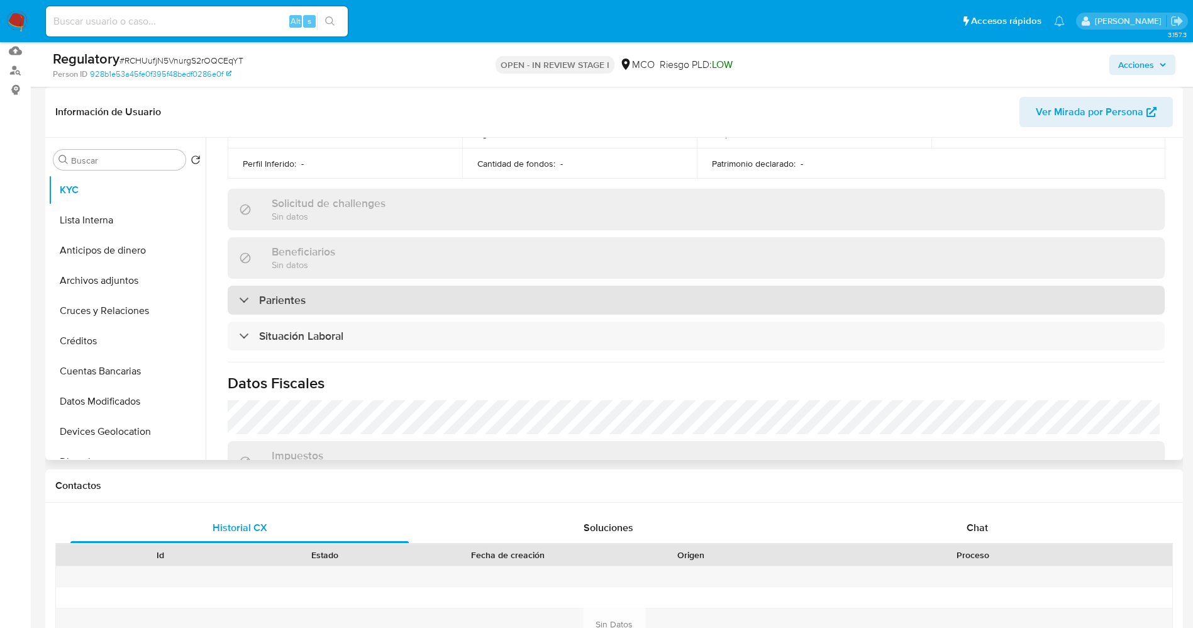
click at [383, 301] on div "Parientes" at bounding box center [696, 300] width 937 height 29
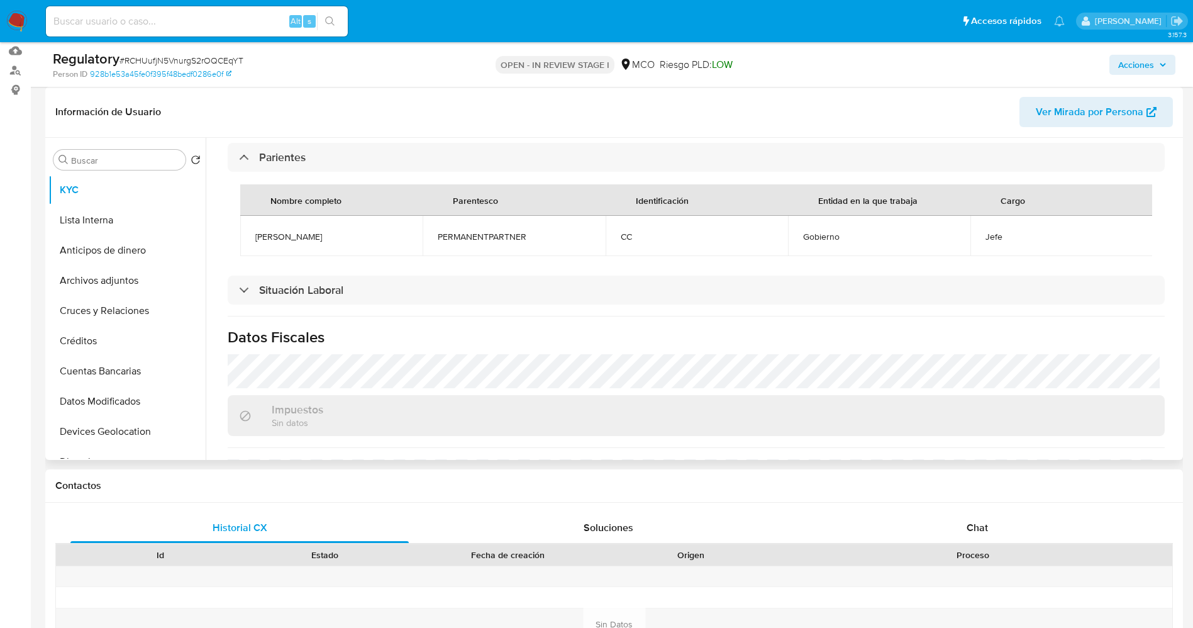
scroll to position [660, 0]
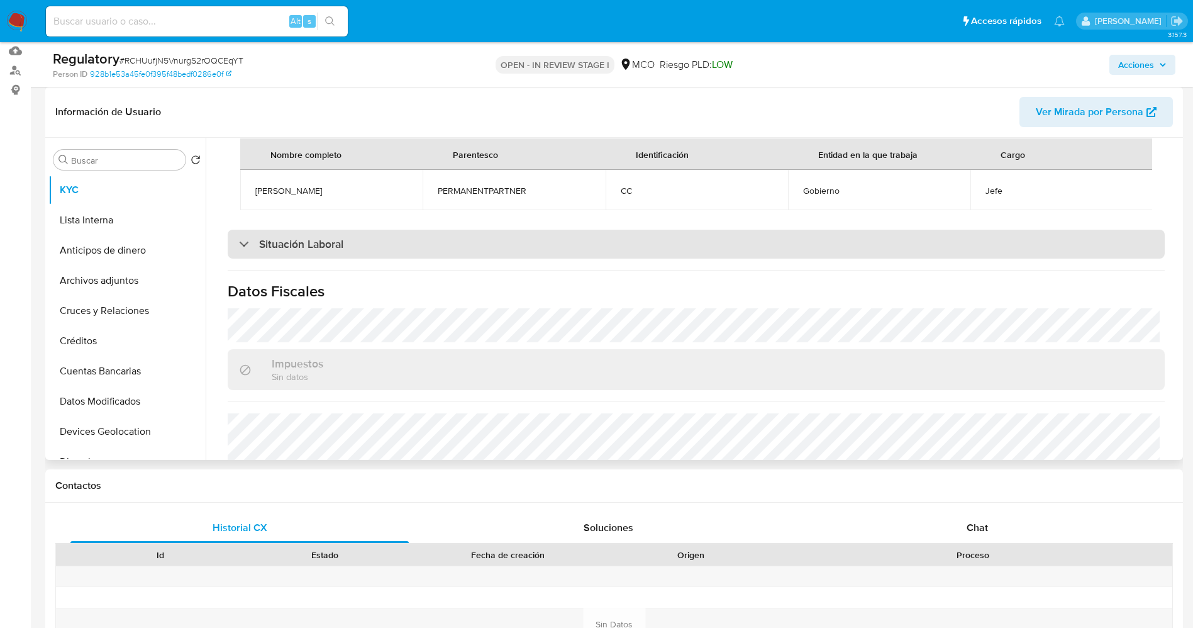
click at [350, 259] on div "Situación Laboral" at bounding box center [696, 244] width 937 height 29
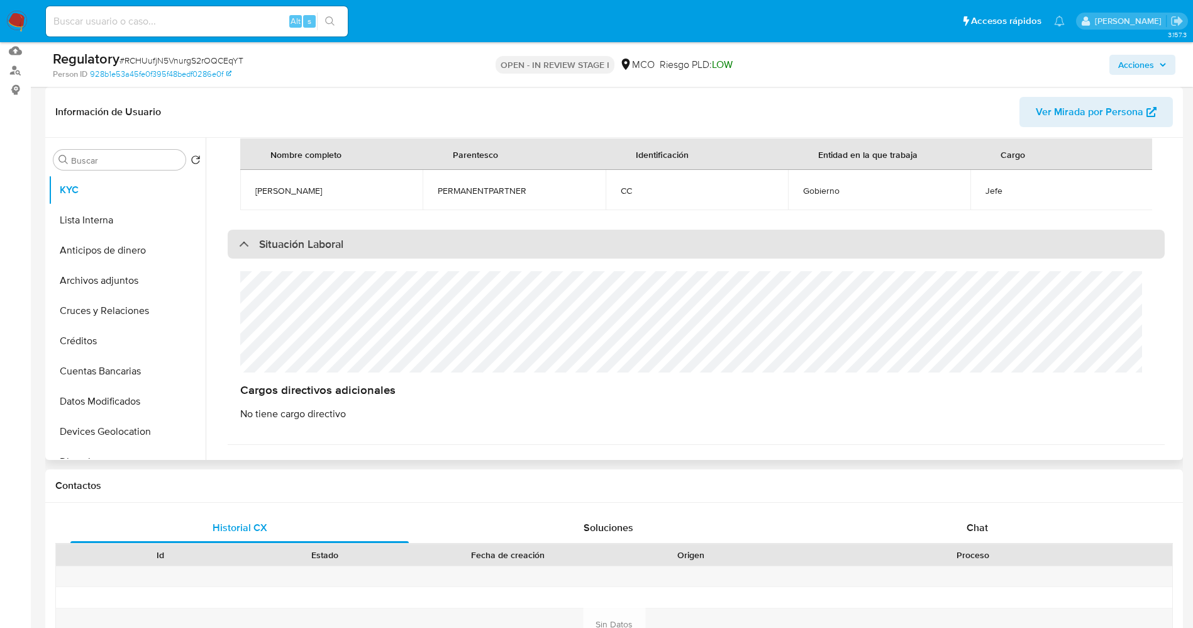
click at [350, 259] on div "Situación Laboral" at bounding box center [696, 244] width 937 height 29
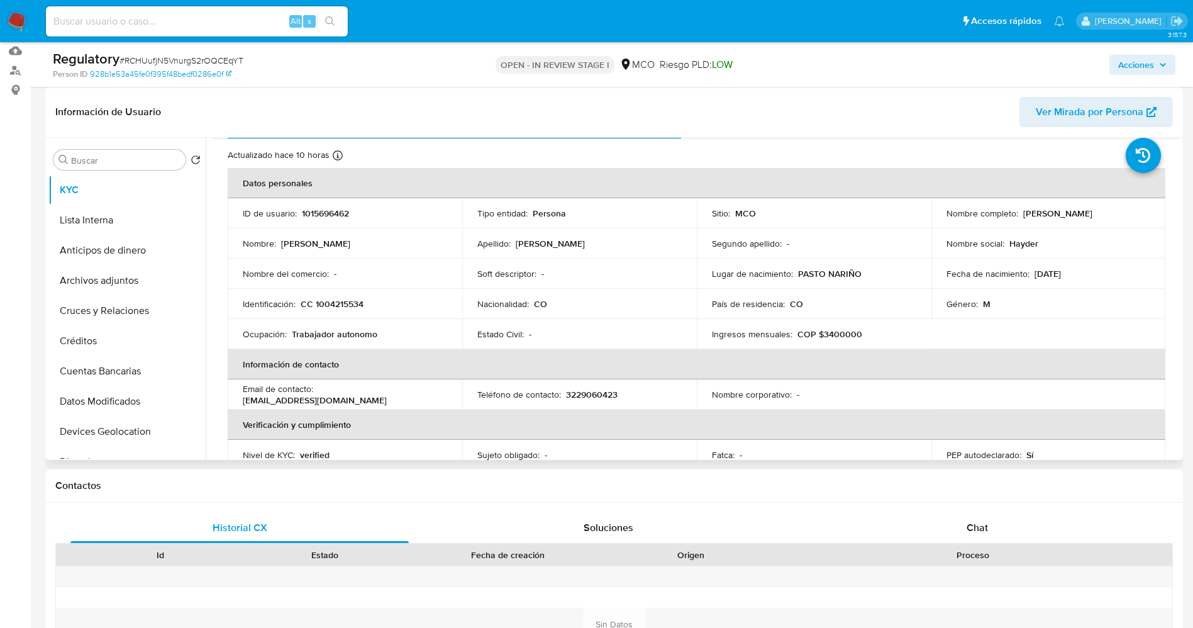
scroll to position [0, 0]
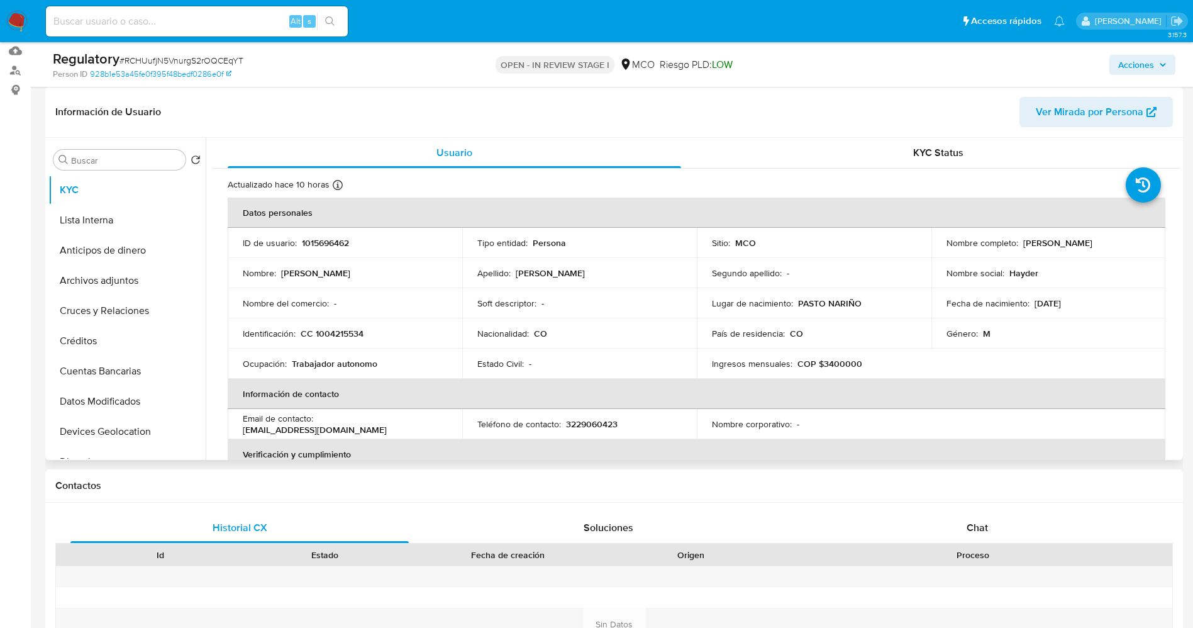
drag, startPoint x: 1018, startPoint y: 243, endPoint x: 1121, endPoint y: 240, distance: 102.6
click at [1121, 240] on div "Nombre completo : [PERSON_NAME]" at bounding box center [1049, 242] width 204 height 11
copy p "[PERSON_NAME]"
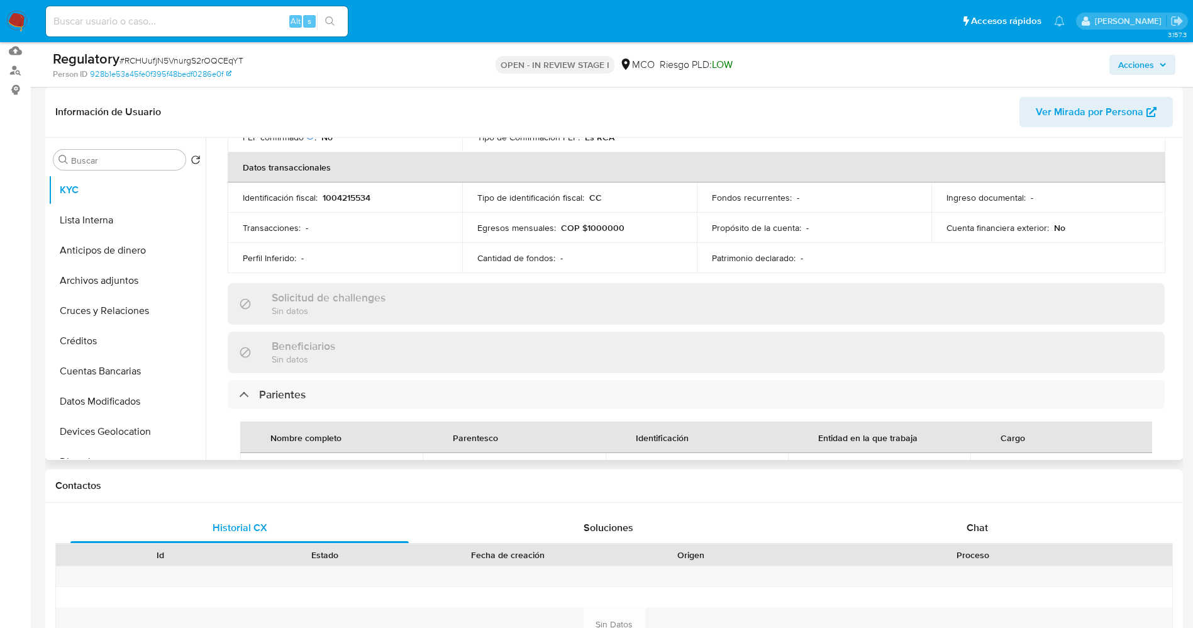
scroll to position [566, 0]
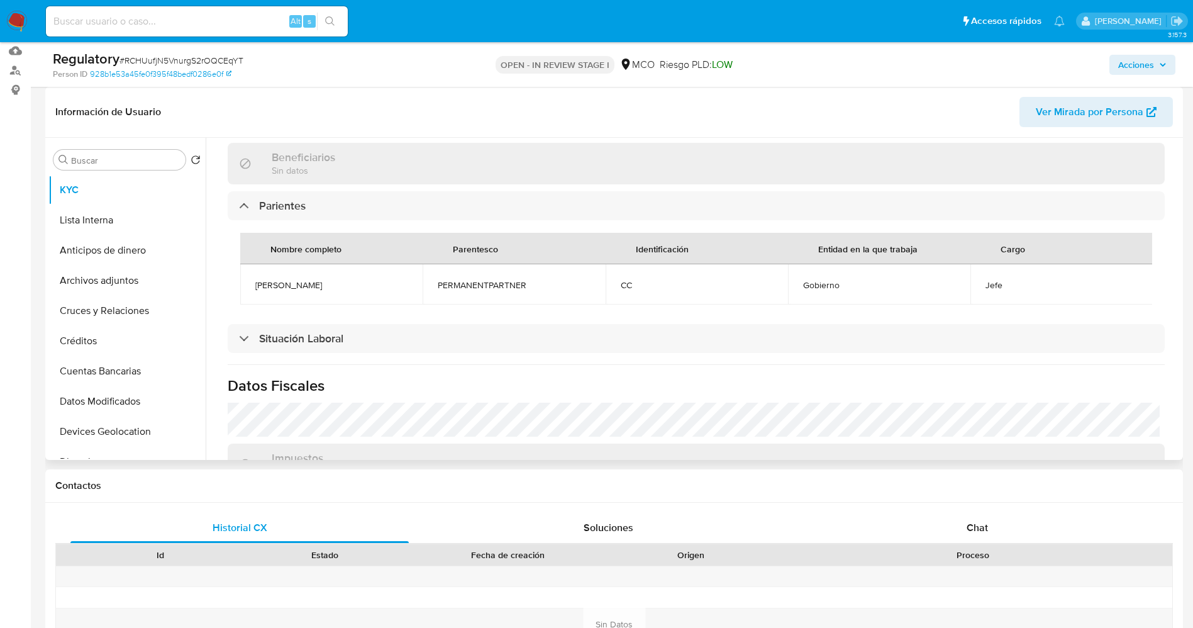
drag, startPoint x: 248, startPoint y: 286, endPoint x: 321, endPoint y: 286, distance: 73.6
click at [321, 286] on td "[PERSON_NAME]" at bounding box center [331, 284] width 182 height 40
copy span "[PERSON_NAME]"
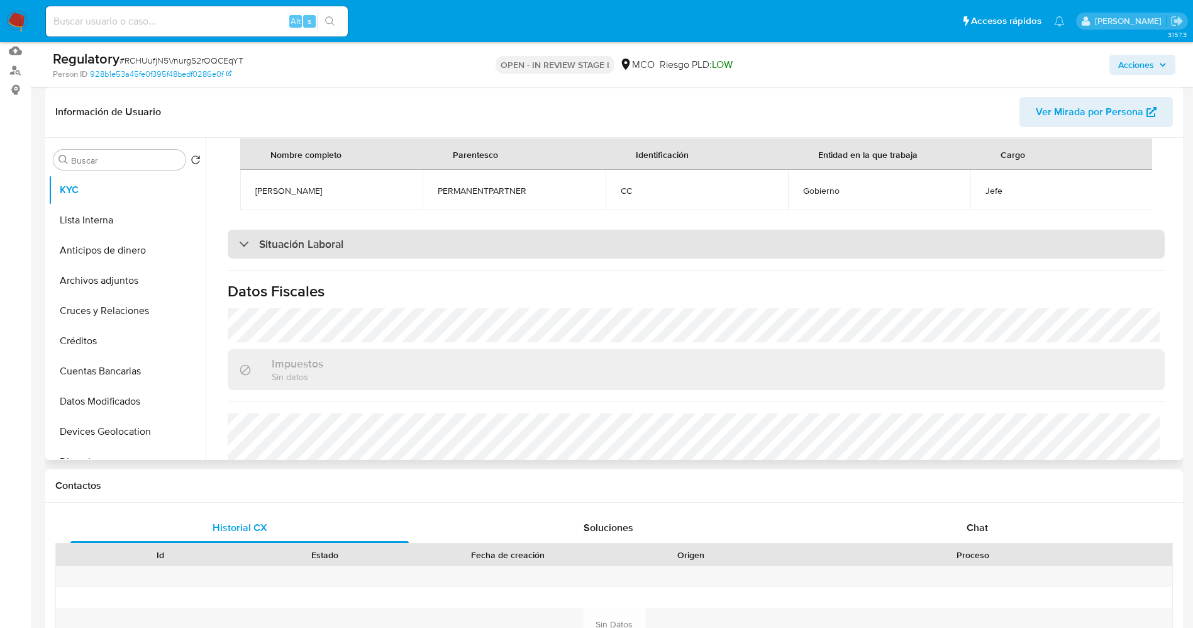
click at [517, 248] on div "Situación Laboral" at bounding box center [696, 244] width 937 height 29
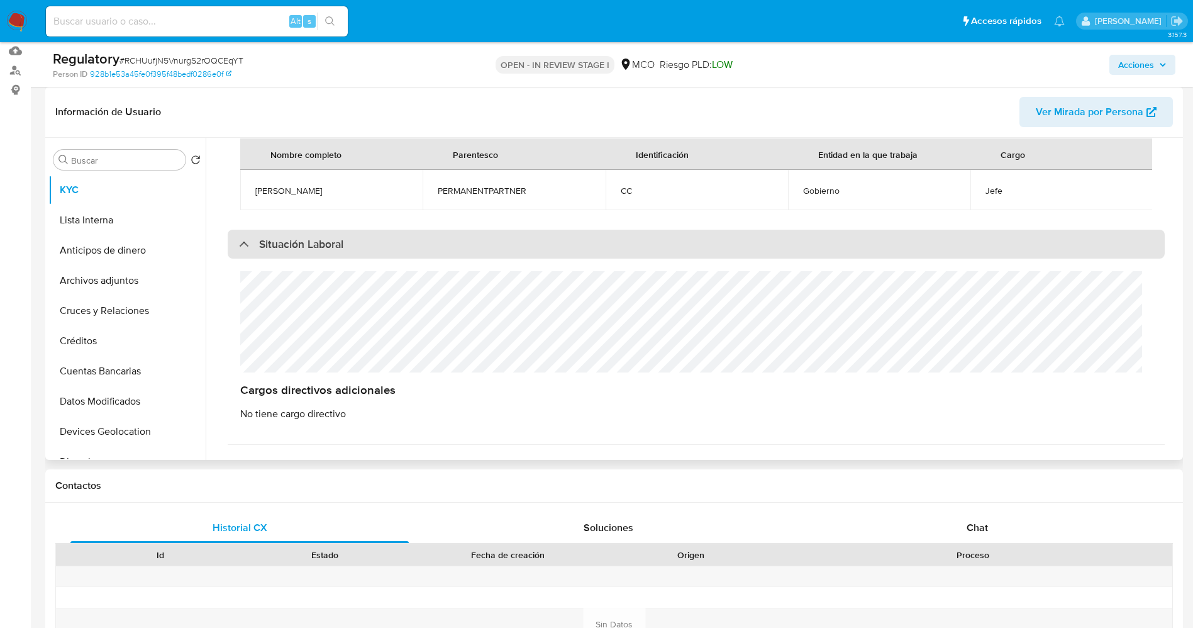
click at [517, 248] on div "Situación Laboral" at bounding box center [696, 244] width 937 height 29
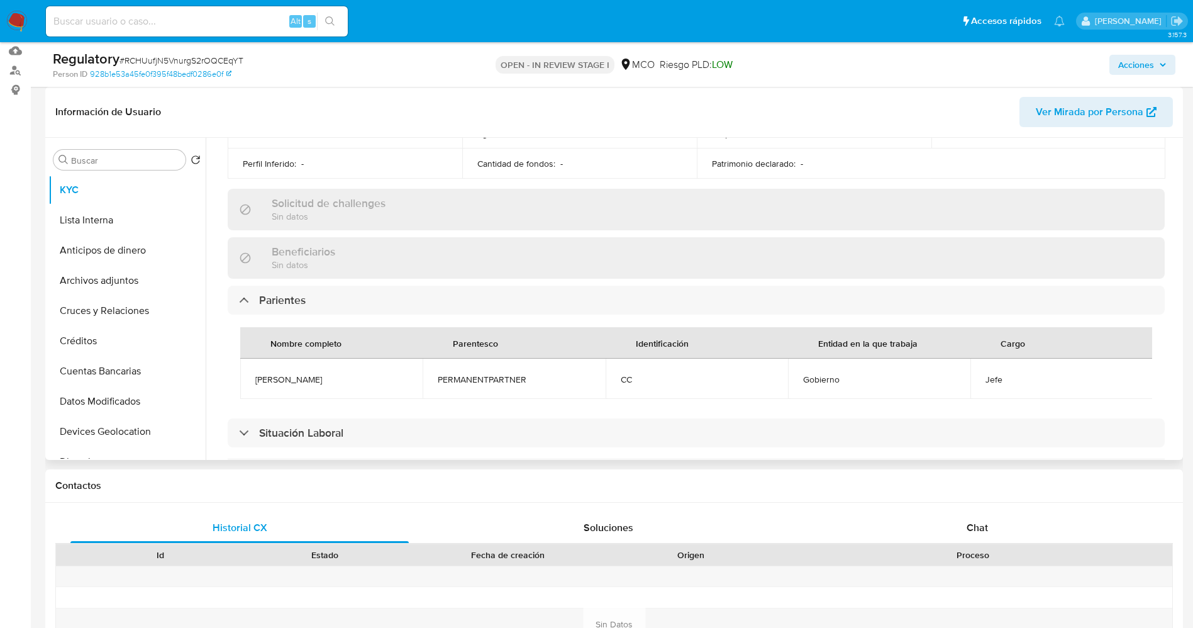
scroll to position [566, 0]
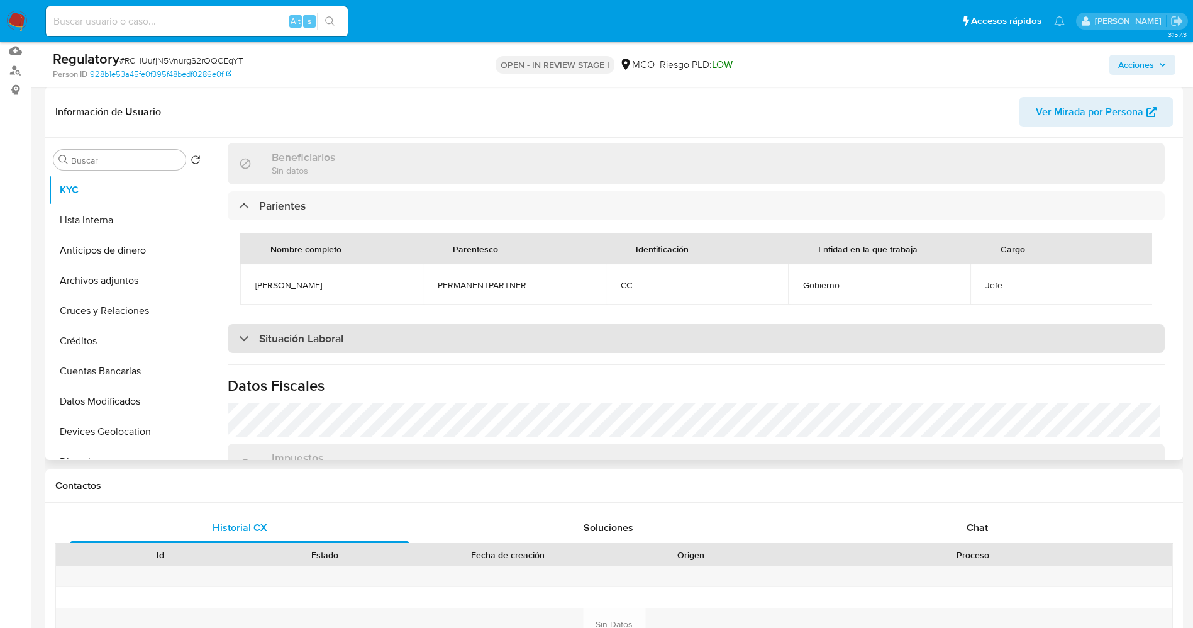
click at [357, 352] on div "Situación Laboral" at bounding box center [696, 338] width 937 height 29
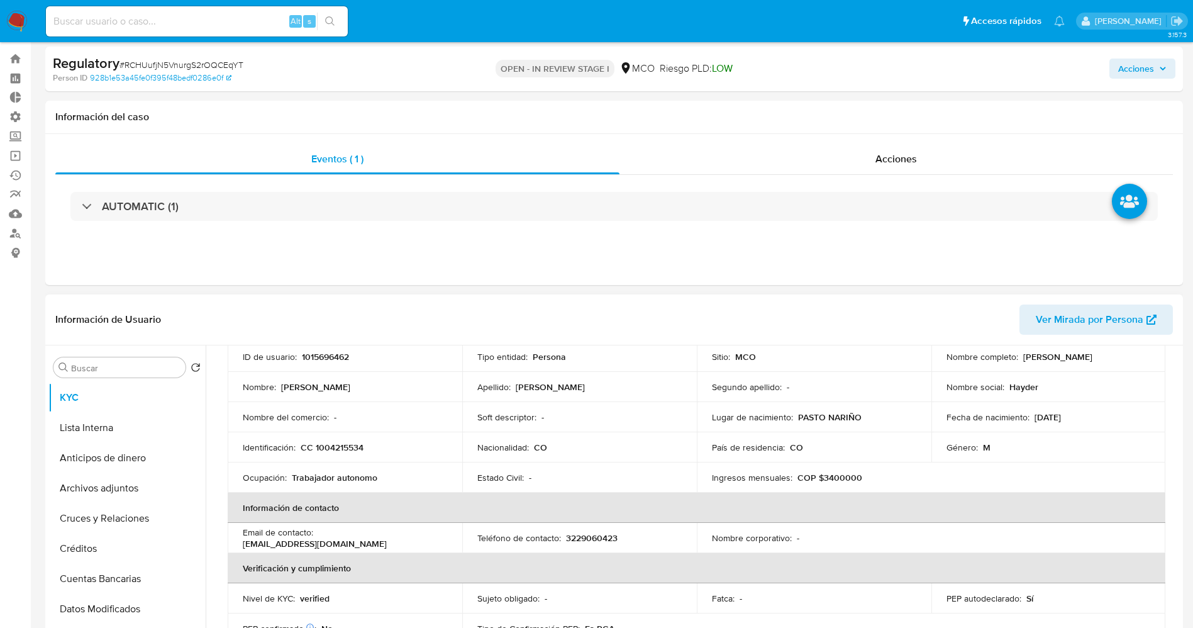
scroll to position [0, 0]
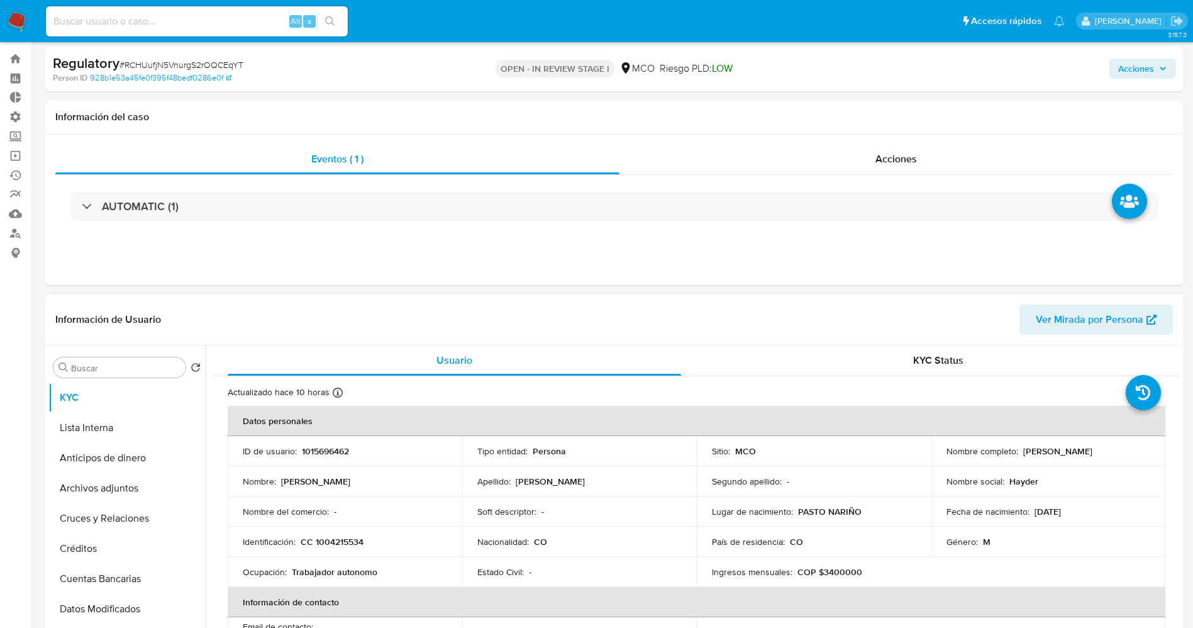
drag, startPoint x: 1021, startPoint y: 451, endPoint x: 1116, endPoint y: 451, distance: 95.0
click at [1116, 451] on div "Nombre completo : [PERSON_NAME]" at bounding box center [1049, 450] width 204 height 11
copy p "[PERSON_NAME]"
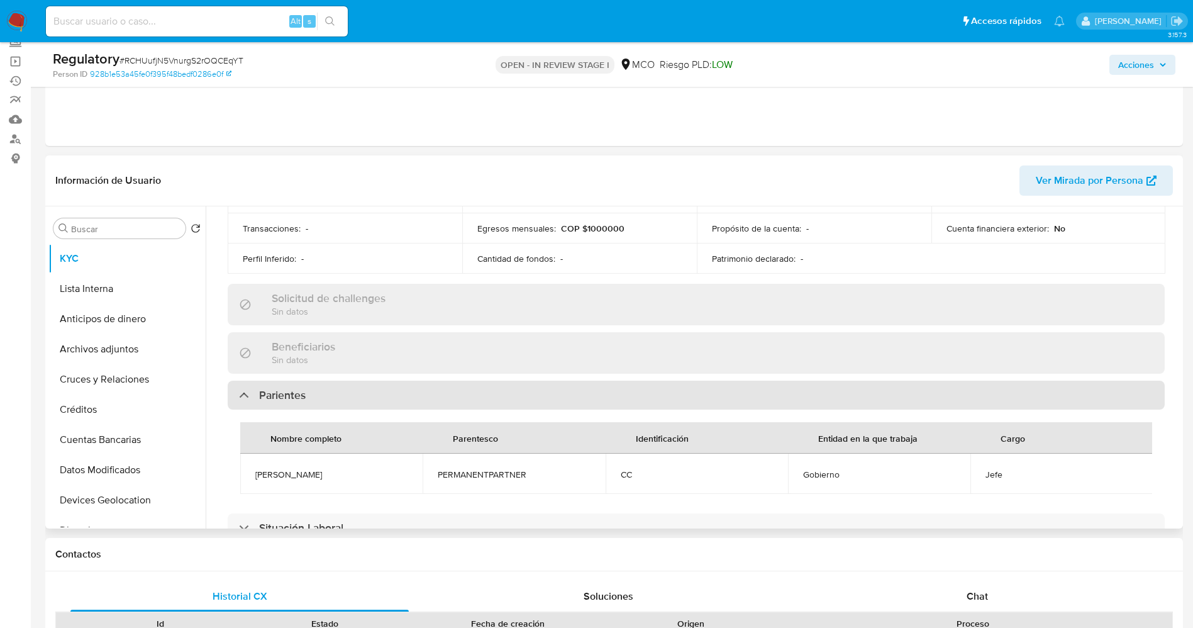
scroll to position [472, 0]
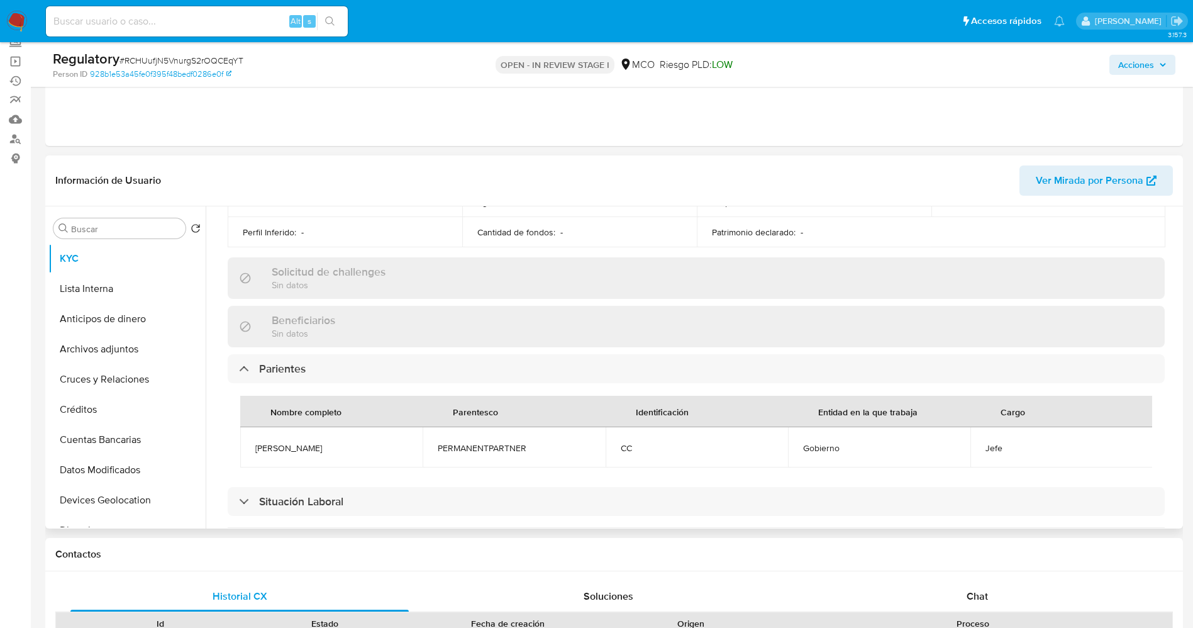
drag, startPoint x: 260, startPoint y: 447, endPoint x: 327, endPoint y: 445, distance: 67.3
click at [327, 445] on span "[PERSON_NAME]" at bounding box center [331, 447] width 152 height 11
click at [288, 443] on span "[PERSON_NAME]" at bounding box center [331, 447] width 152 height 11
drag, startPoint x: 251, startPoint y: 440, endPoint x: 284, endPoint y: 445, distance: 33.0
click at [318, 445] on td "[PERSON_NAME]" at bounding box center [331, 447] width 182 height 40
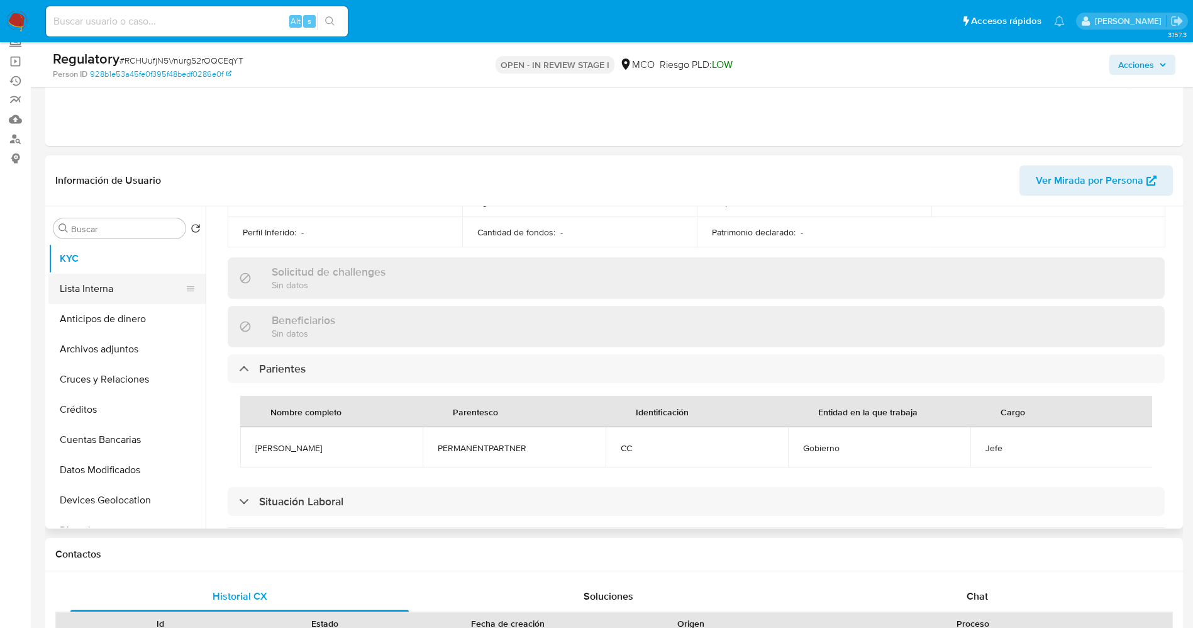
click at [108, 298] on button "Lista Interna" at bounding box center [121, 289] width 147 height 30
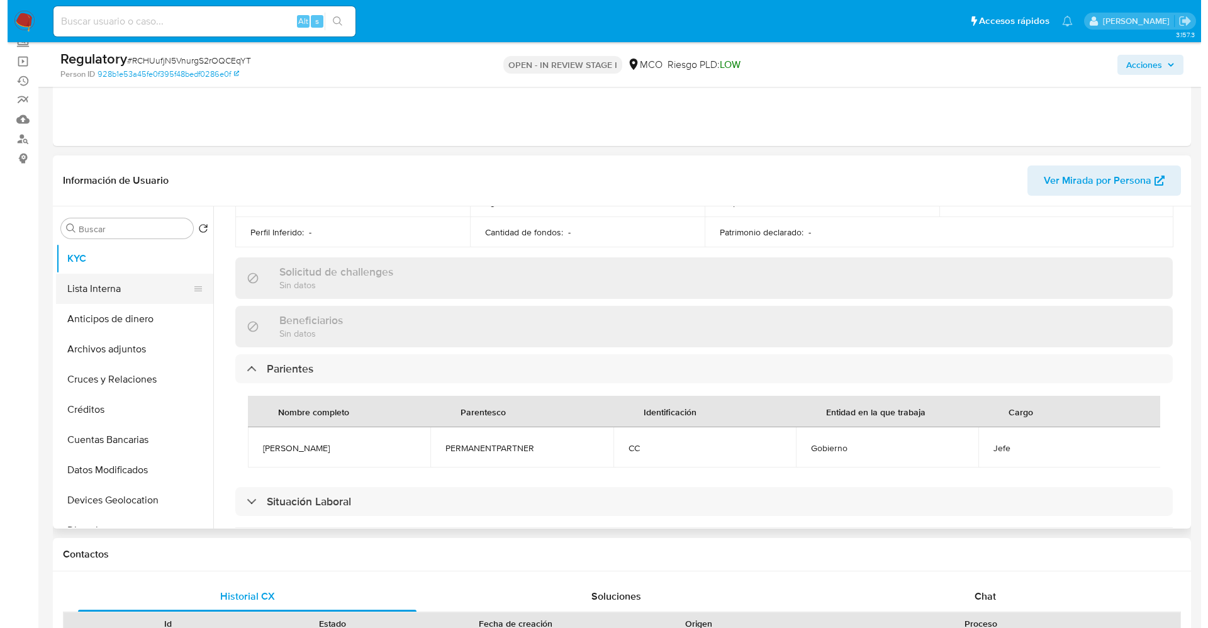
scroll to position [0, 0]
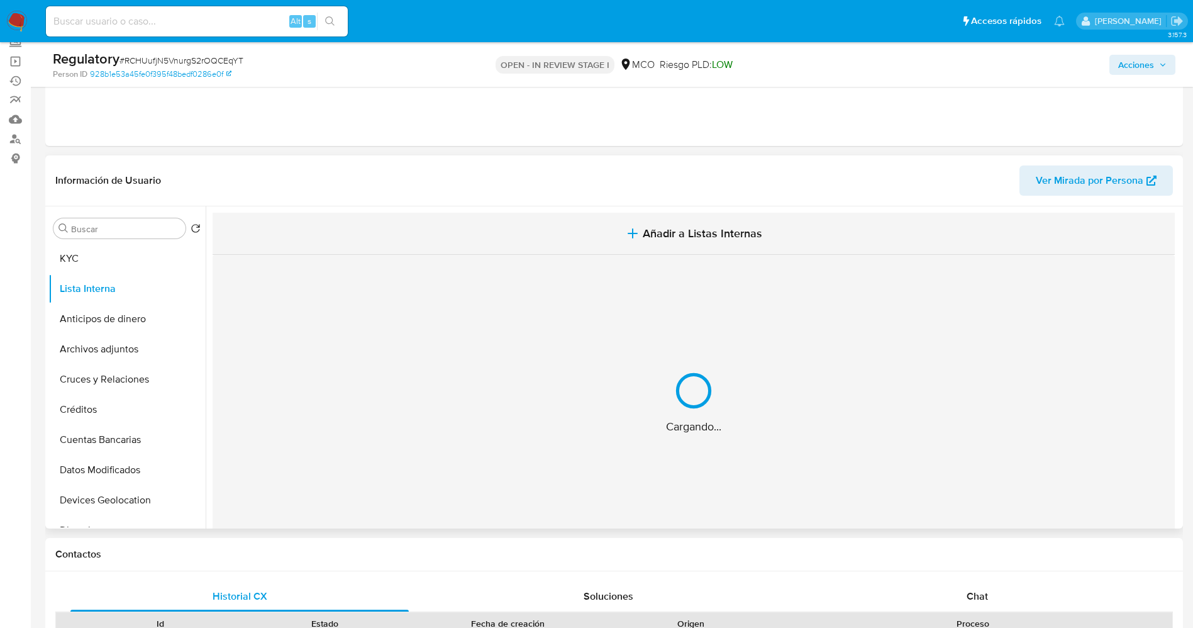
click at [697, 230] on span "Añadir a Listas Internas" at bounding box center [703, 233] width 120 height 14
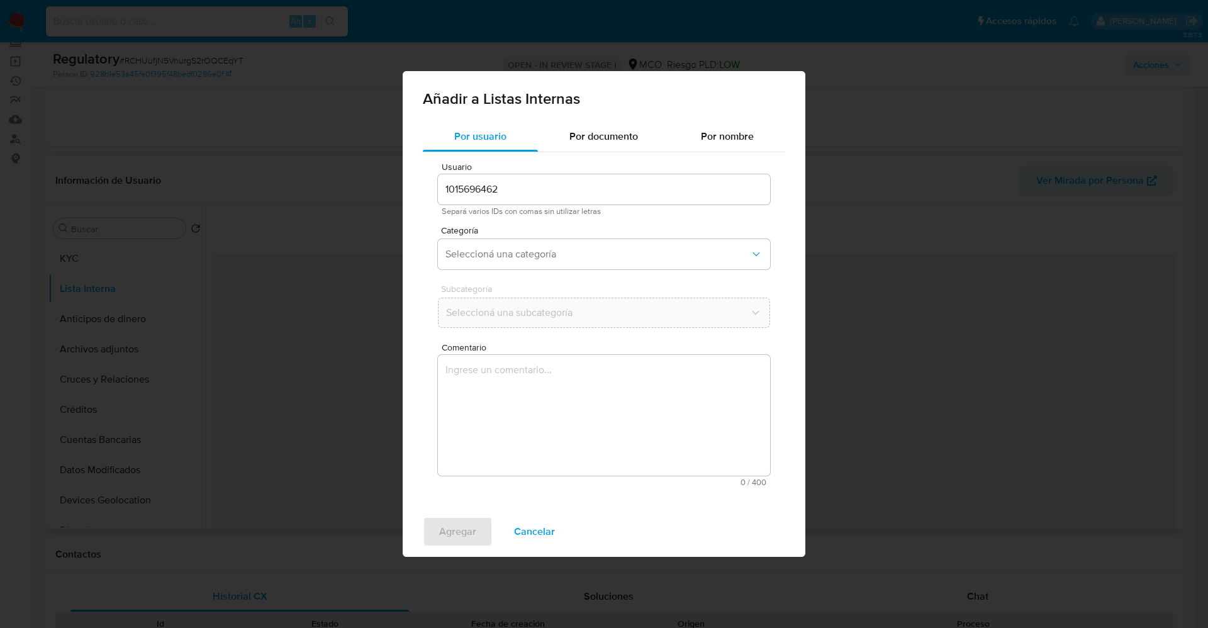
click at [620, 235] on div "Categoría Seleccioná una categoría" at bounding box center [604, 250] width 332 height 48
click at [603, 257] on span "Seleccioná una categoría" at bounding box center [597, 254] width 304 height 13
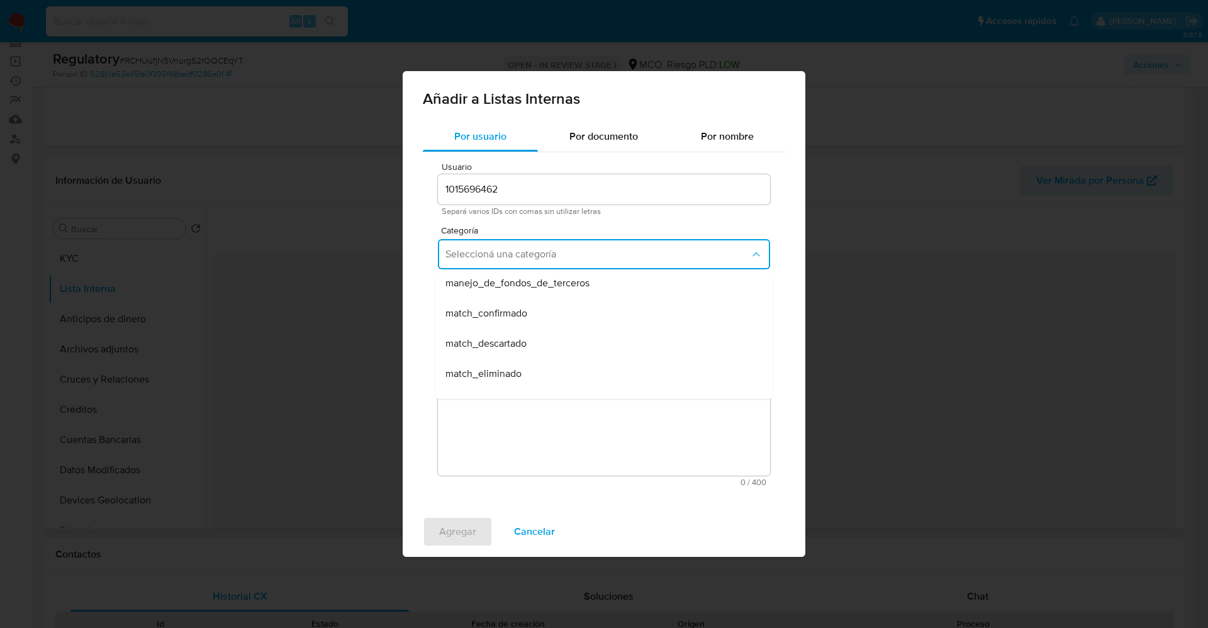
scroll to position [94, 0]
click at [523, 290] on span "match_confirmado" at bounding box center [486, 284] width 82 height 13
click at [522, 310] on span "Seleccioná una subcategoría" at bounding box center [597, 312] width 304 height 13
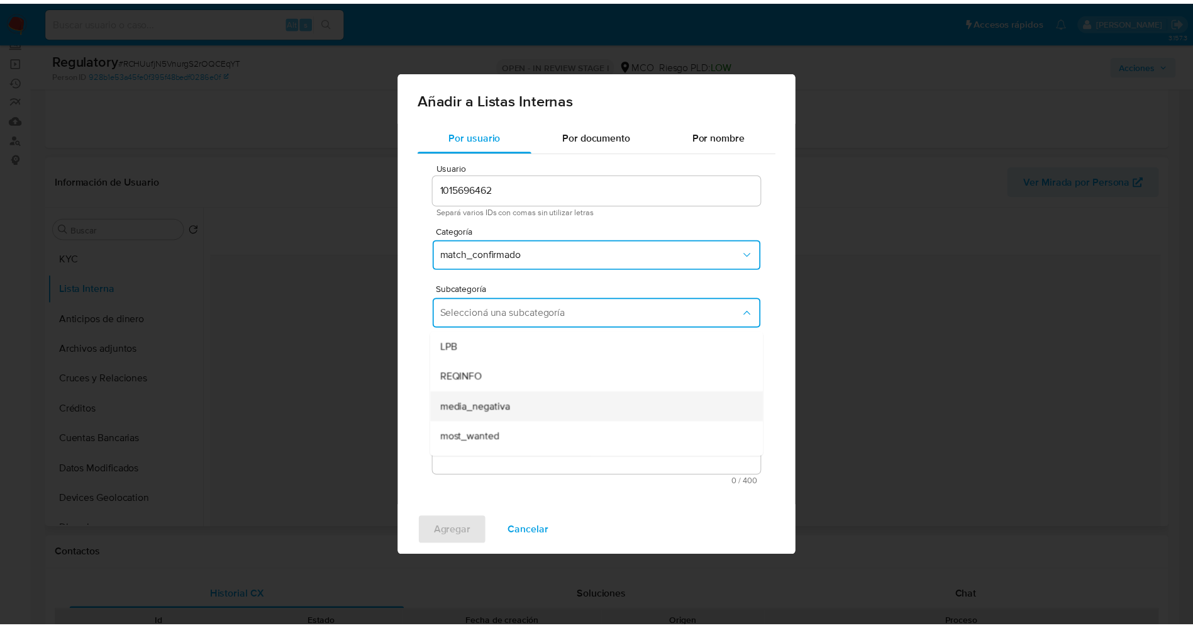
scroll to position [86, 0]
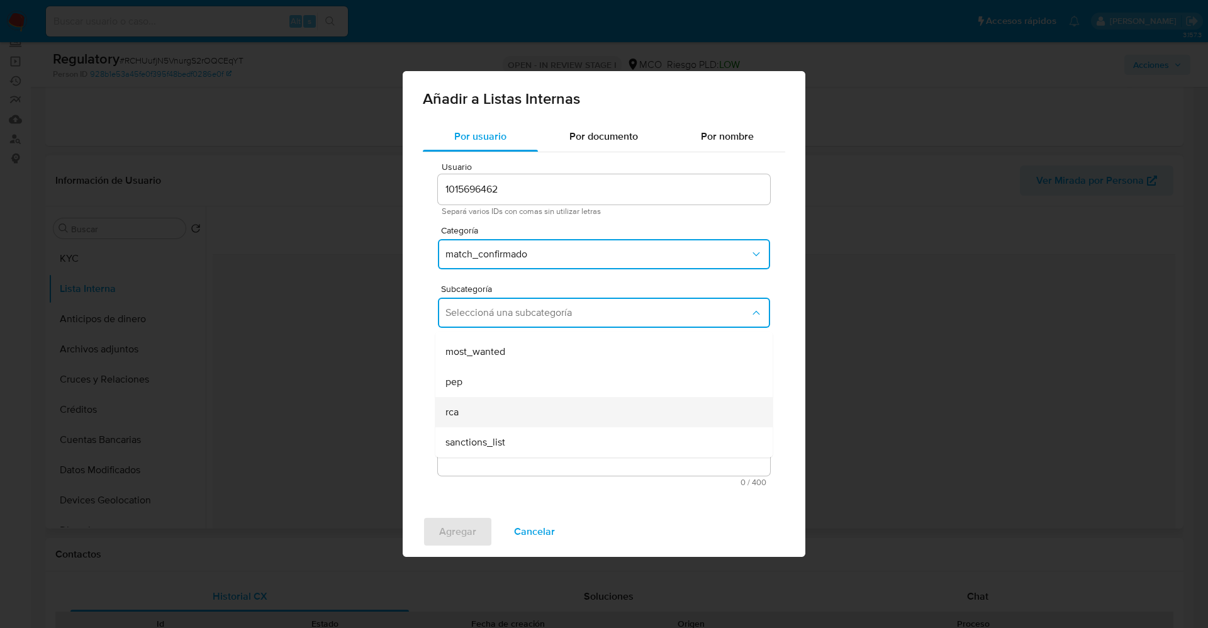
click at [489, 408] on div "rca" at bounding box center [599, 412] width 309 height 30
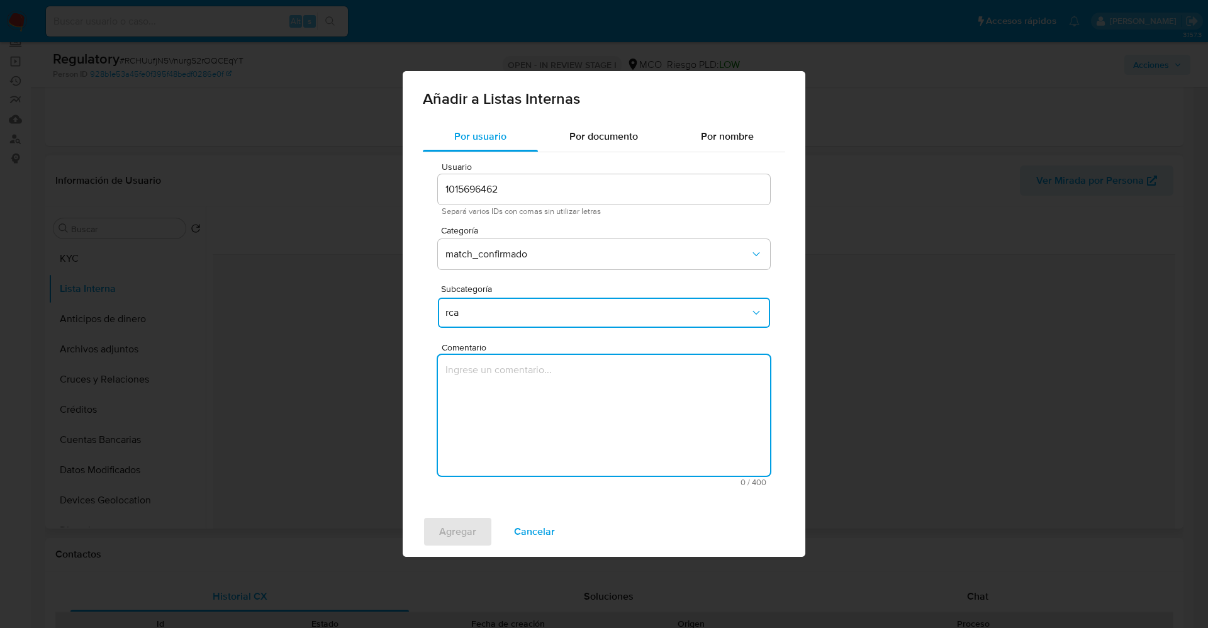
click at [489, 408] on textarea "Comentario" at bounding box center [604, 415] width 332 height 121
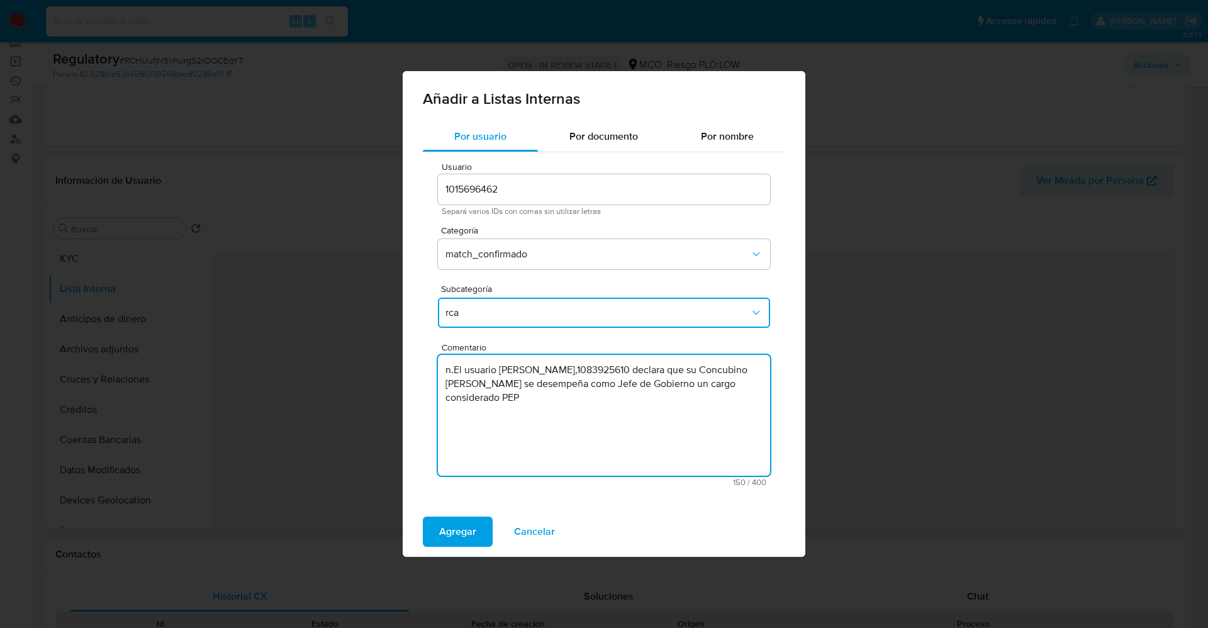
click at [457, 369] on textarea "n.El usuario [PERSON_NAME],1083925610 declara que su Concubino [PERSON_NAME] se…" at bounding box center [604, 415] width 332 height 121
click at [582, 406] on textarea "El usuario [PERSON_NAME],1083925610 declara que su Concubino [PERSON_NAME] se d…" at bounding box center [604, 415] width 332 height 121
type textarea "El usuario [PERSON_NAME],1083925610 declara que su Concubino [PERSON_NAME] se d…"
click at [472, 538] on span "Agregar" at bounding box center [457, 532] width 37 height 28
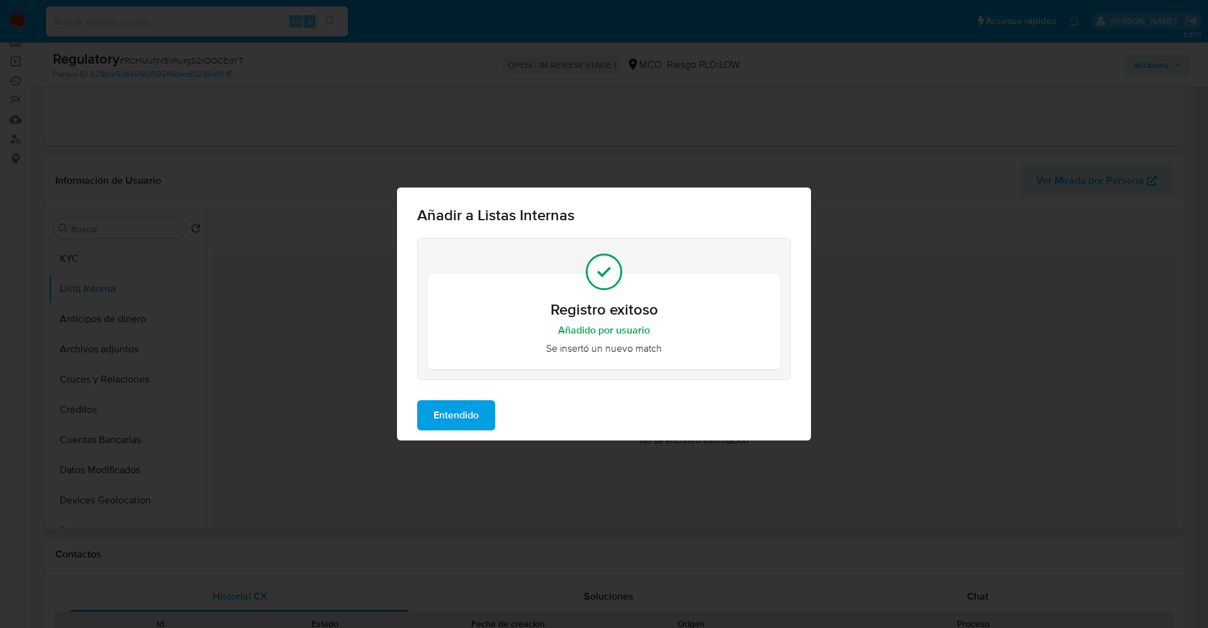
drag, startPoint x: 471, startPoint y: 412, endPoint x: 432, endPoint y: 413, distance: 39.0
click at [470, 413] on span "Entendido" at bounding box center [455, 415] width 45 height 28
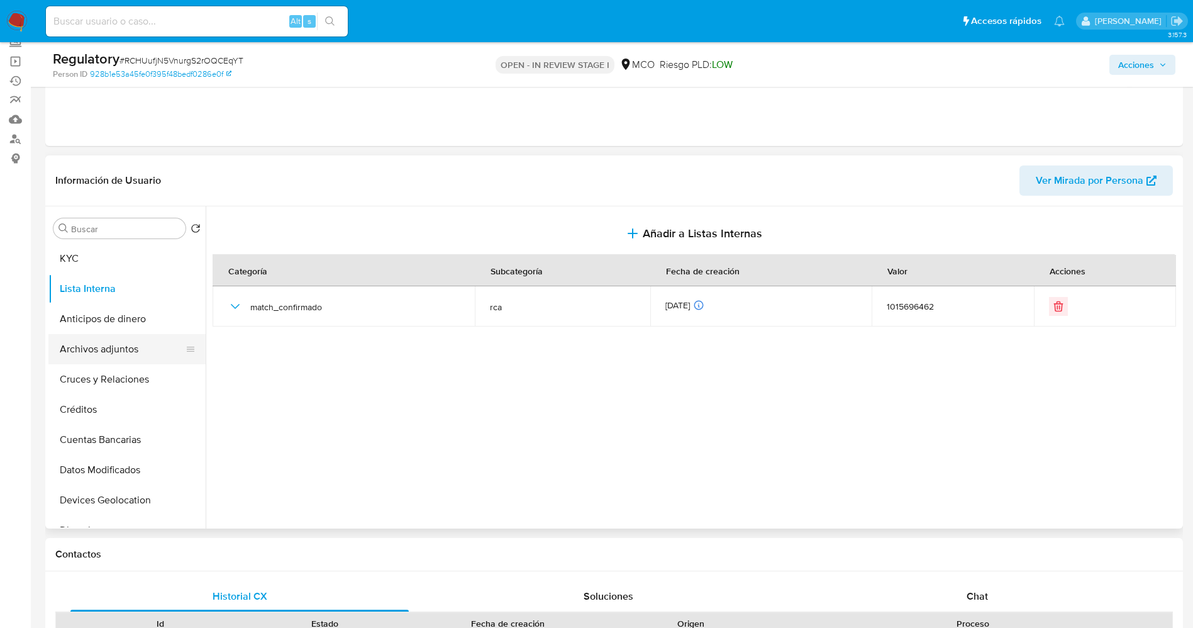
click at [96, 350] on button "Archivos adjuntos" at bounding box center [121, 349] width 147 height 30
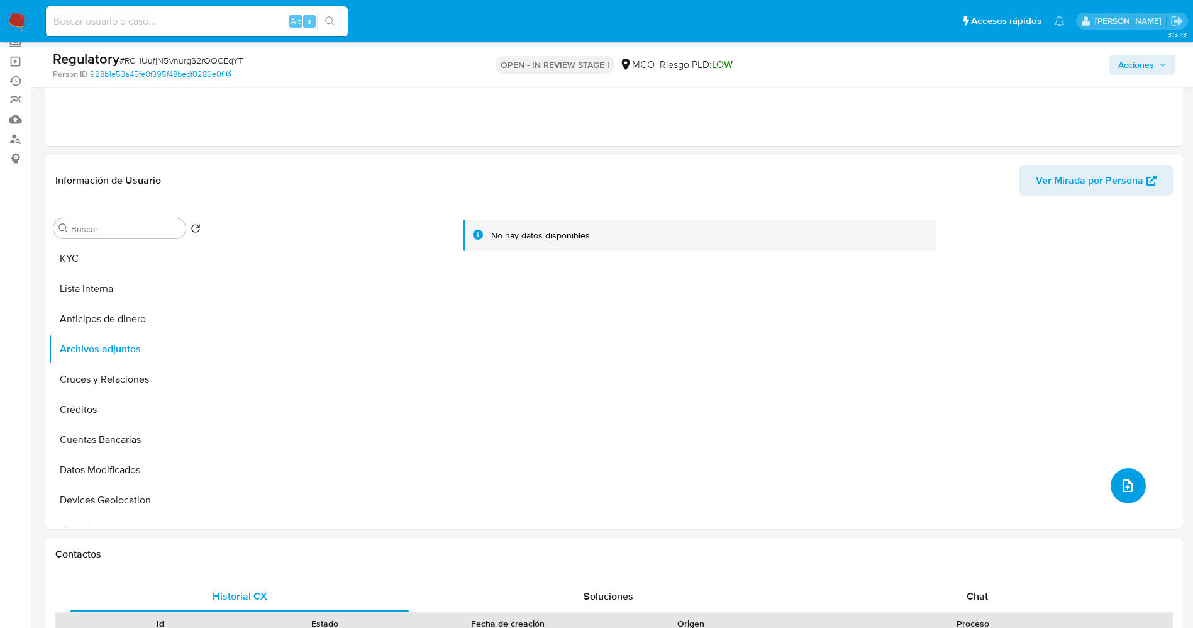
click at [1127, 498] on button "upload-file" at bounding box center [1128, 485] width 35 height 35
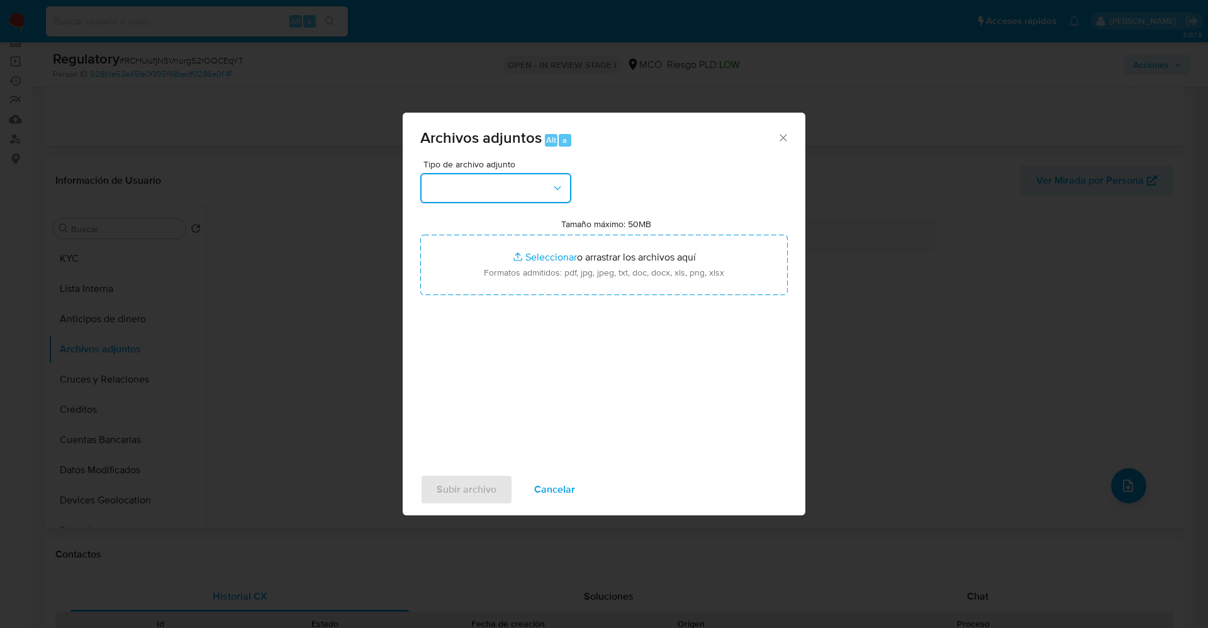
click at [532, 184] on button "button" at bounding box center [495, 188] width 151 height 30
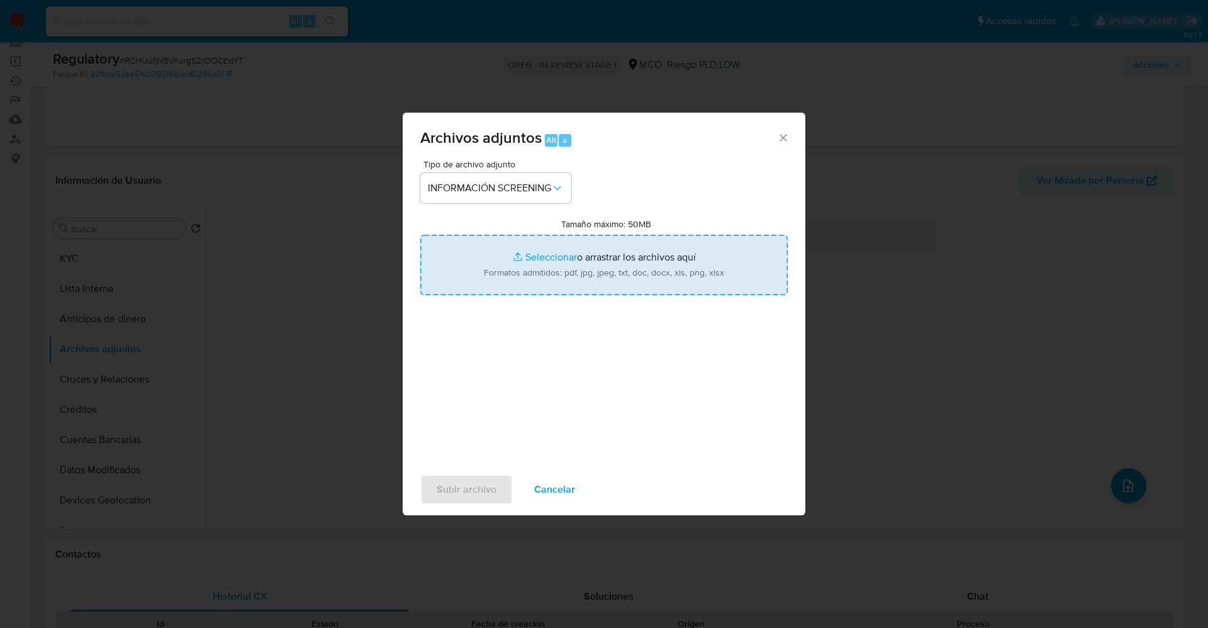
type input "C:\fakepath\_Pedro Bastidas_ lavado de dinero - Buscar con Google.pdf"
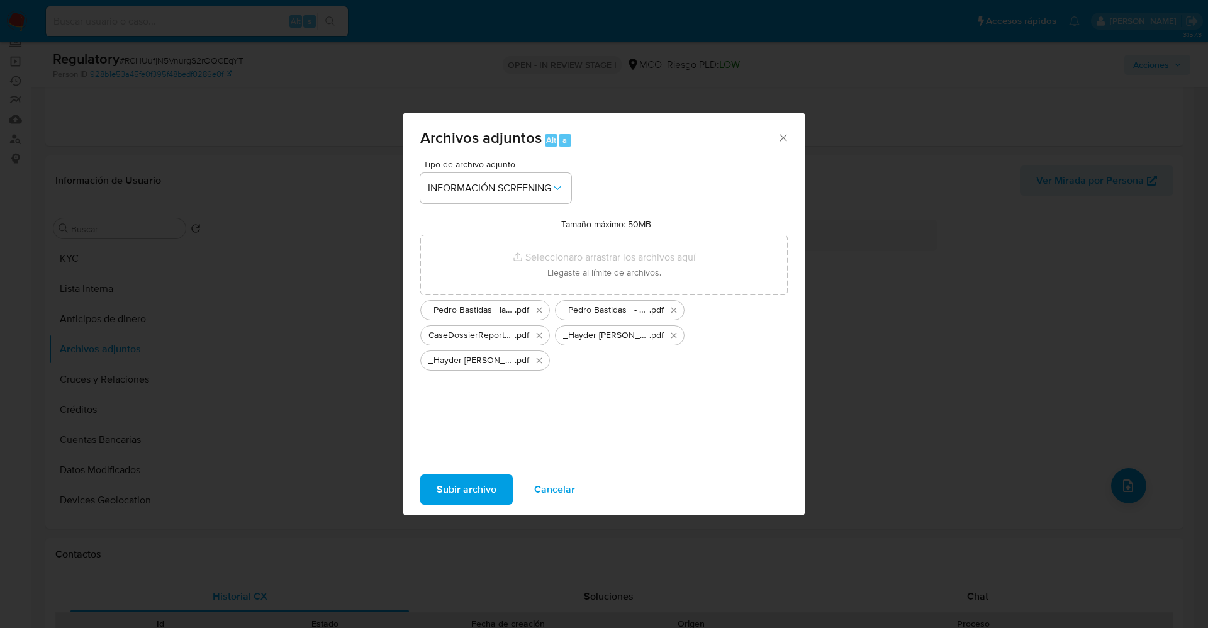
click at [472, 486] on span "Subir archivo" at bounding box center [467, 490] width 60 height 28
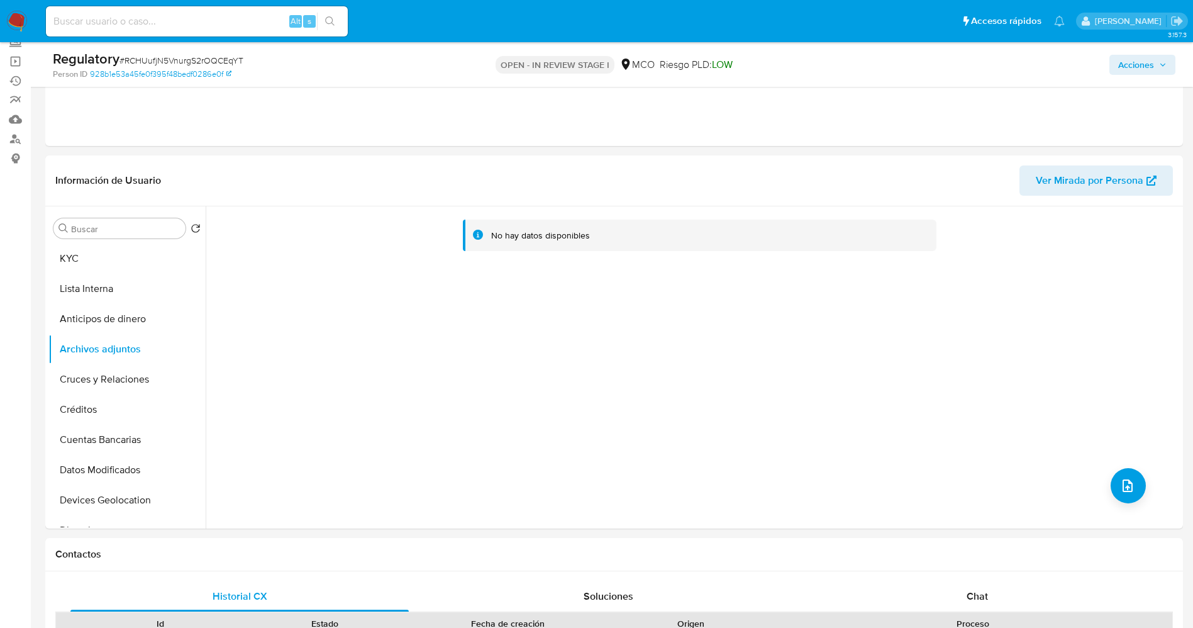
click at [82, 257] on button "KYC" at bounding box center [126, 258] width 157 height 30
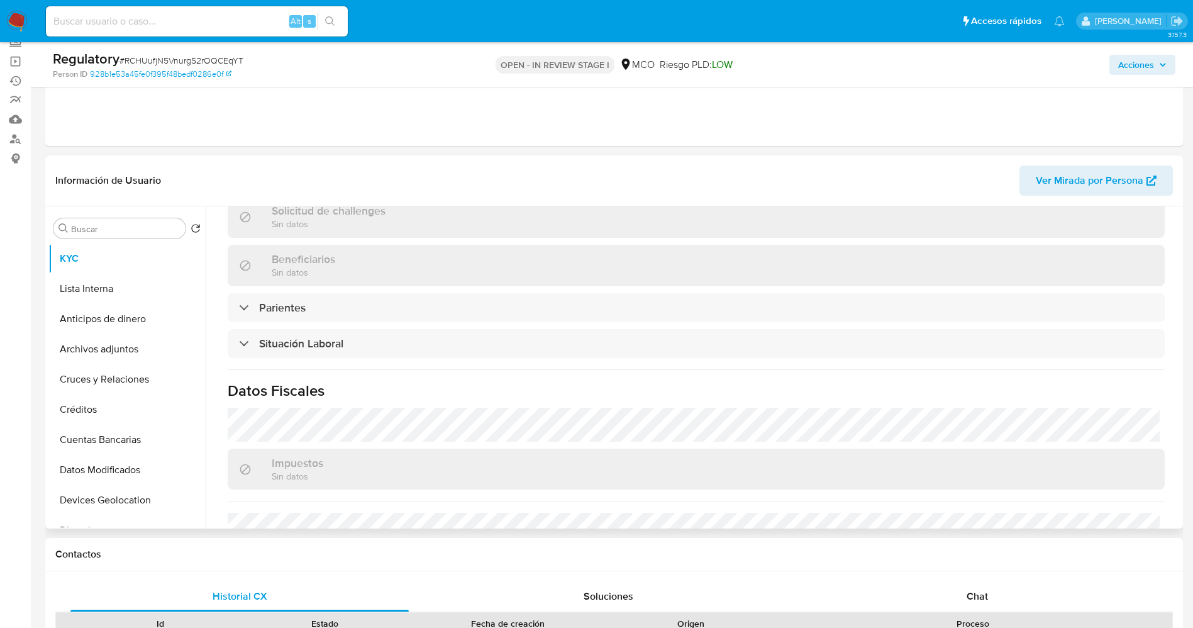
scroll to position [566, 0]
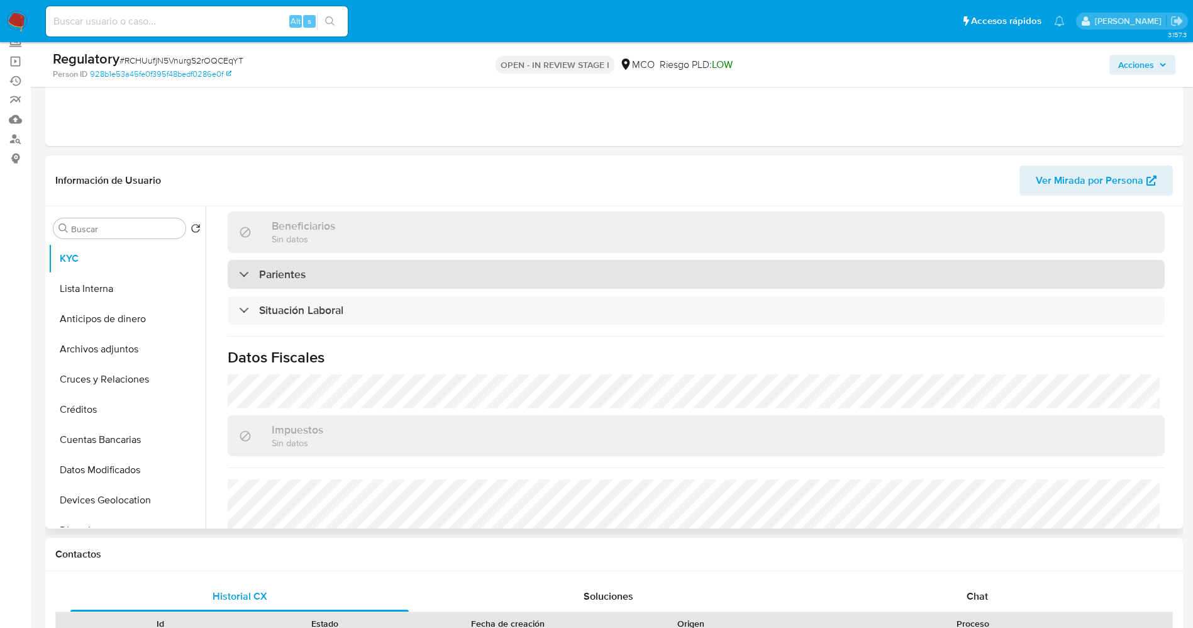
click at [355, 279] on div "Parientes" at bounding box center [696, 274] width 937 height 29
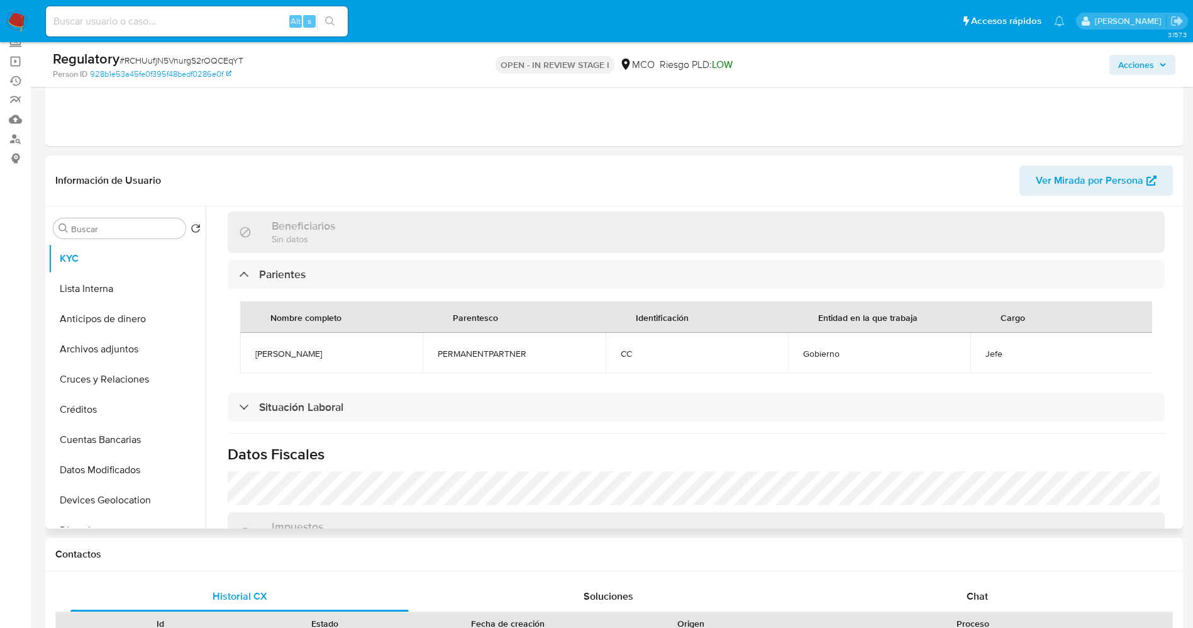
drag, startPoint x: 242, startPoint y: 359, endPoint x: 330, endPoint y: 354, distance: 88.2
click at [330, 354] on td "Pedro Bastidas" at bounding box center [331, 353] width 182 height 40
copy span "Pedro Bastidas"
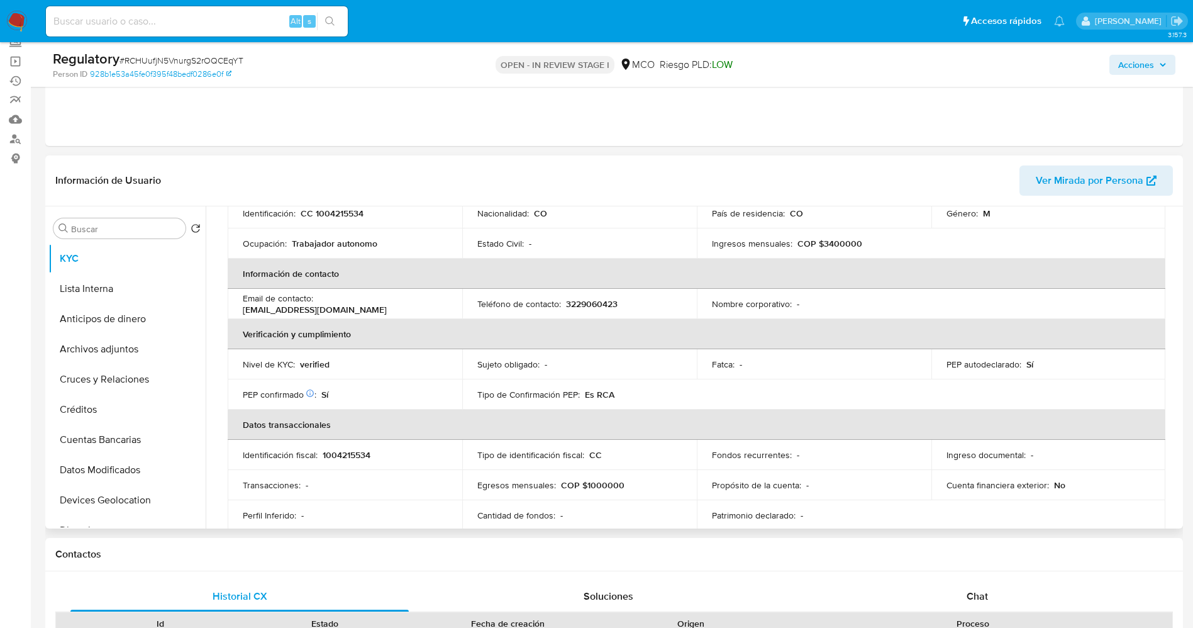
scroll to position [0, 0]
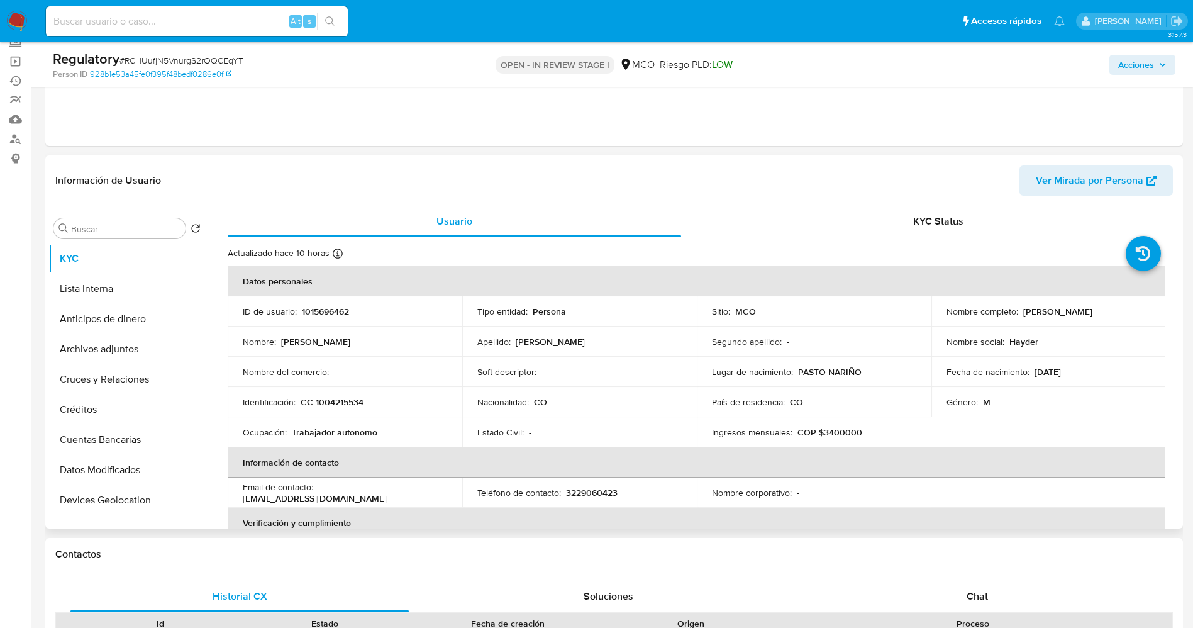
drag, startPoint x: 1088, startPoint y: 310, endPoint x: 1141, endPoint y: 309, distance: 53.5
click at [1143, 309] on div "Nombre completo : Hayder Dario Aza Cruz" at bounding box center [1049, 311] width 204 height 11
copy div "Hayder Dario Aza Cruz"
drag, startPoint x: 311, startPoint y: 407, endPoint x: 377, endPoint y: 400, distance: 66.4
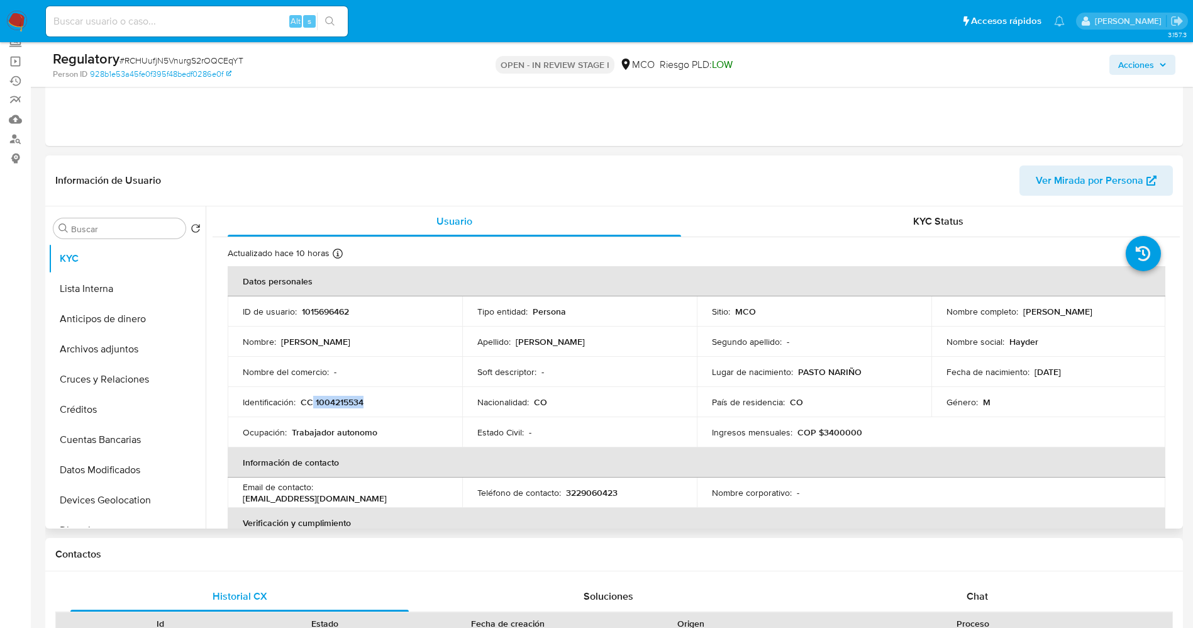
click at [377, 400] on div "Identificación : CC 1004215534" at bounding box center [345, 401] width 204 height 11
copy p "1004215534"
click at [87, 294] on button "Lista Interna" at bounding box center [121, 289] width 147 height 30
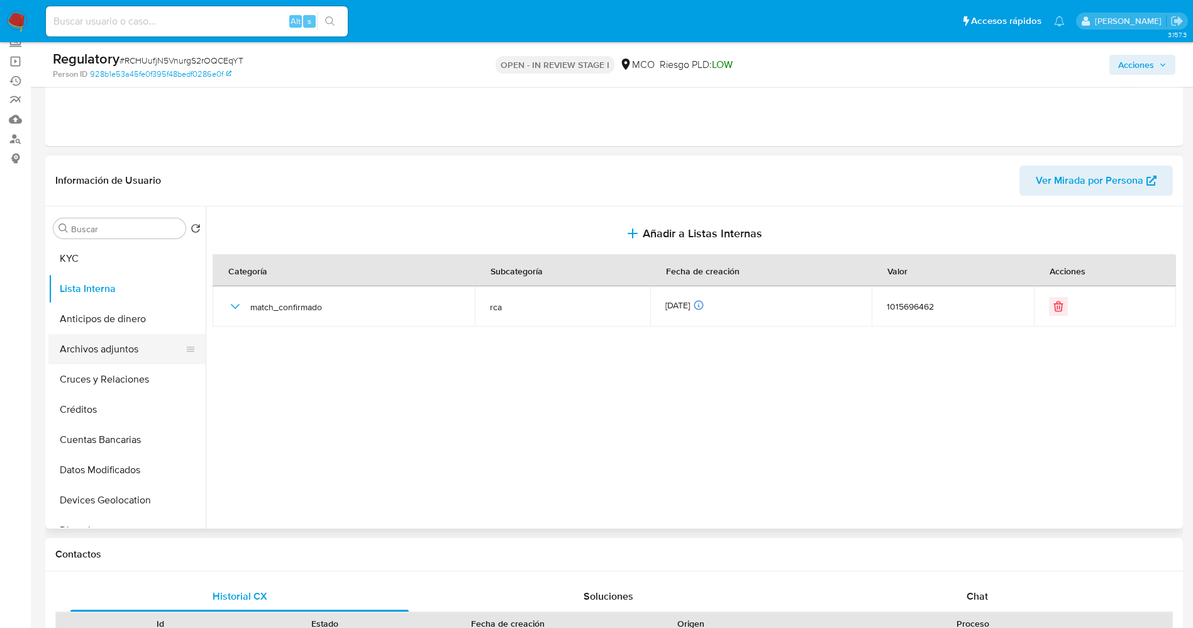
click at [111, 344] on button "Archivos adjuntos" at bounding box center [121, 349] width 147 height 30
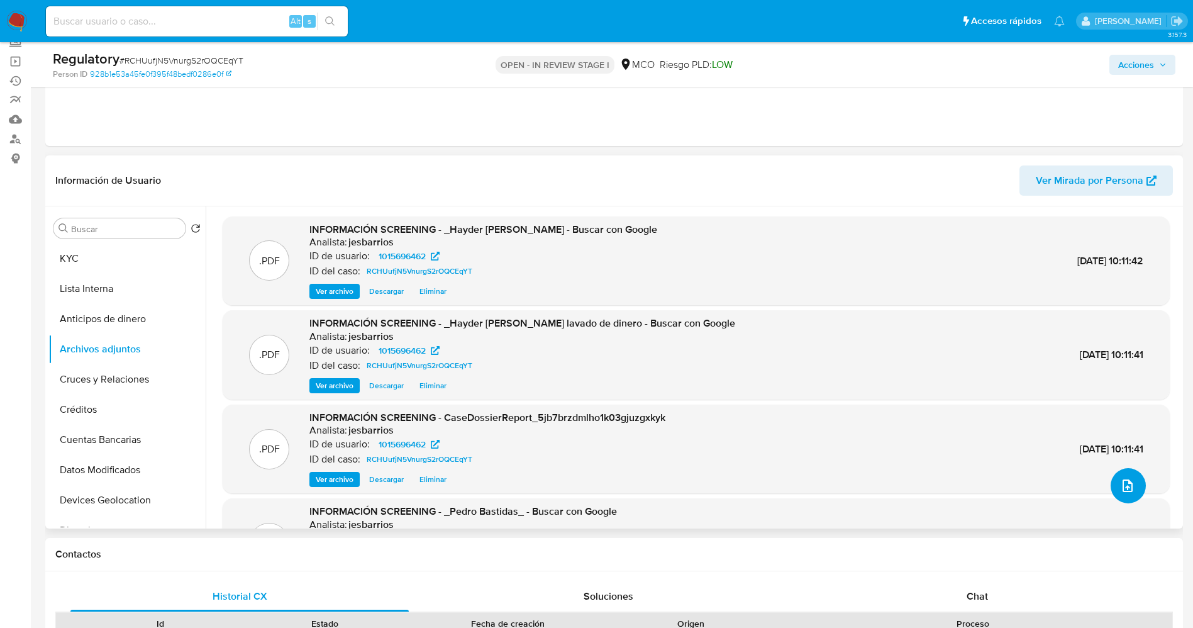
click at [1121, 476] on button "upload-file" at bounding box center [1128, 485] width 35 height 35
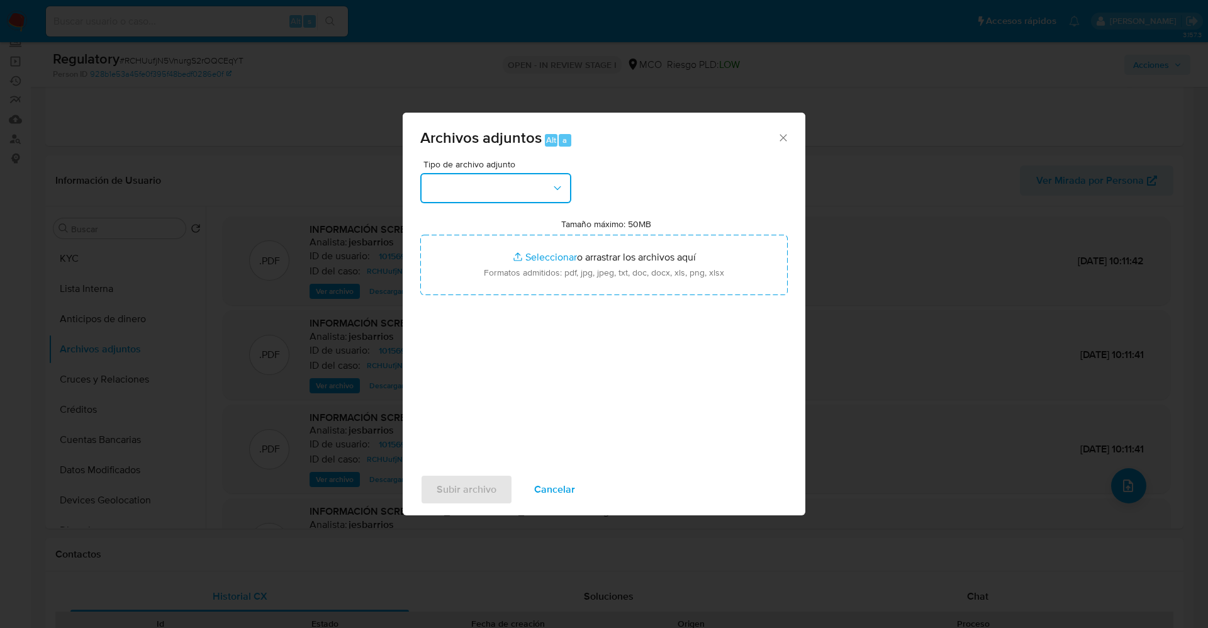
click at [517, 177] on button "button" at bounding box center [495, 188] width 151 height 30
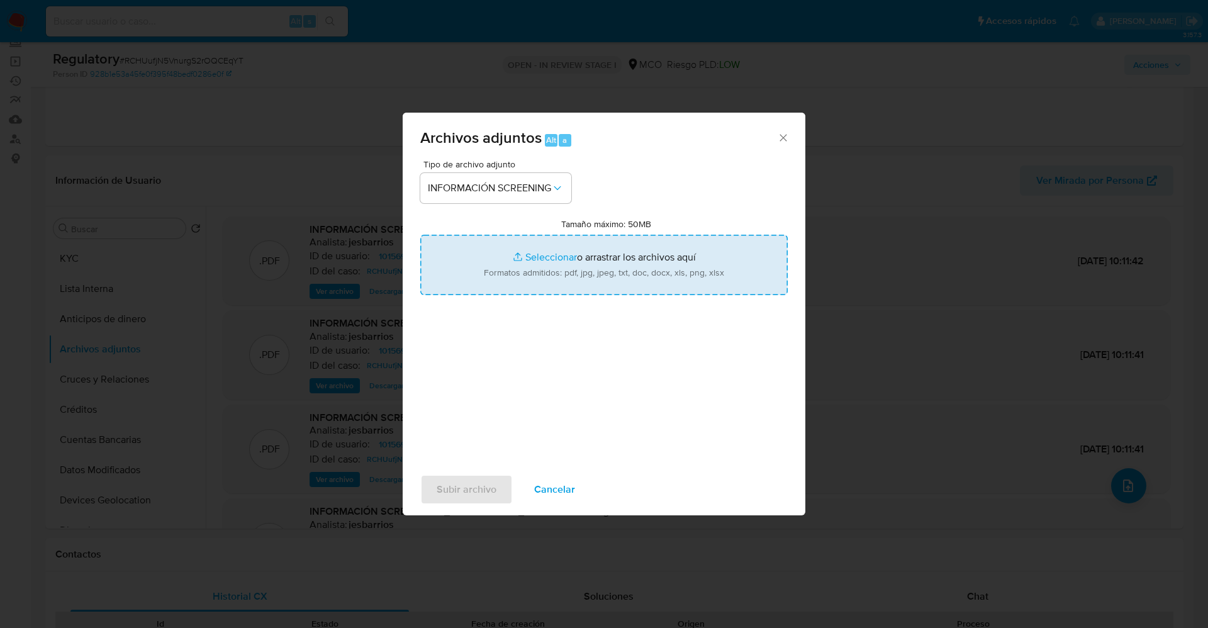
type input "C:\fakepath\CaseDossierReport_5jb7v8fclzxo1k03h5maqnb7d.pdf"
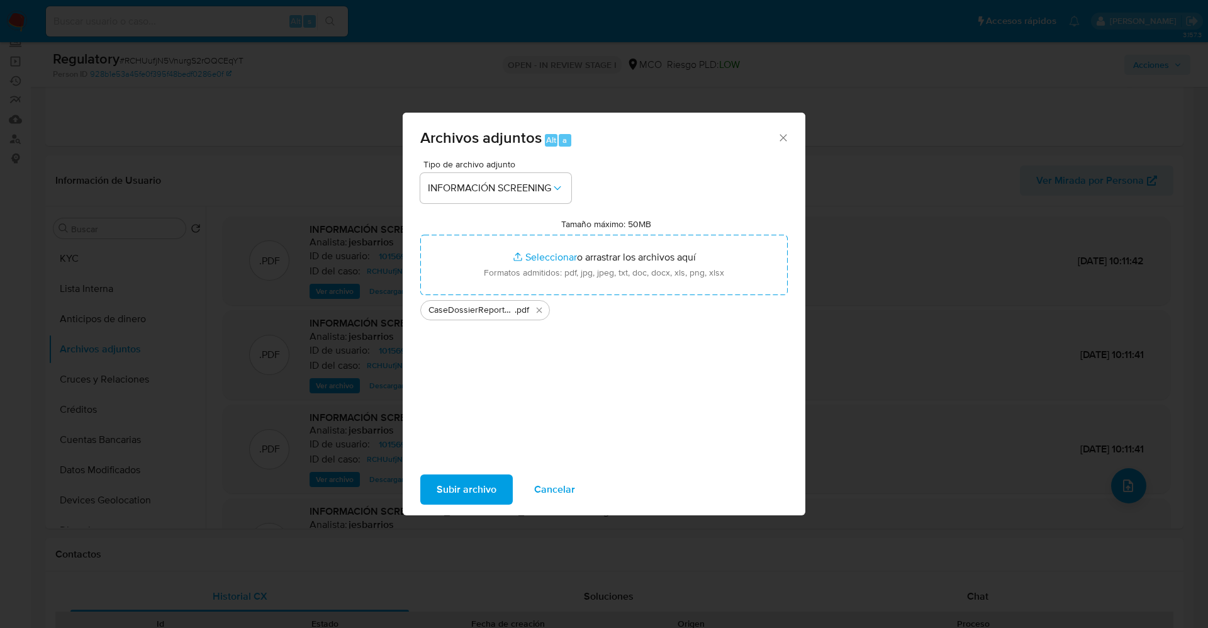
click at [455, 494] on span "Subir archivo" at bounding box center [467, 490] width 60 height 28
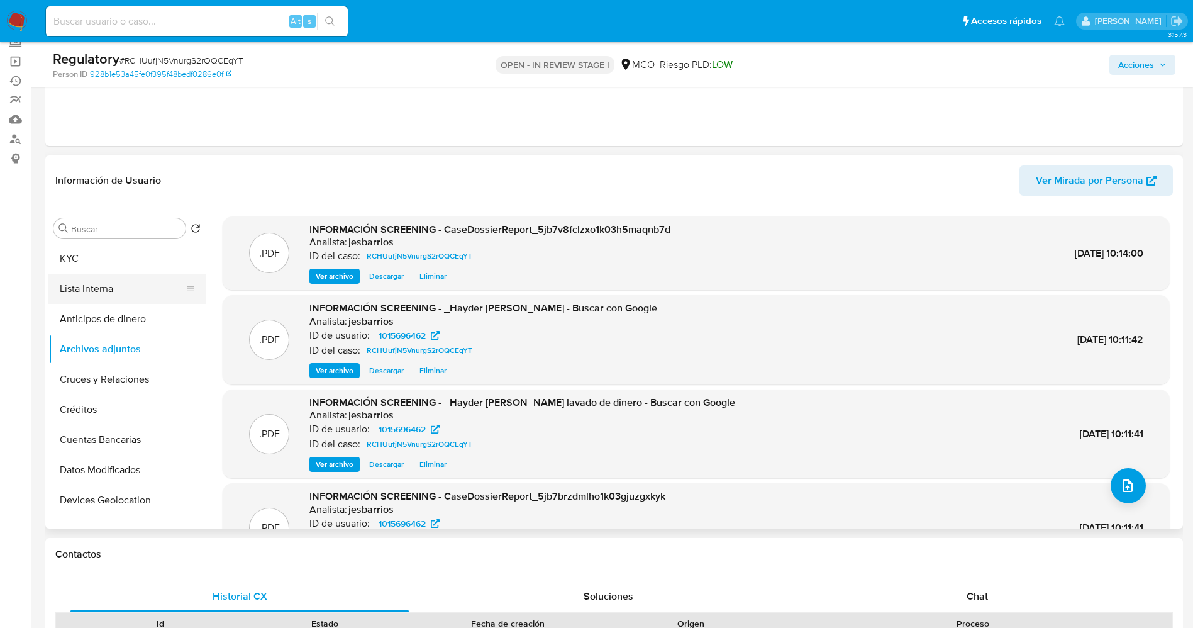
click at [120, 301] on button "Lista Interna" at bounding box center [121, 289] width 147 height 30
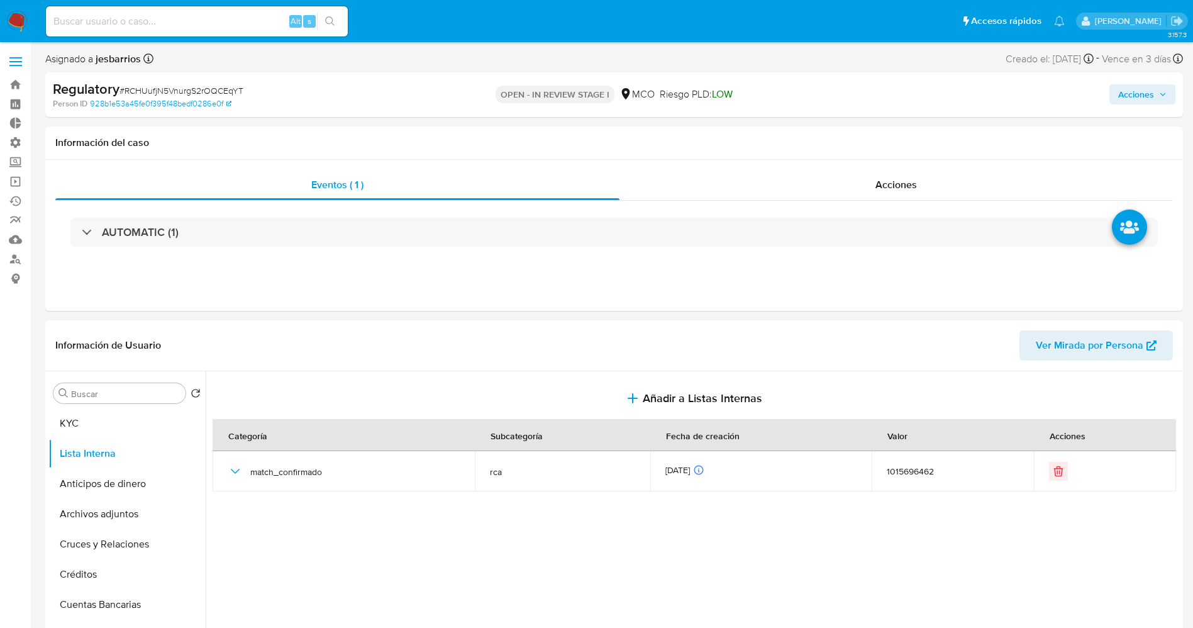
click at [1145, 95] on span "Acciones" at bounding box center [1136, 94] width 36 height 20
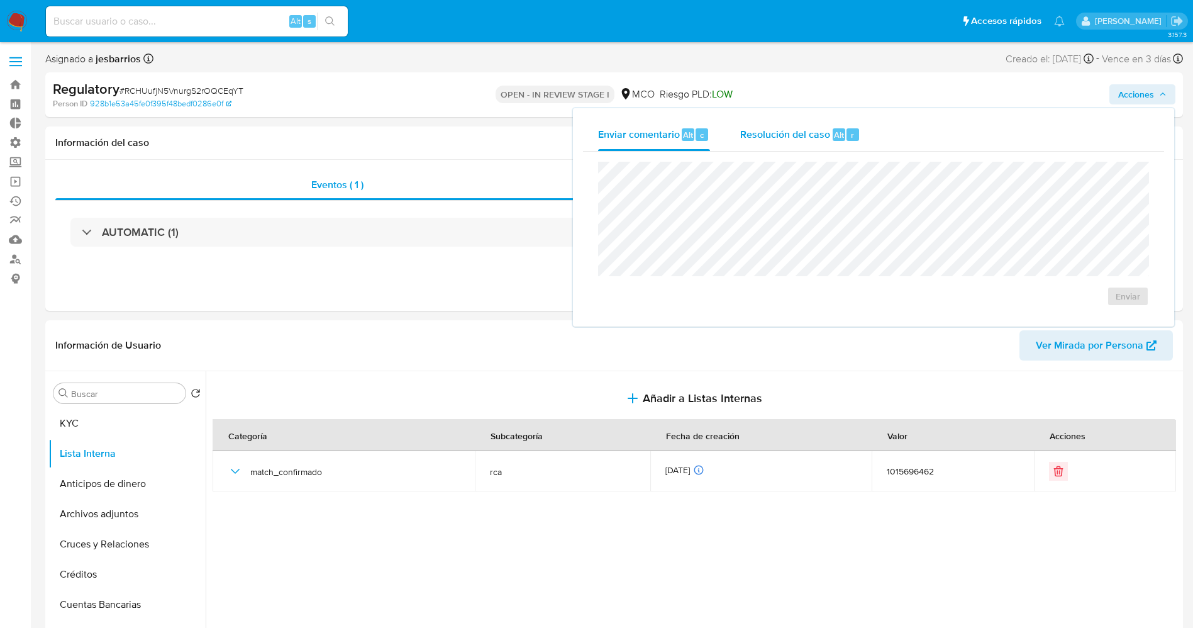
click at [798, 148] on div "Resolución del caso Alt r" at bounding box center [800, 134] width 120 height 33
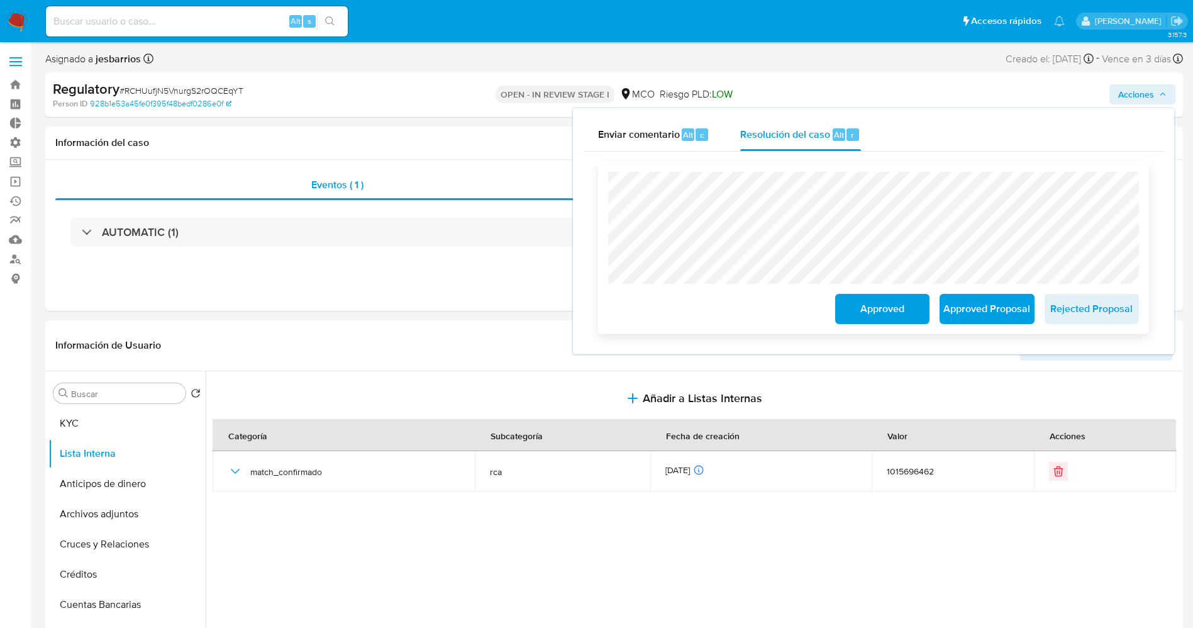
click at [983, 305] on span "Approved Proposal" at bounding box center [987, 309] width 62 height 28
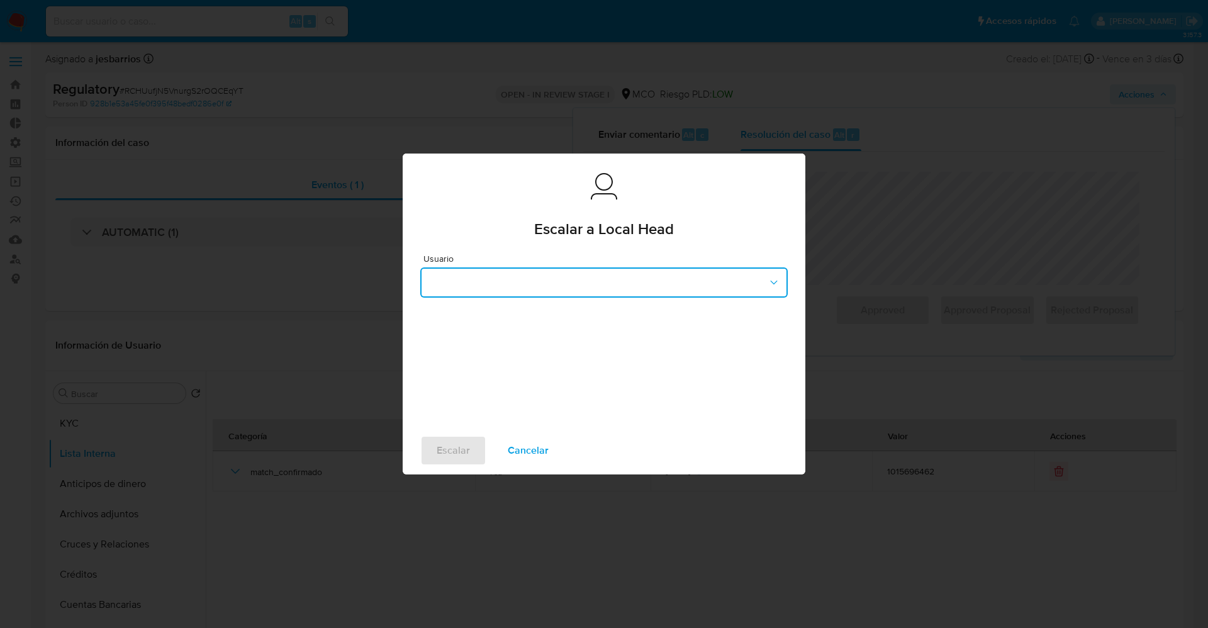
click at [652, 270] on button "button" at bounding box center [603, 282] width 367 height 30
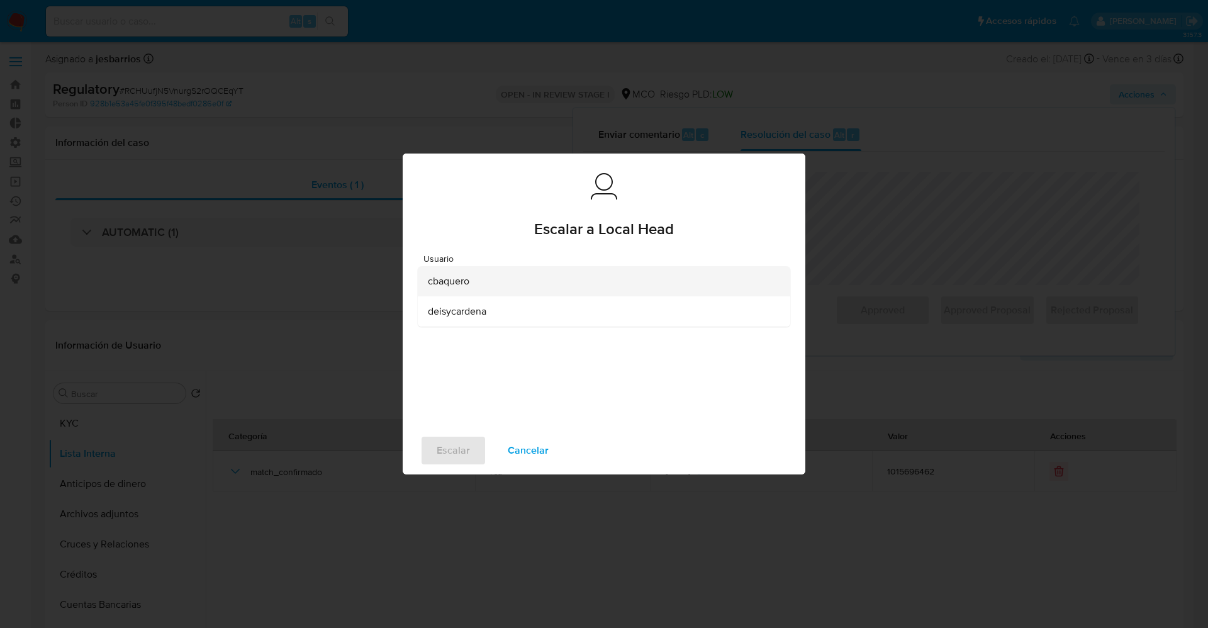
click at [550, 294] on div "cbaquero" at bounding box center [600, 281] width 345 height 30
click at [455, 449] on span "Escalar" at bounding box center [453, 451] width 33 height 28
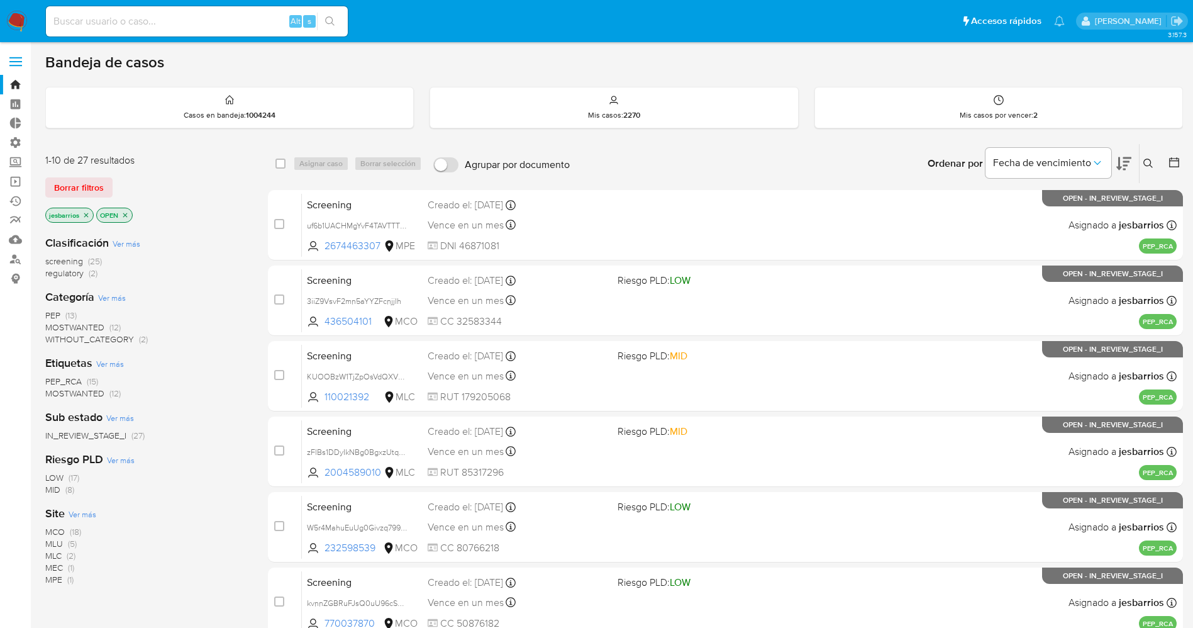
scroll to position [365, 0]
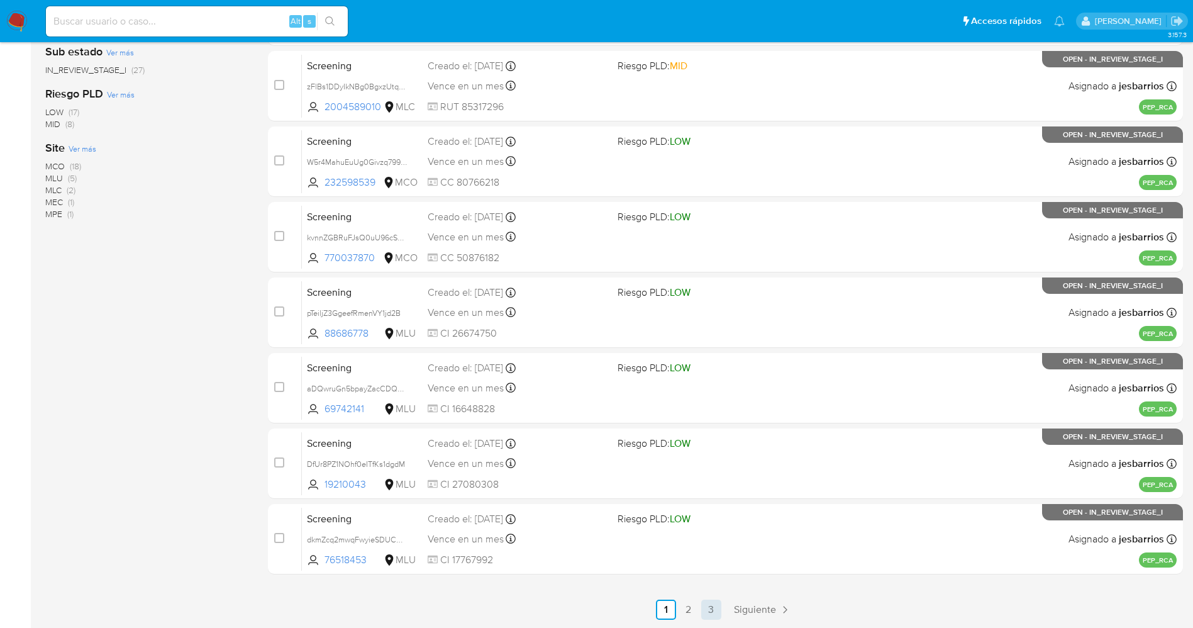
click at [711, 605] on link "3" at bounding box center [711, 609] width 20 height 20
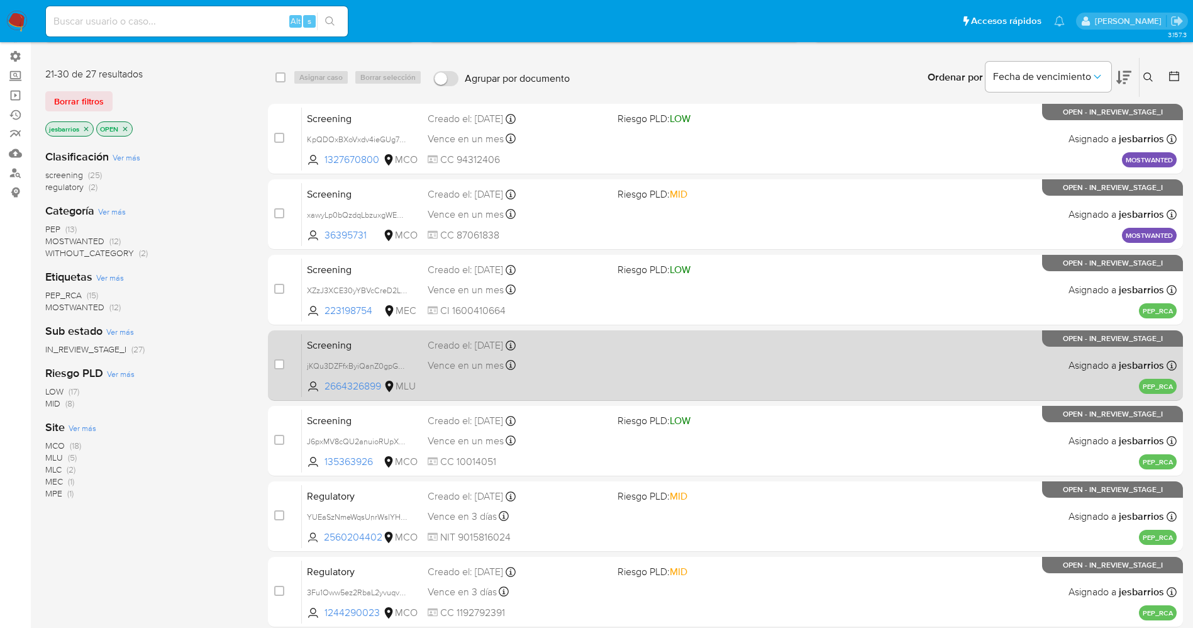
scroll to position [139, 0]
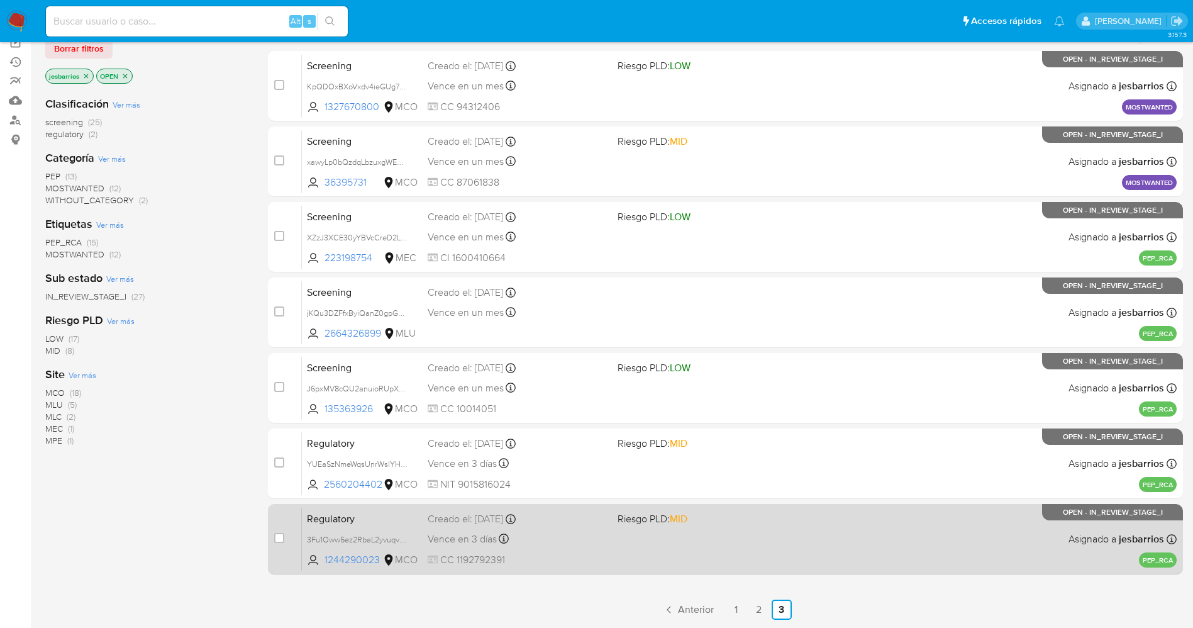
click at [626, 539] on div "Regulatory 3Fu1Oww5ez2RbaL2yvuqvdUU 1244290023 MCO Riesgo PLD: MID Creado el: […" at bounding box center [739, 539] width 875 height 64
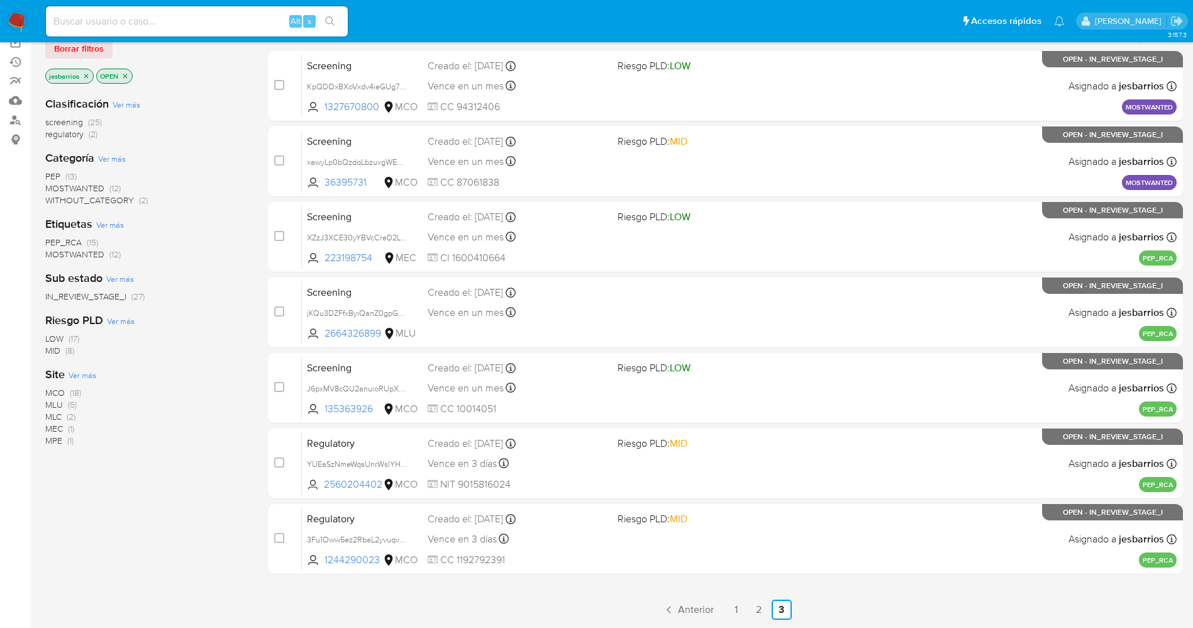
click at [13, 24] on img at bounding box center [16, 21] width 21 height 21
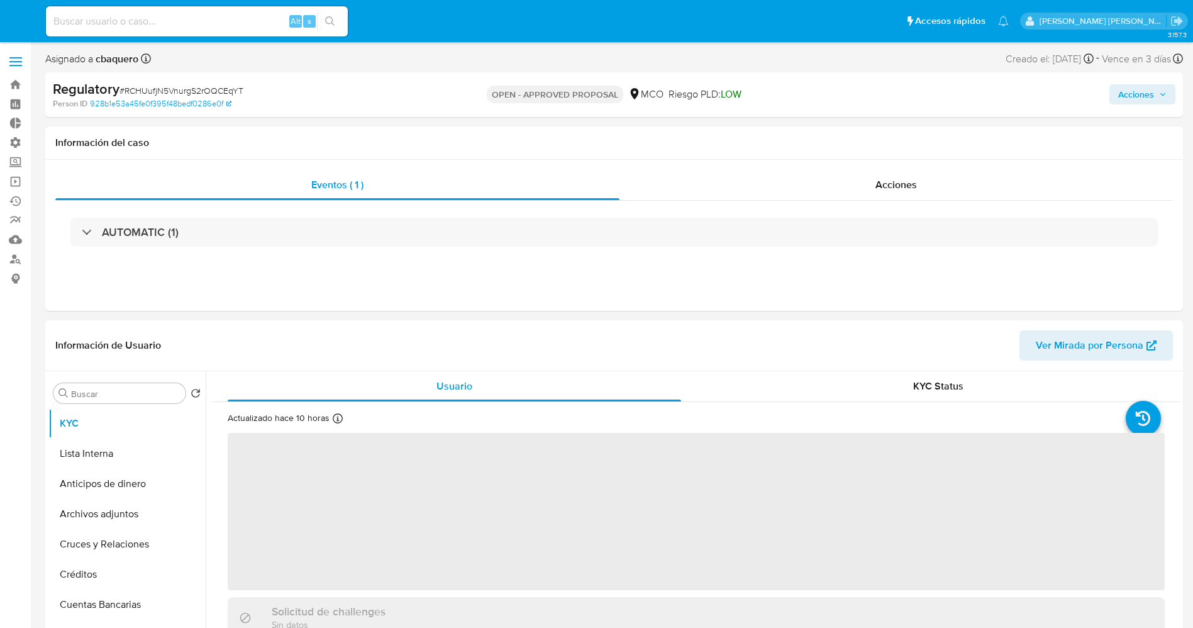
select select "10"
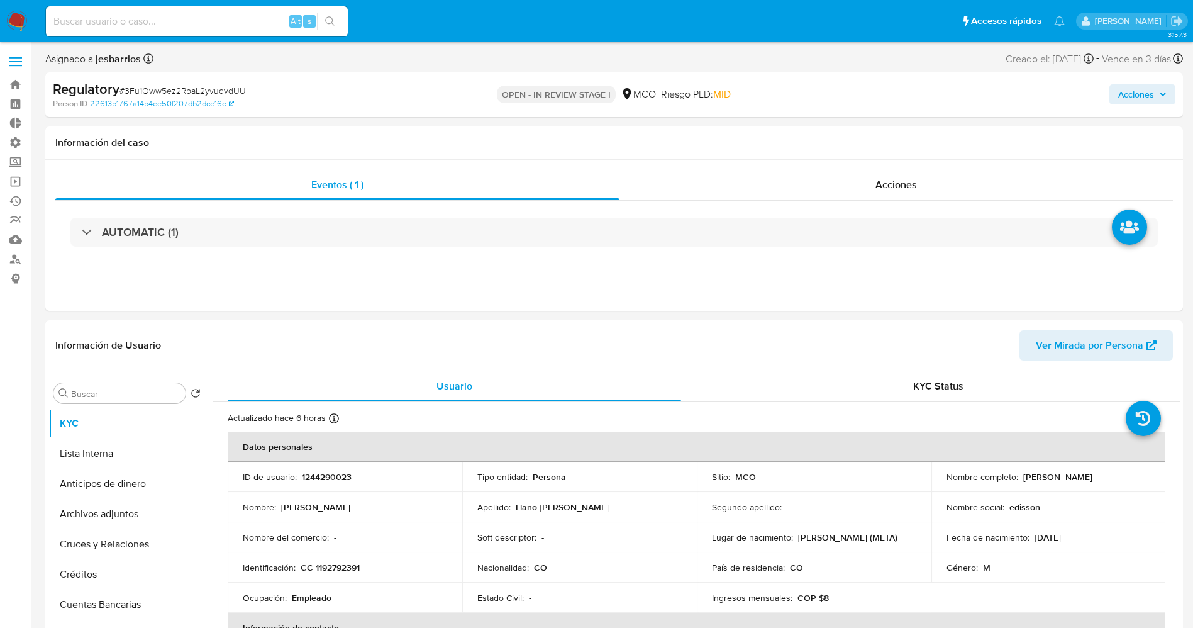
select select "10"
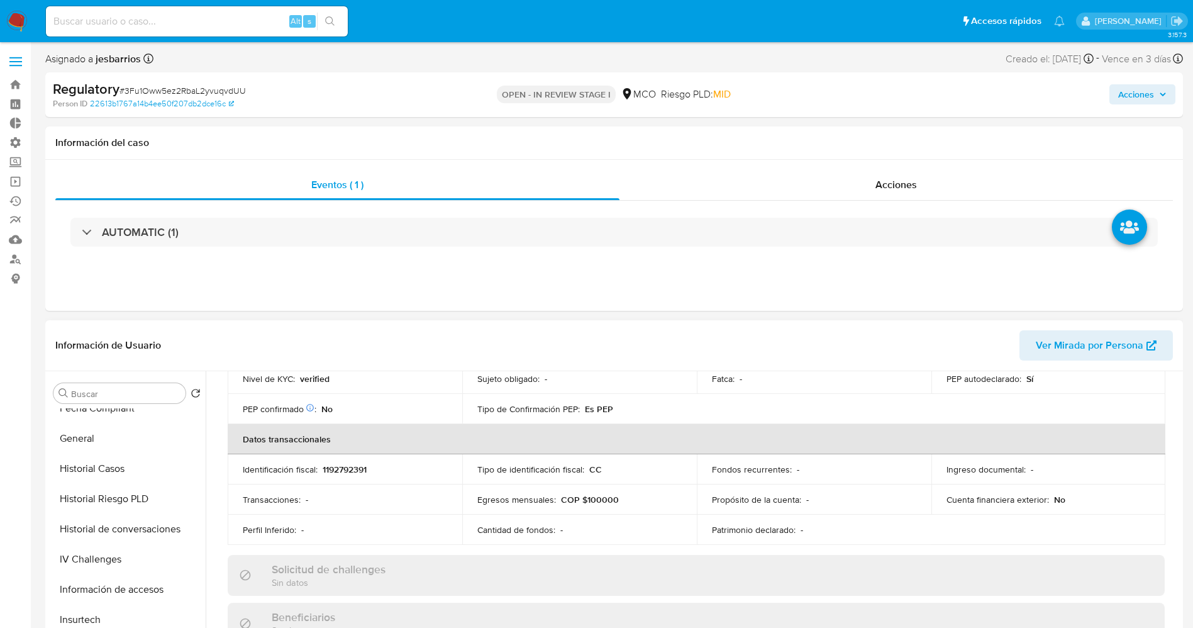
scroll to position [472, 0]
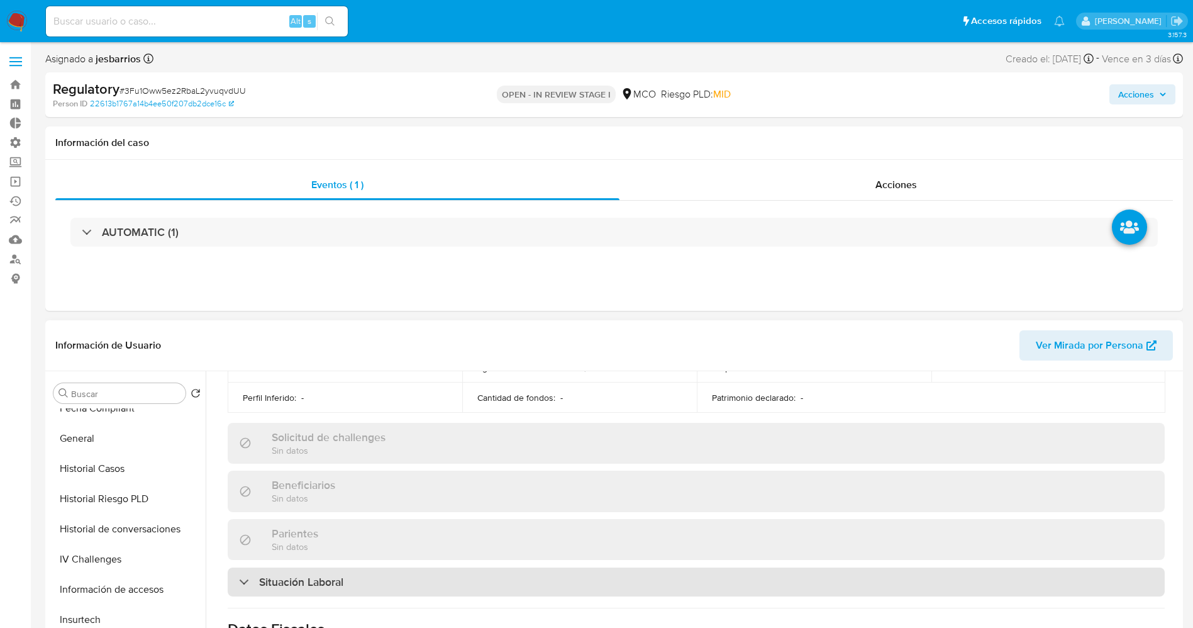
click at [401, 593] on div "Situación Laboral" at bounding box center [696, 581] width 937 height 29
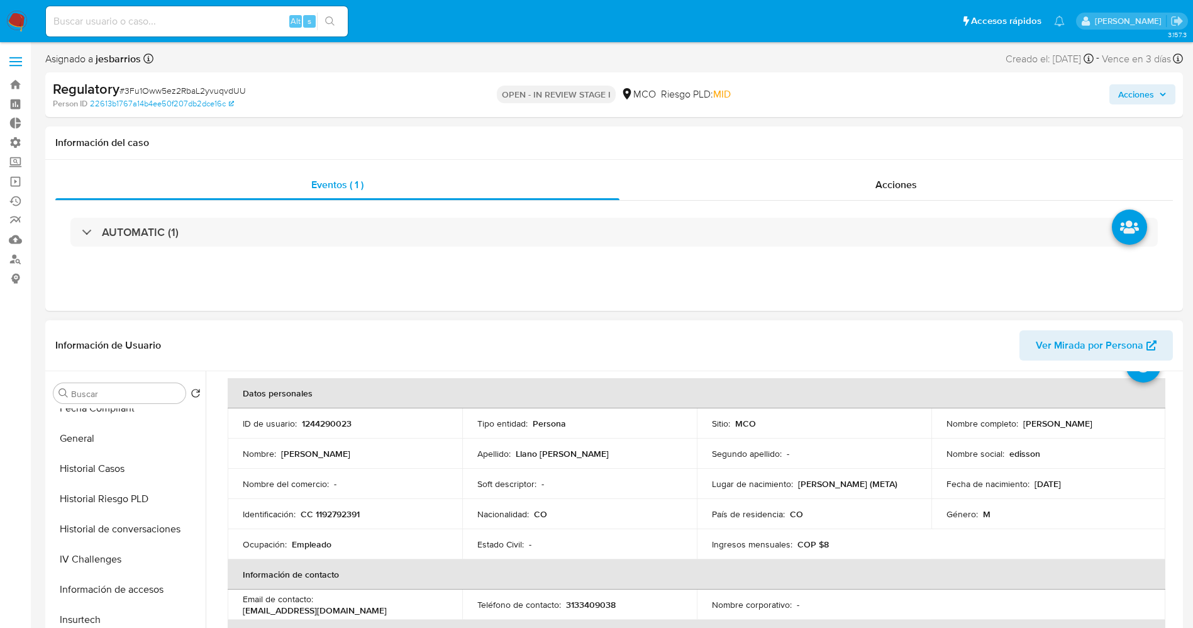
scroll to position [0, 0]
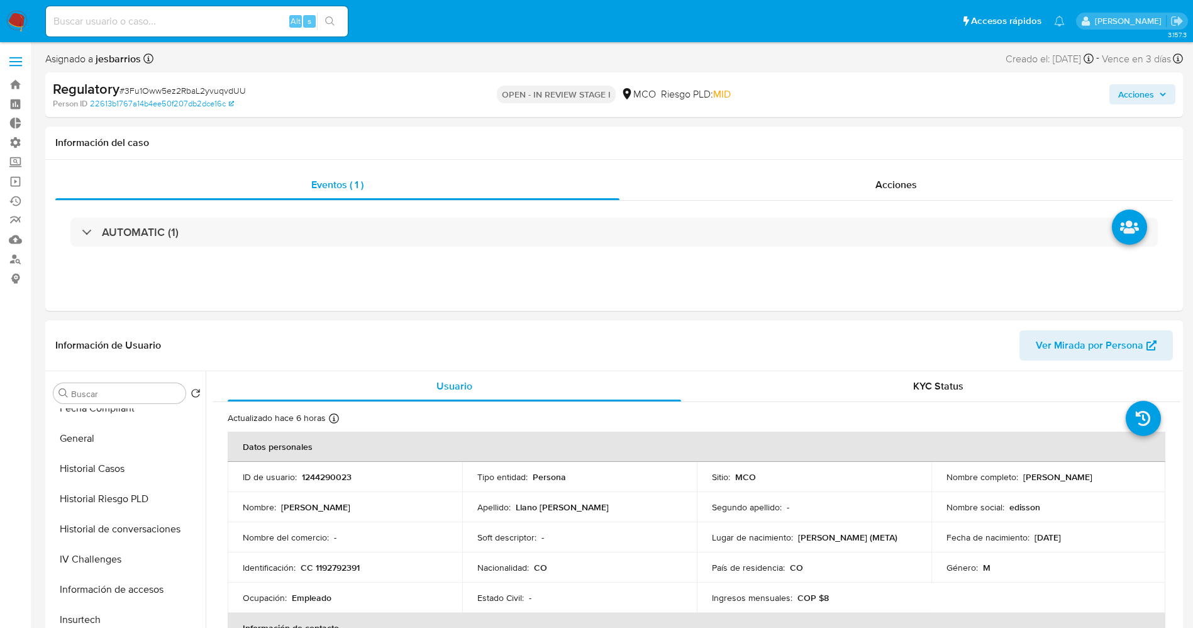
drag, startPoint x: 942, startPoint y: 484, endPoint x: 1088, endPoint y: 482, distance: 145.9
click at [1088, 482] on td "Nombre completo : Edisson Alejandro Llano Restrepo" at bounding box center [1049, 477] width 235 height 30
copy p "Edisson Alejandro Llano Restrepo"
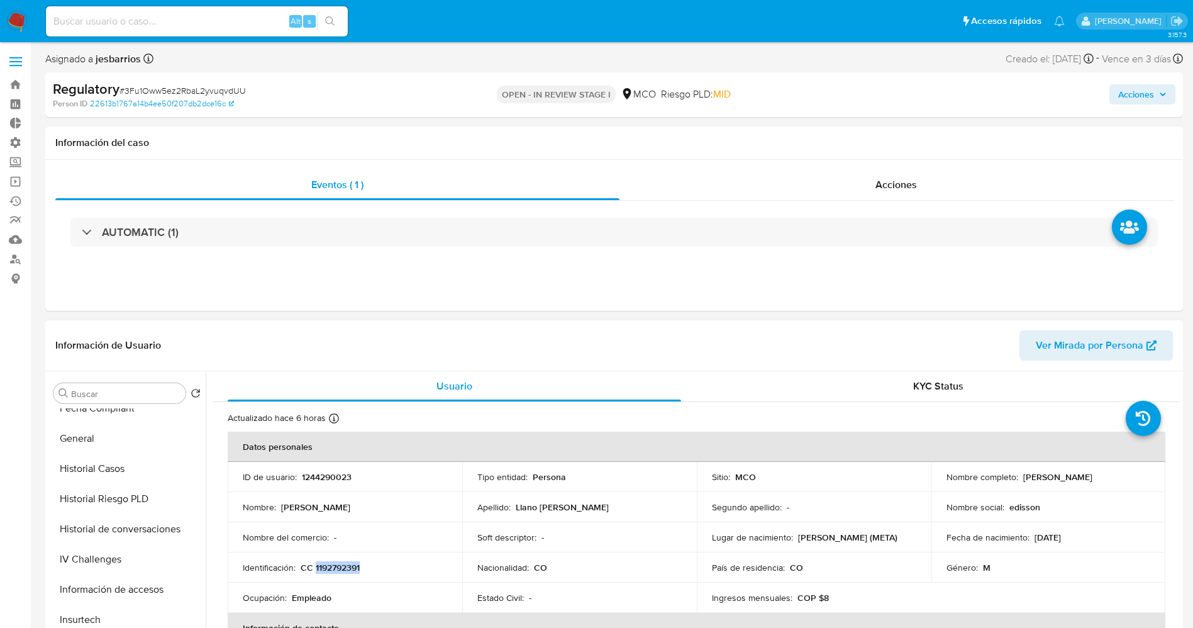
drag, startPoint x: 316, startPoint y: 568, endPoint x: 364, endPoint y: 566, distance: 47.8
click at [372, 566] on div "Identificación : CC 1192792391" at bounding box center [345, 567] width 204 height 11
copy p "1192792391"
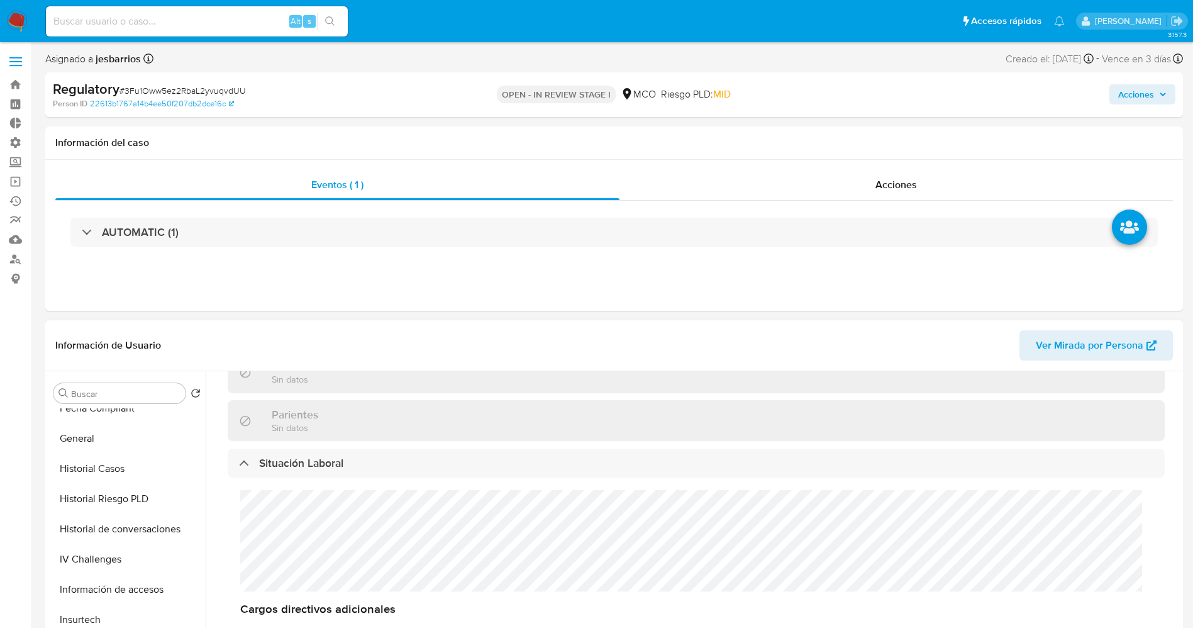
scroll to position [660, 0]
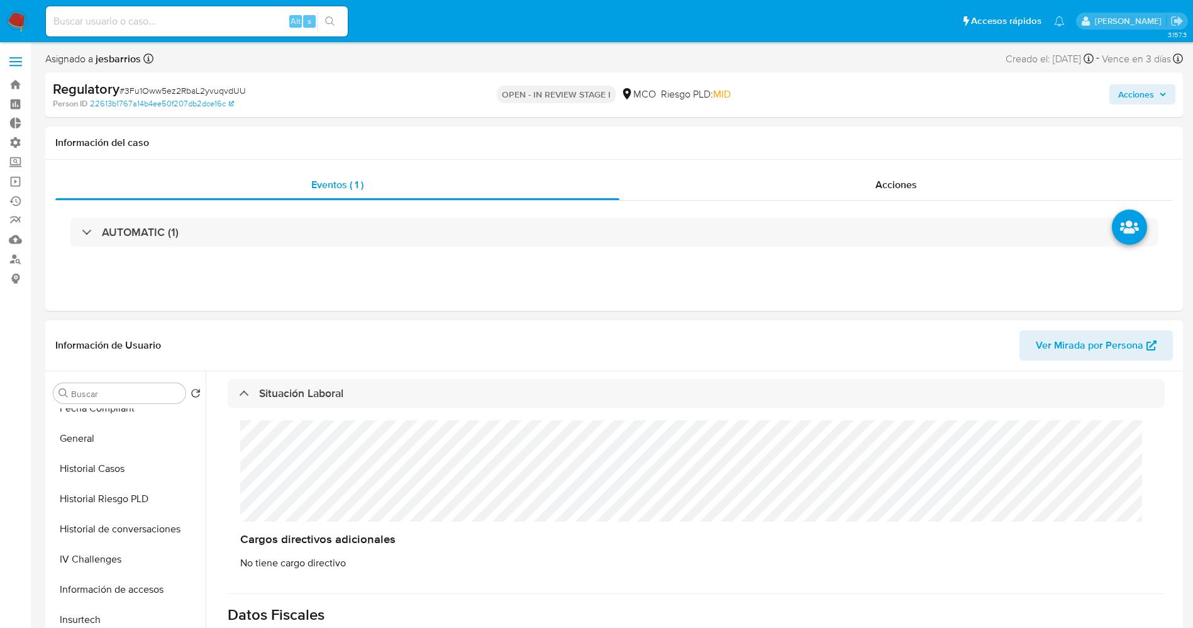
click at [309, 478] on div "Cargos directivos adicionales No tiene cargo directivo" at bounding box center [696, 495] width 937 height 174
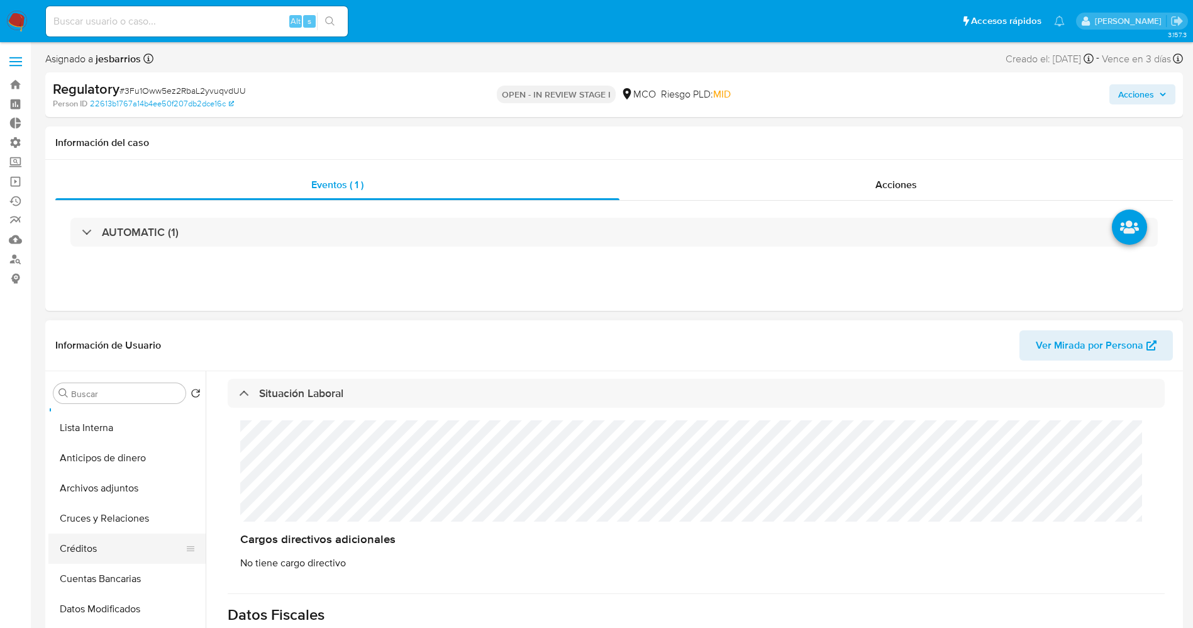
scroll to position [0, 0]
click at [92, 455] on button "Lista Interna" at bounding box center [126, 453] width 157 height 30
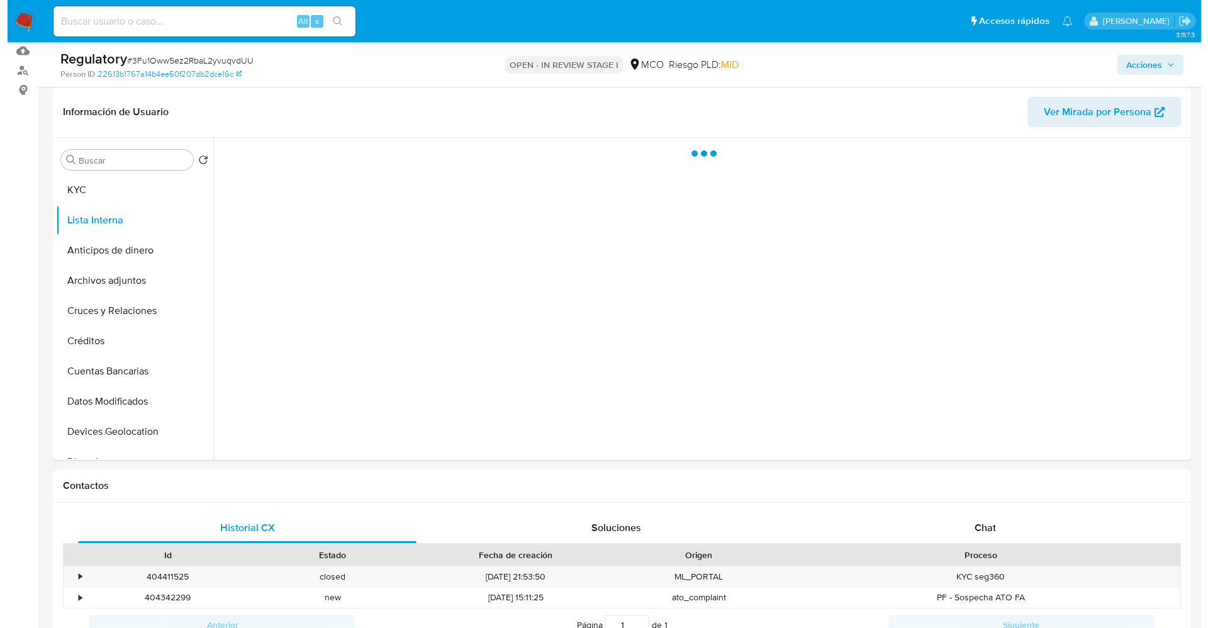
scroll to position [94, 0]
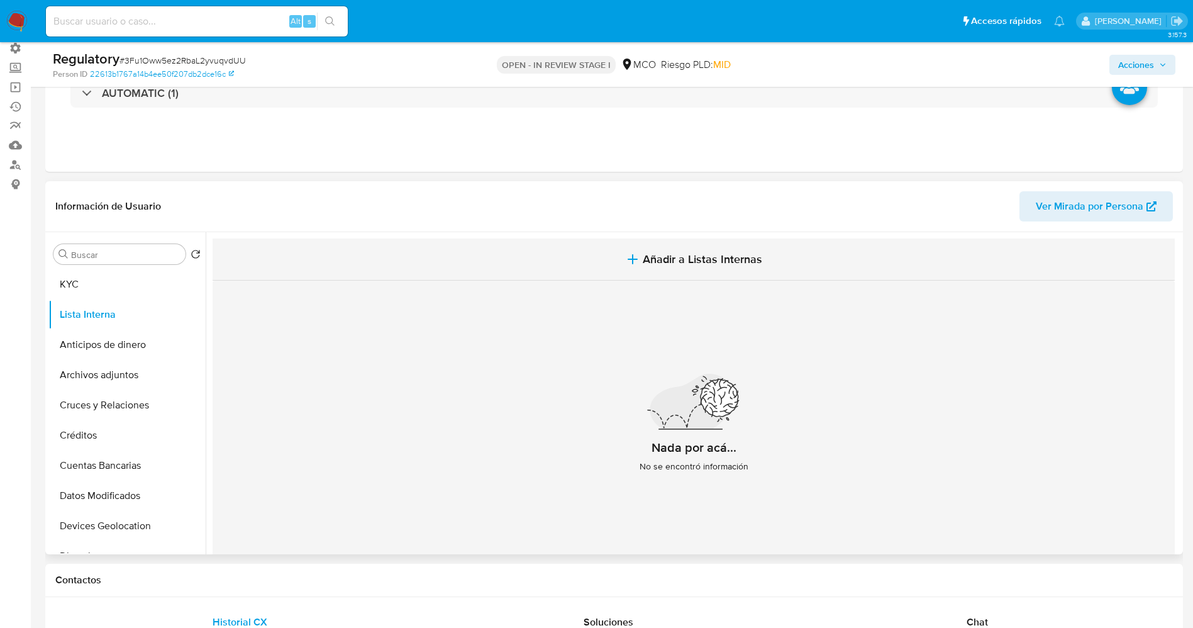
click at [752, 255] on span "Añadir a Listas Internas" at bounding box center [703, 259] width 120 height 14
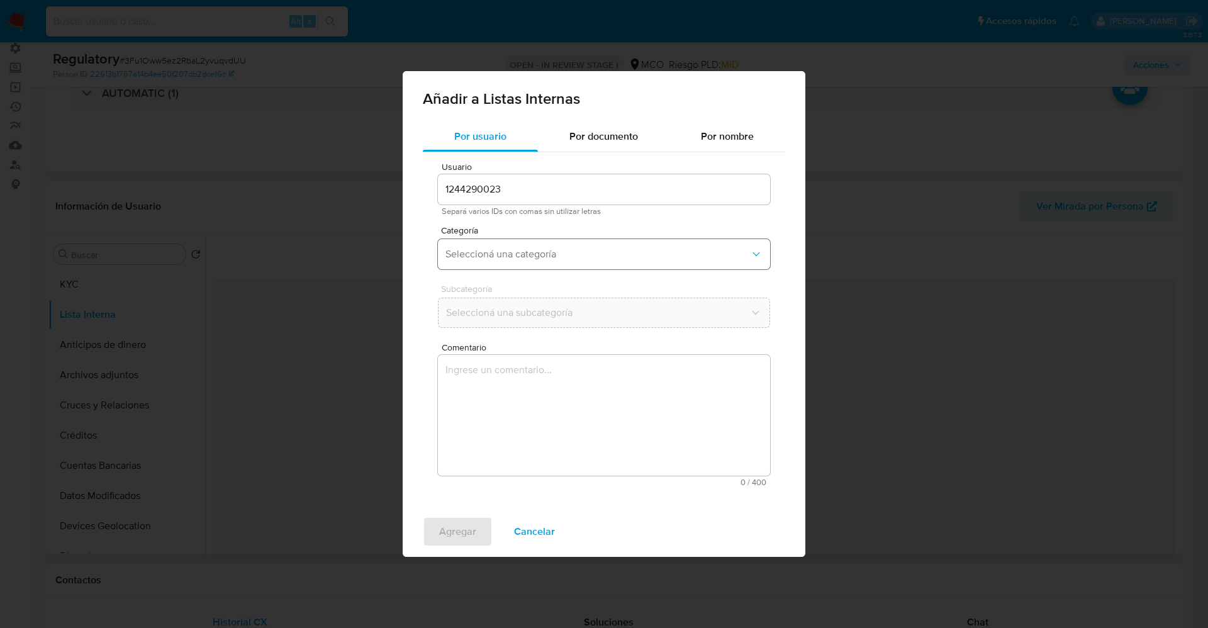
click at [516, 257] on span "Seleccioná una categoría" at bounding box center [597, 254] width 304 height 13
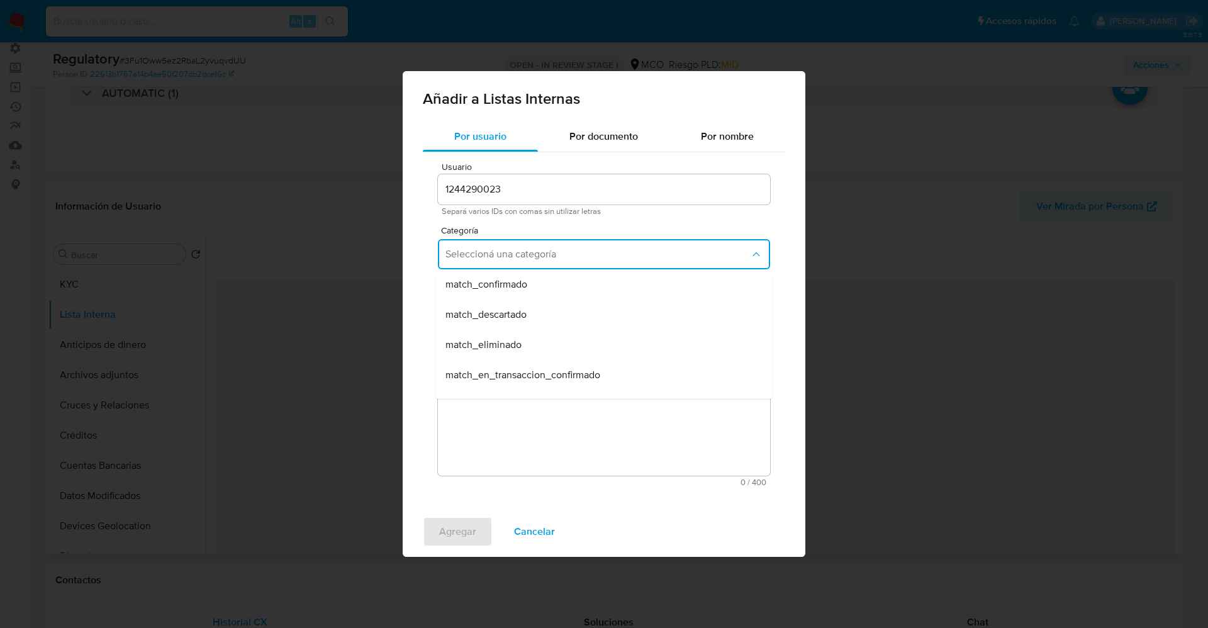
click at [535, 303] on div "match_descartado" at bounding box center [599, 314] width 309 height 30
click at [535, 299] on button "Seleccioná una subcategoría" at bounding box center [604, 313] width 332 height 30
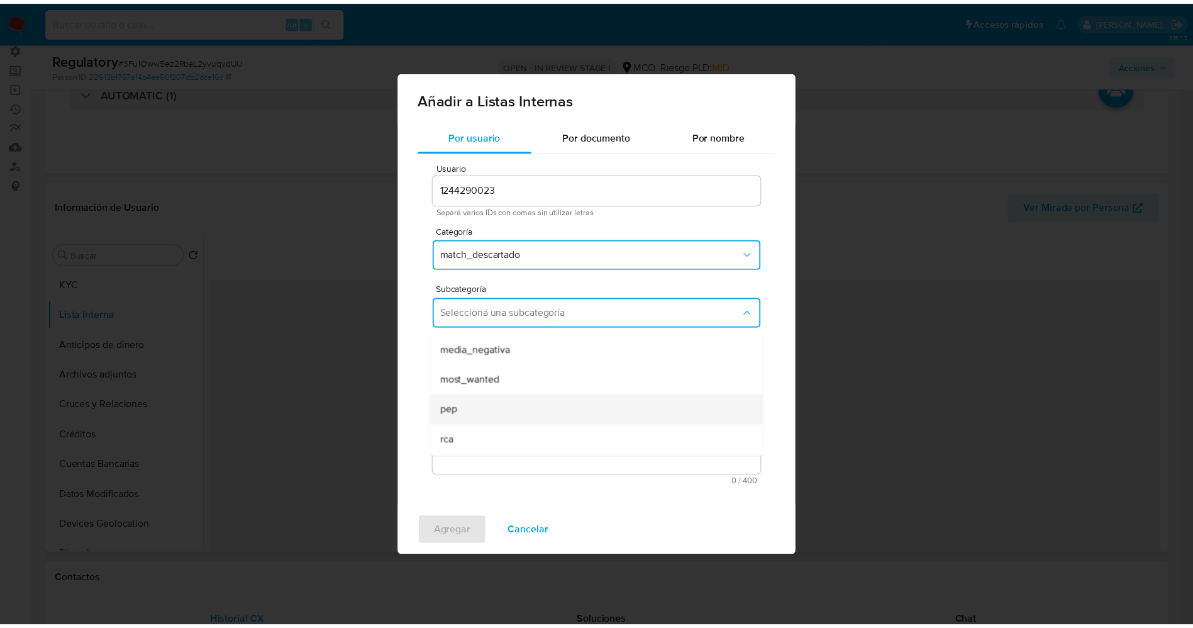
scroll to position [86, 0]
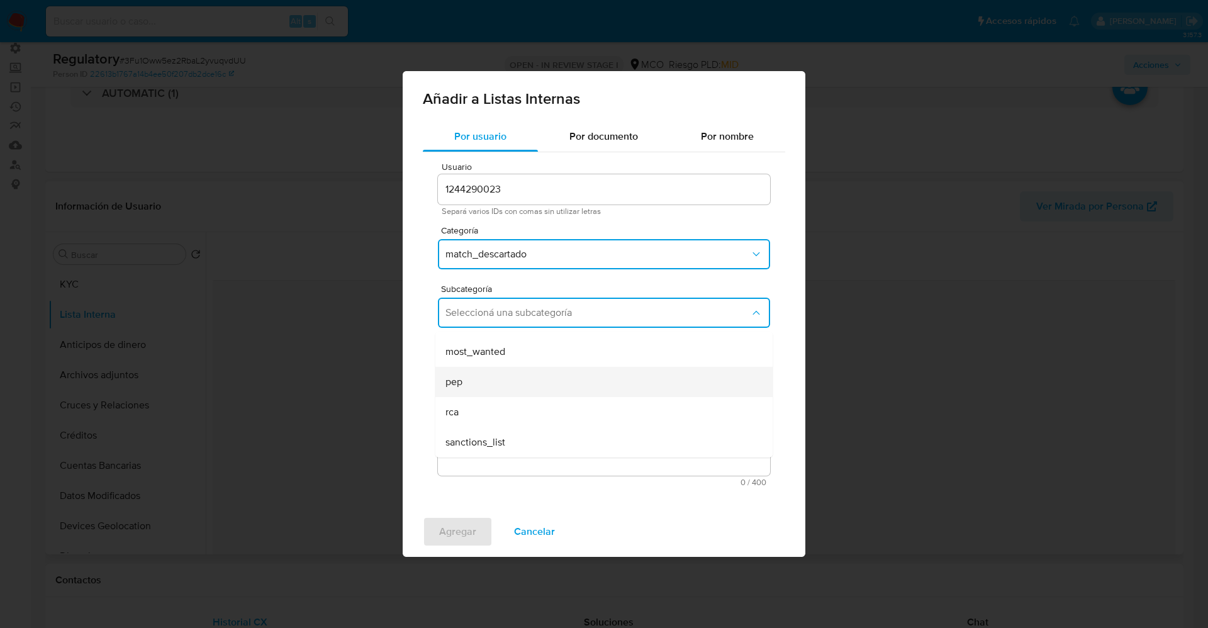
click at [496, 377] on div "pep" at bounding box center [599, 382] width 309 height 30
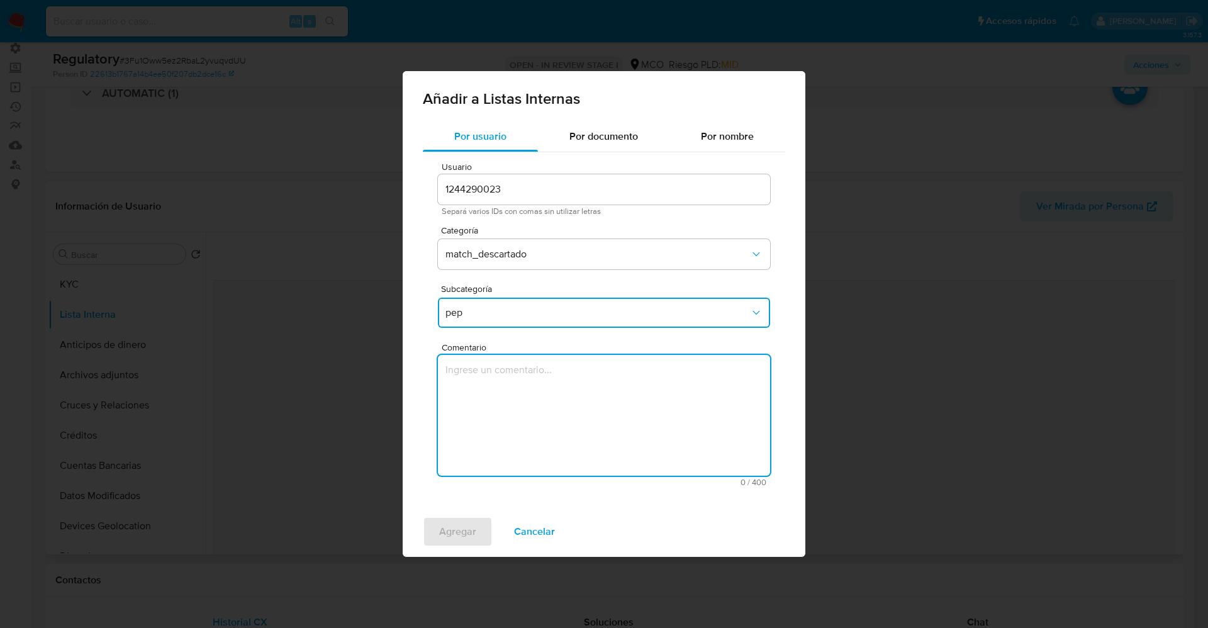
click at [496, 377] on textarea "Comentario" at bounding box center [604, 415] width 332 height 121
type textarea "El usuario Edisson Alejandro Llano Restrepo,CC 1192792391 declara que se desemp…"
click at [446, 525] on span "Agregar" at bounding box center [457, 532] width 37 height 28
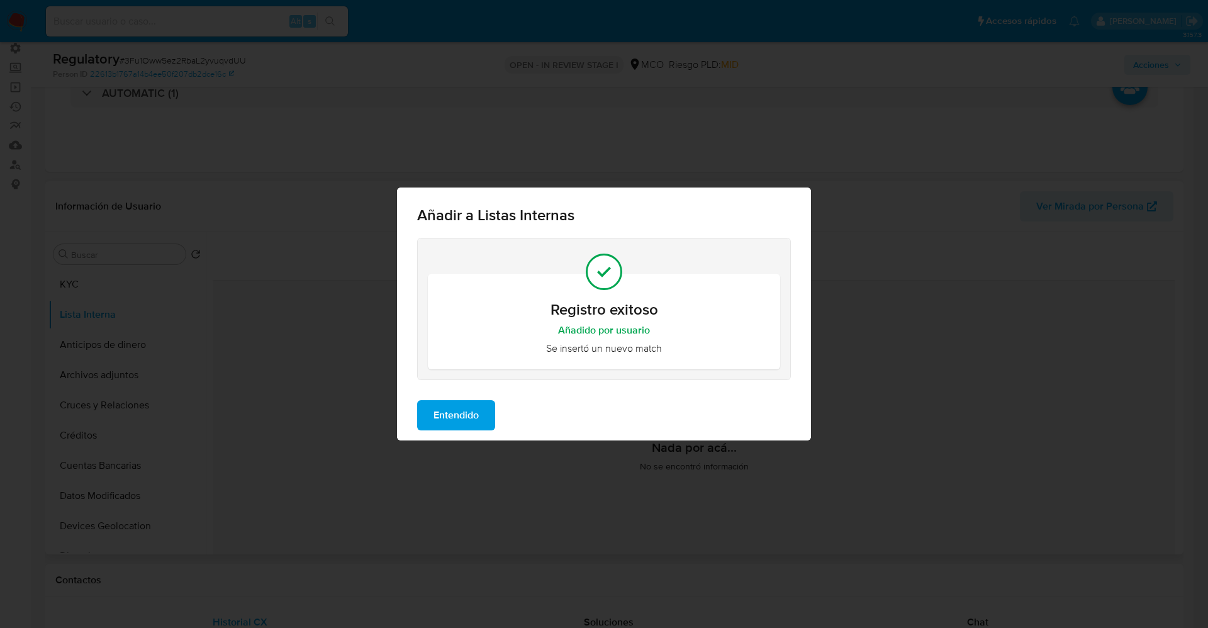
click at [476, 413] on span "Entendido" at bounding box center [455, 415] width 45 height 28
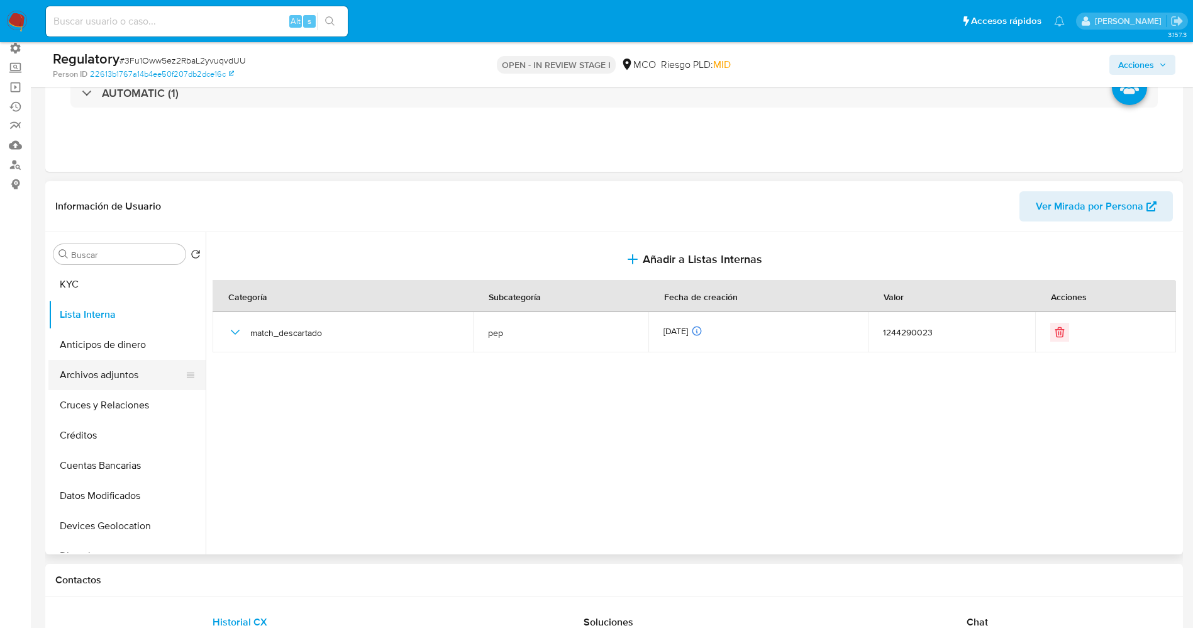
click at [129, 383] on button "Archivos adjuntos" at bounding box center [121, 375] width 147 height 30
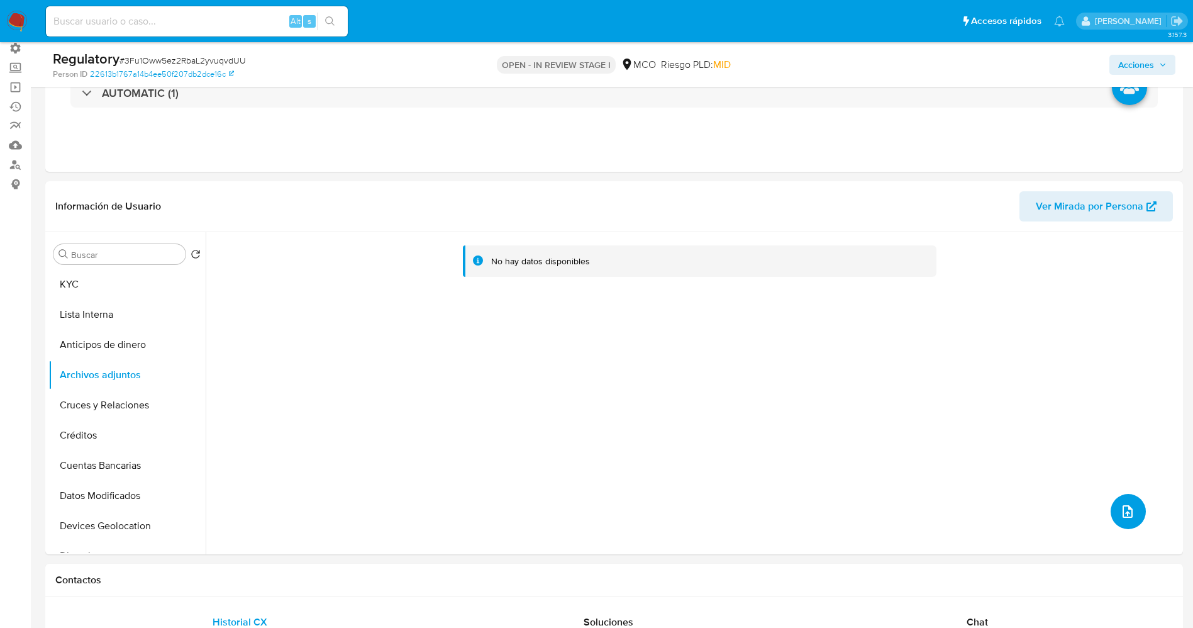
click at [1123, 504] on icon "upload-file" at bounding box center [1127, 511] width 15 height 15
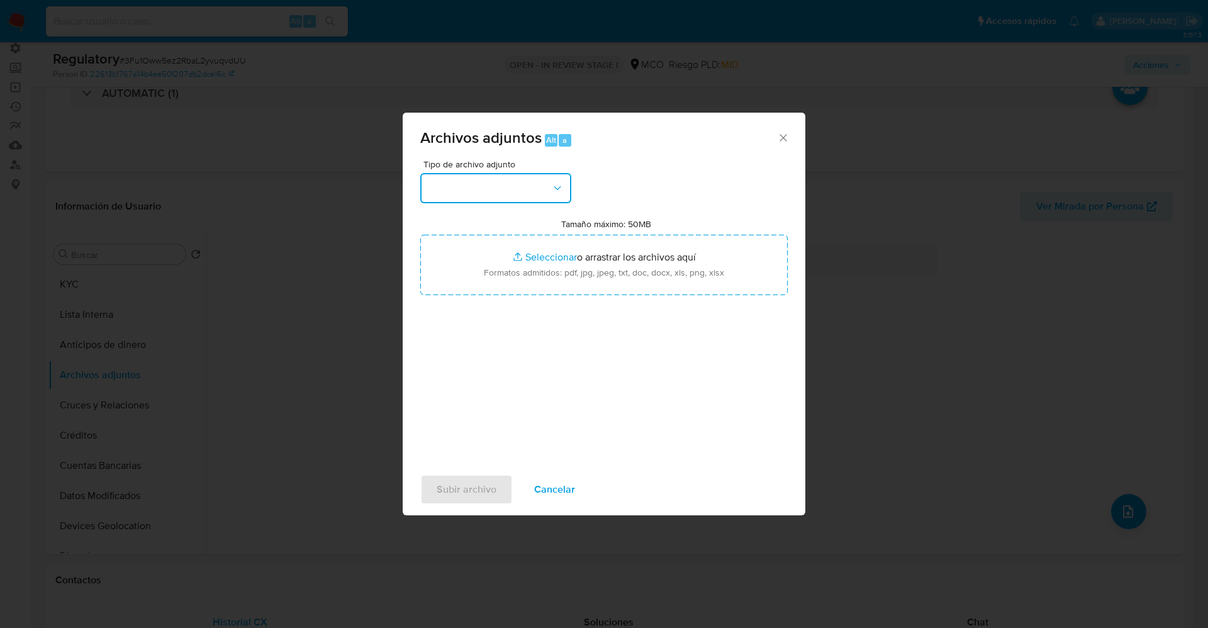
click at [514, 188] on button "button" at bounding box center [495, 188] width 151 height 30
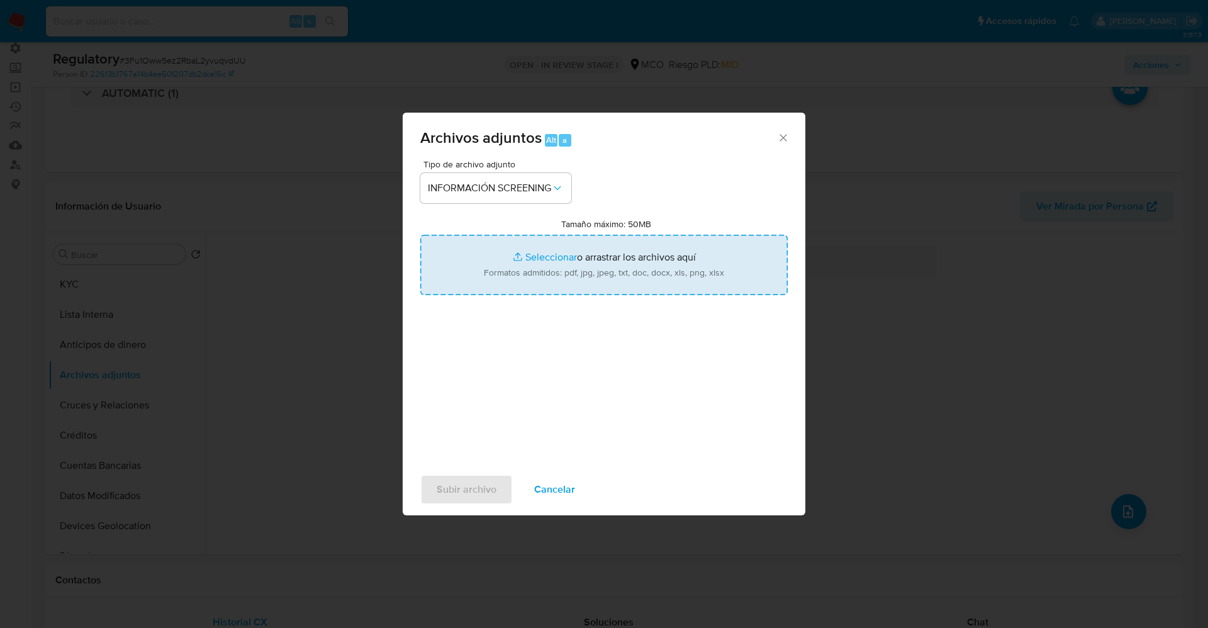
type input "C:\fakepath\CaseDossierReport_5jb6u4nfcwdn1k03hw78qbvnz.pdf"
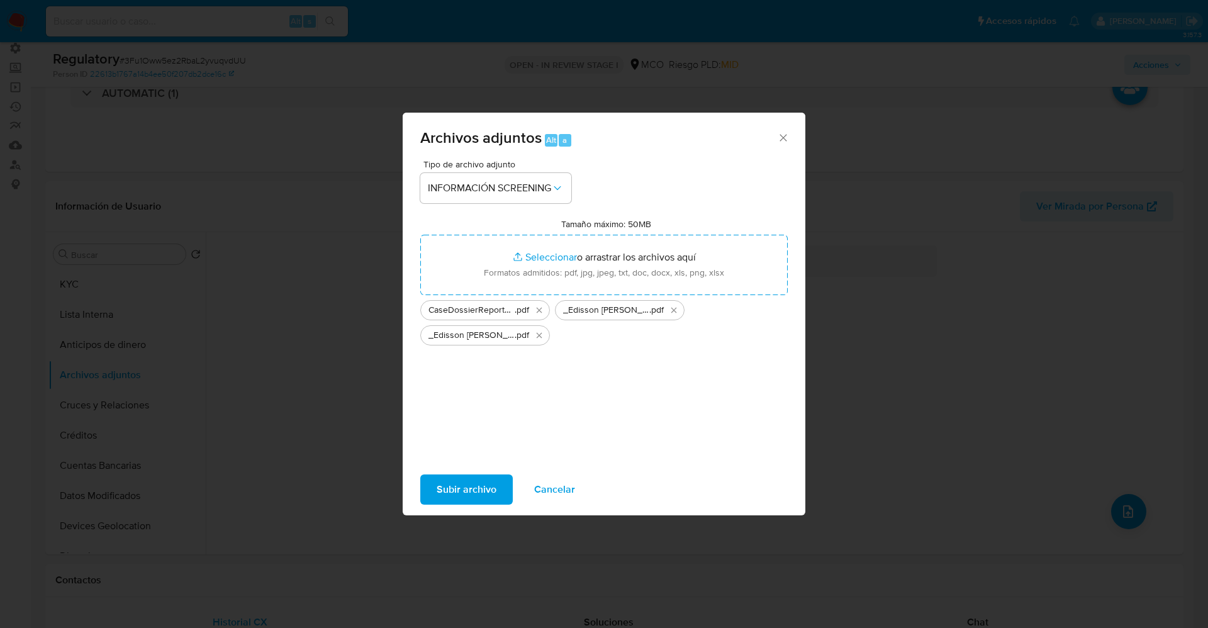
click at [472, 484] on span "Subir archivo" at bounding box center [467, 490] width 60 height 28
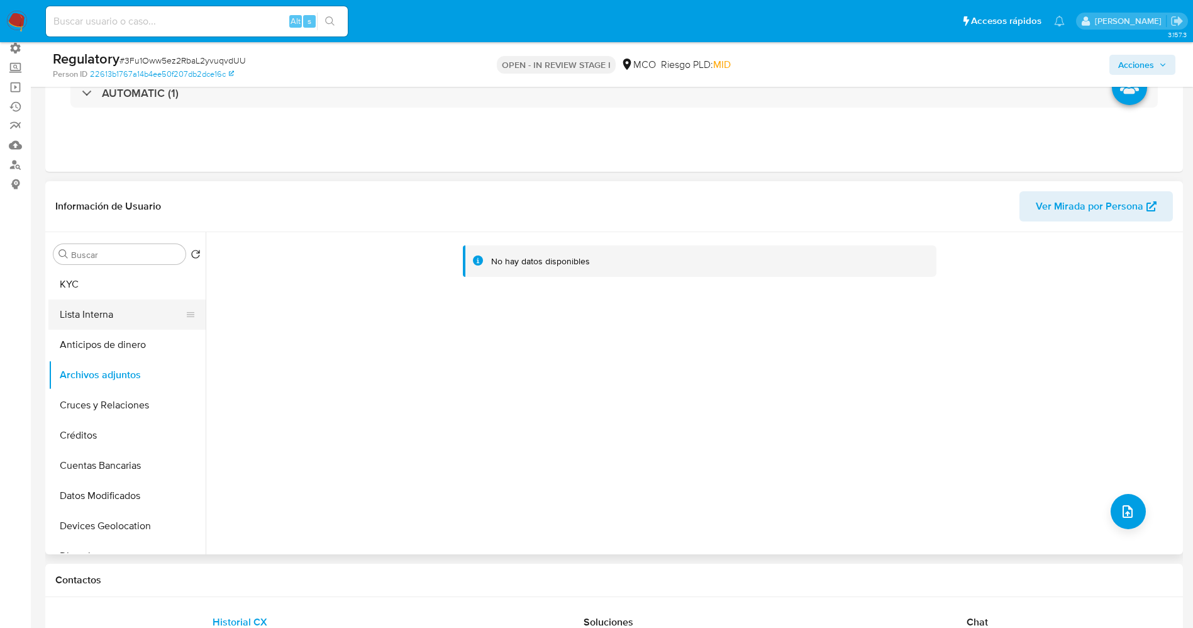
click at [94, 320] on button "Lista Interna" at bounding box center [121, 314] width 147 height 30
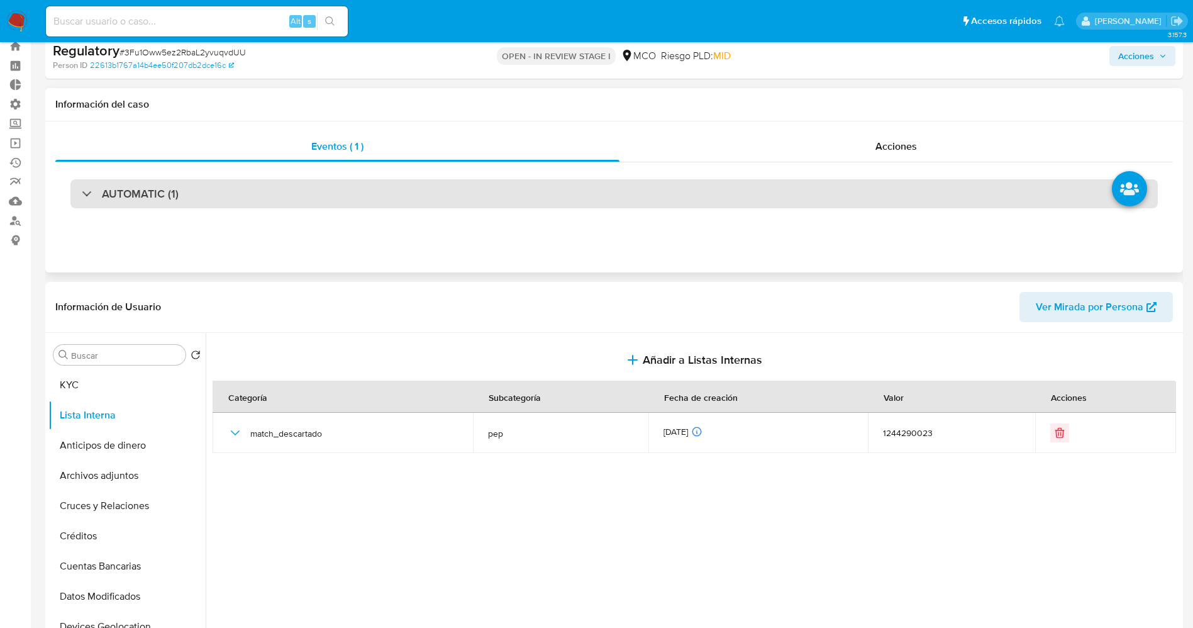
scroll to position [0, 0]
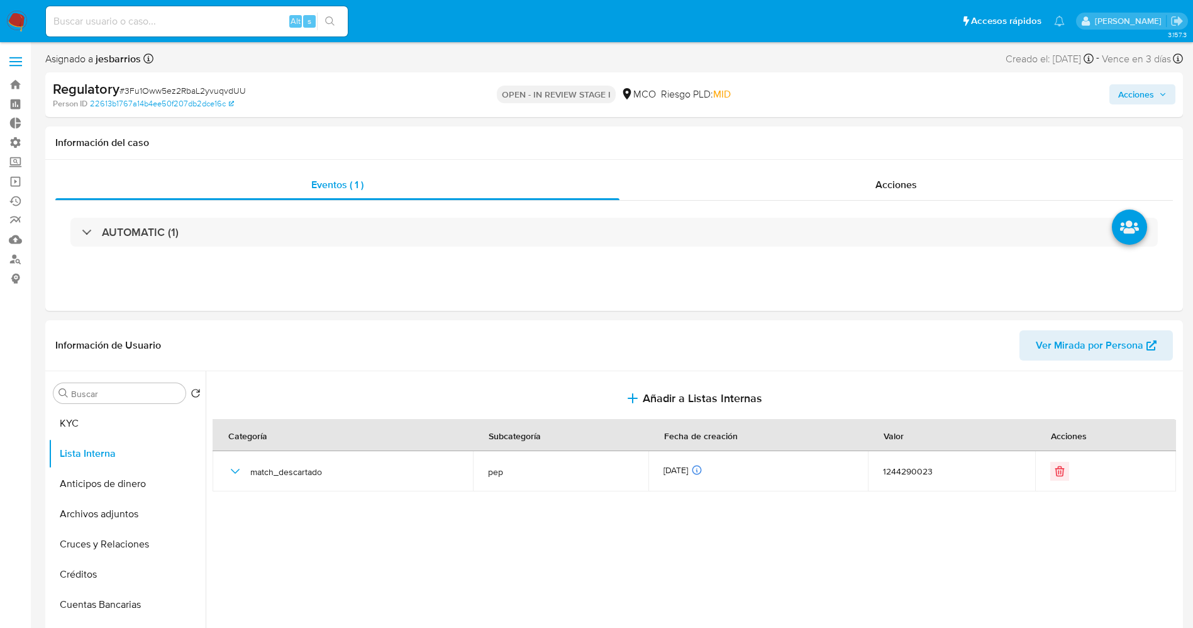
click at [1149, 88] on span "Acciones" at bounding box center [1136, 94] width 36 height 20
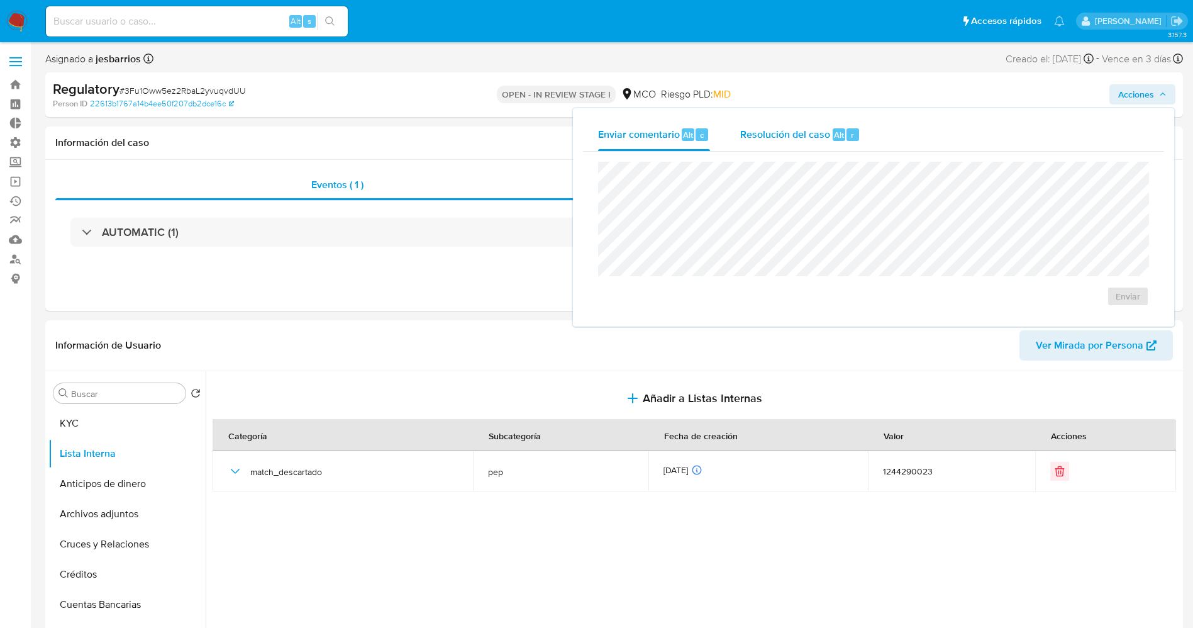
click at [823, 135] on span "Resolución del caso" at bounding box center [785, 134] width 90 height 14
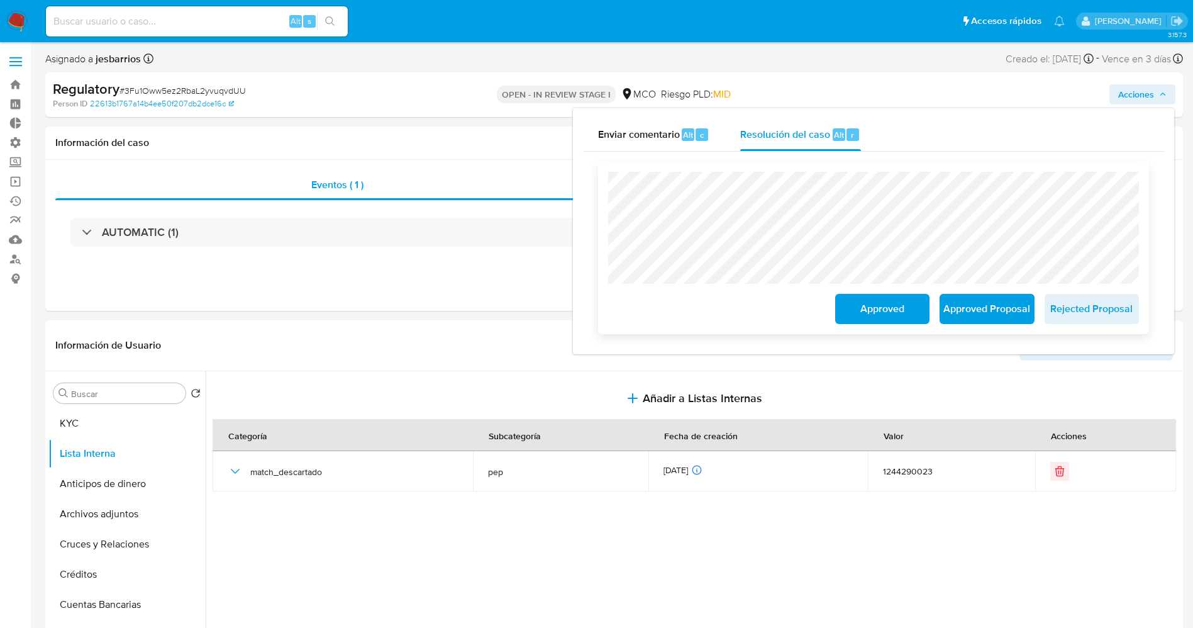
click at [861, 305] on span "Approved" at bounding box center [883, 309] width 62 height 28
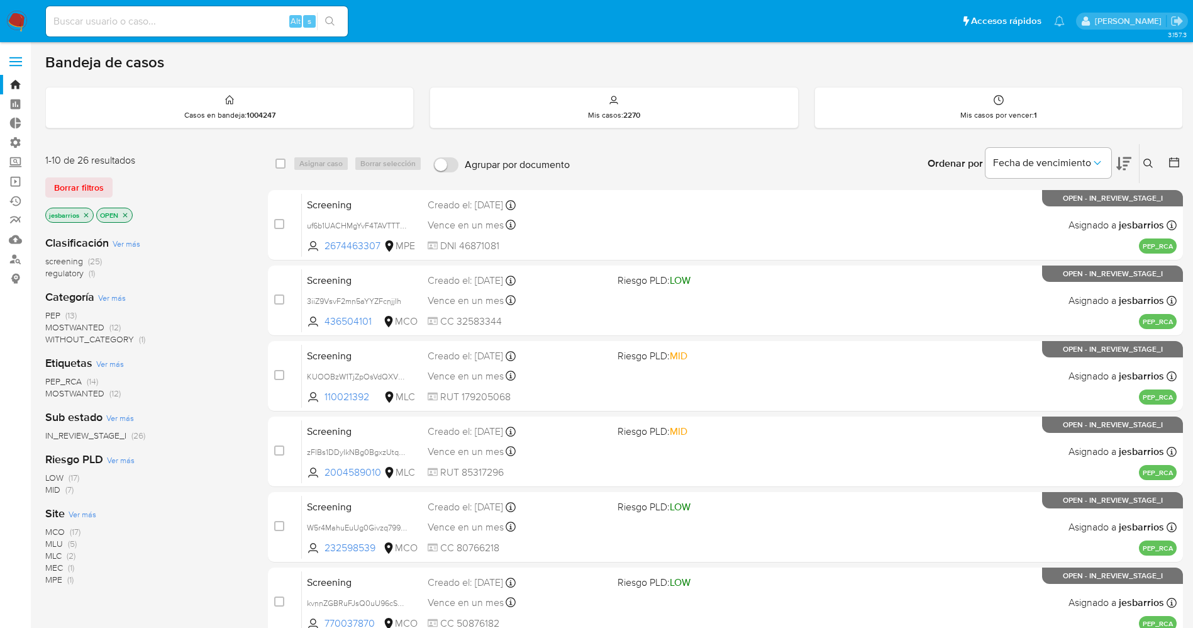
click at [10, 18] on img at bounding box center [16, 21] width 21 height 21
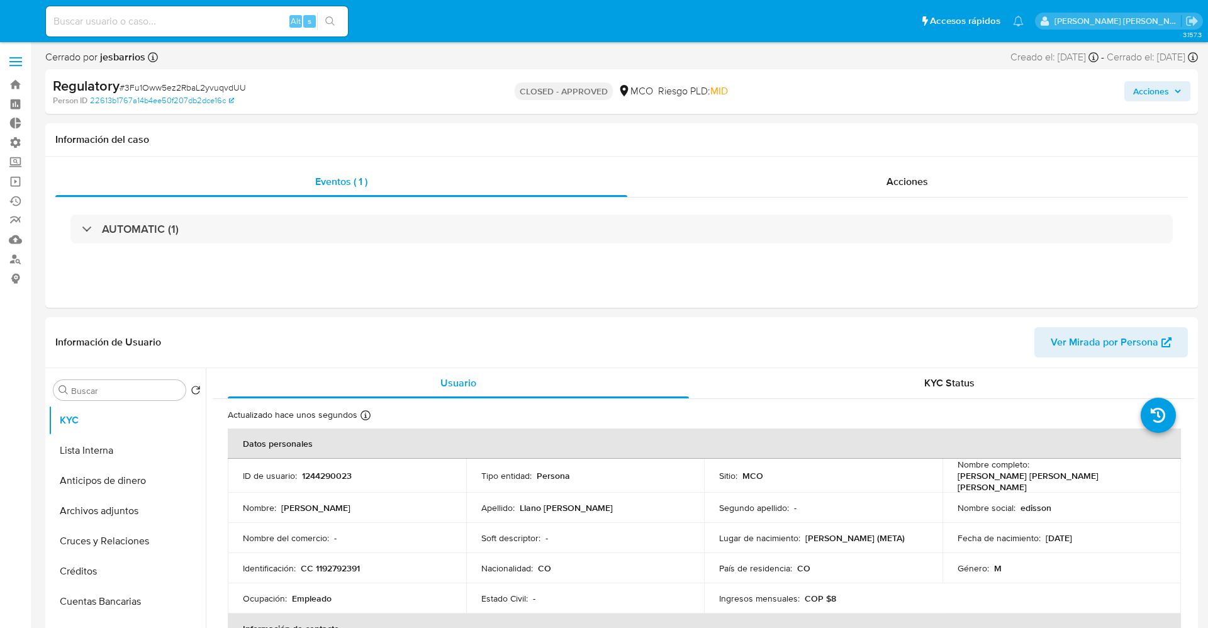
select select "10"
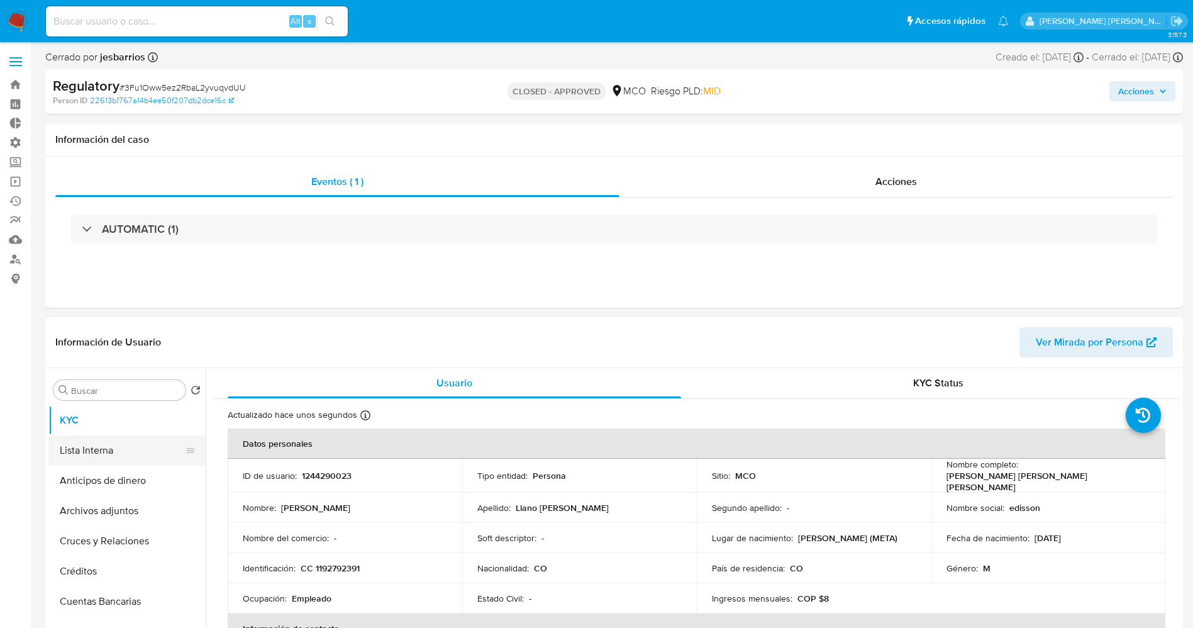
click at [105, 456] on button "Lista Interna" at bounding box center [121, 450] width 147 height 30
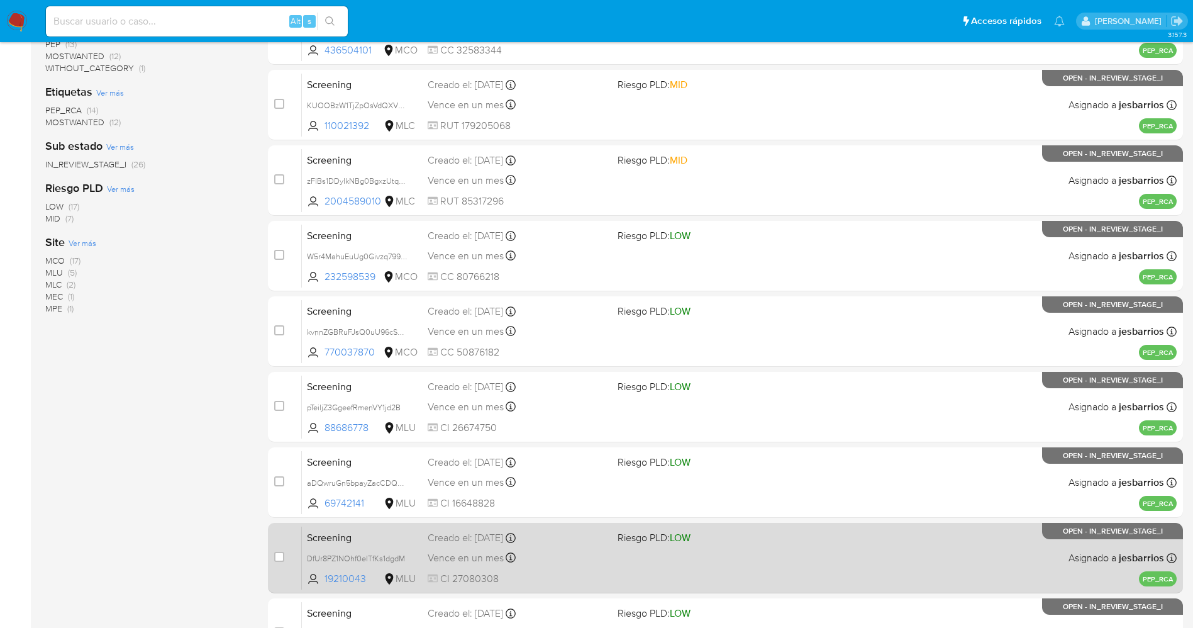
scroll to position [365, 0]
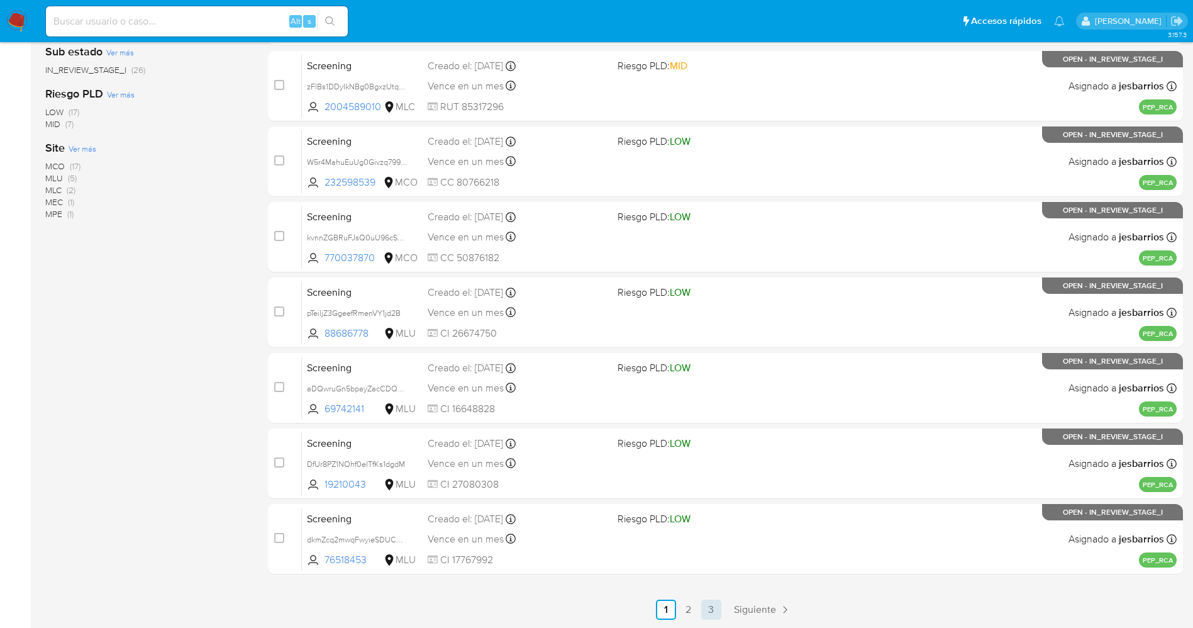
click at [715, 613] on link "3" at bounding box center [711, 609] width 20 height 20
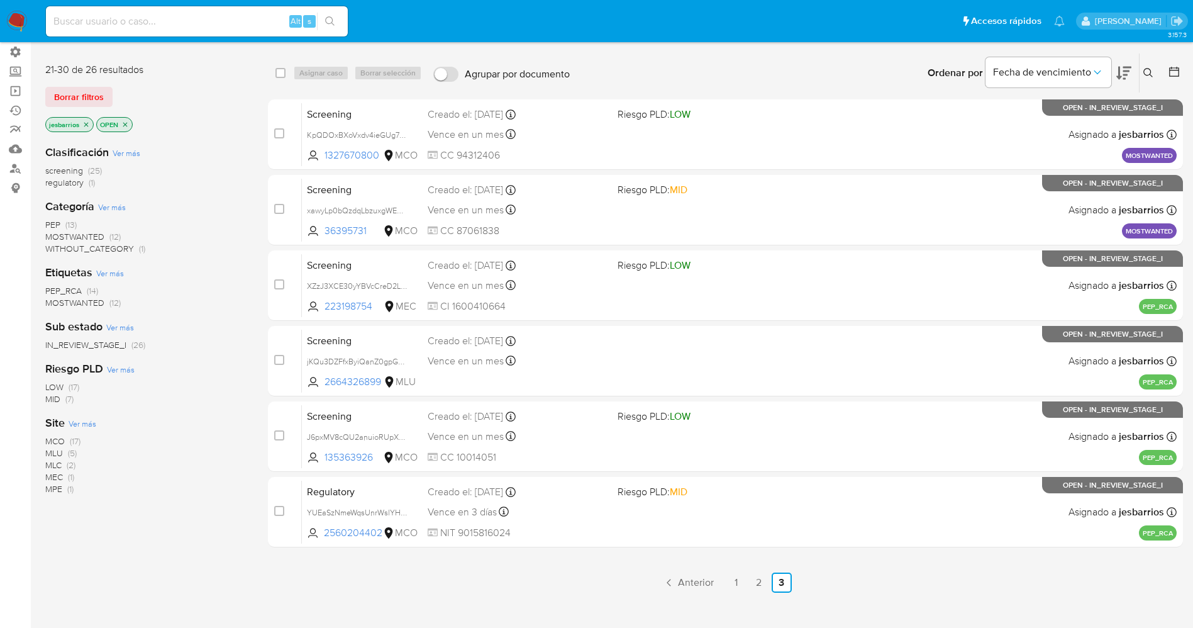
scroll to position [93, 0]
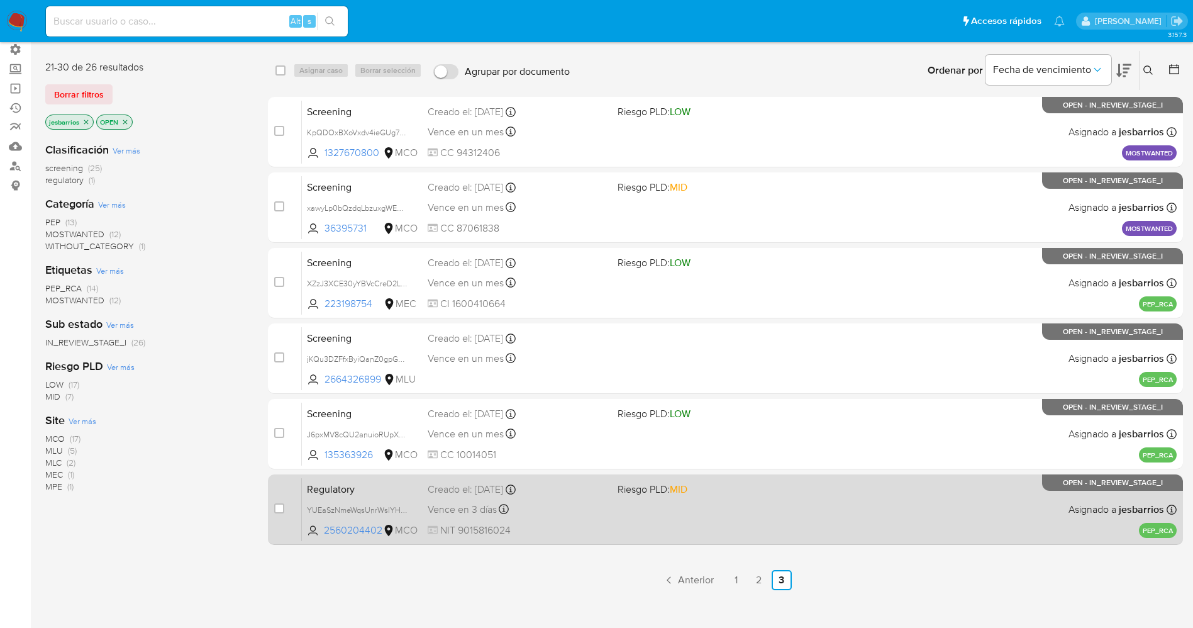
click at [689, 530] on div "Regulatory YUEaSzNmeWqsUnrWslYHE03w 2560204402 MCO Riesgo PLD: MID Creado el: 0…" at bounding box center [739, 509] width 875 height 64
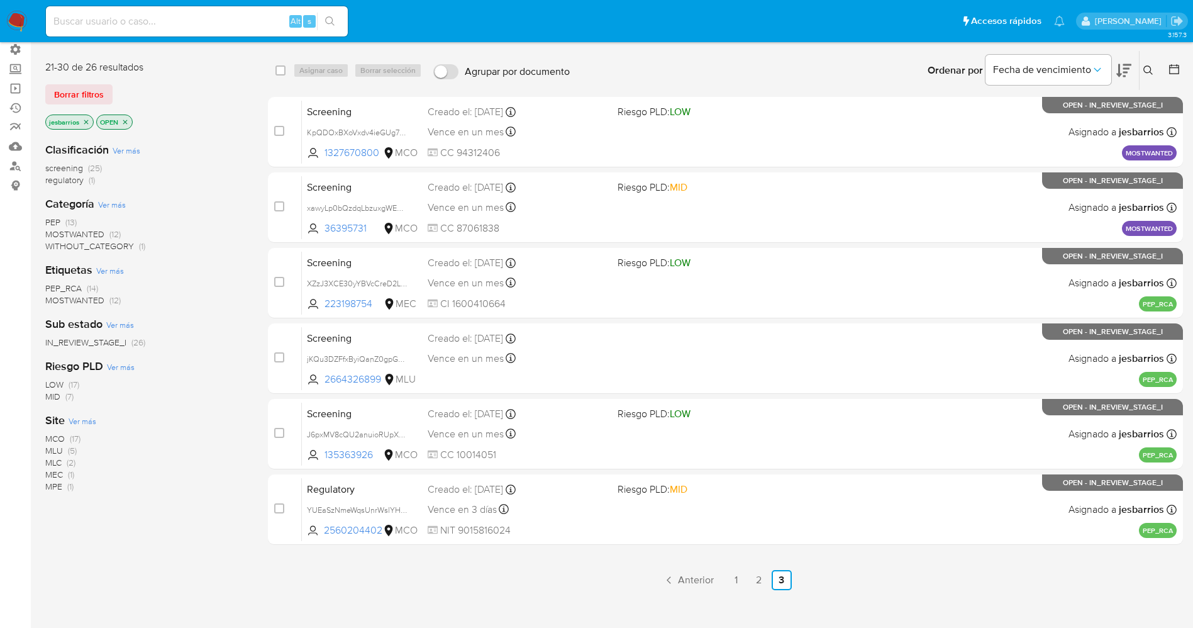
click at [5, 25] on nav "Pausado Ver notificaciones Alt s Accesos rápidos Presiona las siguientes teclas…" at bounding box center [596, 21] width 1193 height 42
drag, startPoint x: 13, startPoint y: 21, endPoint x: 164, endPoint y: 1, distance: 152.3
click at [15, 21] on img at bounding box center [16, 21] width 21 height 21
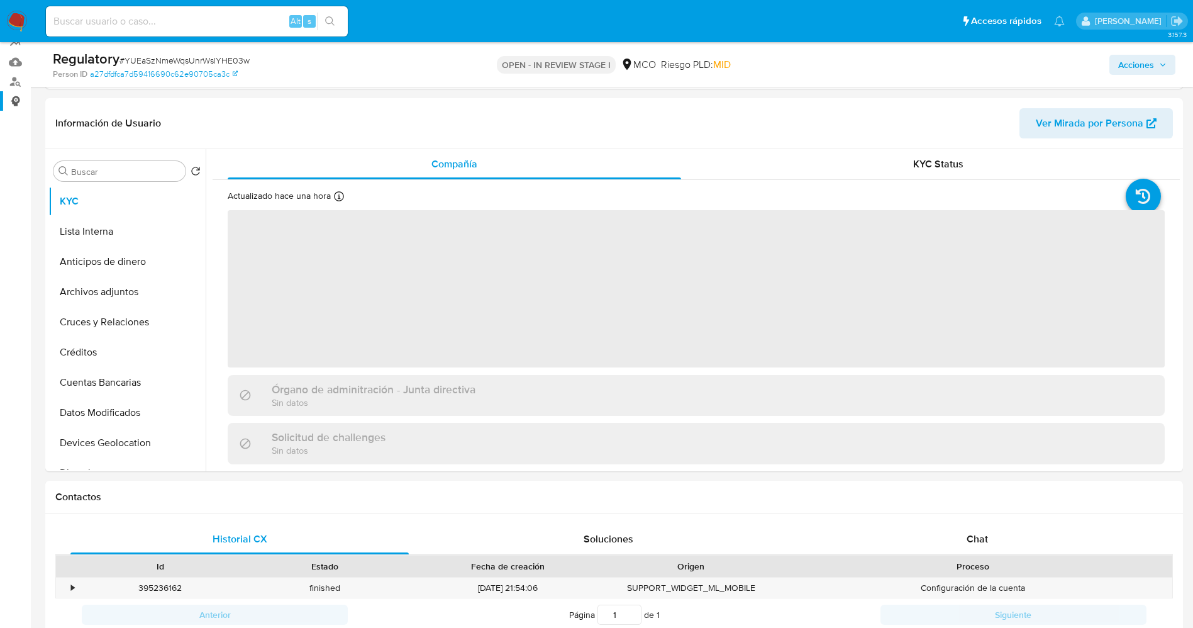
scroll to position [189, 0]
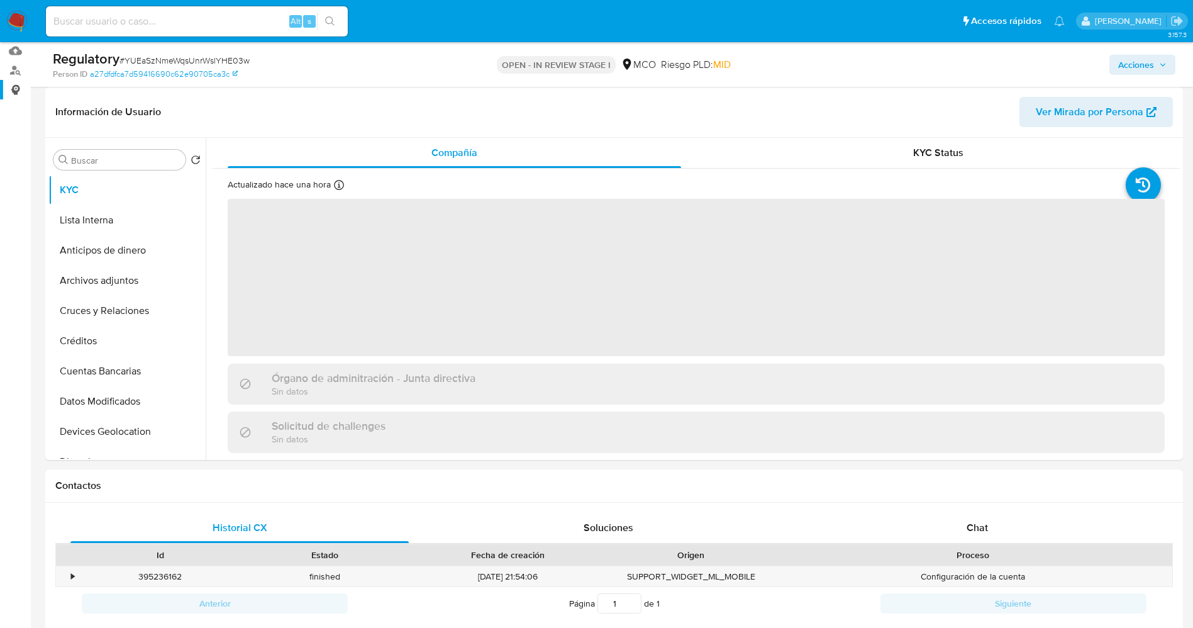
select select "10"
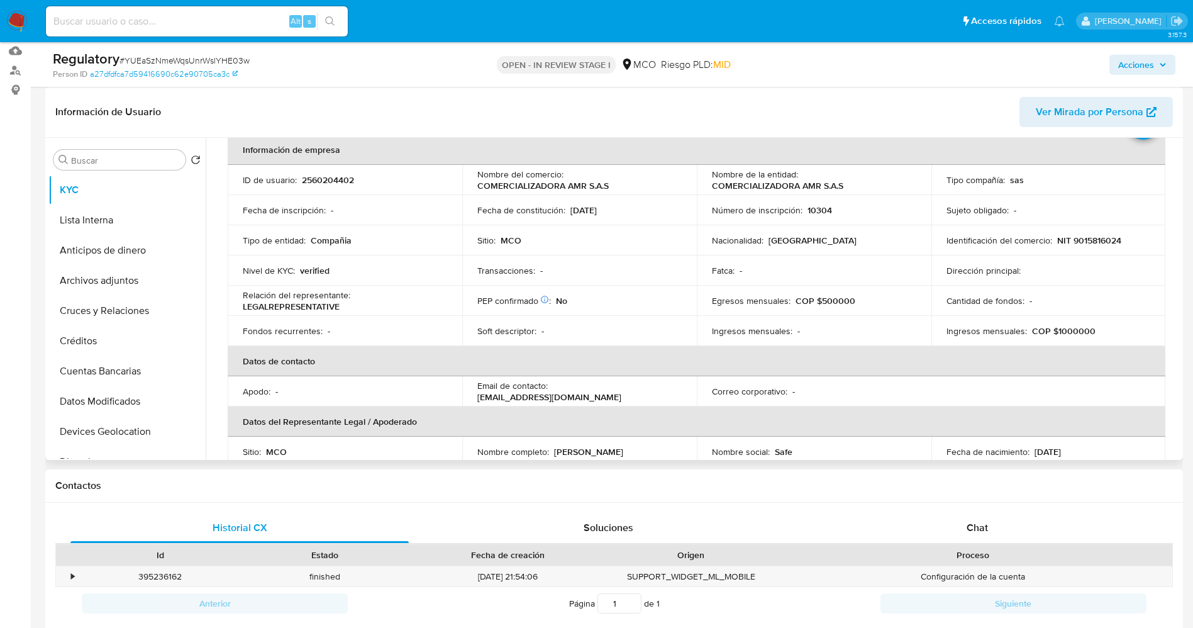
scroll to position [0, 0]
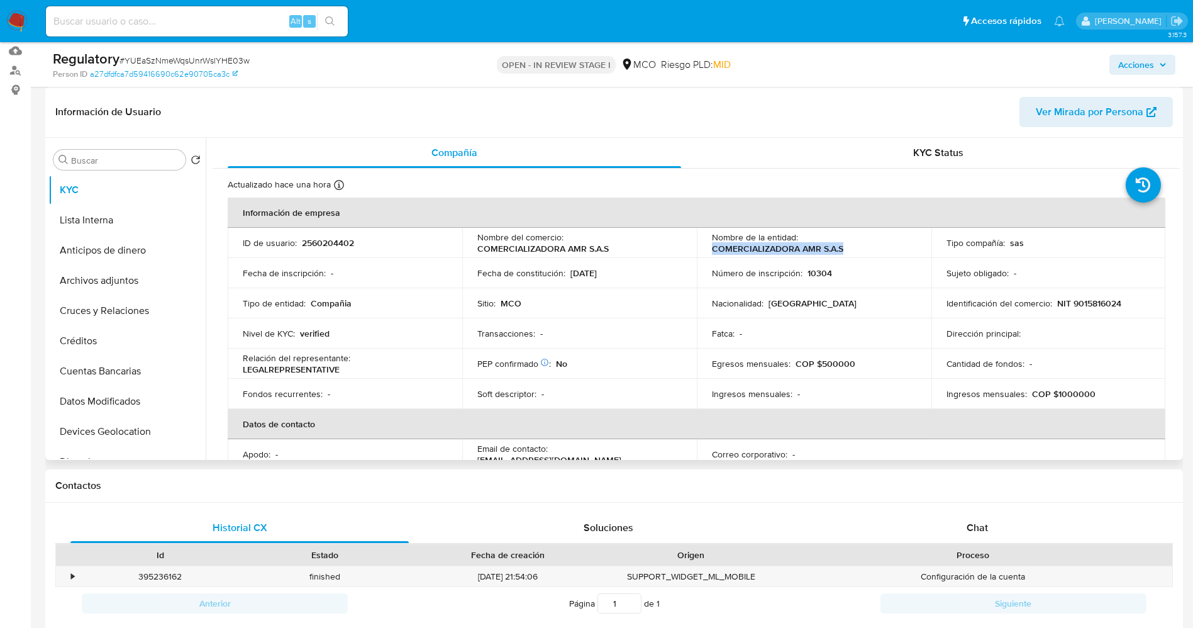
drag, startPoint x: 708, startPoint y: 245, endPoint x: 852, endPoint y: 257, distance: 143.9
click at [852, 257] on td "Nombre de la entidad : COMERCIALIZADORA AMR S.A.S" at bounding box center [814, 243] width 235 height 30
copy p "COMERCIALIZADORA AMR S.A.S"
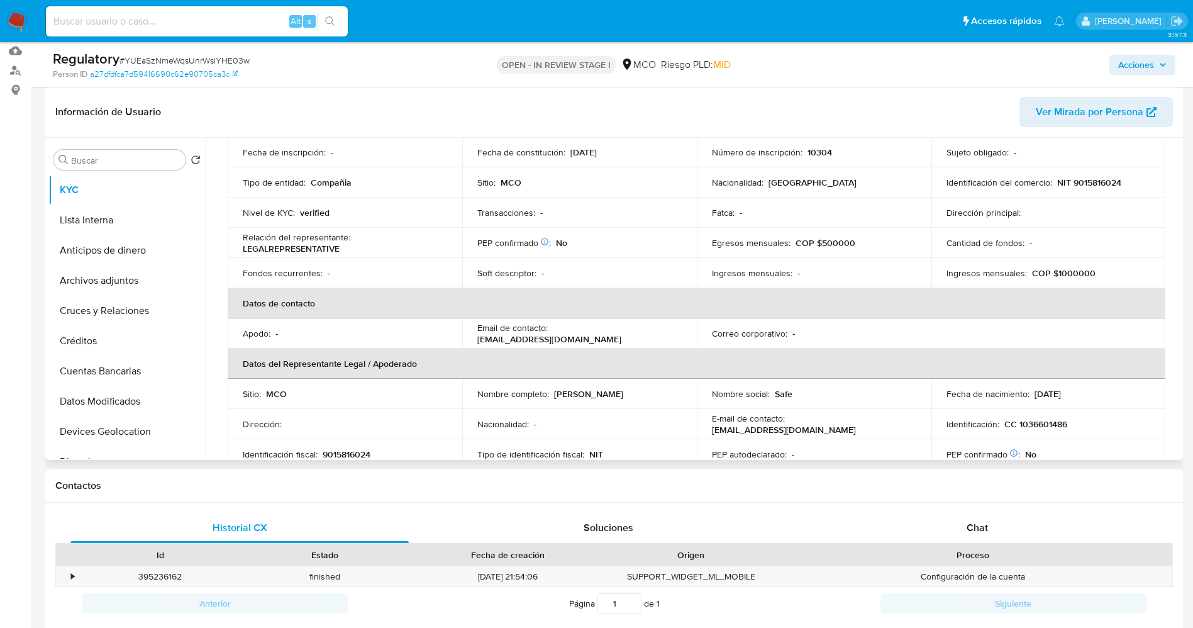
scroll to position [189, 0]
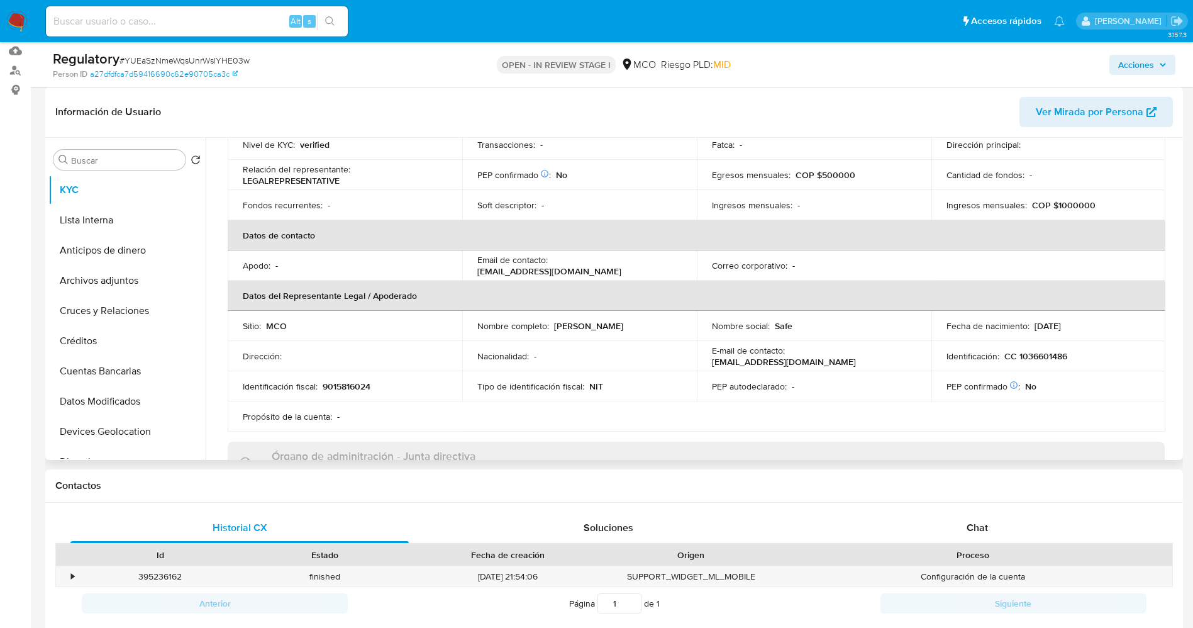
drag, startPoint x: 560, startPoint y: 323, endPoint x: 671, endPoint y: 325, distance: 110.7
click at [671, 325] on div "Nombre completo : Andres Mauricio Ruiz Roldan" at bounding box center [579, 325] width 204 height 11
copy div "Andres Mauricio Ruiz Roldan"
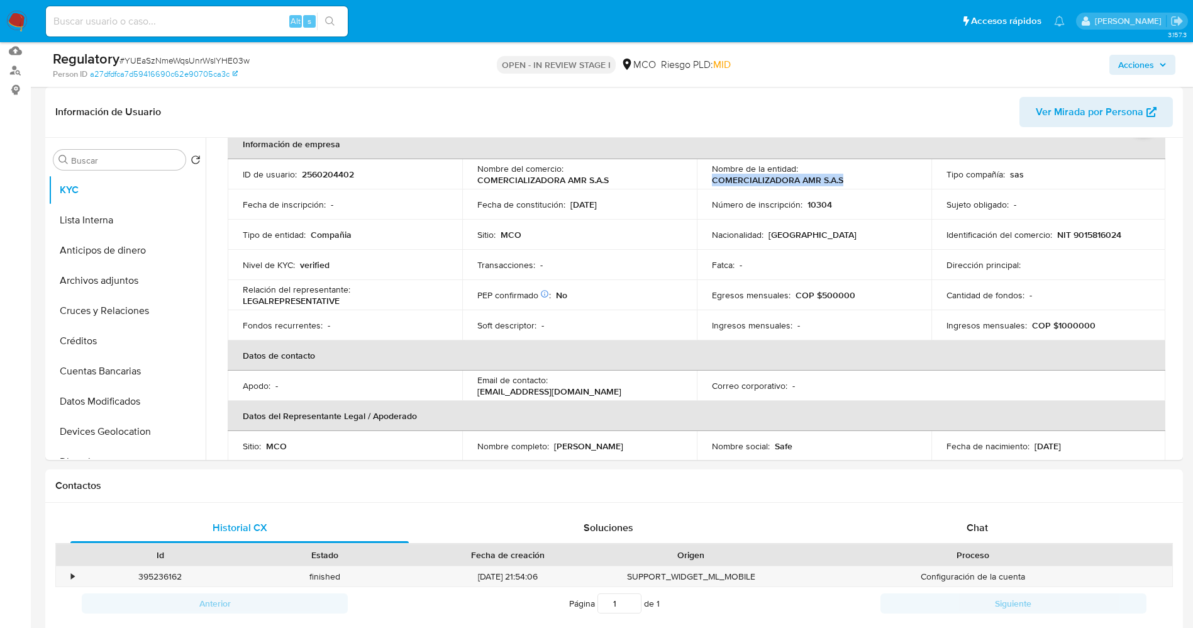
scroll to position [0, 0]
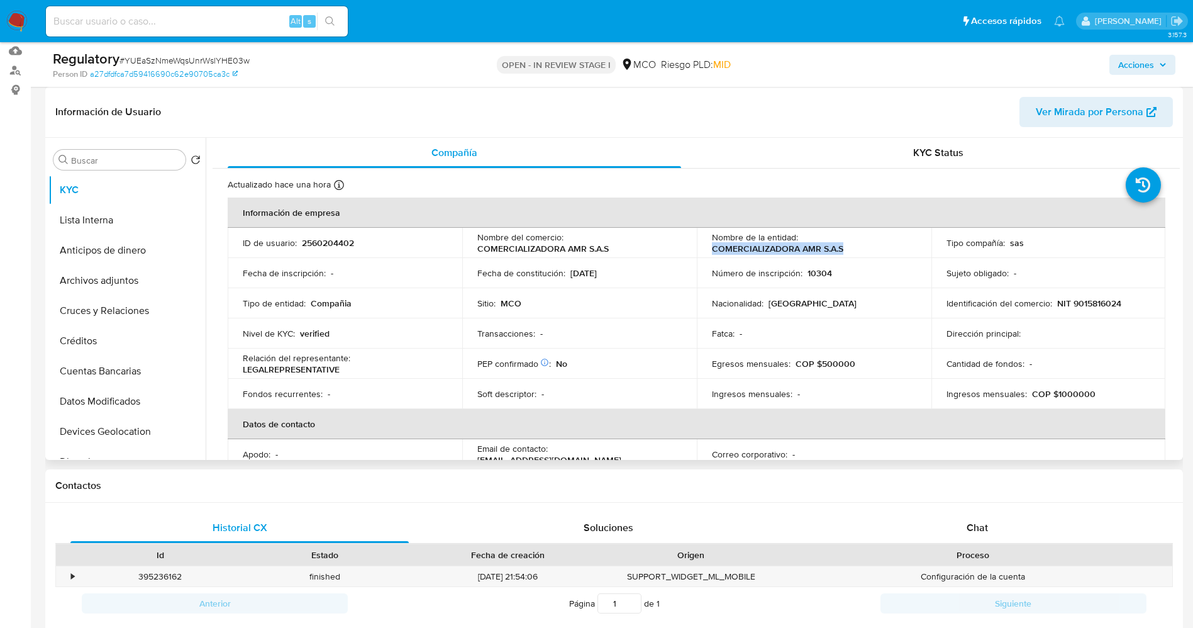
drag, startPoint x: 711, startPoint y: 251, endPoint x: 859, endPoint y: 245, distance: 148.6
click at [859, 245] on div "Nombre de la entidad : COMERCIALIZADORA AMR S.A.S" at bounding box center [814, 242] width 204 height 23
copy p "COMERCIALIZADORA AMR S.A.S"
drag, startPoint x: 1067, startPoint y: 303, endPoint x: 1130, endPoint y: 303, distance: 62.3
click at [1130, 303] on div "Identificación del comercio : NIT 9015816024" at bounding box center [1049, 303] width 204 height 11
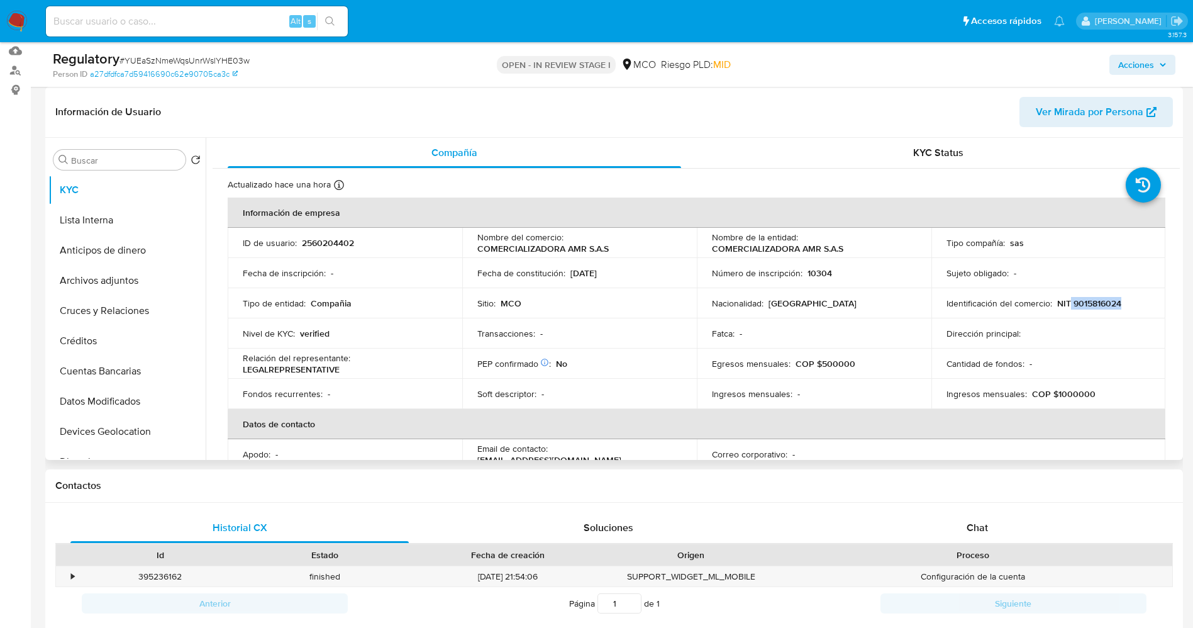
copy p "9015816024"
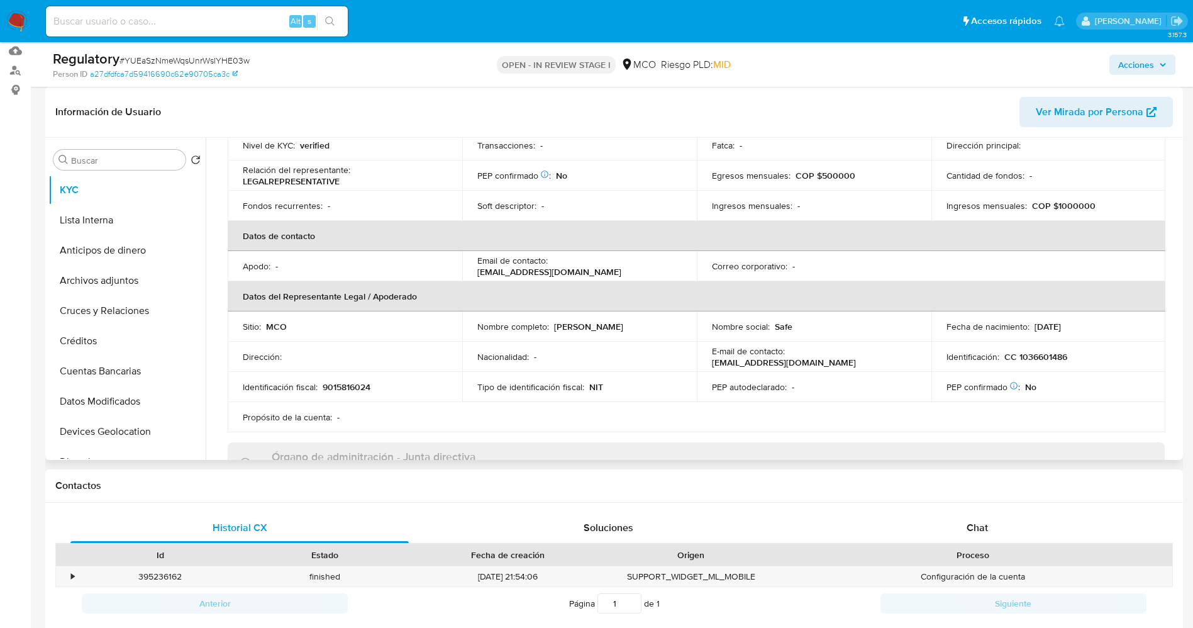
scroll to position [189, 0]
drag, startPoint x: 550, startPoint y: 326, endPoint x: 674, endPoint y: 326, distance: 123.3
click at [674, 326] on div "Nombre completo : Andres Mauricio Ruiz Roldan" at bounding box center [579, 325] width 204 height 11
copy div "[PERSON_NAME] [PERSON_NAME]"
drag, startPoint x: 1021, startPoint y: 359, endPoint x: 1066, endPoint y: 361, distance: 45.4
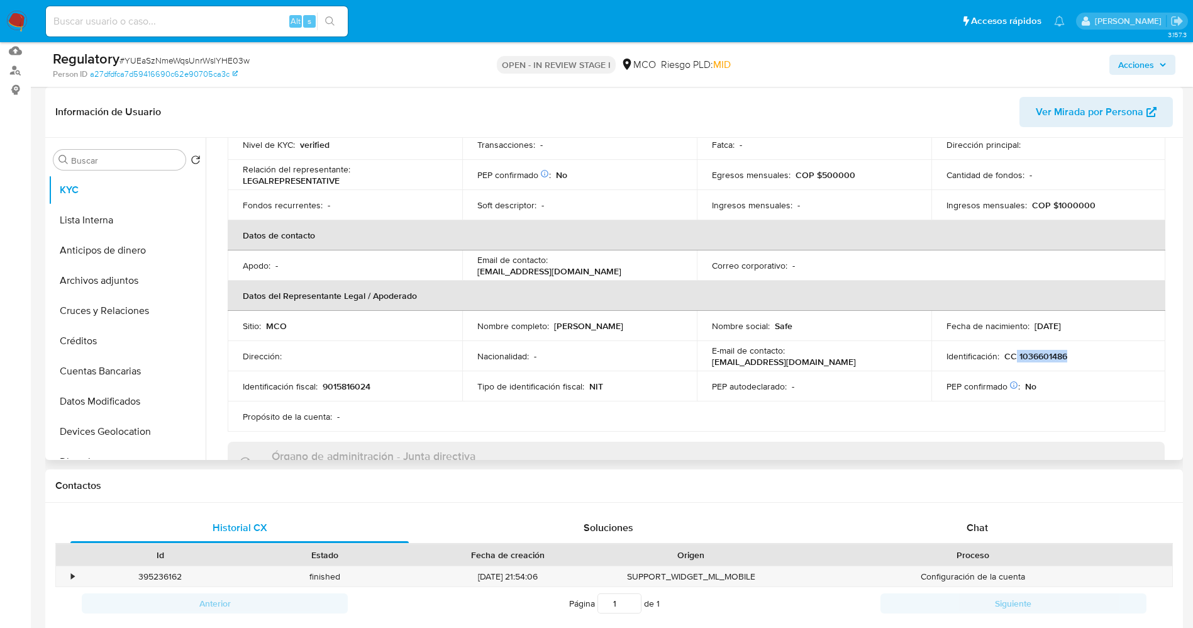
click at [1066, 361] on div "Identificación : CC 1036601486" at bounding box center [1049, 355] width 204 height 11
copy p "1036601486"
click at [62, 221] on button "Lista Interna" at bounding box center [121, 220] width 147 height 30
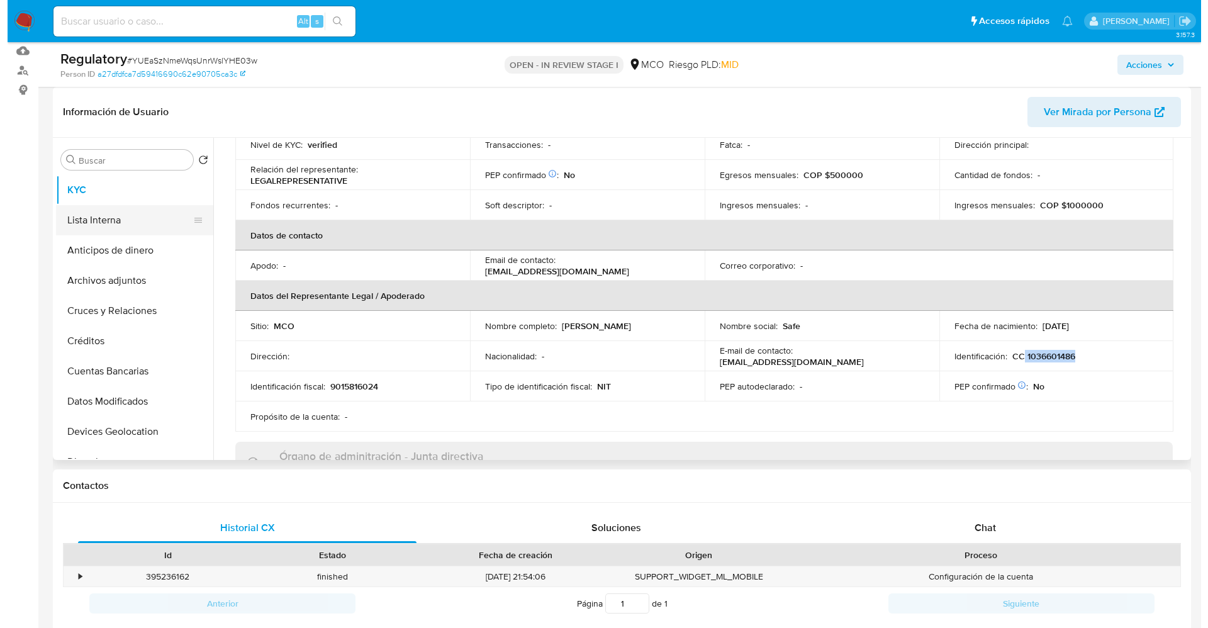
scroll to position [0, 0]
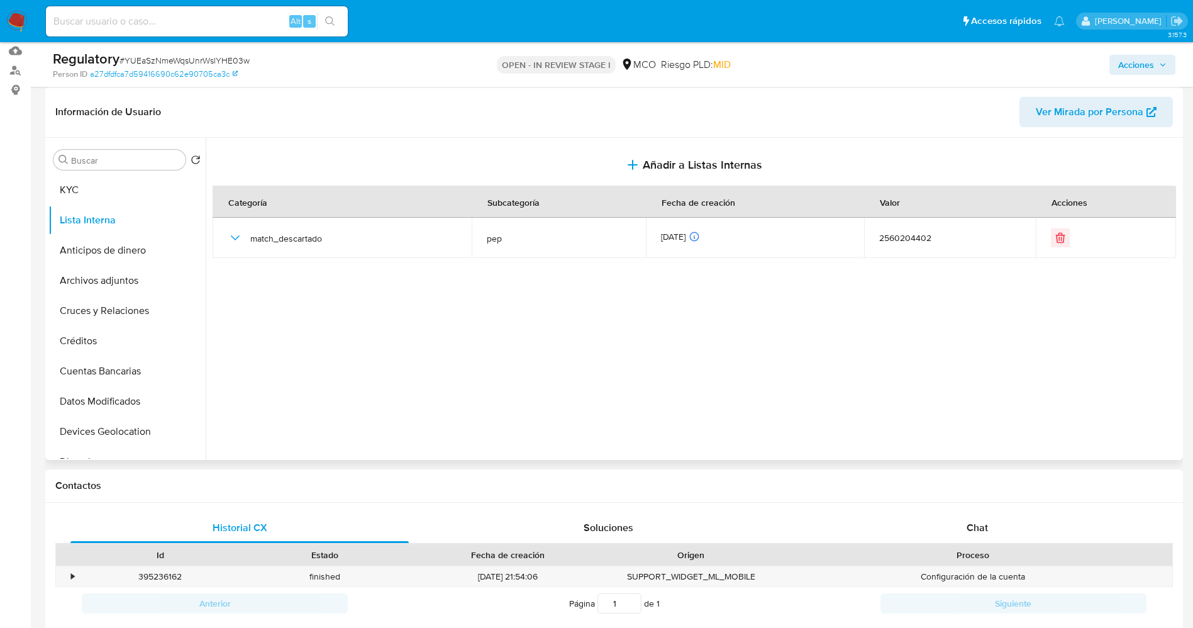
click at [690, 162] on span "Añadir a Listas Internas" at bounding box center [703, 165] width 120 height 14
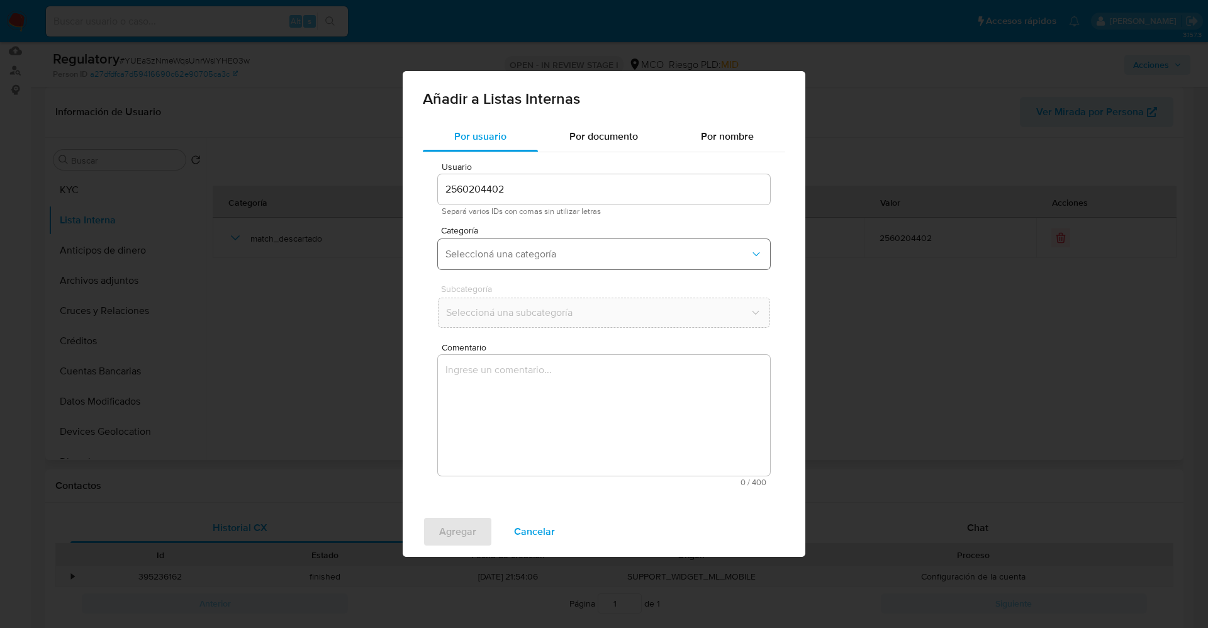
click at [611, 257] on span "Seleccioná una categoría" at bounding box center [597, 254] width 304 height 13
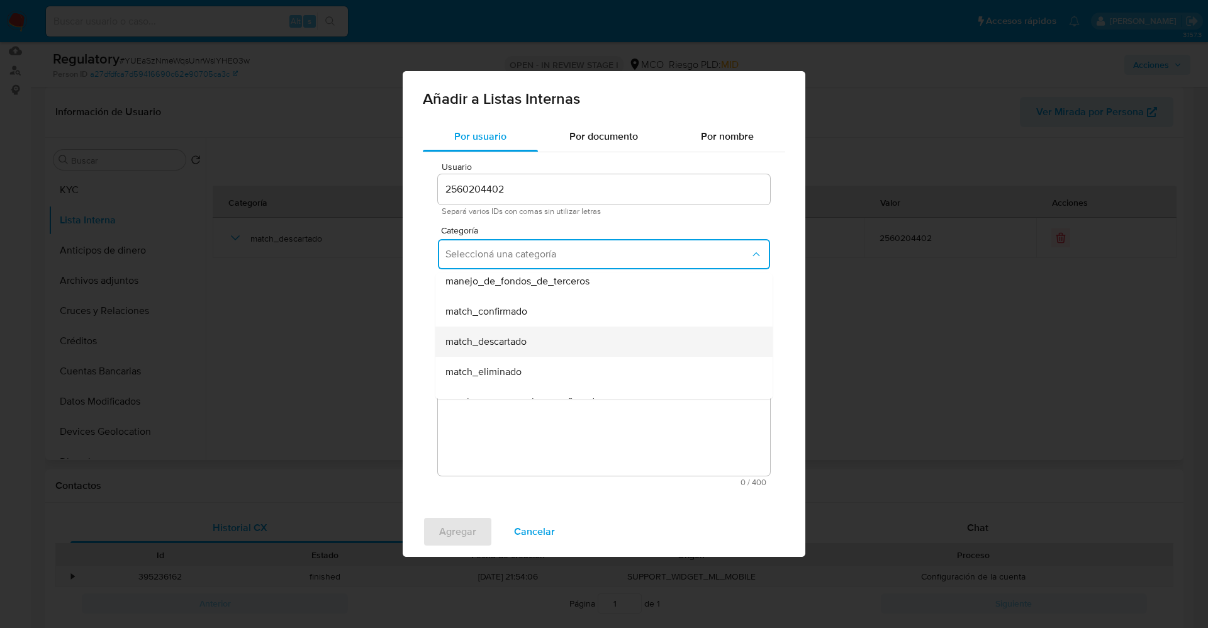
scroll to position [94, 0]
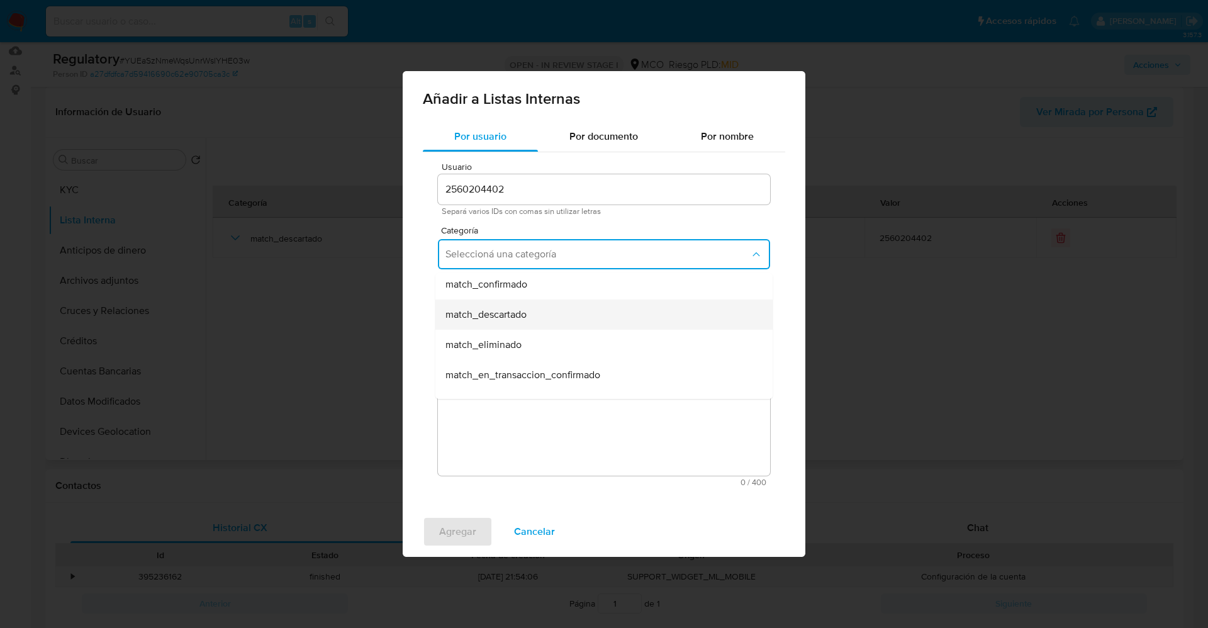
click at [556, 317] on div "match_descartado" at bounding box center [599, 314] width 309 height 30
click at [555, 310] on span "Seleccioná una subcategoría" at bounding box center [597, 312] width 304 height 13
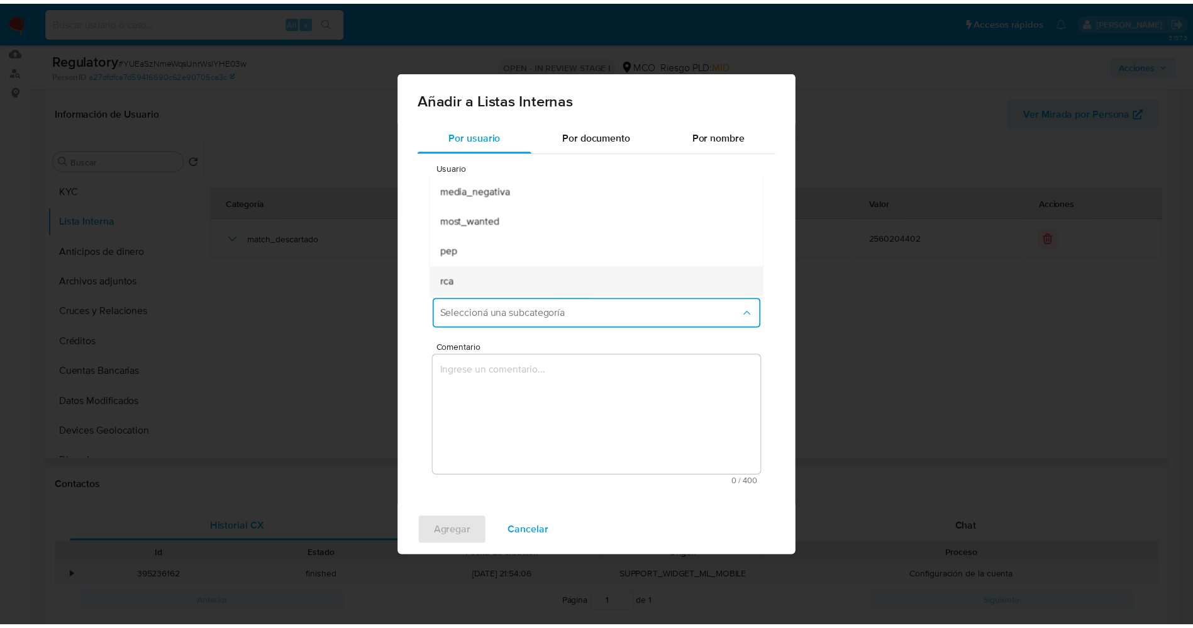
scroll to position [86, 0]
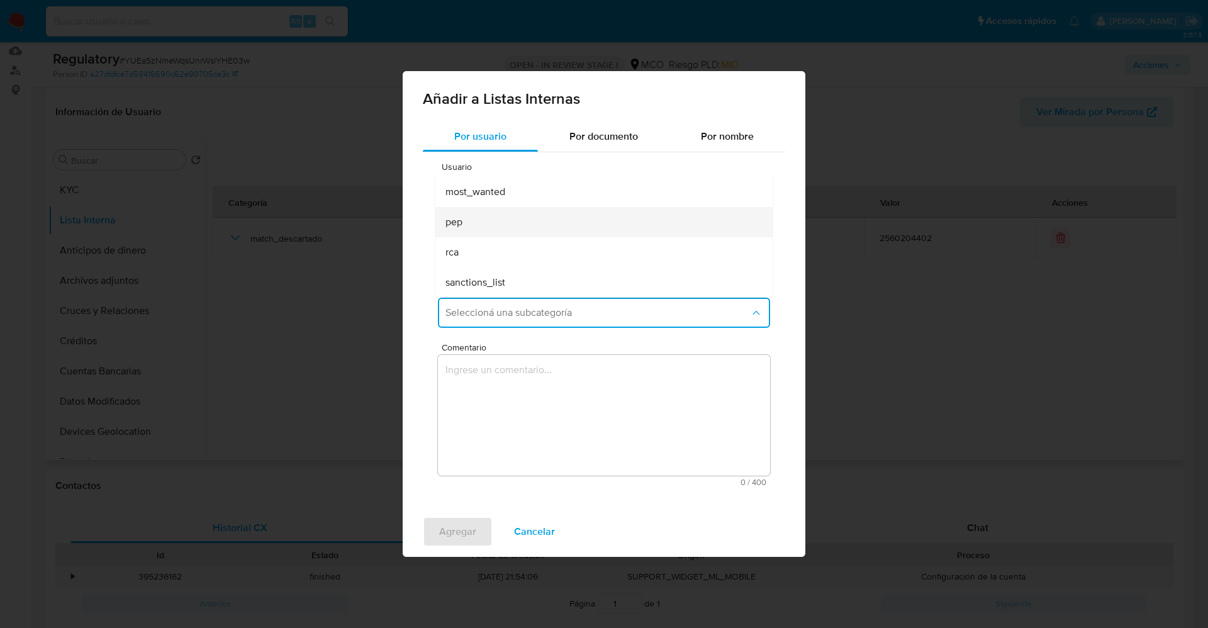
click at [509, 226] on div "pep" at bounding box center [599, 222] width 309 height 30
click at [529, 397] on textarea "Comentario" at bounding box center [604, 415] width 332 height 121
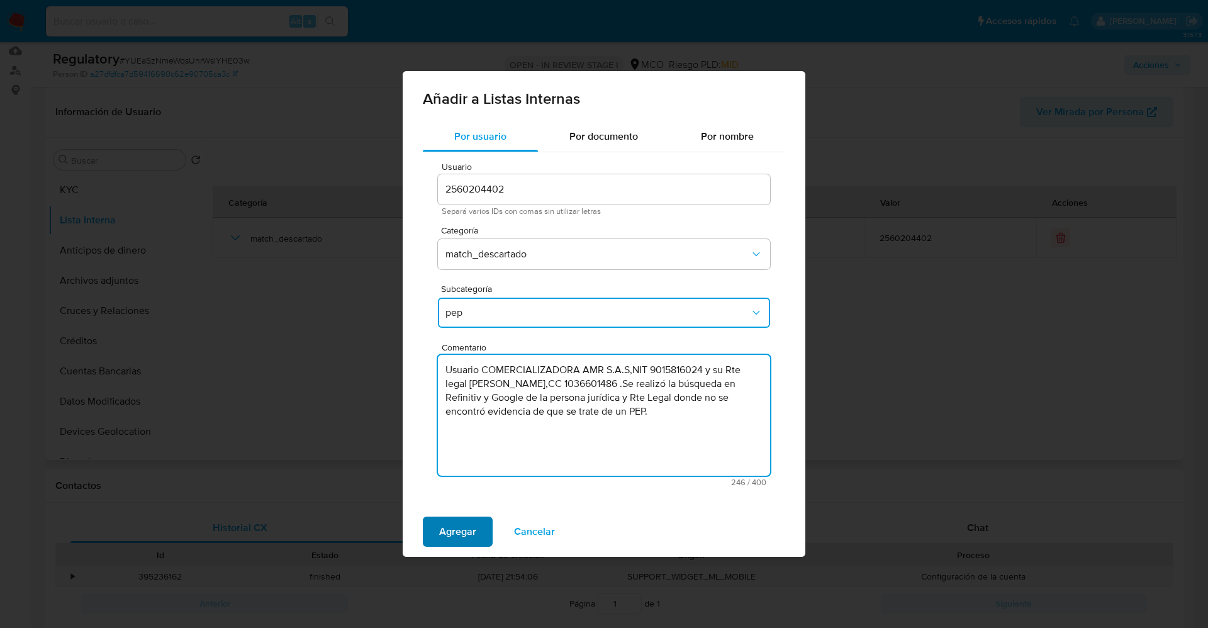
type textarea "Usuario COMERCIALIZADORA AMR S.A.S,NIT 9015816024 y su Rte legal Andres Maurici…"
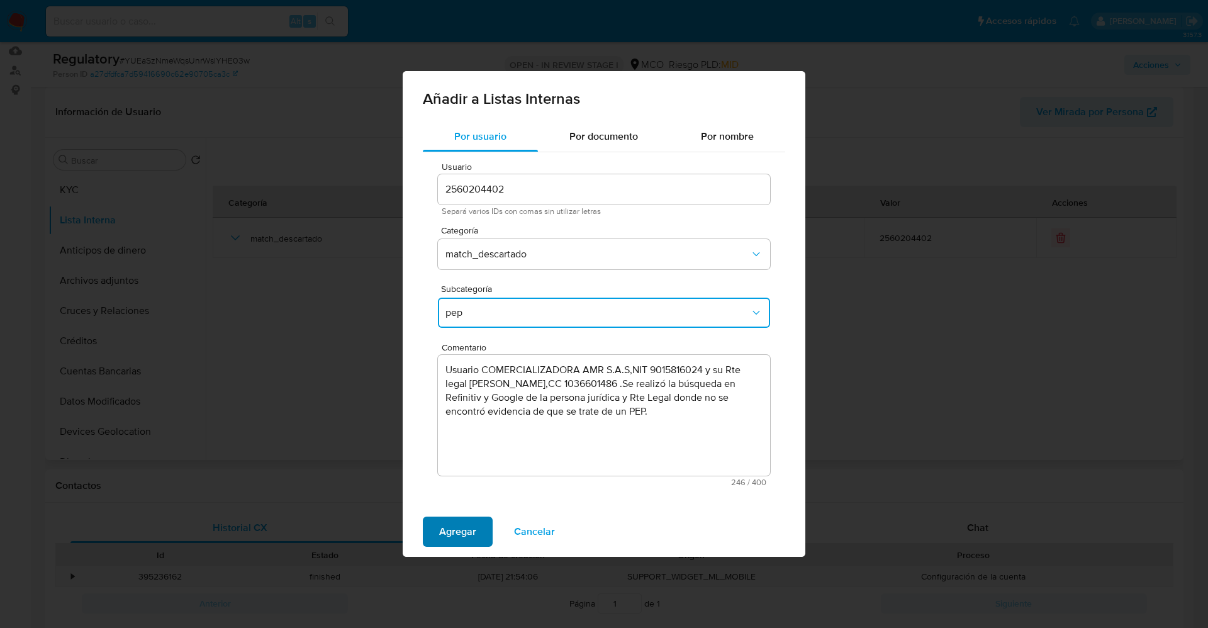
click at [463, 532] on span "Agregar" at bounding box center [457, 532] width 37 height 28
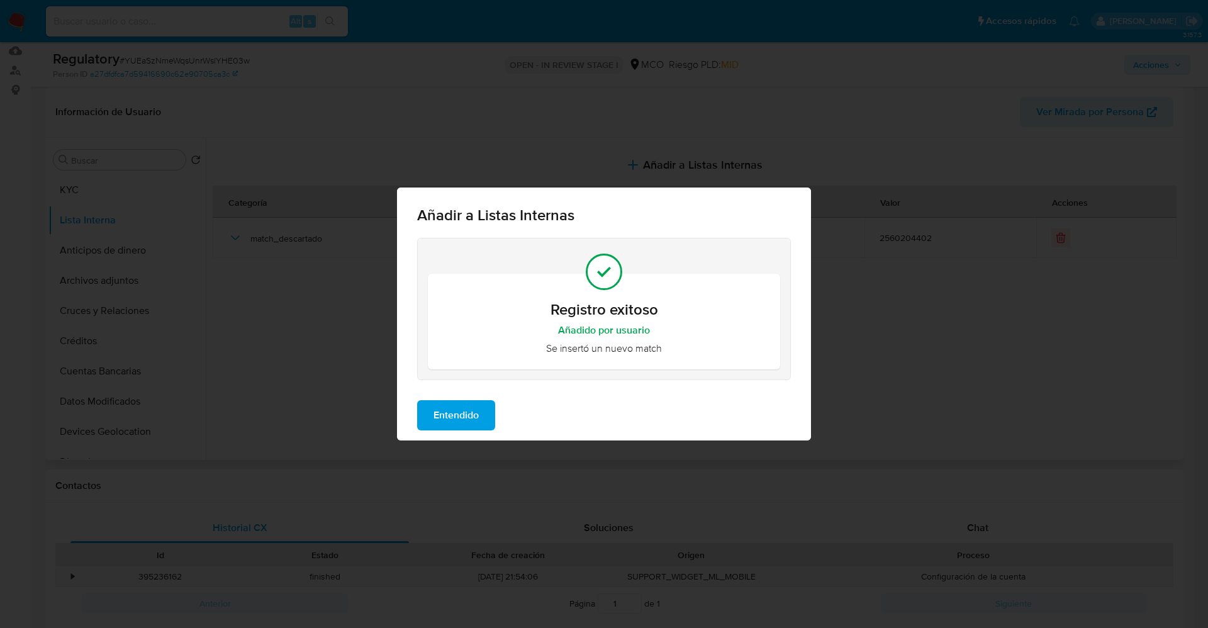
click at [457, 411] on span "Entendido" at bounding box center [455, 415] width 45 height 28
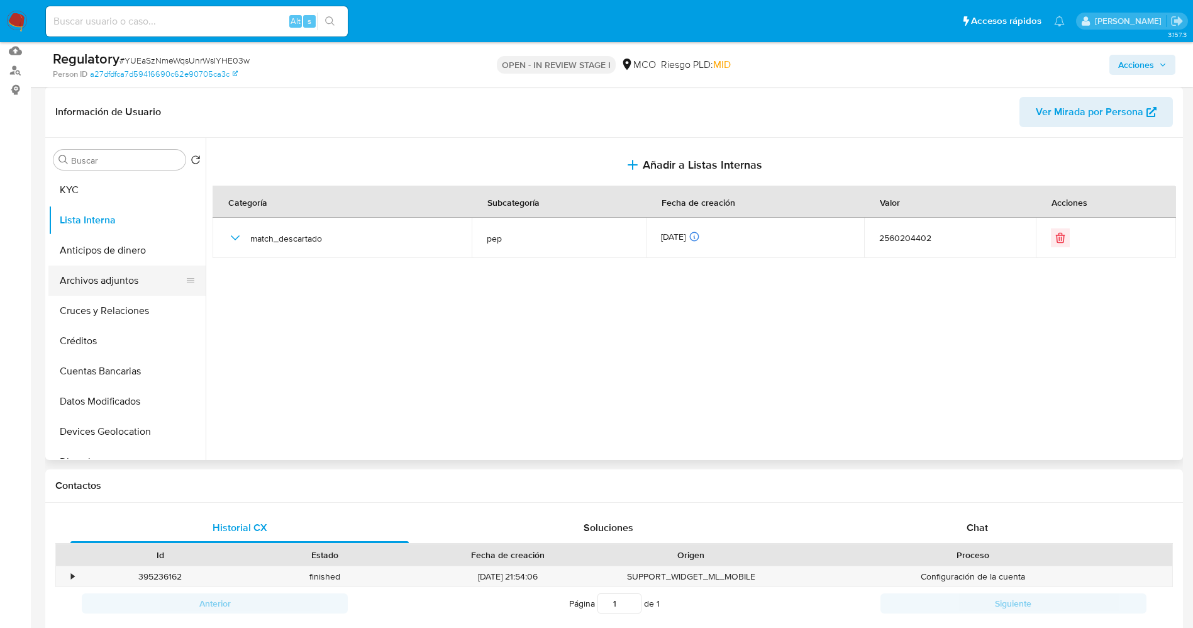
click at [82, 273] on button "Archivos adjuntos" at bounding box center [121, 280] width 147 height 30
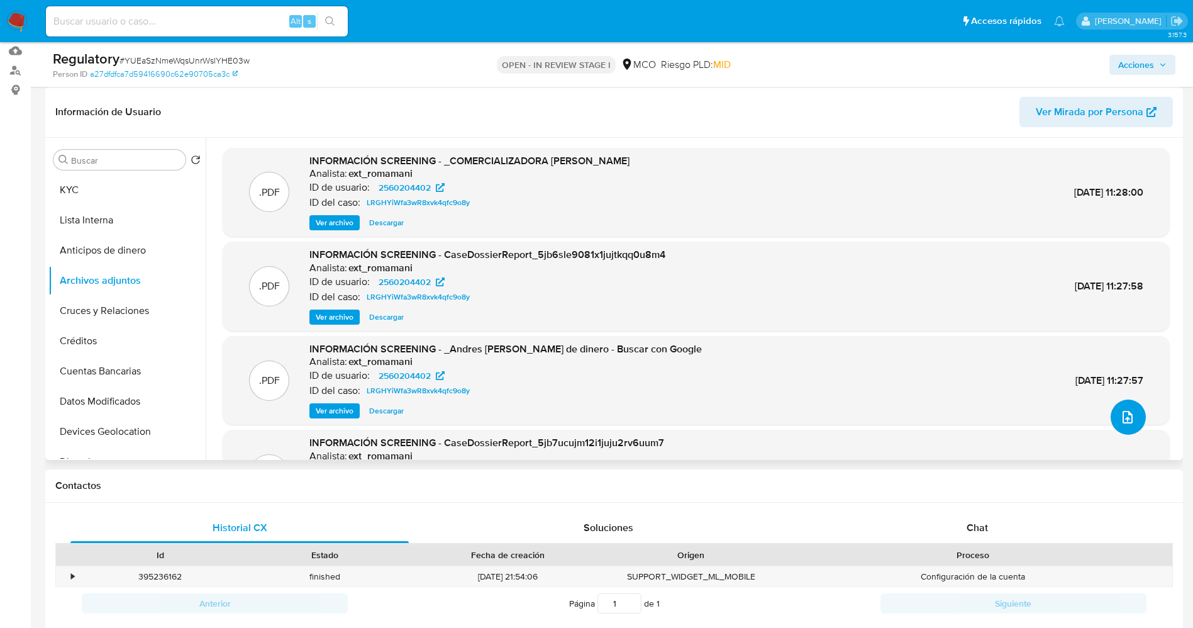
click at [1122, 415] on icon "upload-file" at bounding box center [1127, 417] width 15 height 15
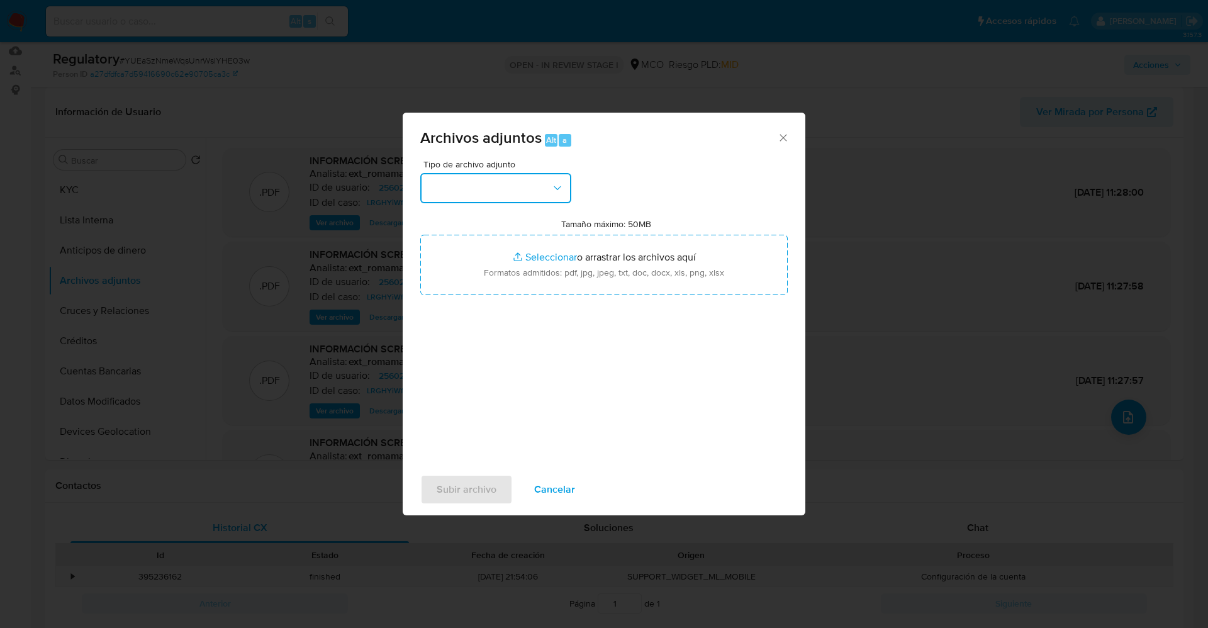
click at [503, 185] on button "button" at bounding box center [495, 188] width 151 height 30
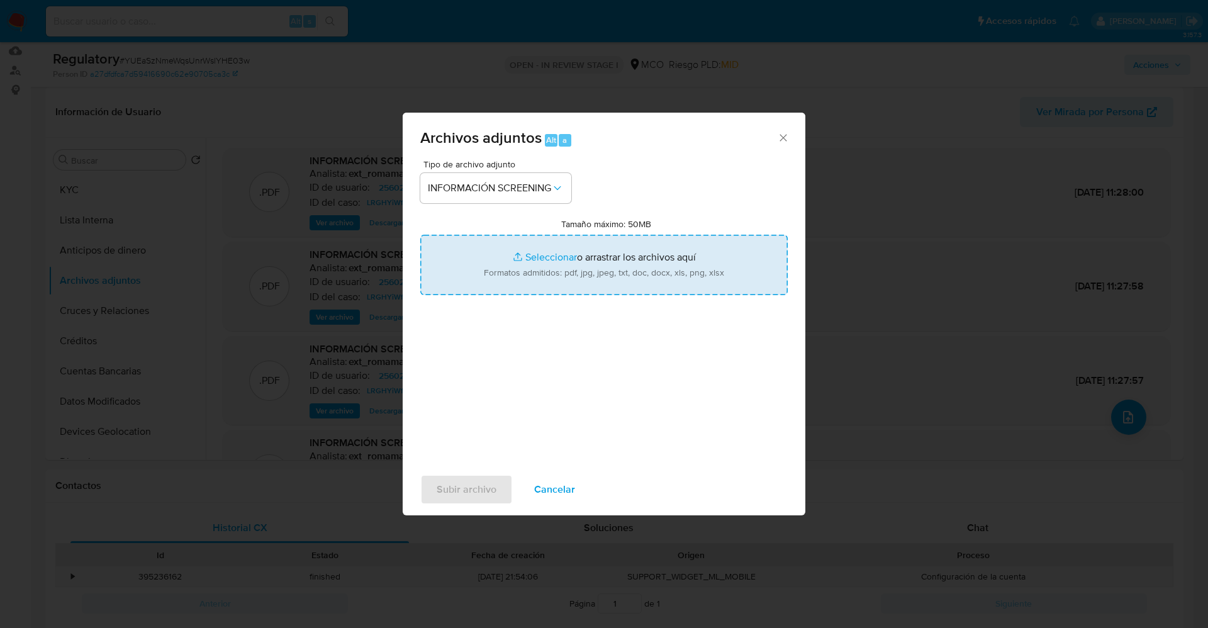
type input "C:\fakepath\_ Andres Mauricio Ruiz Roldan_ lavado de dinero - Buscar con Google…"
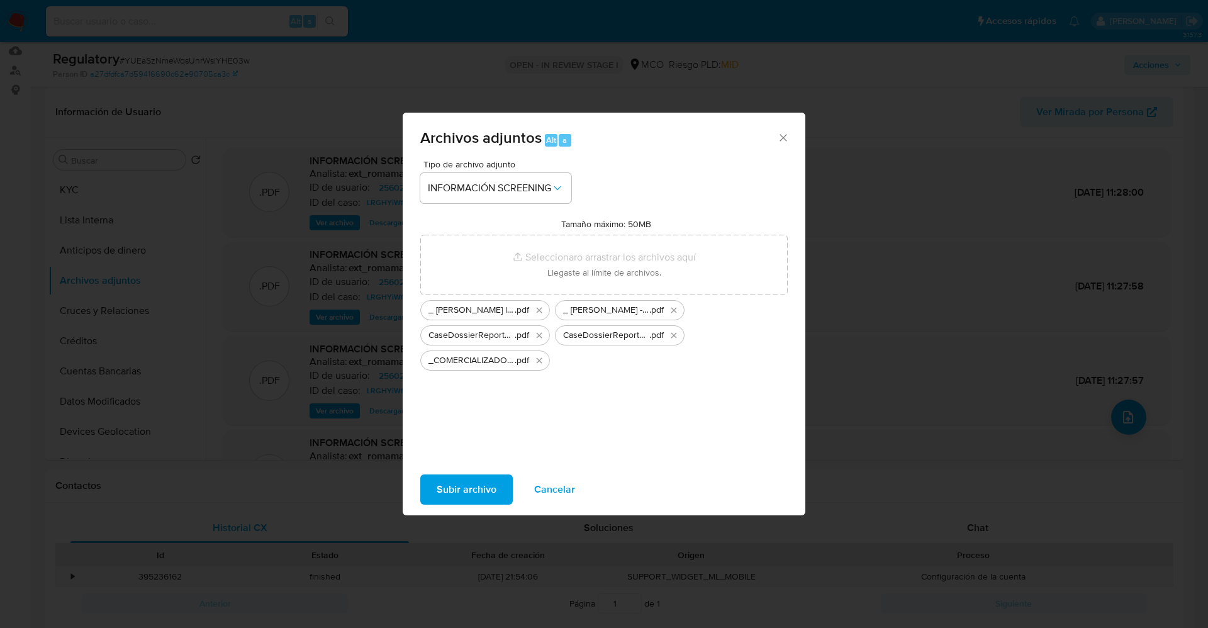
click at [462, 489] on span "Subir archivo" at bounding box center [467, 490] width 60 height 28
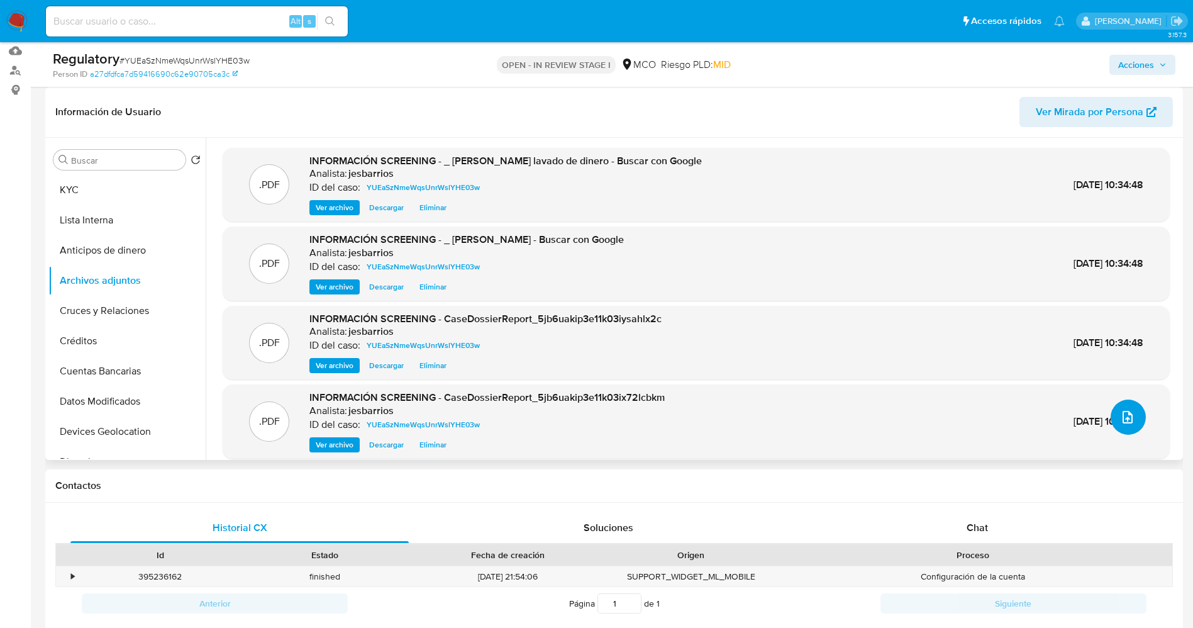
click at [1123, 413] on icon "upload-file" at bounding box center [1127, 417] width 15 height 15
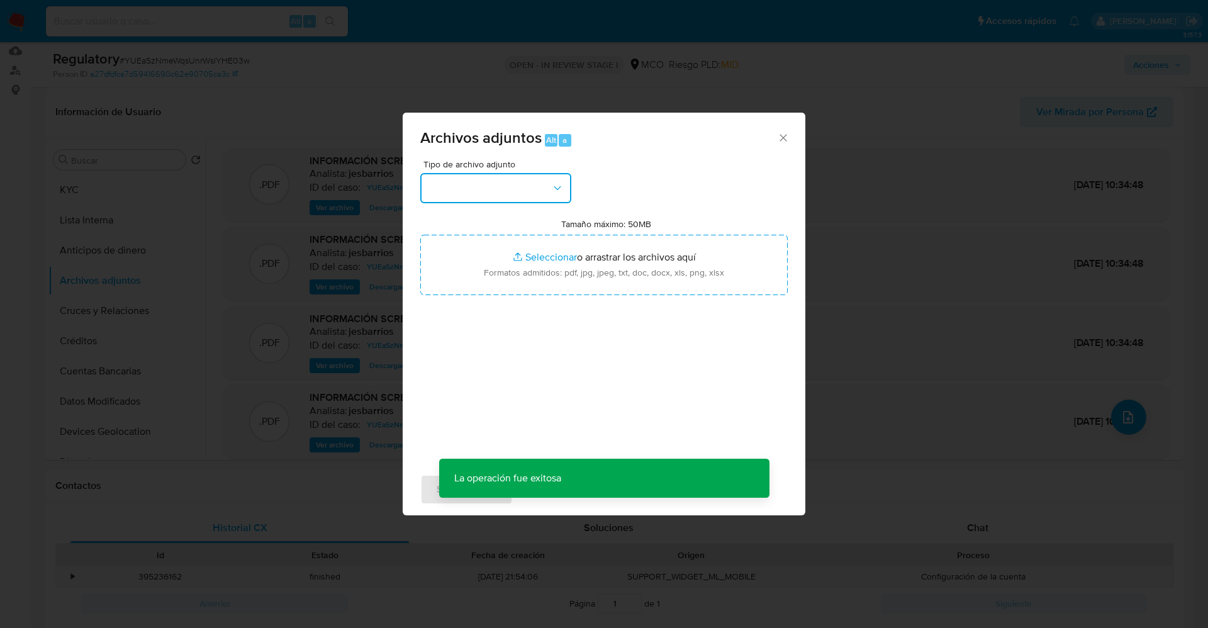
click at [503, 196] on button "button" at bounding box center [495, 188] width 151 height 30
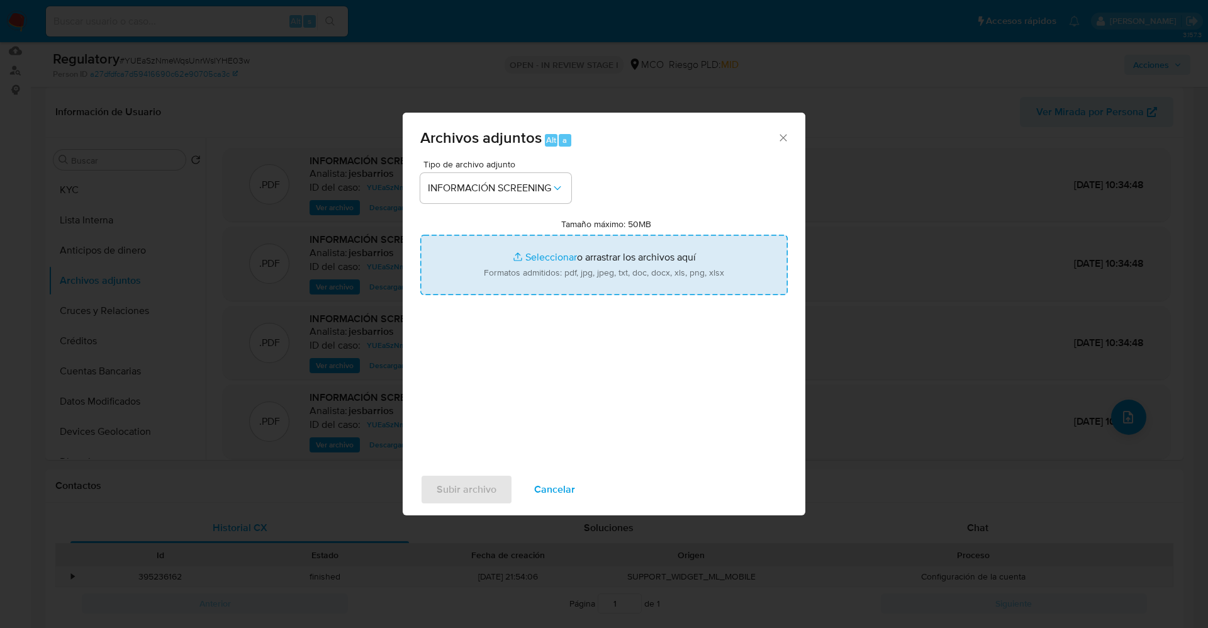
type input "C:\fakepath\_COMERCIALIZADORA AMR S.A.S_ - Buscar con Google.pdf"
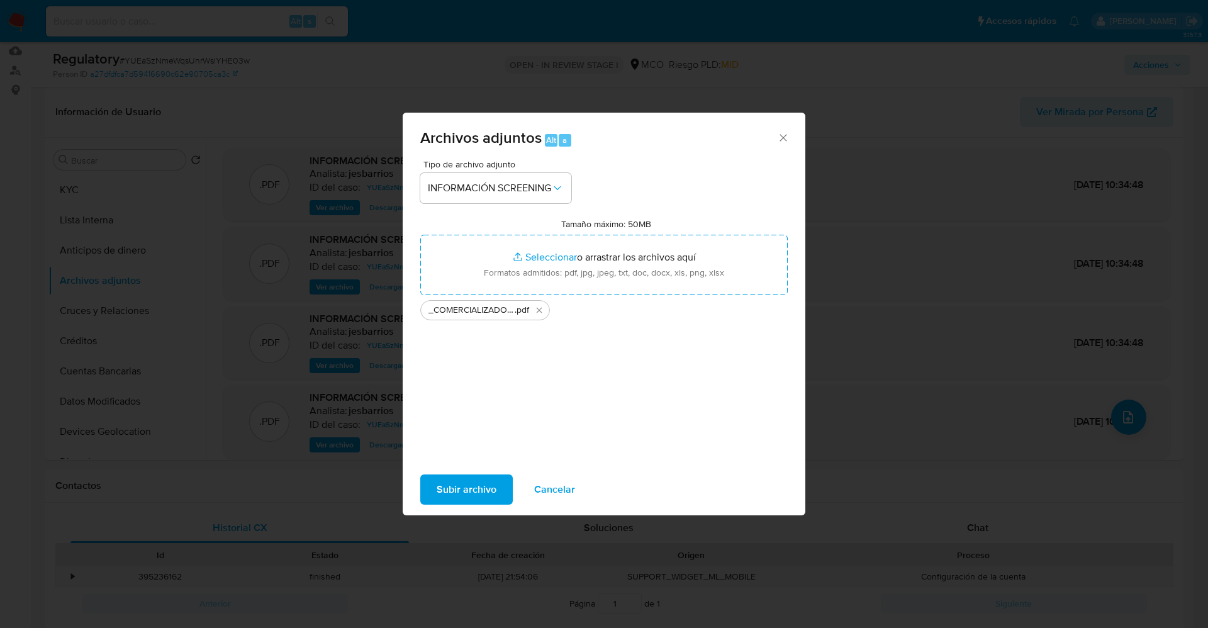
click at [499, 476] on button "Subir archivo" at bounding box center [466, 489] width 92 height 30
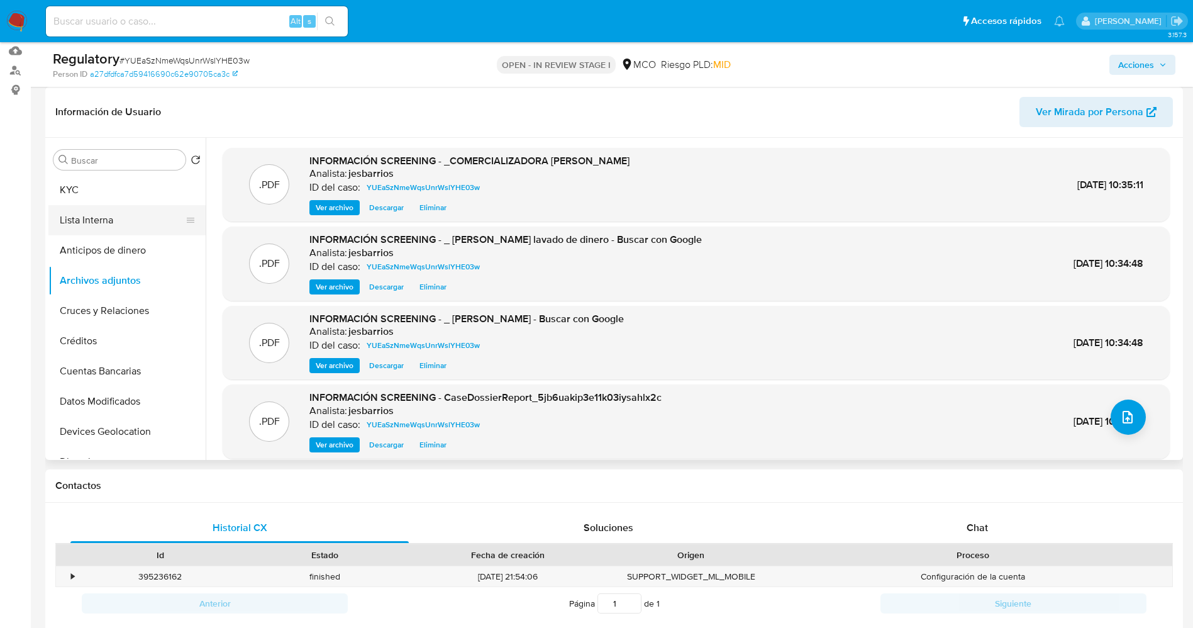
click at [111, 214] on button "Lista Interna" at bounding box center [121, 220] width 147 height 30
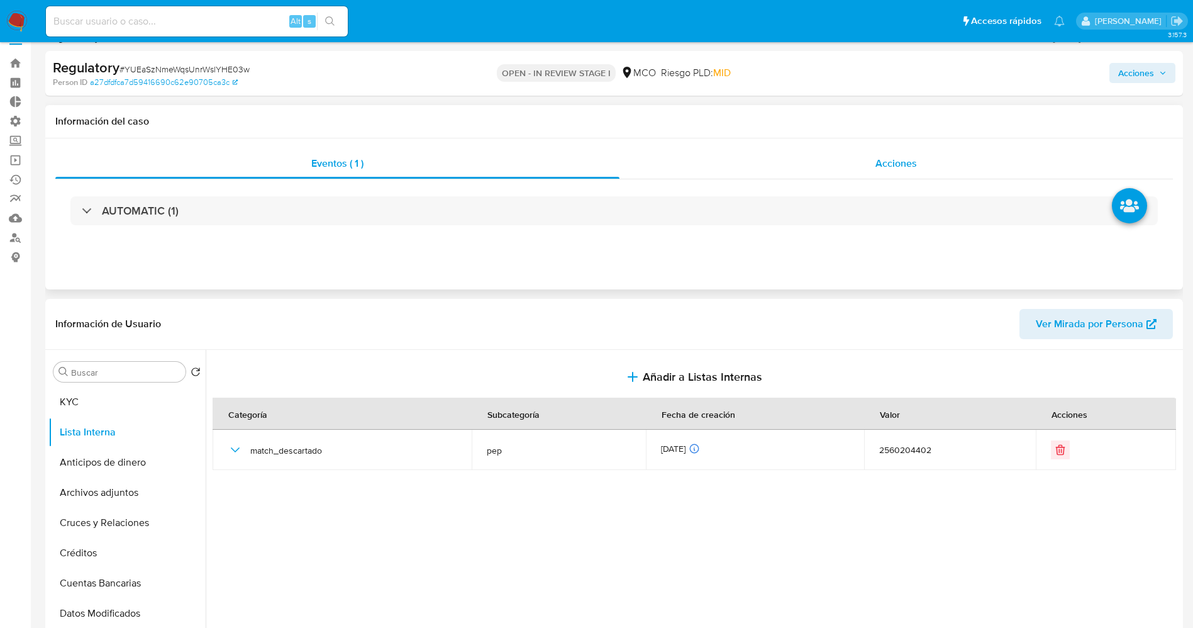
scroll to position [0, 0]
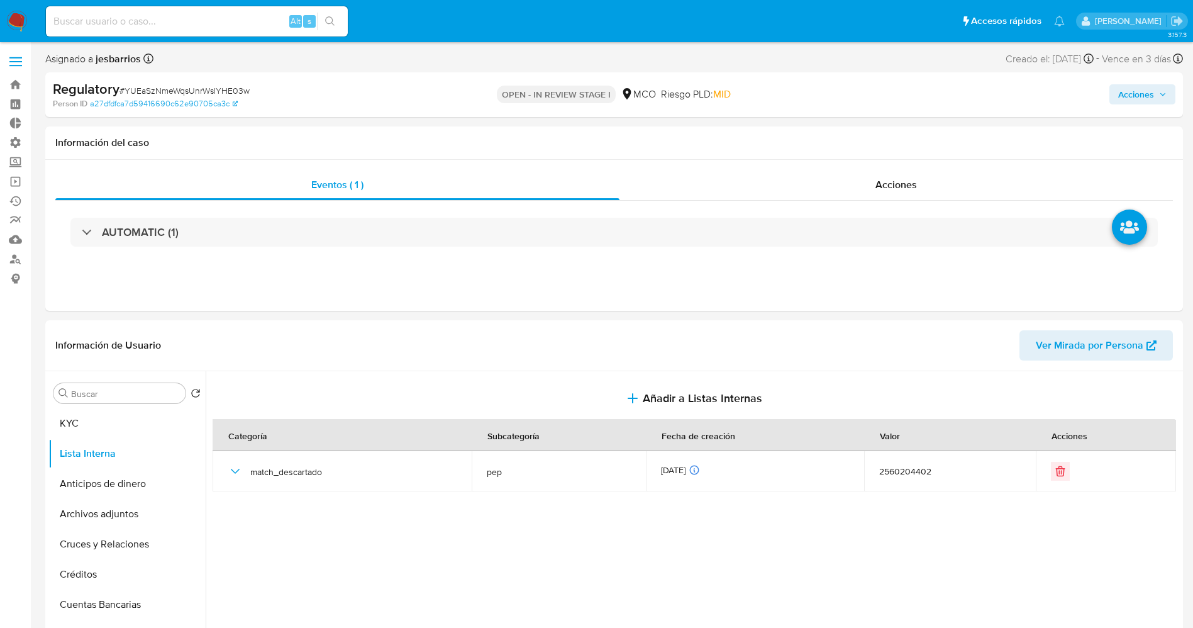
click at [1147, 100] on span "Acciones" at bounding box center [1136, 94] width 36 height 20
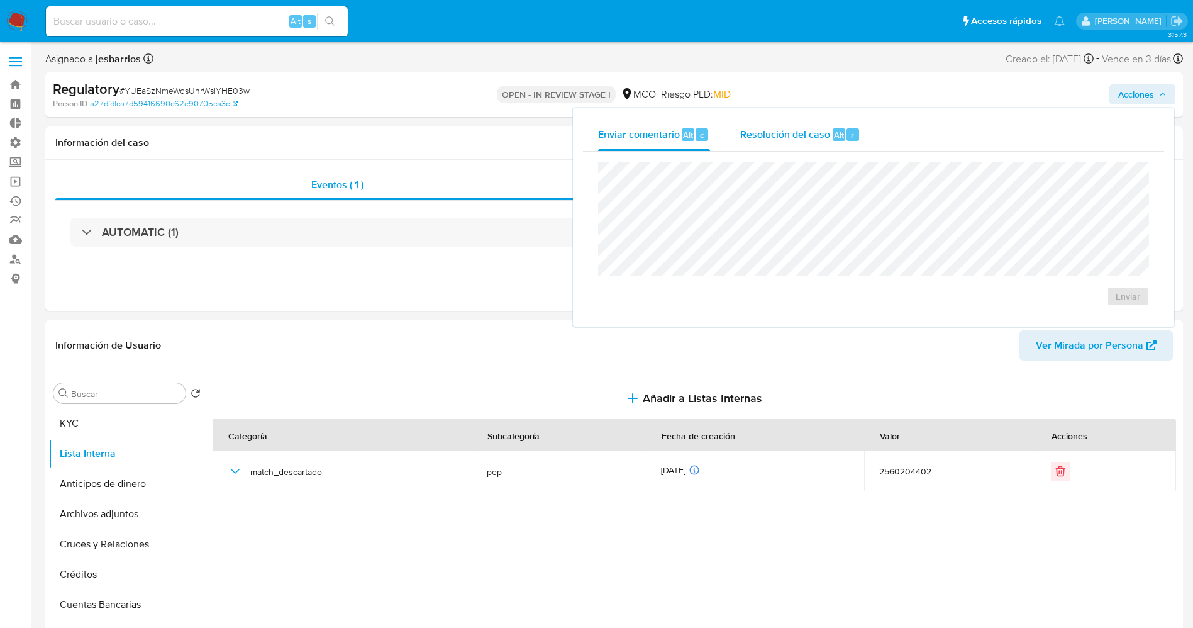
click at [789, 137] on span "Resolución del caso" at bounding box center [785, 134] width 90 height 14
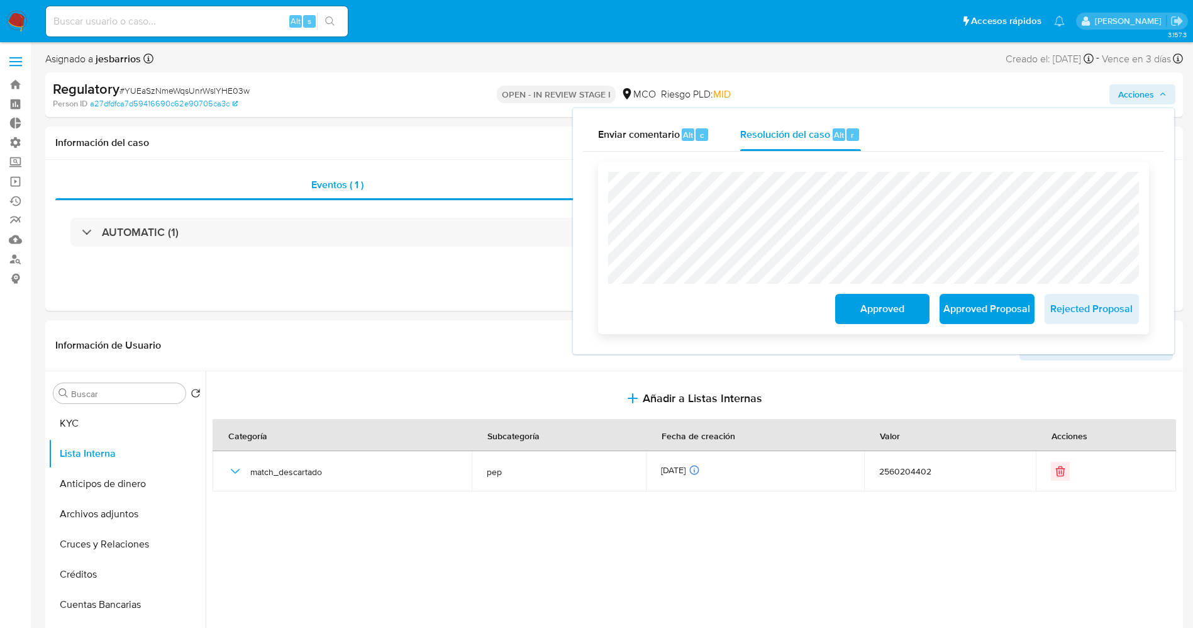
click at [881, 310] on span "Approved" at bounding box center [883, 309] width 62 height 28
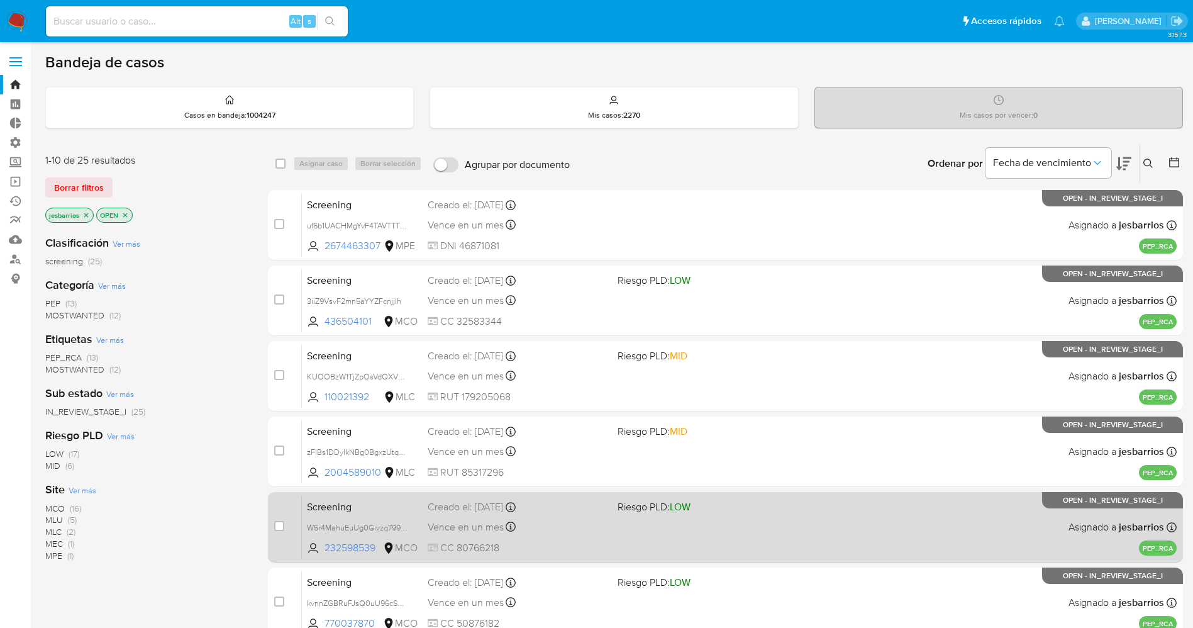
scroll to position [365, 0]
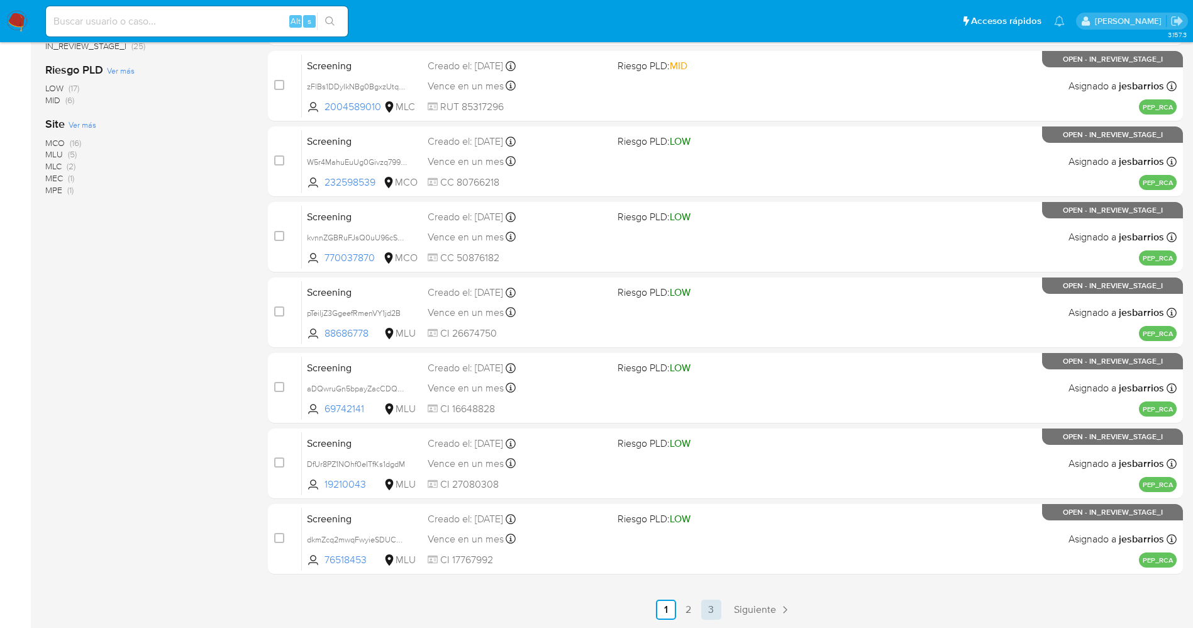
click at [713, 615] on link "3" at bounding box center [711, 609] width 20 height 20
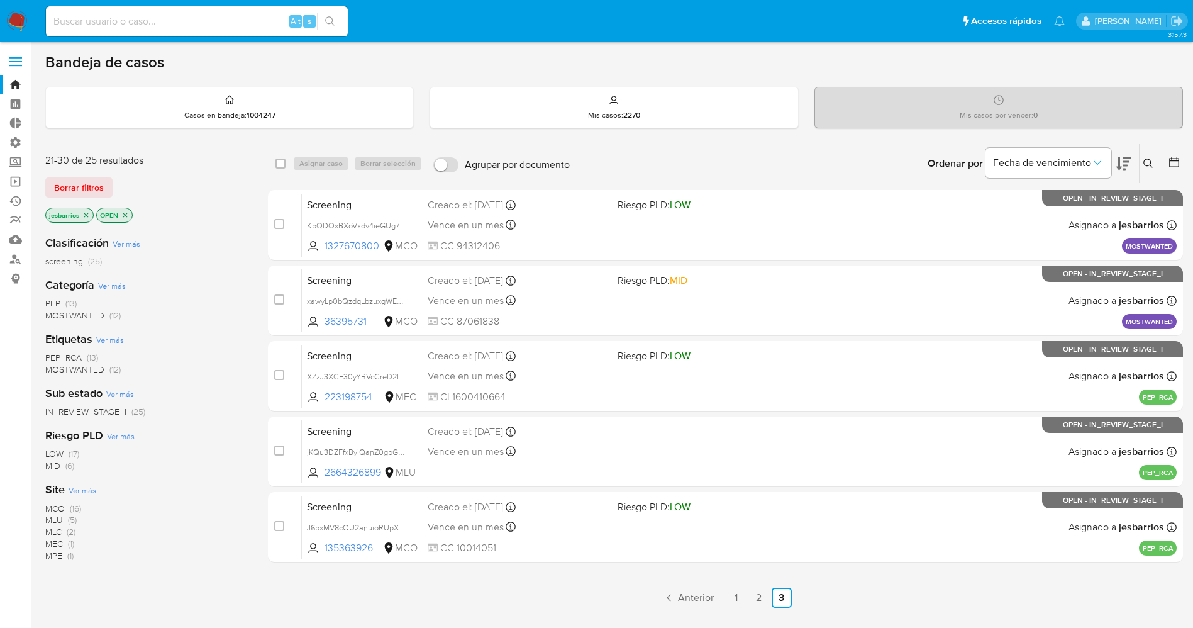
click at [81, 314] on span "MOSTWANTED" at bounding box center [74, 315] width 59 height 13
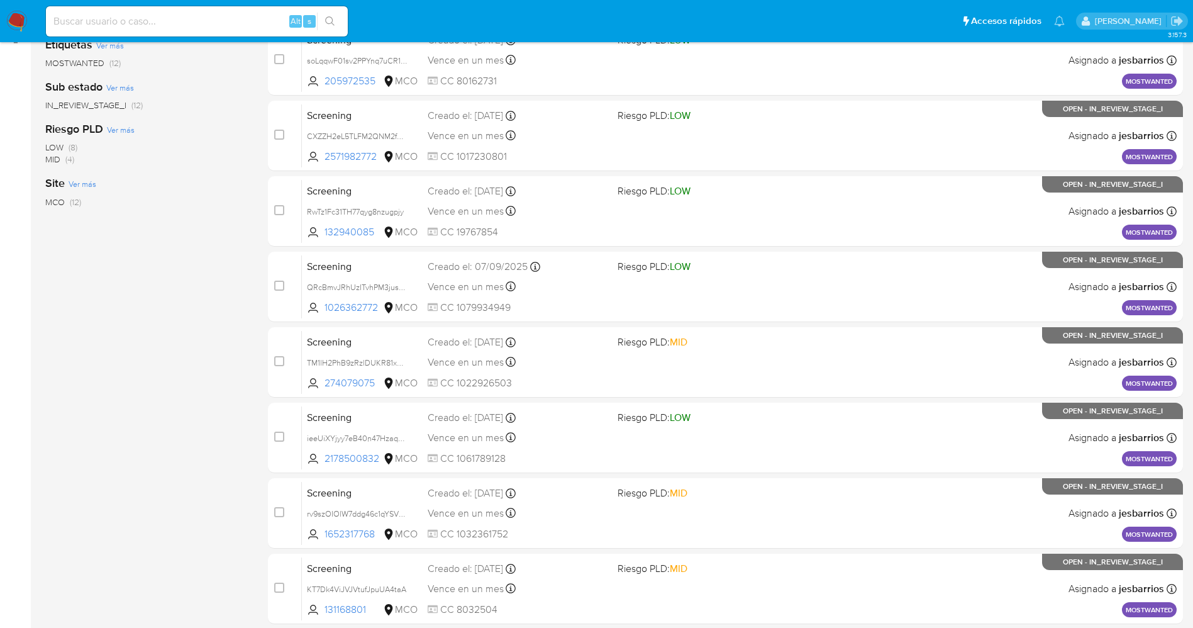
scroll to position [365, 0]
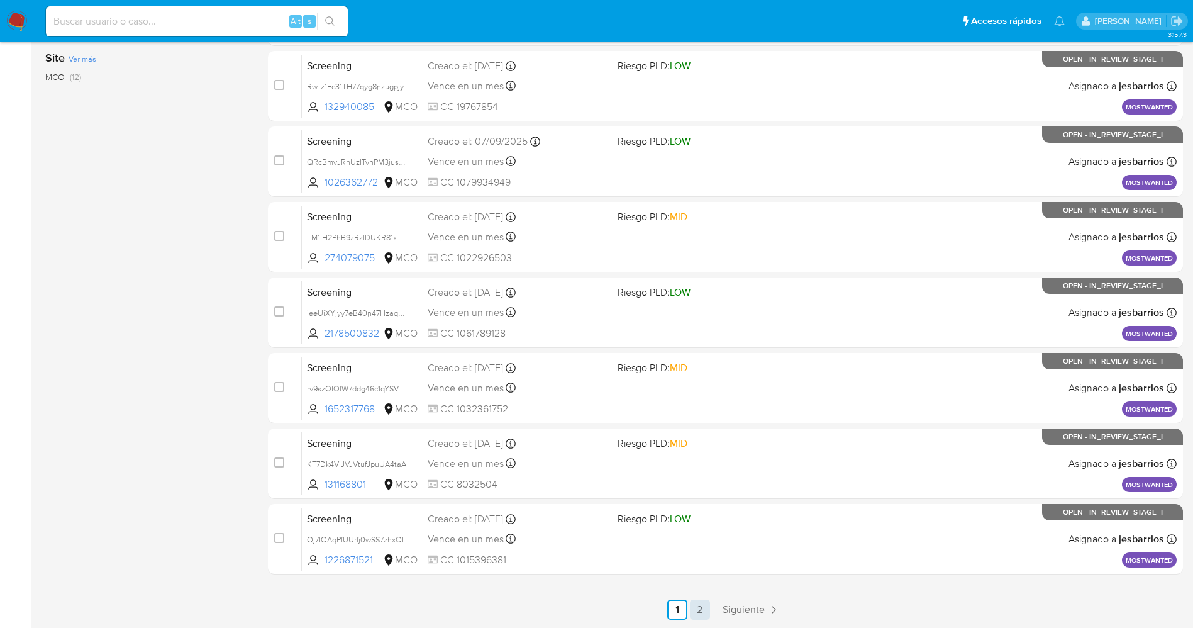
click at [701, 604] on link "2" at bounding box center [700, 609] width 20 height 20
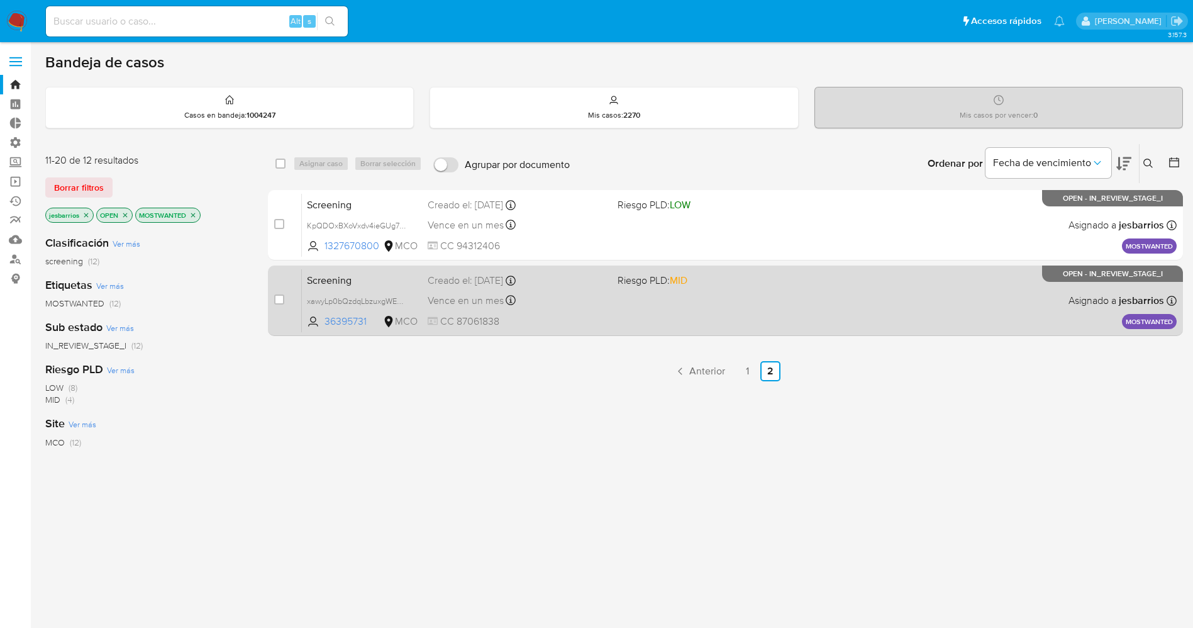
click at [727, 306] on div "Screening xawyLp0bQzdqLbzuxgWEML1i 36395731 MCO Riesgo PLD: MID Creado el: [DAT…" at bounding box center [739, 301] width 875 height 64
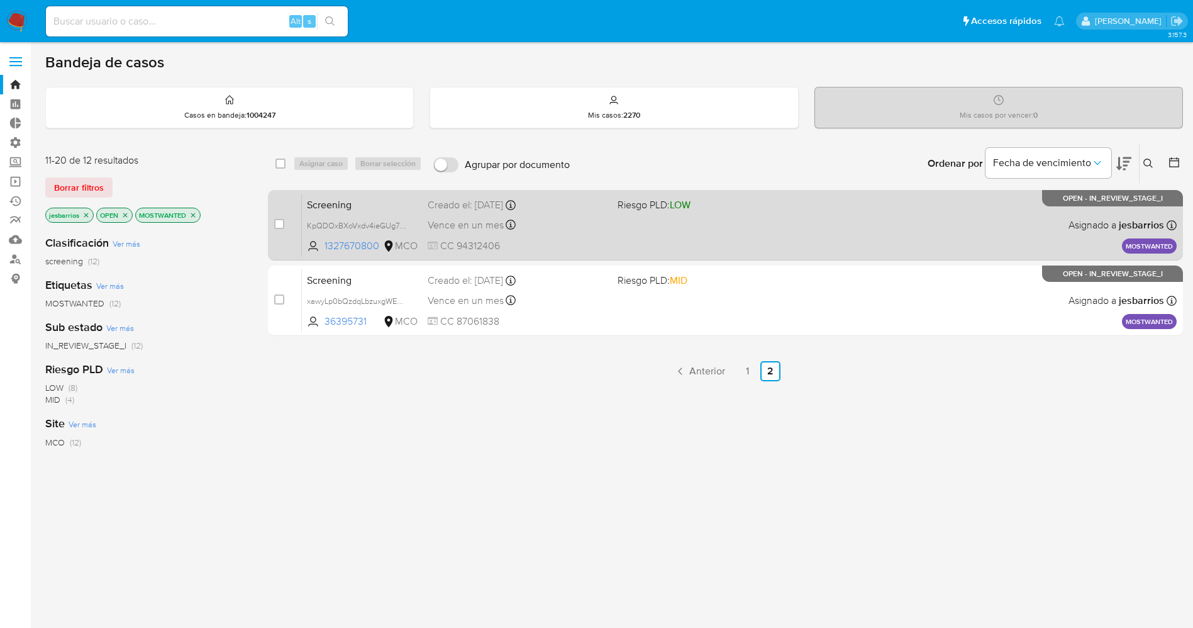
click at [699, 233] on div "Screening KpQDOxBXoVxdv4ieGUg7CvsU 1327670800 MCO Riesgo PLD: LOW Creado el: [D…" at bounding box center [739, 225] width 875 height 64
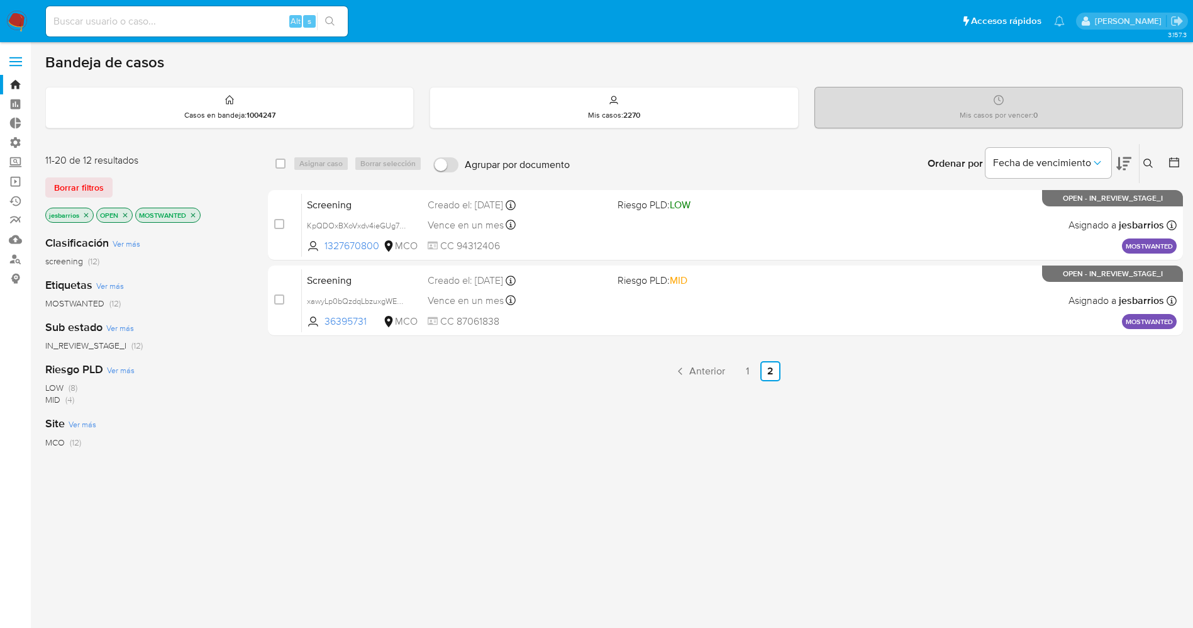
click at [14, 16] on img at bounding box center [16, 21] width 21 height 21
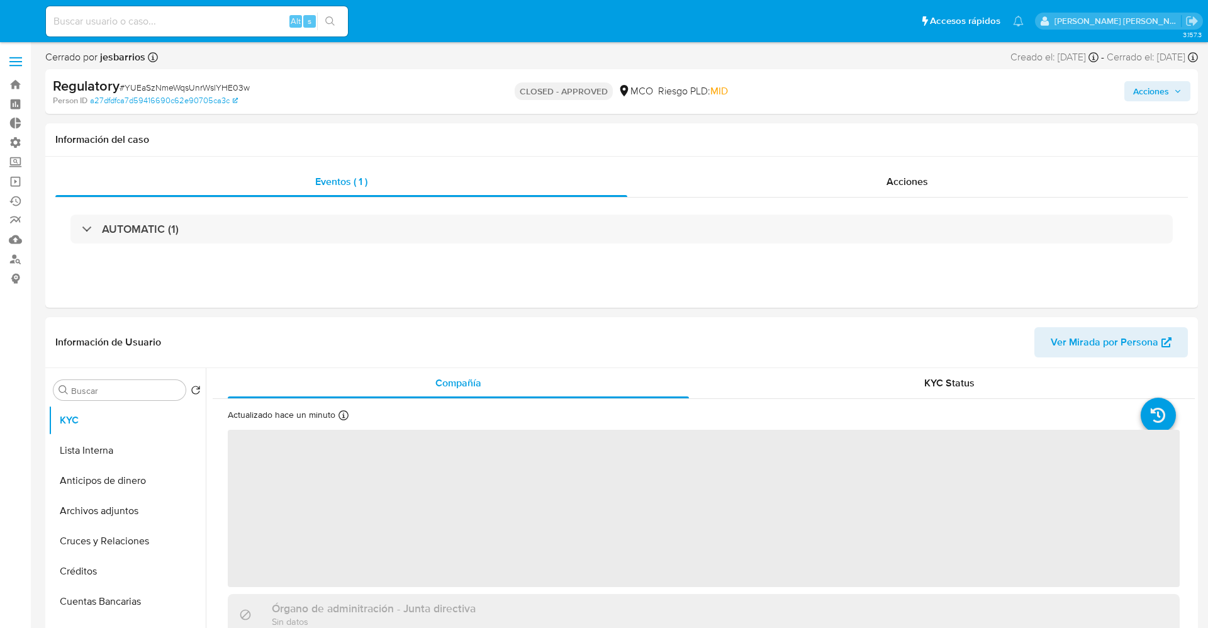
select select "10"
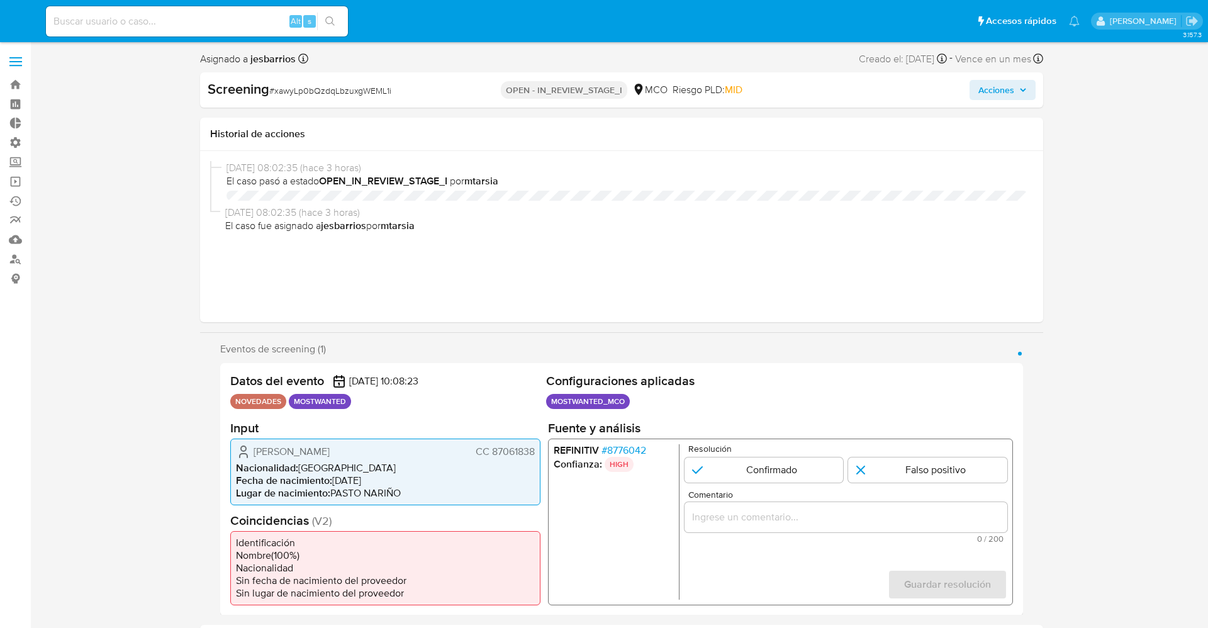
select select "10"
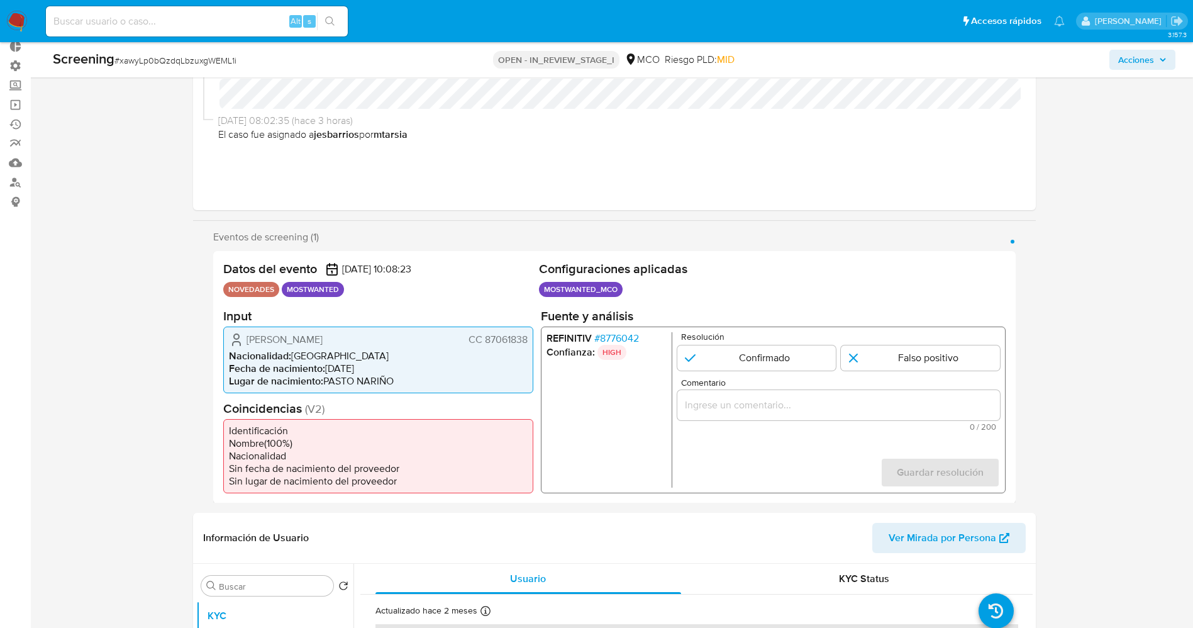
scroll to position [94, 0]
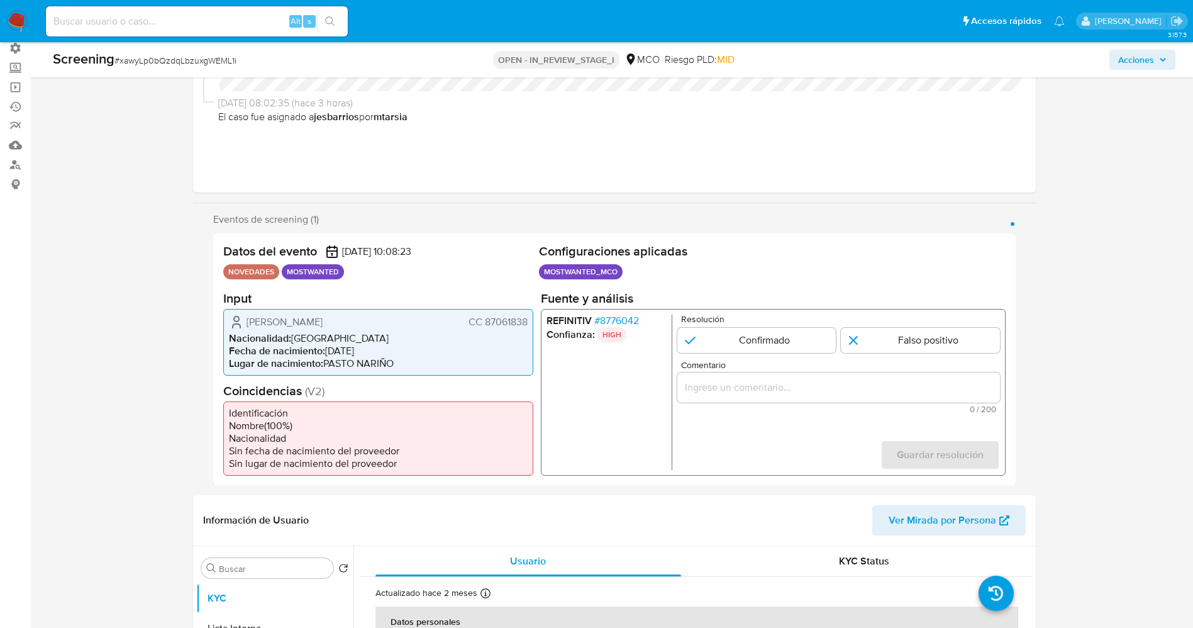
click at [603, 315] on span "# 8776042" at bounding box center [616, 320] width 45 height 13
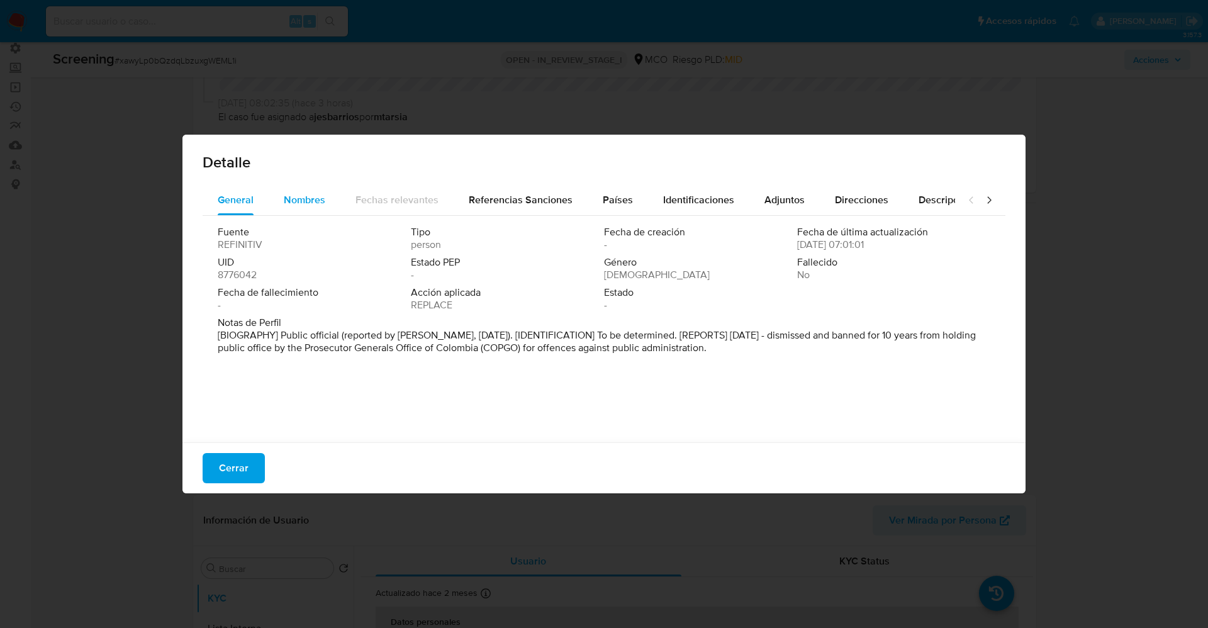
click at [274, 196] on button "Nombres" at bounding box center [305, 200] width 72 height 30
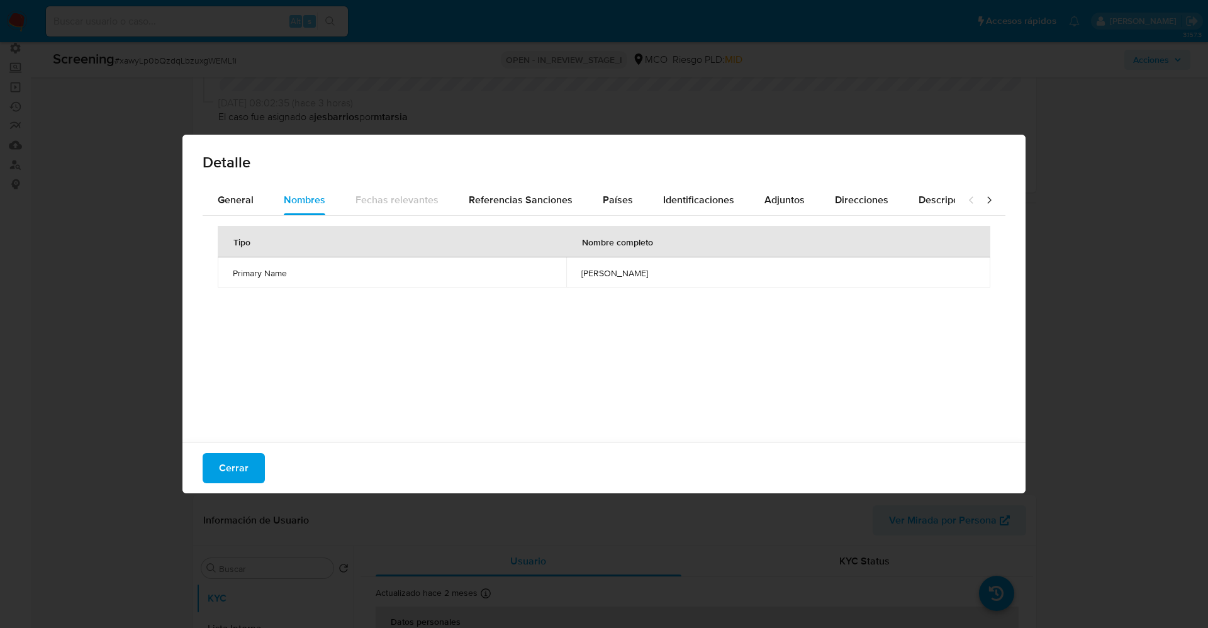
click at [240, 465] on span "Cerrar" at bounding box center [234, 468] width 30 height 28
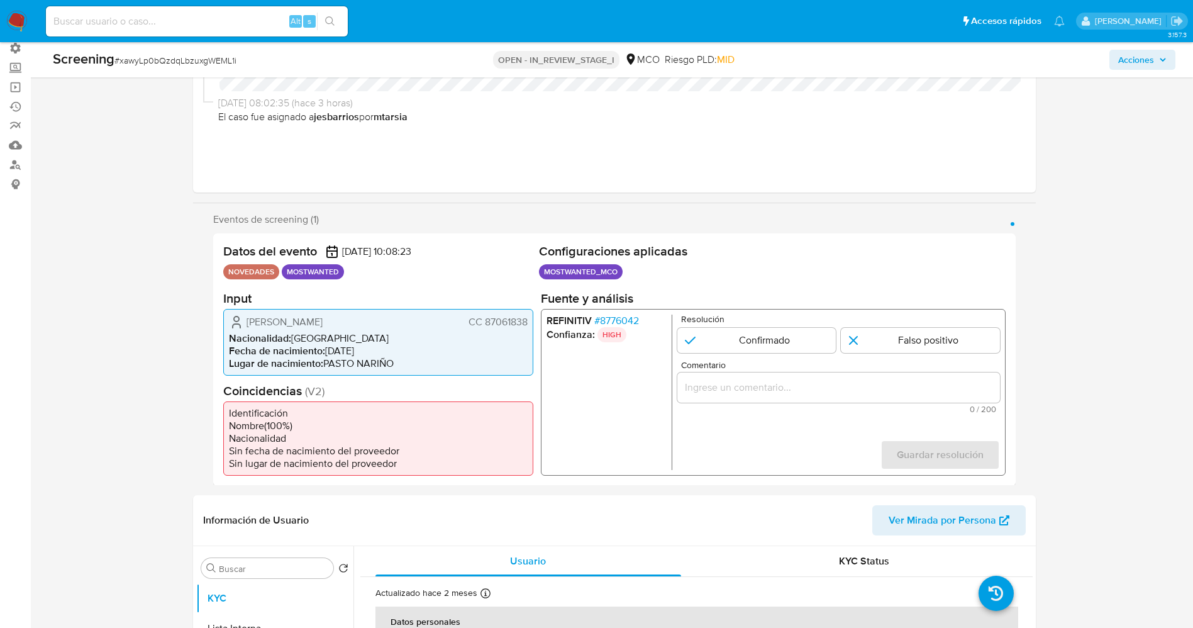
click at [618, 320] on span "# 8776042" at bounding box center [616, 320] width 45 height 13
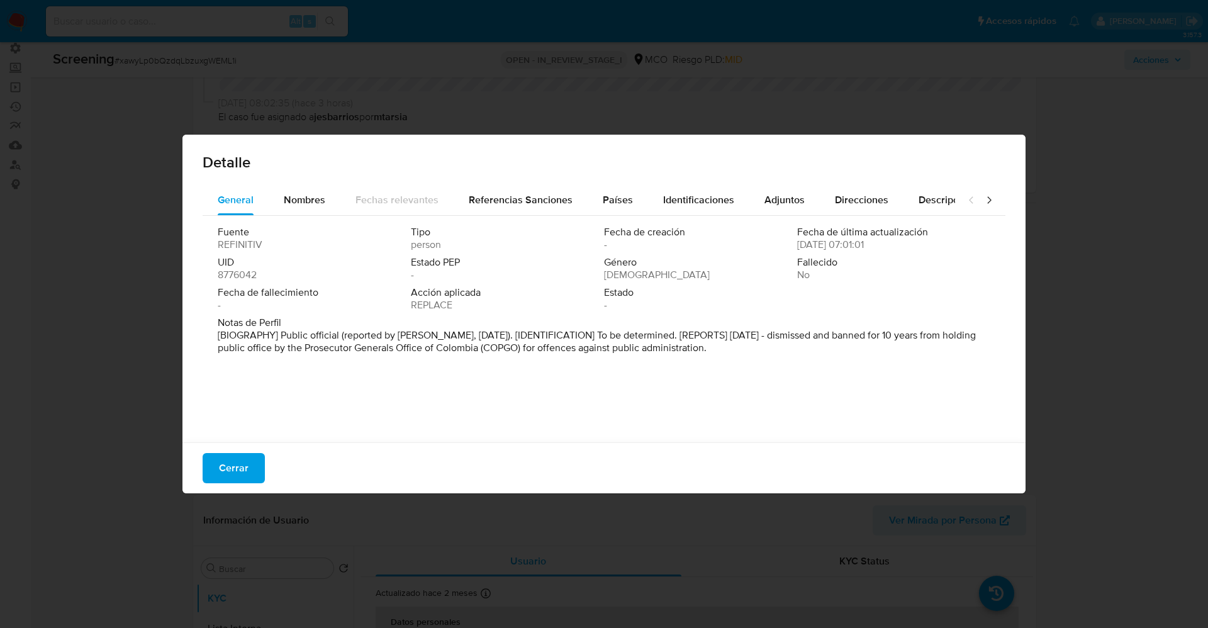
drag, startPoint x: 214, startPoint y: 335, endPoint x: 730, endPoint y: 366, distance: 517.4
click at [730, 366] on div "Fuente REFINITIV Tipo person Fecha de creación - Fecha de última actualización …" at bounding box center [604, 326] width 803 height 220
click at [311, 201] on span "Nombres" at bounding box center [305, 199] width 42 height 14
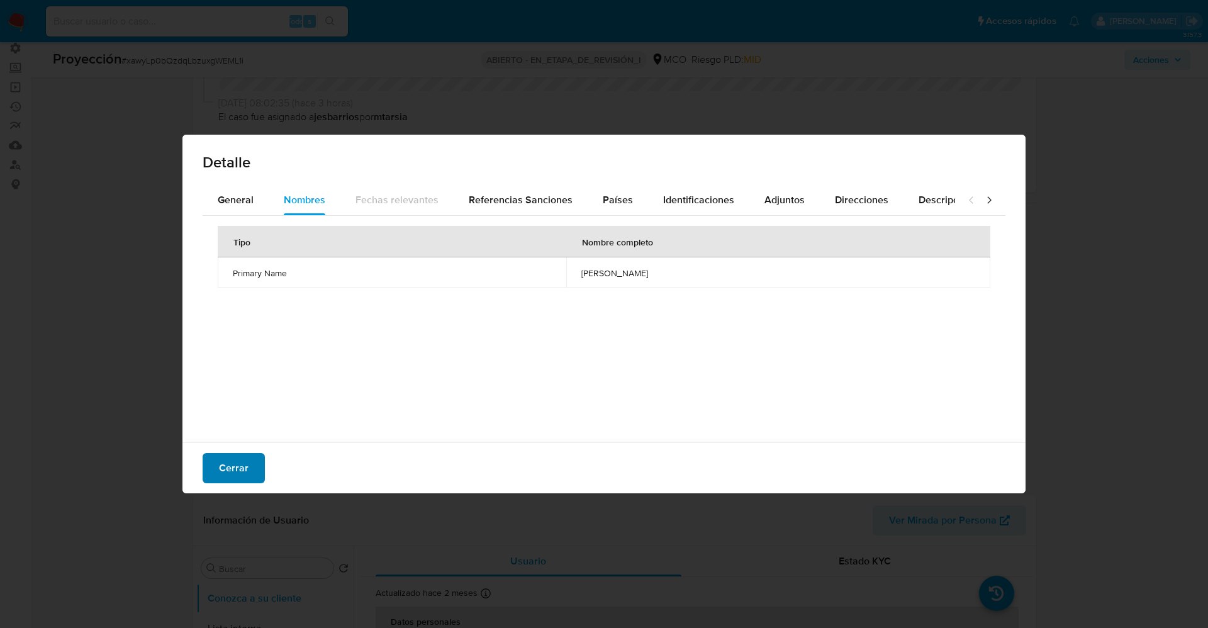
click at [226, 481] on span "Cerrar" at bounding box center [234, 468] width 30 height 28
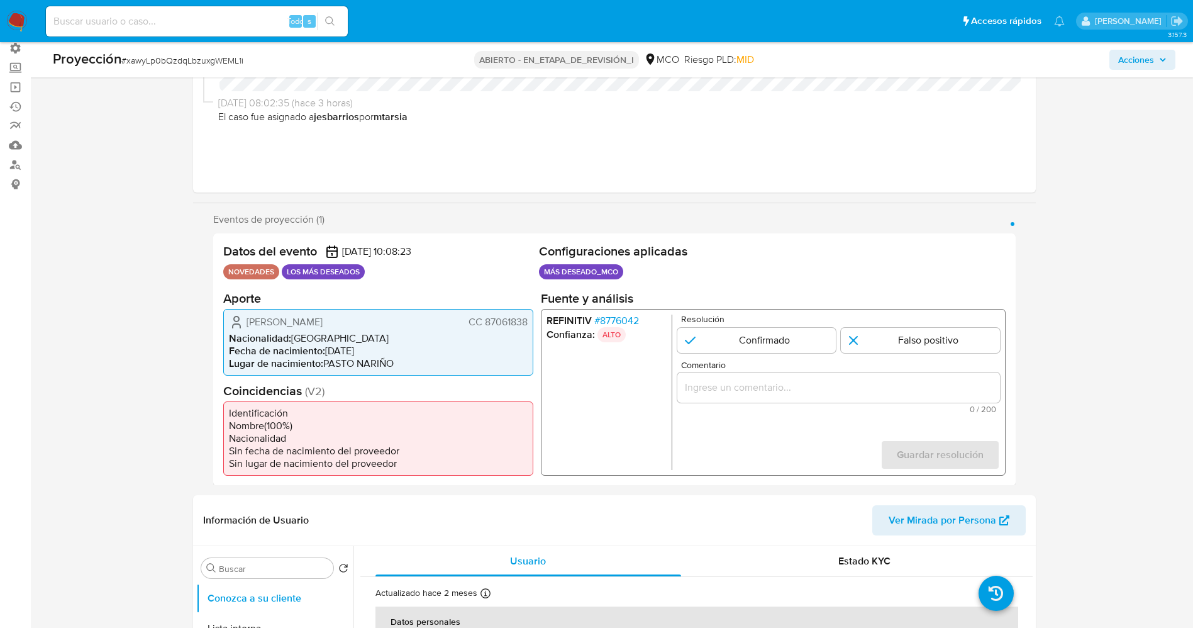
drag, startPoint x: 528, startPoint y: 324, endPoint x: 482, endPoint y: 323, distance: 45.3
click at [482, 323] on div "David Andres Castro Bastidas CC 87061838 Nacionalidad : Colombia Fecha de nacim…" at bounding box center [378, 341] width 310 height 67
click at [629, 315] on font "8776042" at bounding box center [618, 320] width 39 height 14
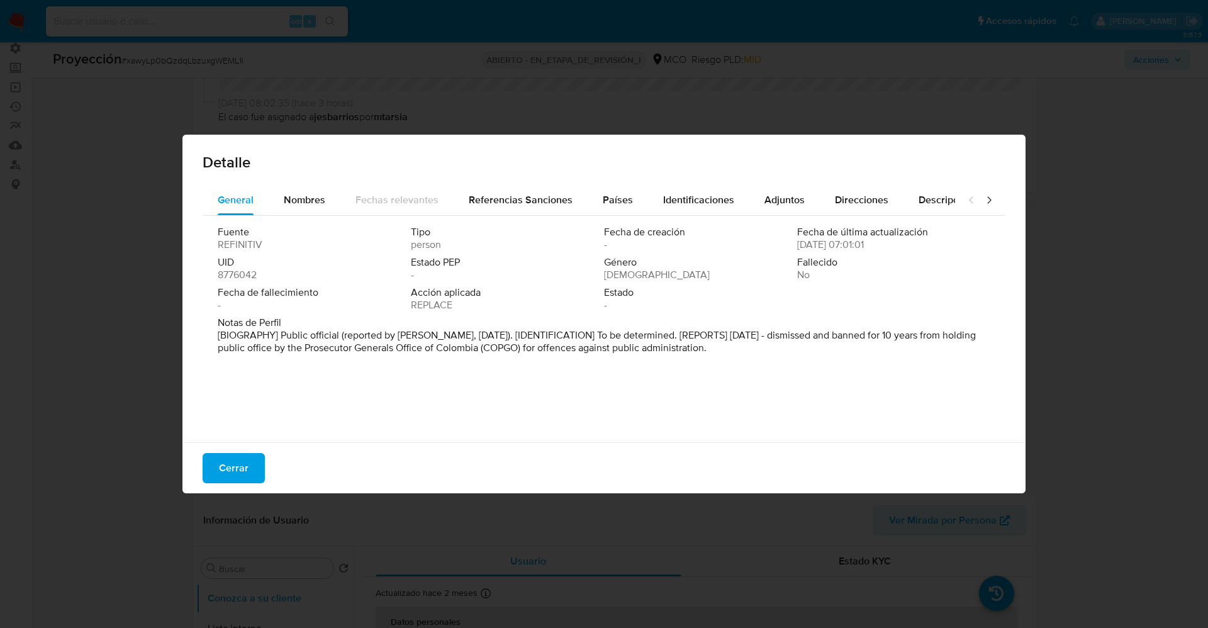
drag, startPoint x: 212, startPoint y: 337, endPoint x: 851, endPoint y: 343, distance: 639.1
click at [851, 343] on div "Fuente REFINITIV Tipo person Fecha de creación - Fecha de última actualización …" at bounding box center [604, 326] width 803 height 220
click at [248, 464] on button "Cerrar" at bounding box center [234, 468] width 62 height 30
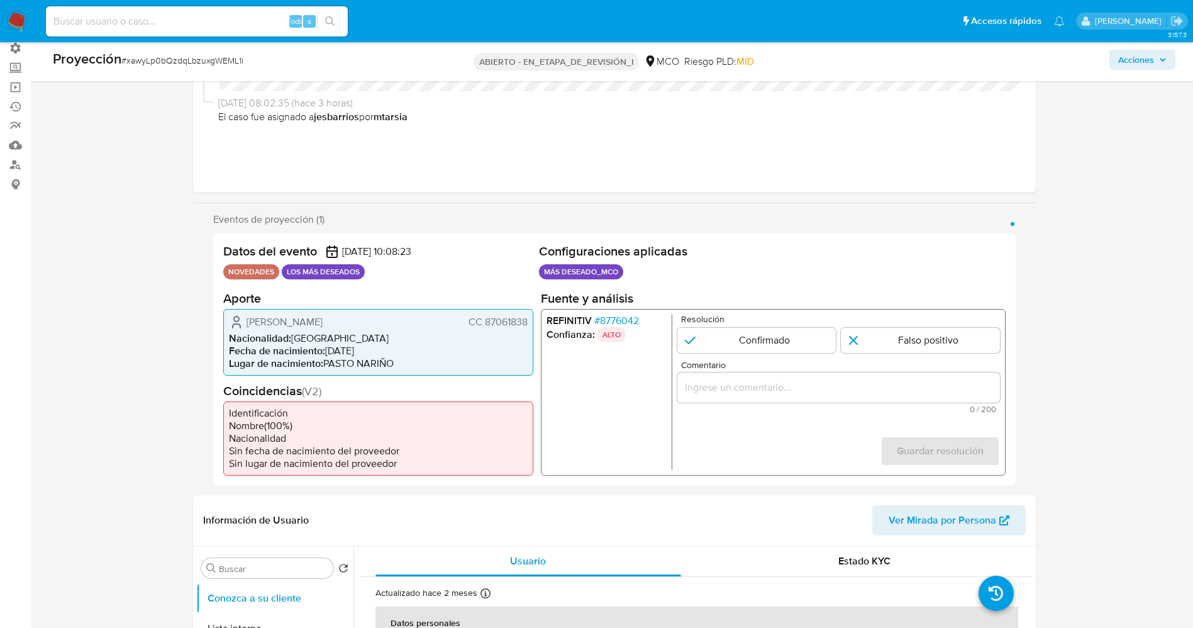
drag, startPoint x: 486, startPoint y: 324, endPoint x: 527, endPoint y: 326, distance: 41.6
click at [527, 326] on font "CC 87061838" at bounding box center [497, 321] width 59 height 14
drag, startPoint x: 246, startPoint y: 319, endPoint x: 378, endPoint y: 326, distance: 132.3
click at [387, 328] on div "David Andres Castro Bastidas CC 87061838" at bounding box center [378, 321] width 299 height 15
drag, startPoint x: 484, startPoint y: 320, endPoint x: 530, endPoint y: 321, distance: 45.9
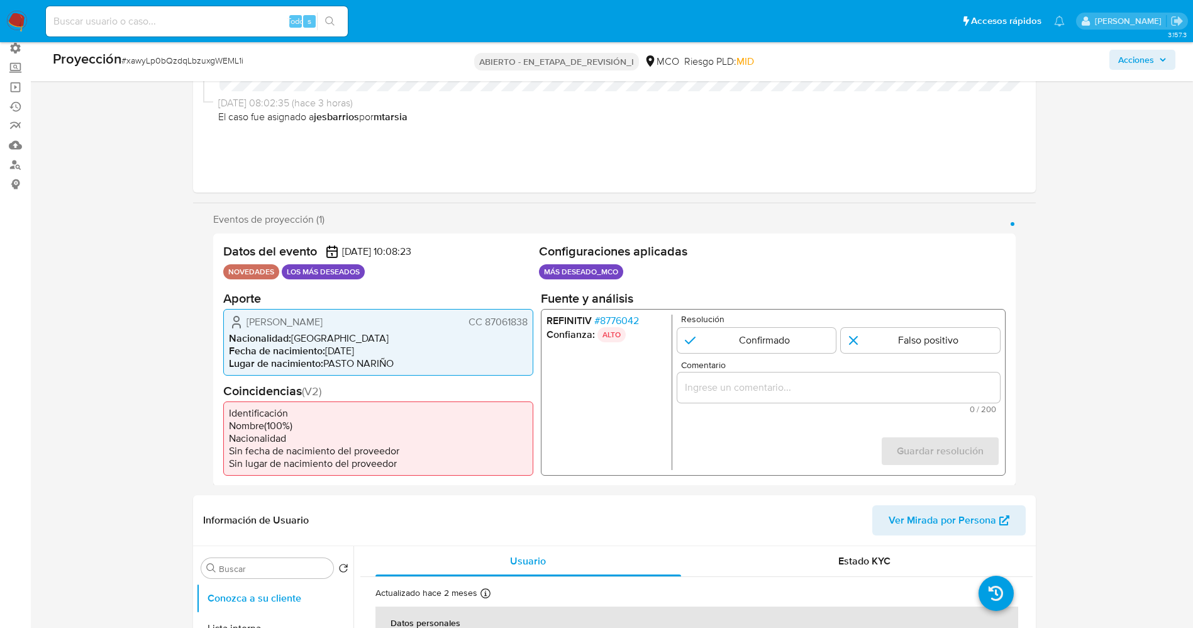
click at [530, 321] on div "David Andres Castro Bastidas CC 87061838 Nacionalidad : Colombia Fecha de nacim…" at bounding box center [378, 341] width 310 height 67
drag, startPoint x: 262, startPoint y: 317, endPoint x: 385, endPoint y: 317, distance: 123.3
click at [389, 317] on div "David Andres Castro Bastidas CC 87061838" at bounding box center [378, 321] width 299 height 15
click at [252, 326] on font "David Andres Castro Bastidas" at bounding box center [285, 321] width 76 height 14
drag, startPoint x: 240, startPoint y: 323, endPoint x: 530, endPoint y: 315, distance: 290.1
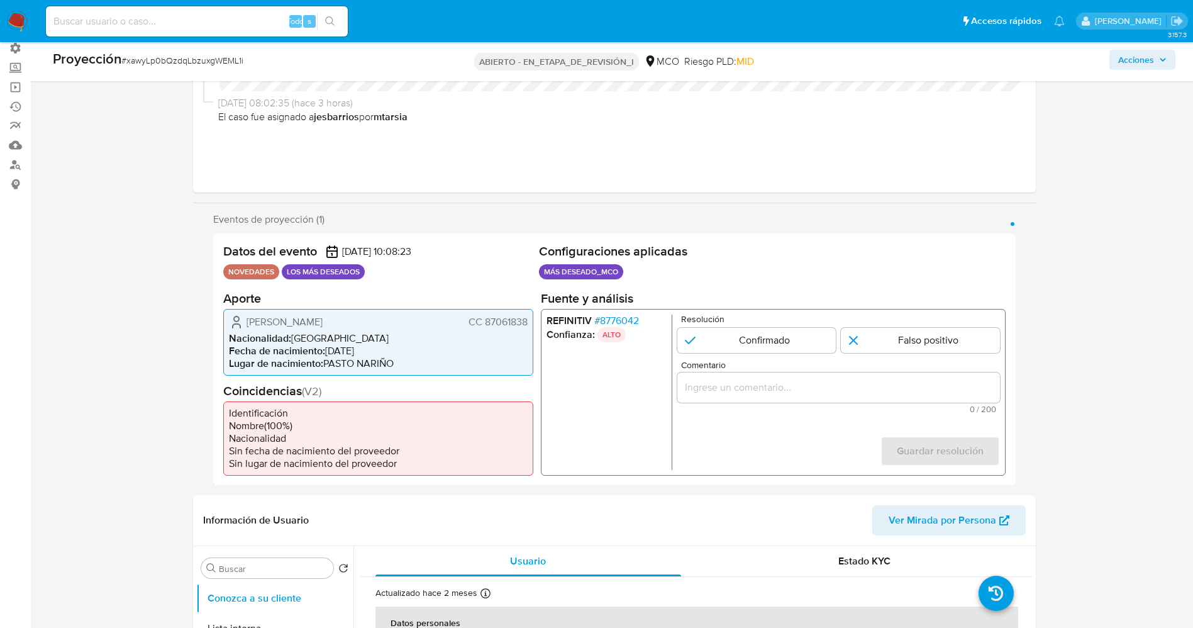
click at [530, 315] on div "David Andres Castro Bastidas CC 87061838 Nacionalidad : Colombia Fecha de nacim…" at bounding box center [378, 341] width 310 height 67
click at [616, 321] on font "8776042" at bounding box center [618, 320] width 39 height 14
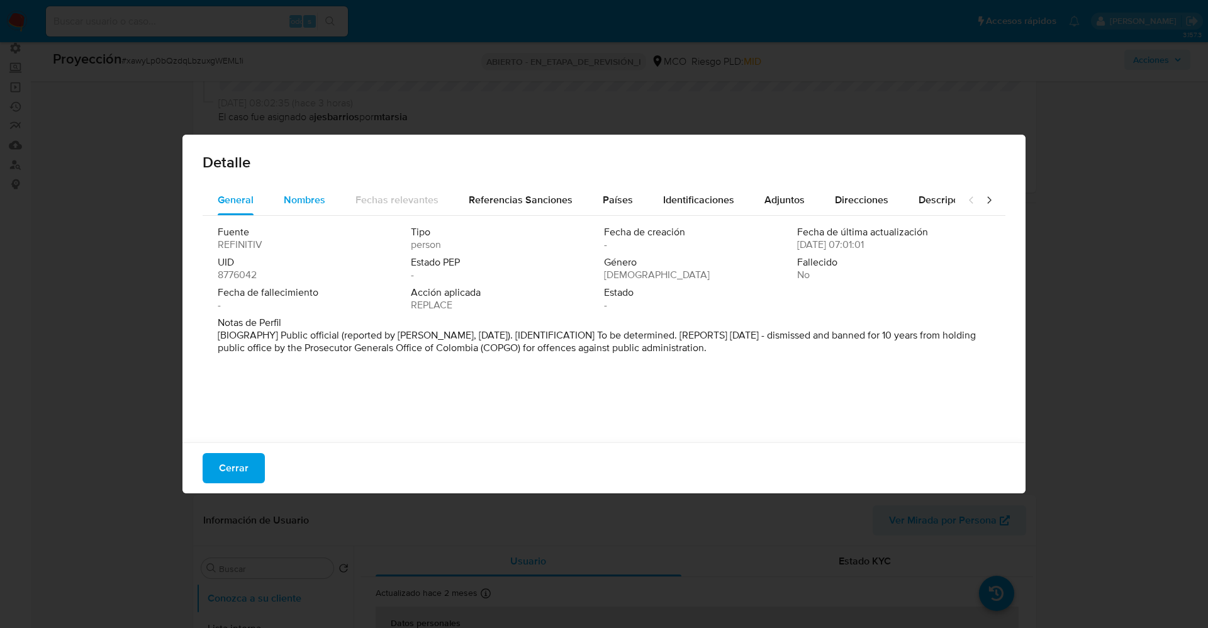
click at [299, 196] on span "Nombres" at bounding box center [305, 199] width 42 height 14
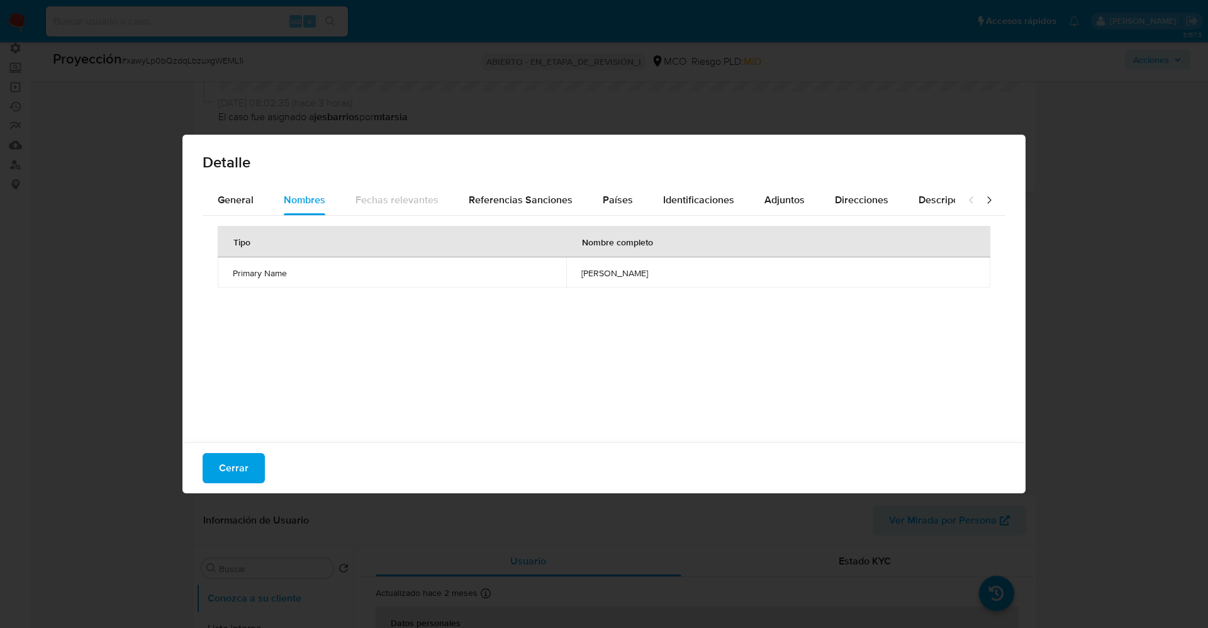
click at [262, 469] on button "Cerrar" at bounding box center [234, 468] width 62 height 30
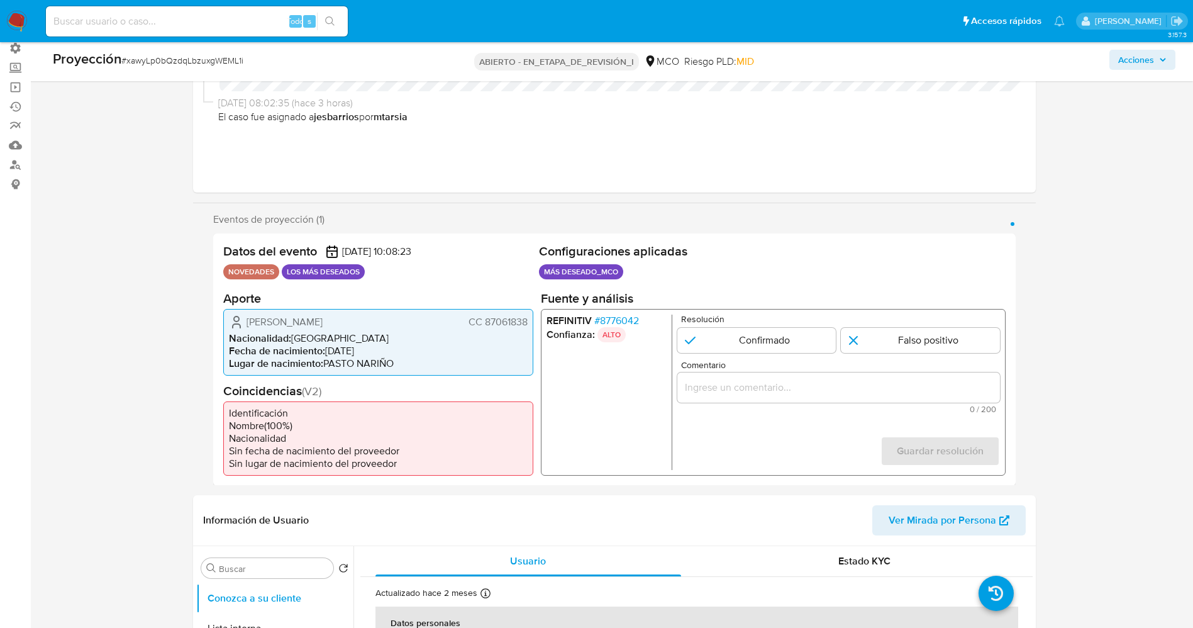
drag, startPoint x: 243, startPoint y: 325, endPoint x: 382, endPoint y: 326, distance: 139.0
click at [382, 326] on div "David Andres Castro Bastidas CC 87061838" at bounding box center [378, 321] width 299 height 15
click at [774, 342] on input "1 de 1" at bounding box center [756, 339] width 159 height 25
radio input "true"
click at [762, 395] on input "Comentario" at bounding box center [838, 387] width 323 height 16
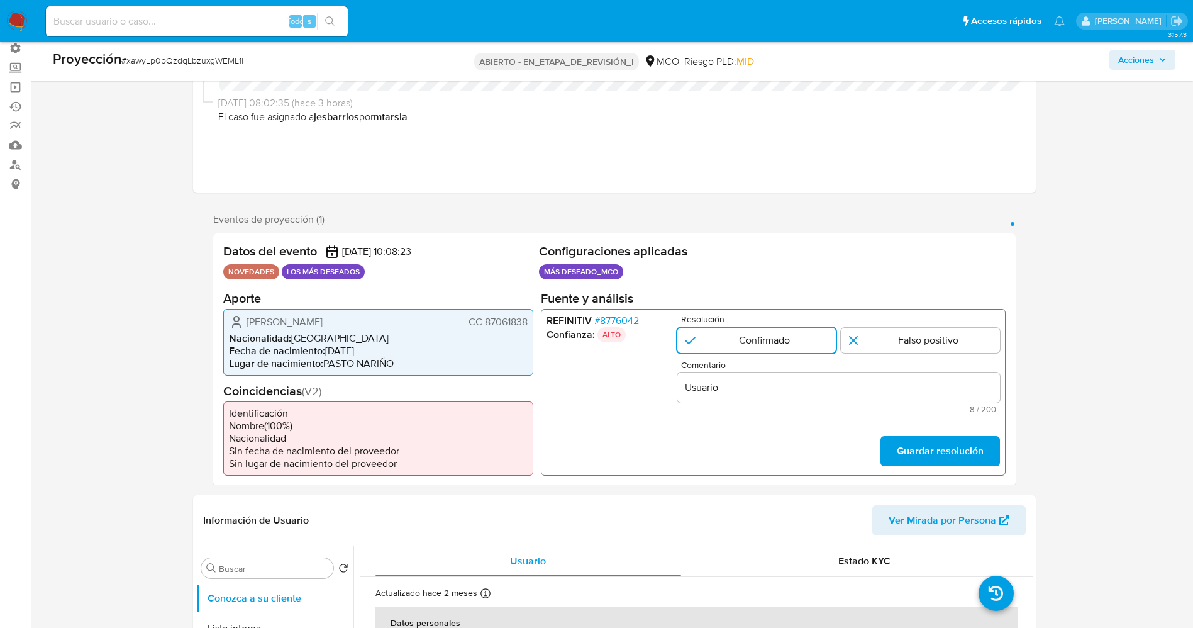
drag, startPoint x: 369, startPoint y: 315, endPoint x: 533, endPoint y: 319, distance: 164.9
click at [533, 319] on div "Datos del evento 06/09/2025 10:08:23 NOVEDADES LOS MÁS DESEADOS Configuraciones…" at bounding box center [614, 359] width 803 height 252
click at [812, 390] on input "Usuario" at bounding box center [838, 387] width 323 height 16
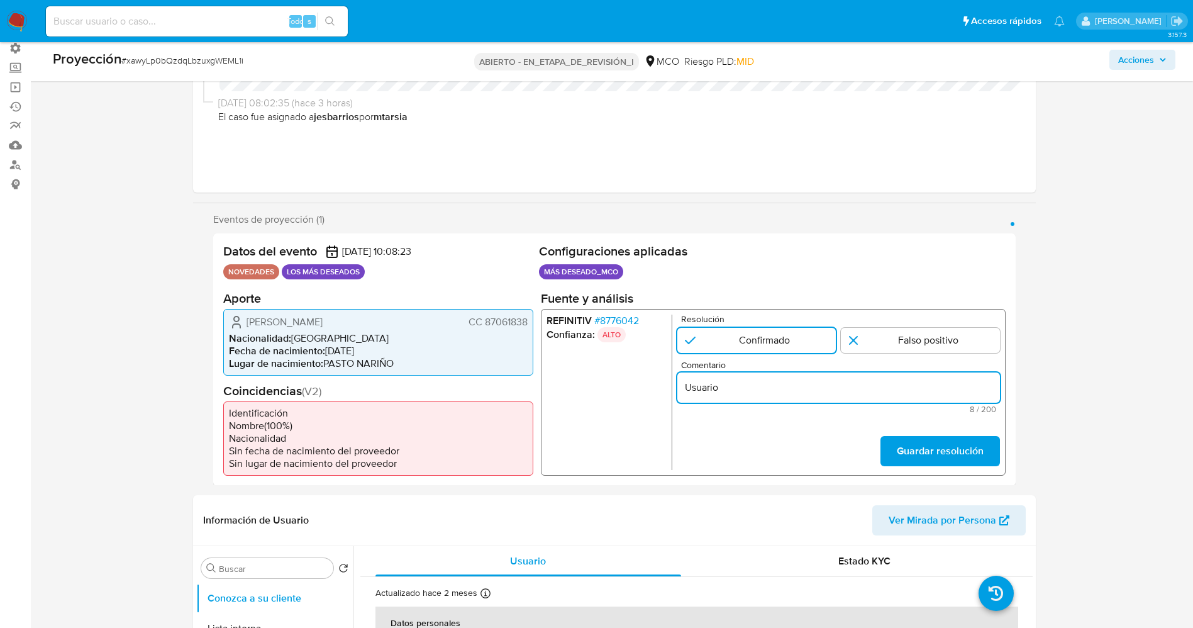
paste input "David Andres Castro Bastidas CC 87061838"
type input "Usuario David Andres Castro Bastidas CC 87061838 continua listado en procuradur…"
click at [962, 443] on font "Guardar resolución" at bounding box center [939, 451] width 87 height 30
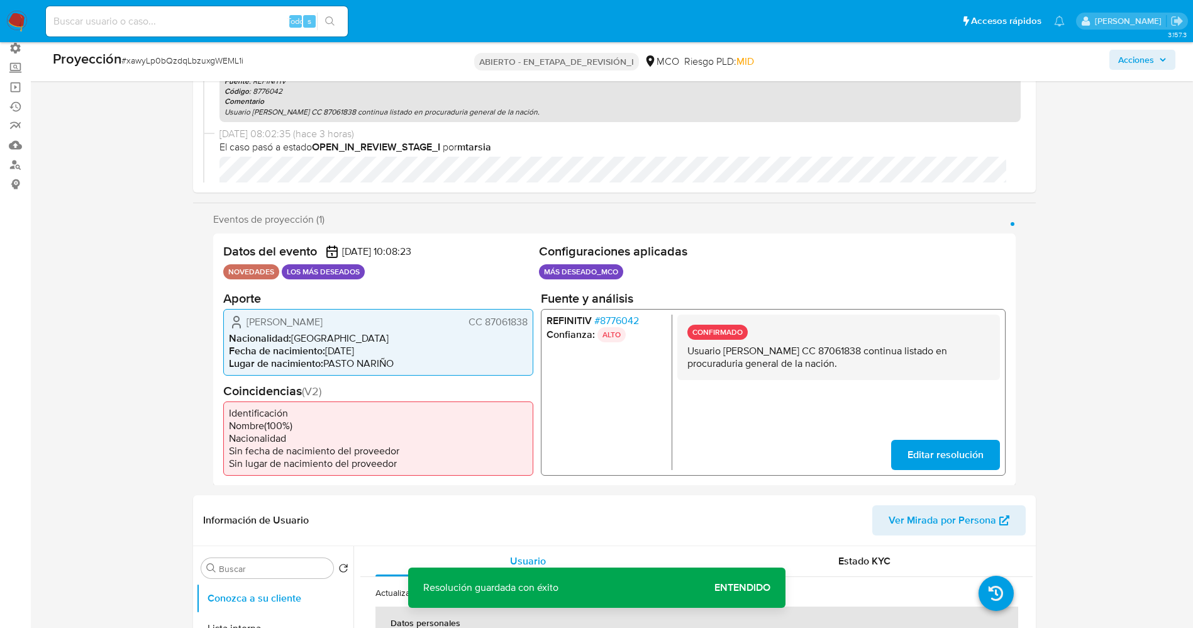
drag, startPoint x: 690, startPoint y: 351, endPoint x: 877, endPoint y: 366, distance: 187.4
click at [877, 366] on p "Usuario David Andres Castro Bastidas CC 87061838 continua listado en procuradur…" at bounding box center [838, 356] width 303 height 25
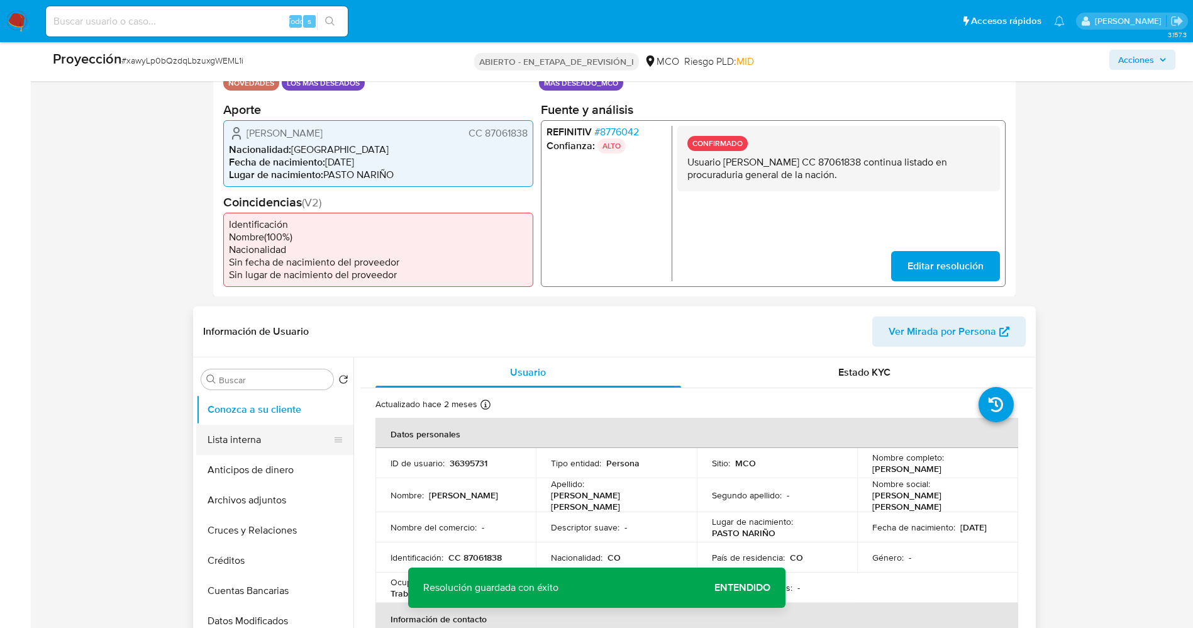
click at [281, 443] on button "Lista interna" at bounding box center [269, 440] width 147 height 30
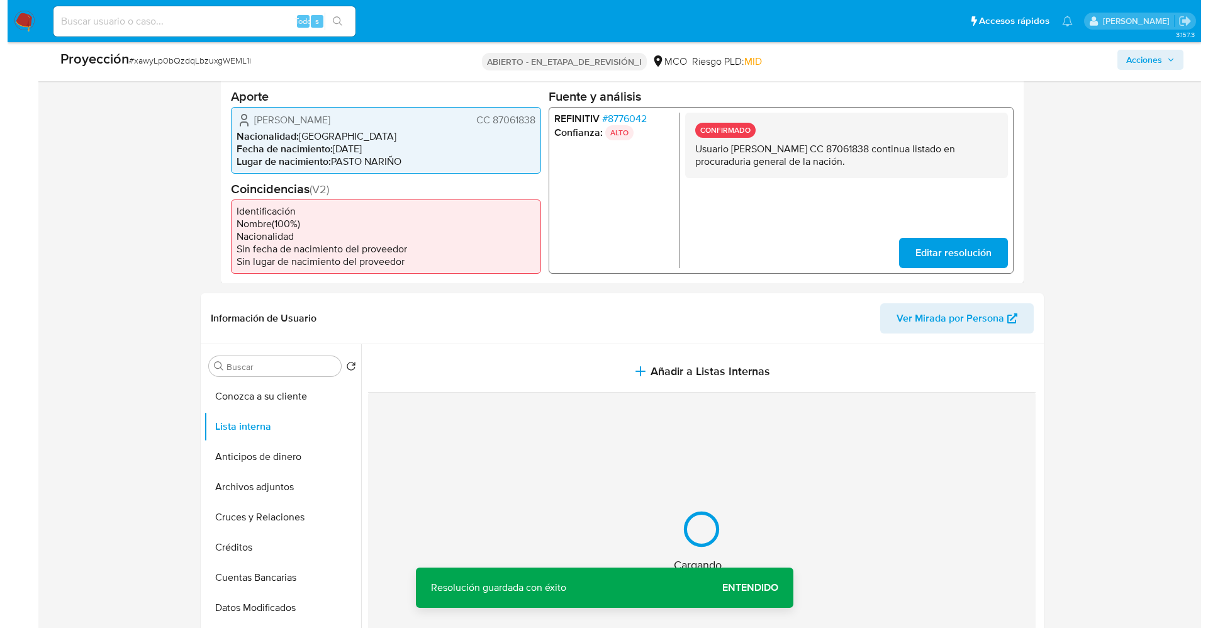
scroll to position [377, 0]
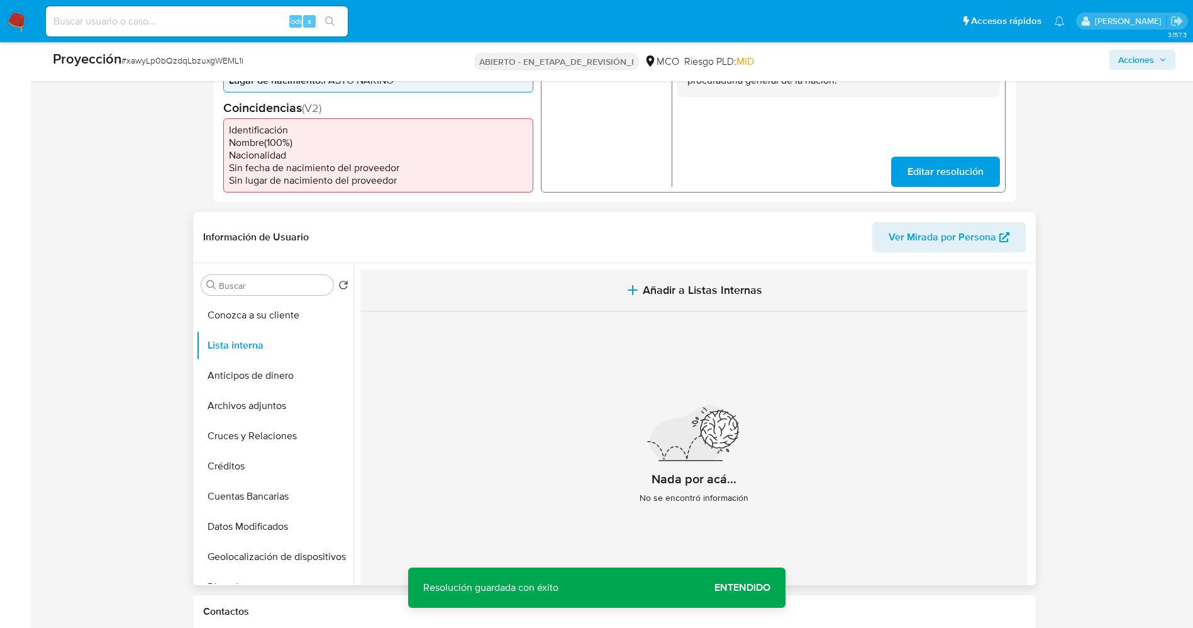
click at [586, 293] on button "Añadir a Listas Internas" at bounding box center [693, 290] width 667 height 42
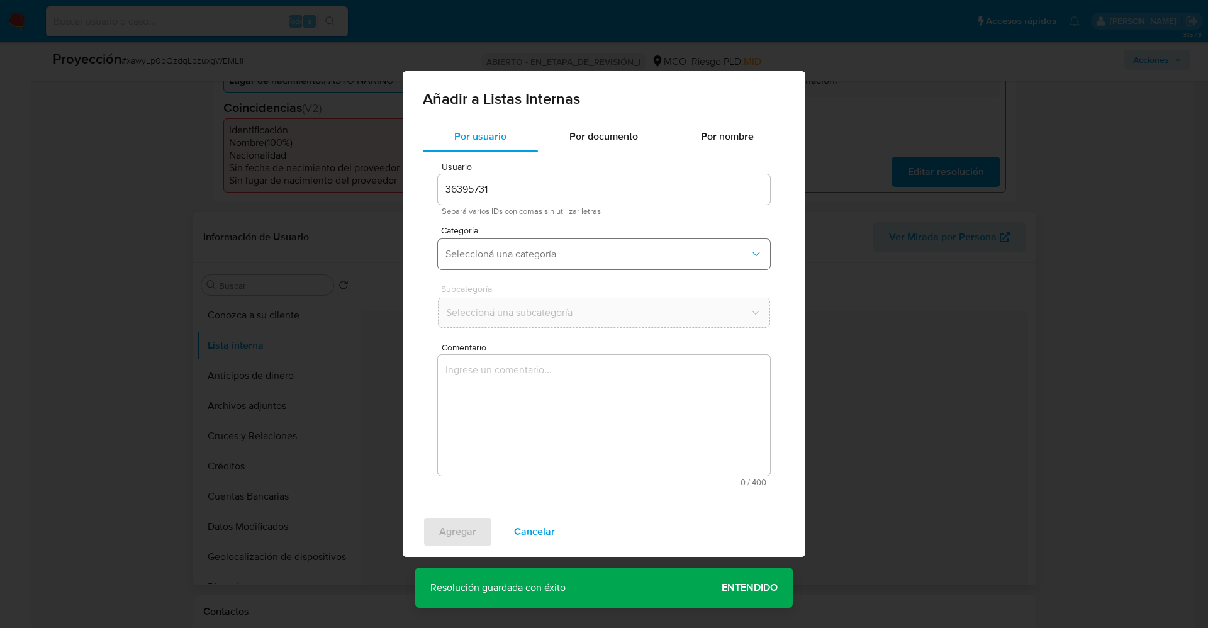
click at [593, 265] on button "Seleccioná una categoría" at bounding box center [604, 254] width 332 height 30
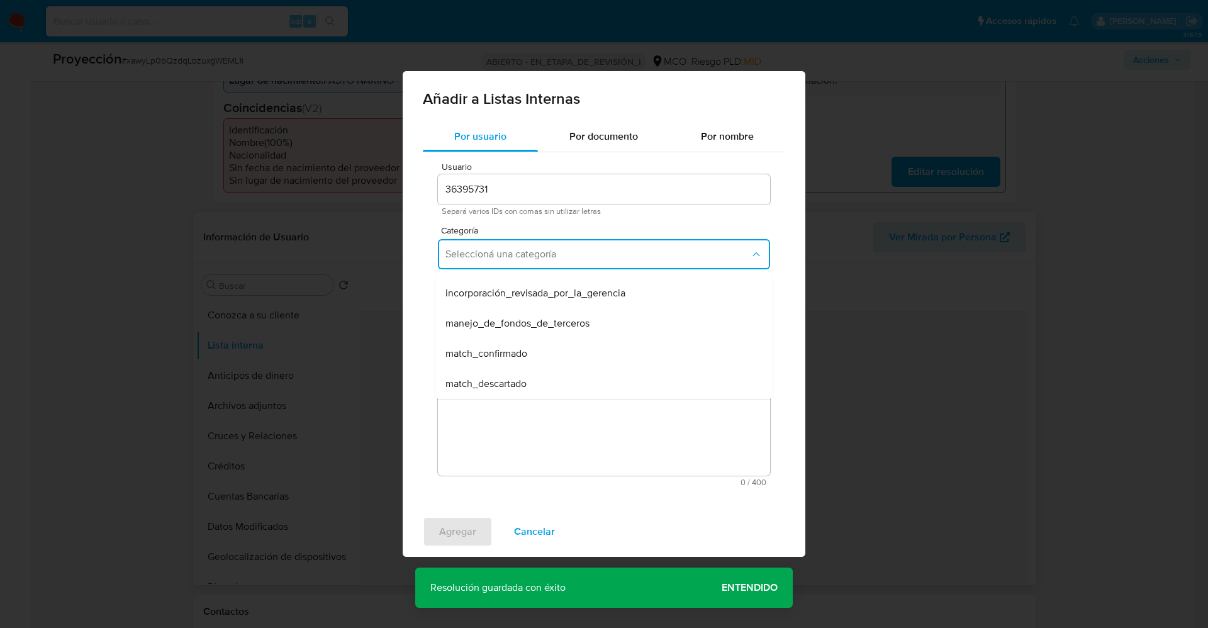
scroll to position [94, 0]
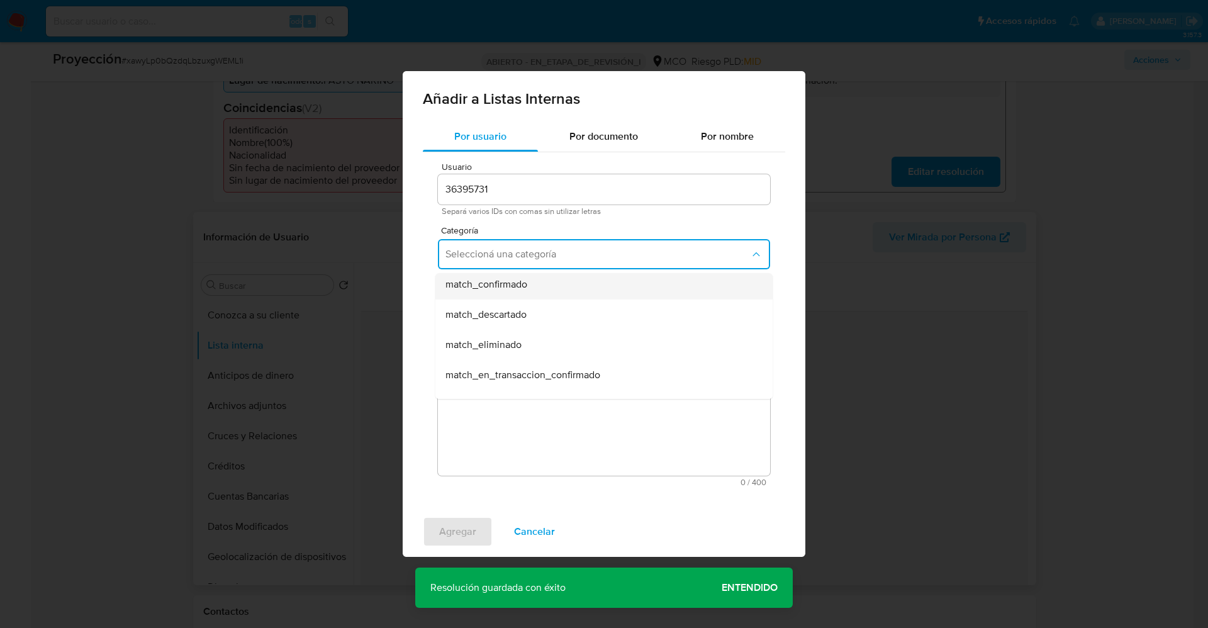
click at [527, 292] on div "match_confirmado" at bounding box center [599, 284] width 309 height 30
click at [540, 314] on span "Seleccioná una subcategoría" at bounding box center [597, 312] width 304 height 13
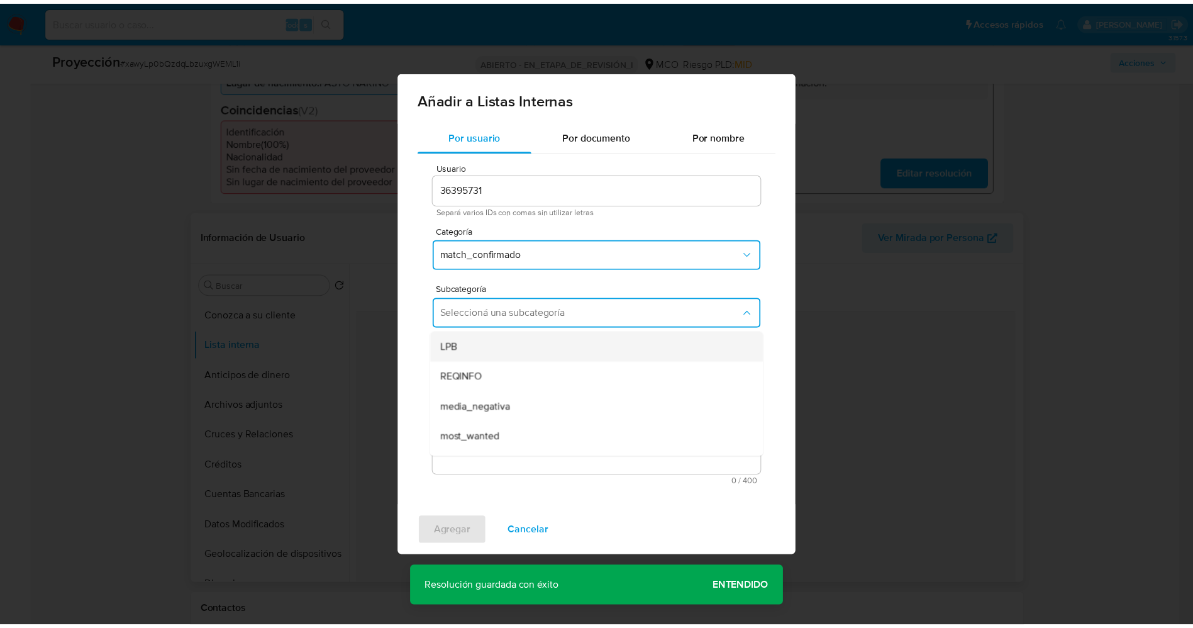
scroll to position [86, 0]
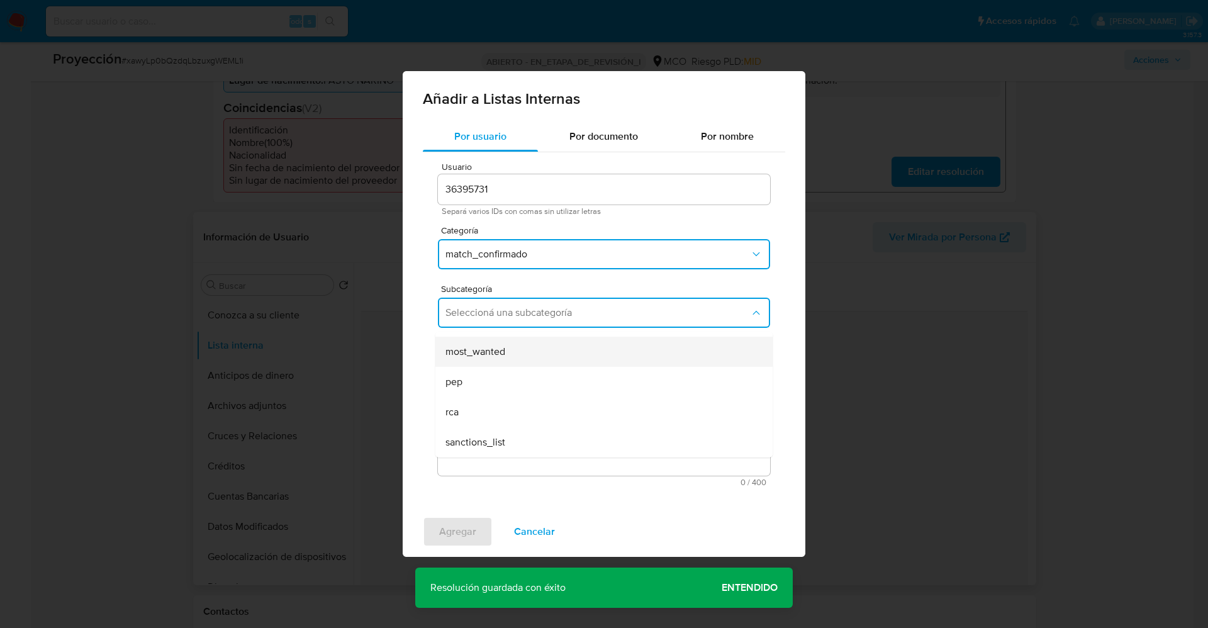
click at [526, 358] on div "most_wanted" at bounding box center [599, 352] width 309 height 30
click at [526, 358] on textarea "Comentario" at bounding box center [604, 415] width 332 height 121
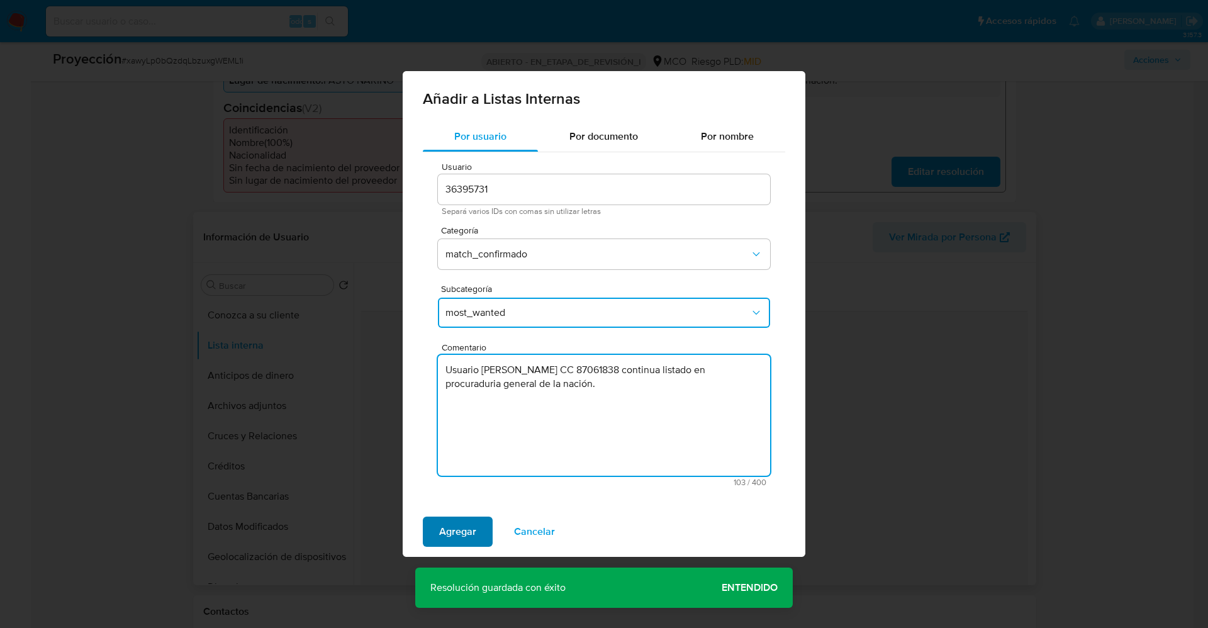
type textarea "Usuario David Andres Castro Bastidas CC 87061838 continua listado en procuradur…"
click at [467, 532] on span "Agregar" at bounding box center [457, 532] width 37 height 28
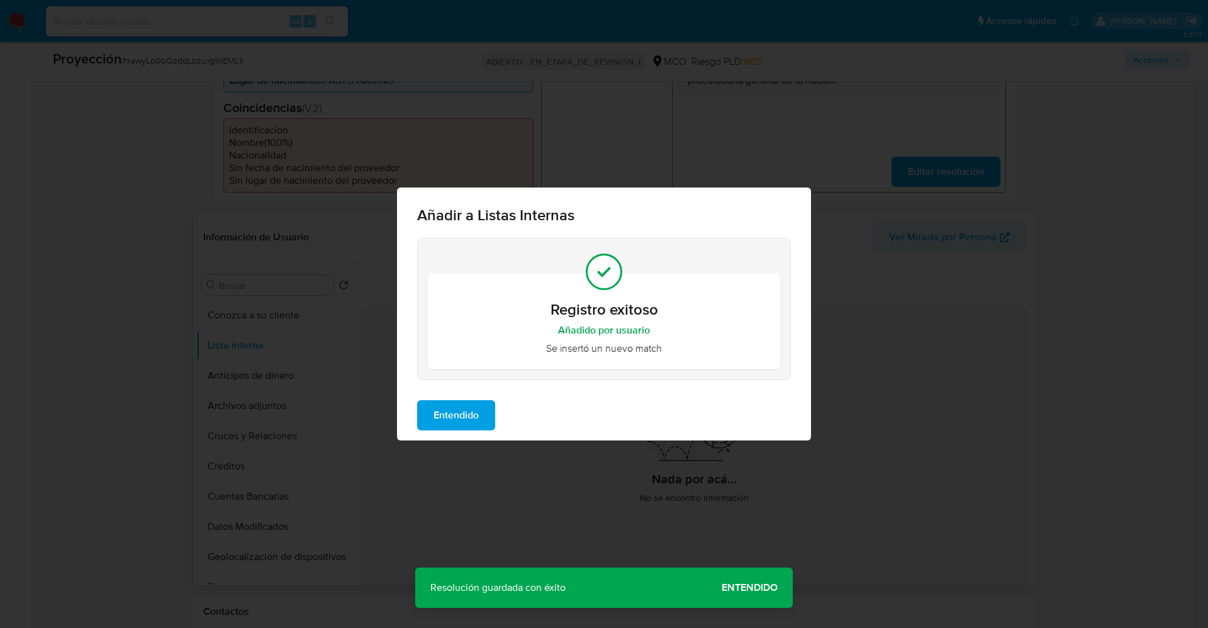
click at [460, 415] on span "Entendido" at bounding box center [455, 415] width 45 height 28
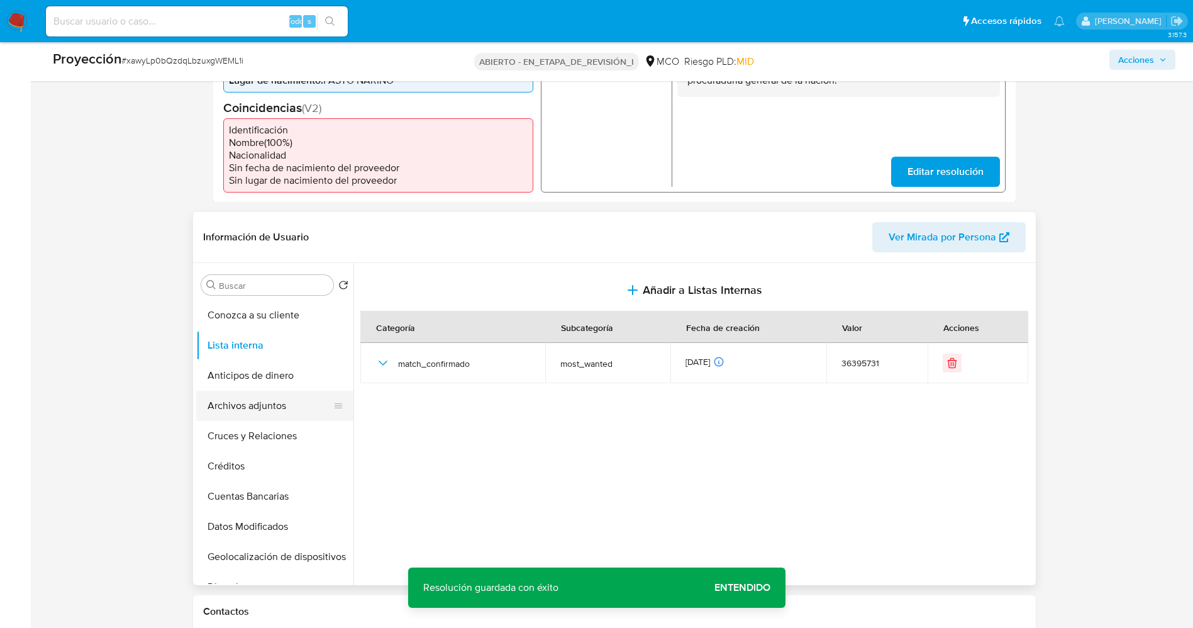
click at [254, 405] on button "Archivos adjuntos" at bounding box center [269, 406] width 147 height 30
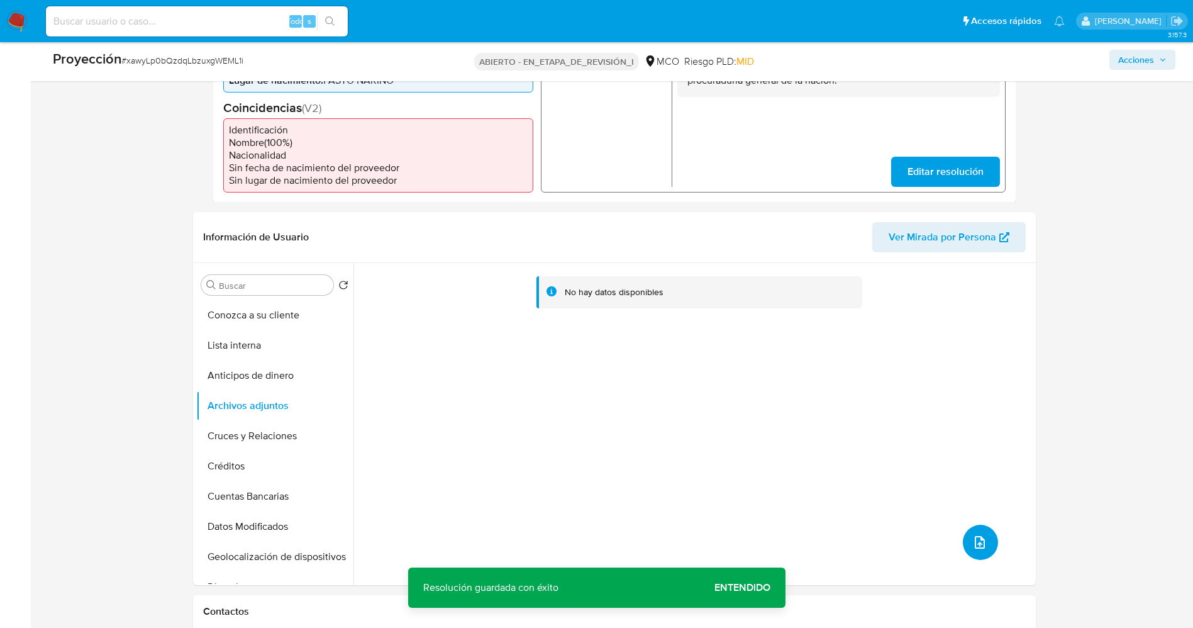
click at [975, 545] on icon "subir archivo" at bounding box center [980, 542] width 15 height 15
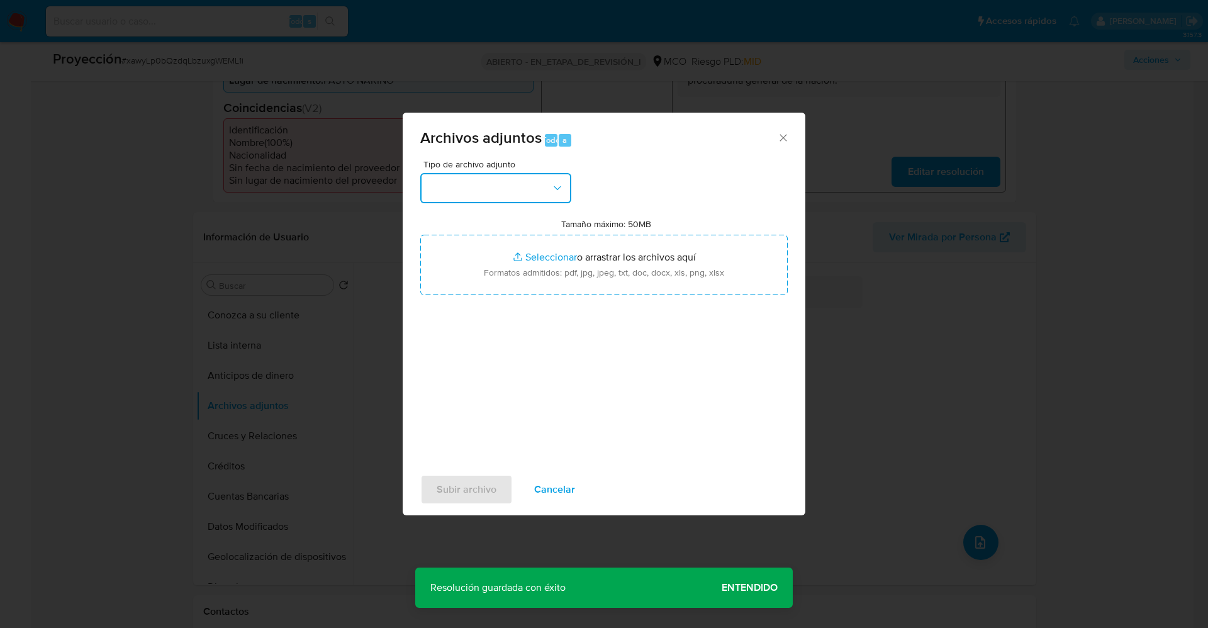
click at [527, 184] on button "button" at bounding box center [495, 188] width 151 height 30
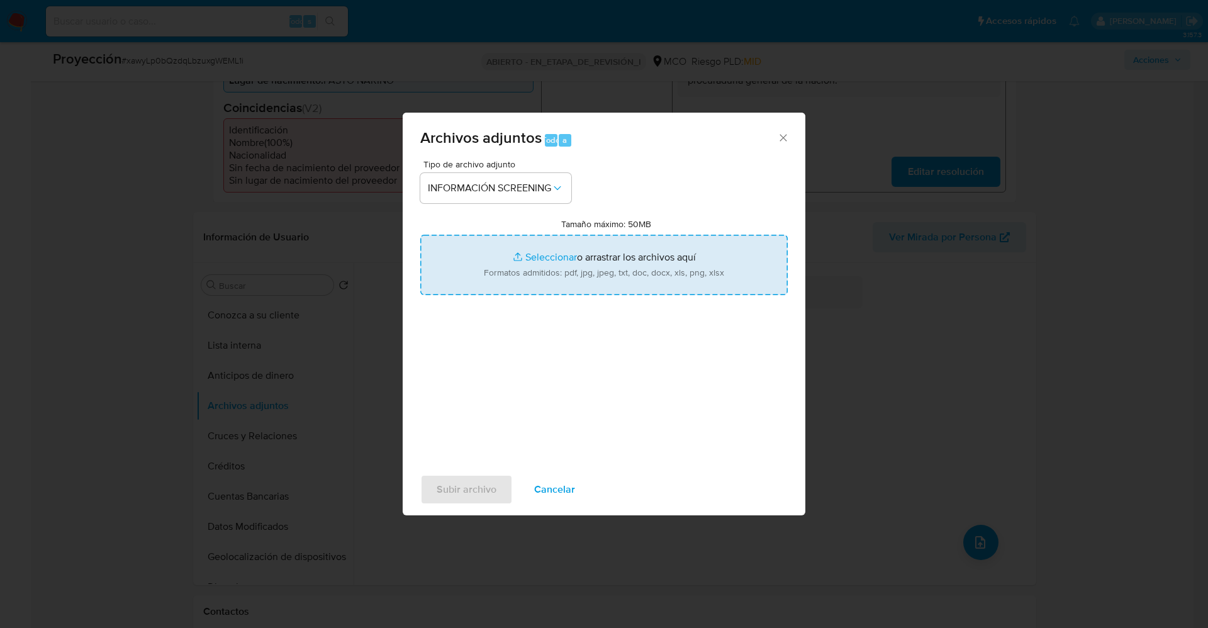
type input "C:\fakepath\Consulta de Antecedentes.pdf"
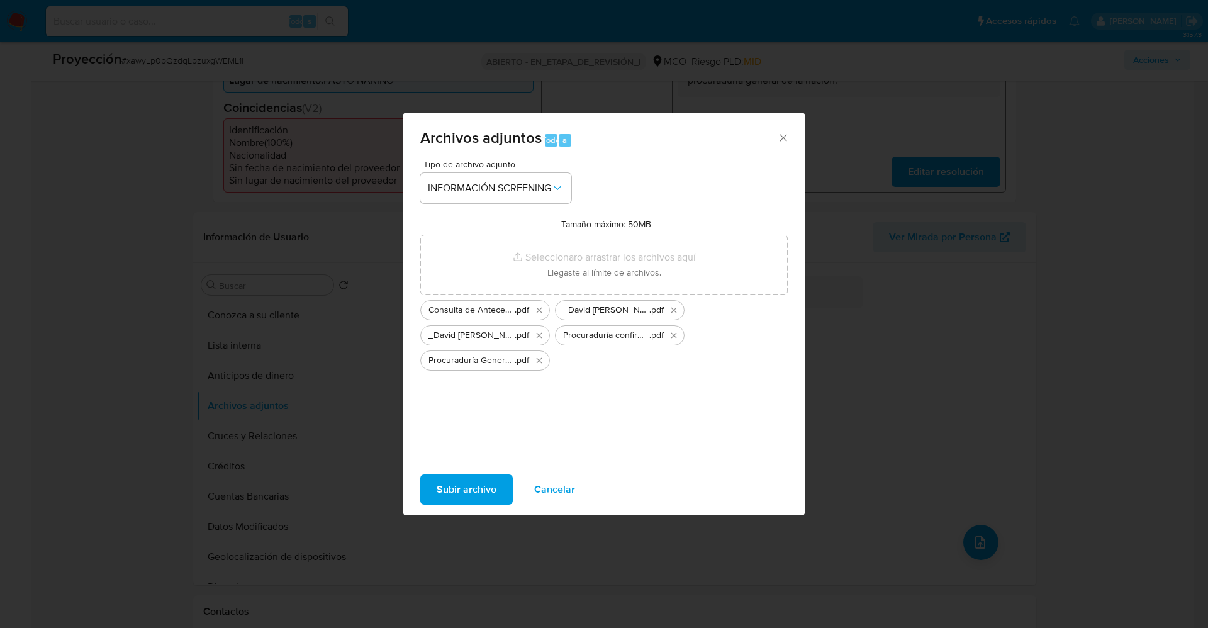
click at [462, 504] on div "Subir archivo Cancelar" at bounding box center [604, 489] width 403 height 48
click at [464, 489] on span "Subir archivo" at bounding box center [467, 490] width 60 height 28
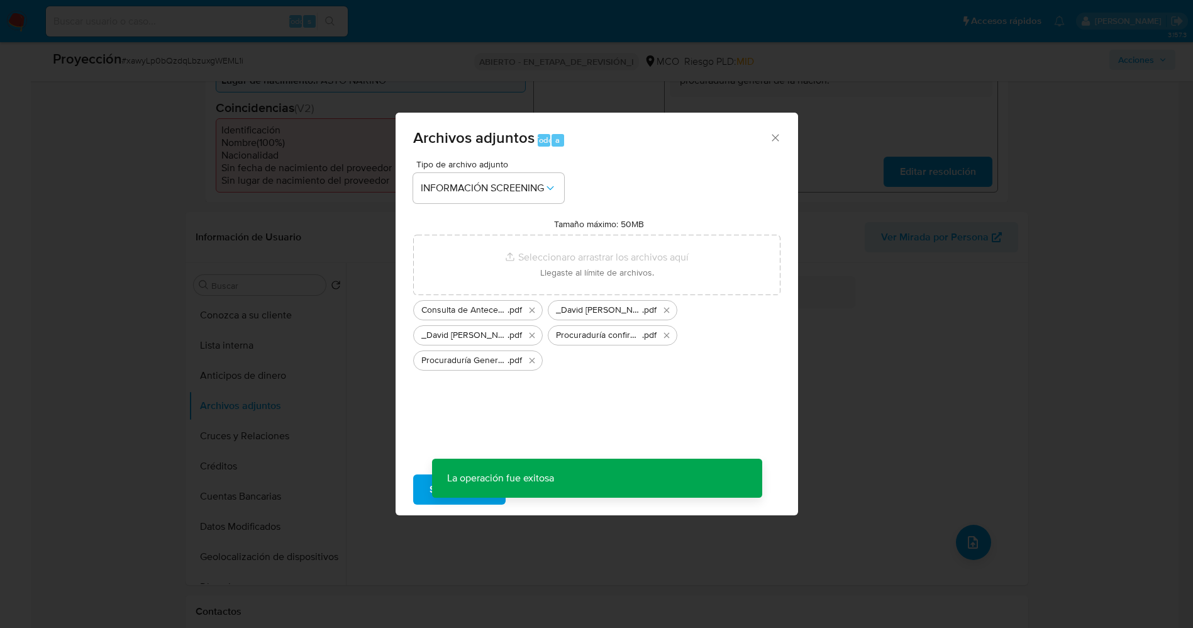
click at [220, 345] on button "Lista interna" at bounding box center [267, 345] width 157 height 30
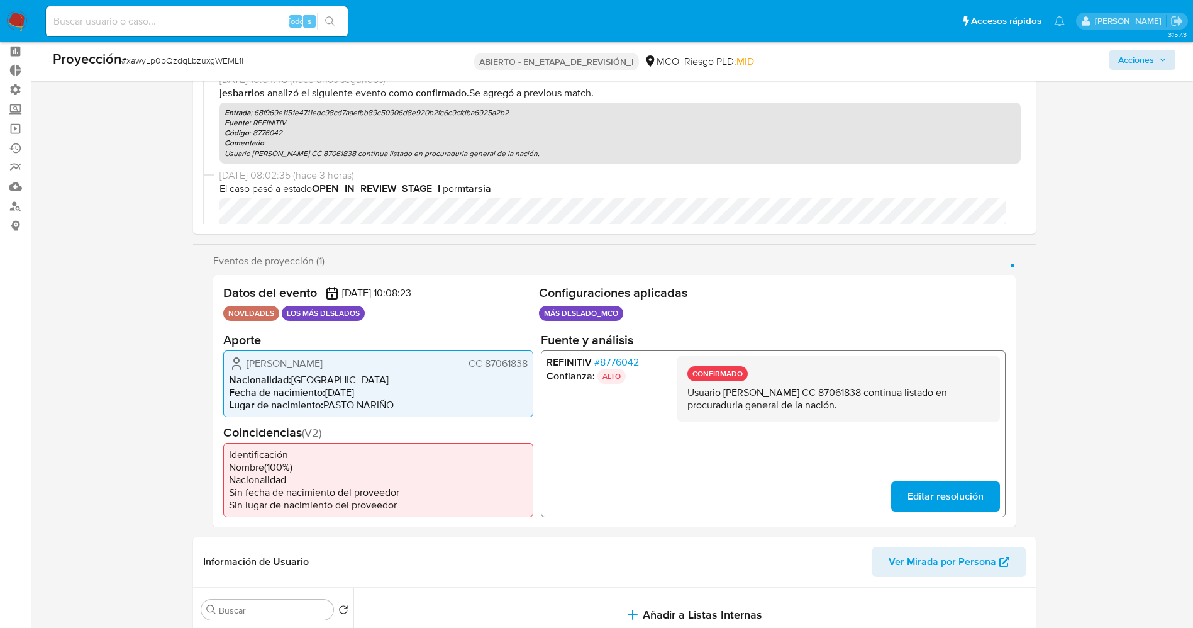
scroll to position [0, 0]
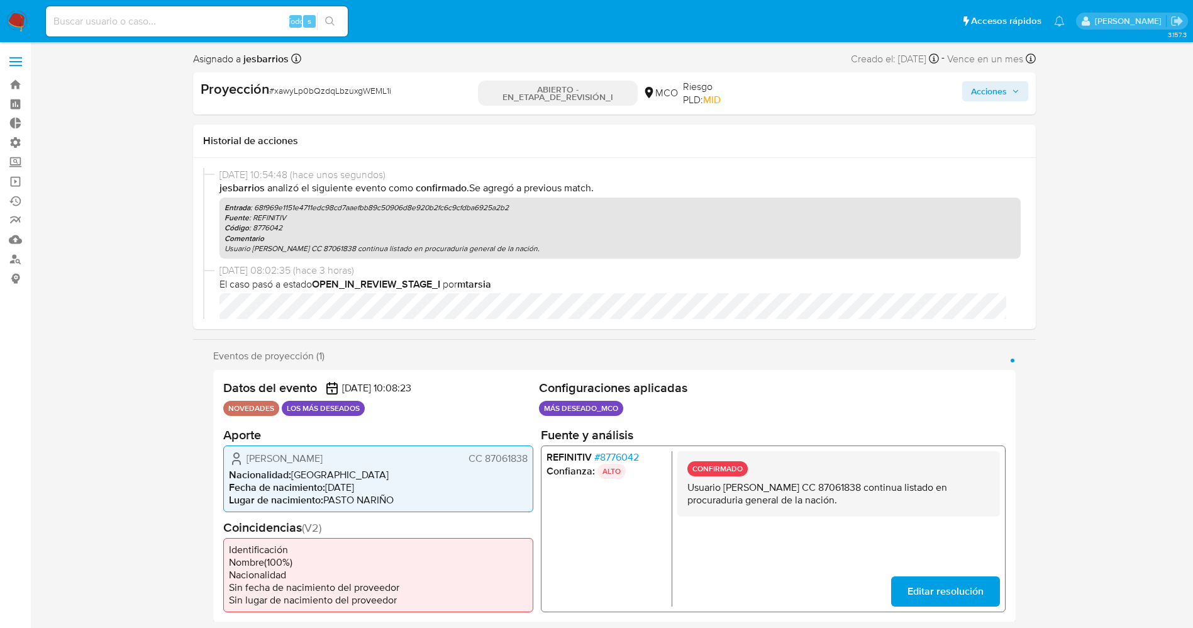
click at [1012, 89] on icon "button" at bounding box center [1016, 91] width 8 height 8
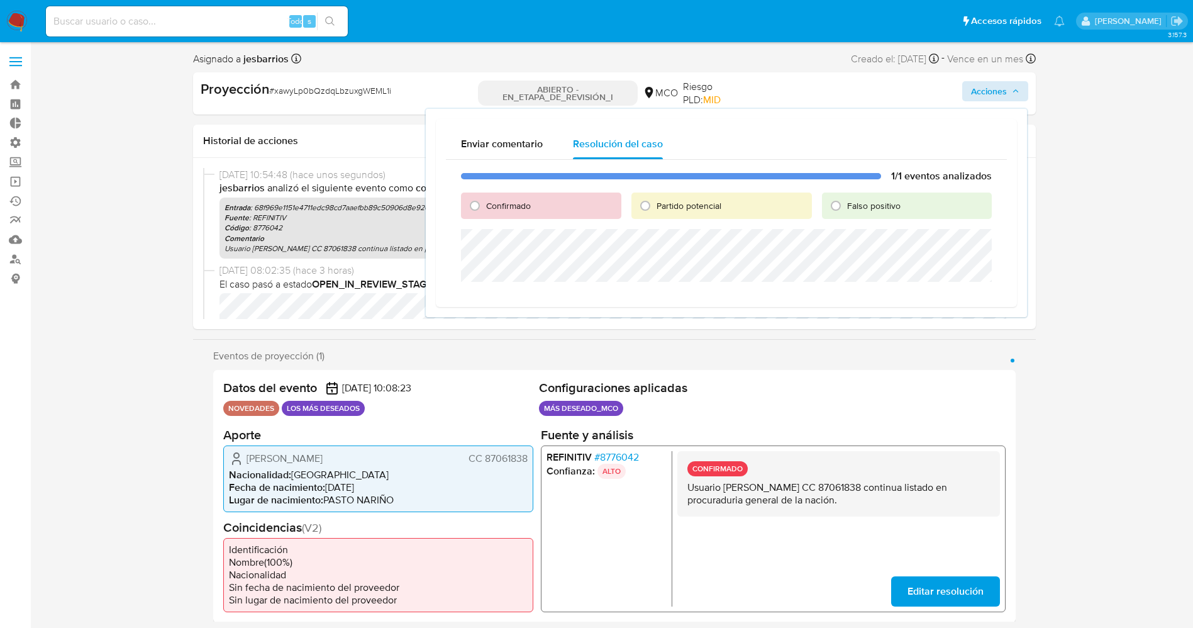
click at [525, 208] on font "Confirmado" at bounding box center [508, 205] width 45 height 13
click at [485, 208] on input "Confirmado" at bounding box center [475, 206] width 20 height 20
radio input "true"
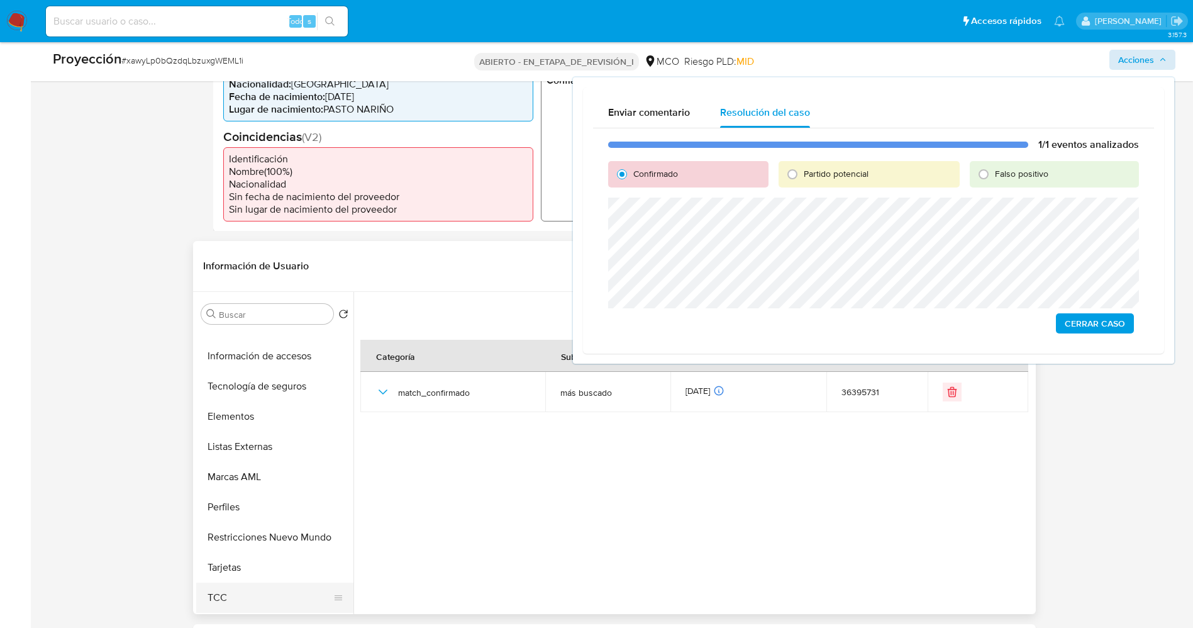
scroll to position [377, 0]
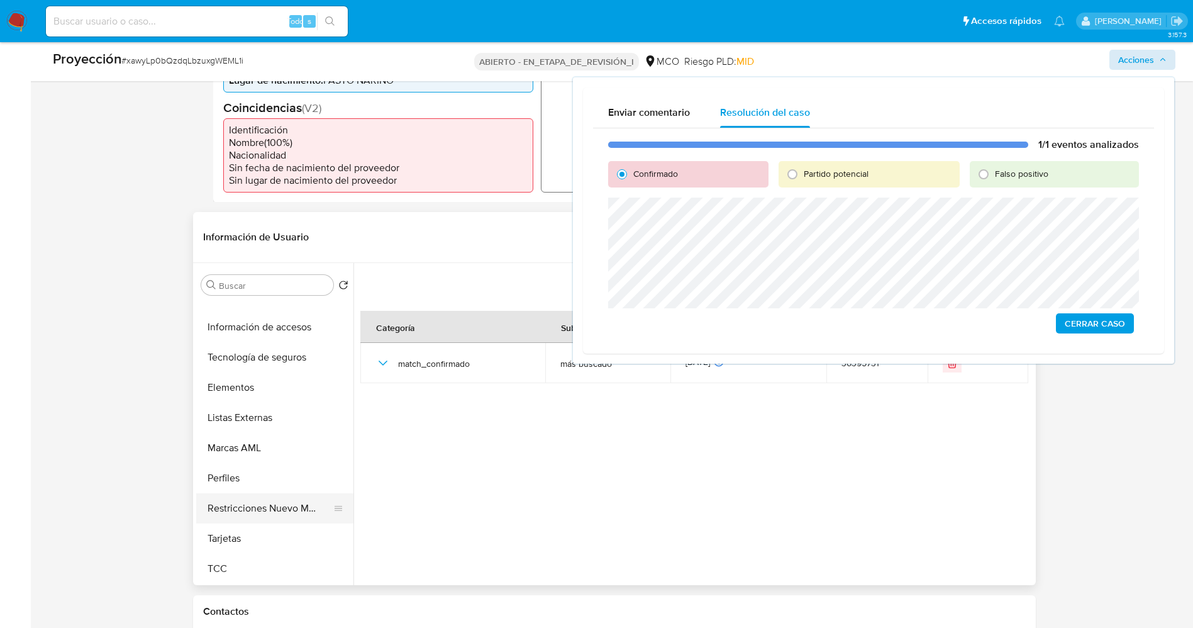
click at [277, 511] on button "Restricciones Nuevo Mundo" at bounding box center [269, 508] width 147 height 30
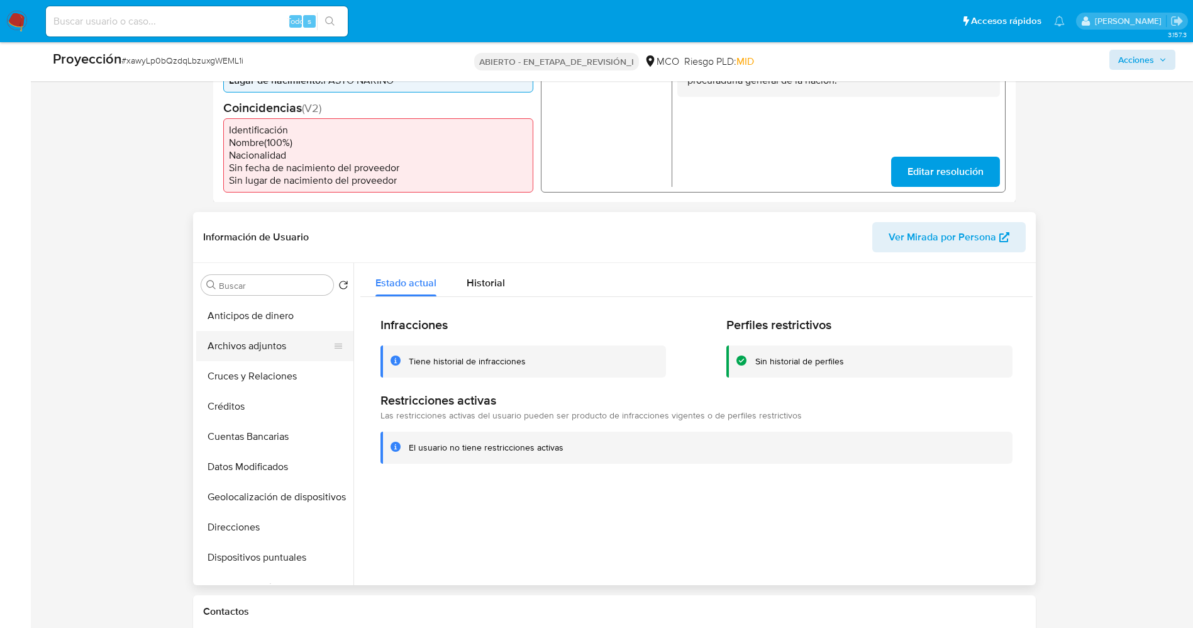
scroll to position [0, 0]
click at [267, 343] on button "Lista interna" at bounding box center [269, 345] width 147 height 30
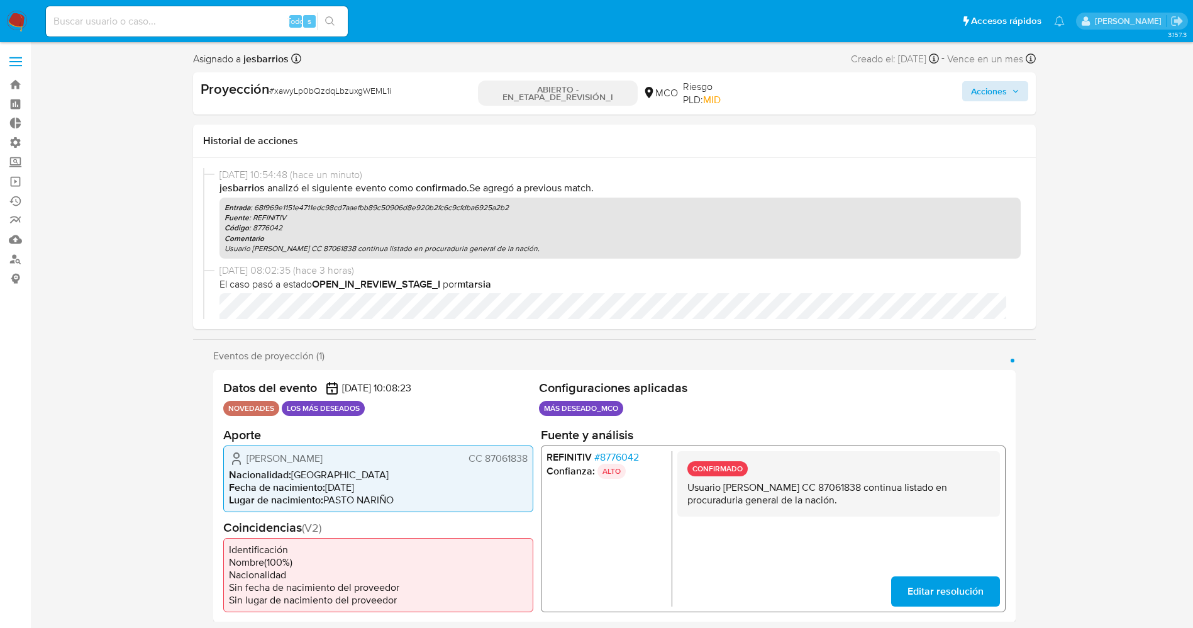
click at [998, 80] on div "Acciones" at bounding box center [891, 93] width 272 height 27
click at [997, 84] on font "Acciones" at bounding box center [989, 91] width 36 height 20
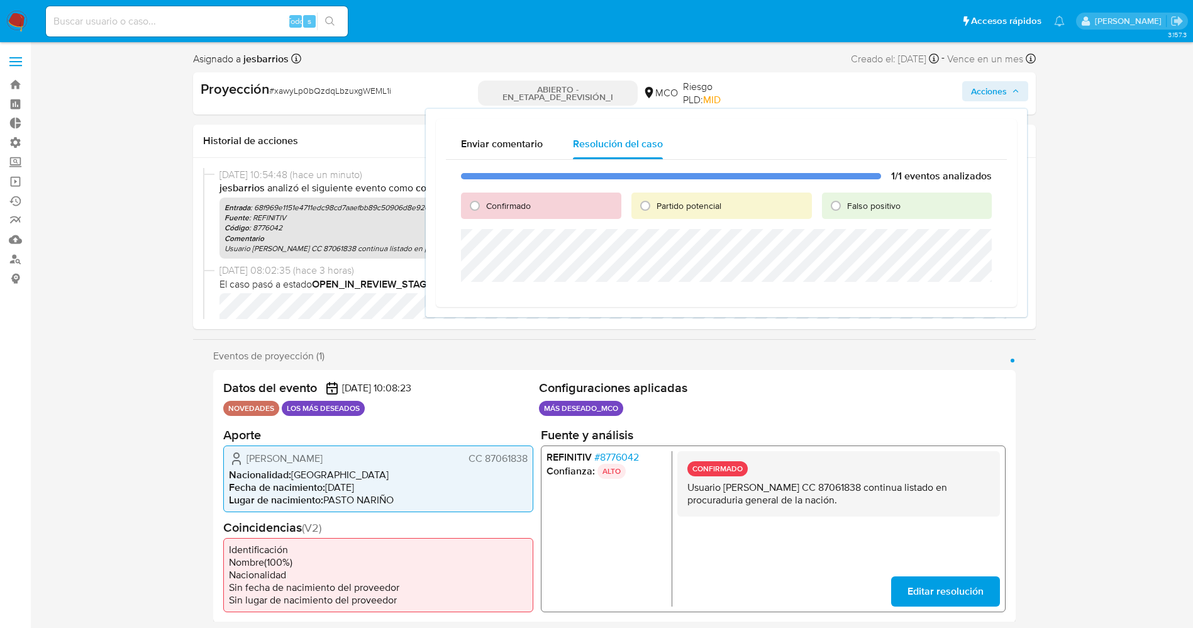
click at [520, 205] on font "Confirmado" at bounding box center [508, 205] width 45 height 13
click at [485, 205] on input "Confirmado" at bounding box center [475, 206] width 20 height 20
radio input "true"
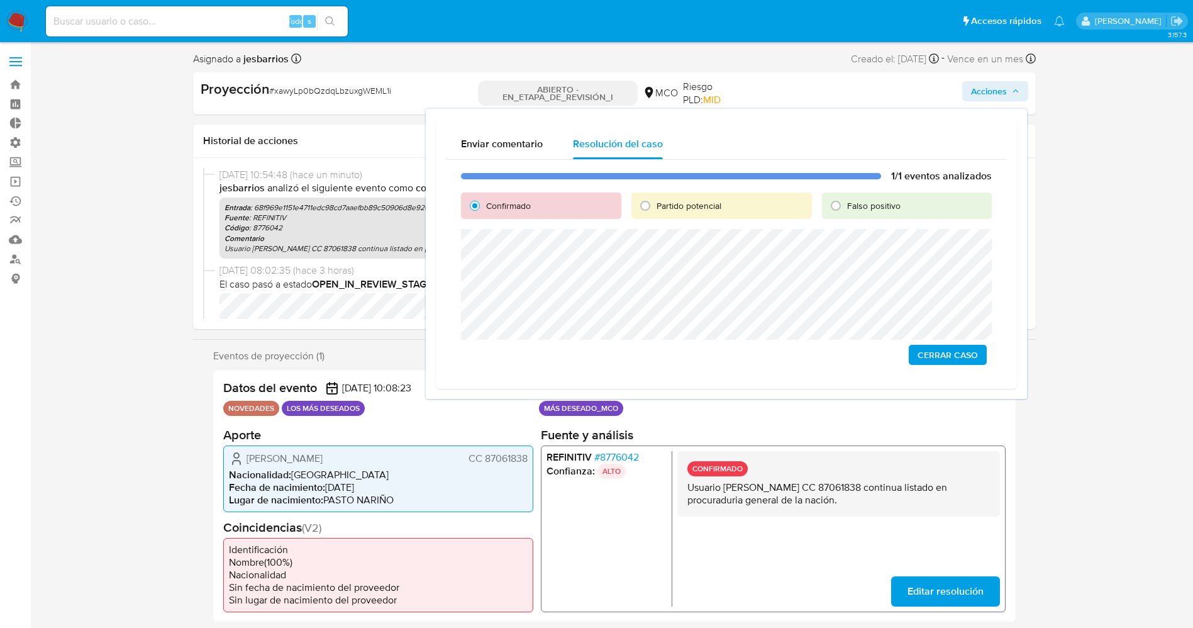
click at [940, 348] on font "Cerrar Caso" at bounding box center [948, 355] width 60 height 20
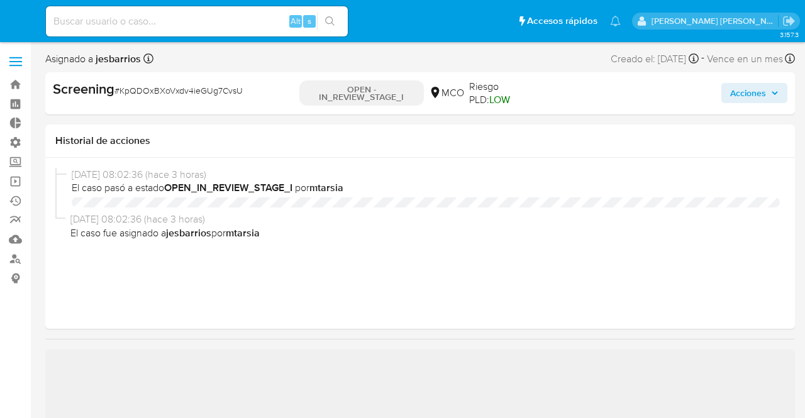
select select "10"
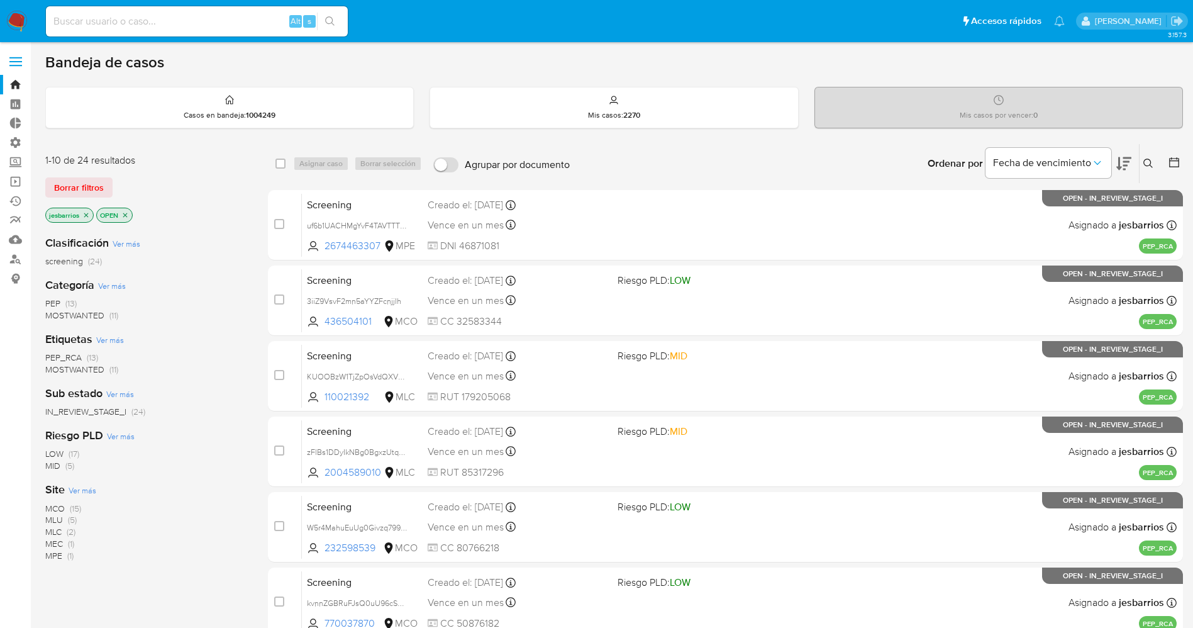
click at [10, 23] on img at bounding box center [16, 21] width 21 height 21
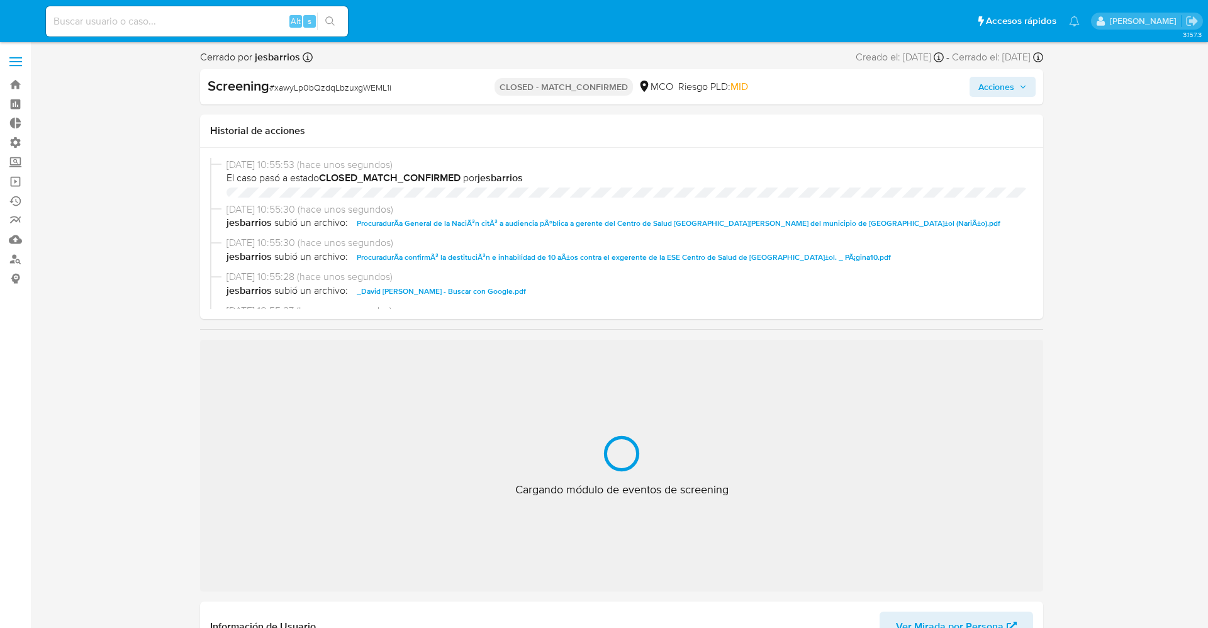
select select "10"
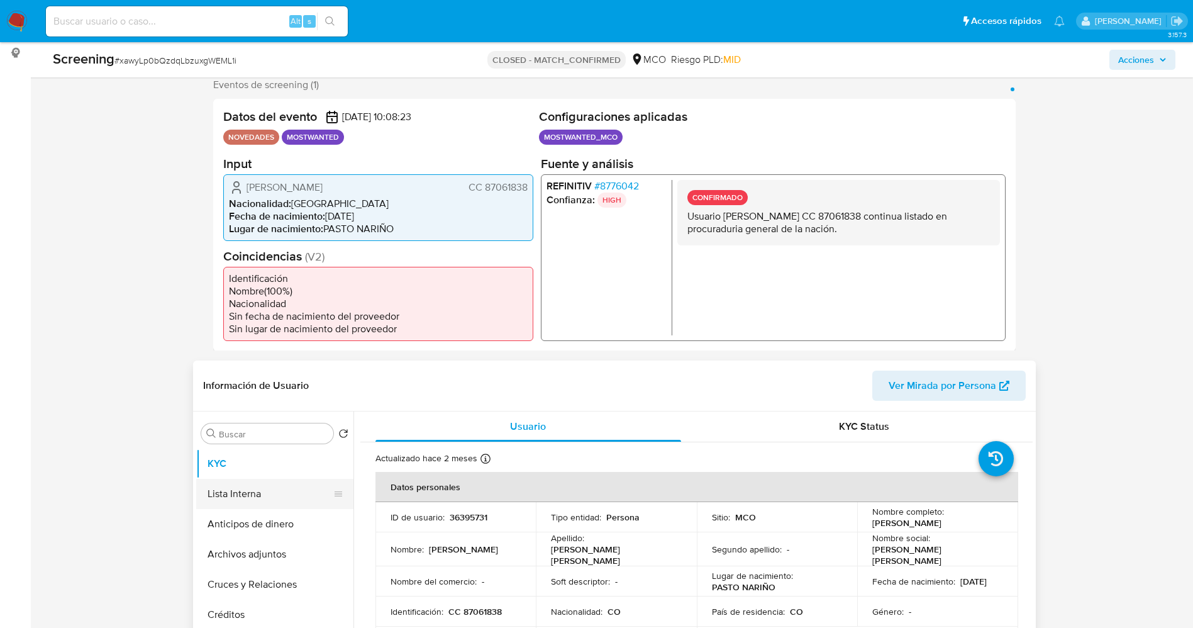
scroll to position [283, 0]
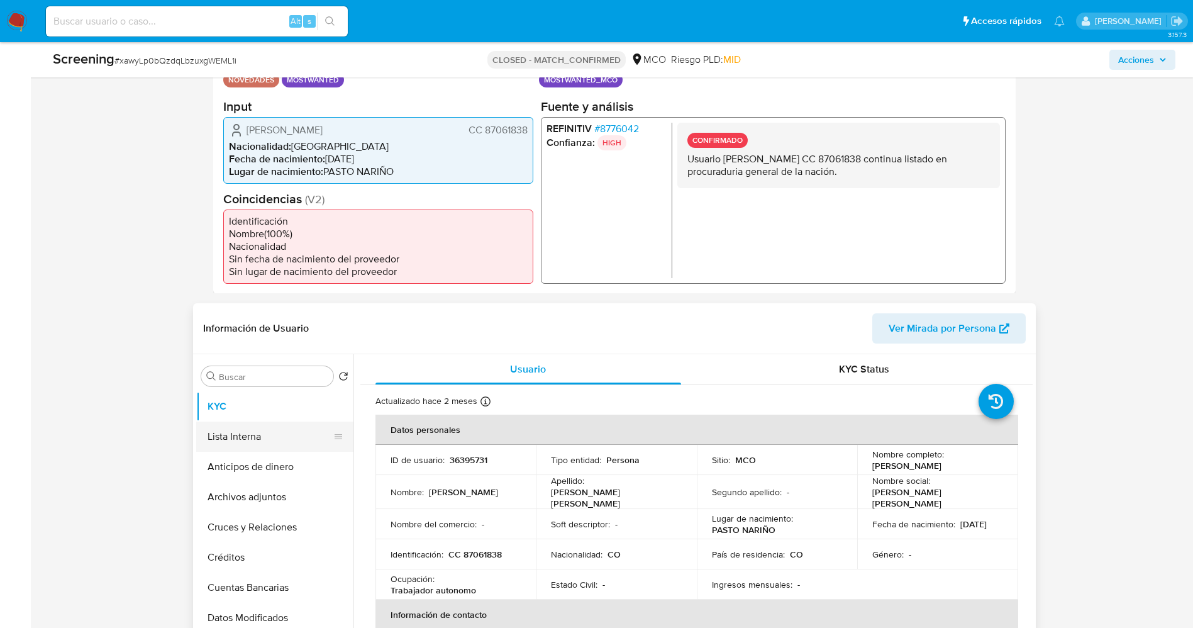
click at [269, 438] on button "Lista Interna" at bounding box center [269, 436] width 147 height 30
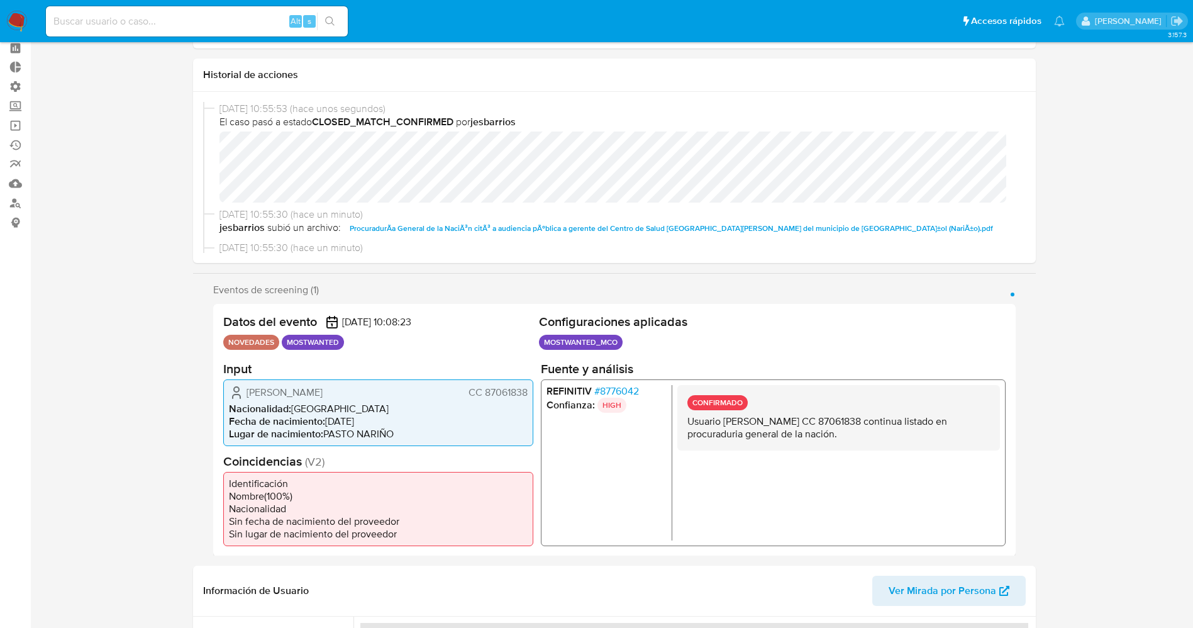
scroll to position [0, 0]
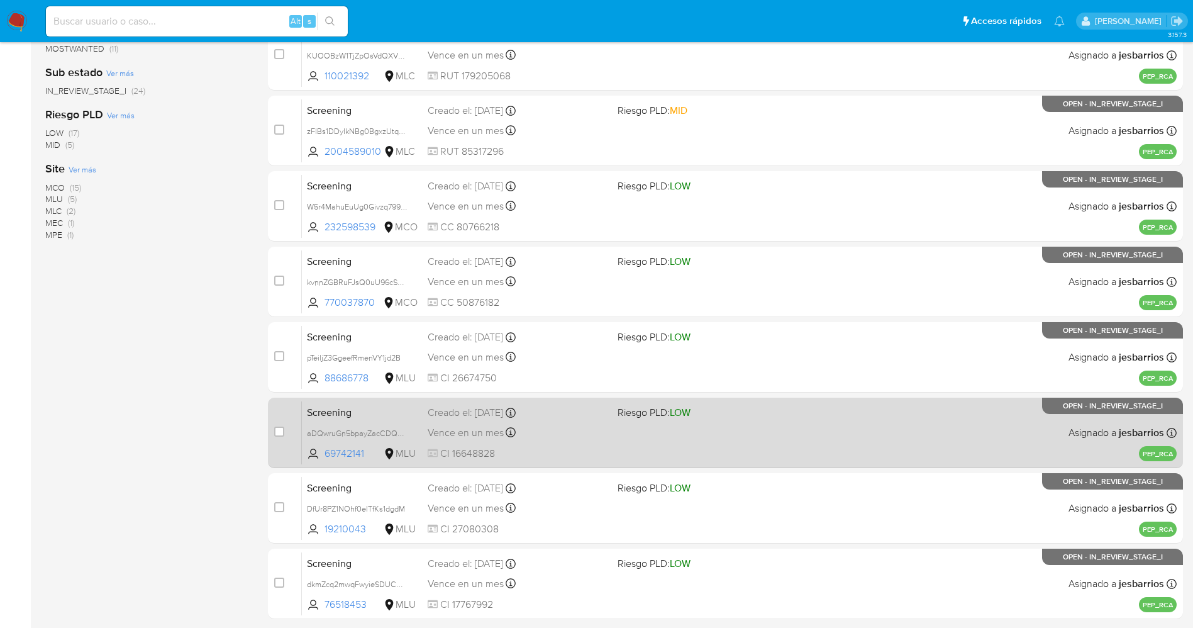
scroll to position [365, 0]
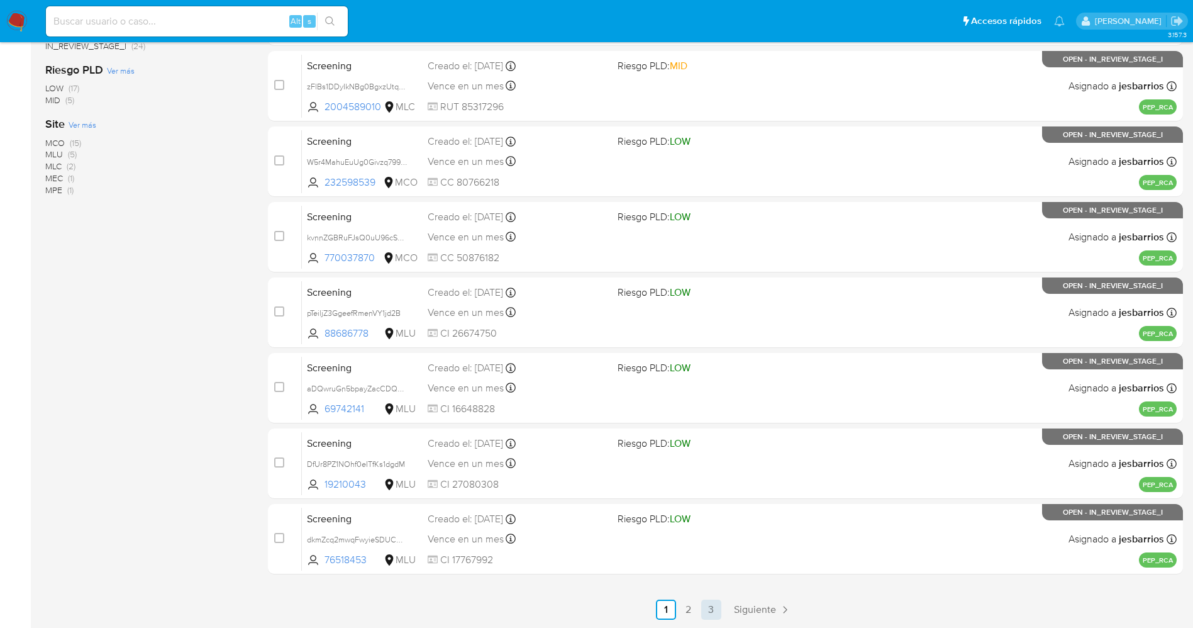
click at [715, 605] on link "3" at bounding box center [711, 609] width 20 height 20
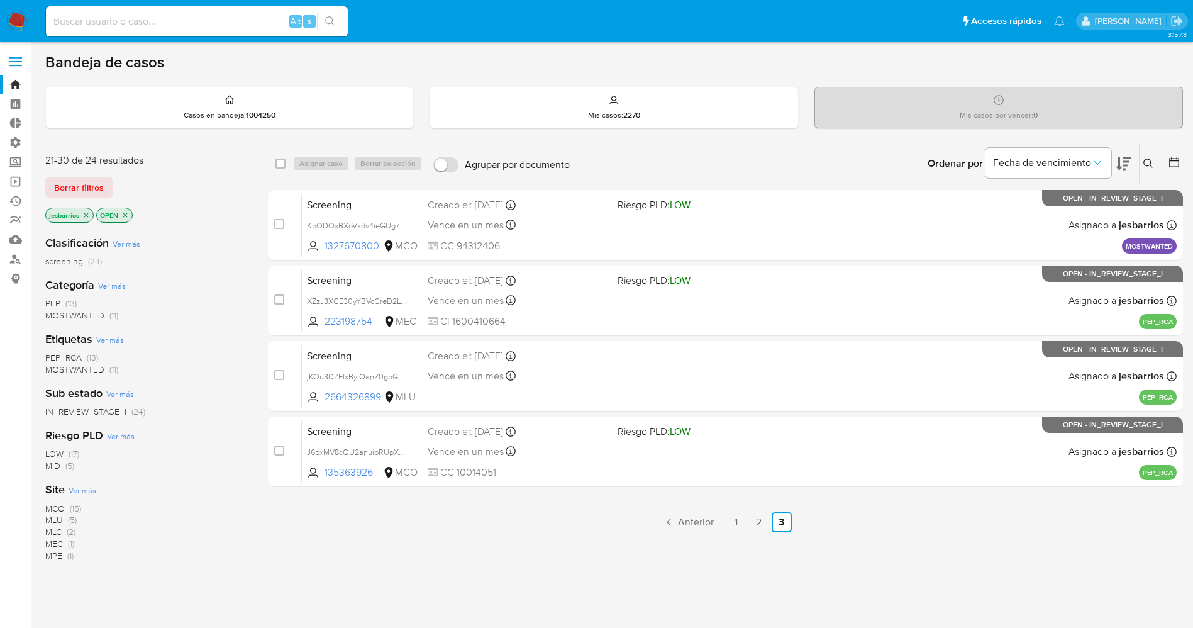
click at [89, 320] on span "MOSTWANTED" at bounding box center [74, 315] width 59 height 13
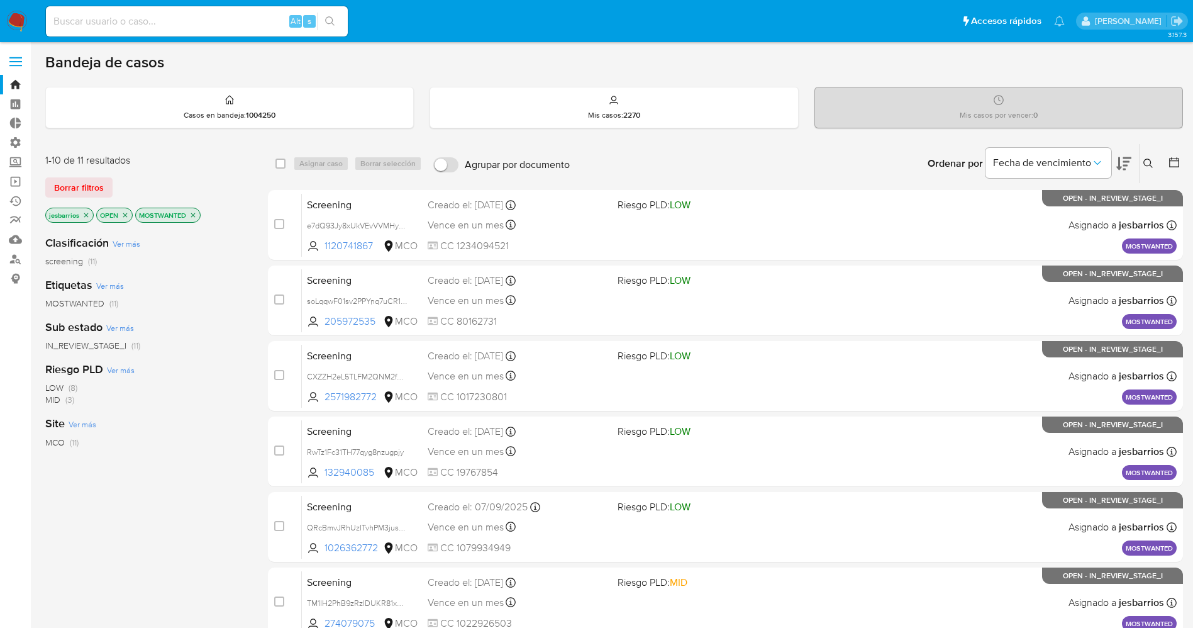
scroll to position [365, 0]
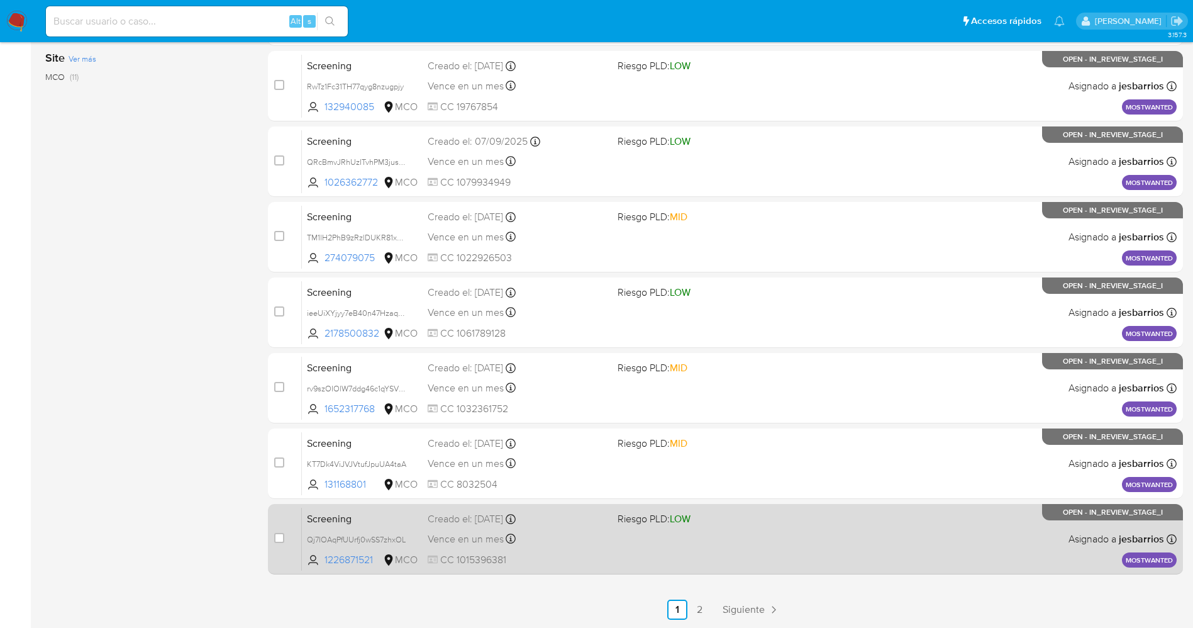
click at [676, 553] on div "Screening Qj7IOAqPfUUrfj0wSS7zhxOL 1226871521 MCO Riesgo PLD: LOW Creado el: [D…" at bounding box center [739, 539] width 875 height 64
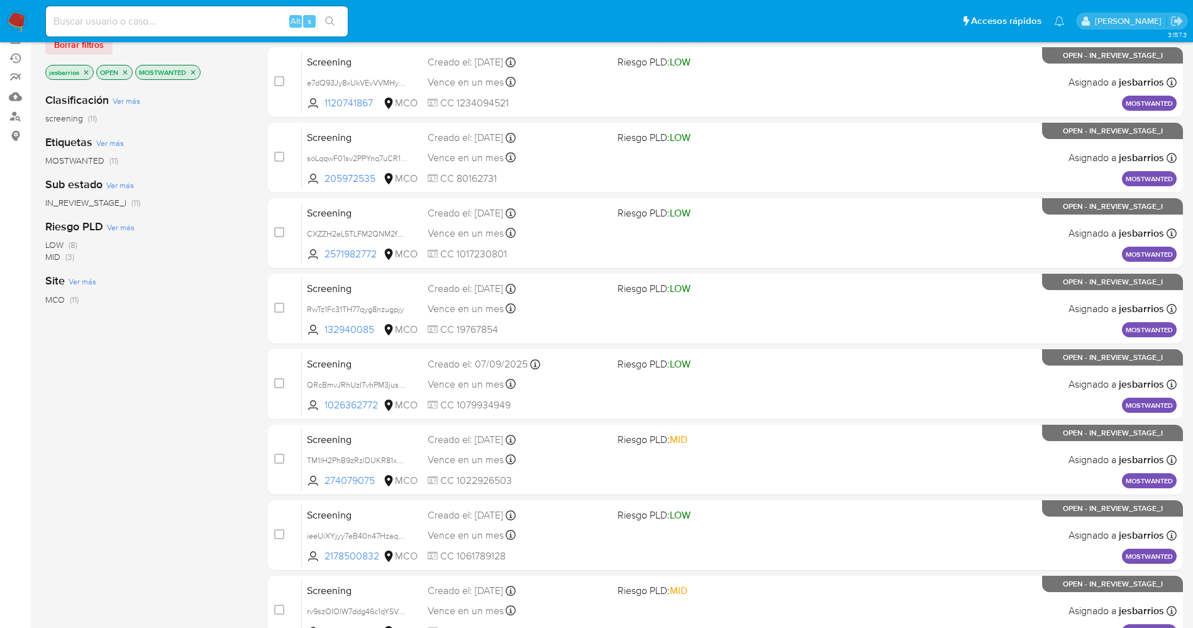
scroll to position [0, 0]
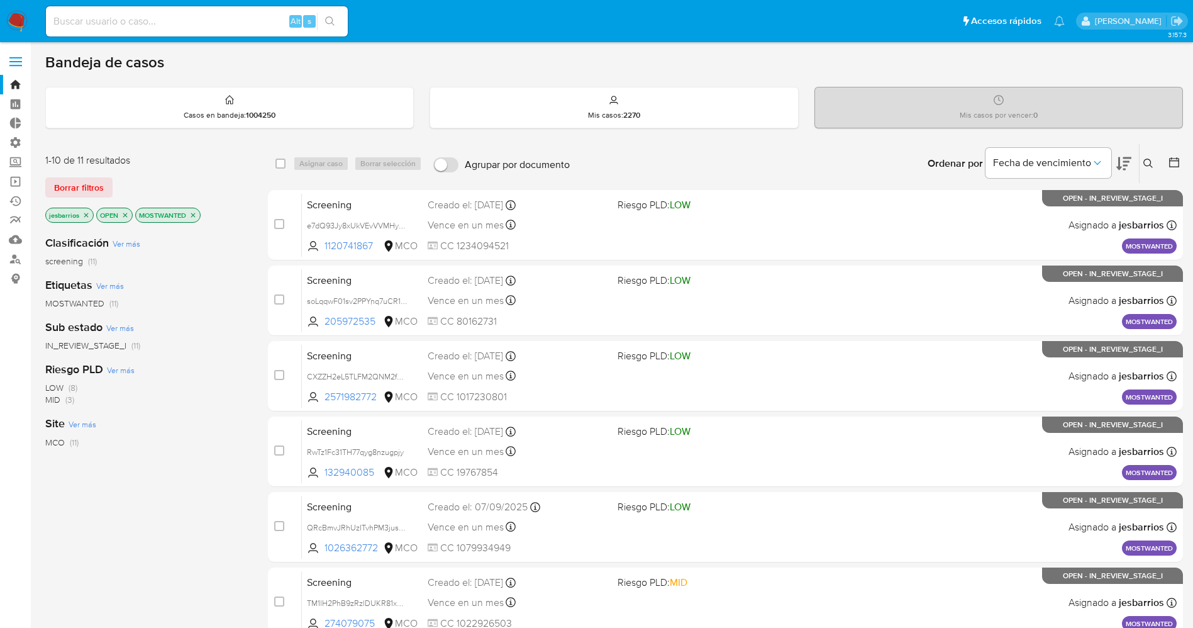
click at [122, 212] on icon "close-filter" at bounding box center [125, 215] width 8 height 8
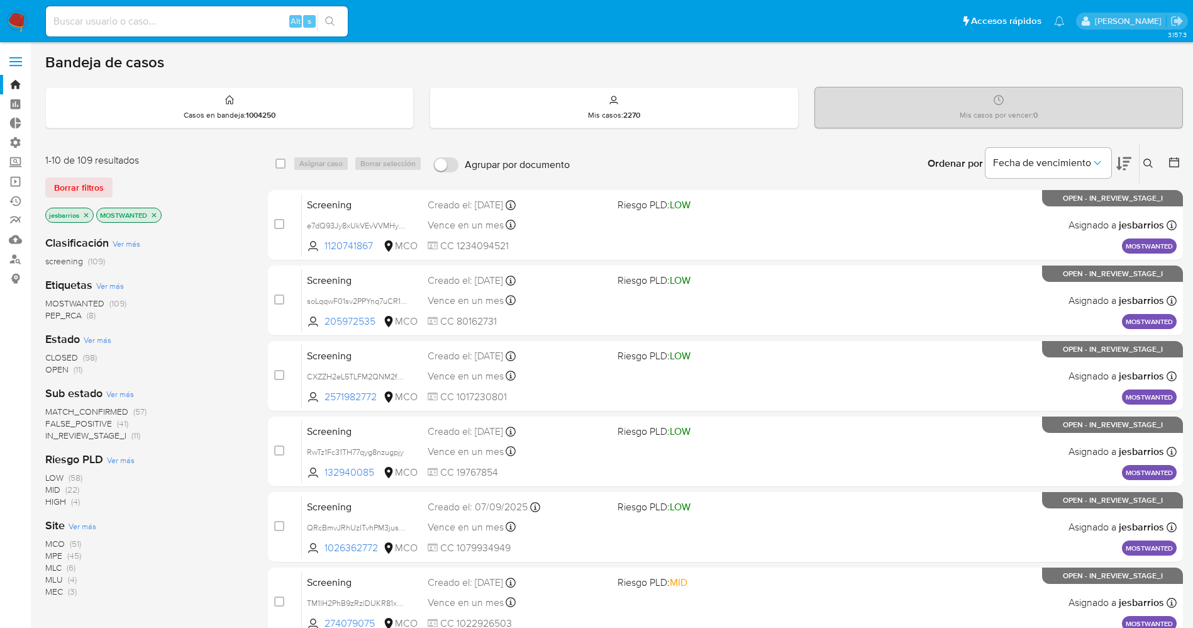
click at [86, 213] on icon "close-filter" at bounding box center [86, 215] width 8 height 8
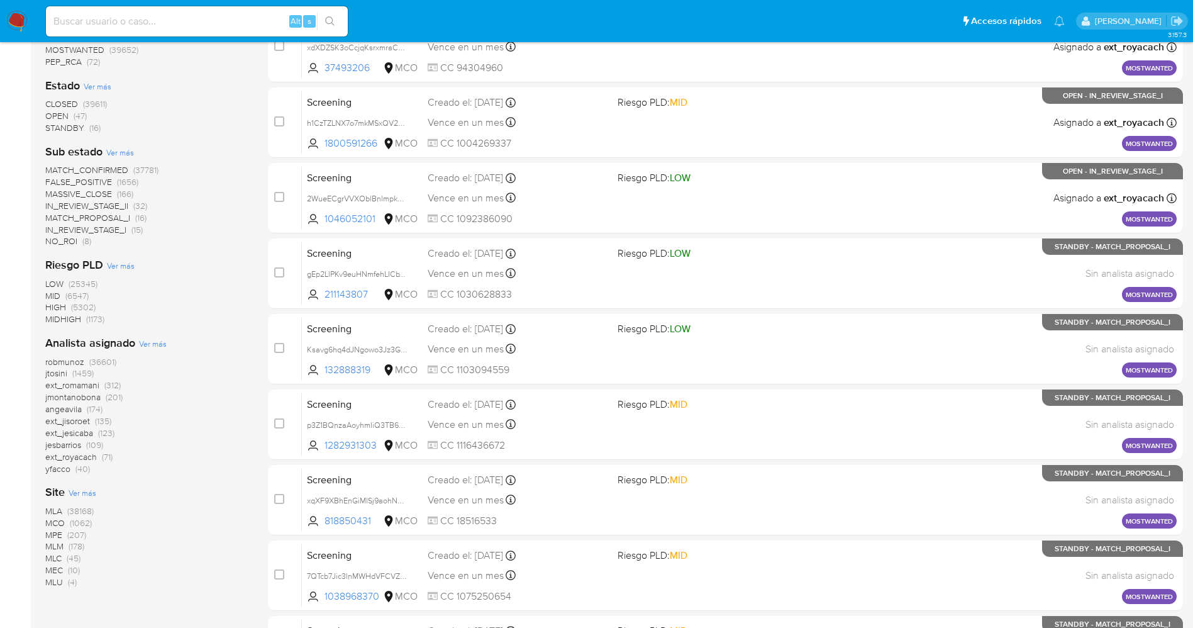
scroll to position [283, 0]
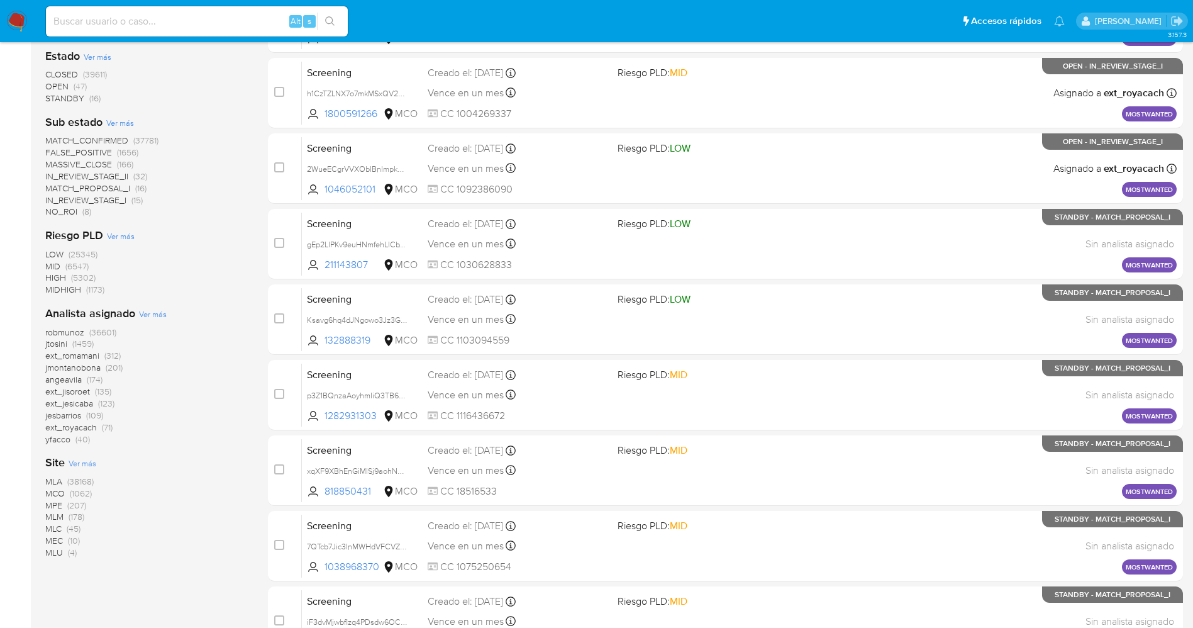
click at [65, 85] on span "OPEN" at bounding box center [56, 86] width 23 height 13
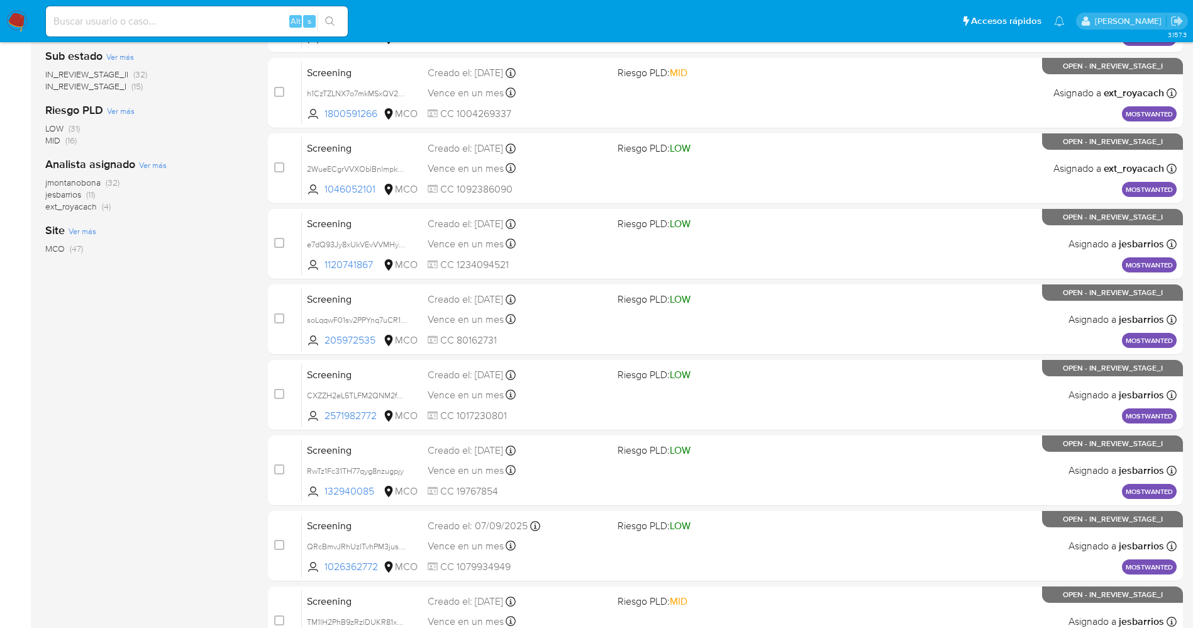
click at [98, 180] on span "jmontanobona" at bounding box center [72, 182] width 55 height 13
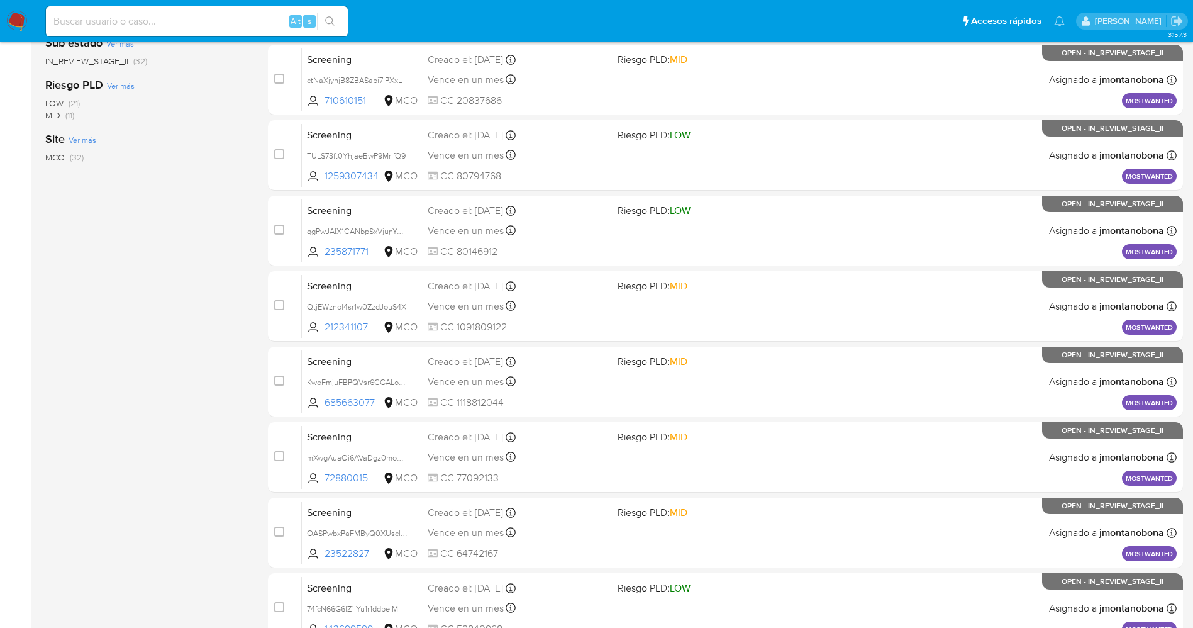
scroll to position [365, 0]
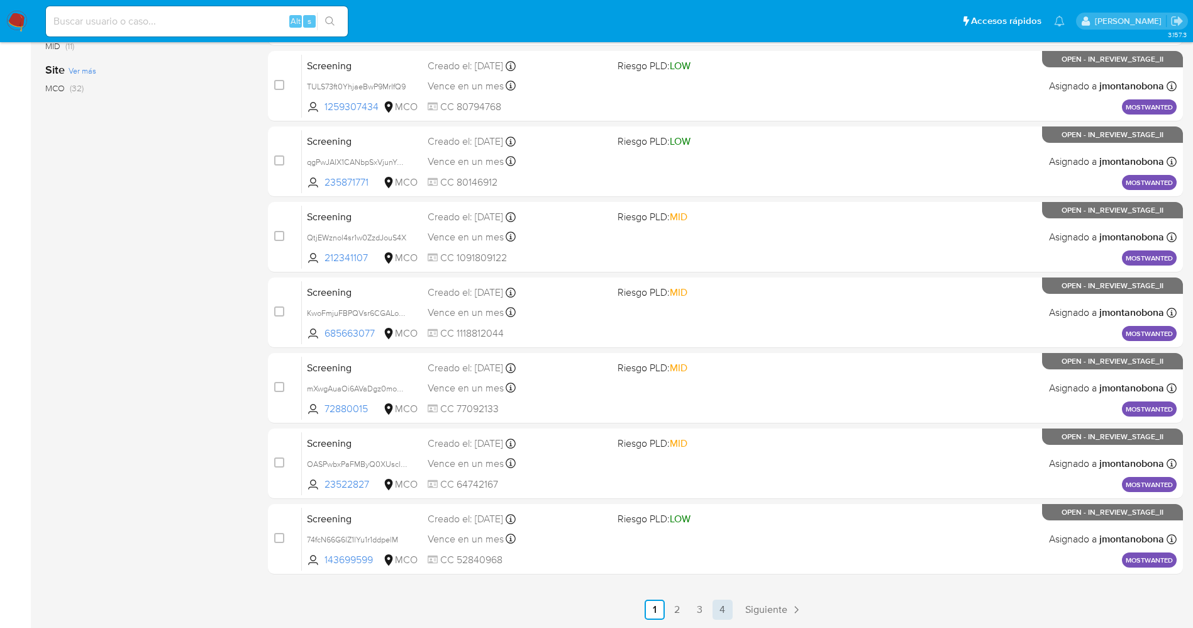
click at [720, 615] on link "4" at bounding box center [723, 609] width 20 height 20
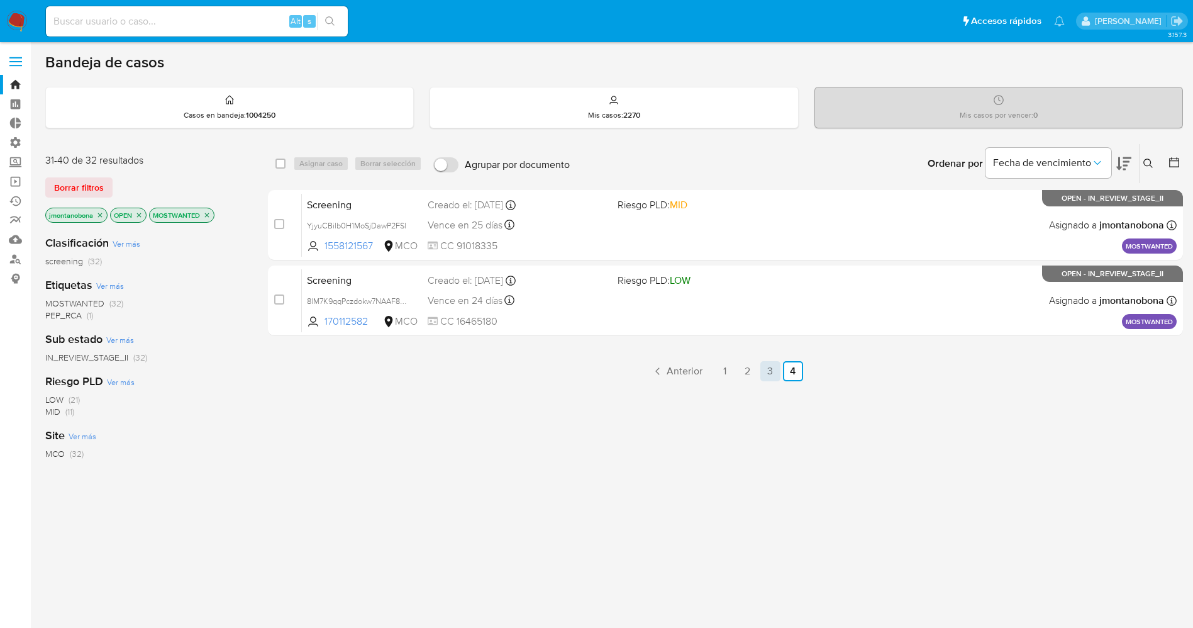
click at [763, 369] on link "3" at bounding box center [771, 371] width 20 height 20
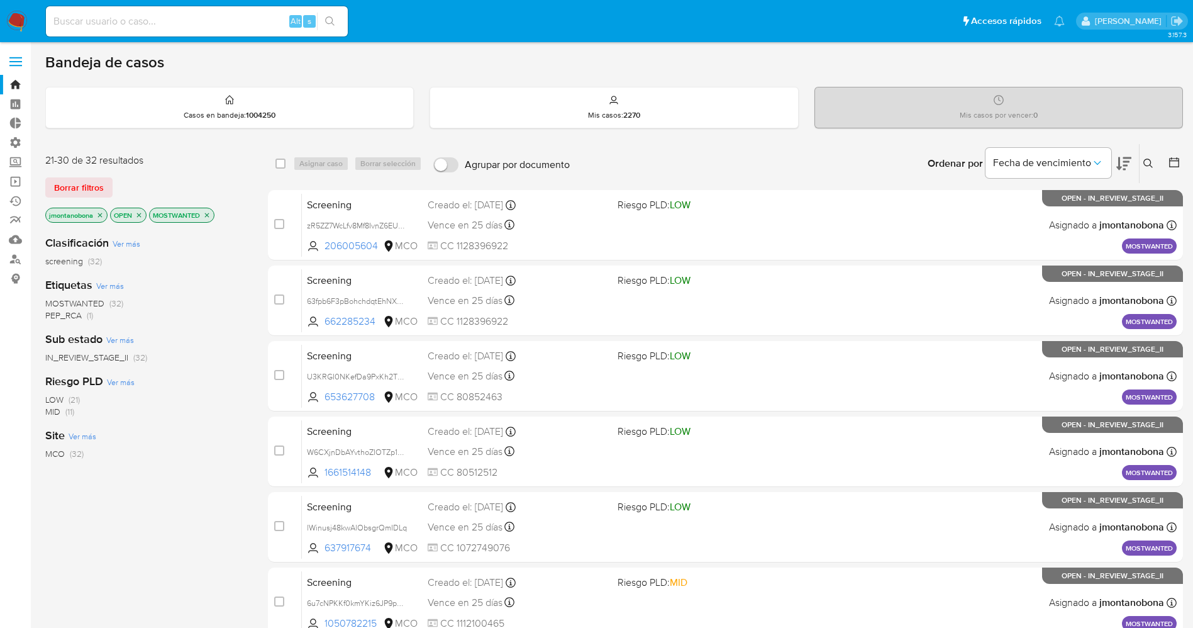
click at [16, 17] on img at bounding box center [16, 21] width 21 height 21
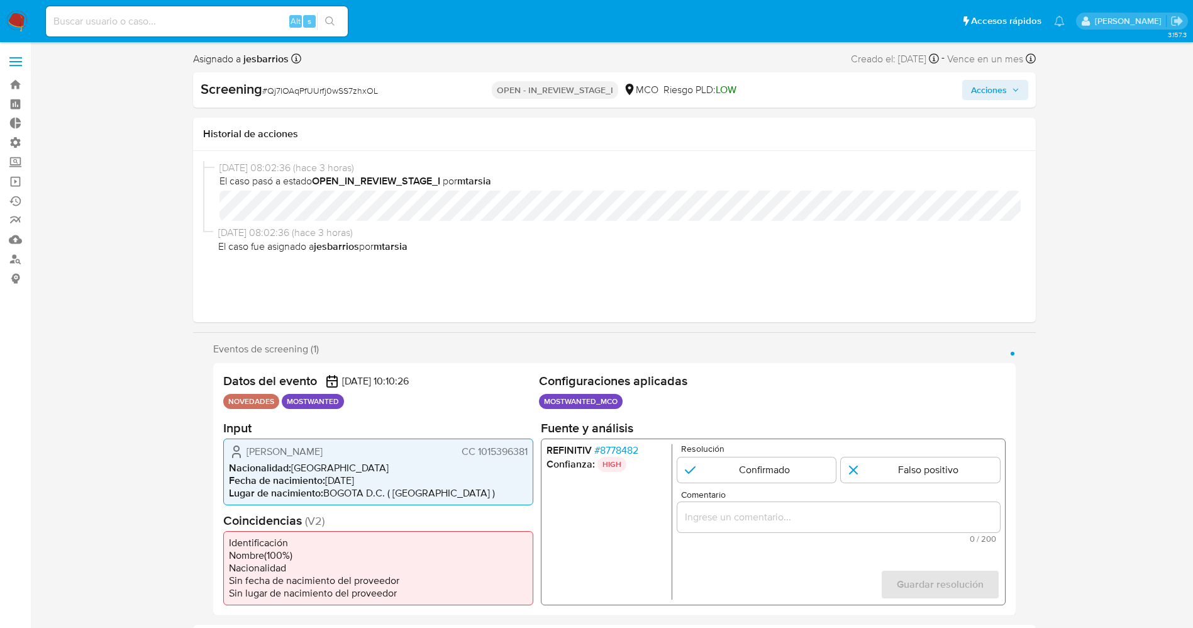
select select "10"
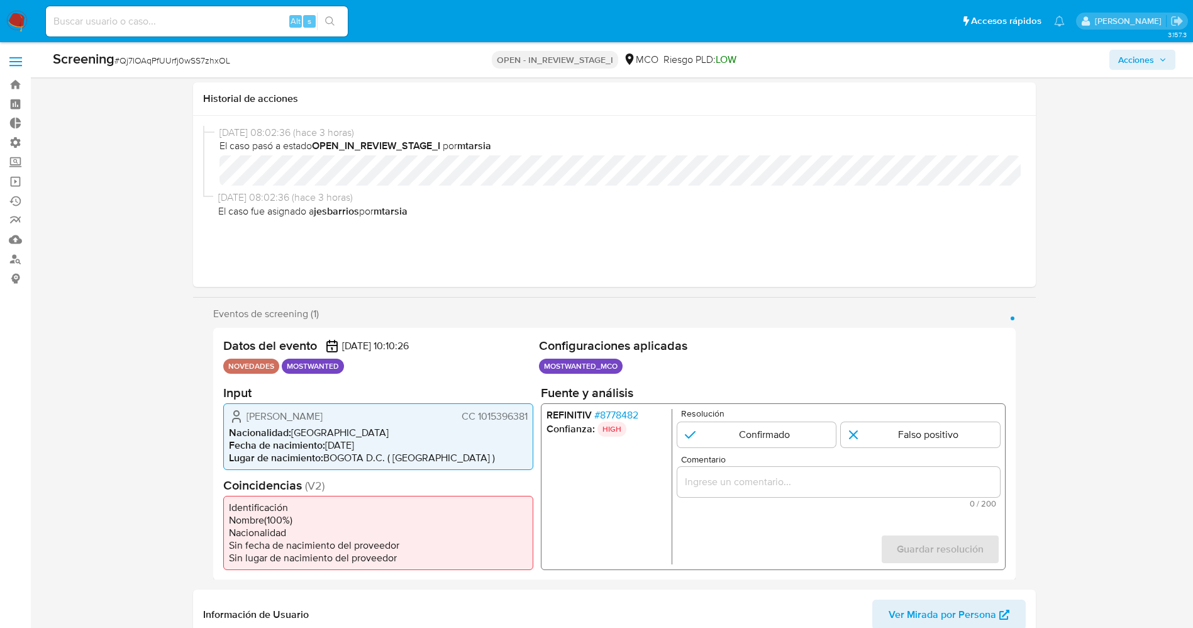
scroll to position [189, 0]
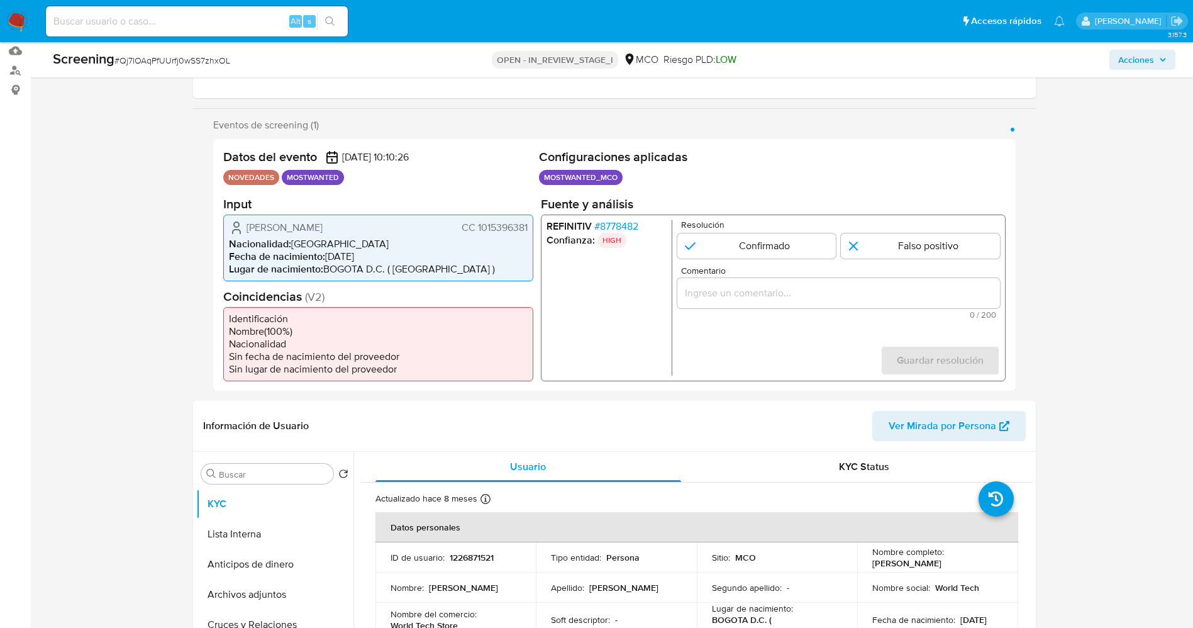
click at [626, 225] on span "# 8778482" at bounding box center [616, 226] width 44 height 13
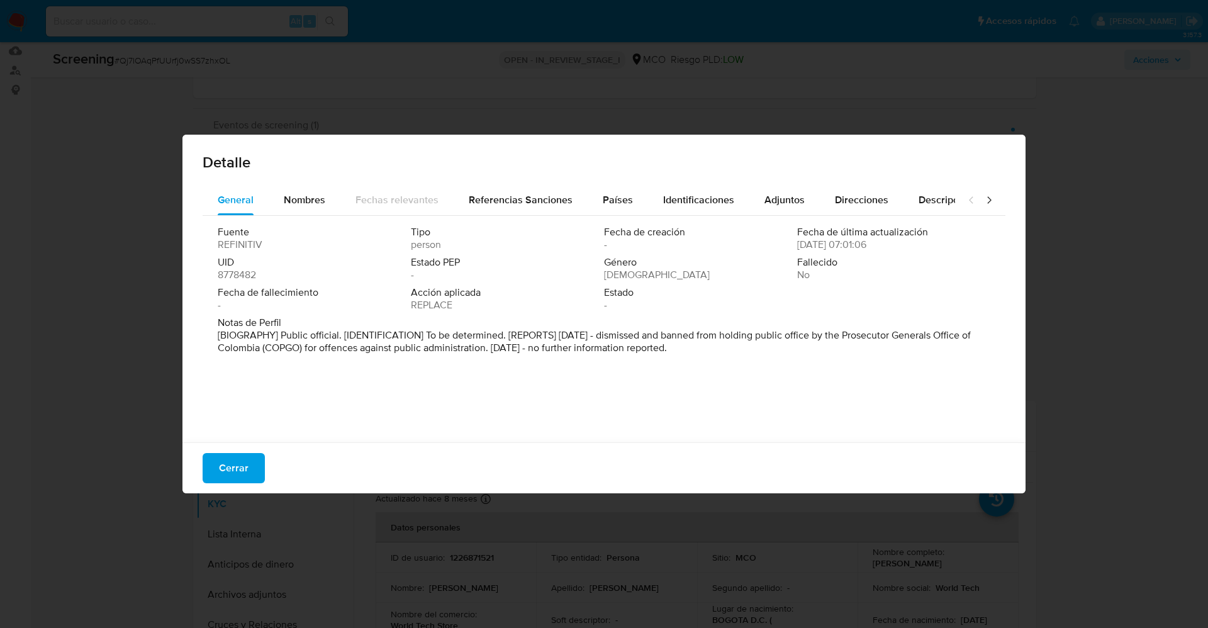
drag, startPoint x: 215, startPoint y: 334, endPoint x: 481, endPoint y: 282, distance: 271.2
click at [782, 386] on div "Fuente REFINITIV Tipo person Fecha de creación - Fecha de última actualización …" at bounding box center [604, 326] width 803 height 220
click at [311, 199] on span "Nombres" at bounding box center [305, 199] width 42 height 14
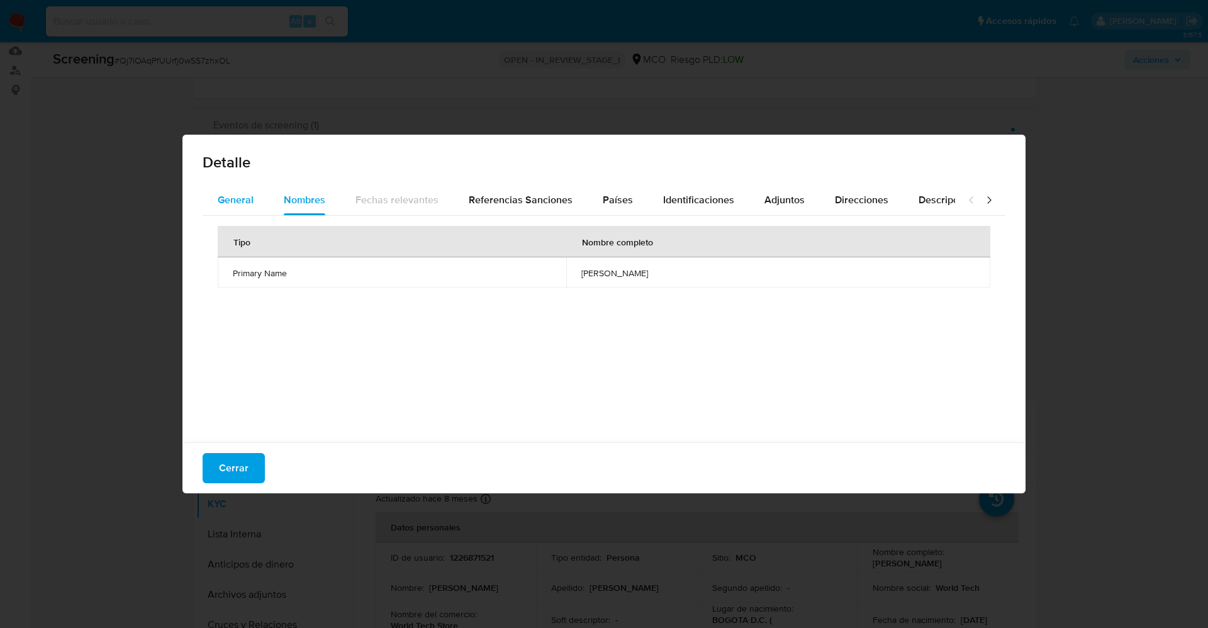
click at [214, 198] on button "General" at bounding box center [236, 200] width 66 height 30
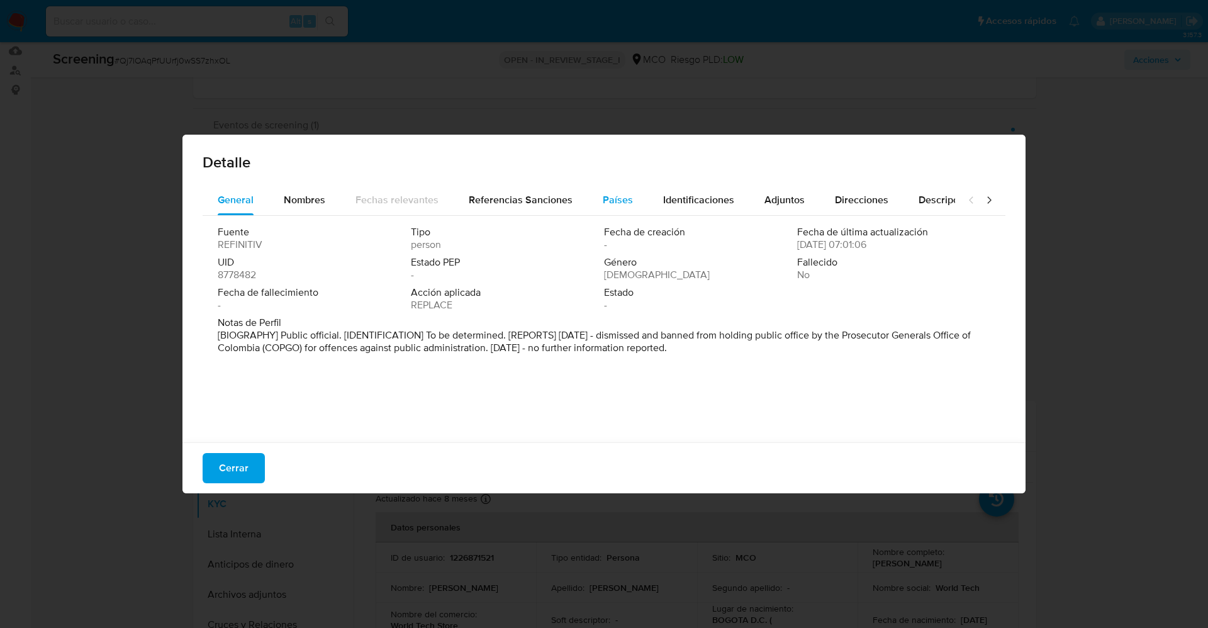
click at [621, 197] on span "Países" at bounding box center [618, 199] width 30 height 14
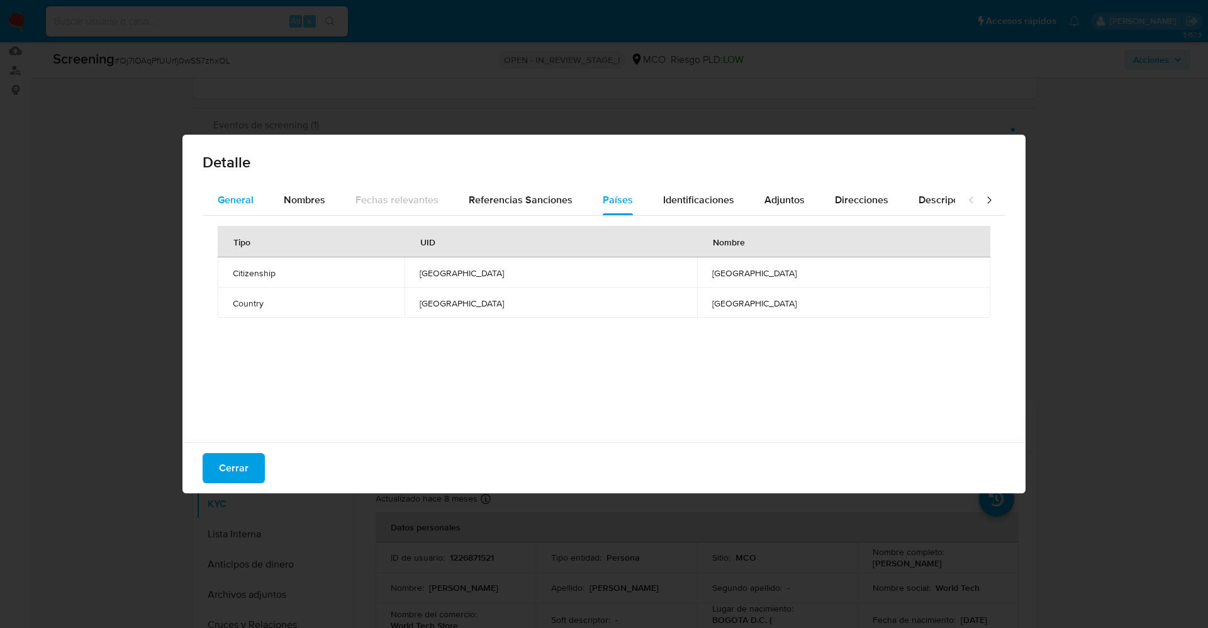
click at [242, 201] on span "General" at bounding box center [236, 199] width 36 height 14
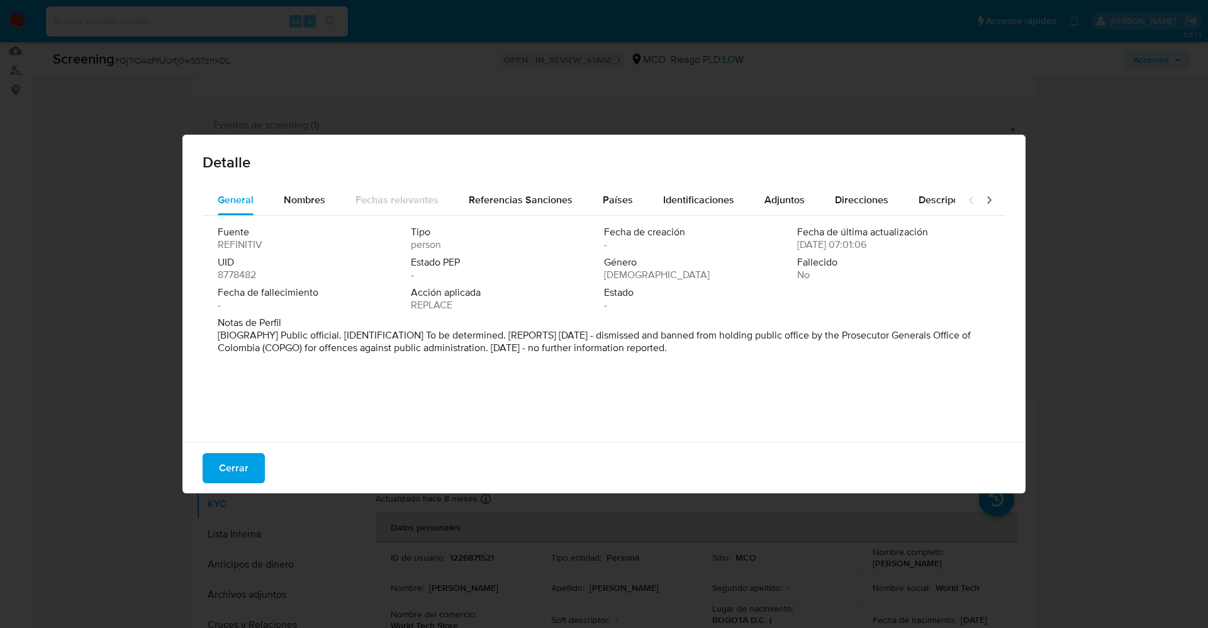
drag, startPoint x: 227, startPoint y: 324, endPoint x: 803, endPoint y: 384, distance: 579.4
click at [803, 384] on div "General Nombres Fechas relevantes Referencias Sanciones Países Identificaciones…" at bounding box center [603, 315] width 843 height 261
click at [749, 352] on font "[BIOGRAFÍA] Funcionario público. [IDENTIFICACIÓN] Por determinar. [INFORMES] [D…" at bounding box center [593, 341] width 750 height 27
click at [224, 467] on span "Cerrar" at bounding box center [234, 468] width 30 height 28
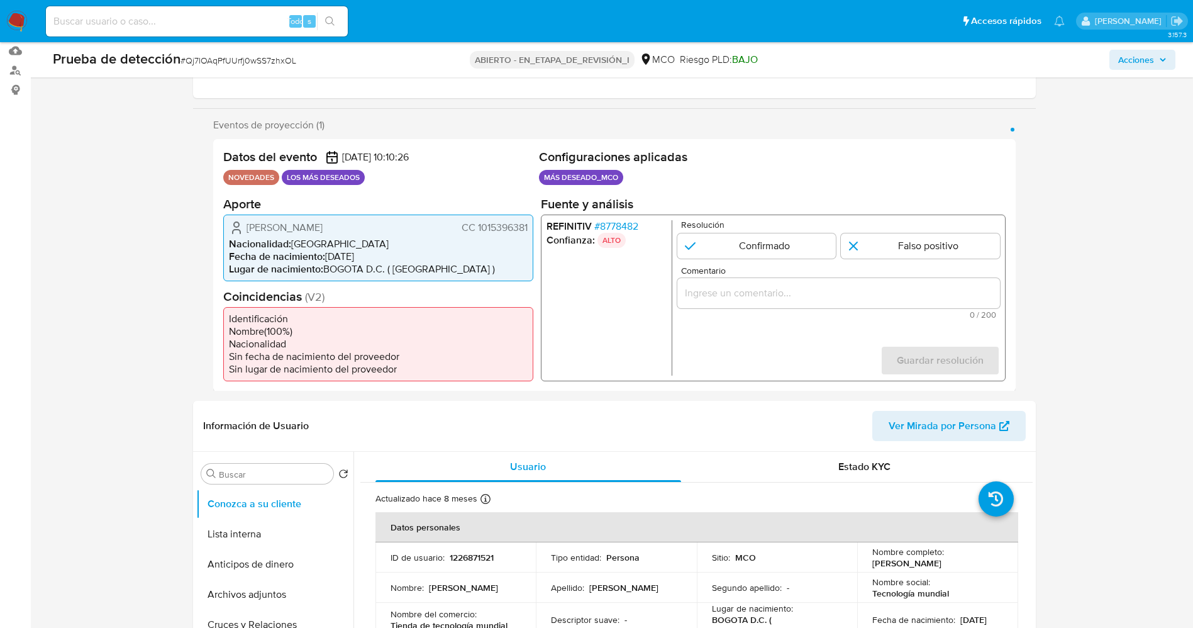
drag, startPoint x: 474, startPoint y: 222, endPoint x: 528, endPoint y: 223, distance: 54.7
click at [528, 223] on div "[PERSON_NAME] CC 1015396381 Nacionalidad : [DEMOGRAPHIC_DATA] Fecha de nacimien…" at bounding box center [378, 247] width 310 height 67
drag, startPoint x: 282, startPoint y: 219, endPoint x: 269, endPoint y: 219, distance: 12.6
click at [278, 219] on div "[PERSON_NAME] CC 1015396381 Nacionalidad : [DEMOGRAPHIC_DATA] Fecha de nacimien…" at bounding box center [378, 247] width 310 height 67
drag, startPoint x: 239, startPoint y: 221, endPoint x: 386, endPoint y: 226, distance: 147.3
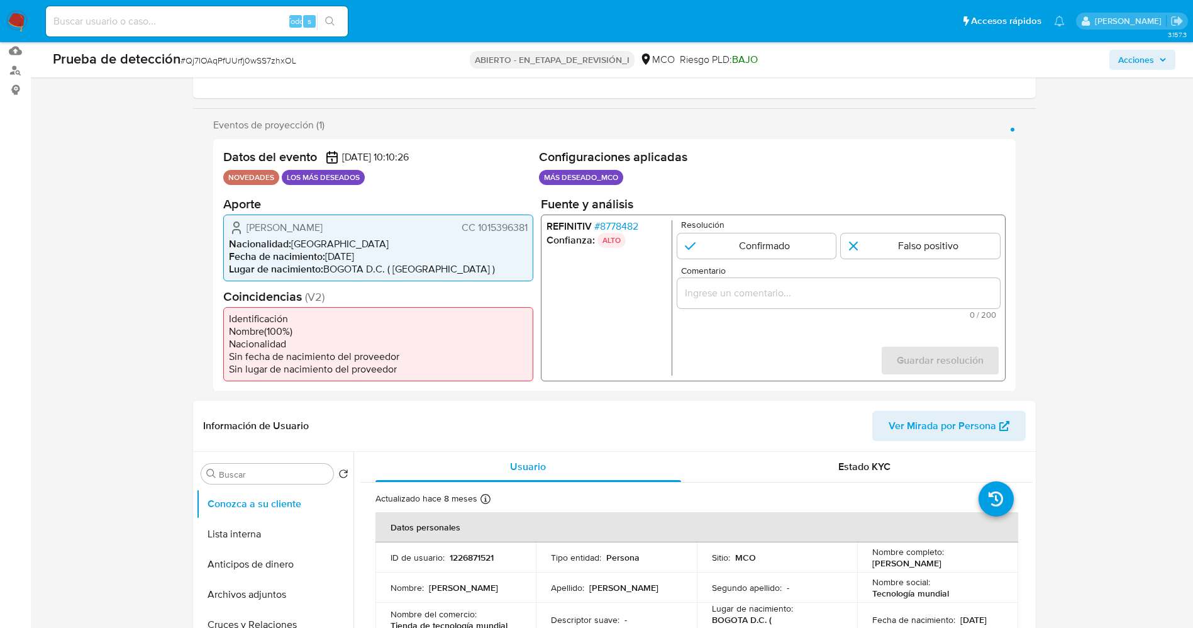
click at [386, 226] on div "[PERSON_NAME] CC 1015396381" at bounding box center [378, 227] width 299 height 15
drag, startPoint x: 477, startPoint y: 226, endPoint x: 528, endPoint y: 226, distance: 51.6
click at [528, 226] on div "Andres Camilo Castro Gomez CC 1015396381 Nacionalidad : Colombia Fecha de nacim…" at bounding box center [378, 247] width 310 height 67
drag, startPoint x: 301, startPoint y: 219, endPoint x: 361, endPoint y: 226, distance: 60.2
click at [383, 226] on div "Andres Camilo Castro Gomez CC 1015396381" at bounding box center [378, 227] width 299 height 15
